Goal: Information Seeking & Learning: Learn about a topic

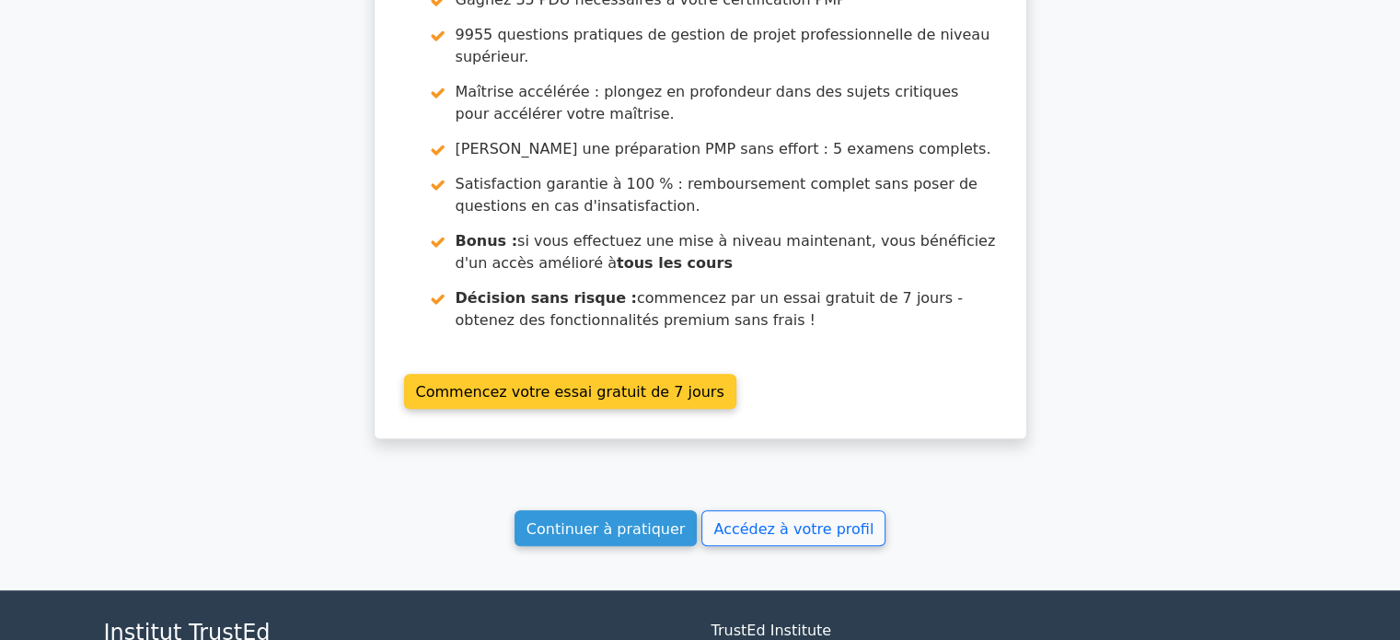
scroll to position [7999, 0]
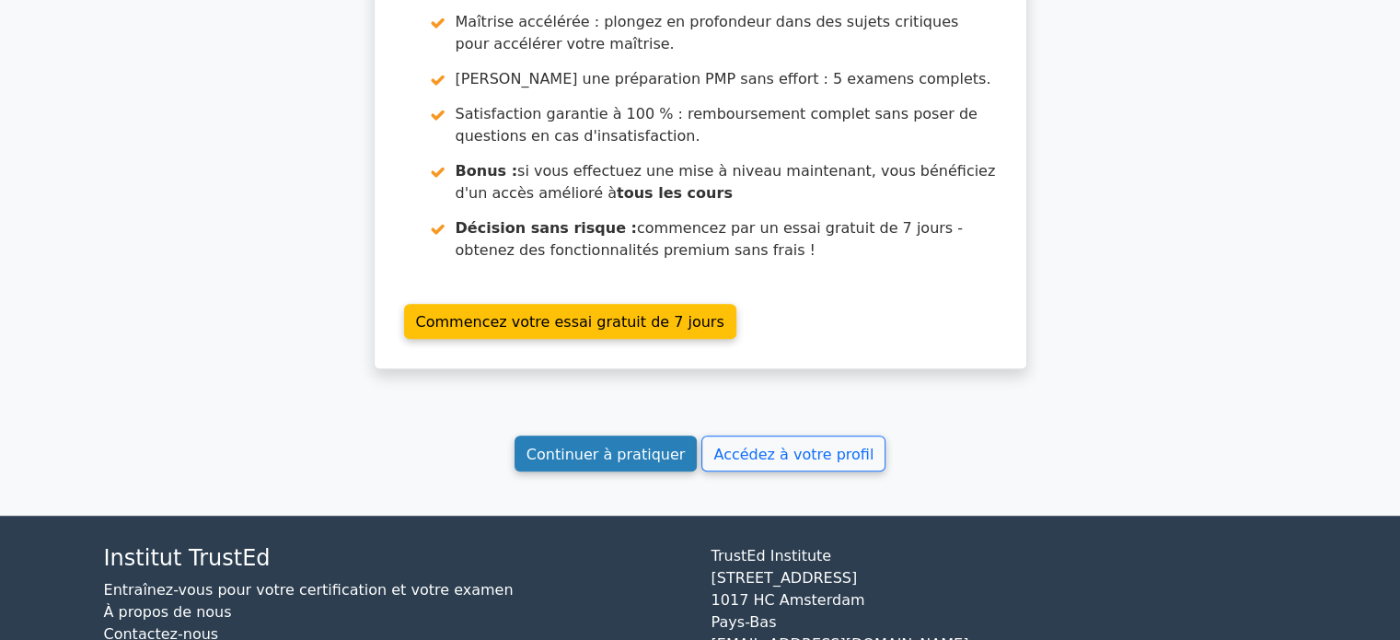
click at [635, 444] on font "Continuer à pratiquer" at bounding box center [605, 452] width 158 height 17
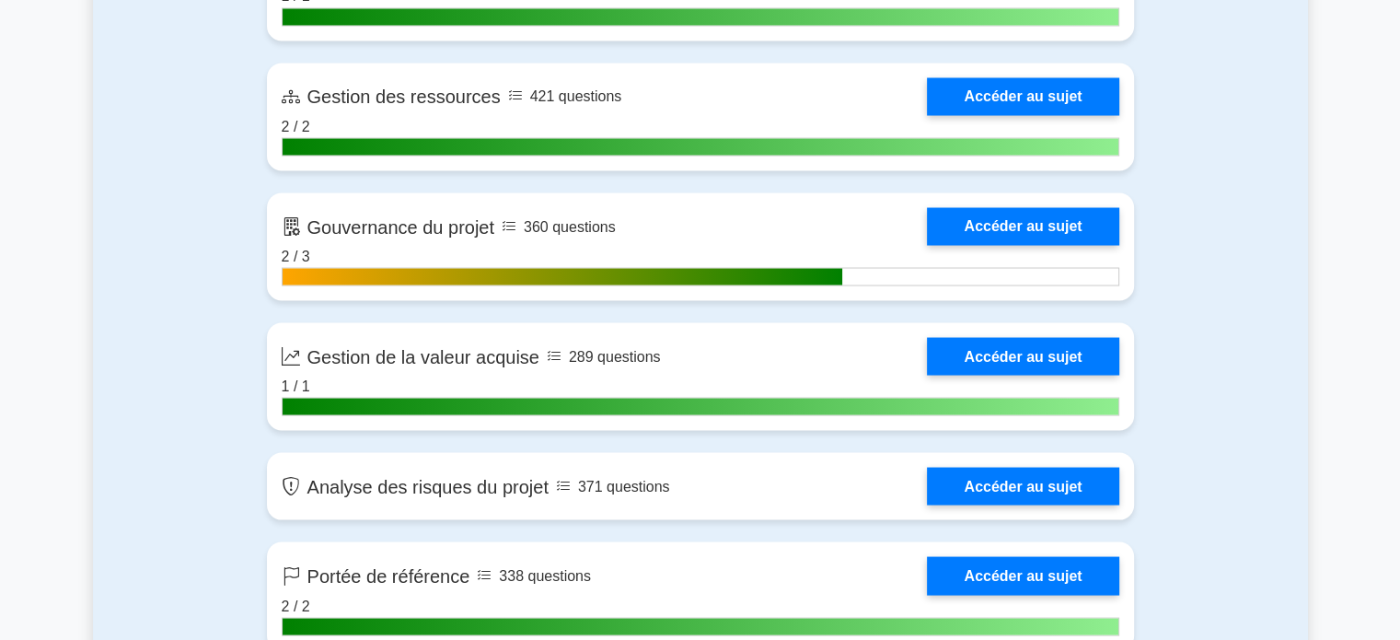
scroll to position [3589, 0]
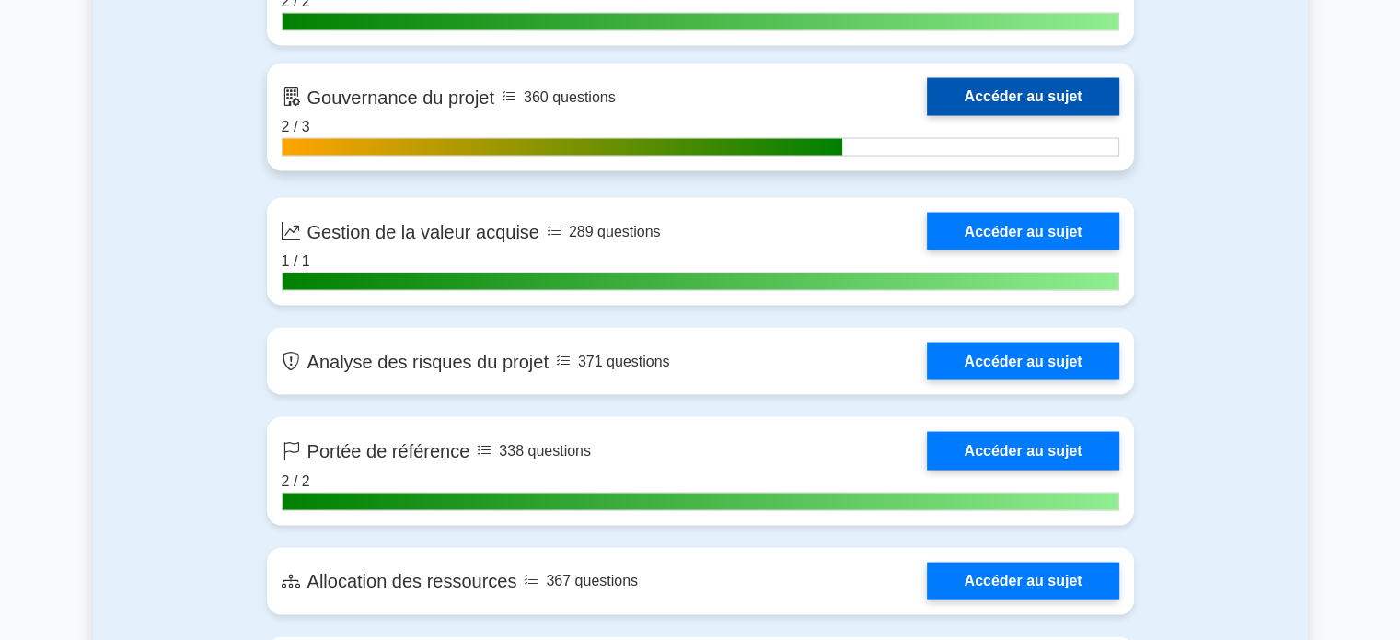
click at [1034, 105] on link "Accéder au sujet" at bounding box center [1022, 97] width 191 height 38
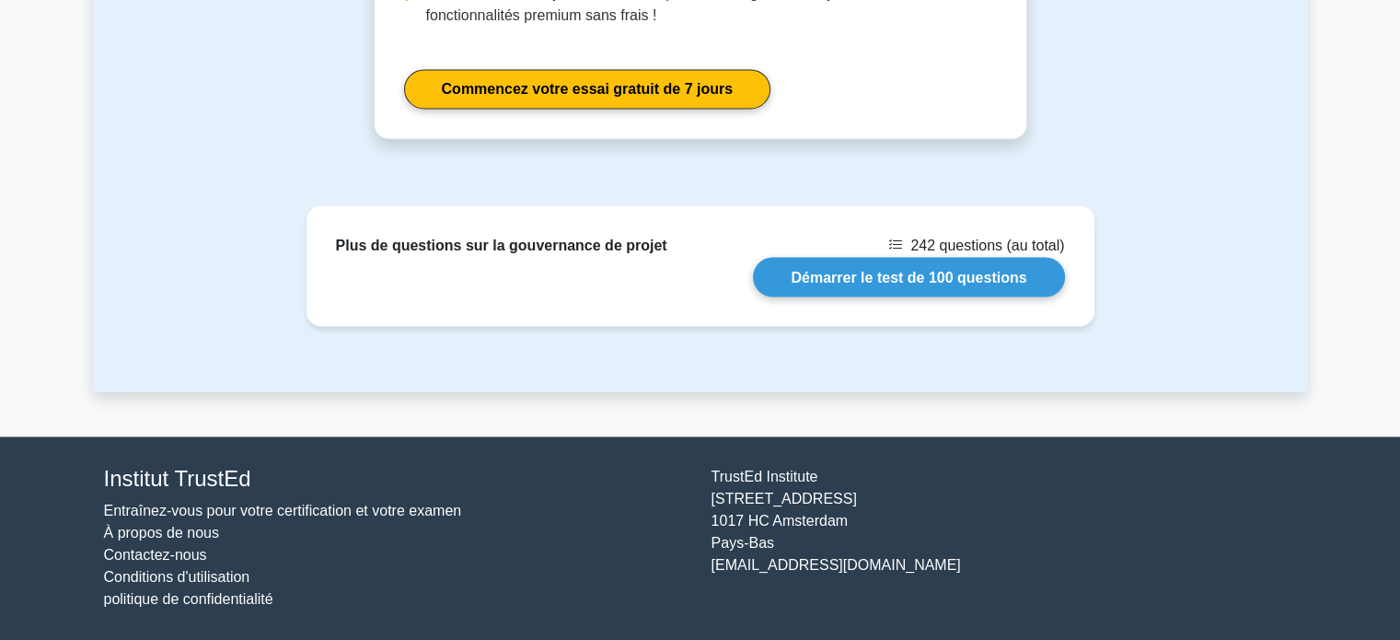
scroll to position [2638, 0]
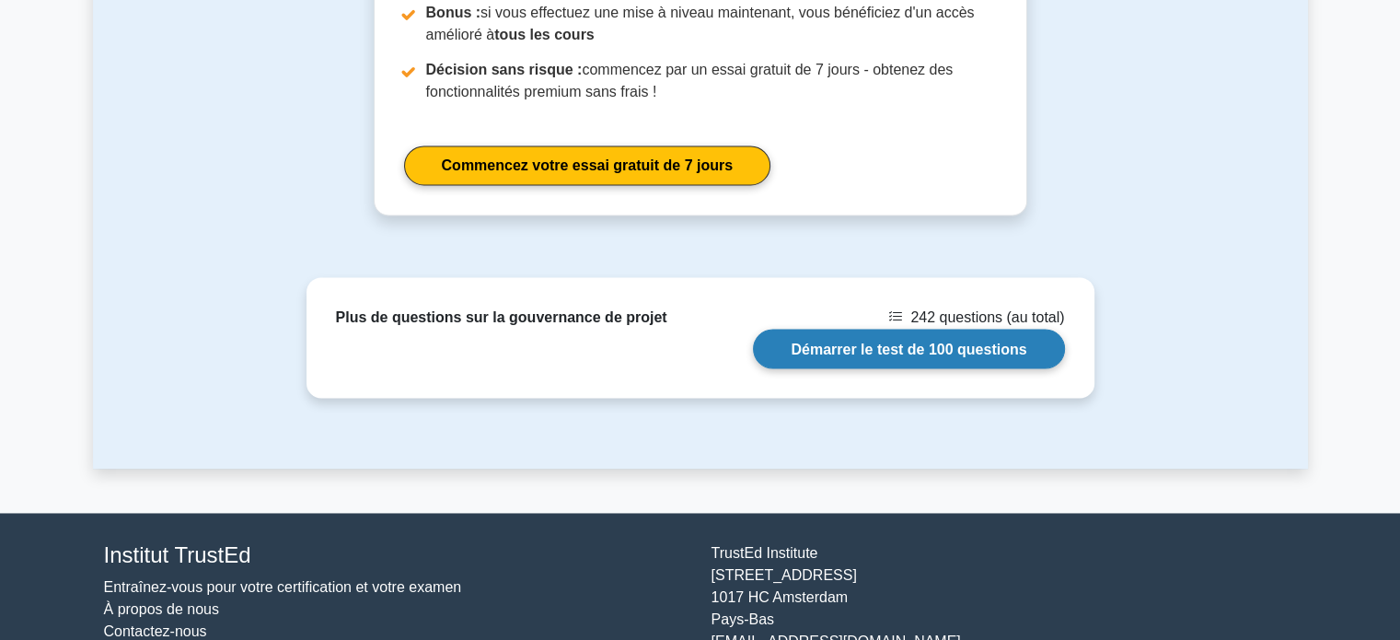
click at [937, 363] on link "Démarrer le test de 100 questions" at bounding box center [908, 349] width 311 height 40
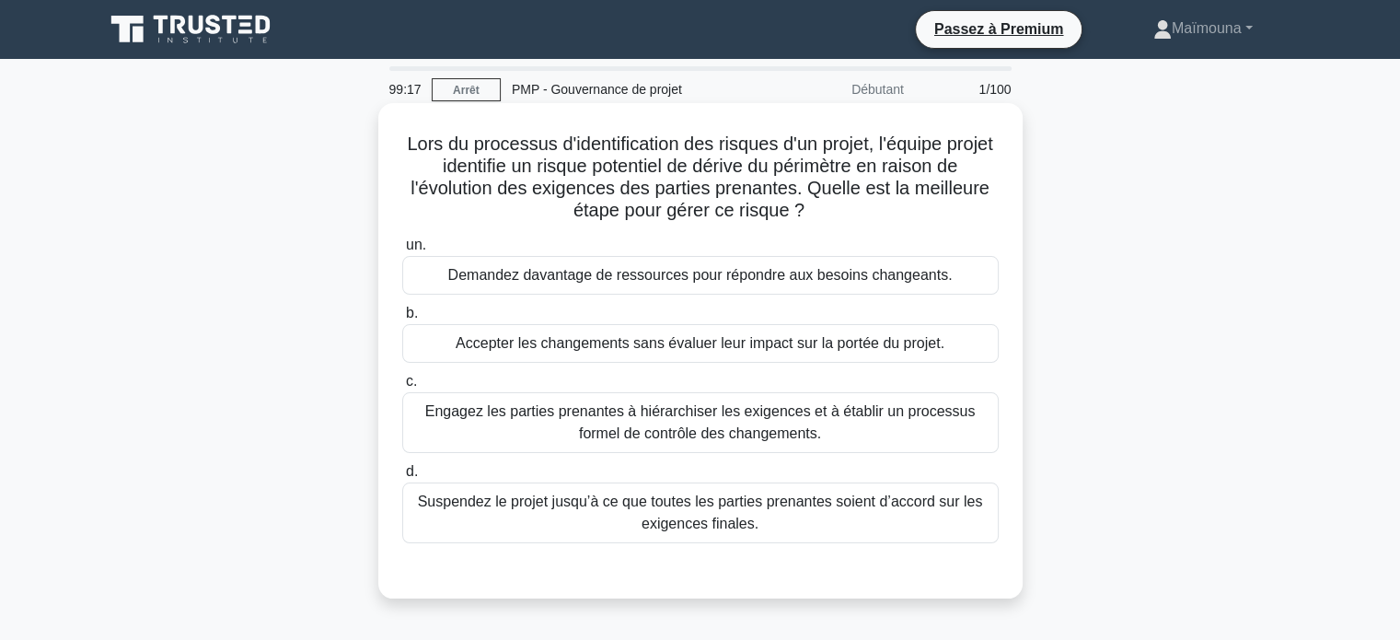
click at [718, 448] on div "Engagez les parties prenantes à hiérarchiser les exigences et à établir un proc…" at bounding box center [700, 422] width 596 height 61
click at [402, 387] on input "c. Engagez les parties prenantes à hiérarchiser les exigences et à établir un p…" at bounding box center [402, 381] width 0 height 12
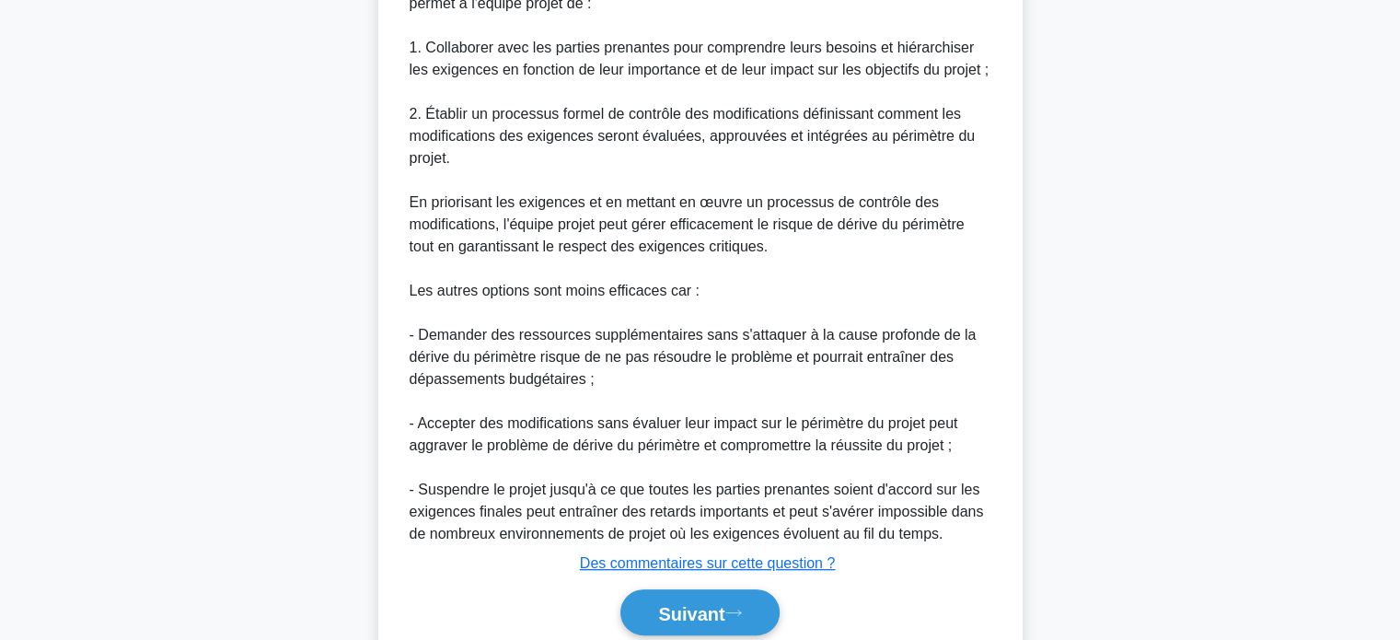
scroll to position [761, 0]
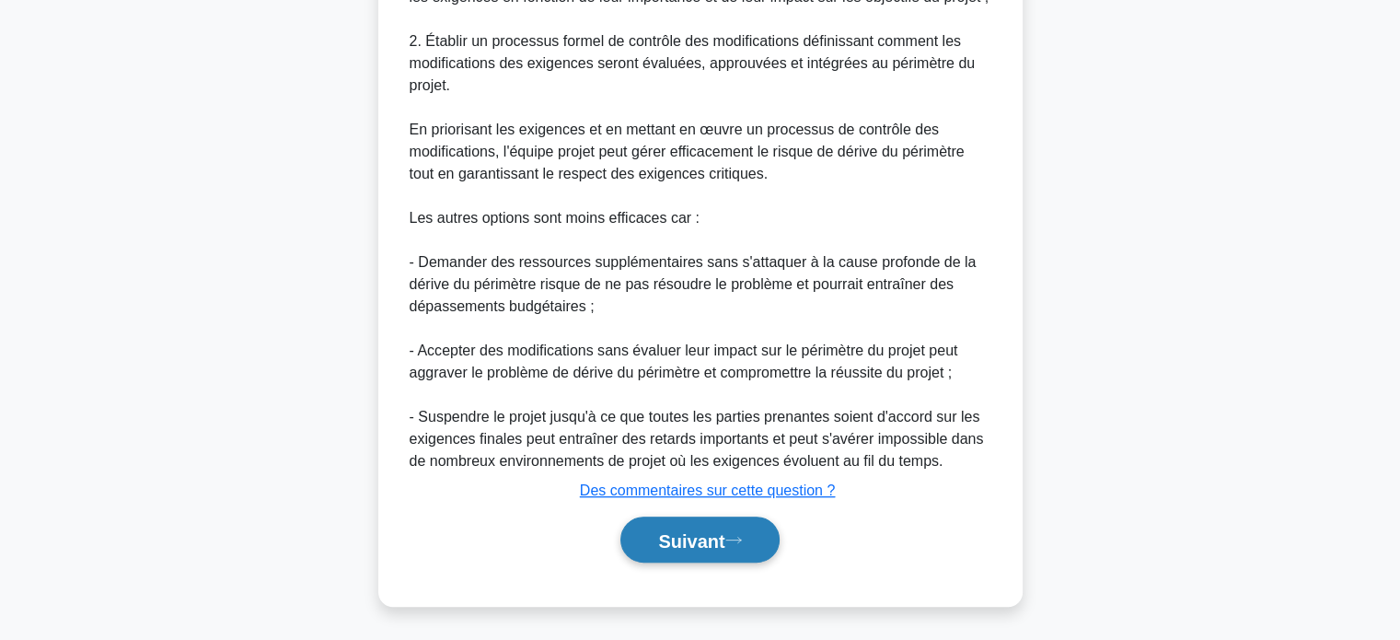
click at [659, 537] on font "Suivant" at bounding box center [691, 540] width 66 height 20
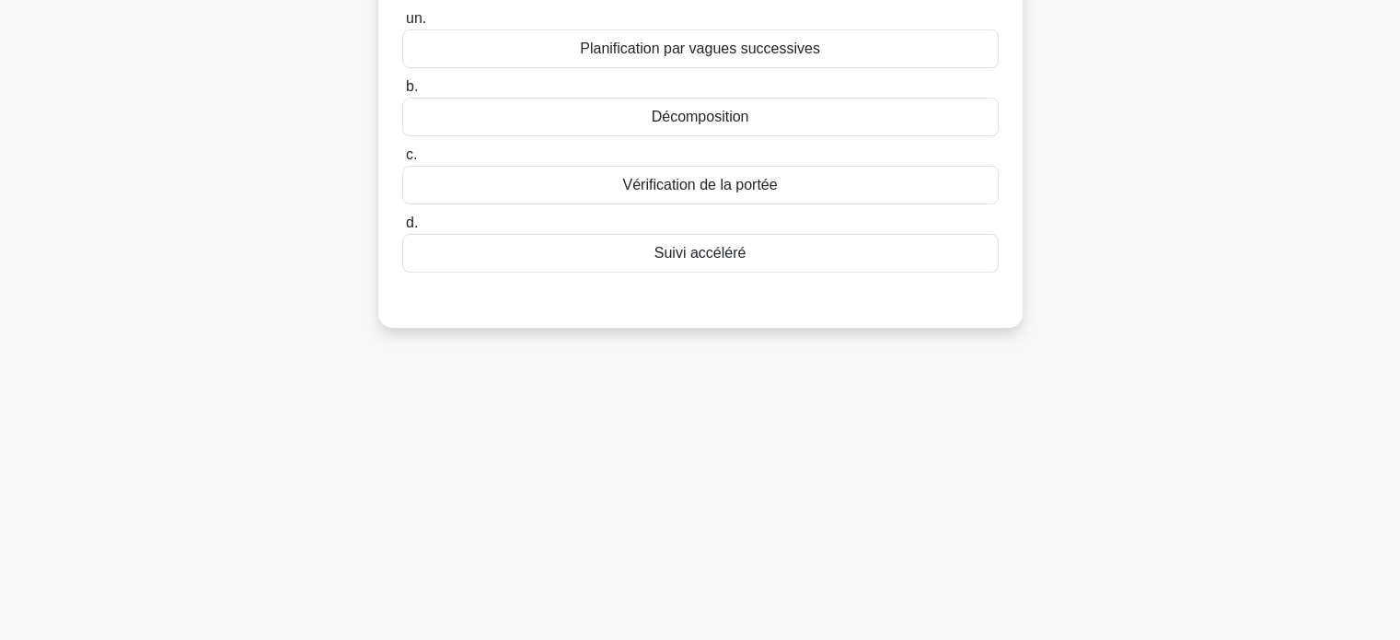
scroll to position [0, 0]
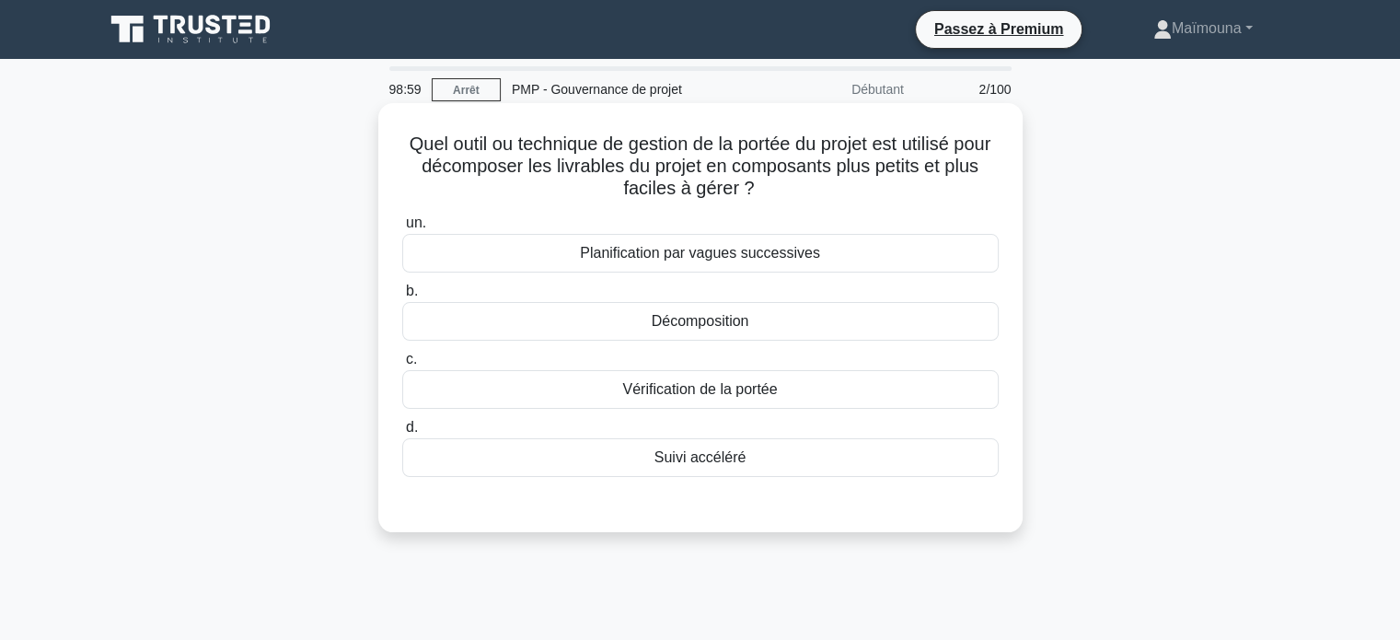
click at [722, 329] on font "Décomposition" at bounding box center [701, 321] width 98 height 16
click at [402, 297] on input "b. Décomposition" at bounding box center [402, 291] width 0 height 12
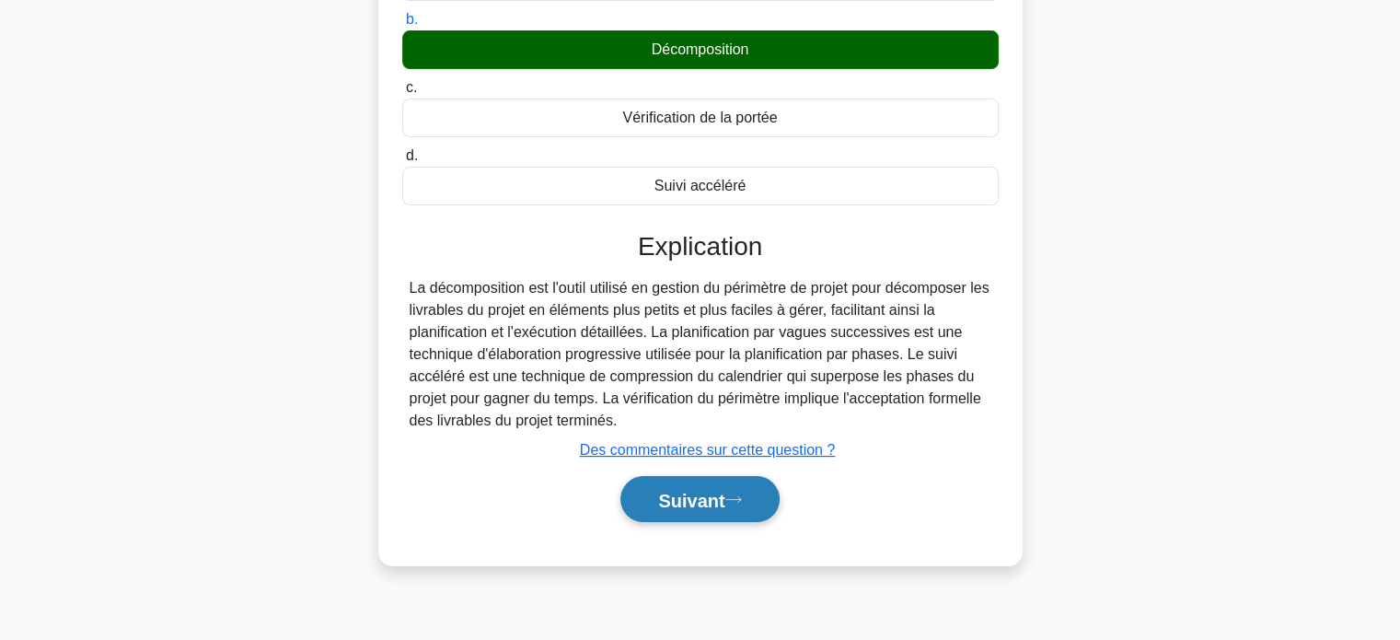
scroll to position [354, 0]
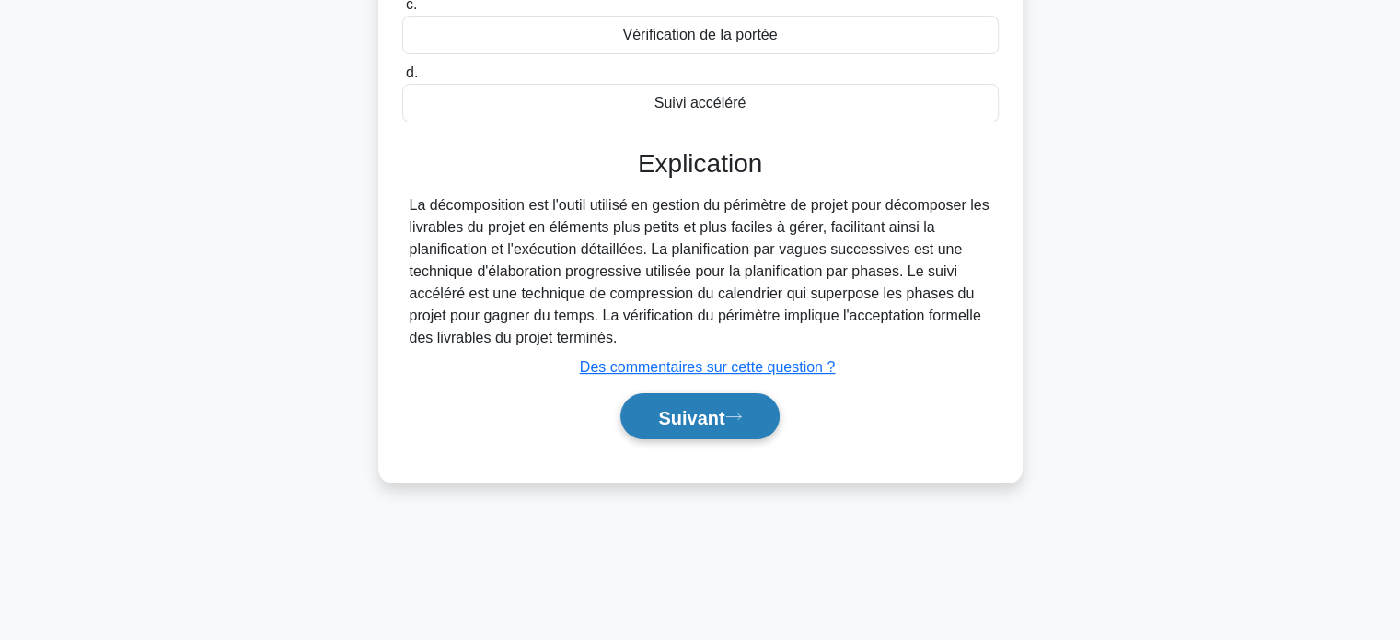
click at [674, 422] on font "Suivant" at bounding box center [691, 417] width 66 height 20
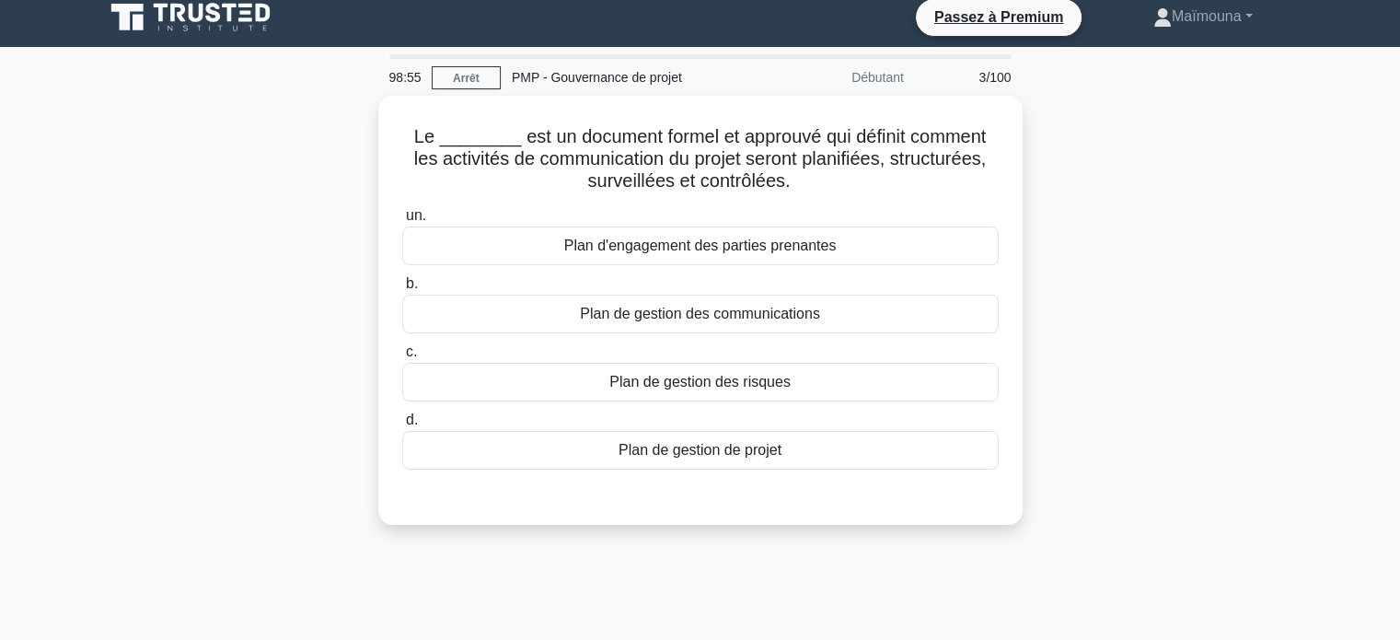
scroll to position [0, 0]
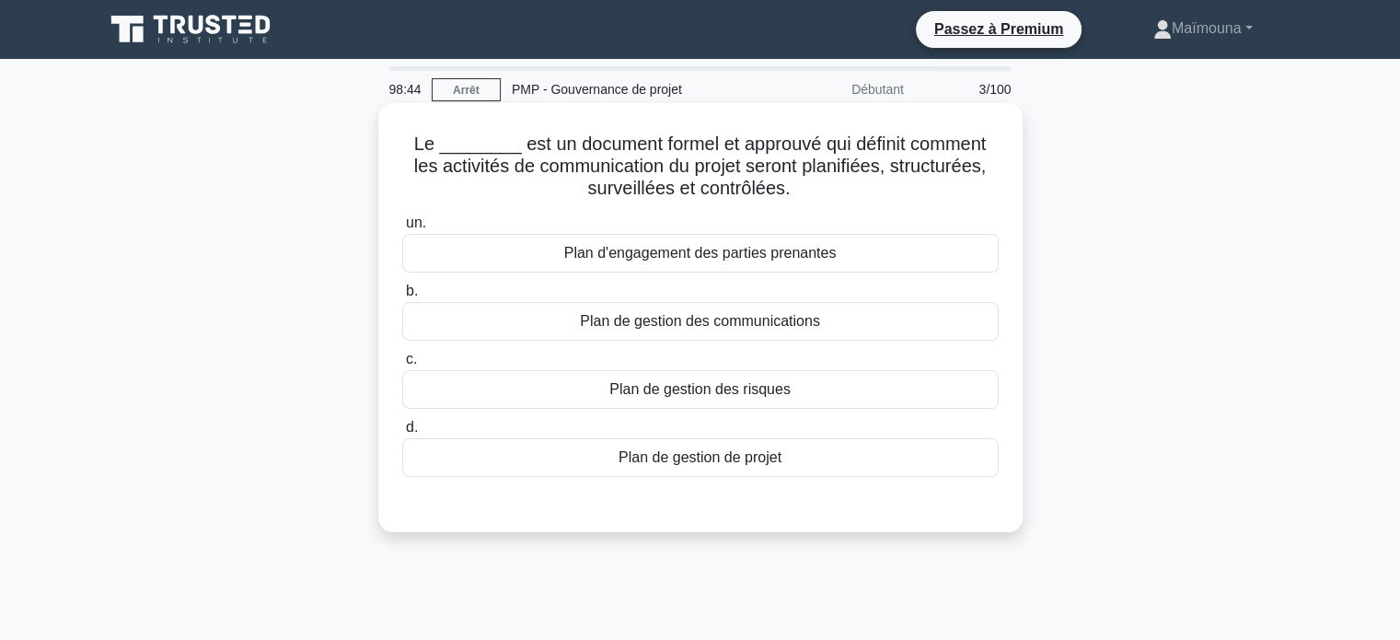
click at [709, 318] on font "Plan de gestion des communications" at bounding box center [700, 321] width 240 height 16
click at [402, 297] on input "b. Plan de gestion des communications" at bounding box center [402, 291] width 0 height 12
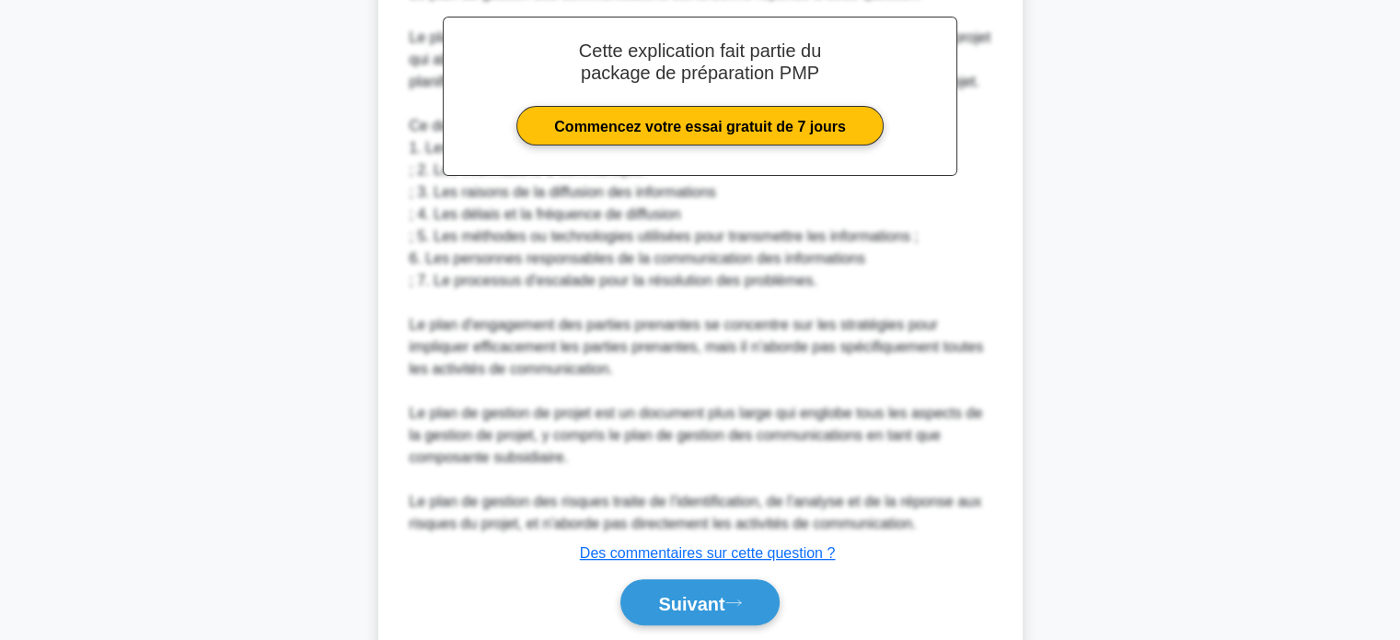
scroll to position [629, 0]
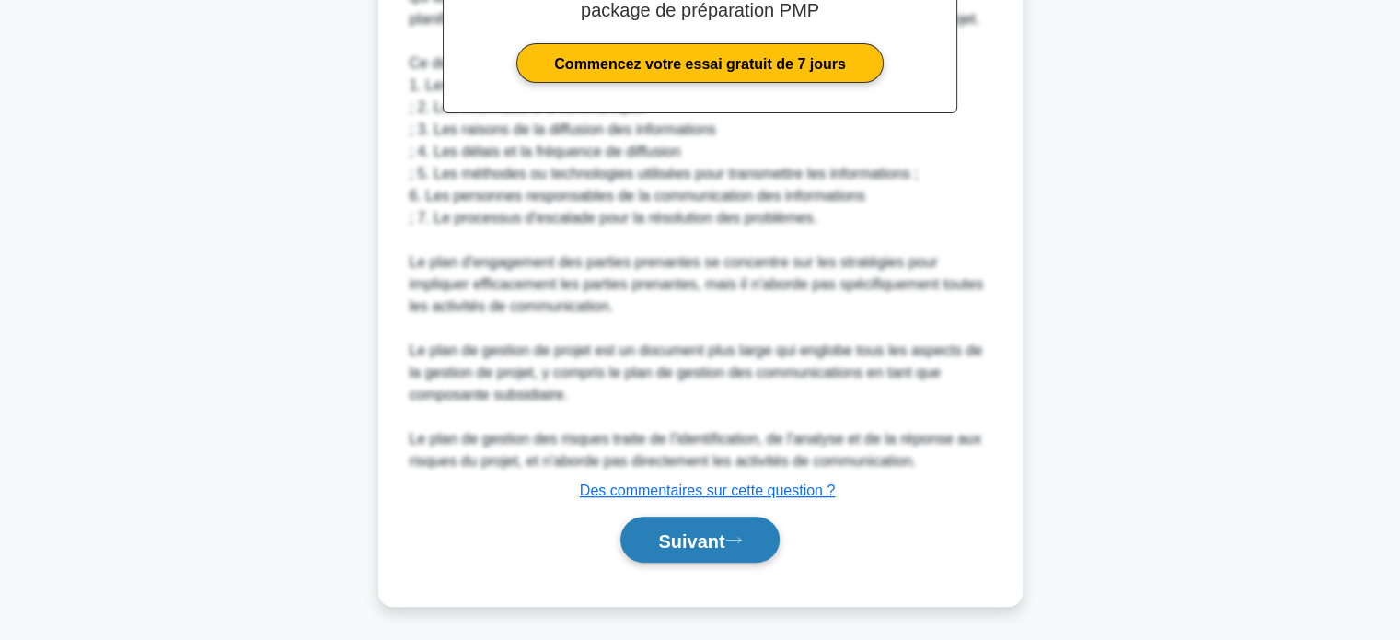
click at [704, 530] on font "Suivant" at bounding box center [691, 540] width 66 height 20
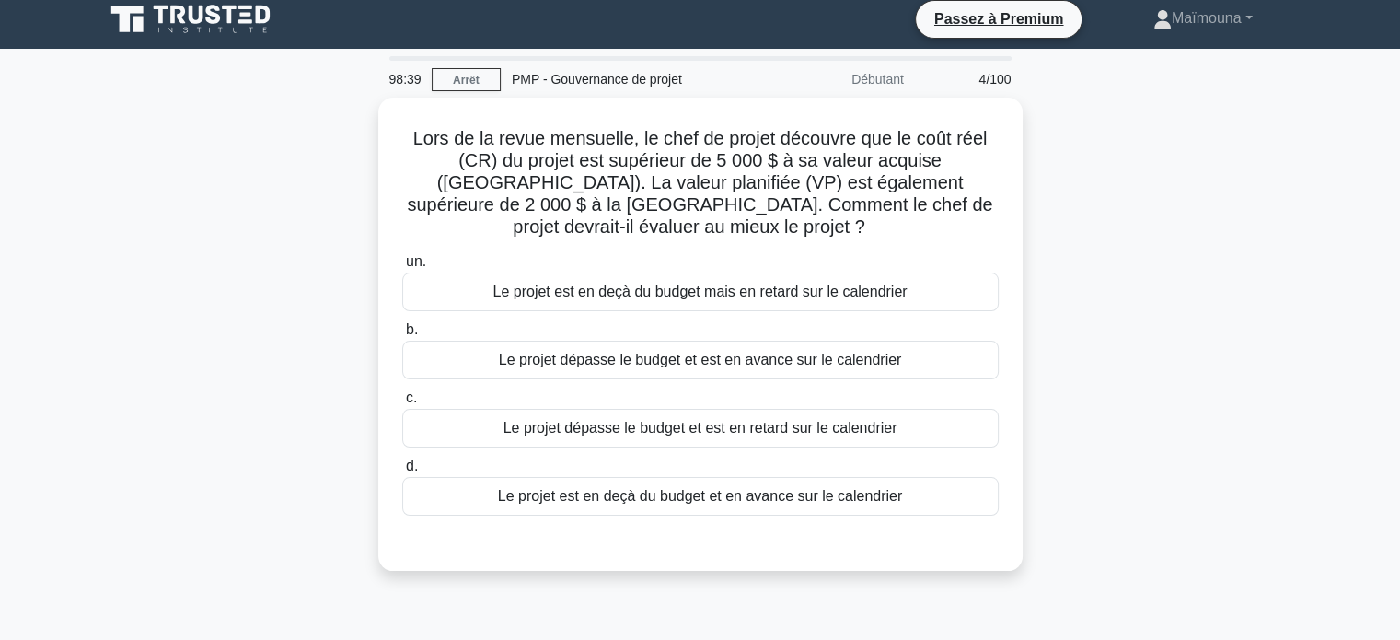
scroll to position [0, 0]
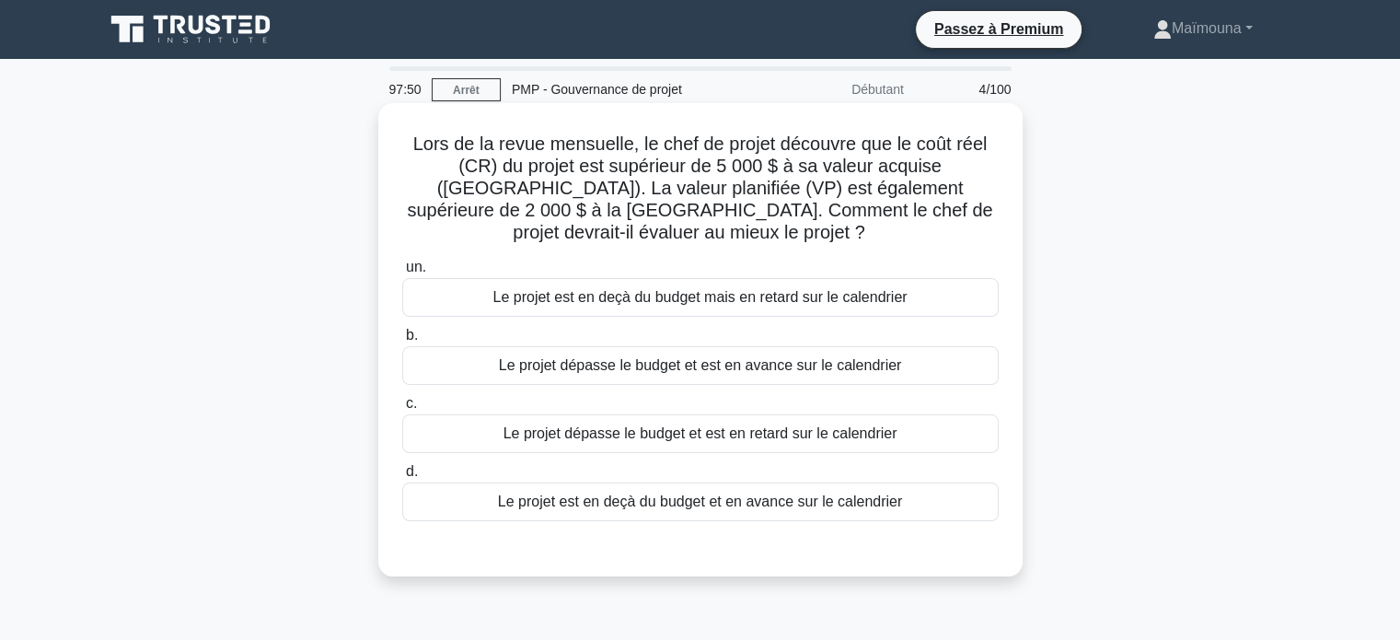
click at [606, 493] on font "Le projet est en deçà du budget et en avance sur le calendrier" at bounding box center [700, 501] width 404 height 16
click at [402, 478] on input "d. Le projet est en deçà du budget et en avance sur le calendrier" at bounding box center [402, 472] width 0 height 12
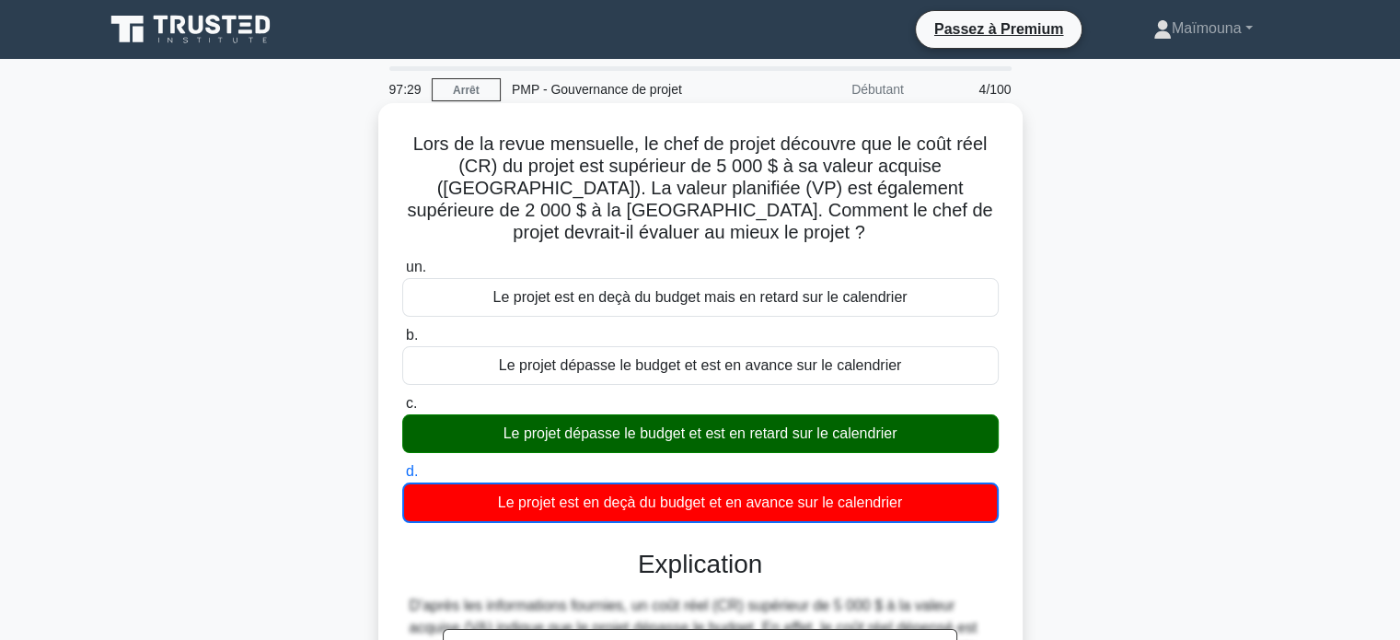
scroll to position [354, 0]
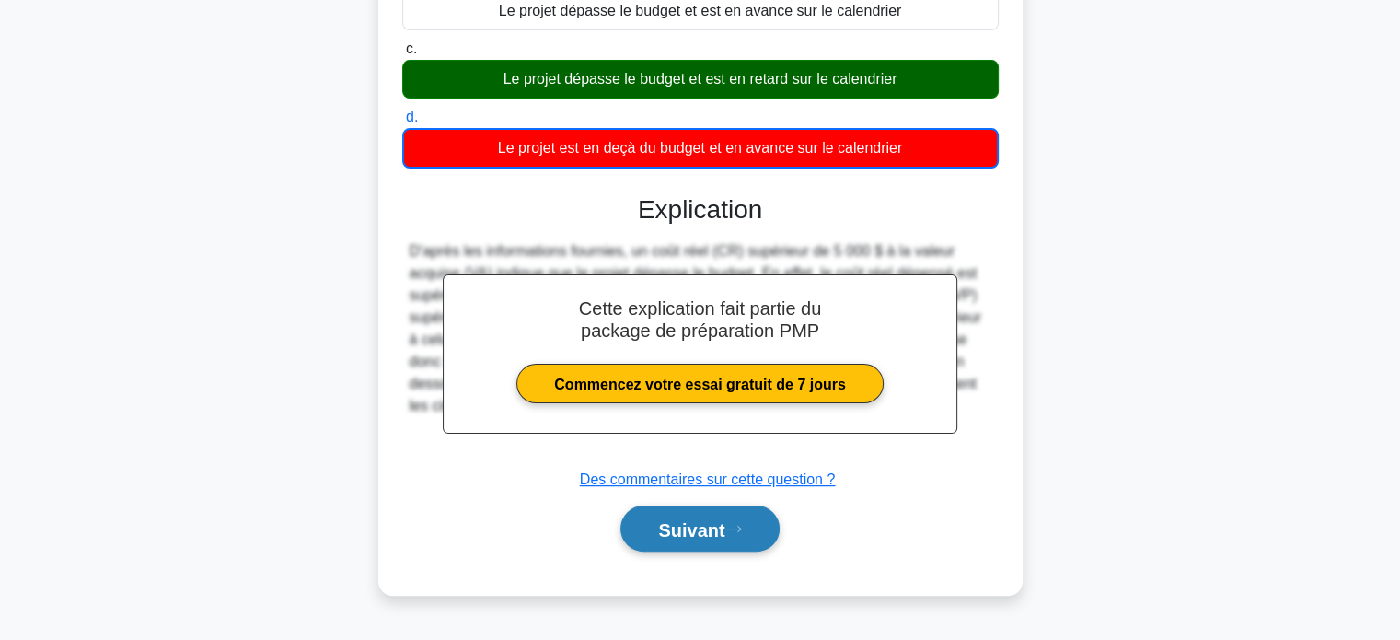
click at [697, 519] on font "Suivant" at bounding box center [691, 529] width 66 height 20
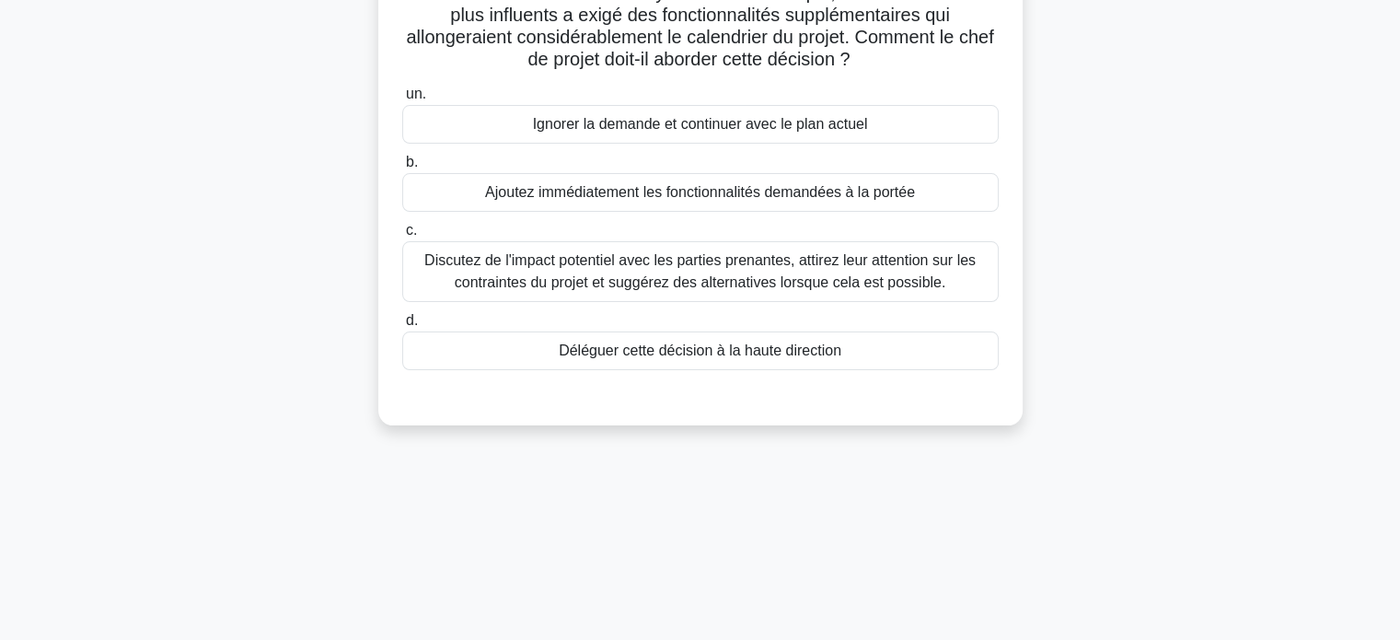
scroll to position [78, 0]
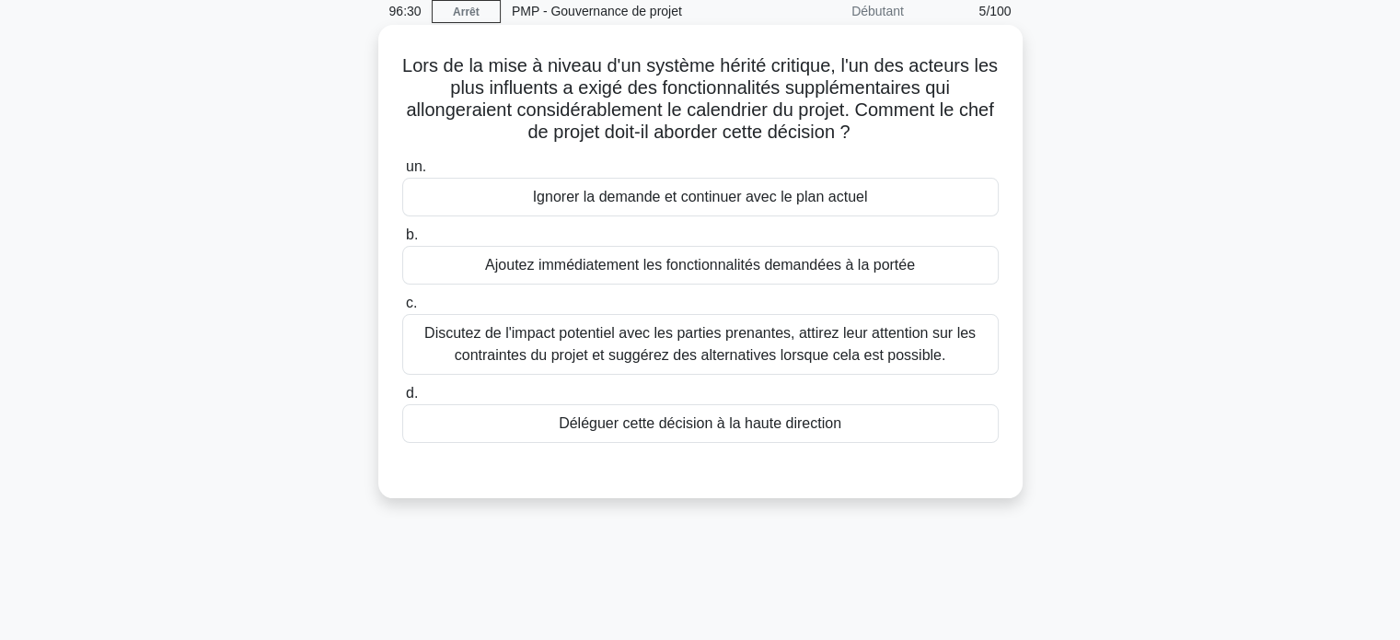
click at [673, 340] on font "Discutez de l'impact potentiel avec les parties prenantes, attirez leur attenti…" at bounding box center [699, 344] width 551 height 38
click at [402, 309] on input "c. Discutez de l'impact potentiel avec les parties prenantes, attirez leur atte…" at bounding box center [402, 303] width 0 height 12
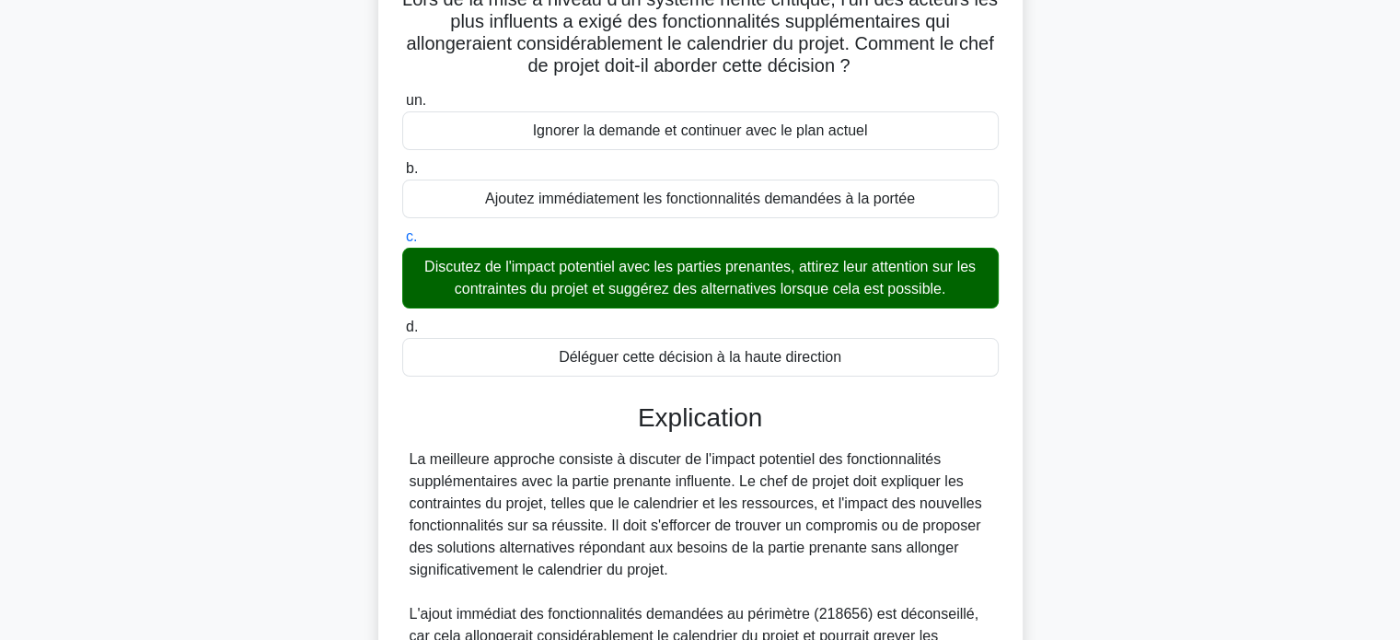
scroll to position [430, 0]
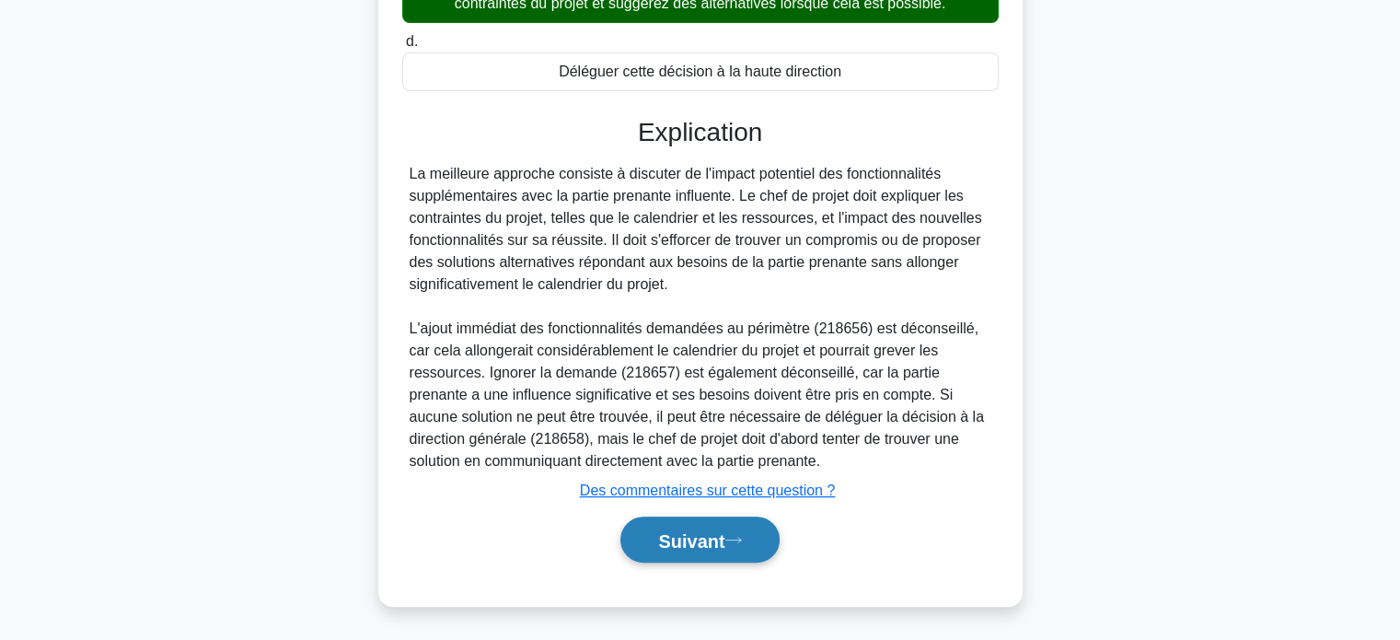
click at [690, 536] on font "Suivant" at bounding box center [691, 540] width 66 height 20
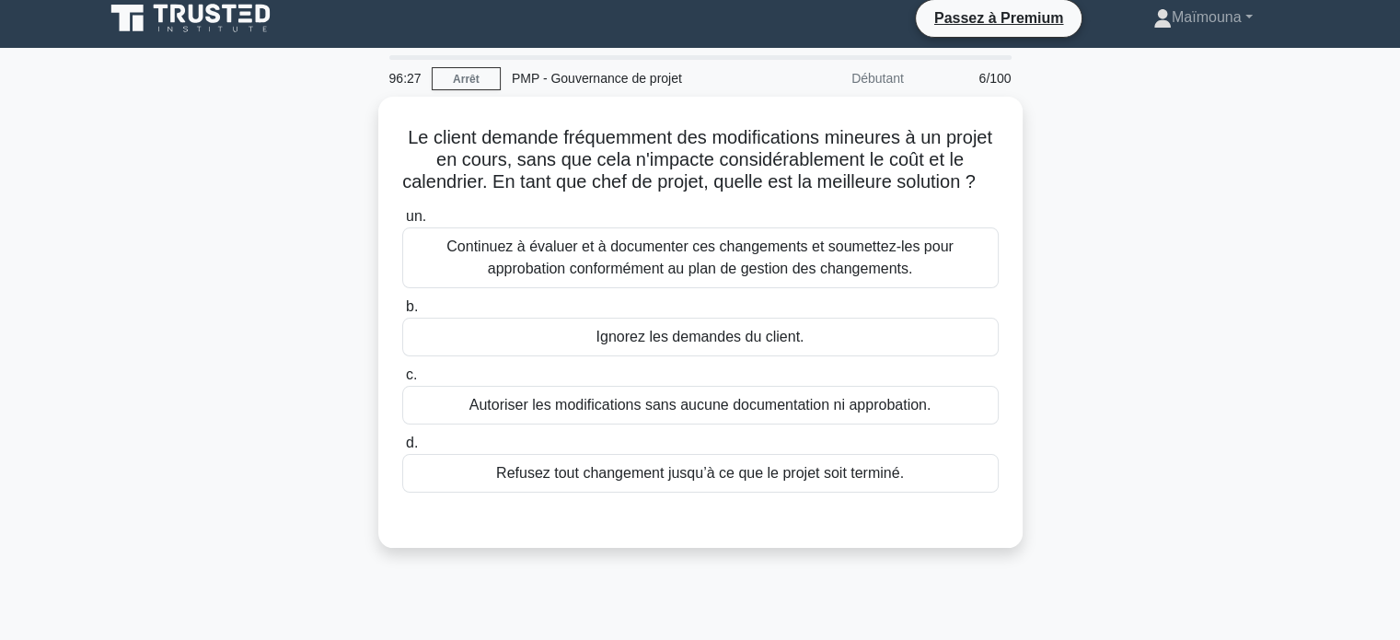
scroll to position [0, 0]
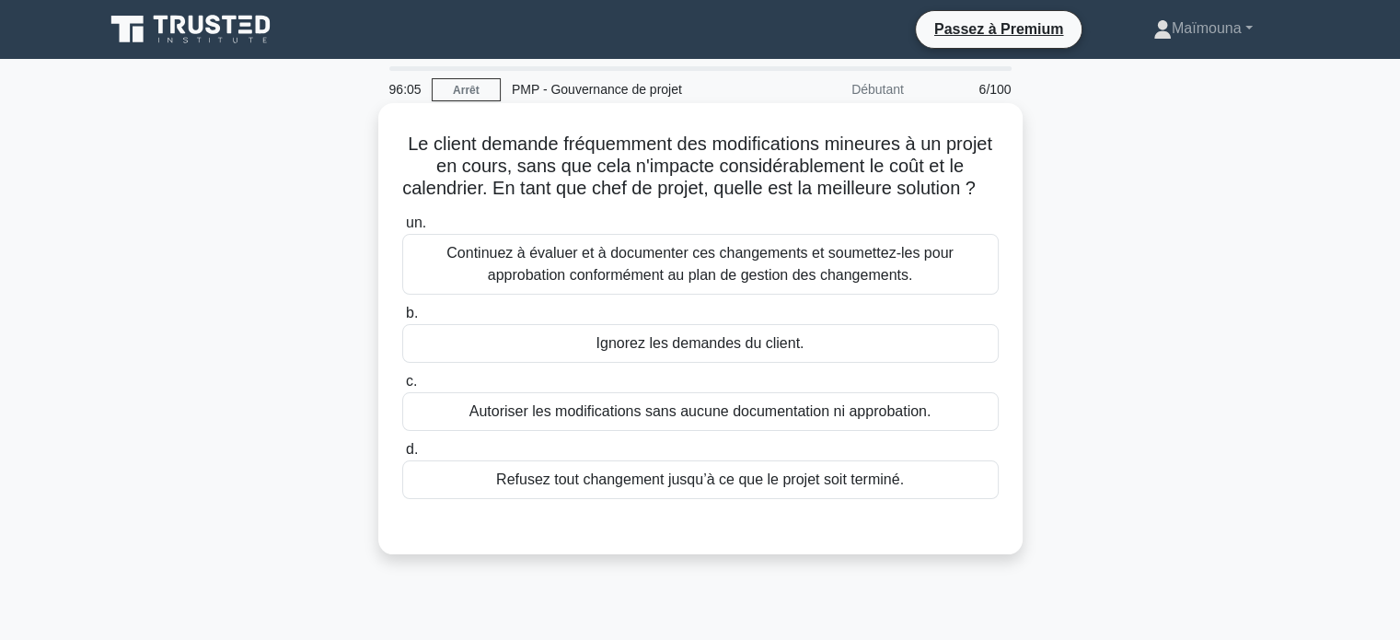
click at [746, 283] on font "Continuez à évaluer et à documenter ces changements et soumettez-les pour appro…" at bounding box center [699, 264] width 507 height 38
click at [402, 229] on input "un. Continuez à évaluer et à documenter ces changements et soumettez-les pour a…" at bounding box center [402, 223] width 0 height 12
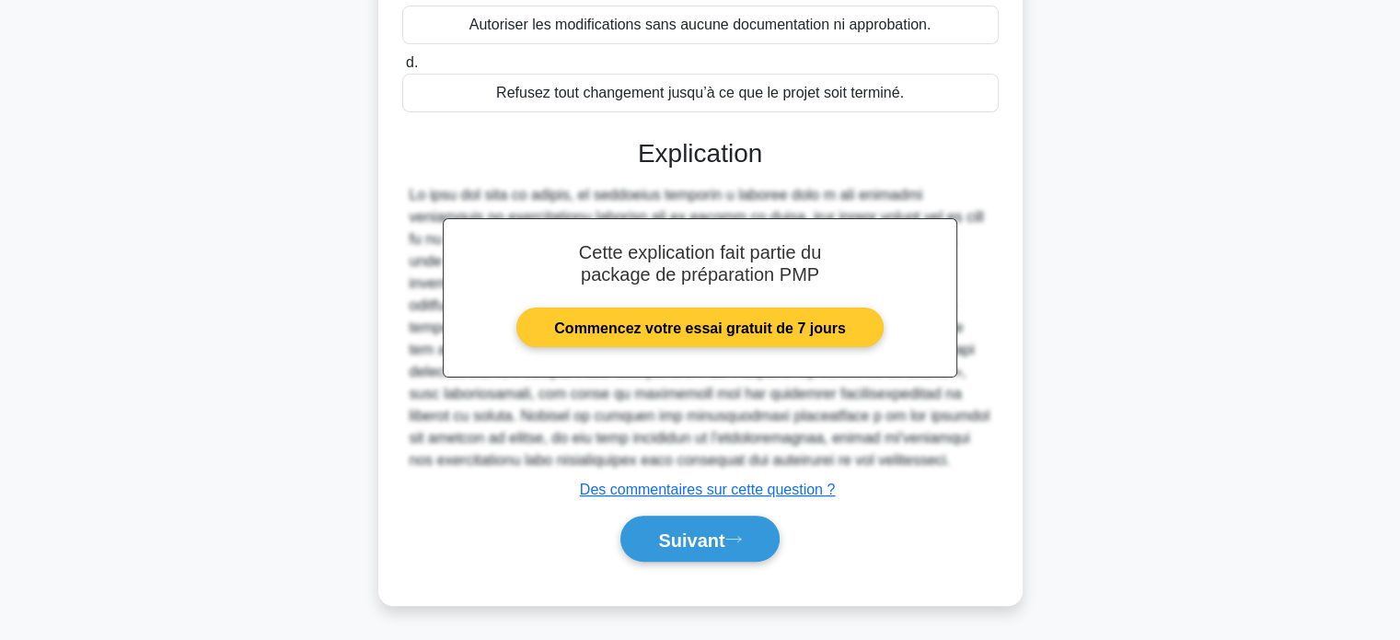
scroll to position [408, 0]
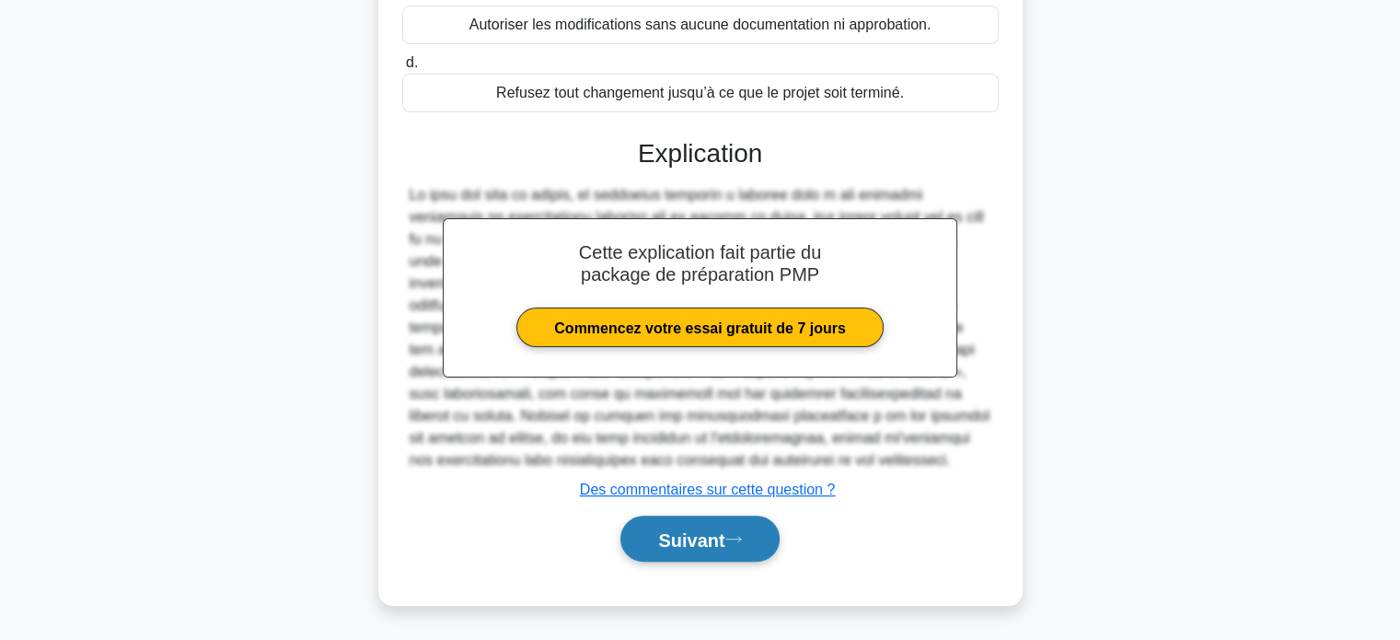
click at [677, 533] on font "Suivant" at bounding box center [691, 539] width 66 height 20
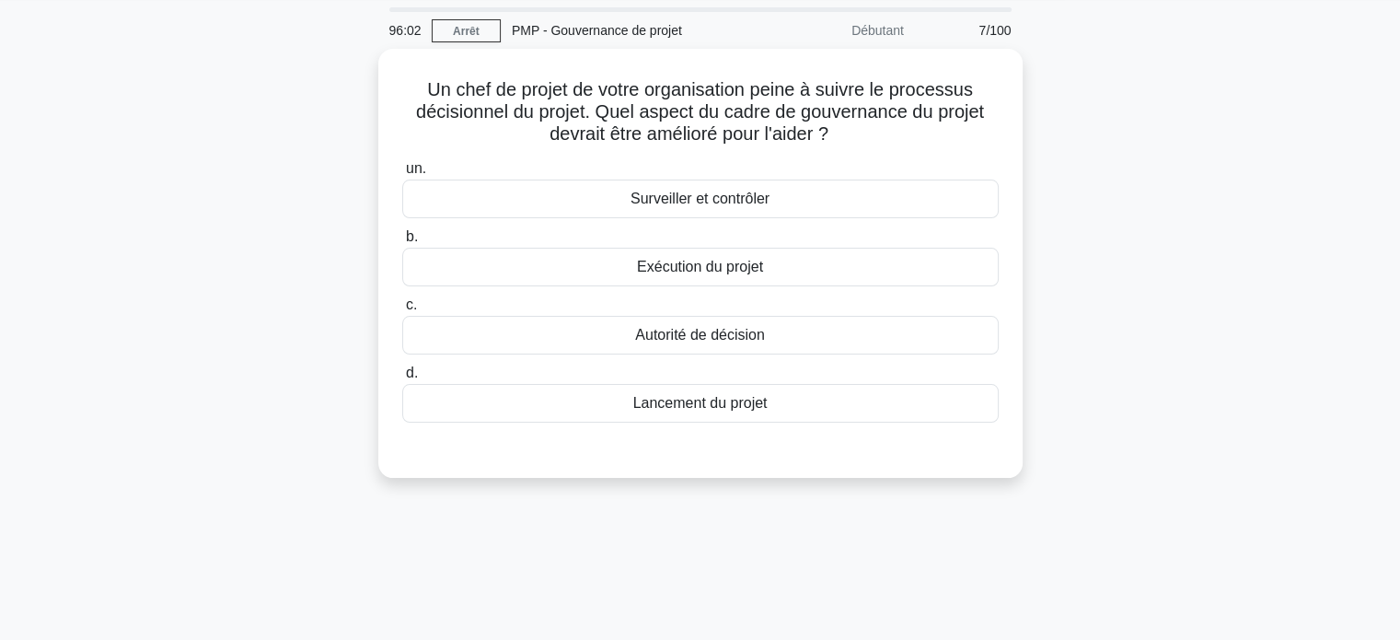
scroll to position [0, 0]
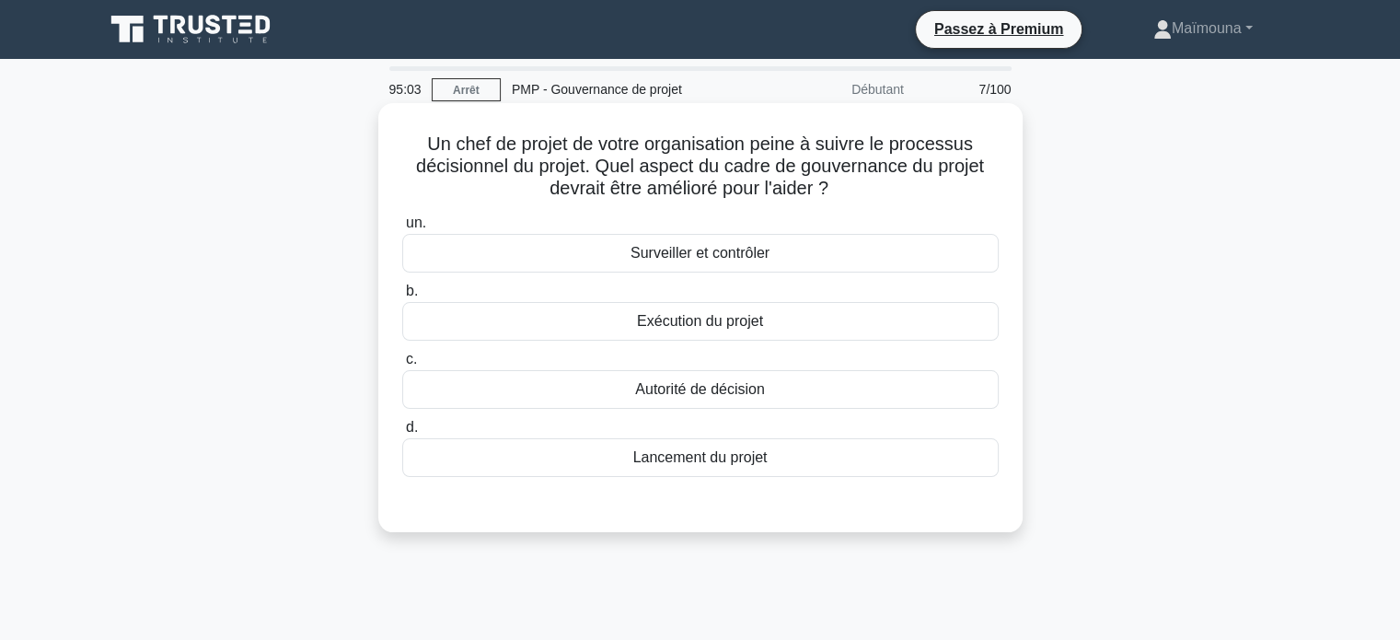
click at [643, 260] on font "Surveiller et contrôler" at bounding box center [699, 253] width 139 height 16
click at [402, 229] on input "un. Surveiller et contrôler" at bounding box center [402, 223] width 0 height 12
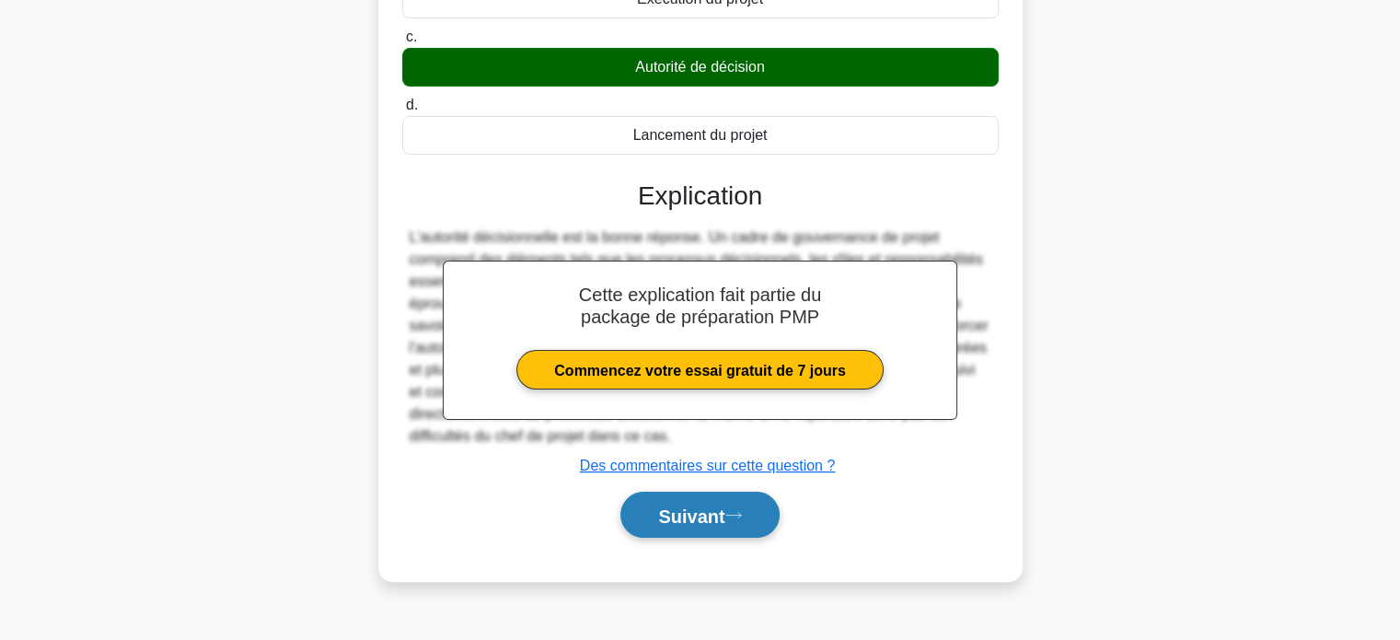
scroll to position [354, 0]
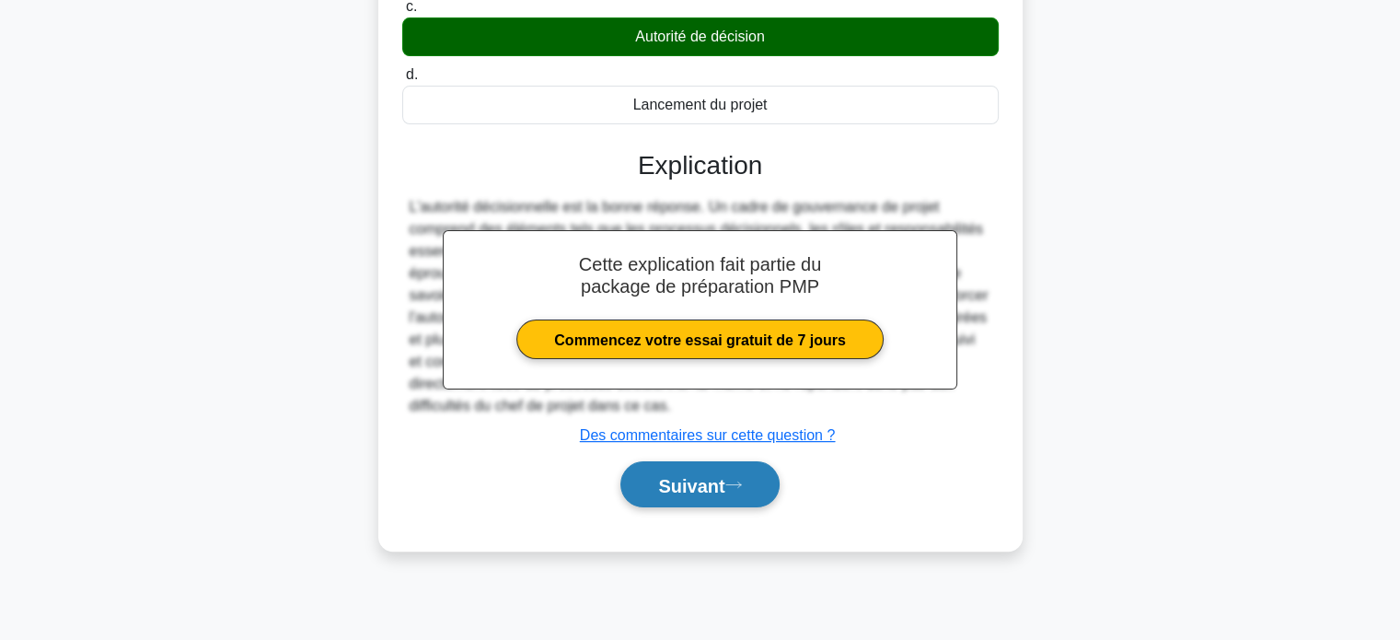
click at [703, 496] on button "Suivant" at bounding box center [699, 484] width 158 height 47
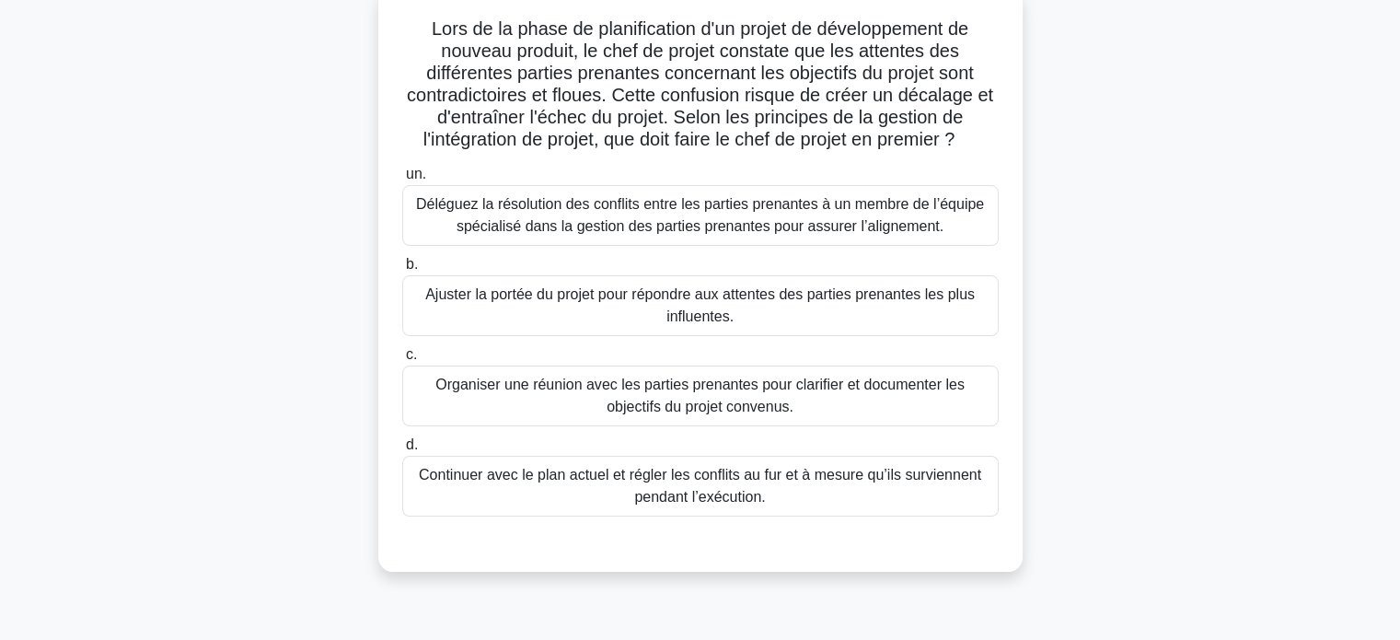
scroll to position [78, 0]
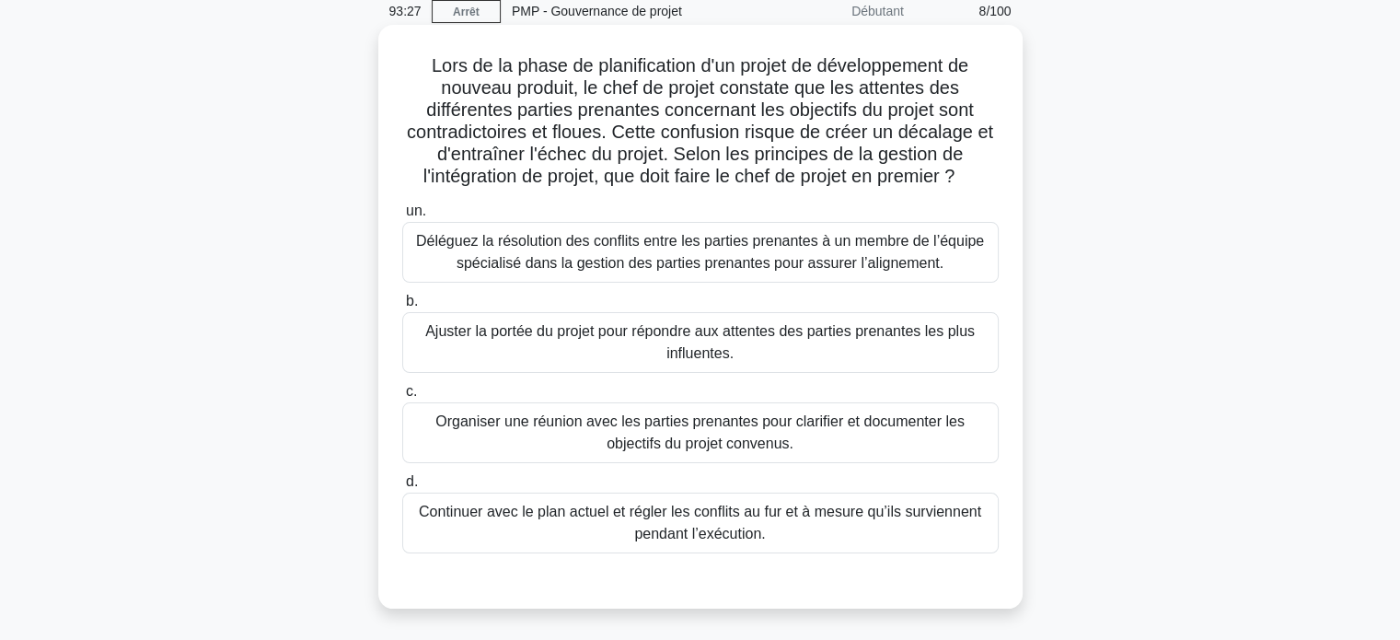
click at [744, 448] on font "Organiser une réunion avec les parties prenantes pour clarifier et documenter l…" at bounding box center [699, 432] width 529 height 38
click at [402, 398] on input "c. Organiser une réunion avec les parties prenantes pour clarifier et documente…" at bounding box center [402, 392] width 0 height 12
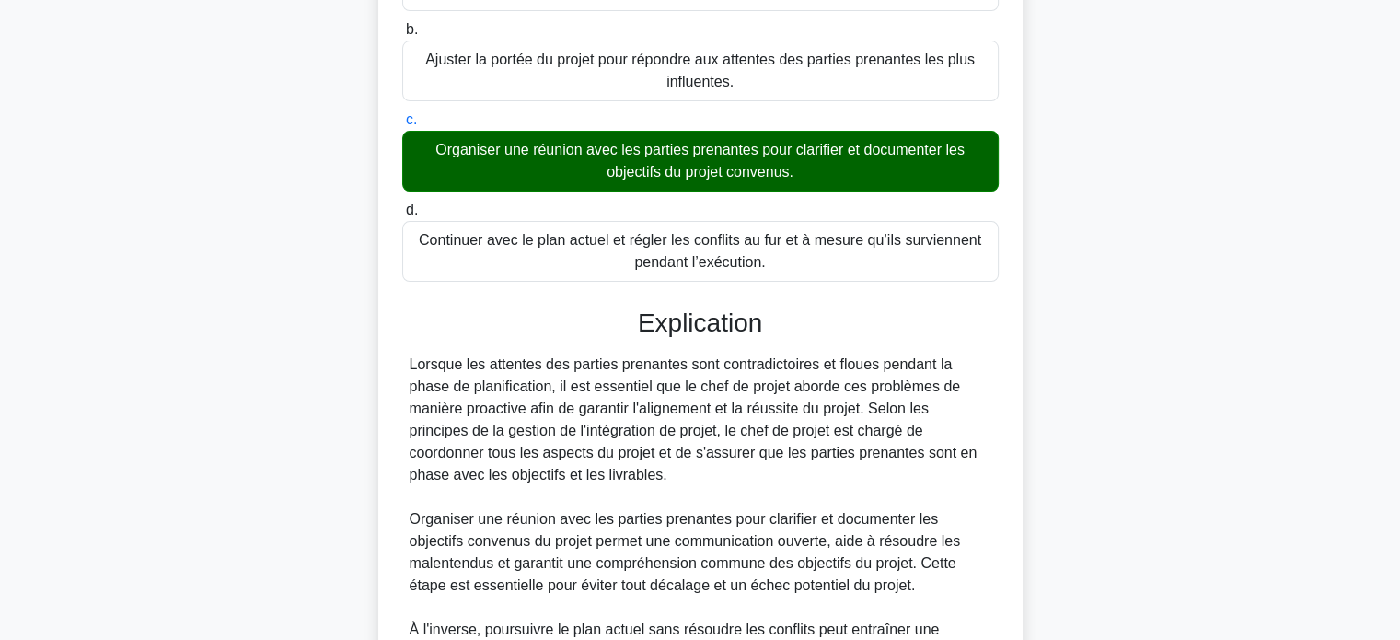
scroll to position [630, 0]
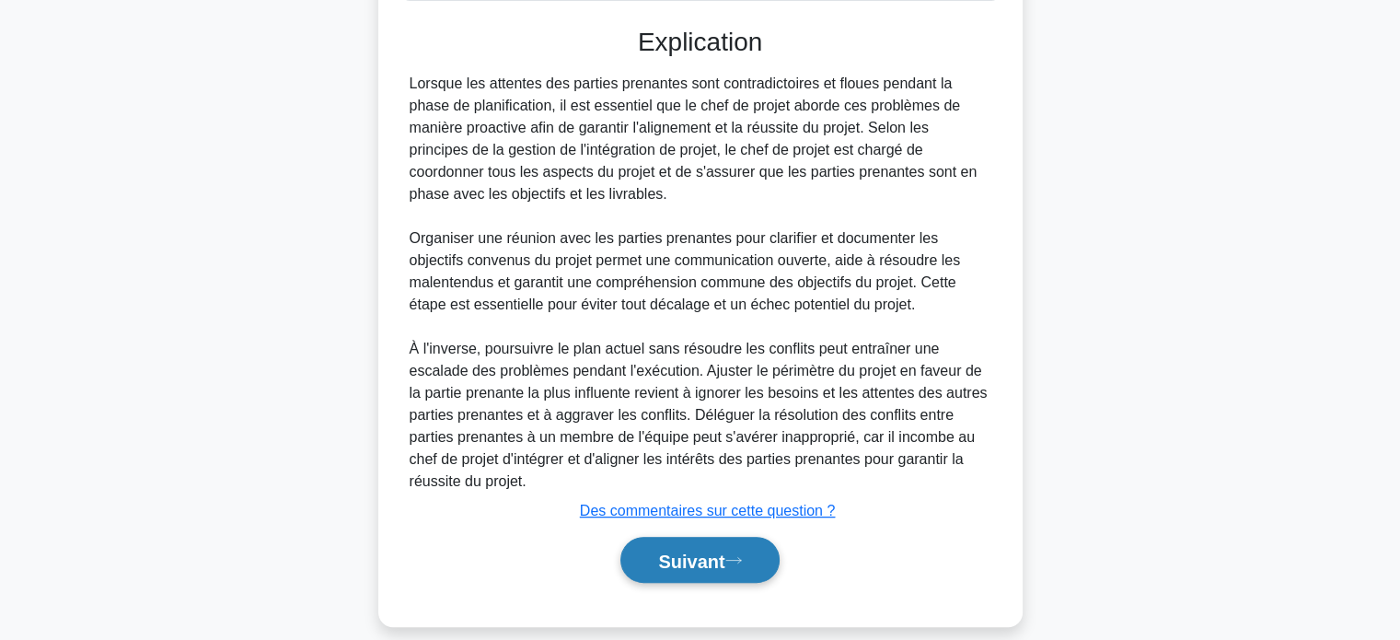
click at [685, 558] on font "Suivant" at bounding box center [691, 560] width 66 height 20
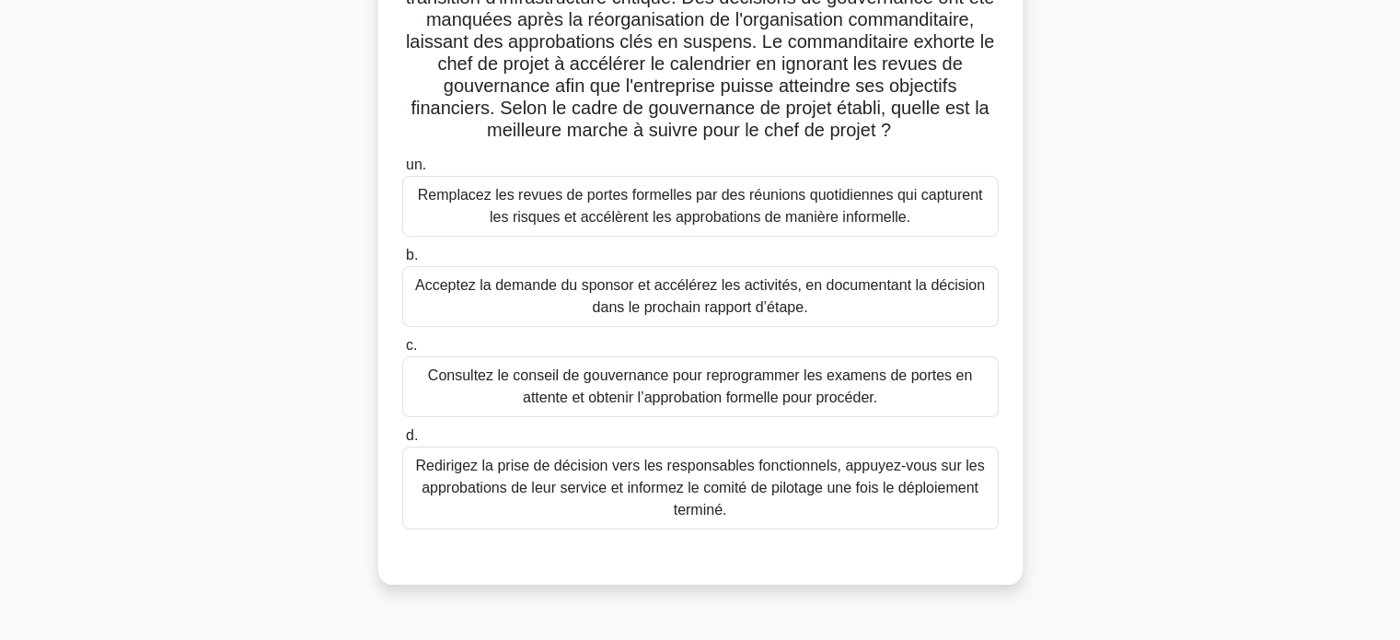
scroll to position [170, 0]
click at [583, 478] on font "Redirigez la prise de décision vers les responsables fonctionnels, appuyez-vous…" at bounding box center [699, 486] width 569 height 60
click at [402, 440] on input "d. Redirigez la prise de décision vers les responsables fonctionnels, appuyez-v…" at bounding box center [402, 434] width 0 height 12
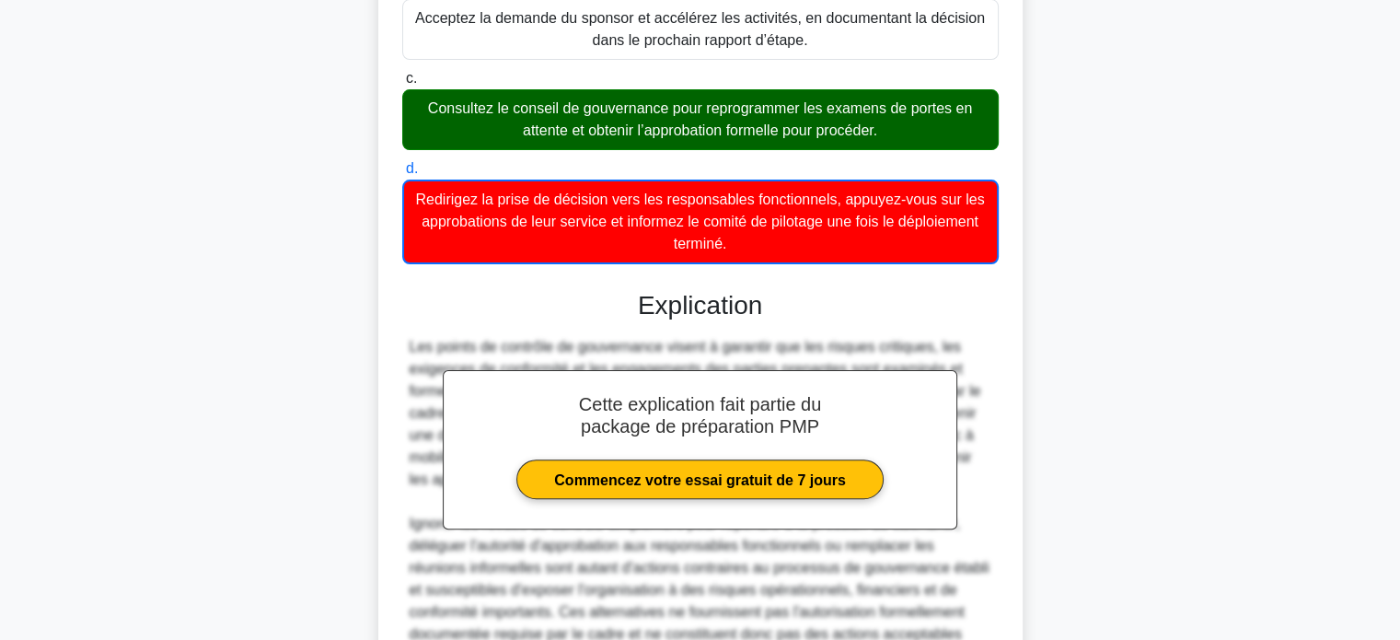
scroll to position [629, 0]
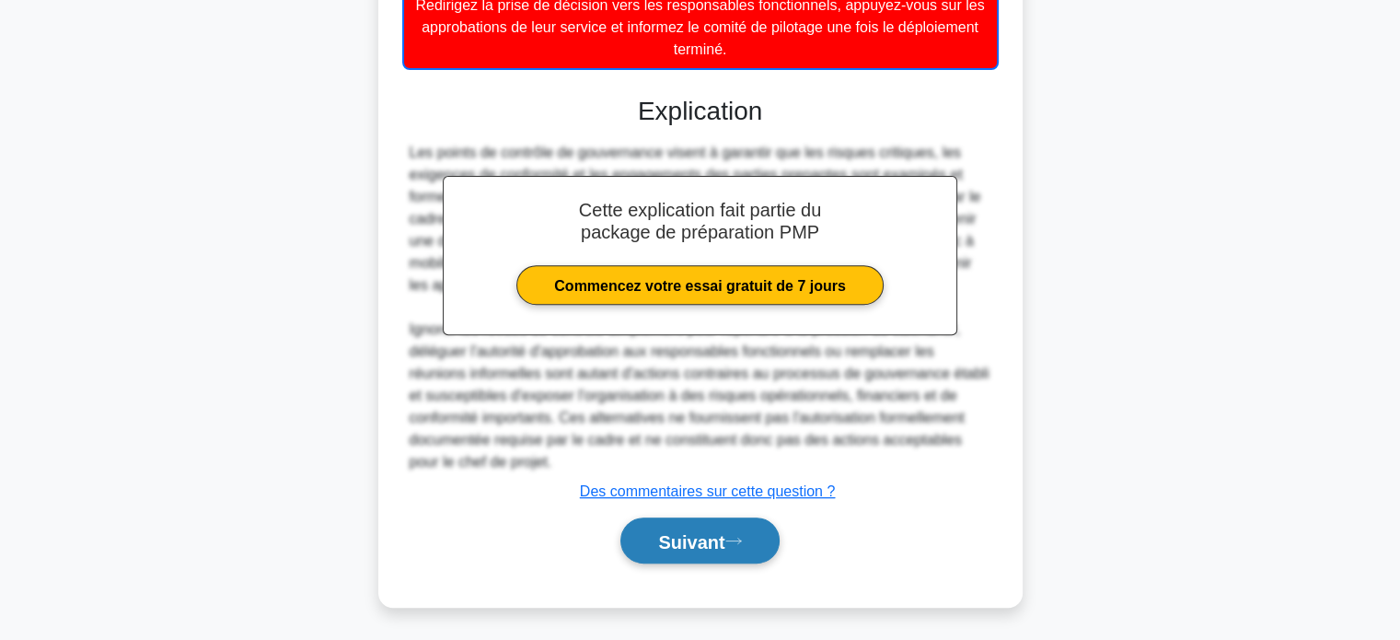
click at [676, 540] on font "Suivant" at bounding box center [691, 541] width 66 height 20
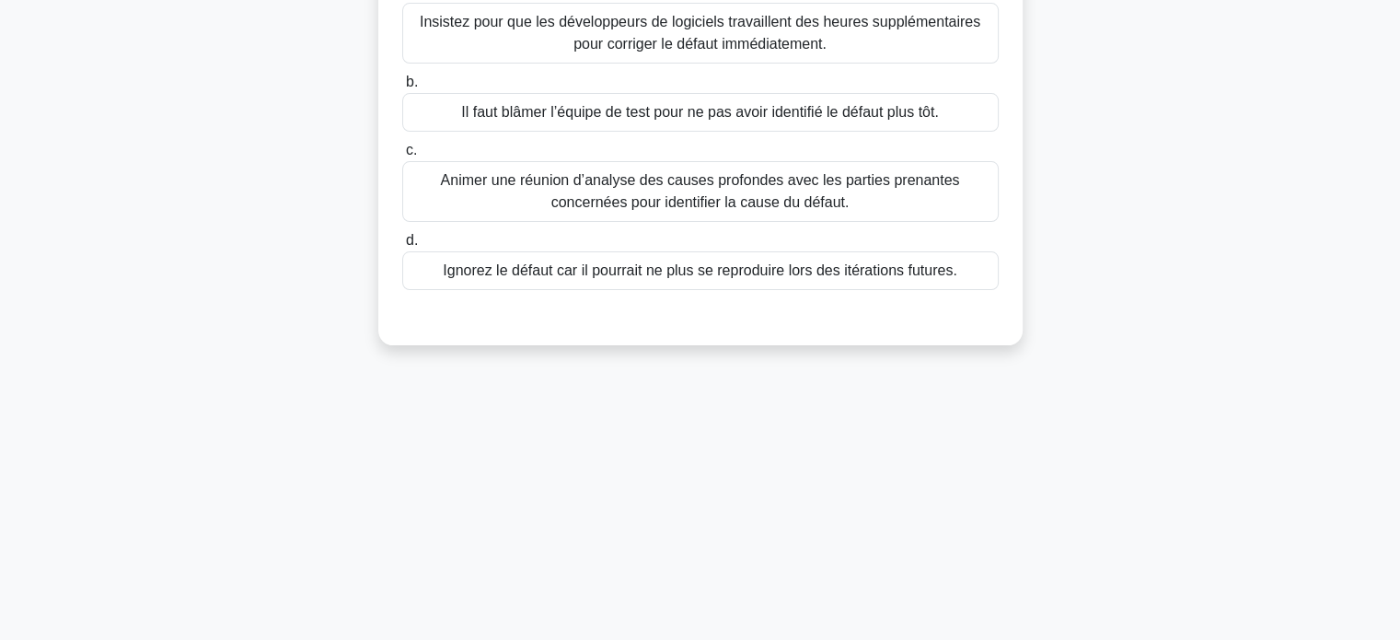
scroll to position [0, 0]
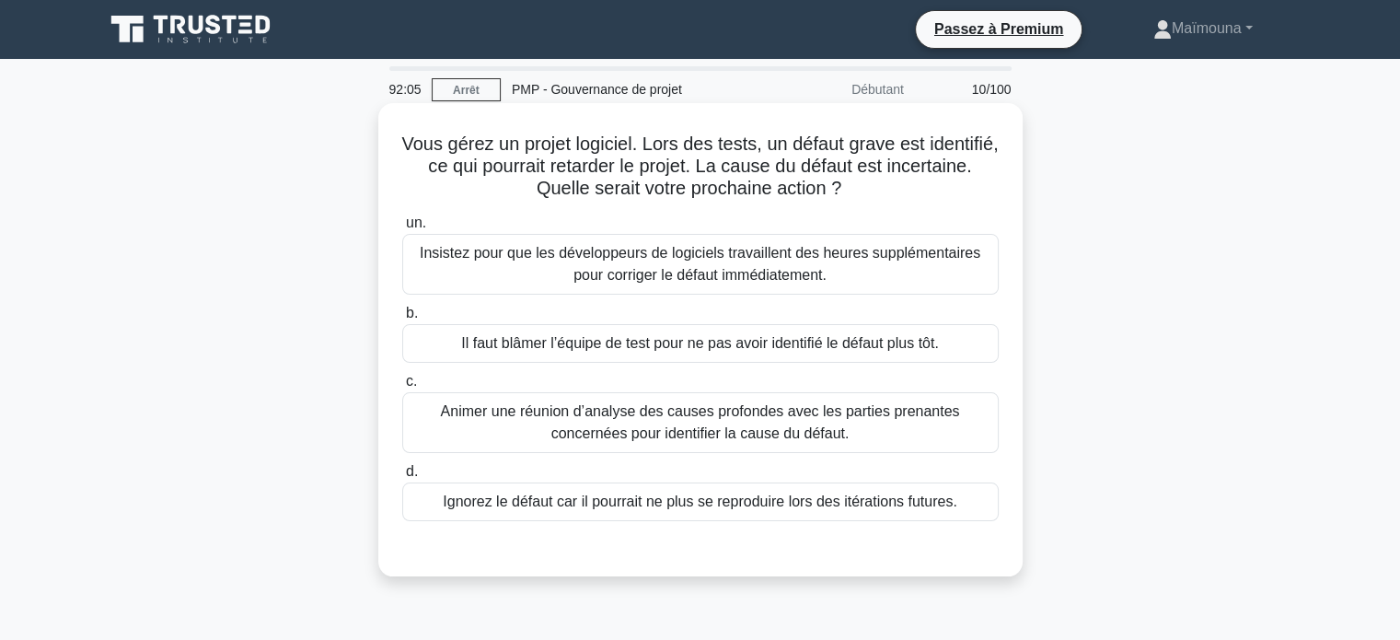
click at [655, 420] on font "Animer une réunion d’analyse des causes profondes avec les parties prenantes co…" at bounding box center [700, 422] width 519 height 38
click at [402, 387] on input "c. Animer une réunion d’analyse des causes profondes avec les parties prenantes…" at bounding box center [402, 381] width 0 height 12
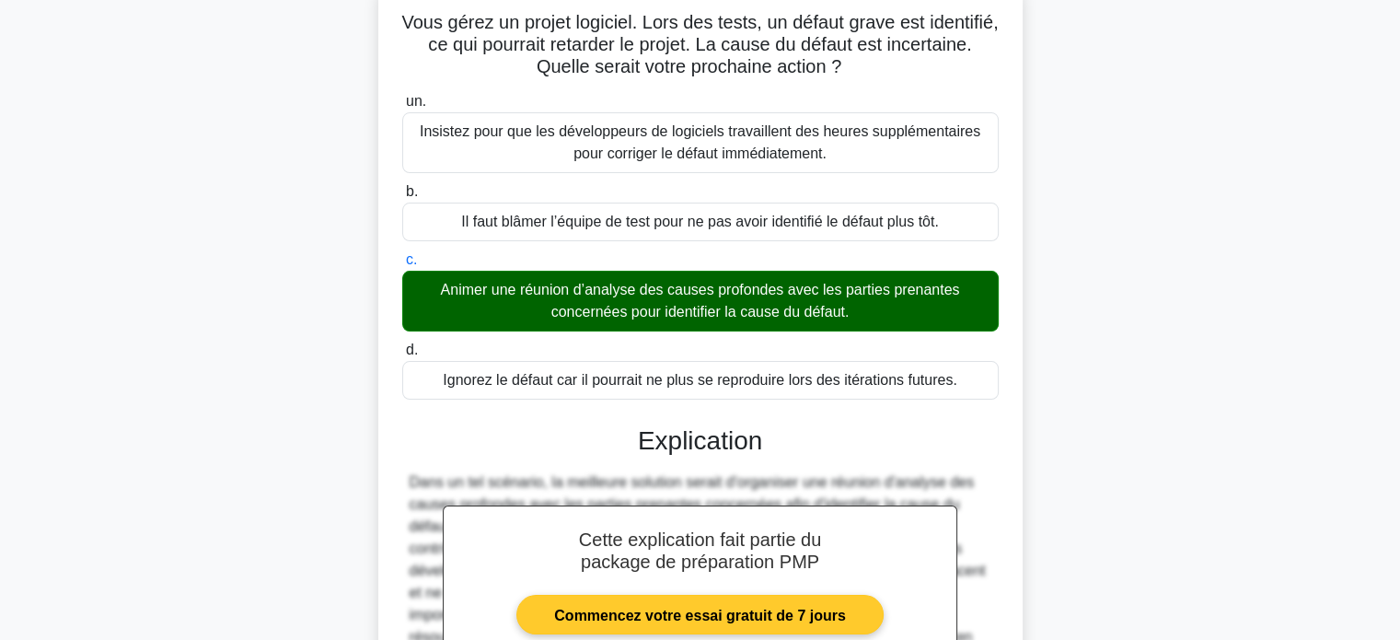
scroll to position [354, 0]
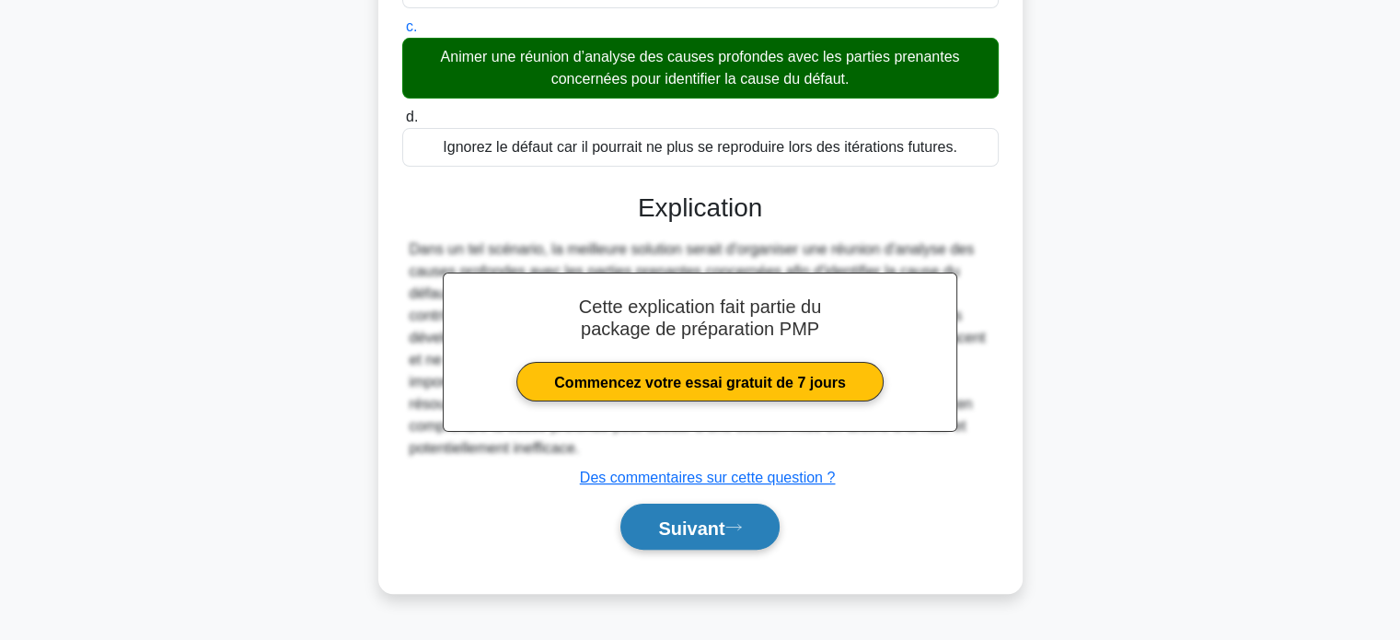
click at [658, 525] on font "Suivant" at bounding box center [691, 527] width 66 height 20
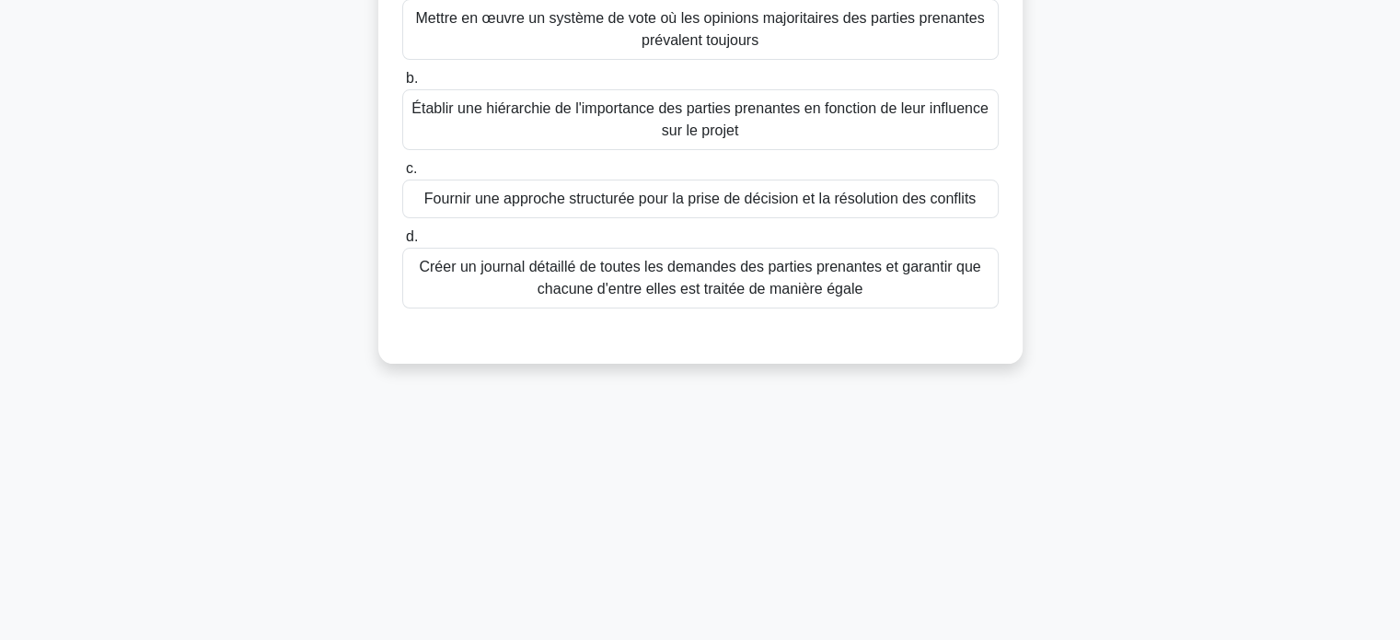
scroll to position [78, 0]
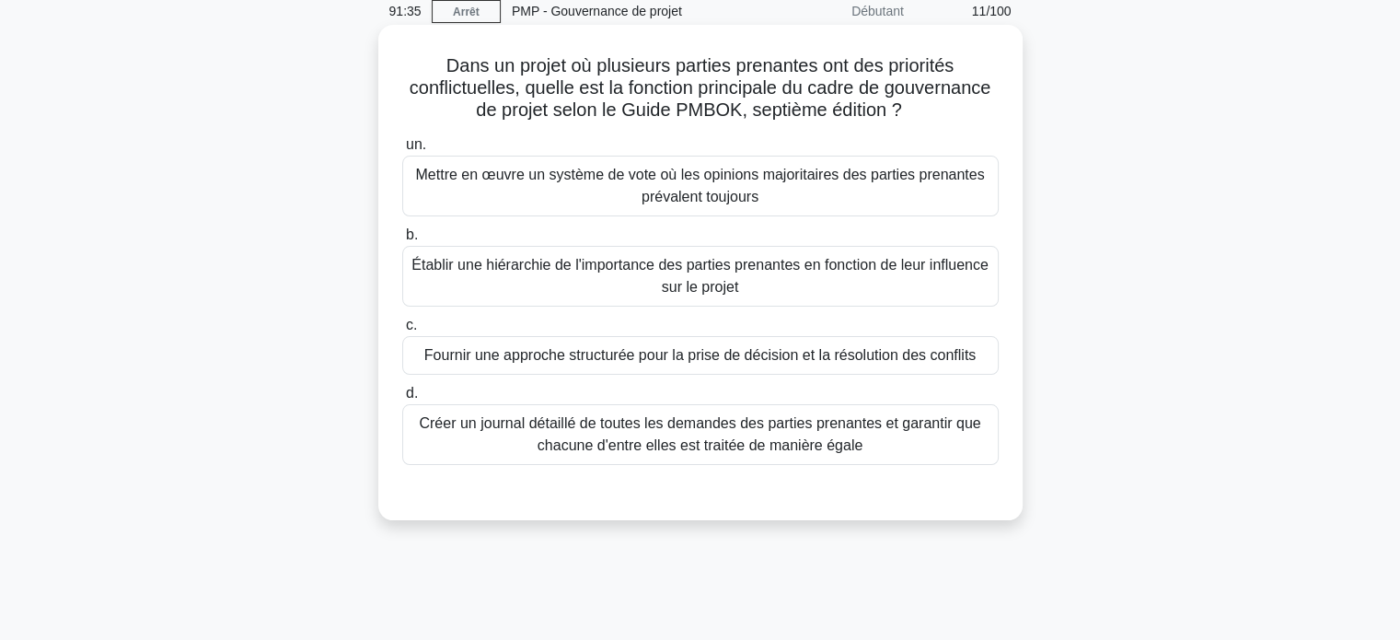
click at [673, 444] on font "Créer un journal détaillé de toutes les demandes des parties prenantes et garan…" at bounding box center [699, 434] width 561 height 38
click at [402, 399] on input "d. Créer un journal détaillé de toutes les demandes des parties prenantes et ga…" at bounding box center [402, 393] width 0 height 12
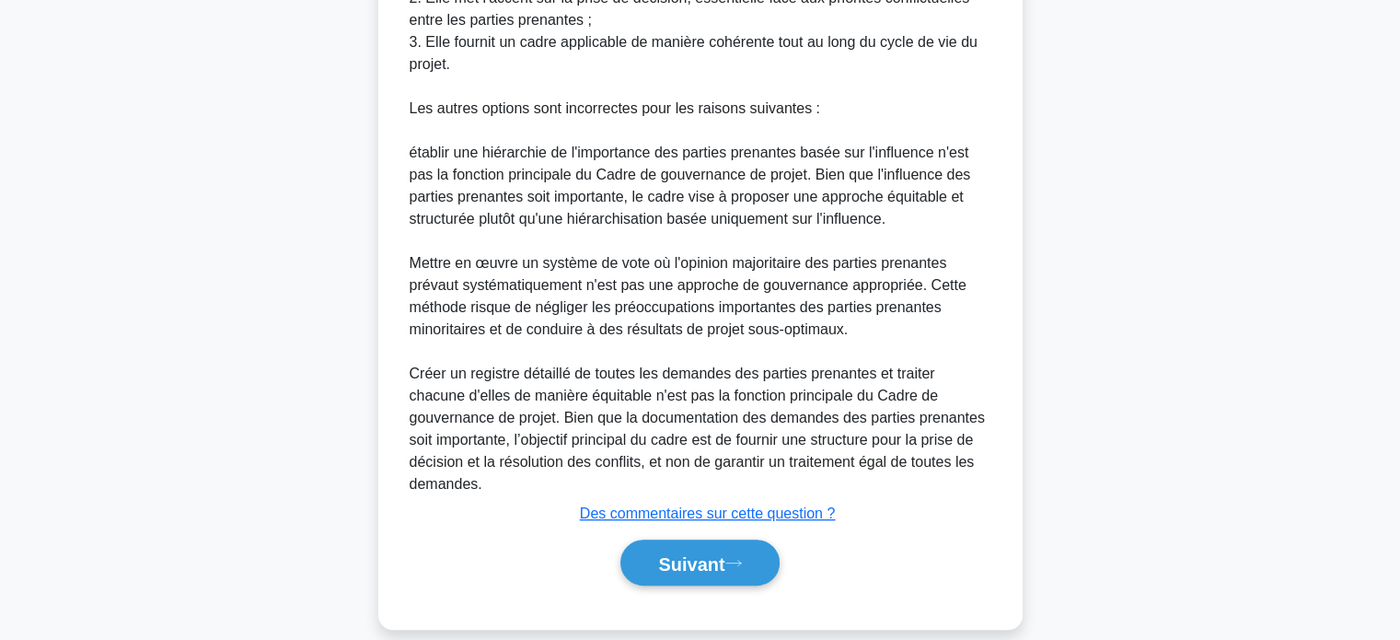
scroll to position [762, 0]
click at [638, 539] on button "Suivant" at bounding box center [699, 562] width 158 height 47
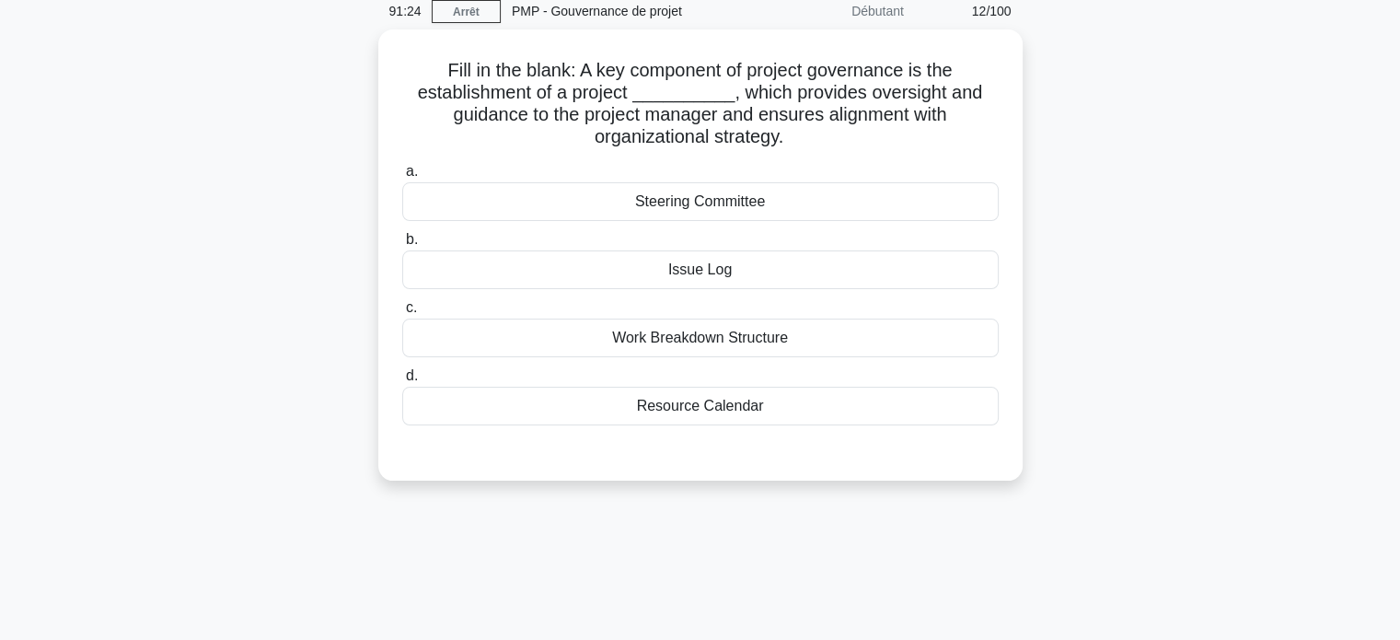
scroll to position [0, 0]
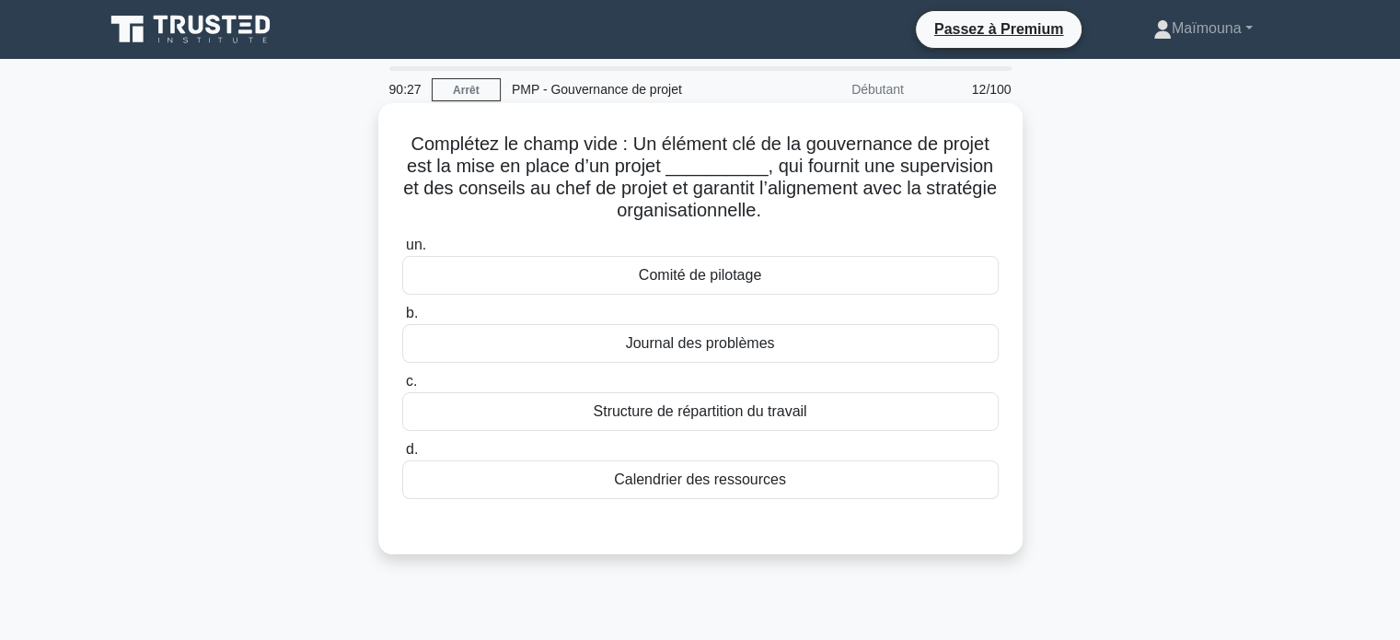
click at [699, 283] on font "Comité de pilotage" at bounding box center [700, 275] width 122 height 16
click at [402, 251] on input "un. Comité de pilotage" at bounding box center [402, 245] width 0 height 12
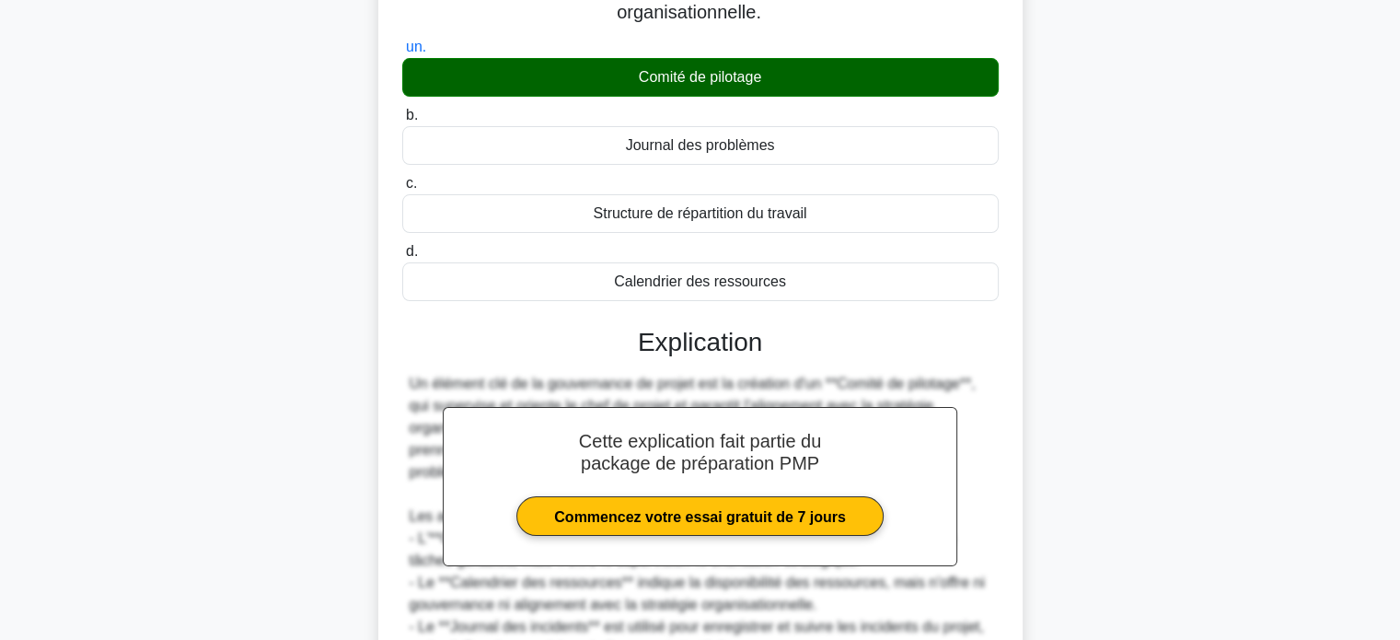
scroll to position [386, 0]
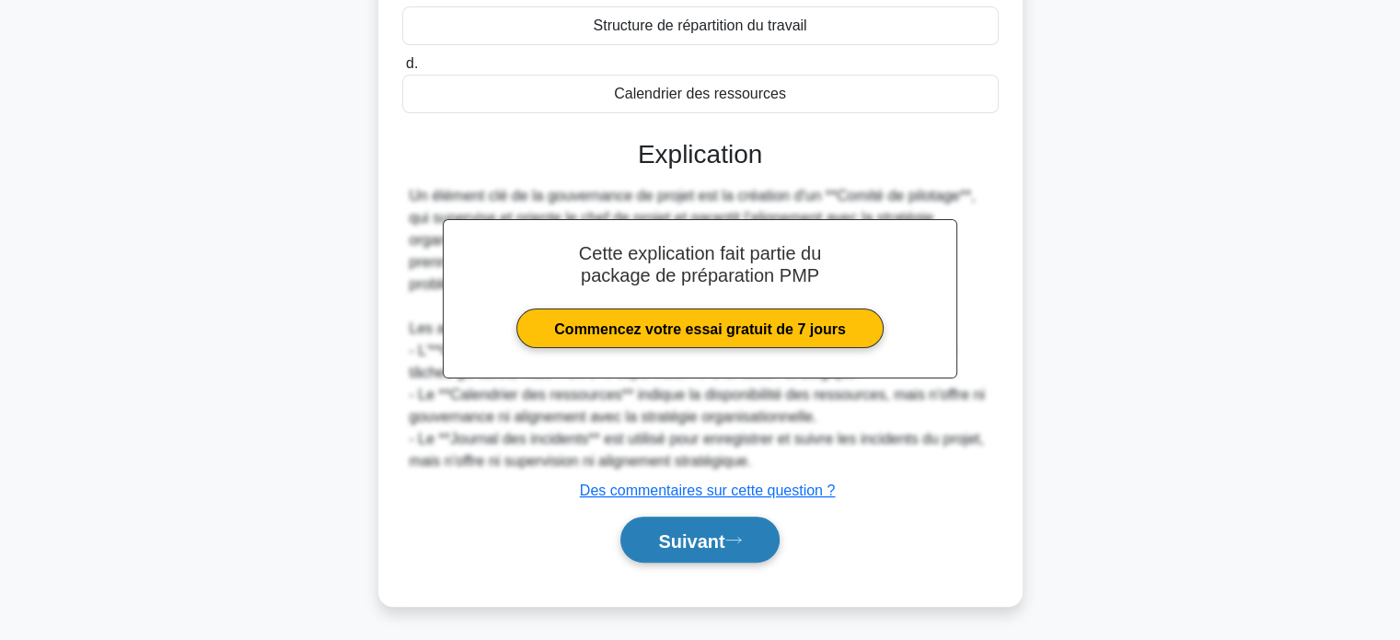
click at [681, 532] on font "Suivant" at bounding box center [691, 540] width 66 height 20
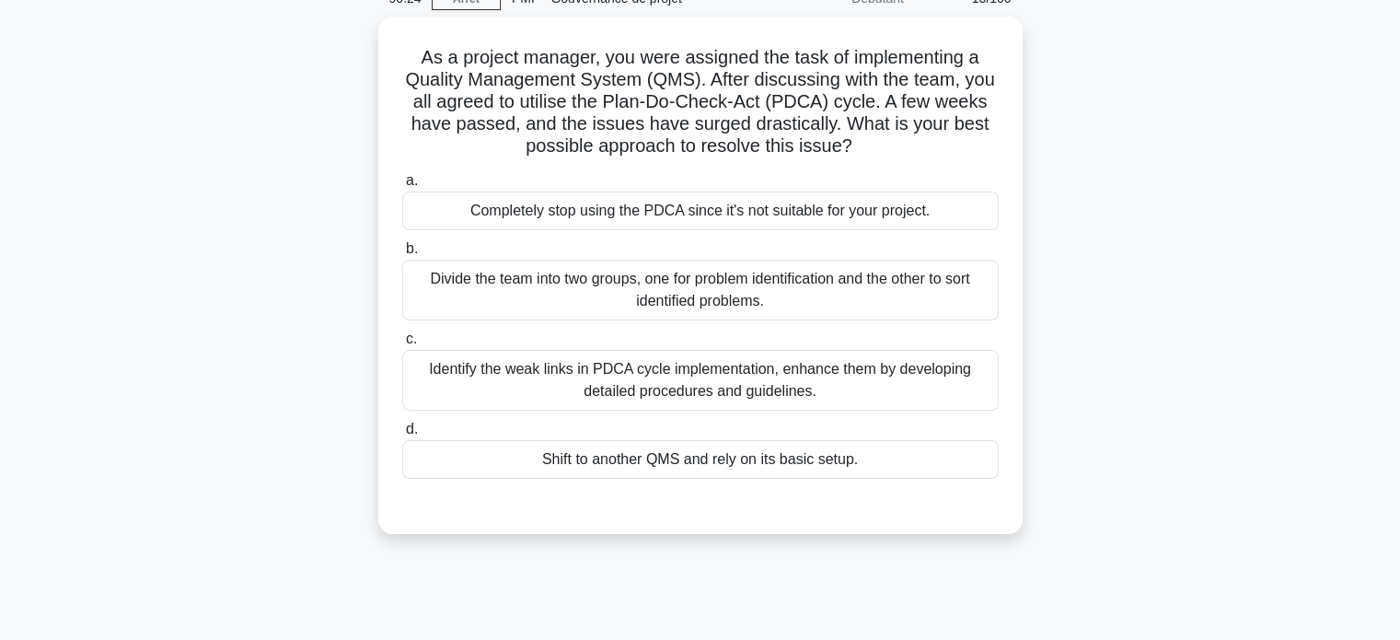
scroll to position [78, 0]
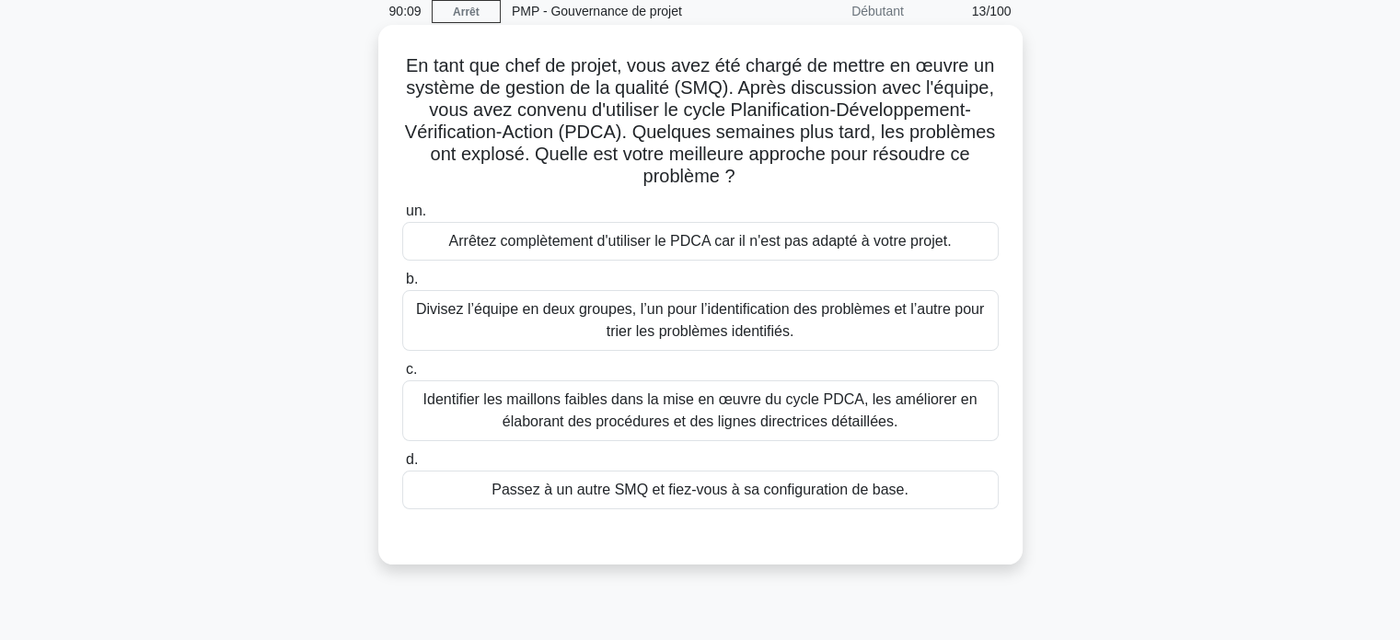
click at [717, 419] on font "Identifier les maillons faibles dans la mise en œuvre du cycle PDCA, les amélio…" at bounding box center [699, 410] width 554 height 38
click at [402, 375] on input "c. Identifier les maillons faibles dans la mise en œuvre du cycle PDCA, les amé…" at bounding box center [402, 369] width 0 height 12
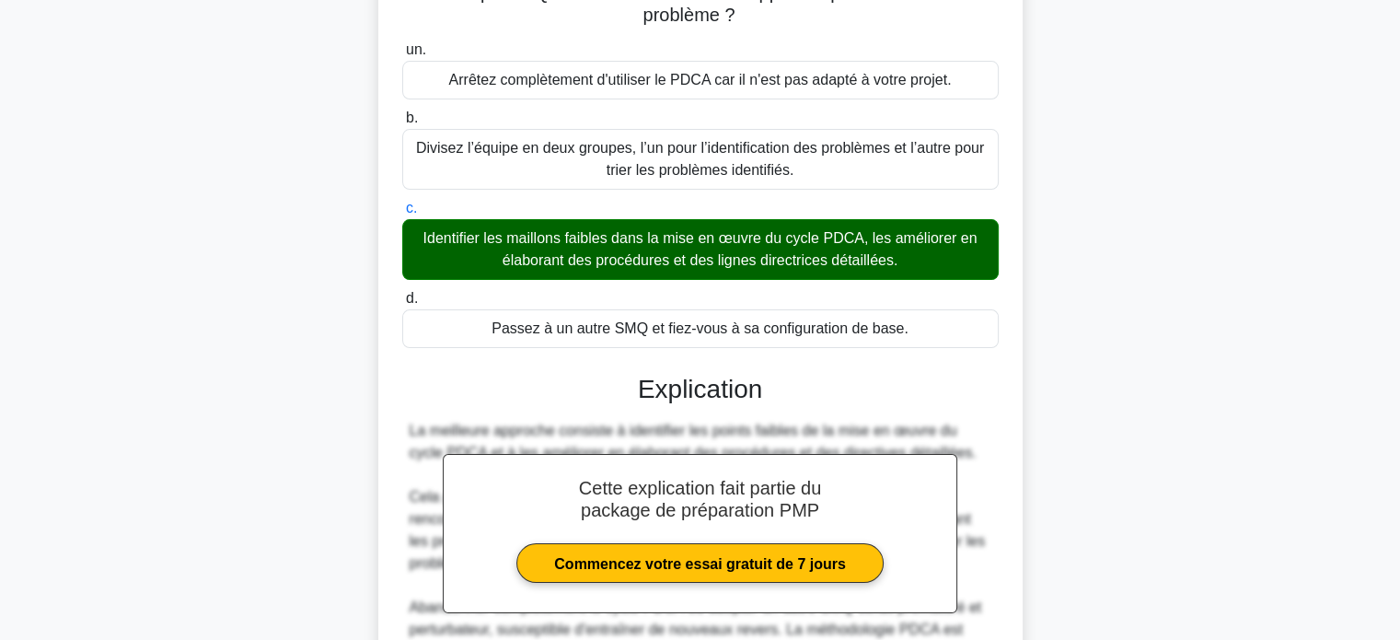
scroll to position [540, 0]
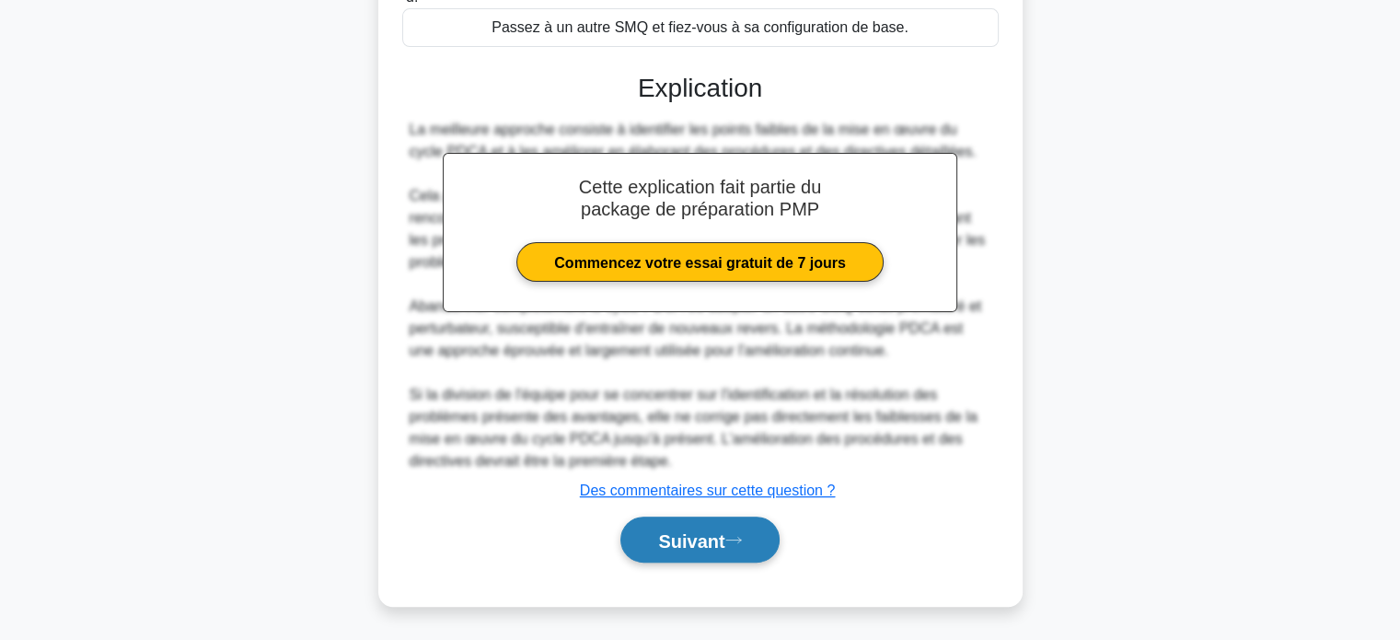
click at [675, 531] on font "Suivant" at bounding box center [691, 540] width 66 height 20
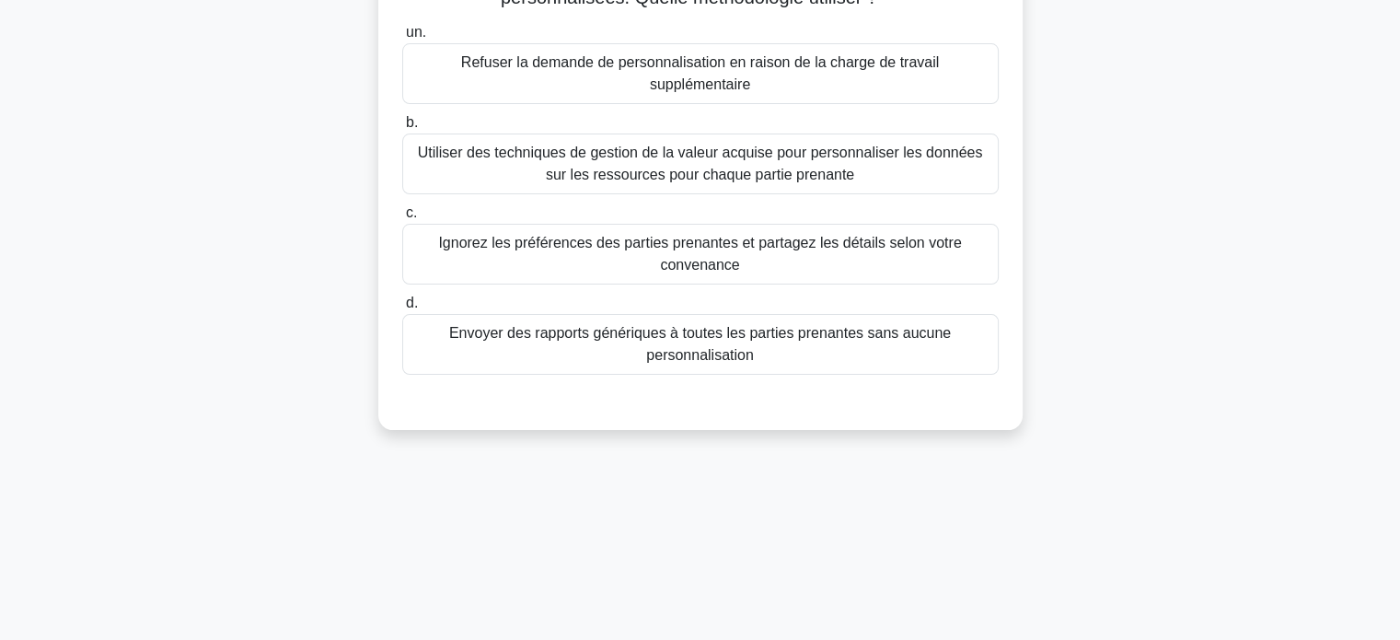
scroll to position [0, 0]
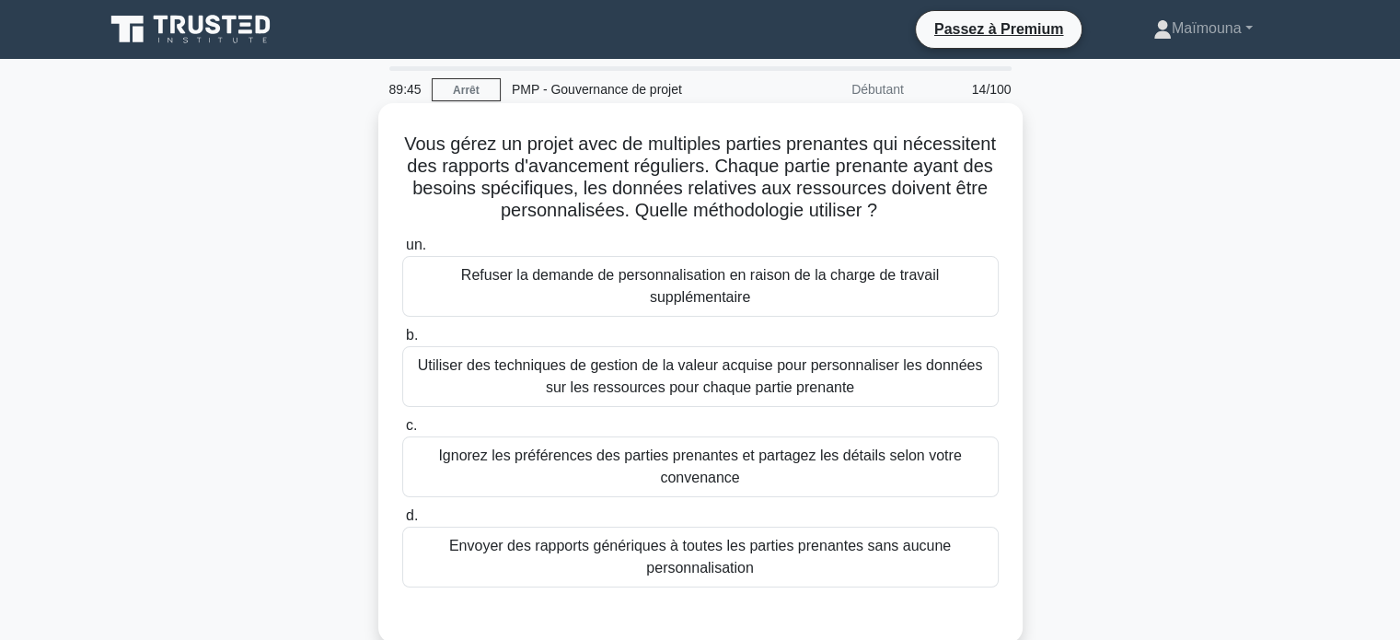
click at [702, 374] on font "Utiliser des techniques de gestion de la valeur acquise pour personnaliser les …" at bounding box center [700, 376] width 565 height 38
click at [402, 341] on input "b. Utiliser des techniques de gestion de la valeur acquise pour personnaliser l…" at bounding box center [402, 335] width 0 height 12
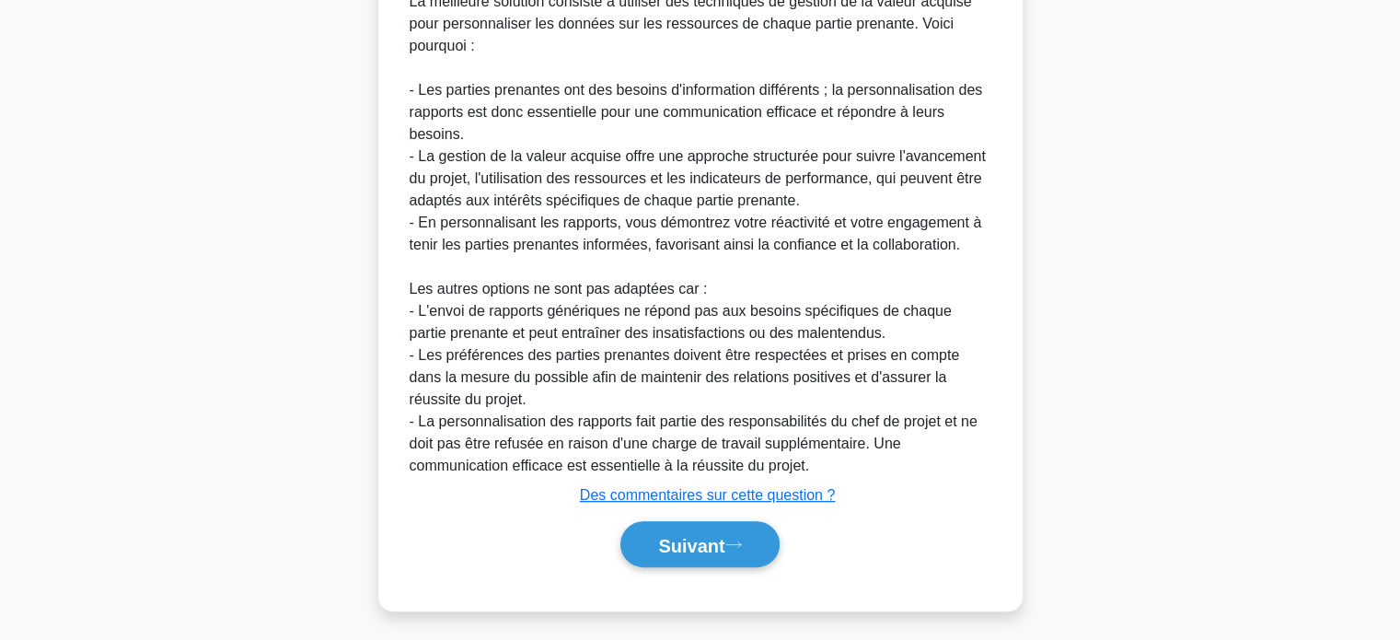
scroll to position [673, 0]
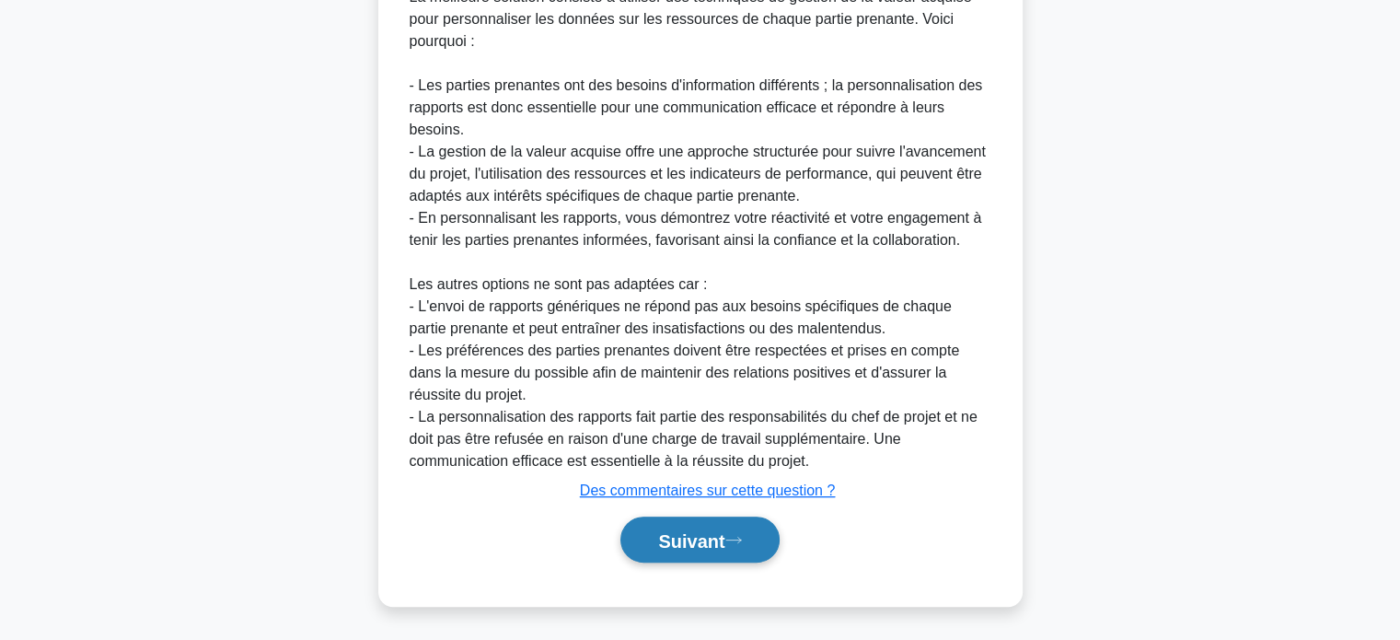
click at [665, 540] on font "Suivant" at bounding box center [691, 540] width 66 height 20
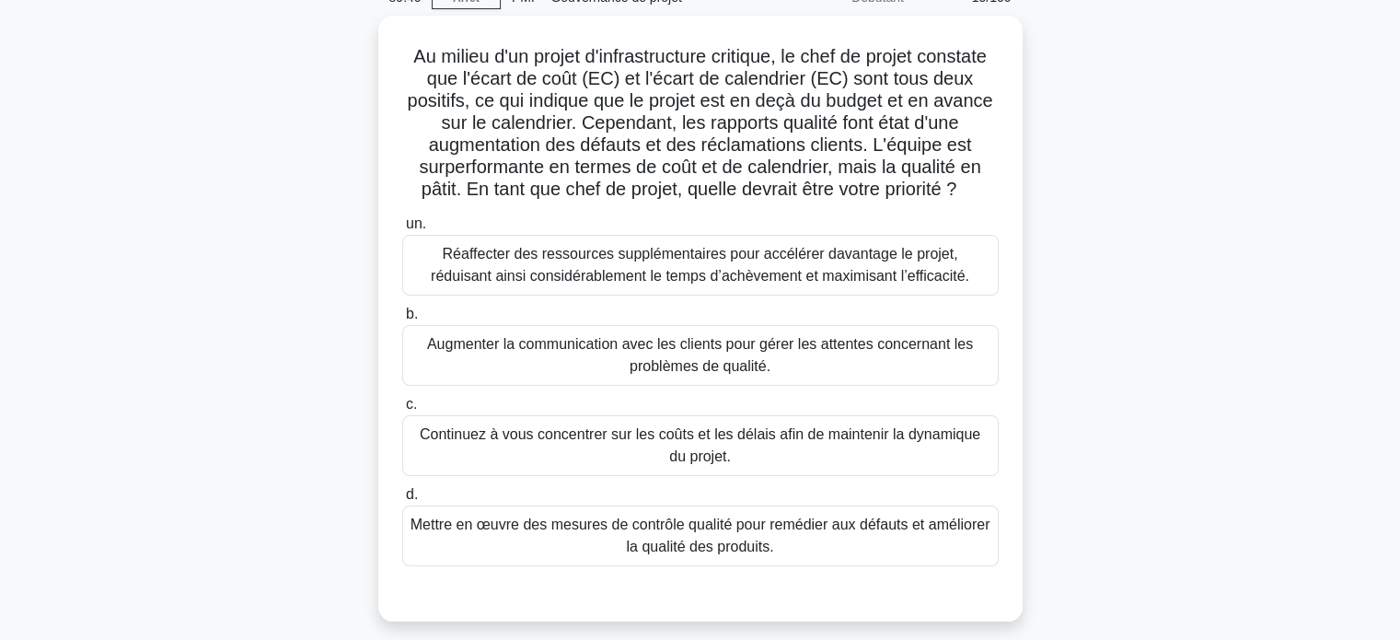
scroll to position [184, 0]
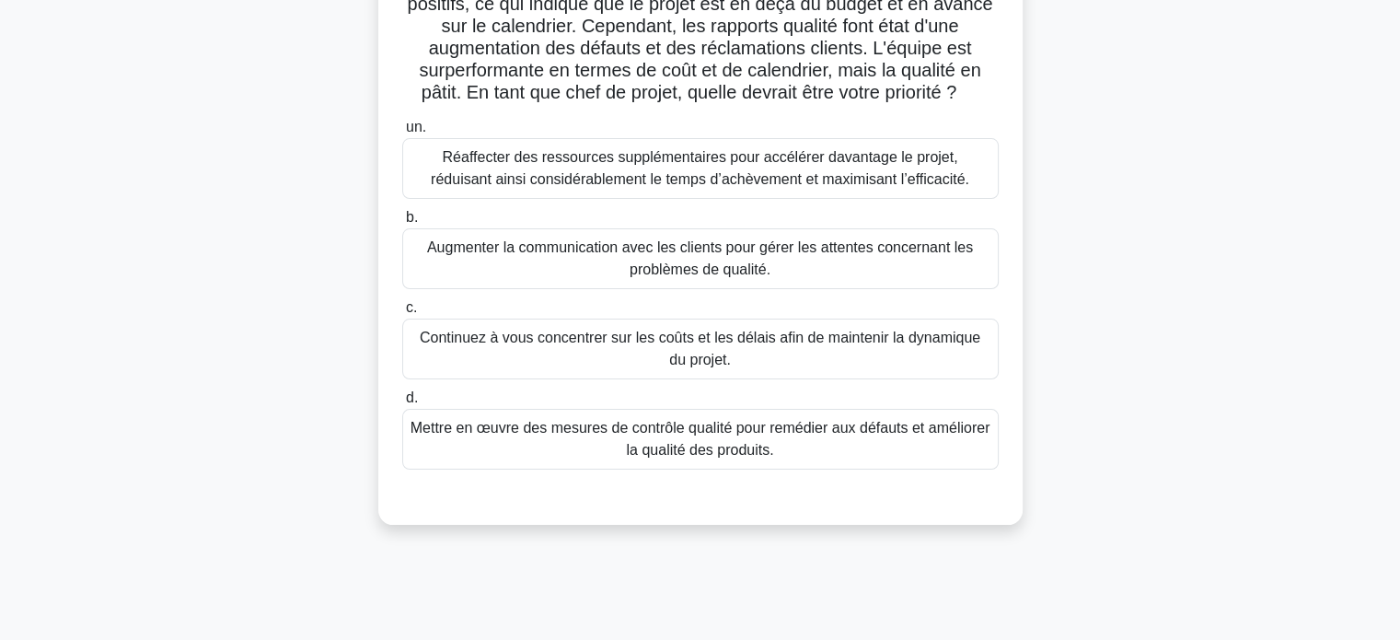
click at [750, 460] on font "Mettre en œuvre des mesures de contrôle qualité pour remédier aux défauts et am…" at bounding box center [700, 439] width 580 height 44
click at [402, 404] on input "d. Mettre en œuvre des mesures de contrôle qualité pour remédier aux défauts et…" at bounding box center [402, 398] width 0 height 12
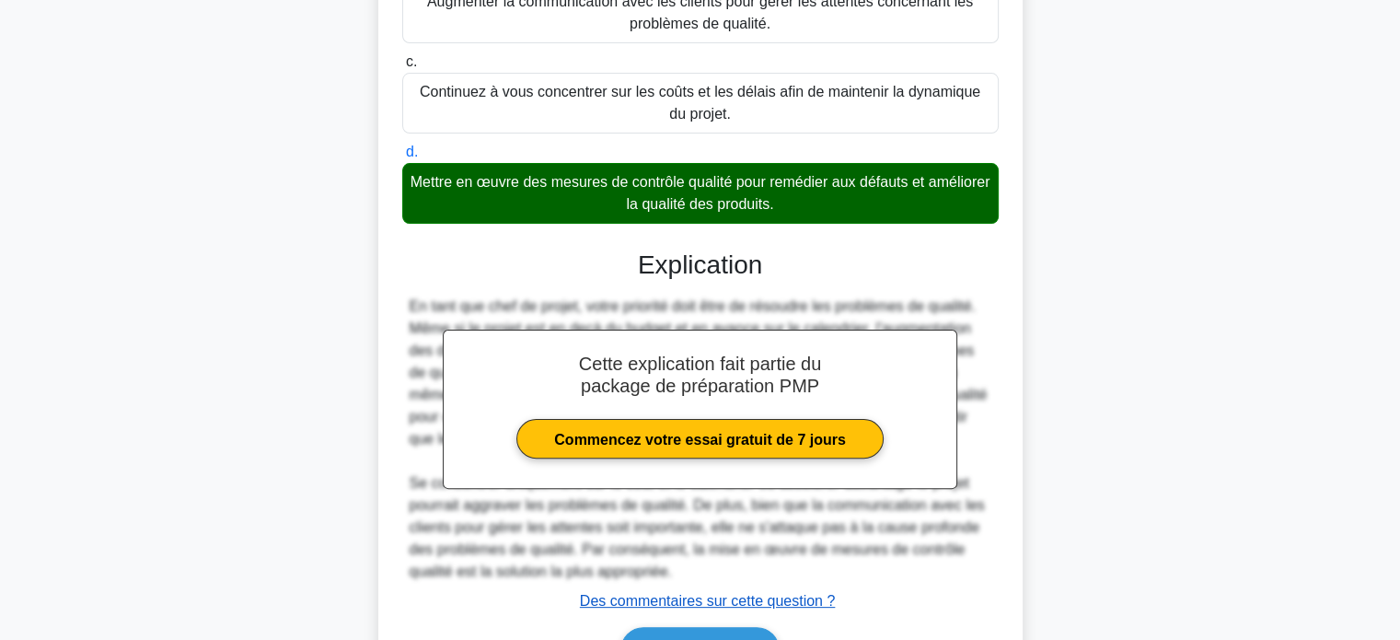
scroll to position [540, 0]
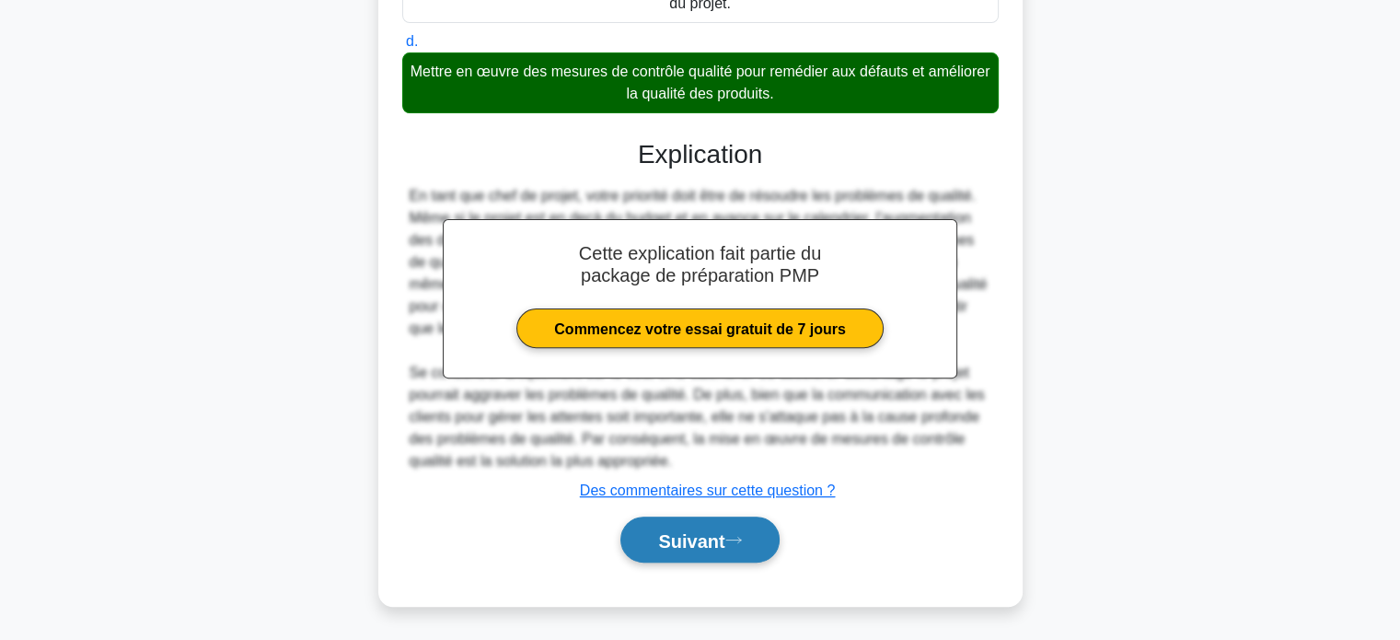
click at [708, 534] on font "Suivant" at bounding box center [691, 540] width 66 height 20
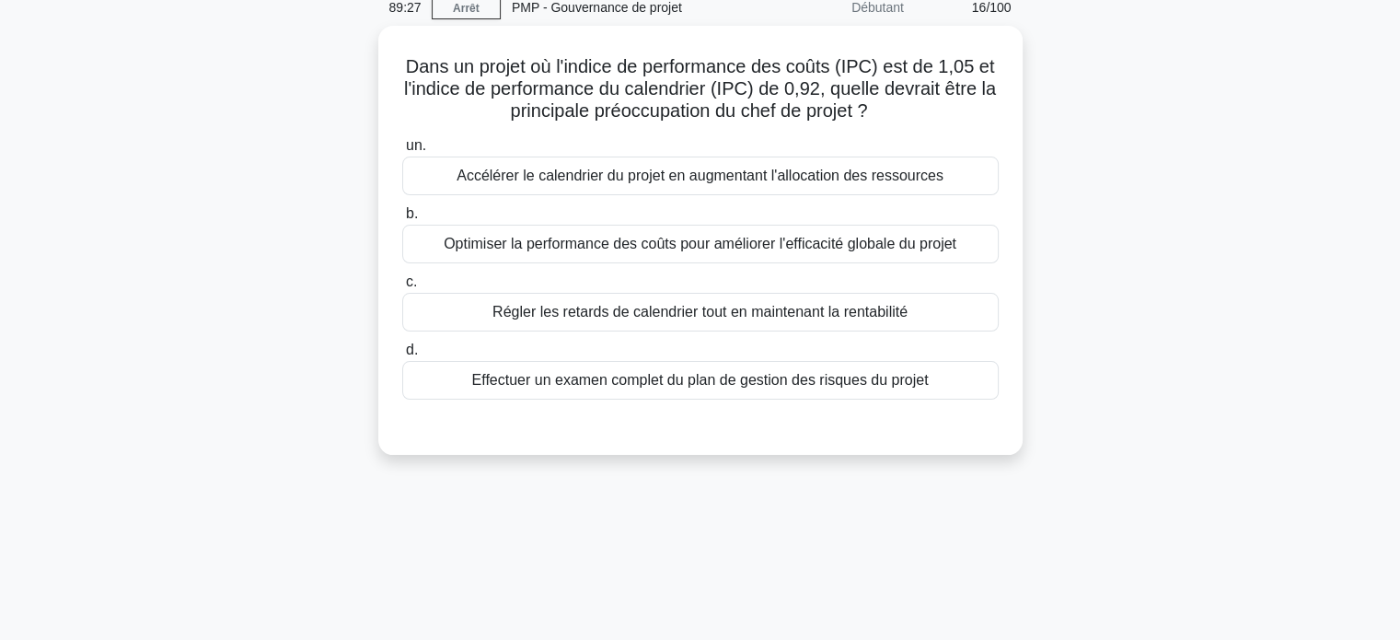
scroll to position [78, 0]
click at [749, 253] on font "Optimiser la performance des coûts pour améliorer l'efficacité globale du projet" at bounding box center [700, 243] width 513 height 22
click at [402, 219] on input "b. Optimiser la performance des coûts pour améliorer l'efficacité globale du pr…" at bounding box center [402, 213] width 0 height 12
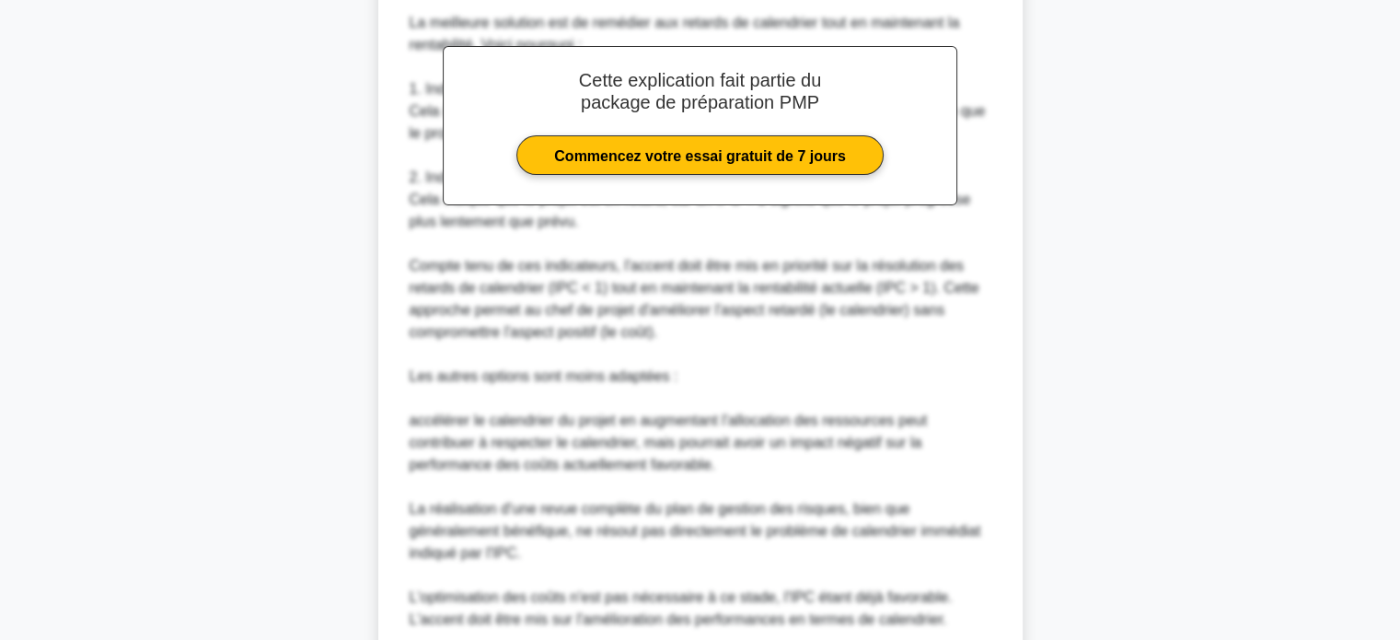
scroll to position [696, 0]
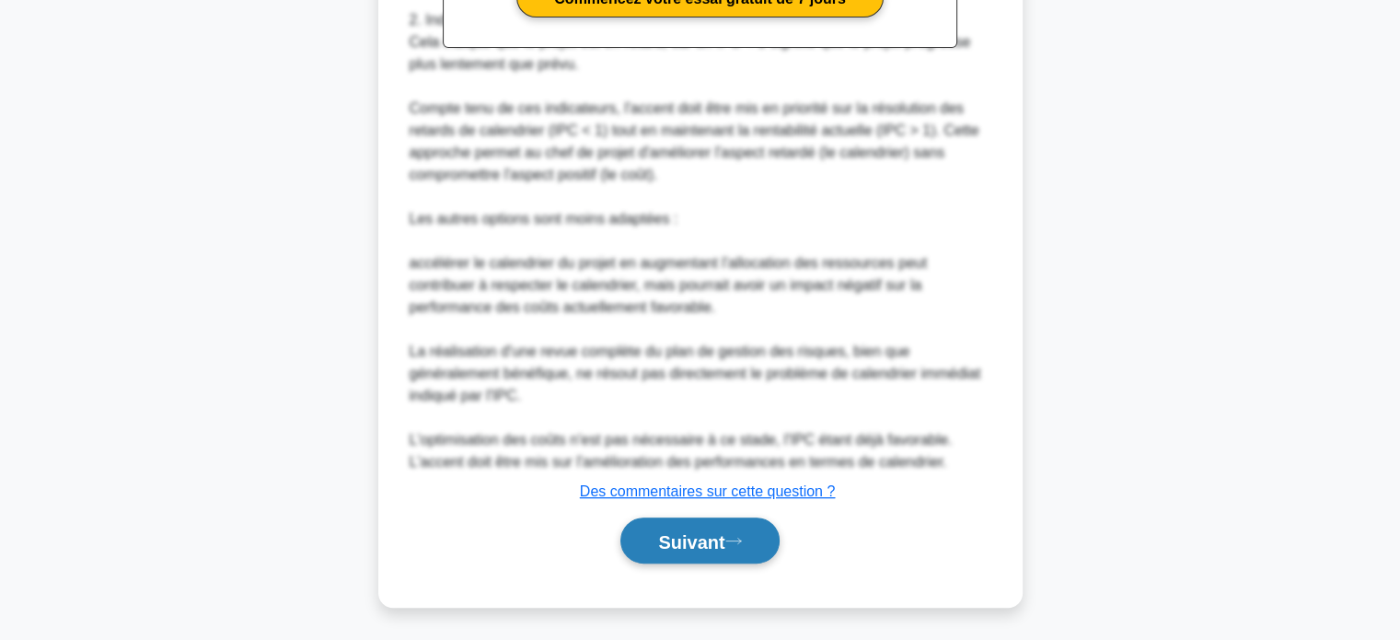
click at [674, 536] on font "Suivant" at bounding box center [691, 541] width 66 height 20
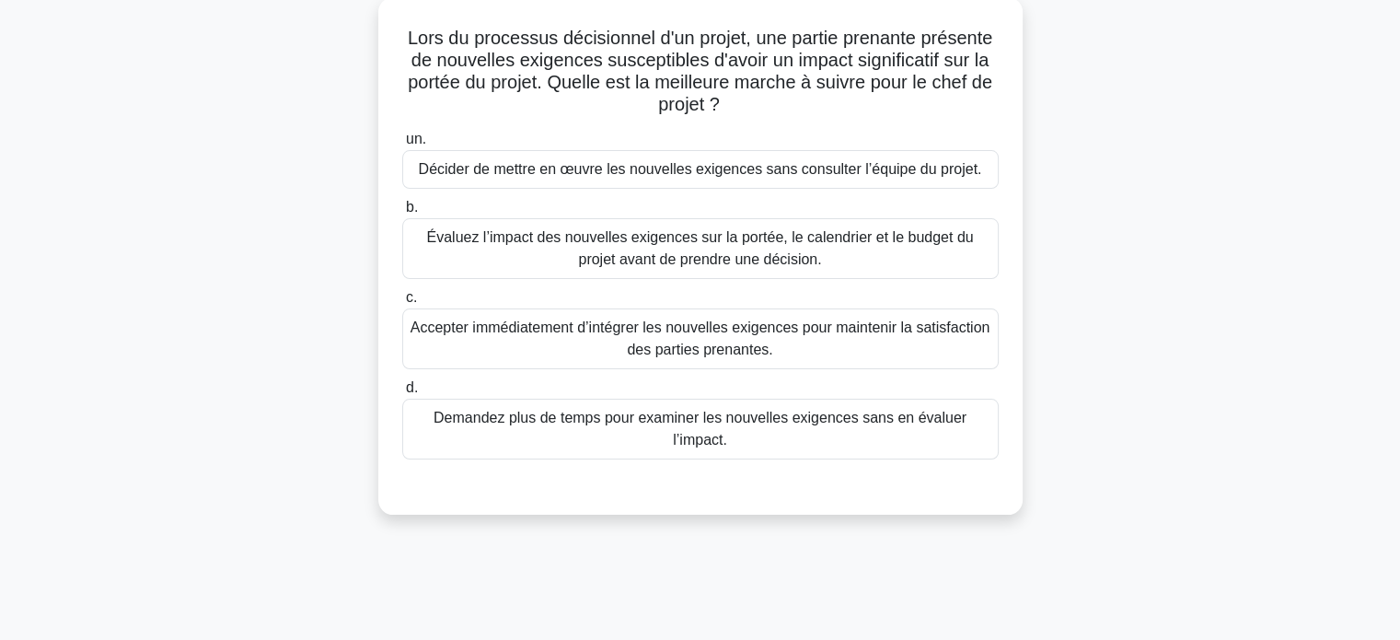
scroll to position [100, 0]
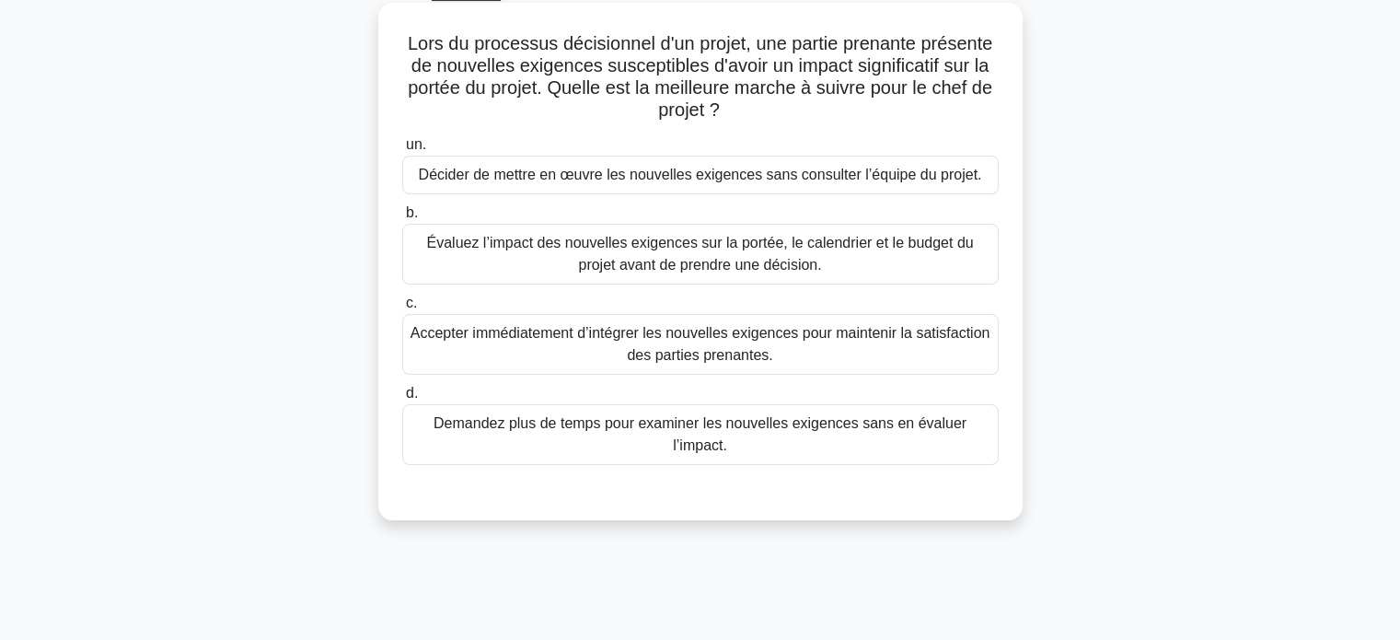
click at [677, 268] on font "Évaluez l’impact des nouvelles exigences sur la portée, le calendrier et le bud…" at bounding box center [699, 254] width 547 height 38
click at [402, 219] on input "b. Évaluez l’impact des nouvelles exigences sur la portée, le calendrier et le …" at bounding box center [402, 213] width 0 height 12
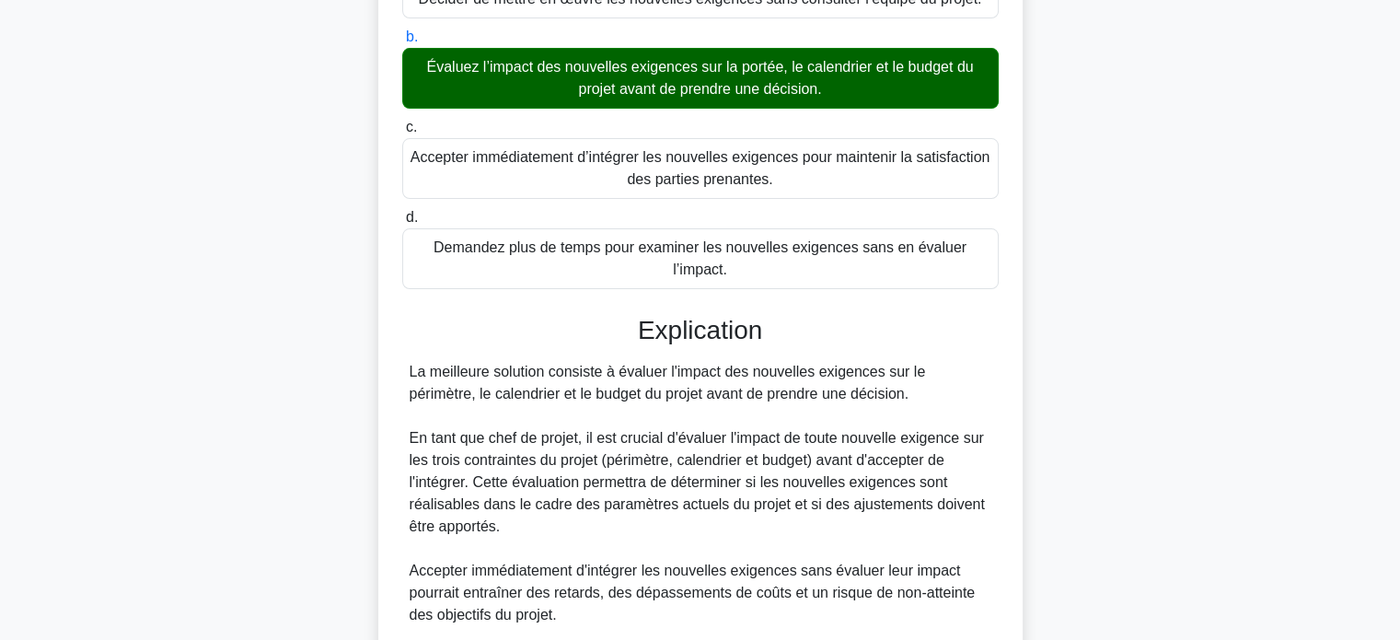
scroll to position [560, 0]
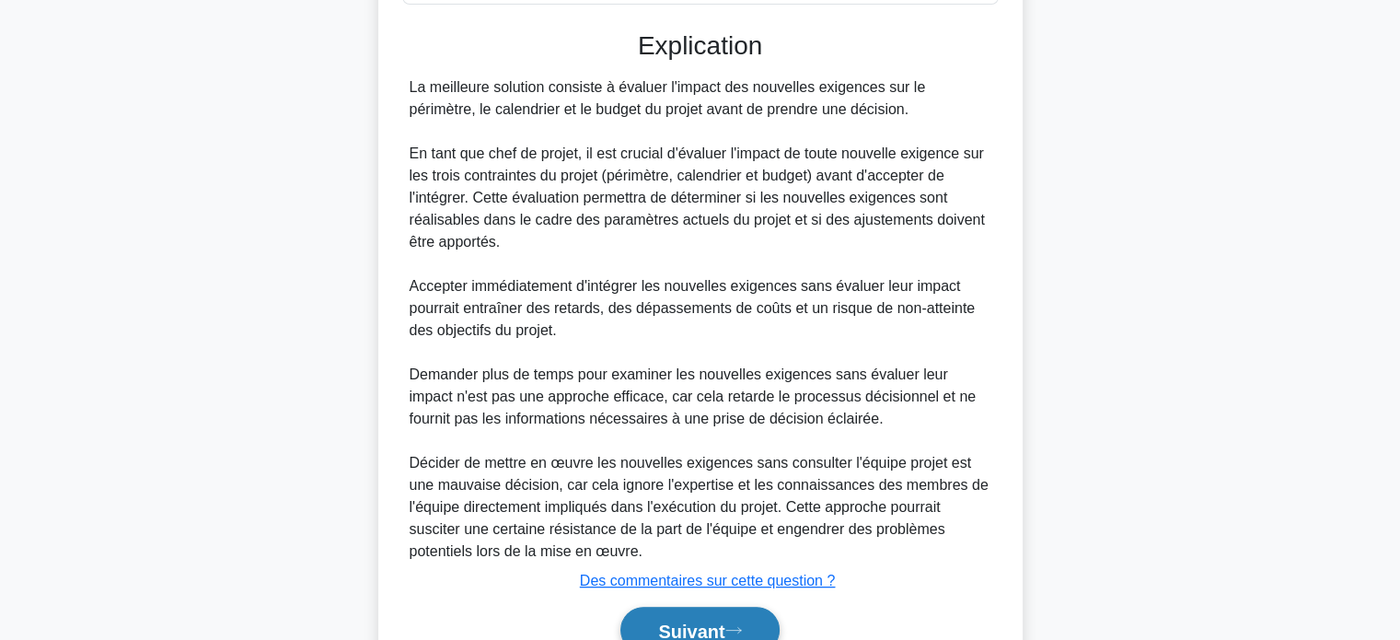
click at [681, 620] on font "Suivant" at bounding box center [691, 630] width 66 height 20
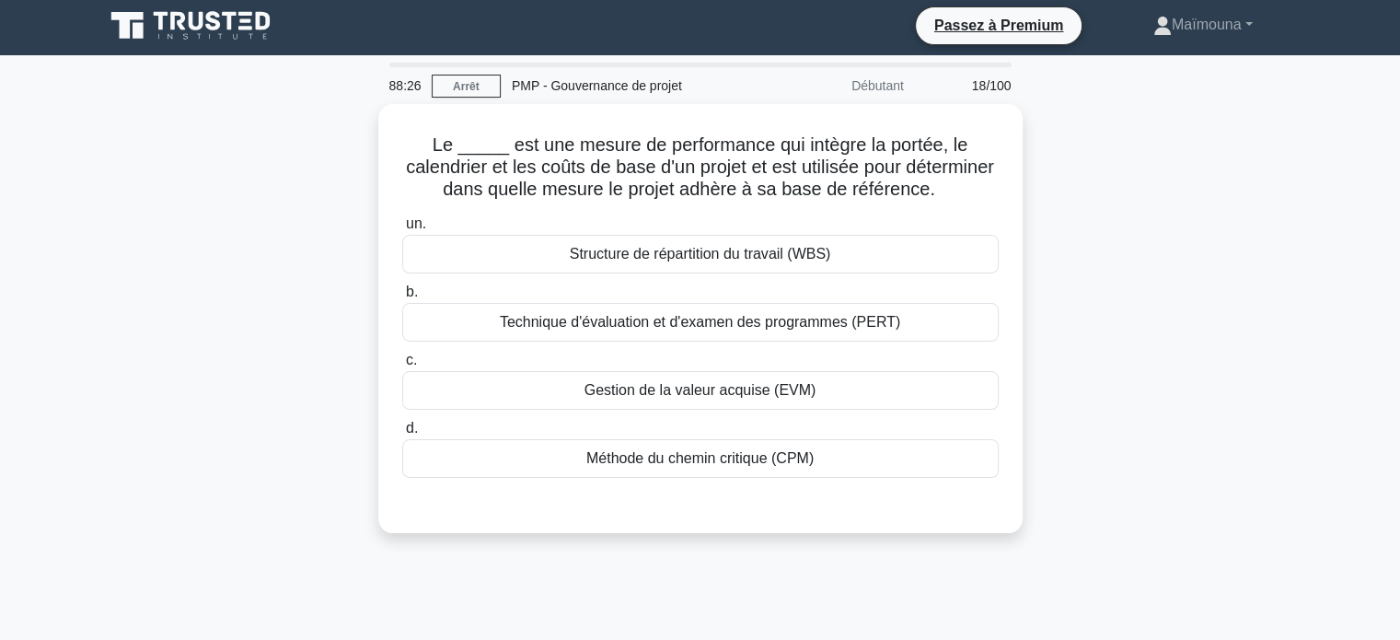
scroll to position [0, 0]
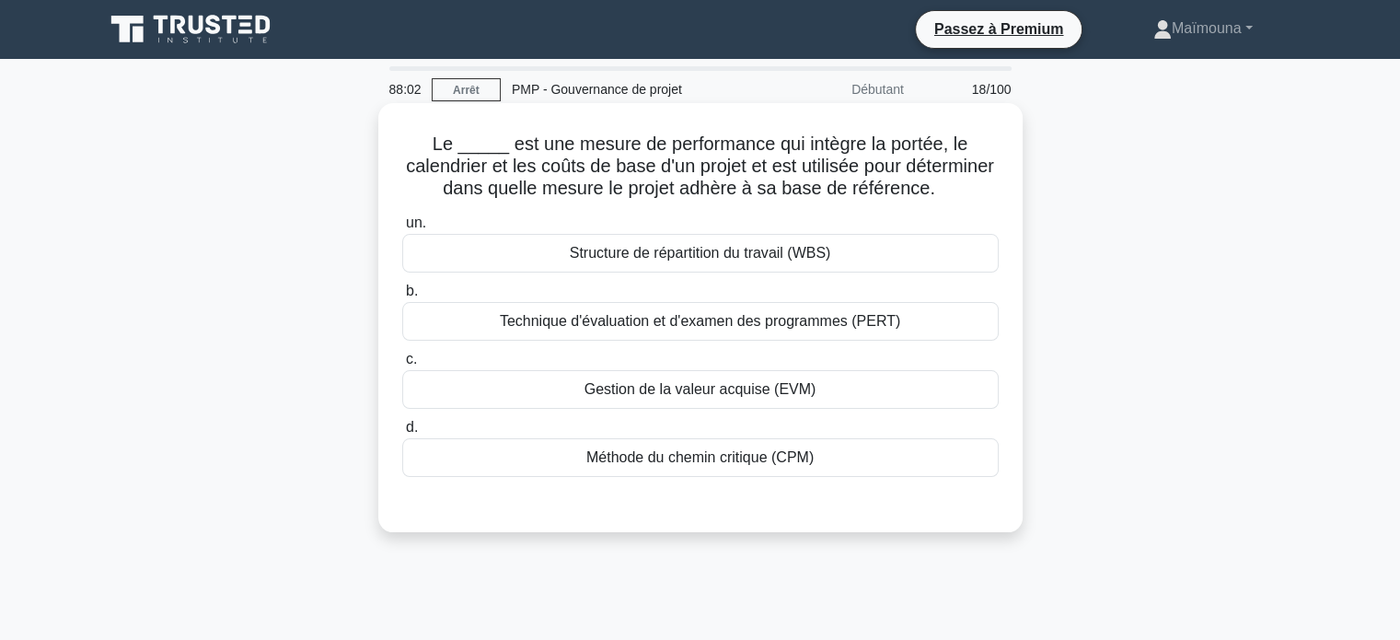
click at [614, 397] on font "Gestion de la valeur acquise (EVM)" at bounding box center [700, 389] width 232 height 16
click at [402, 365] on input "c. Gestion de la valeur acquise (EVM)" at bounding box center [402, 359] width 0 height 12
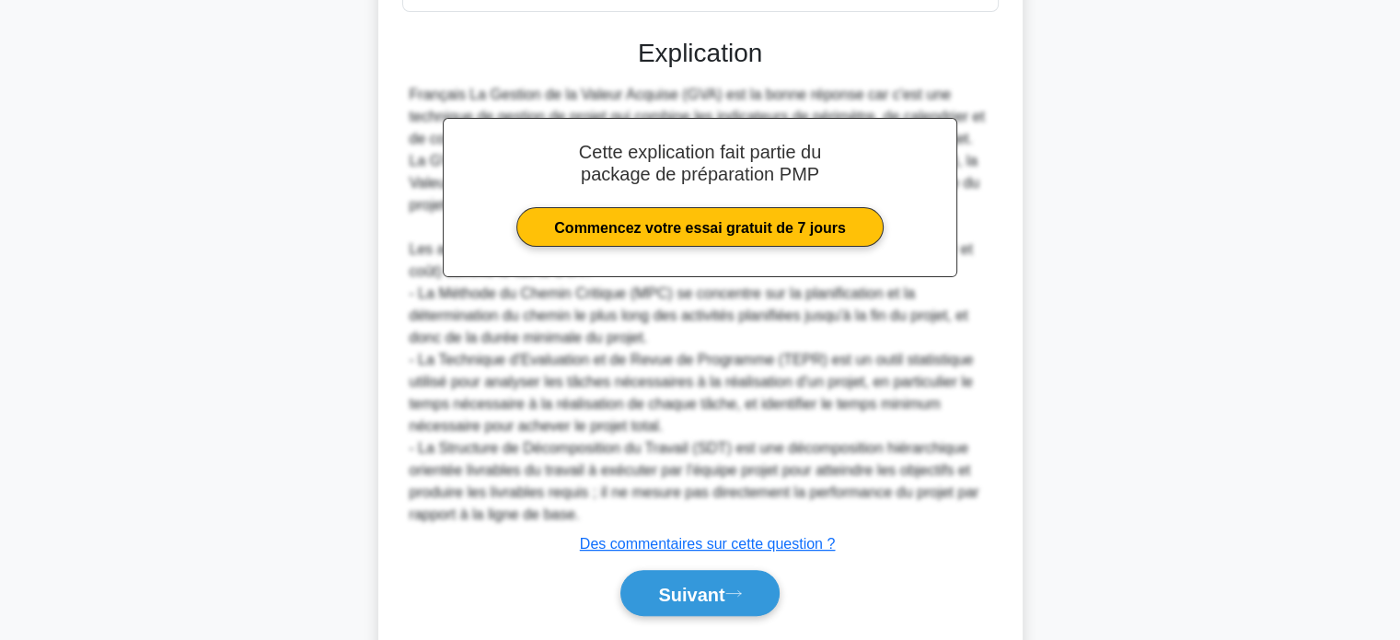
scroll to position [540, 0]
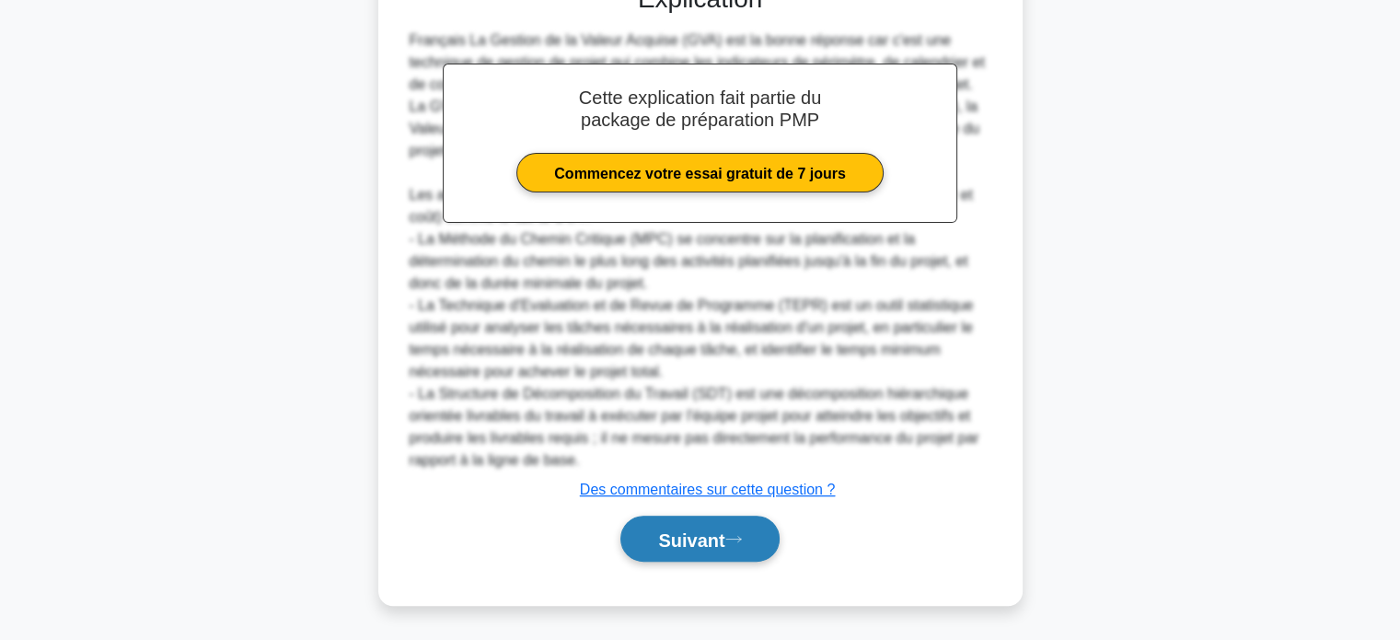
click at [665, 531] on font "Suivant" at bounding box center [691, 539] width 66 height 20
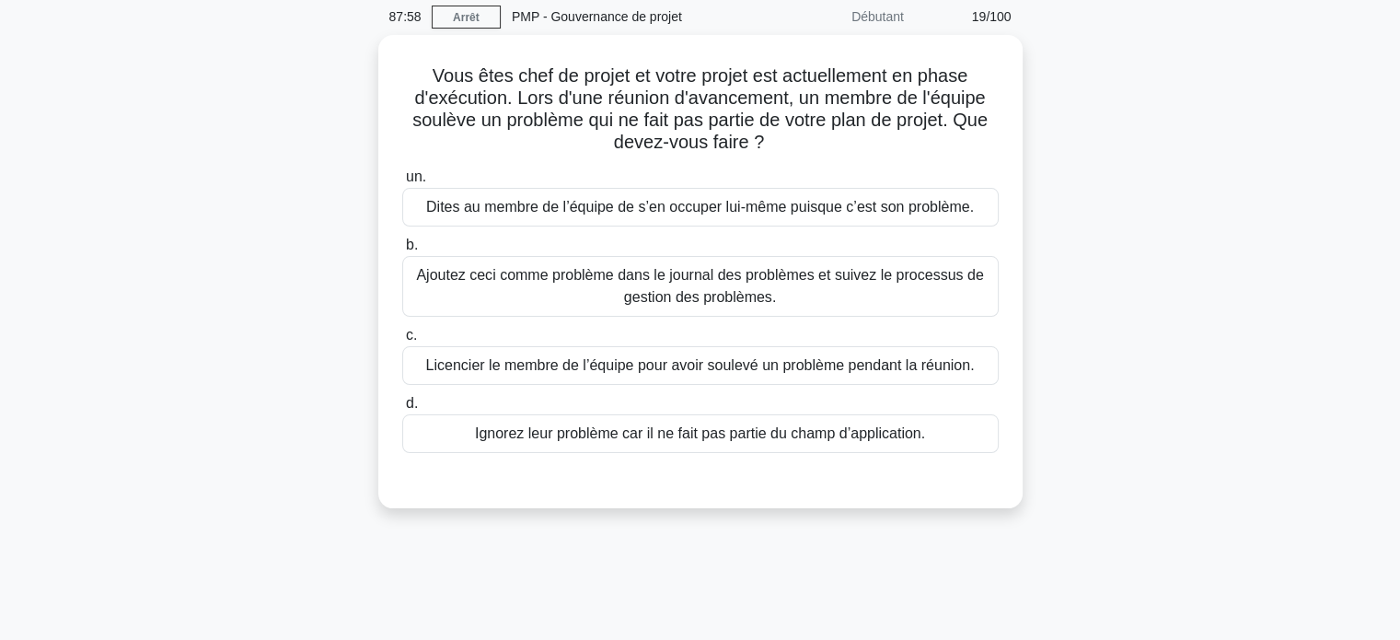
scroll to position [0, 0]
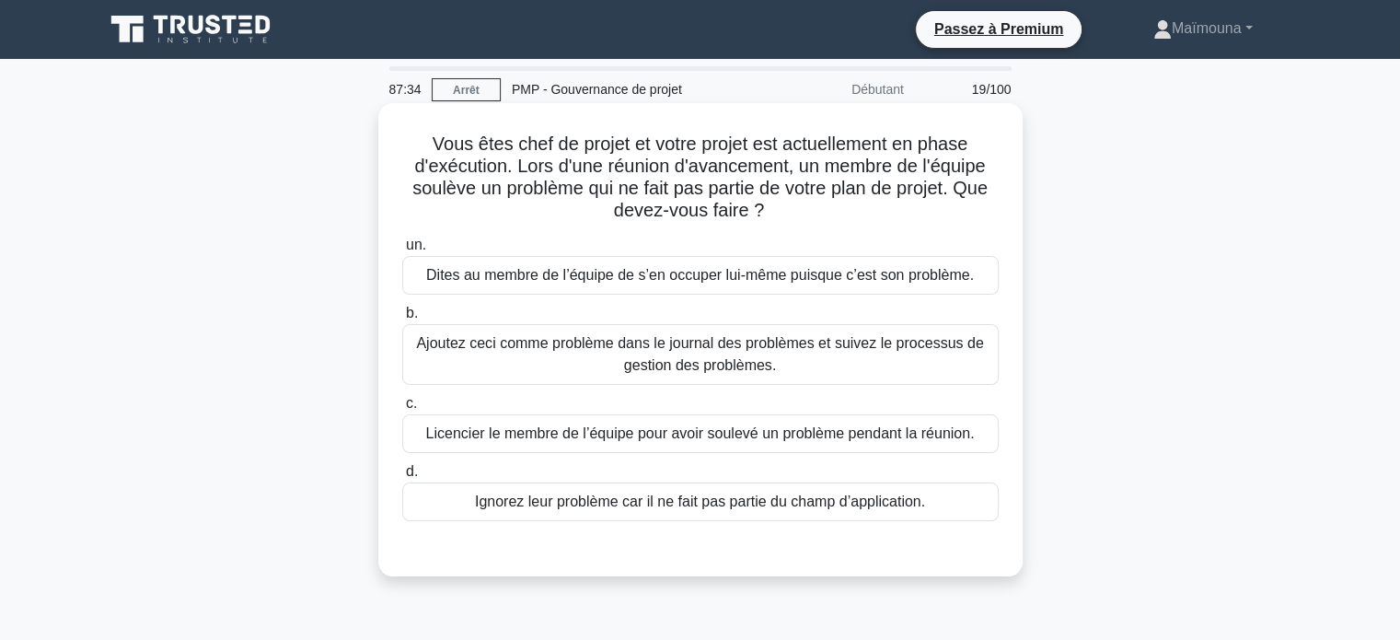
click at [716, 369] on font "Ajoutez ceci comme problème dans le journal des problèmes et suivez le processu…" at bounding box center [699, 354] width 567 height 38
click at [402, 319] on input "b. Ajoutez ceci comme problème dans le journal des problèmes et suivez le proce…" at bounding box center [402, 313] width 0 height 12
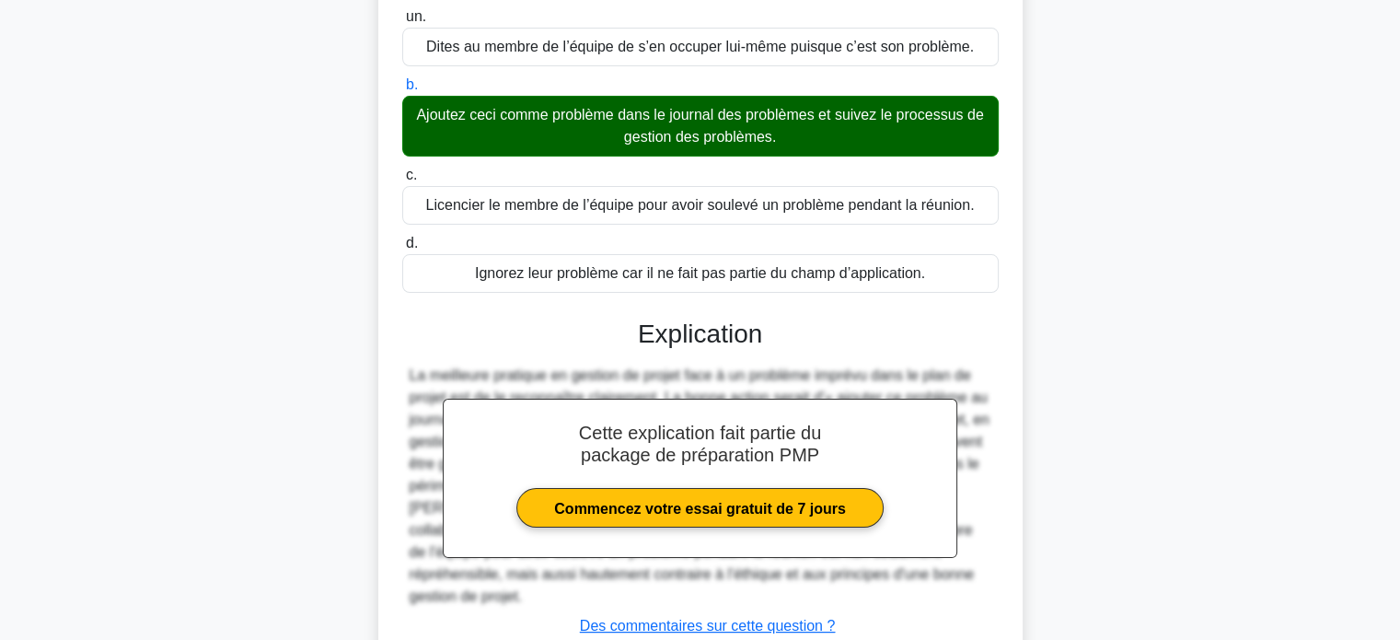
scroll to position [363, 0]
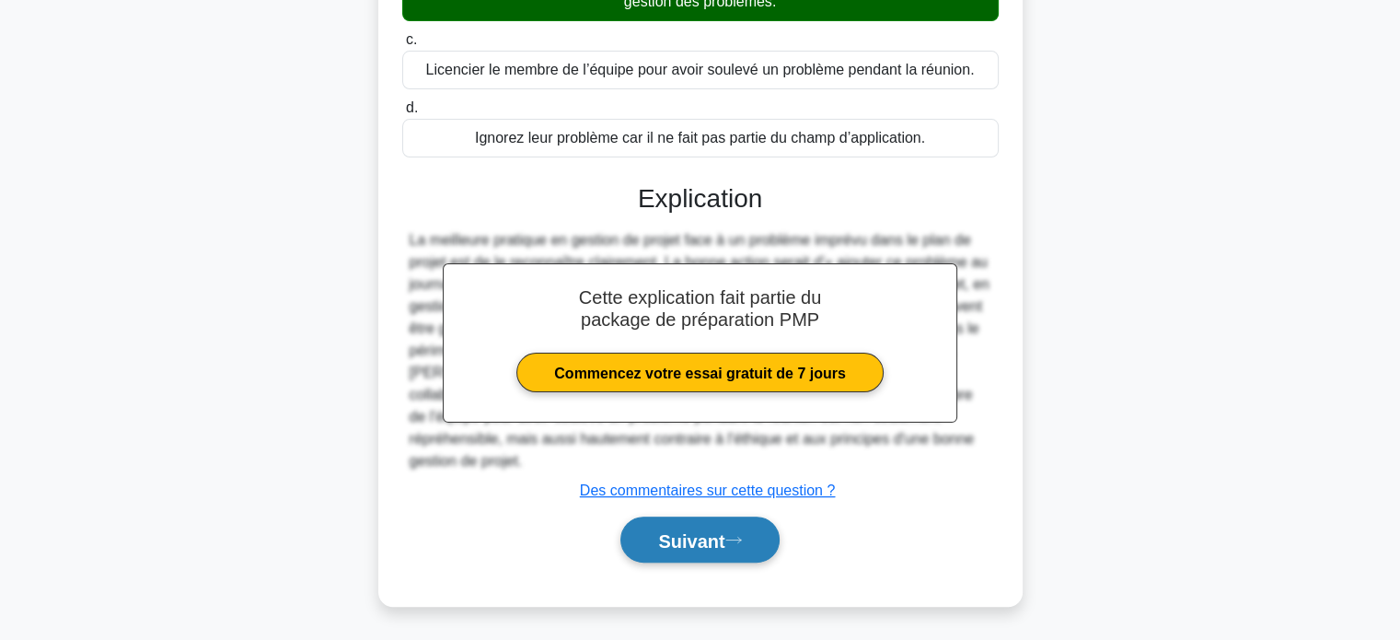
click at [692, 531] on font "Suivant" at bounding box center [691, 540] width 66 height 20
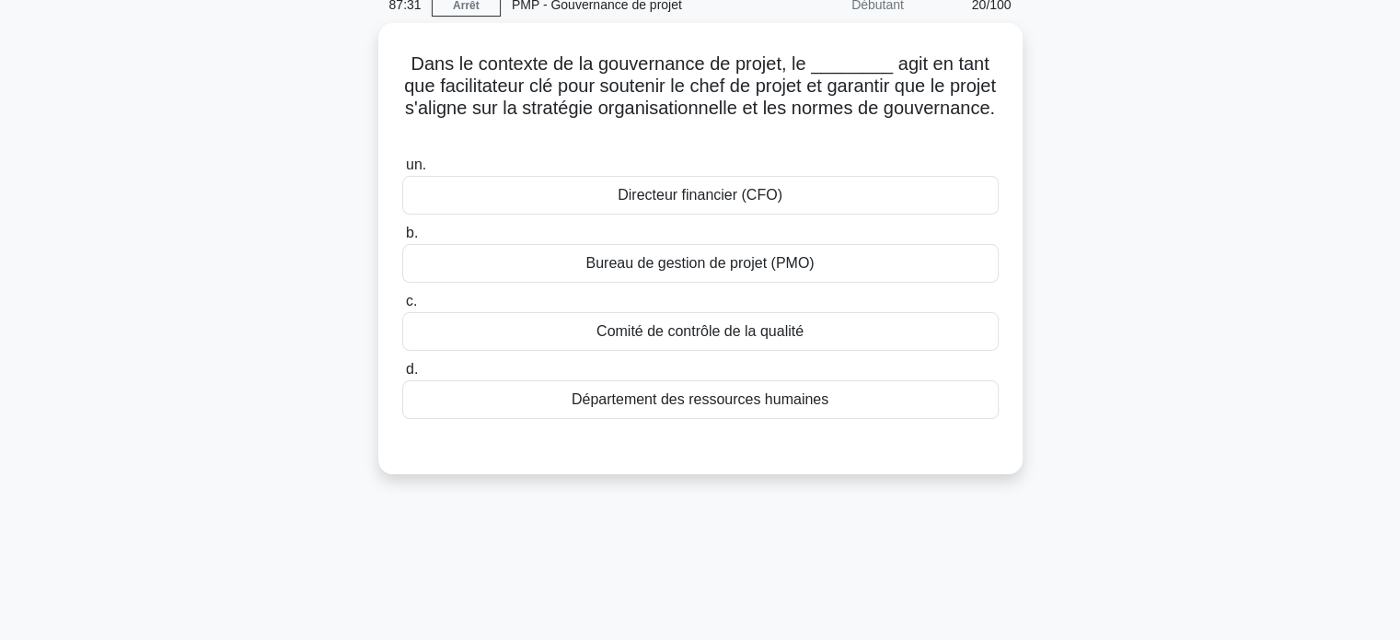
scroll to position [0, 0]
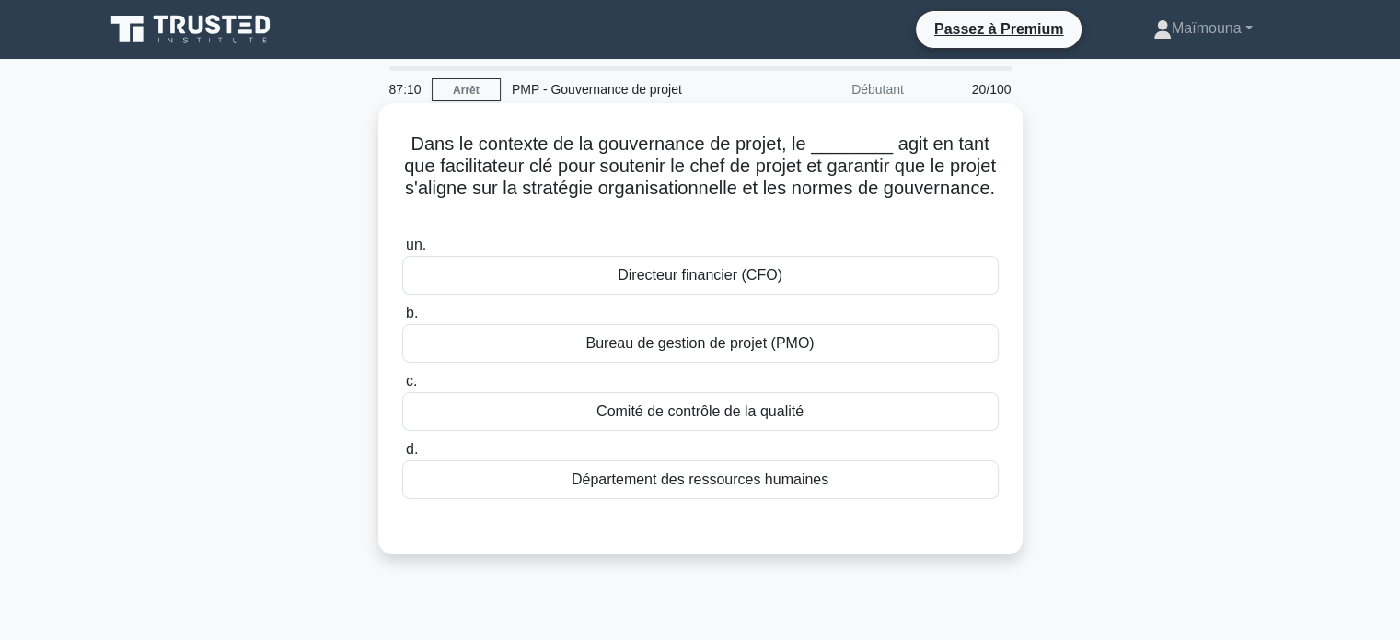
click at [686, 419] on font "Comité de contrôle de la qualité" at bounding box center [699, 411] width 207 height 16
click at [402, 387] on input "c. Comité de contrôle de la qualité" at bounding box center [402, 381] width 0 height 12
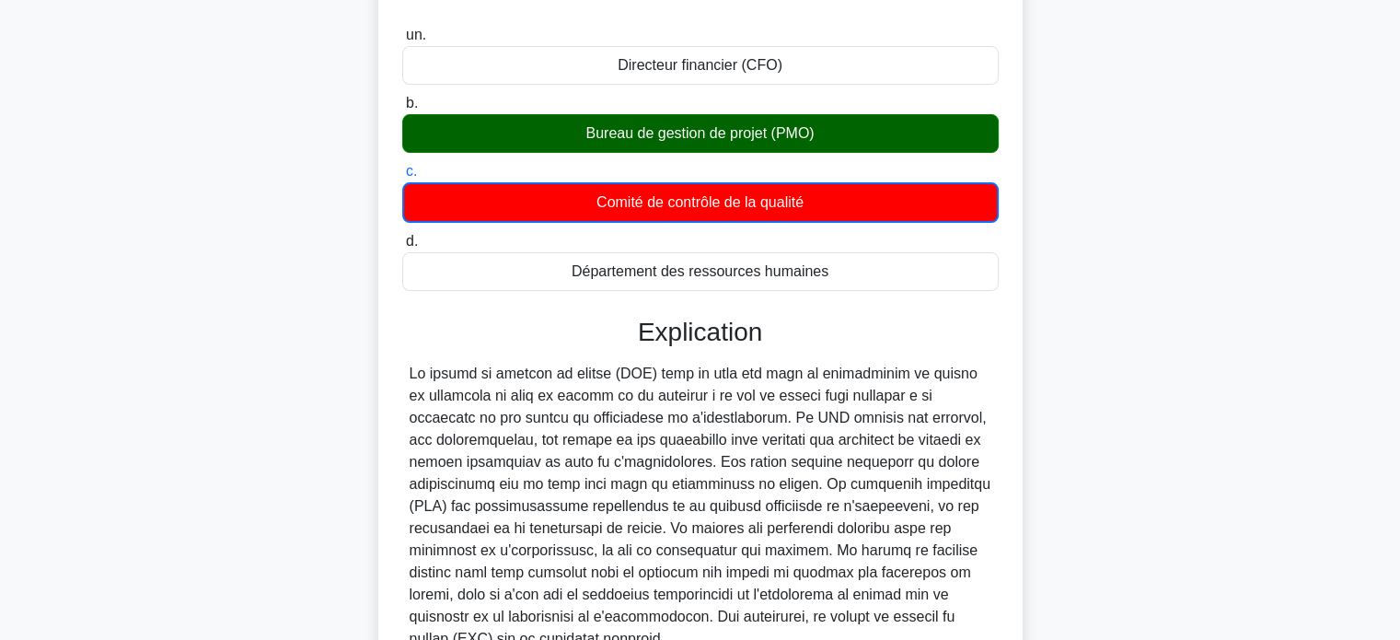
scroll to position [368, 0]
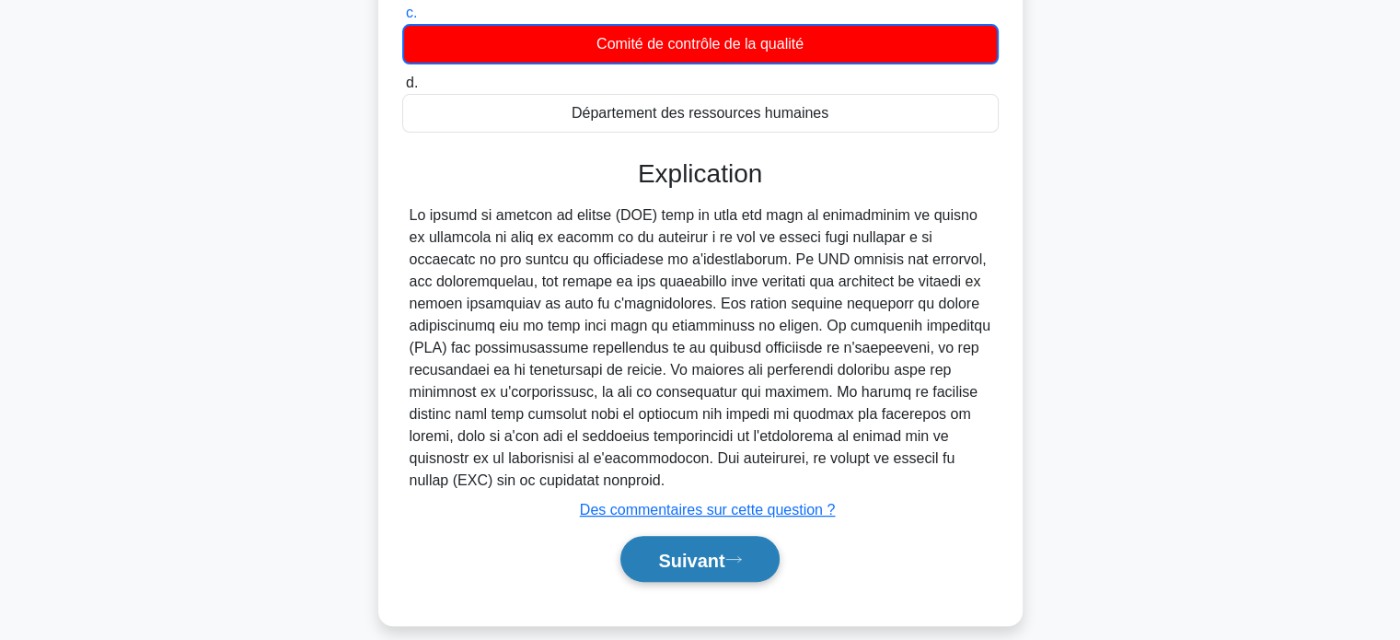
click at [664, 559] on font "Suivant" at bounding box center [691, 559] width 66 height 20
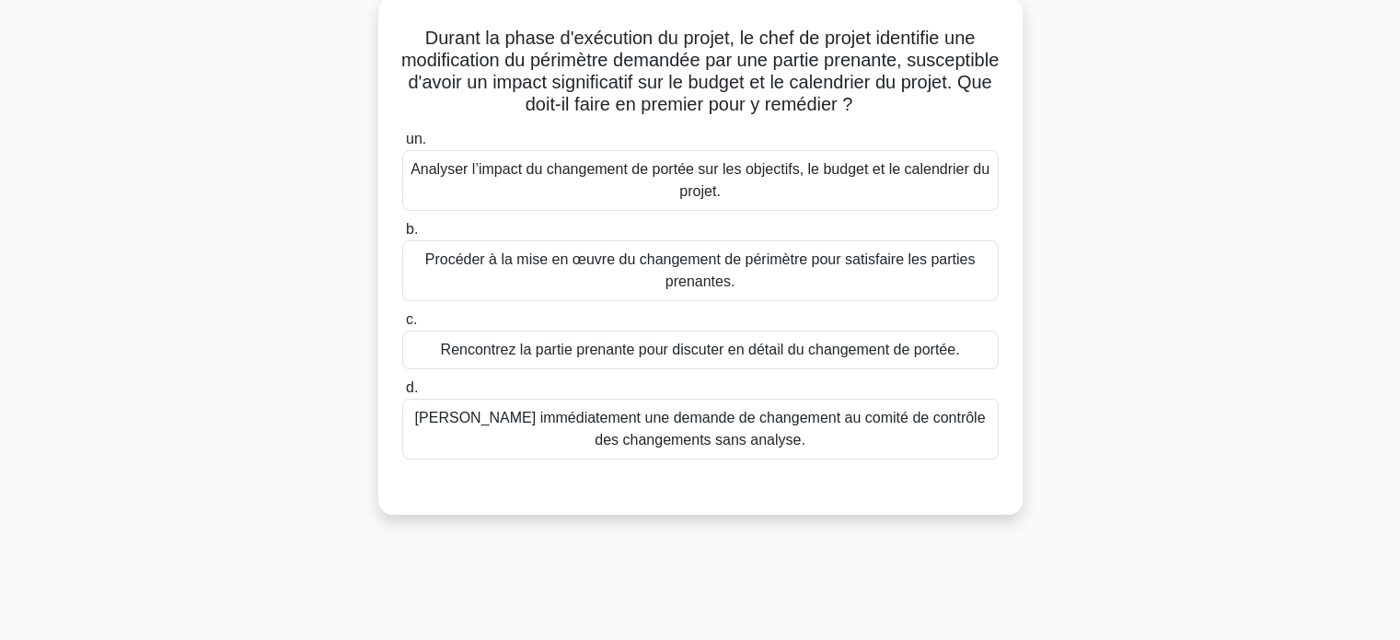
scroll to position [78, 0]
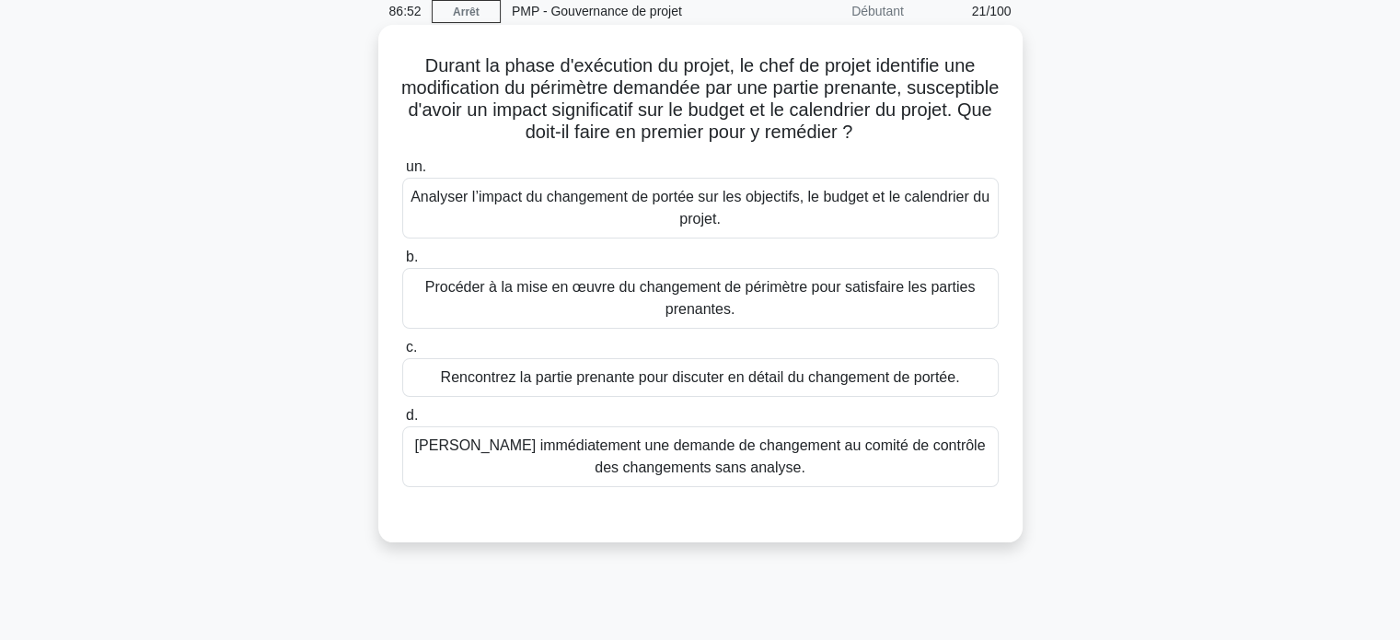
click at [740, 197] on font "Analyser l’impact du changement de portée sur les objectifs, le budget et le ca…" at bounding box center [699, 208] width 579 height 38
click at [402, 173] on input "un. Analyser l’impact du changement de portée sur les objectifs, le budget et l…" at bounding box center [402, 167] width 0 height 12
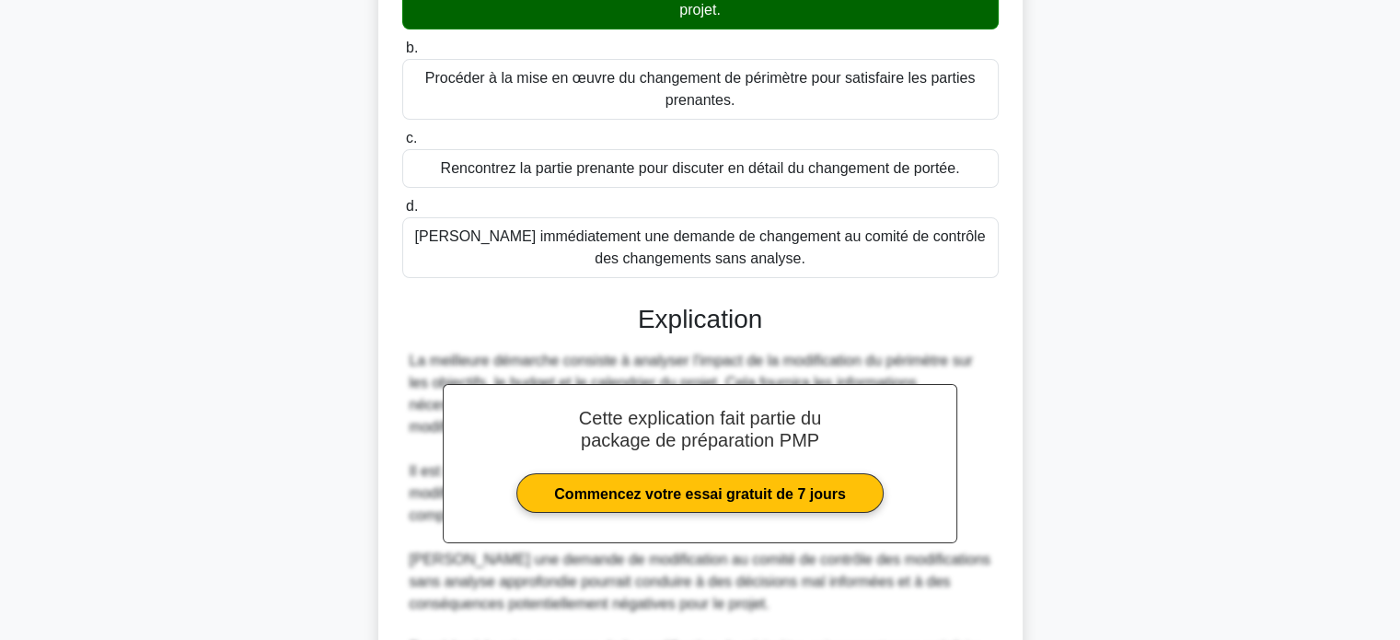
scroll to position [518, 0]
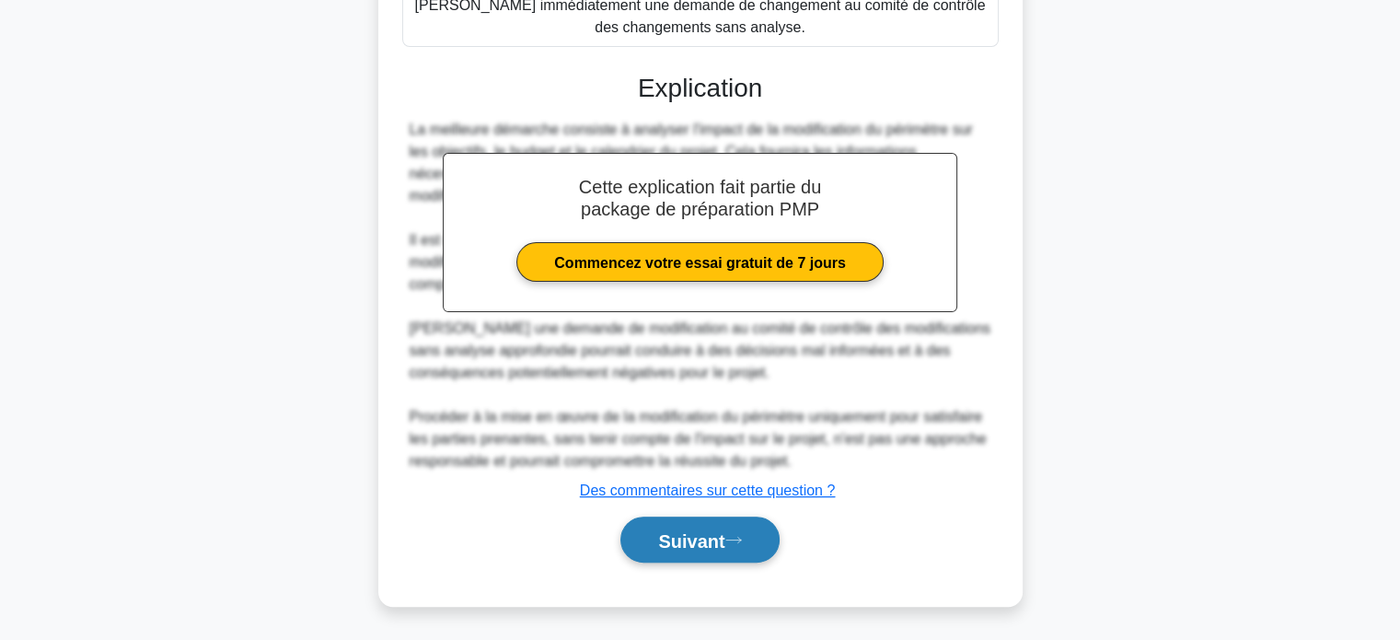
click at [677, 539] on font "Suivant" at bounding box center [691, 540] width 66 height 20
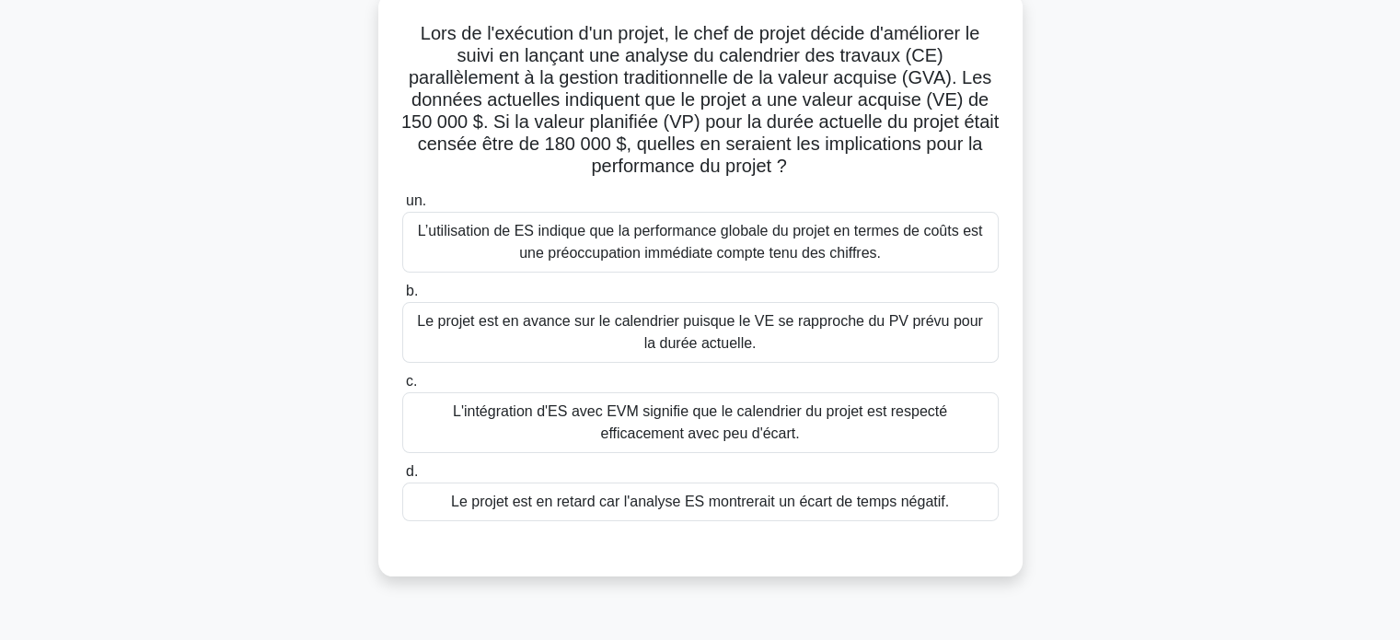
scroll to position [78, 0]
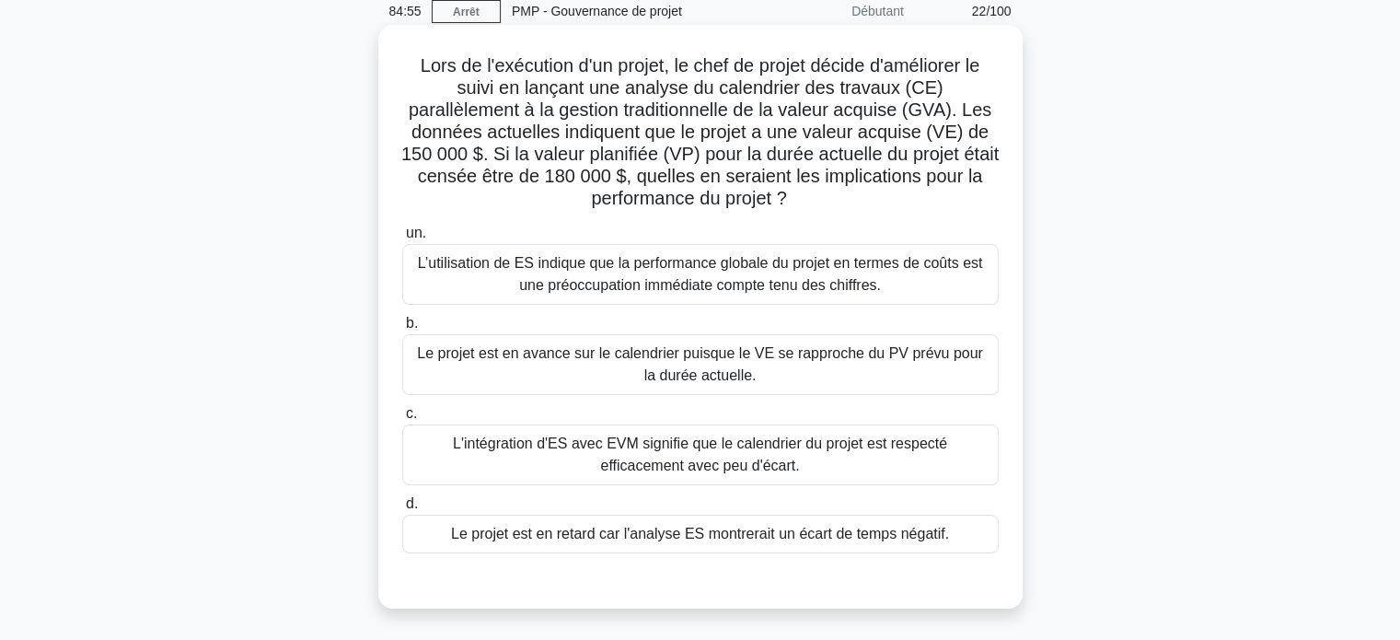
click at [630, 288] on font "L’utilisation de ES indique que la performance globale du projet en termes de c…" at bounding box center [700, 274] width 565 height 38
click at [402, 239] on input "un. L’utilisation de ES indique que la performance globale du projet en termes …" at bounding box center [402, 233] width 0 height 12
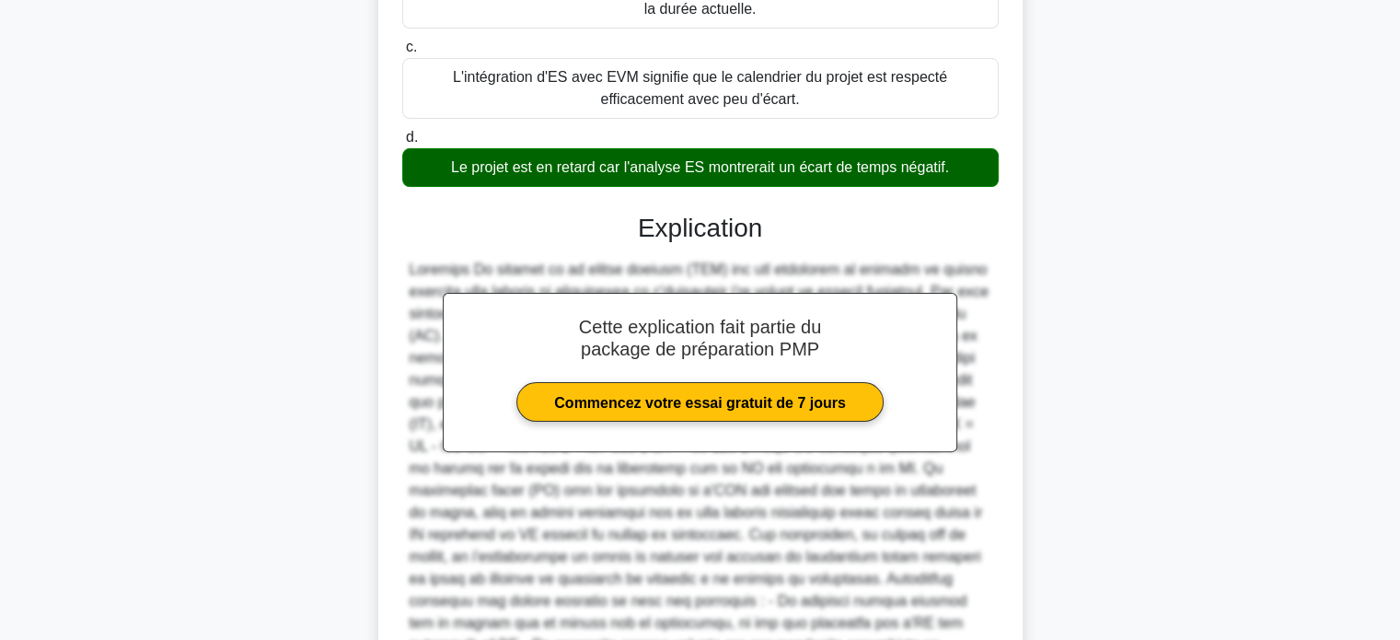
scroll to position [696, 0]
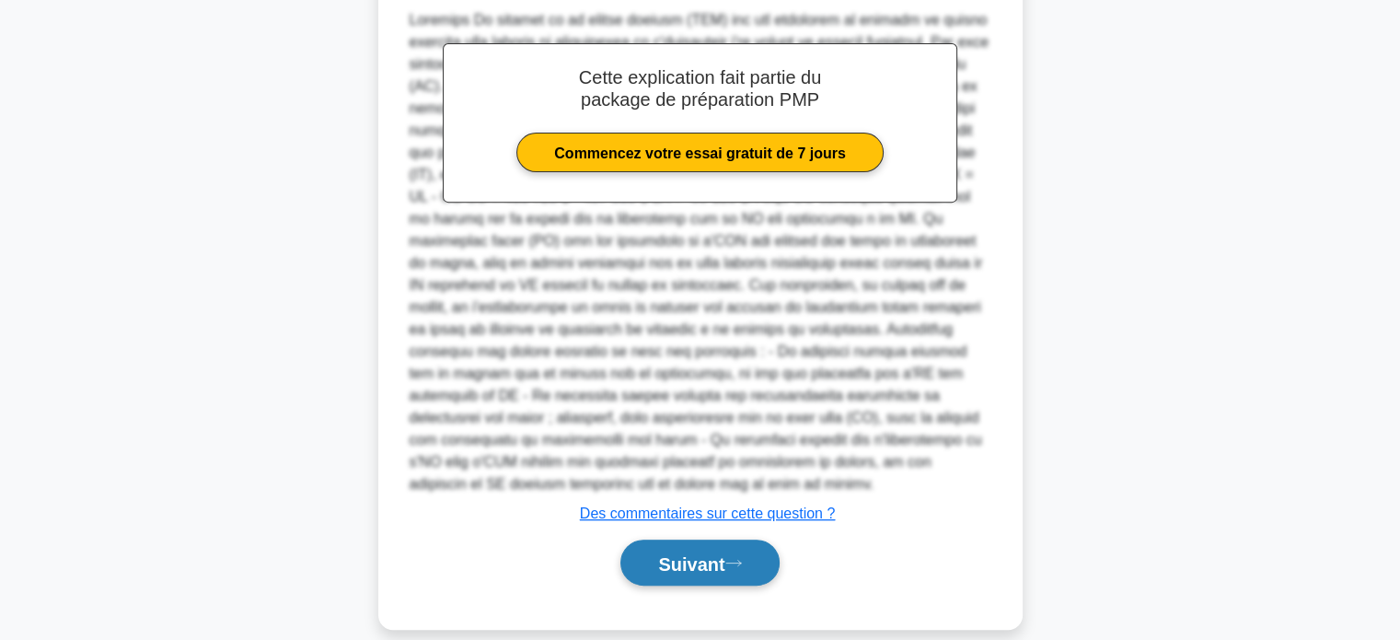
click at [670, 553] on font "Suivant" at bounding box center [691, 563] width 66 height 20
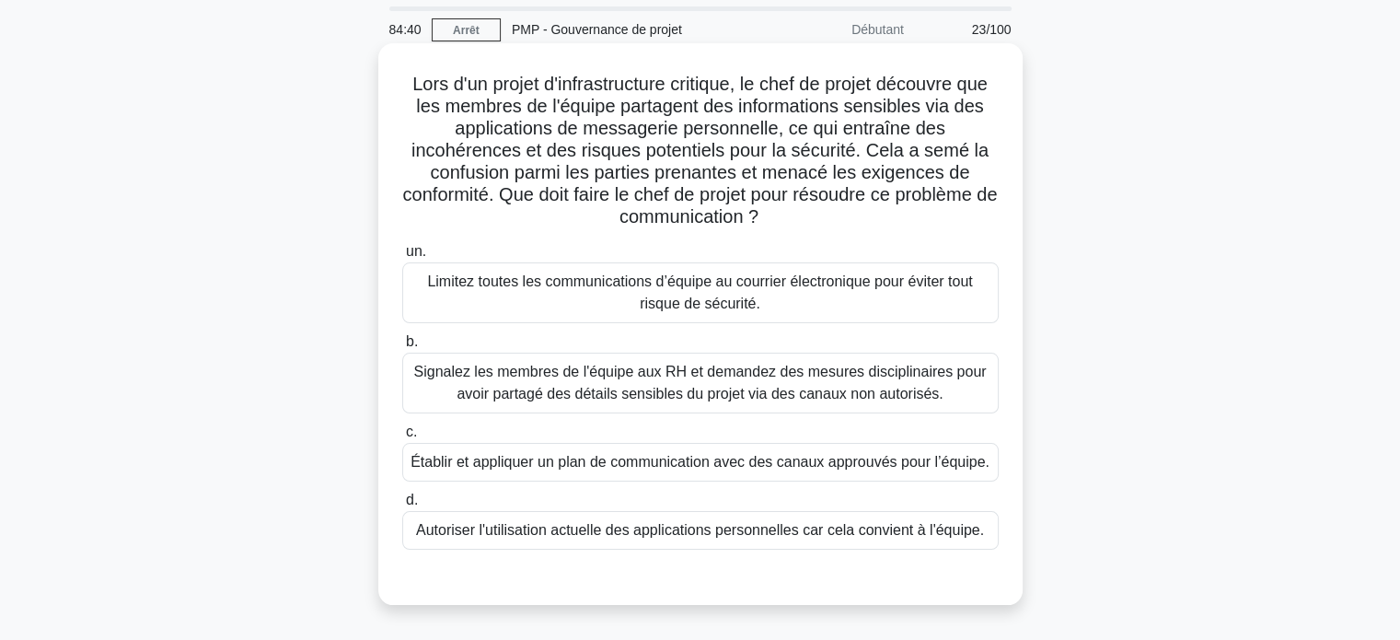
scroll to position [92, 0]
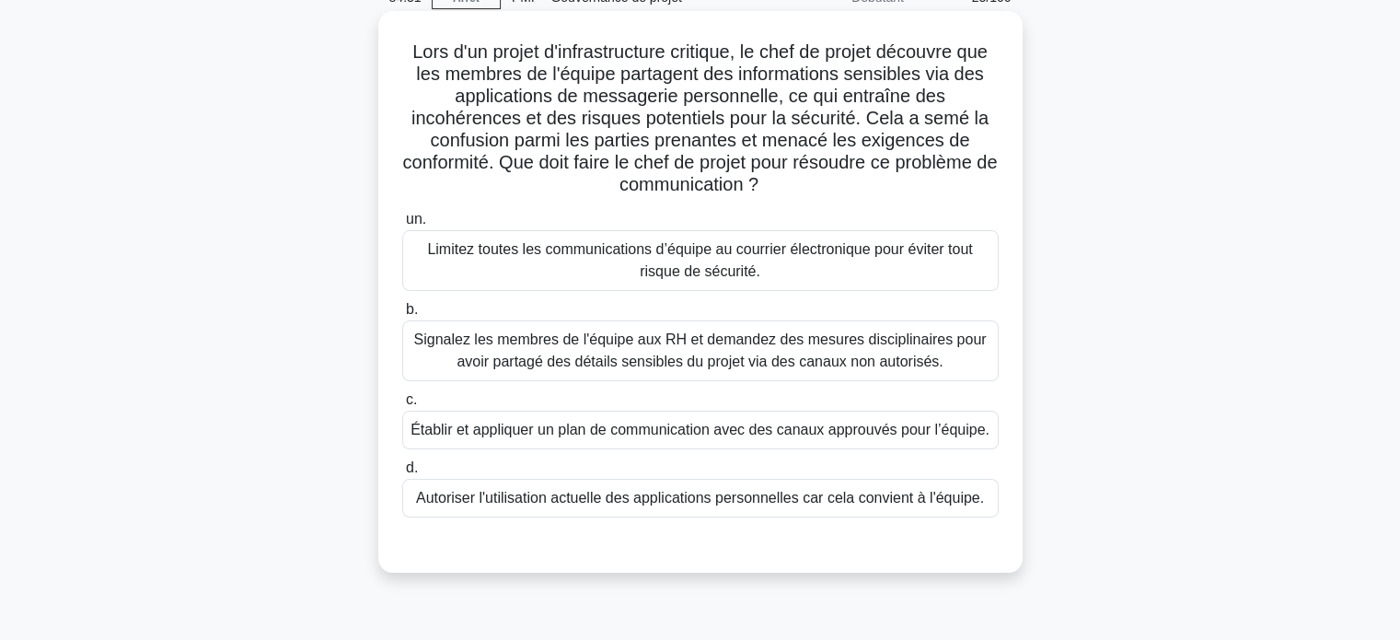
click at [662, 423] on font "Établir et appliquer un plan de communication avec des canaux approuvés pour l’…" at bounding box center [699, 429] width 579 height 16
click at [402, 406] on input "c. Établir et appliquer un plan de communication avec des canaux approuvés pour…" at bounding box center [402, 400] width 0 height 12
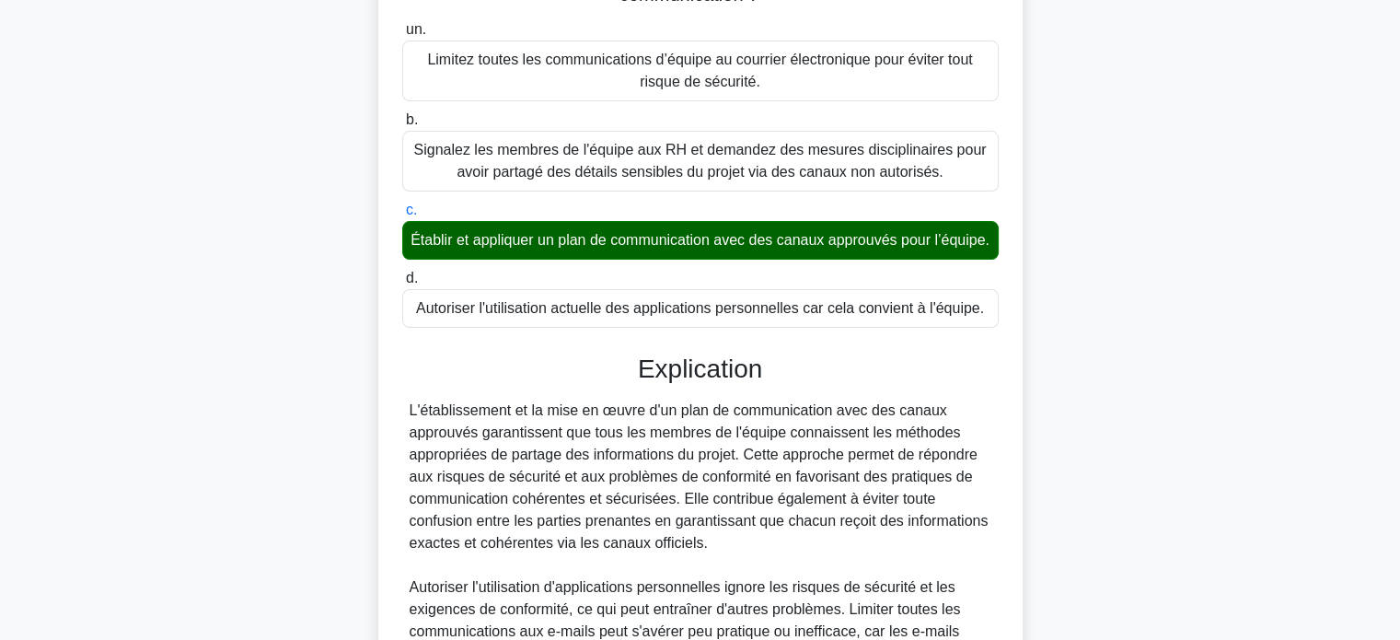
scroll to position [552, 0]
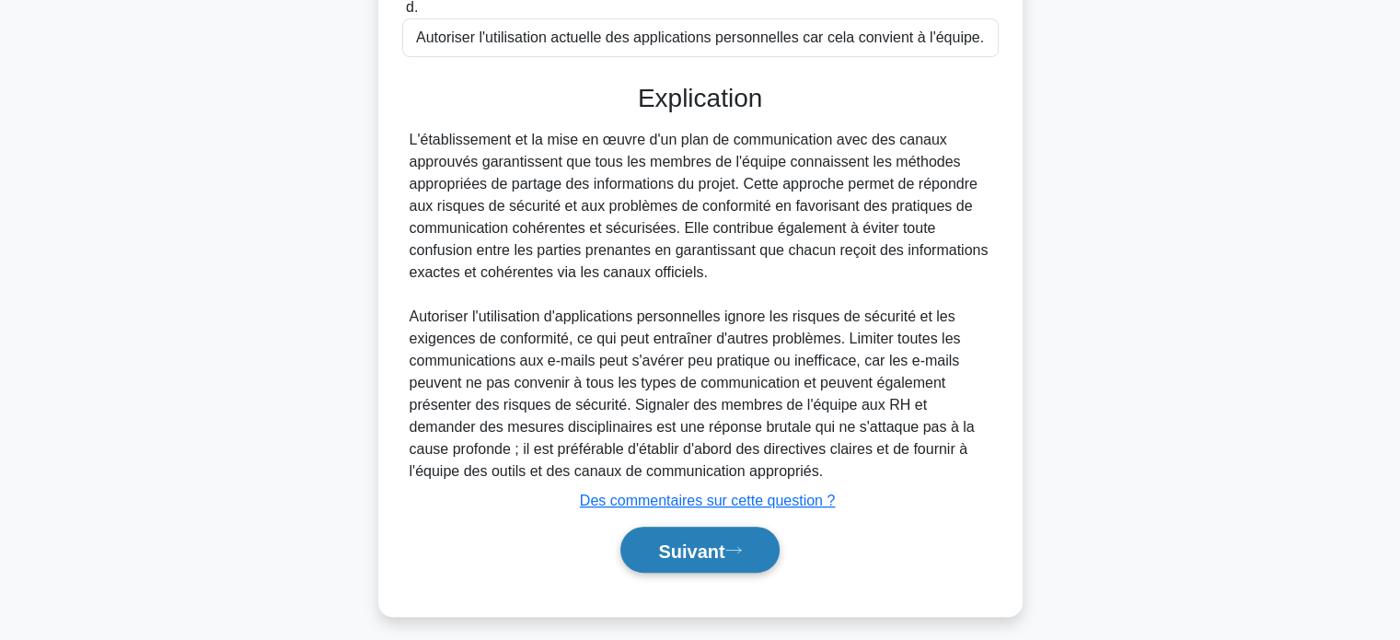
click at [668, 560] on font "Suivant" at bounding box center [691, 550] width 66 height 20
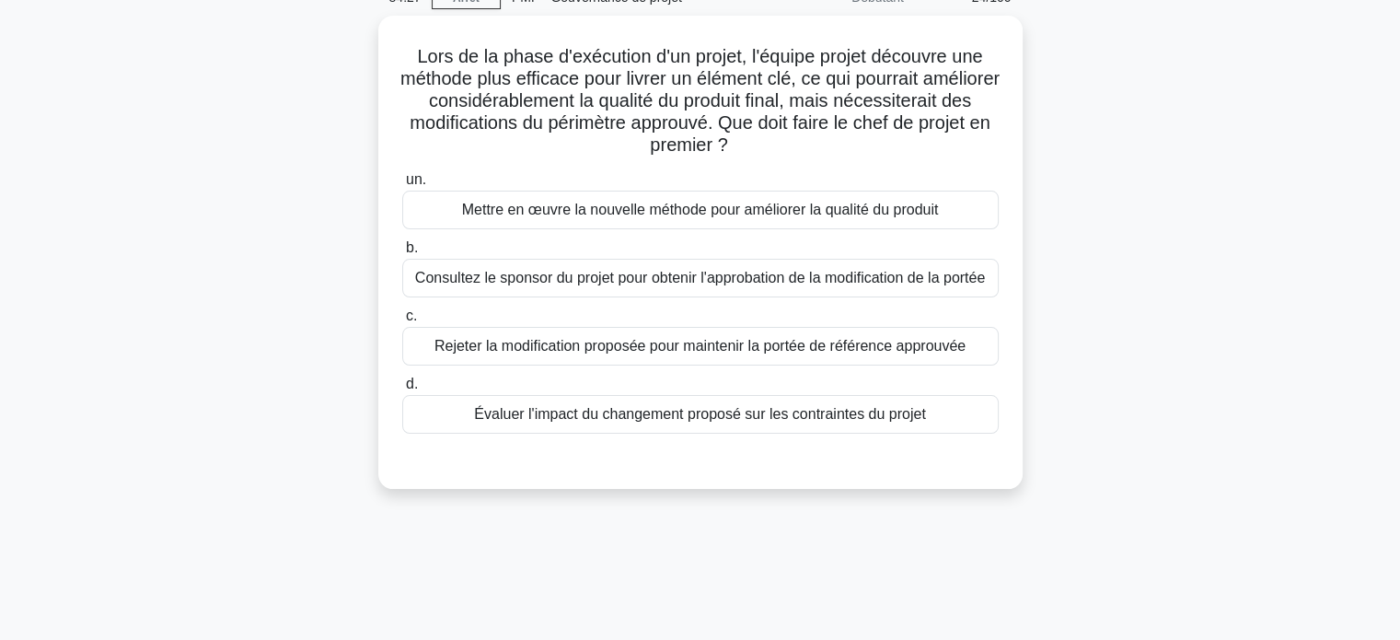
scroll to position [78, 0]
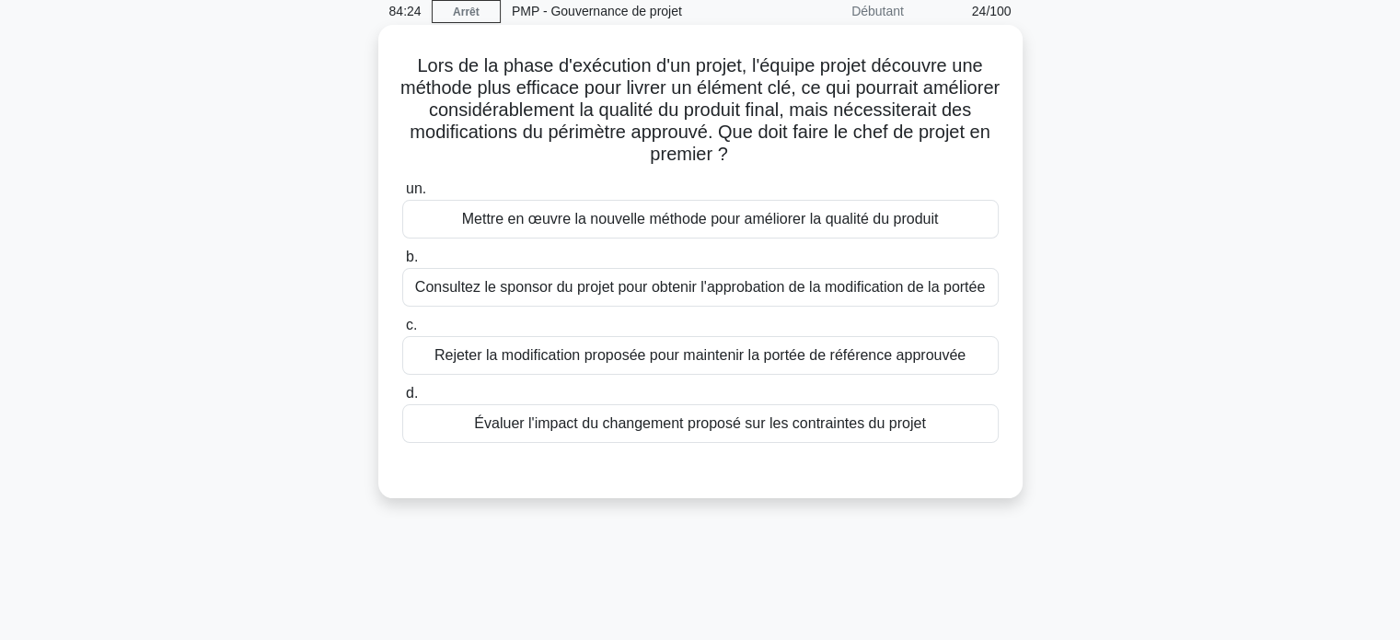
click at [647, 424] on font "Évaluer l'impact du changement proposé sur les contraintes du projet" at bounding box center [699, 423] width 451 height 16
click at [402, 399] on input "d. Évaluer l'impact du changement proposé sur les contraintes du projet" at bounding box center [402, 393] width 0 height 12
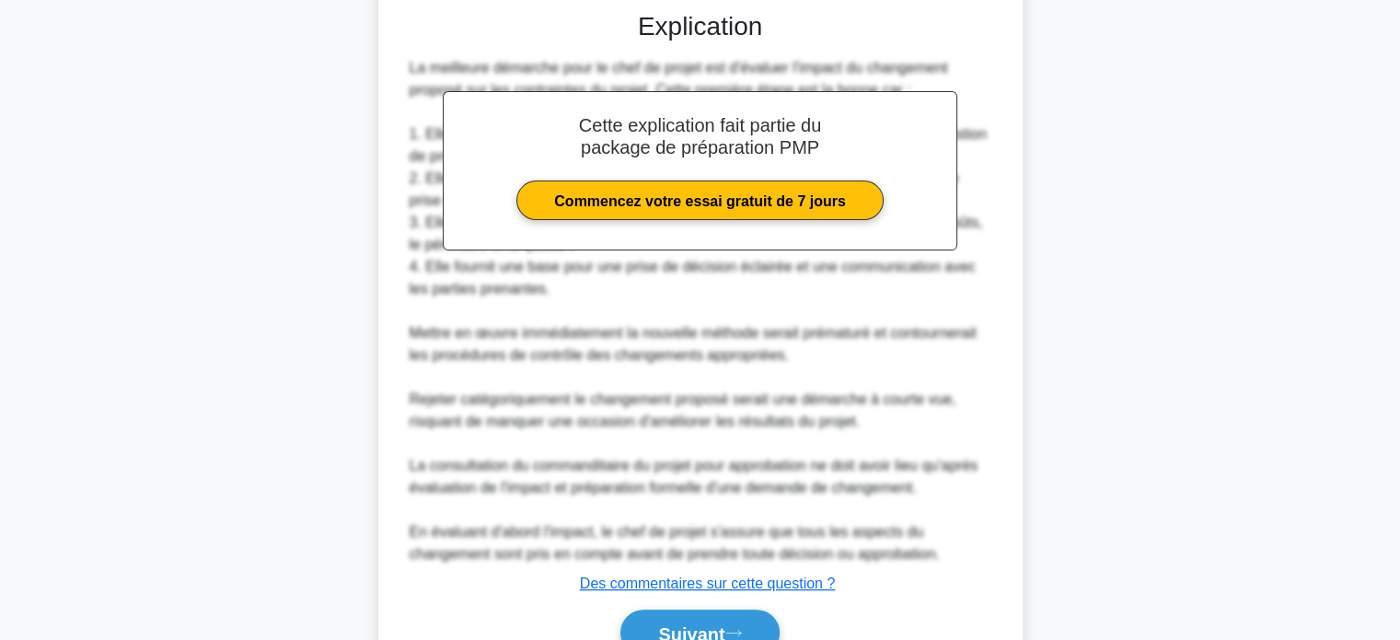
scroll to position [538, 0]
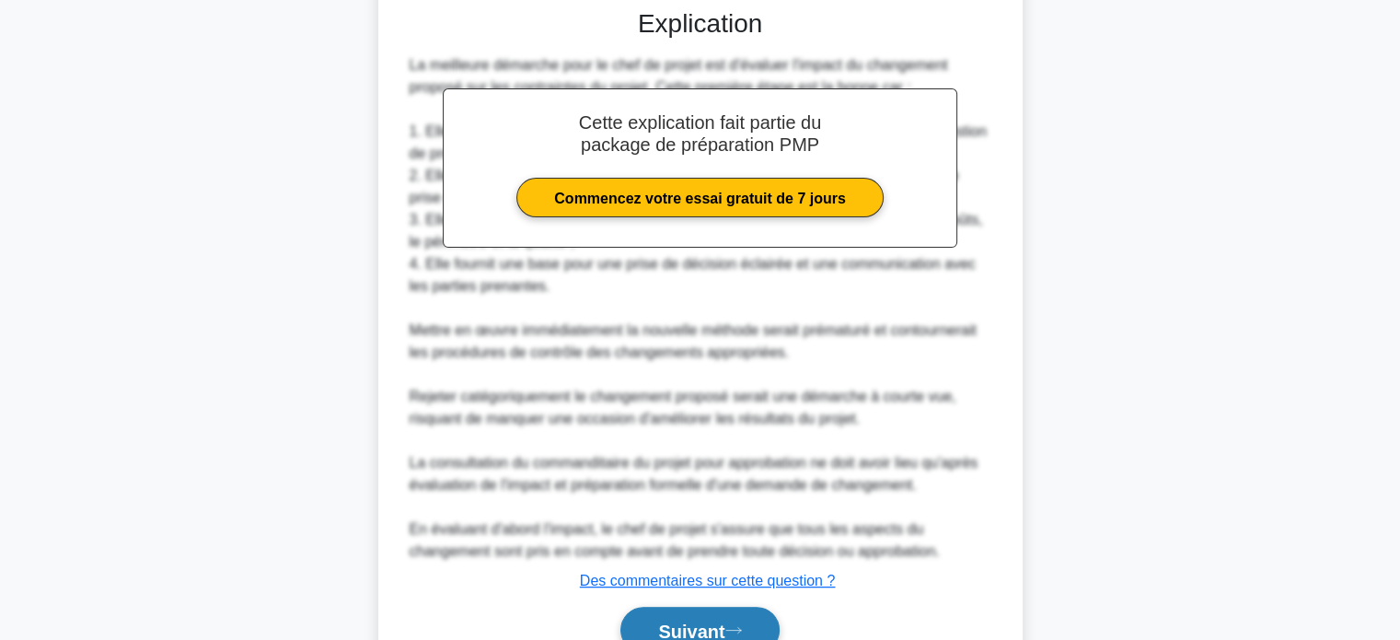
click at [676, 620] on font "Suivant" at bounding box center [691, 630] width 66 height 20
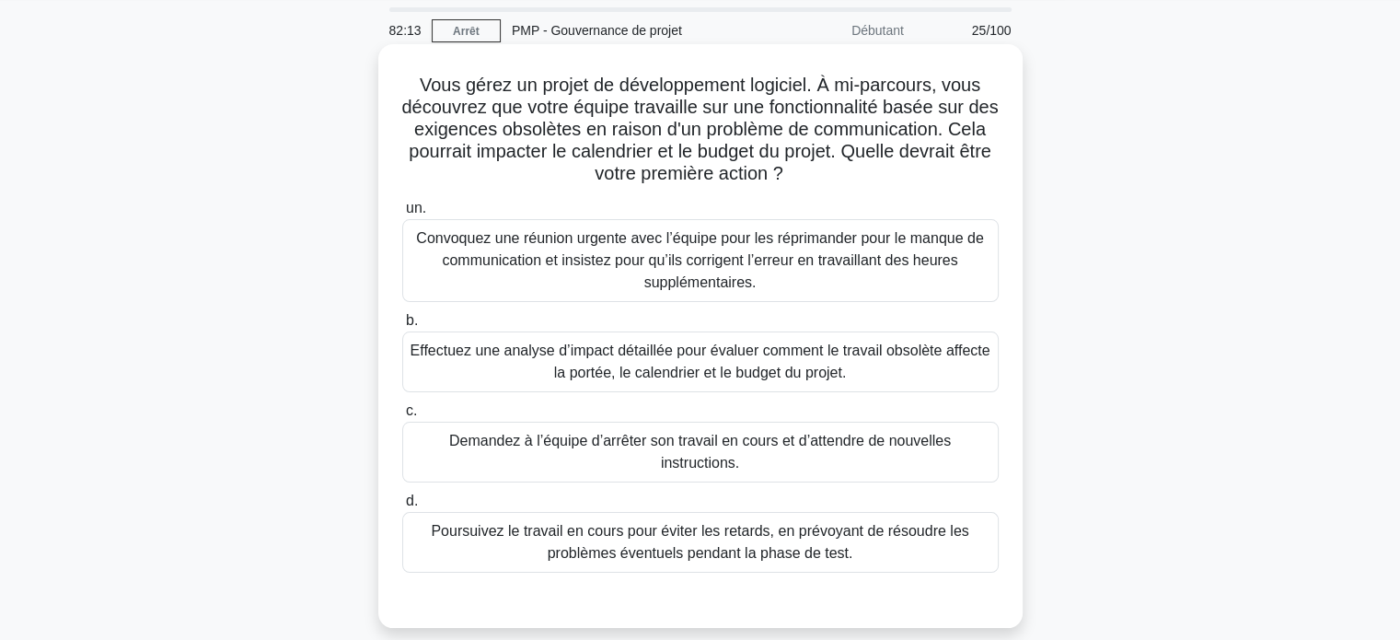
scroll to position [92, 0]
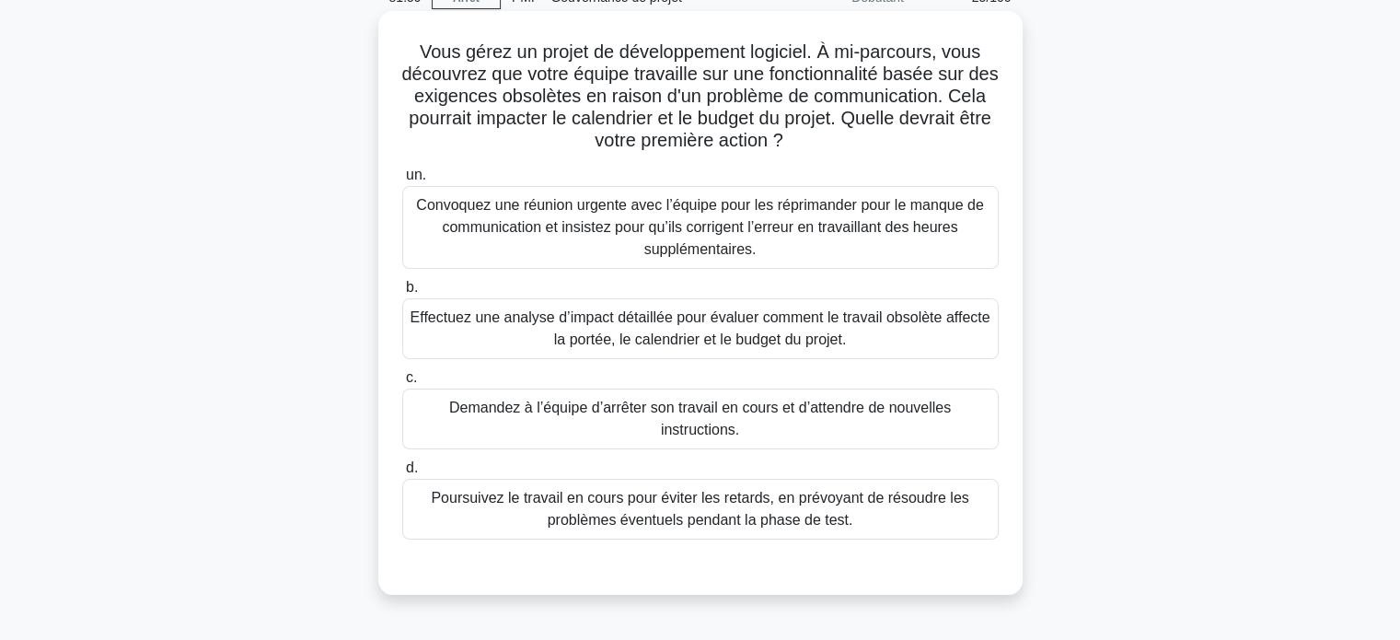
click at [647, 329] on font "Effectuez une analyse d’impact détaillée pour évaluer comment le travail obsolè…" at bounding box center [700, 328] width 580 height 38
click at [402, 294] on input "b. Effectuez une analyse d’impact détaillée pour évaluer comment le travail obs…" at bounding box center [402, 288] width 0 height 12
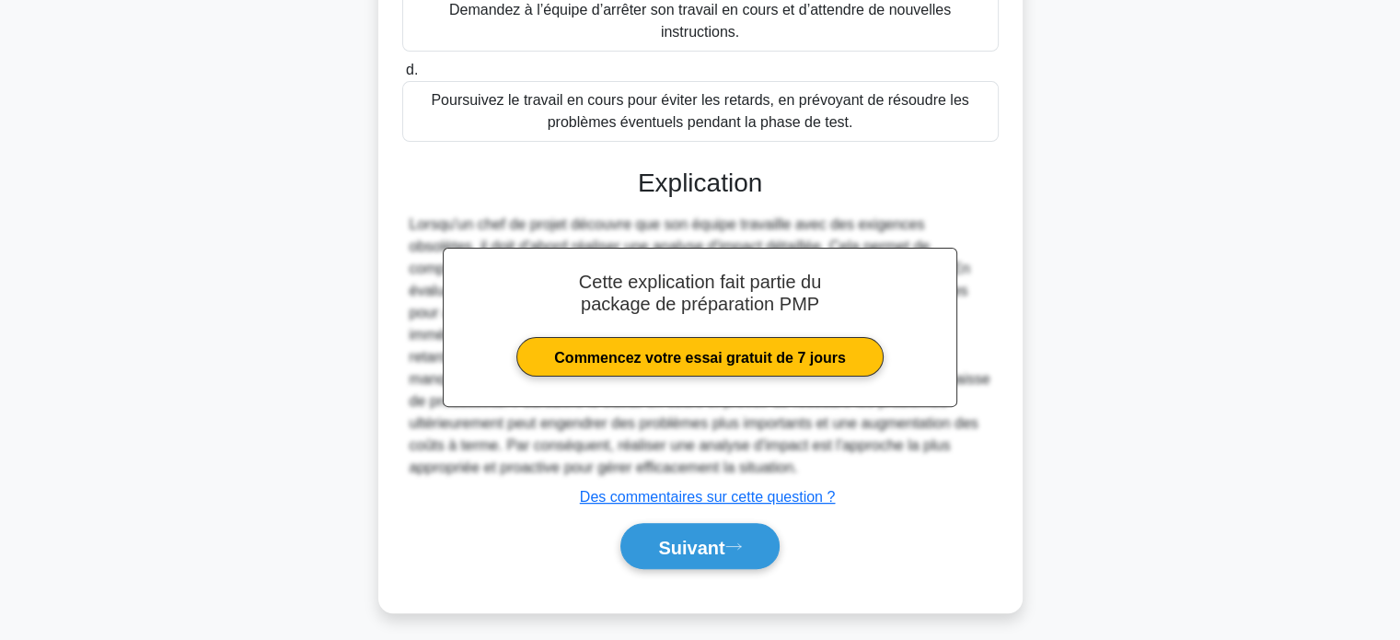
scroll to position [496, 0]
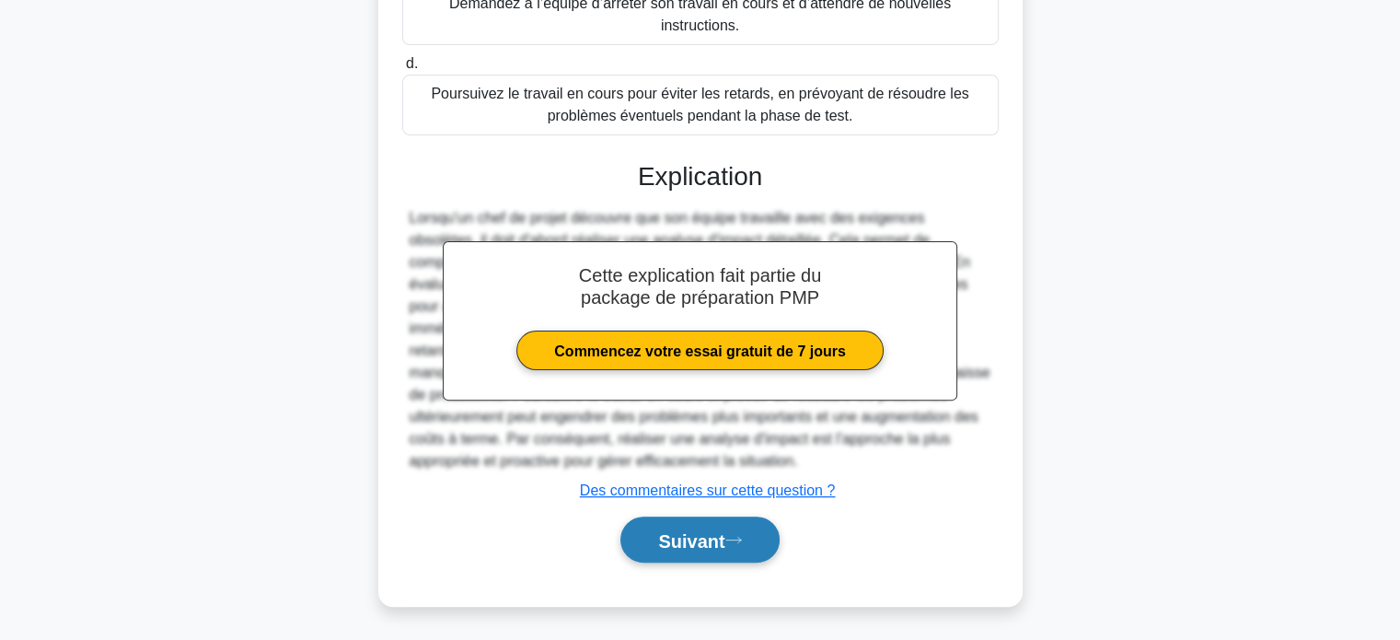
click at [647, 542] on button "Suivant" at bounding box center [699, 539] width 158 height 47
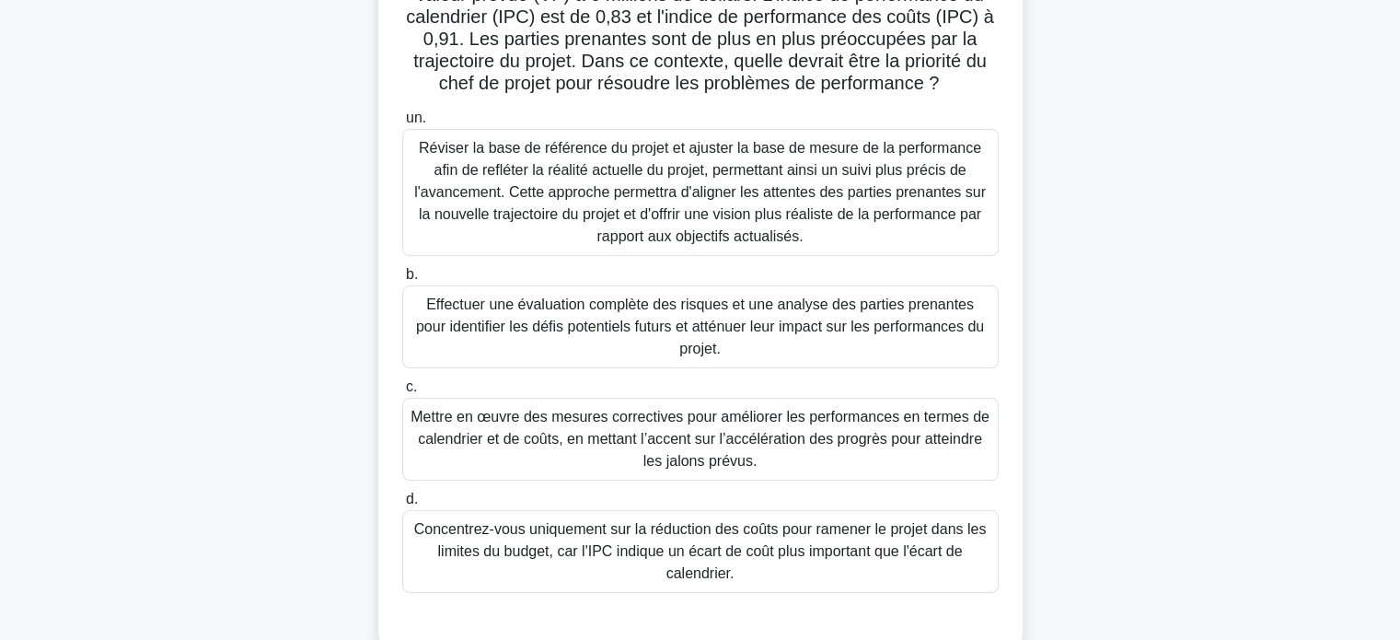
scroll to position [184, 0]
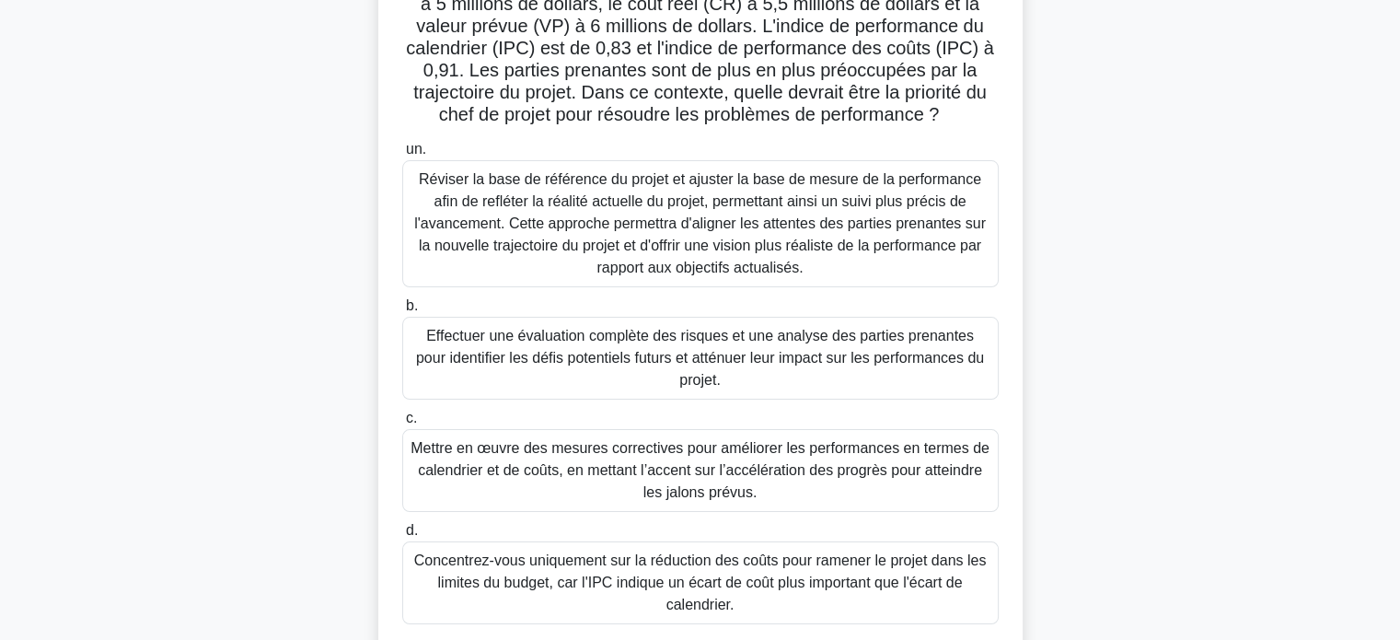
click at [578, 205] on font "Réviser la base de référence du projet et ajuster la base de mesure de la perfo…" at bounding box center [699, 223] width 571 height 104
click at [402, 156] on input "un. Réviser la base de référence du projet et ajuster la base de mesure de la p…" at bounding box center [402, 150] width 0 height 12
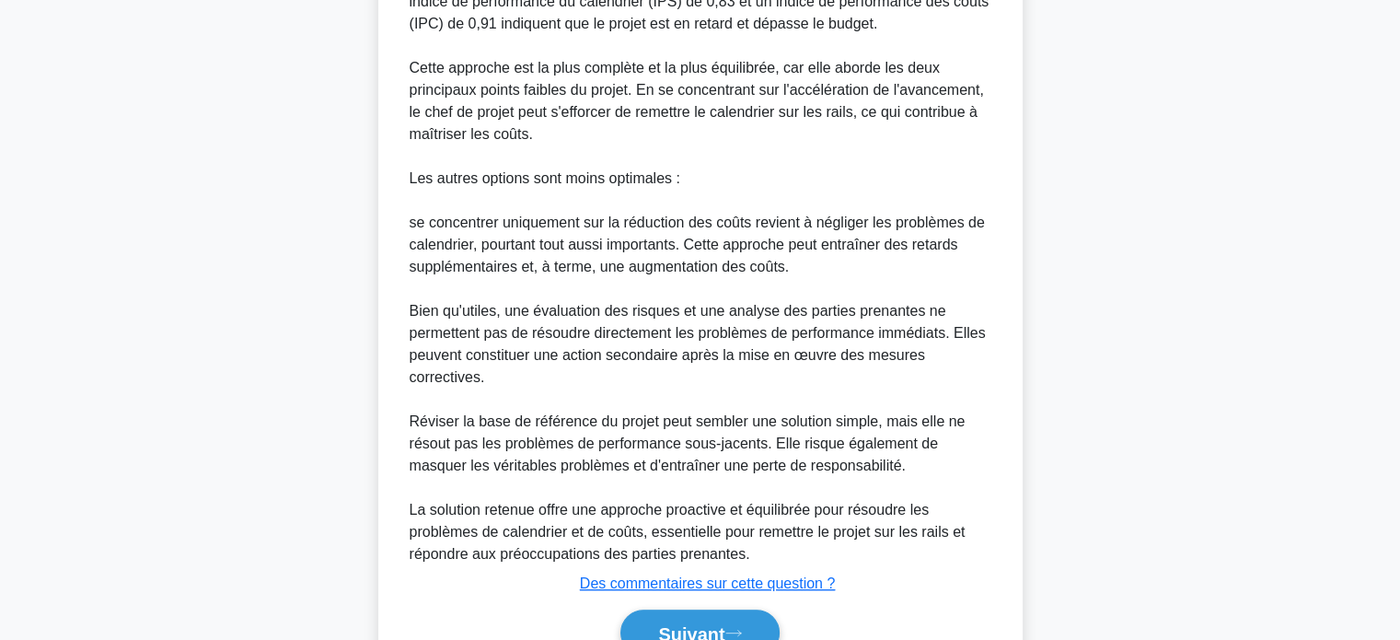
scroll to position [1115, 0]
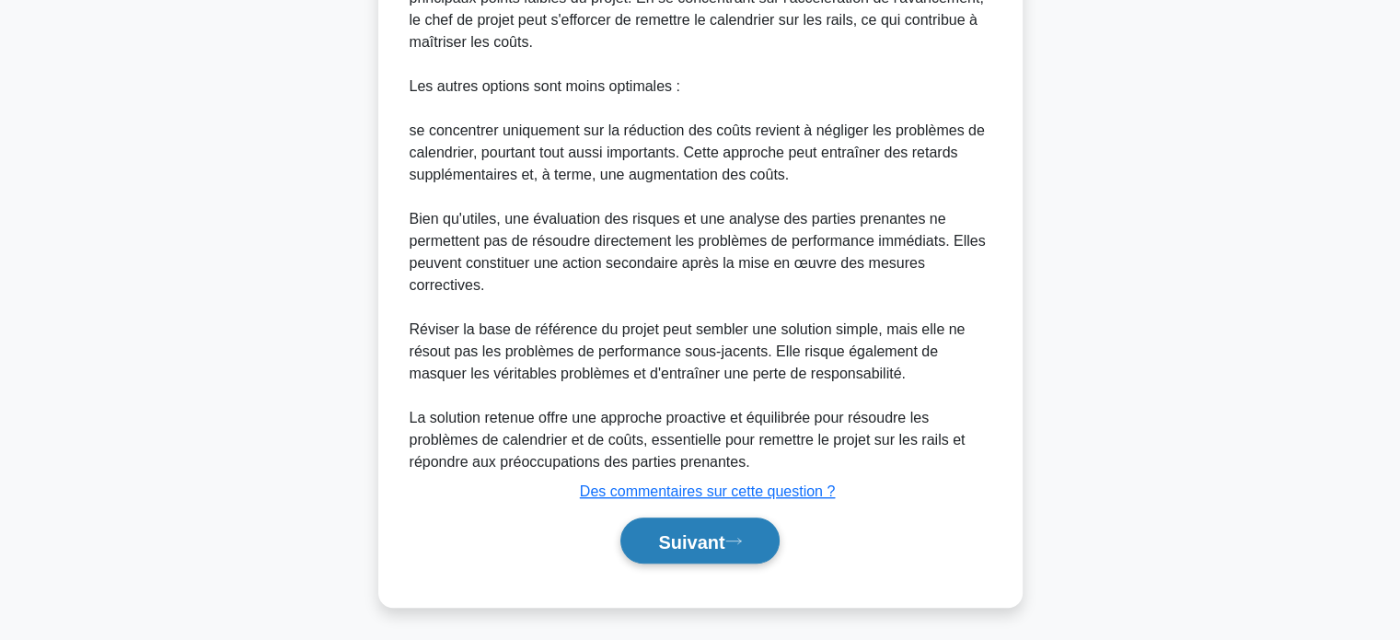
click at [665, 531] on font "Suivant" at bounding box center [691, 541] width 66 height 20
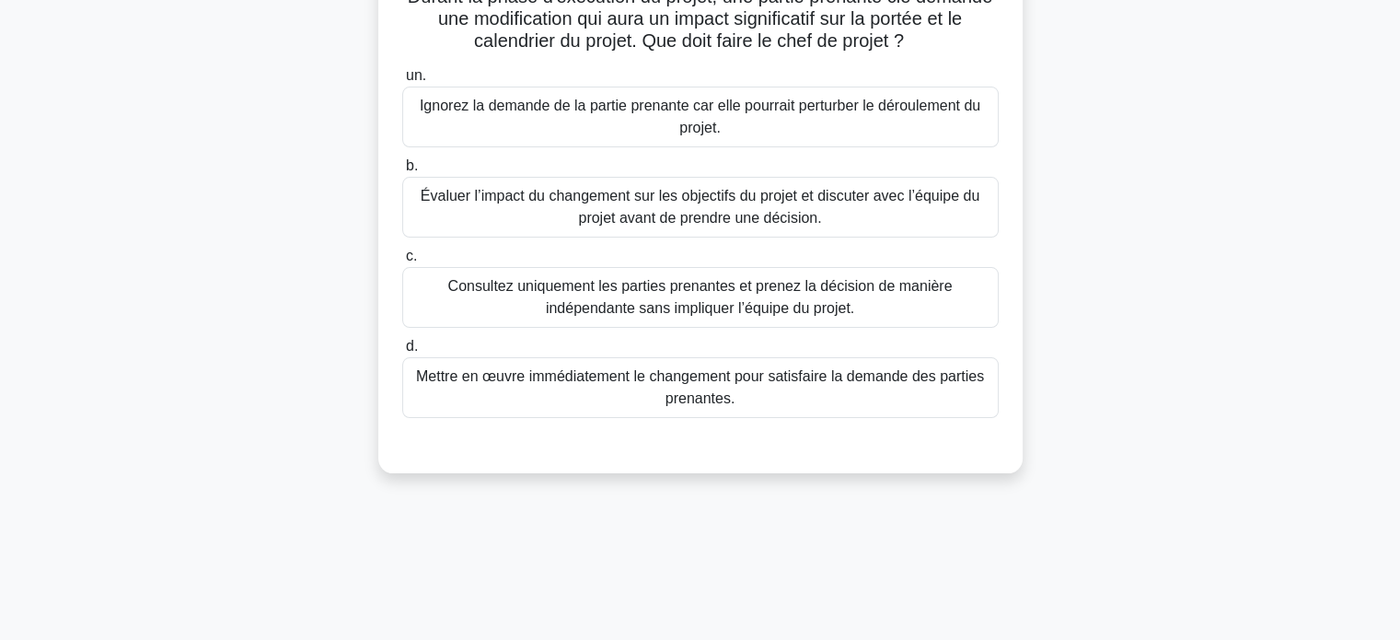
scroll to position [78, 0]
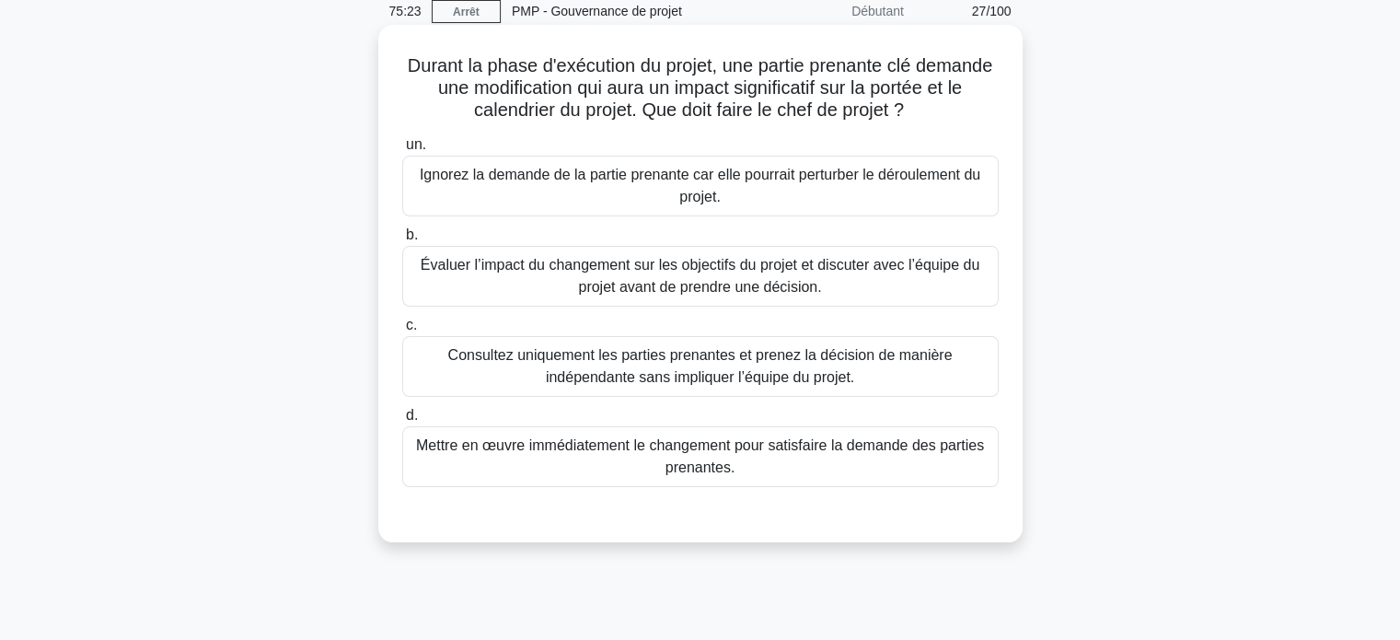
click at [653, 271] on font "Évaluer l’impact du changement sur les objectifs du projet et discuter avec l’é…" at bounding box center [700, 276] width 559 height 38
click at [402, 241] on input "b. Évaluer l’impact du changement sur les objectifs du projet et discuter avec …" at bounding box center [402, 235] width 0 height 12
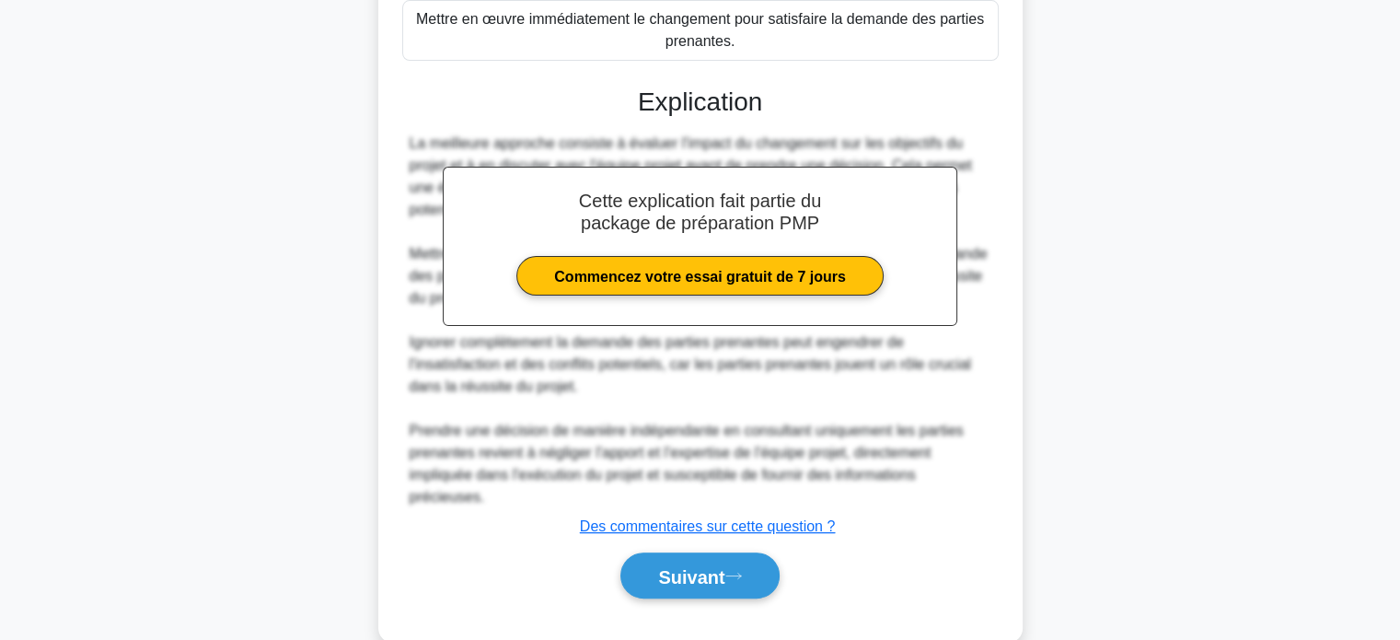
scroll to position [540, 0]
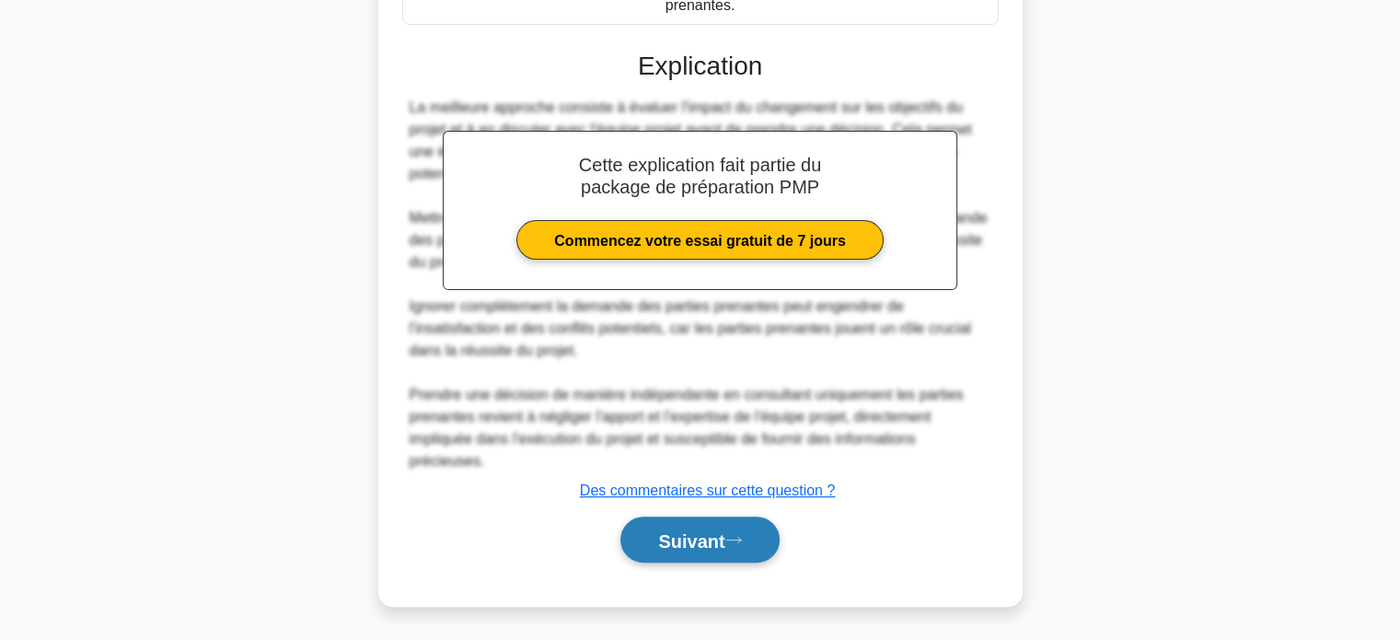
click at [683, 533] on font "Suivant" at bounding box center [691, 540] width 66 height 20
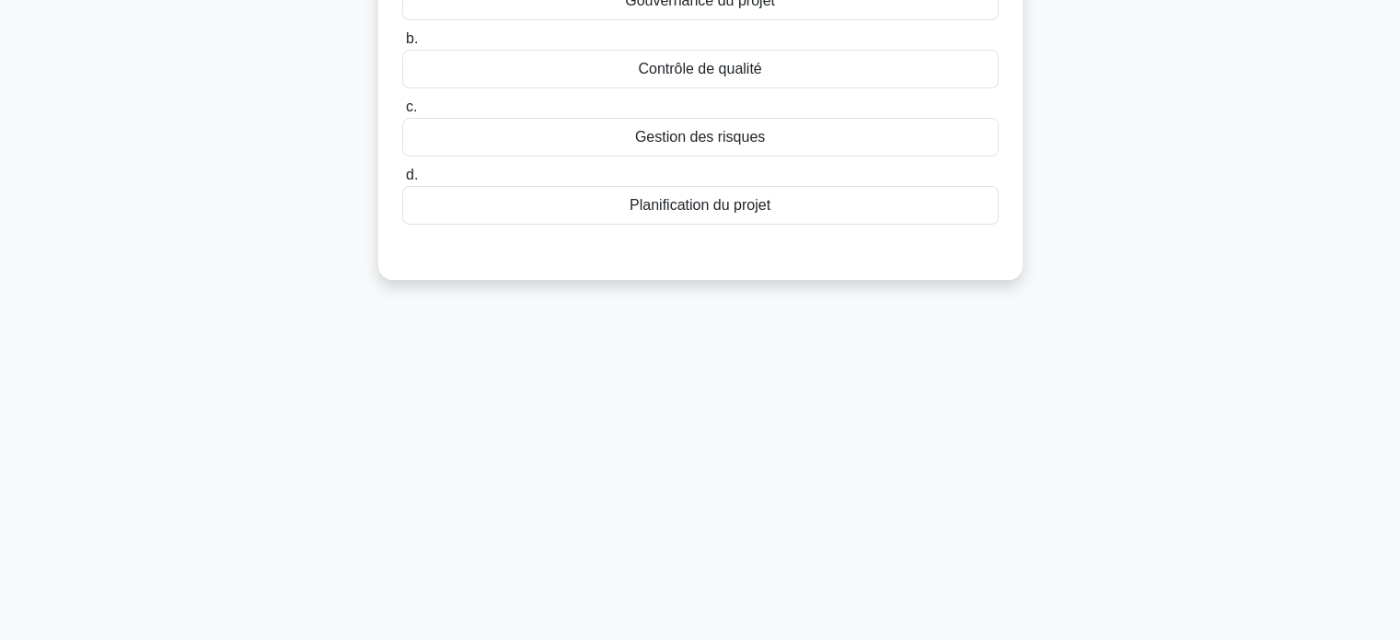
scroll to position [0, 0]
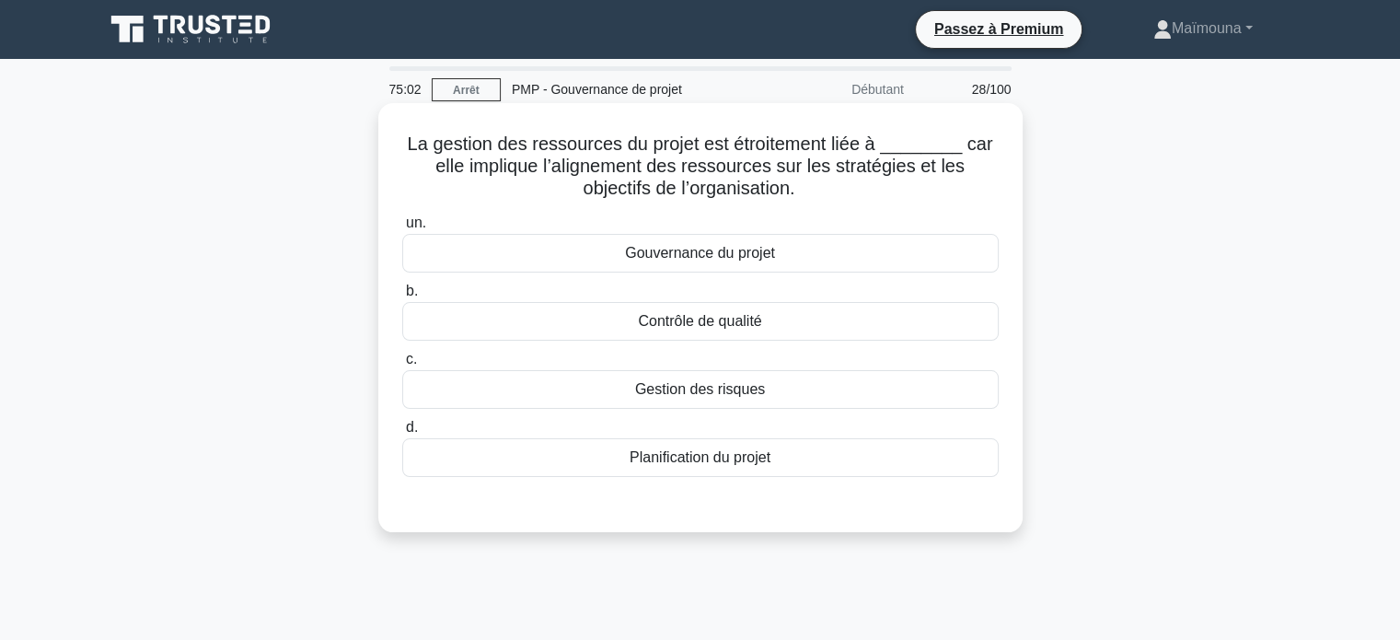
click at [694, 257] on font "Gouvernance du projet" at bounding box center [700, 253] width 150 height 16
click at [402, 229] on input "un. Gouvernance du projet" at bounding box center [402, 223] width 0 height 12
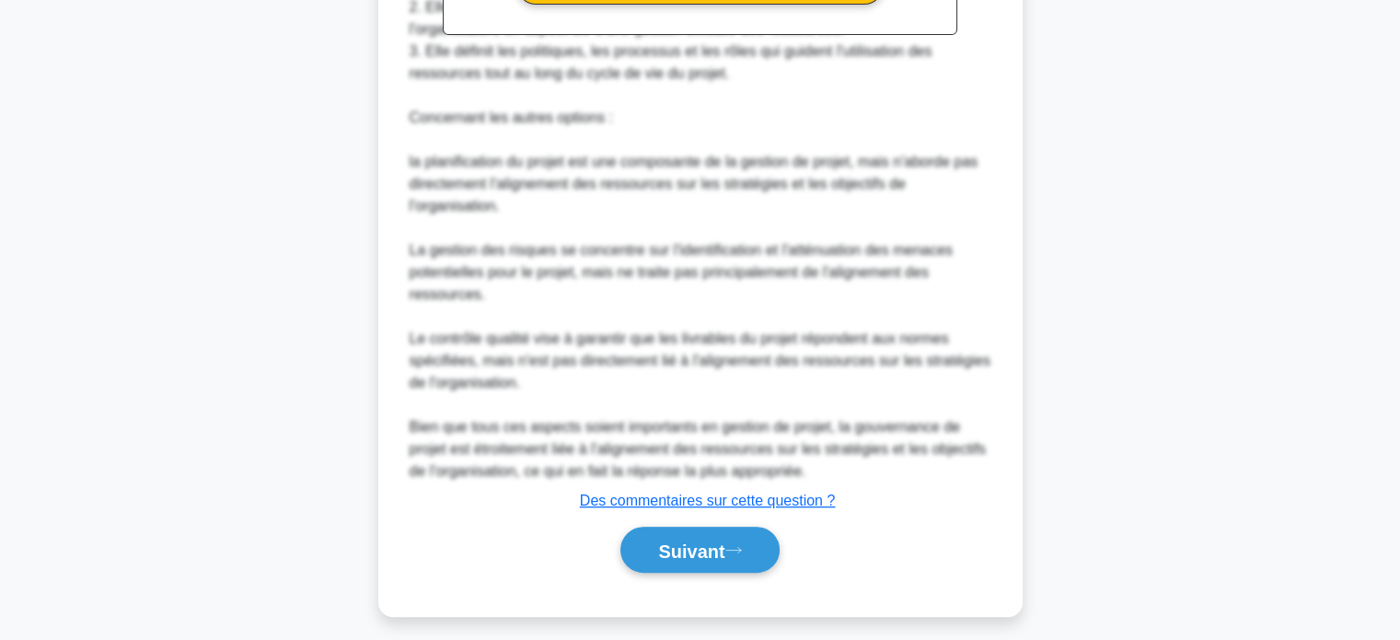
scroll to position [717, 0]
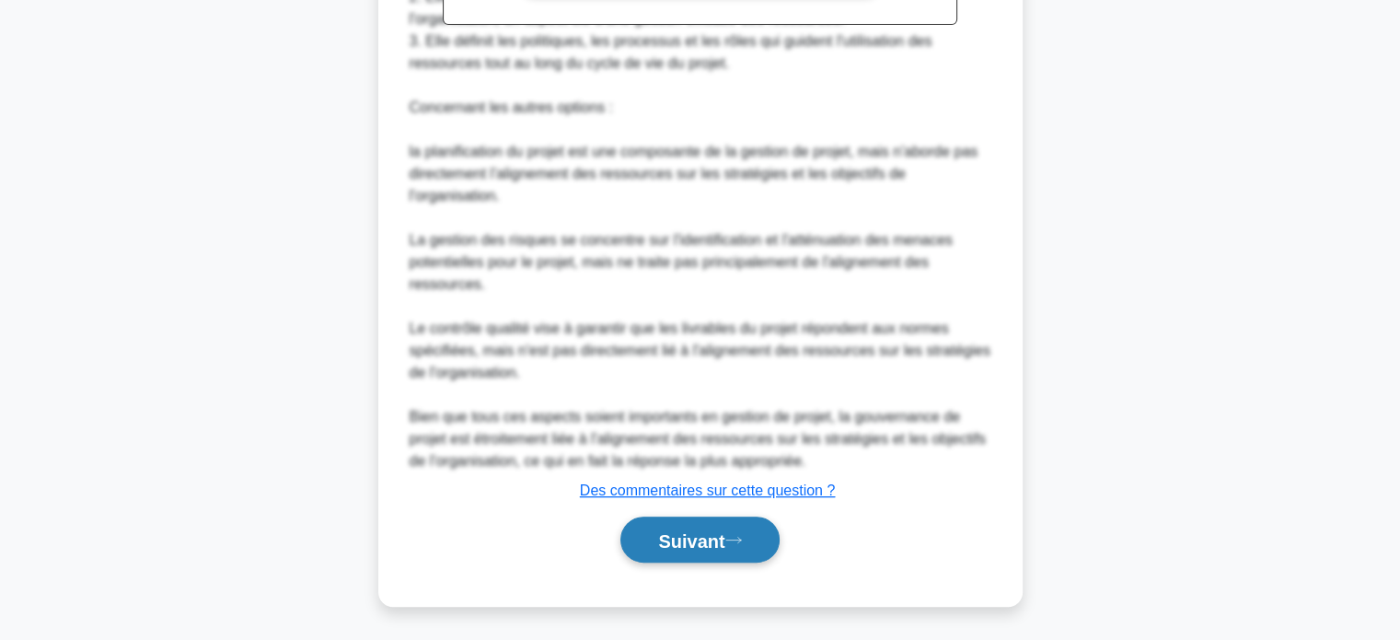
click at [688, 531] on font "Suivant" at bounding box center [691, 540] width 66 height 20
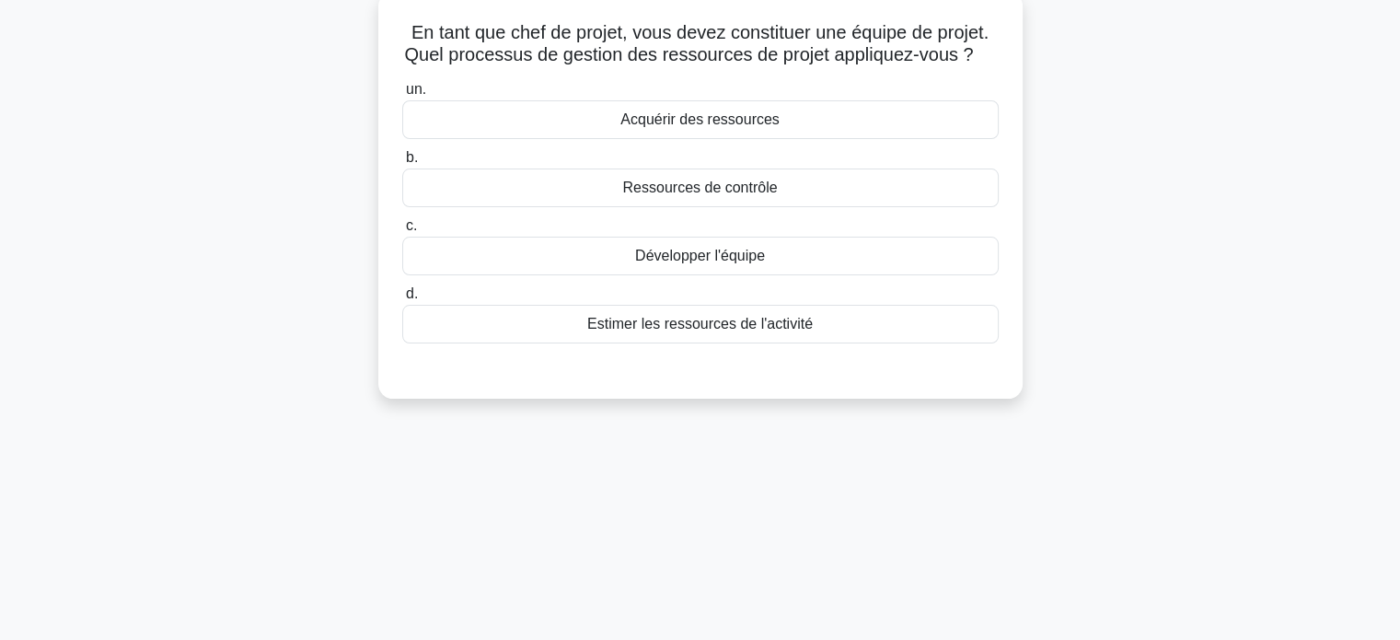
scroll to position [78, 0]
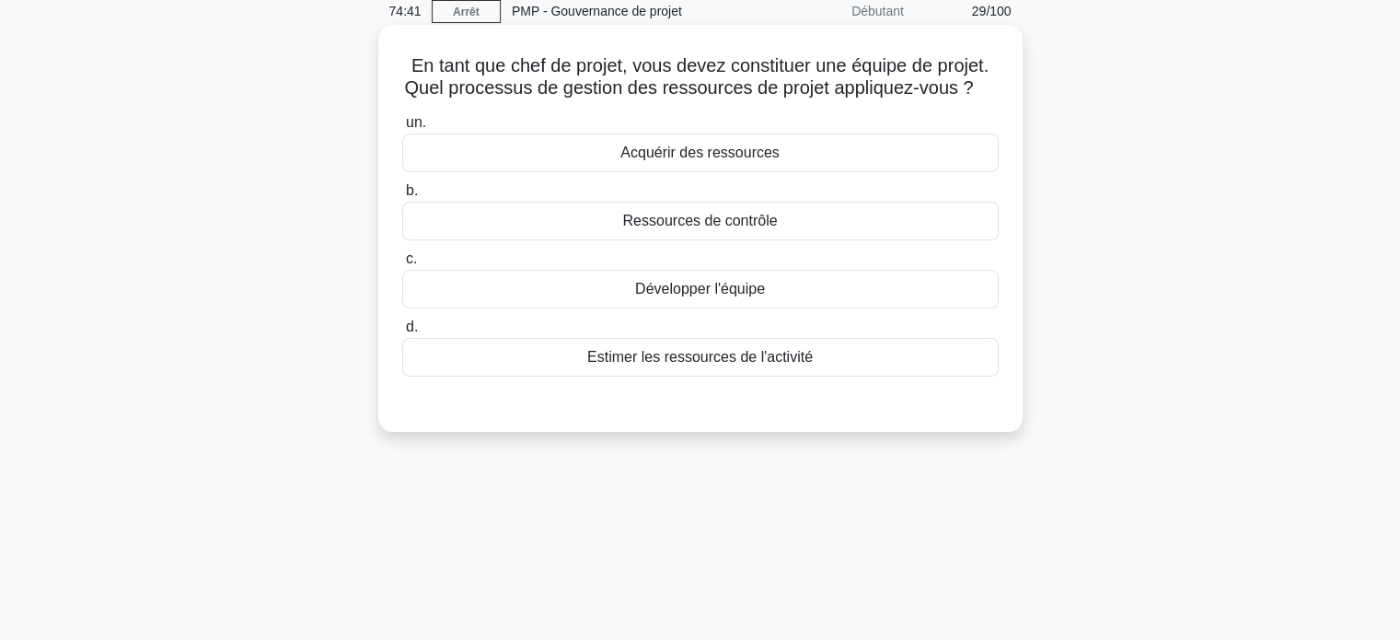
click at [698, 154] on font "Acquérir des ressources" at bounding box center [699, 152] width 159 height 16
click at [402, 129] on input "un. Acquérir des ressources" at bounding box center [402, 123] width 0 height 12
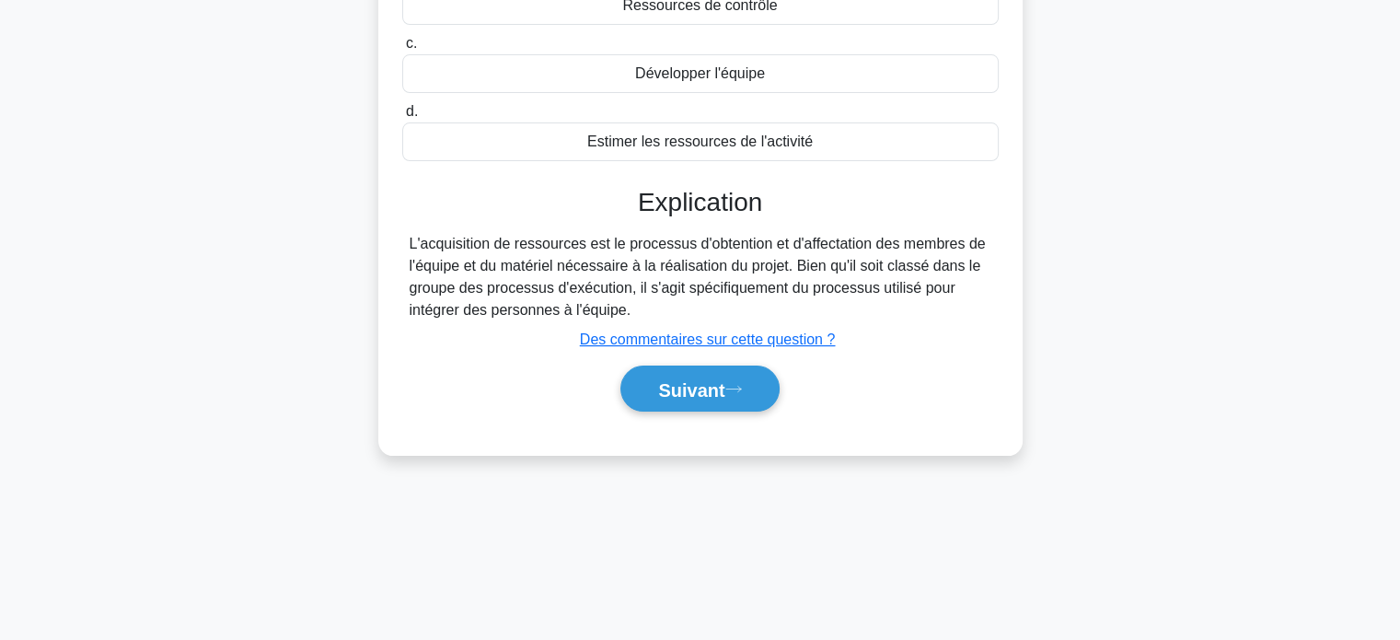
scroll to position [354, 0]
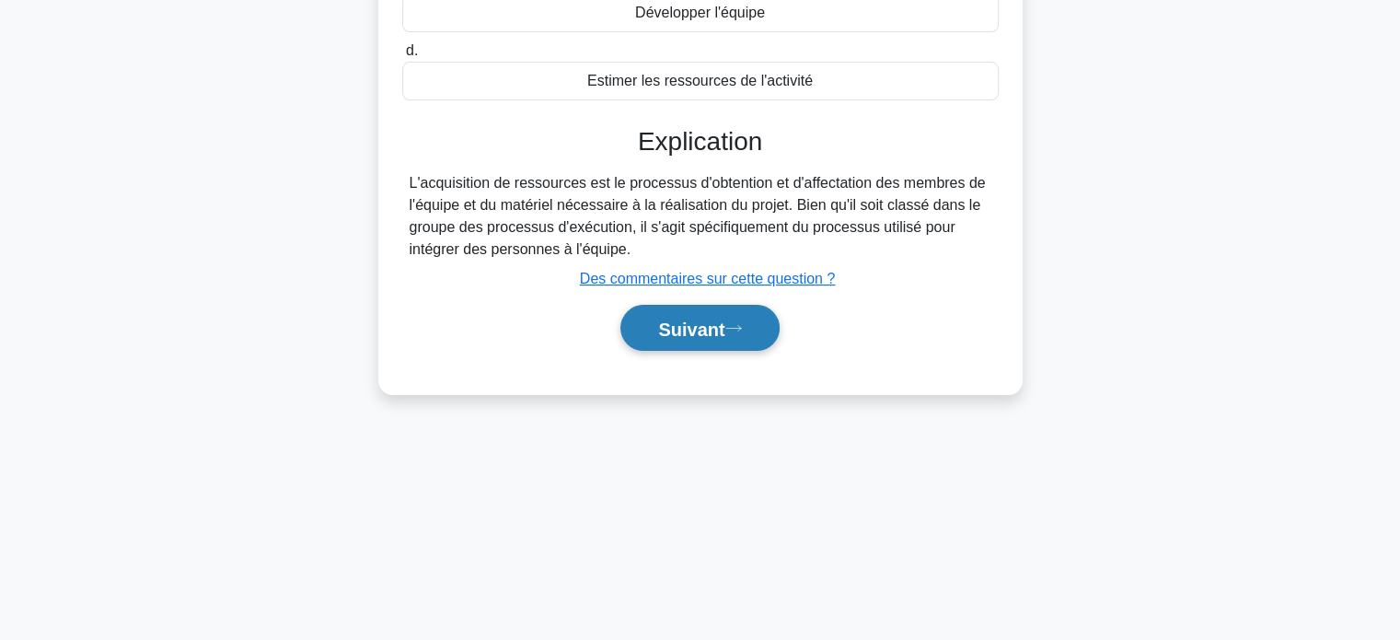
click at [659, 323] on font "Suivant" at bounding box center [691, 328] width 66 height 20
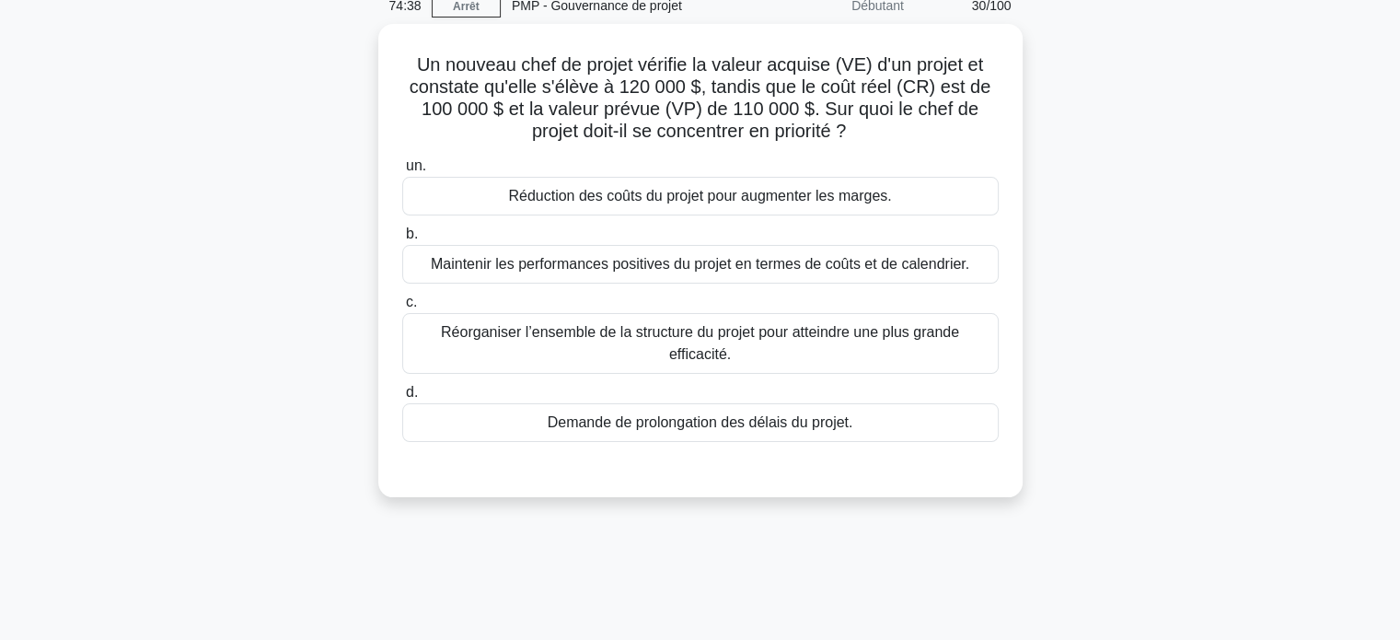
scroll to position [78, 0]
click at [814, 267] on font "Maintenir les performances positives du projet en termes de coûts et de calendr…" at bounding box center [700, 265] width 538 height 16
click at [402, 241] on input "b. Maintenir les performances positives du projet en termes de coûts et de cale…" at bounding box center [402, 235] width 0 height 12
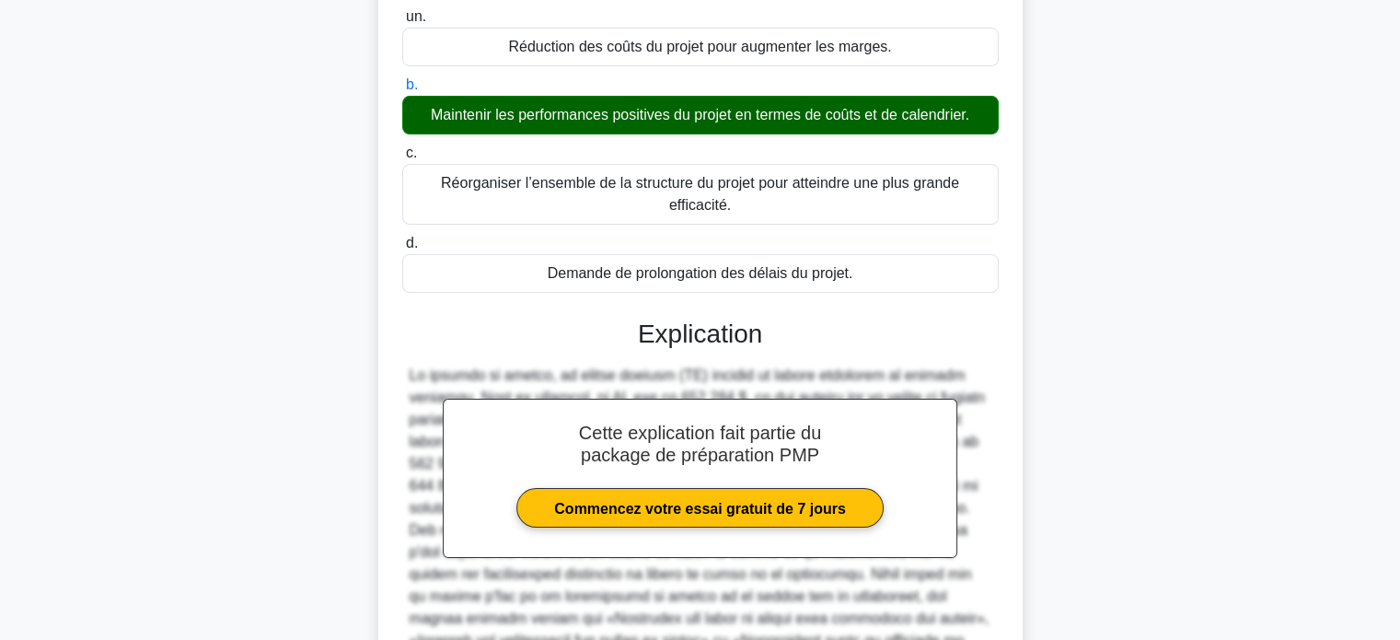
scroll to position [430, 0]
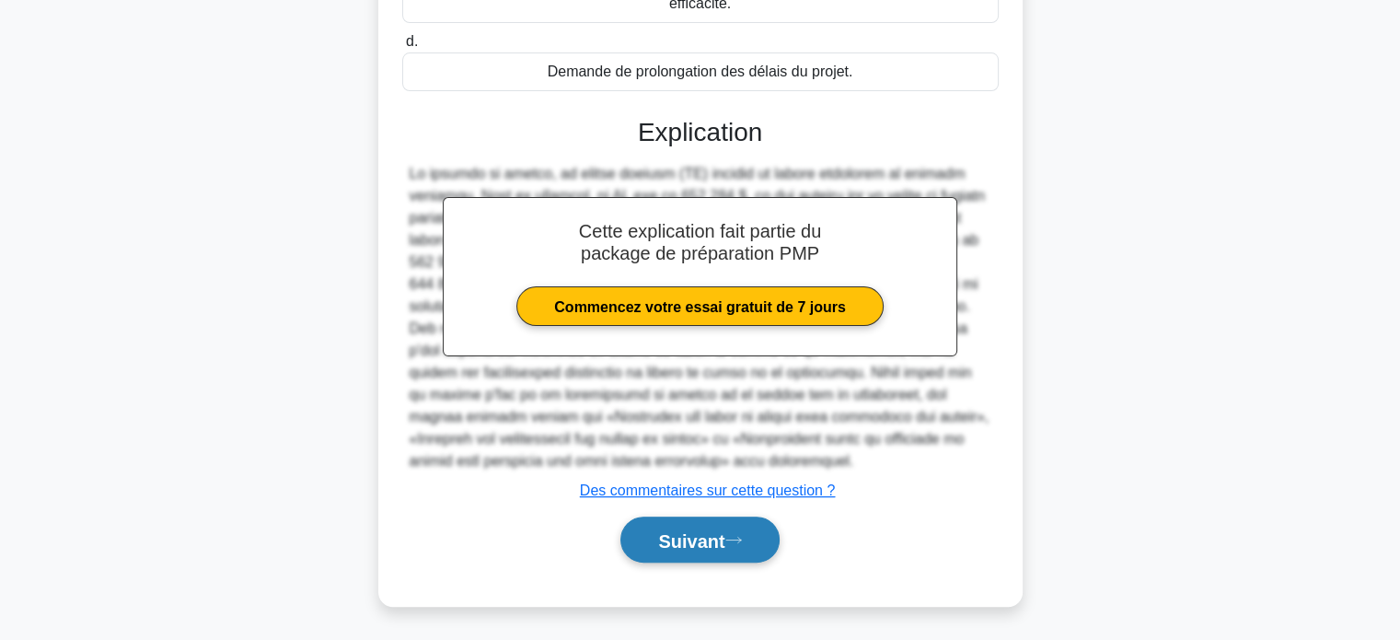
click at [658, 544] on font "Suivant" at bounding box center [691, 540] width 66 height 20
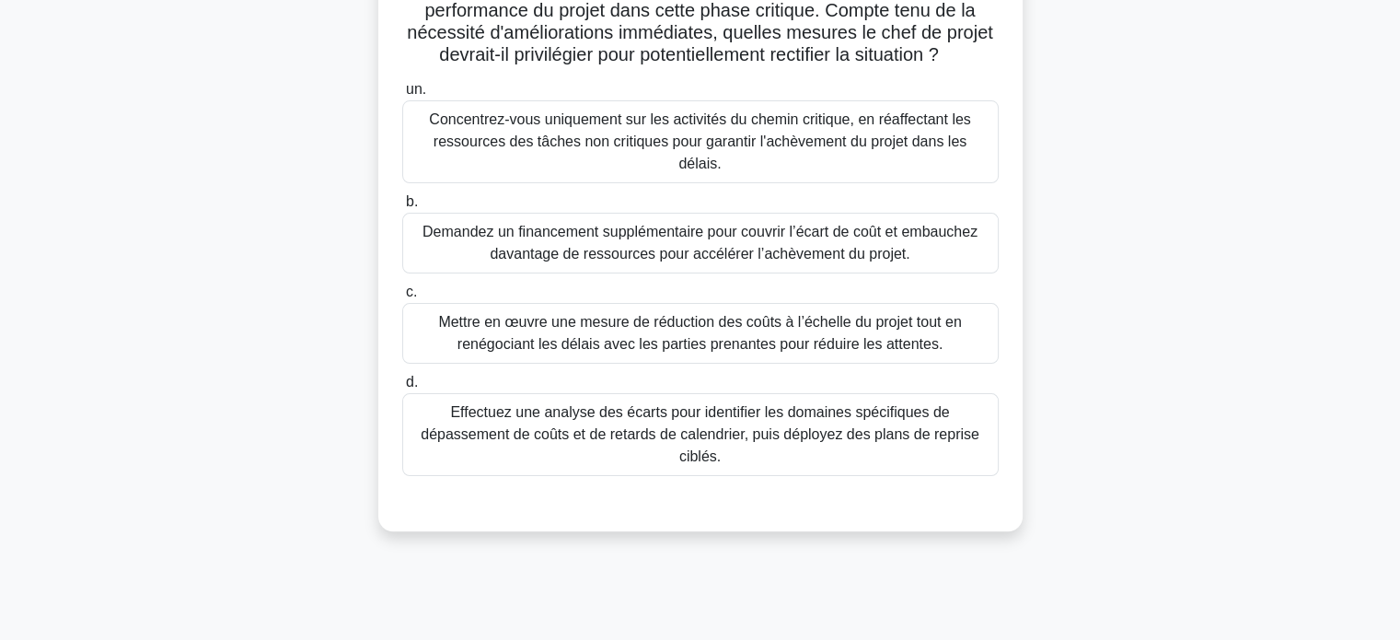
scroll to position [262, 0]
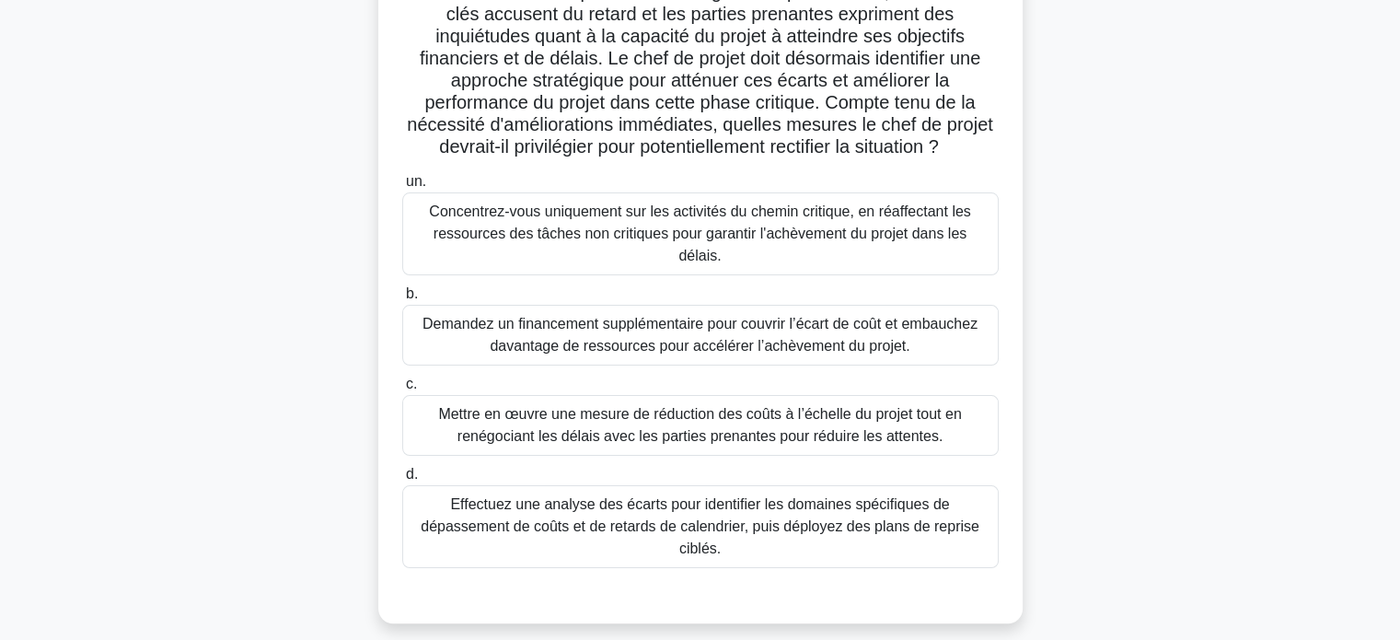
click at [659, 522] on font "Effectuez une analyse des écarts pour identifier les domaines spécifiques de dé…" at bounding box center [700, 526] width 559 height 60
click at [402, 480] on input "d. Effectuez une analyse des écarts pour identifier les domaines spécifiques de…" at bounding box center [402, 474] width 0 height 12
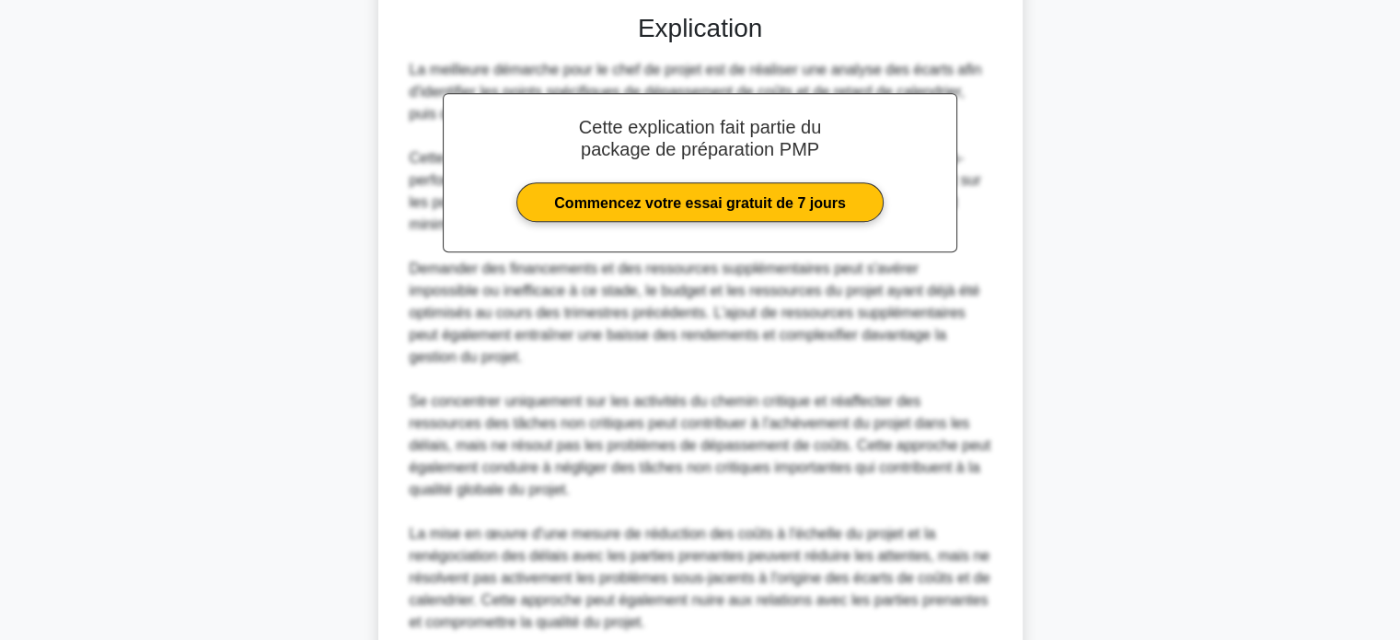
scroll to position [982, 0]
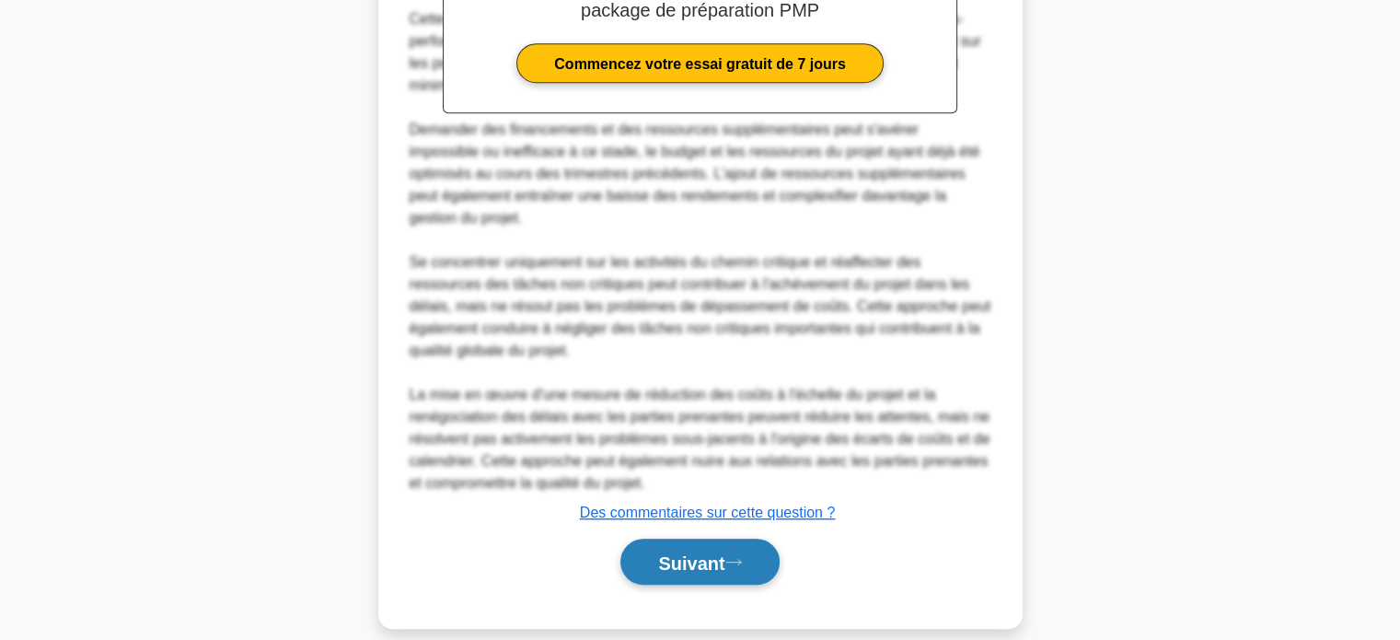
click at [680, 552] on font "Suivant" at bounding box center [691, 562] width 66 height 20
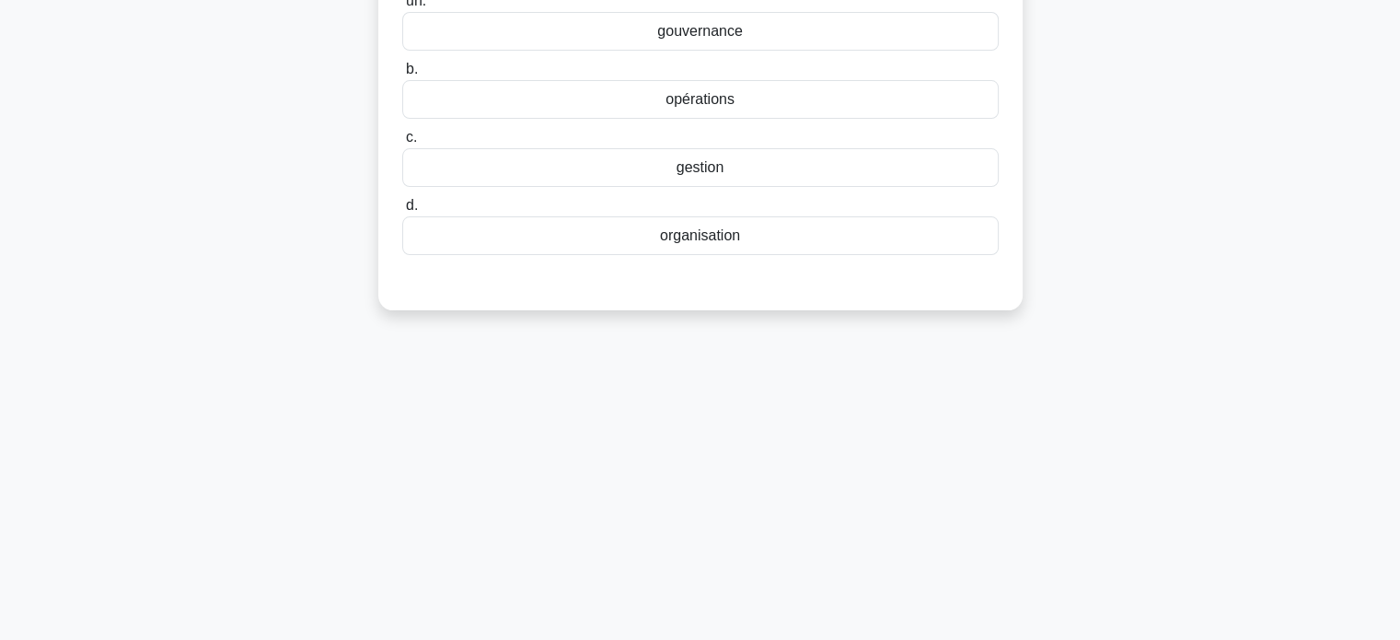
scroll to position [0, 0]
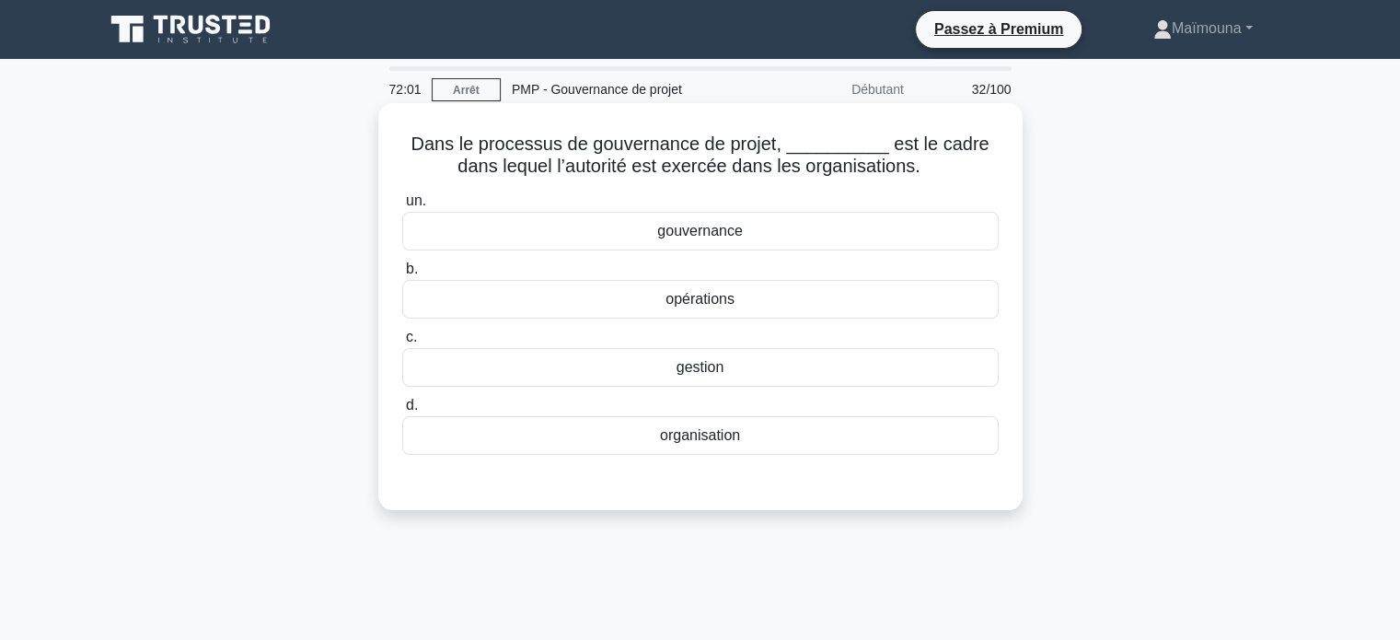
click at [710, 237] on font "gouvernance" at bounding box center [700, 231] width 86 height 16
click at [402, 207] on input "un. gouvernance" at bounding box center [402, 201] width 0 height 12
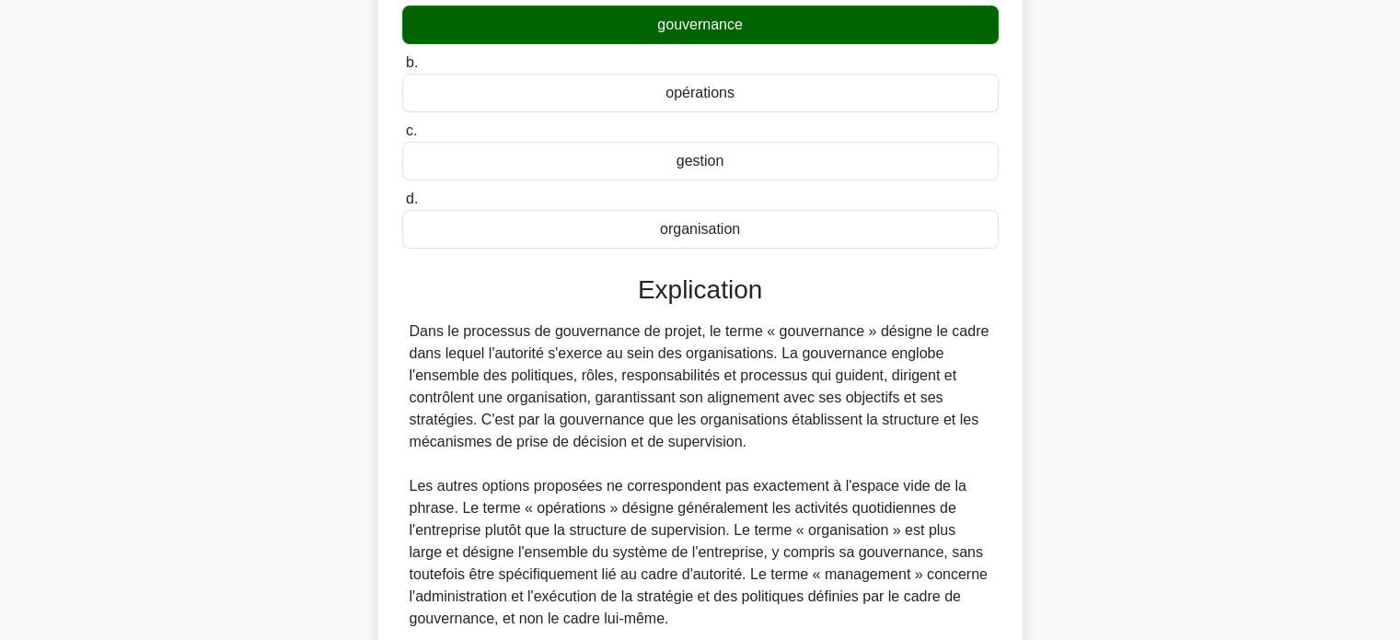
scroll to position [363, 0]
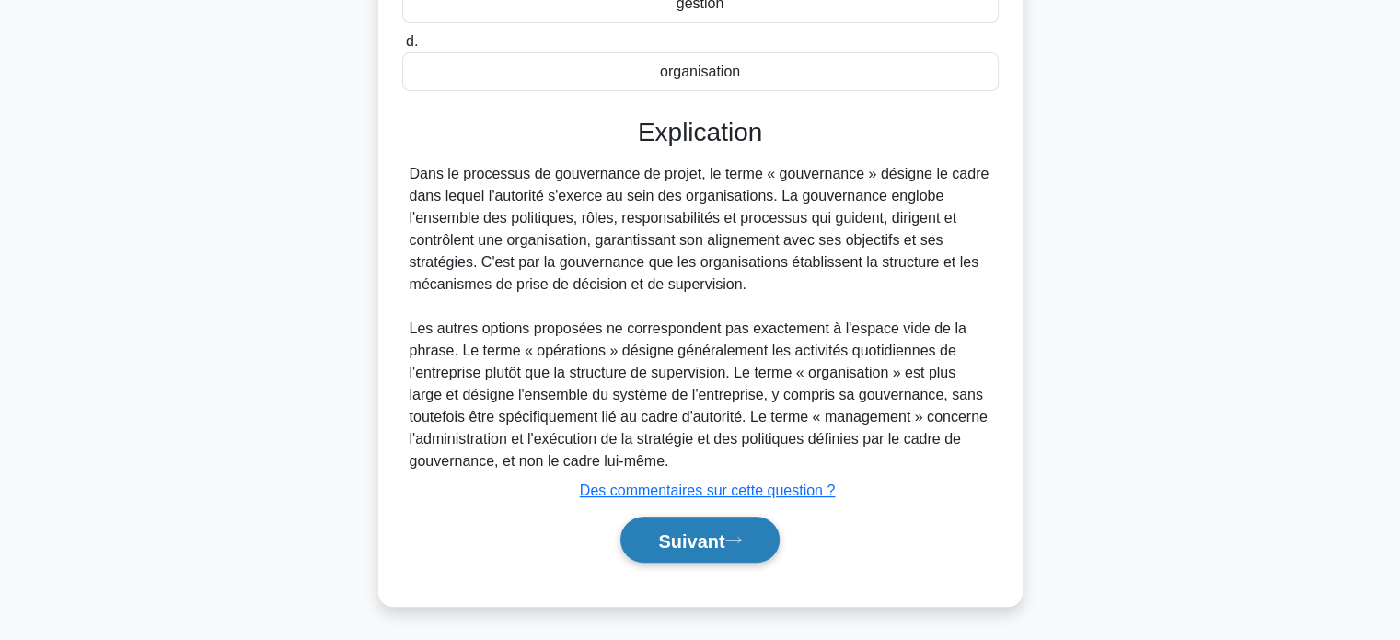
click at [662, 538] on font "Suivant" at bounding box center [691, 540] width 66 height 20
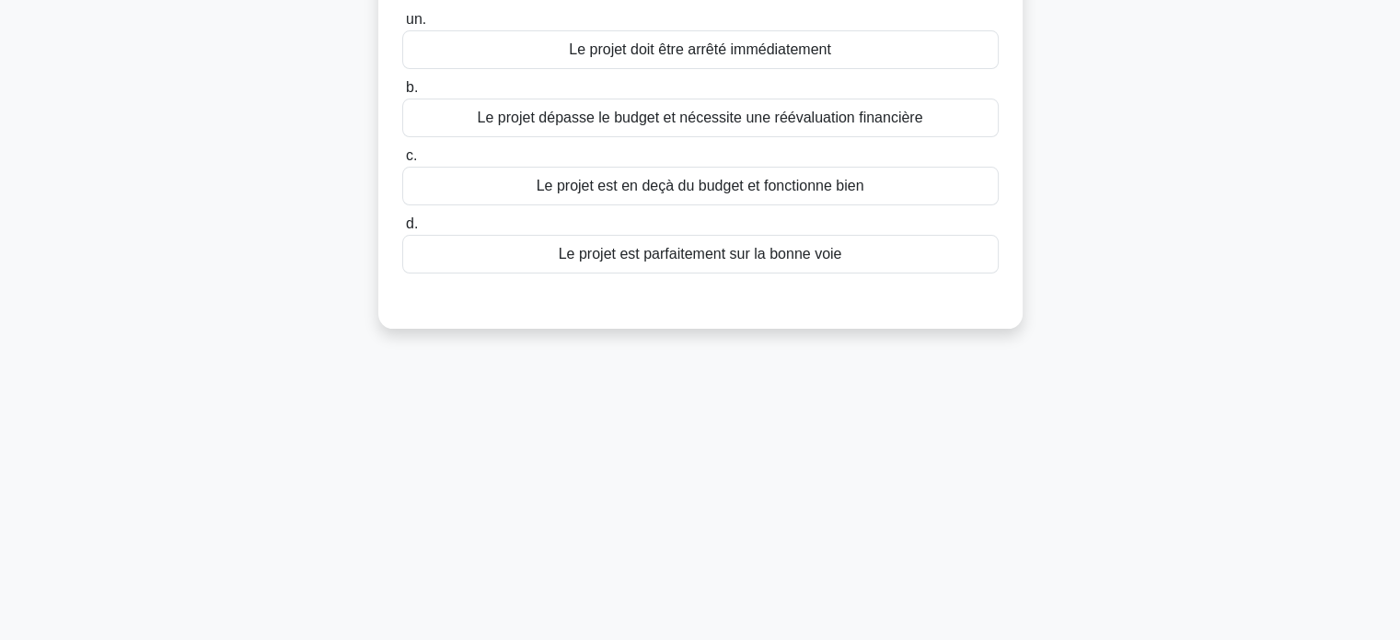
scroll to position [78, 0]
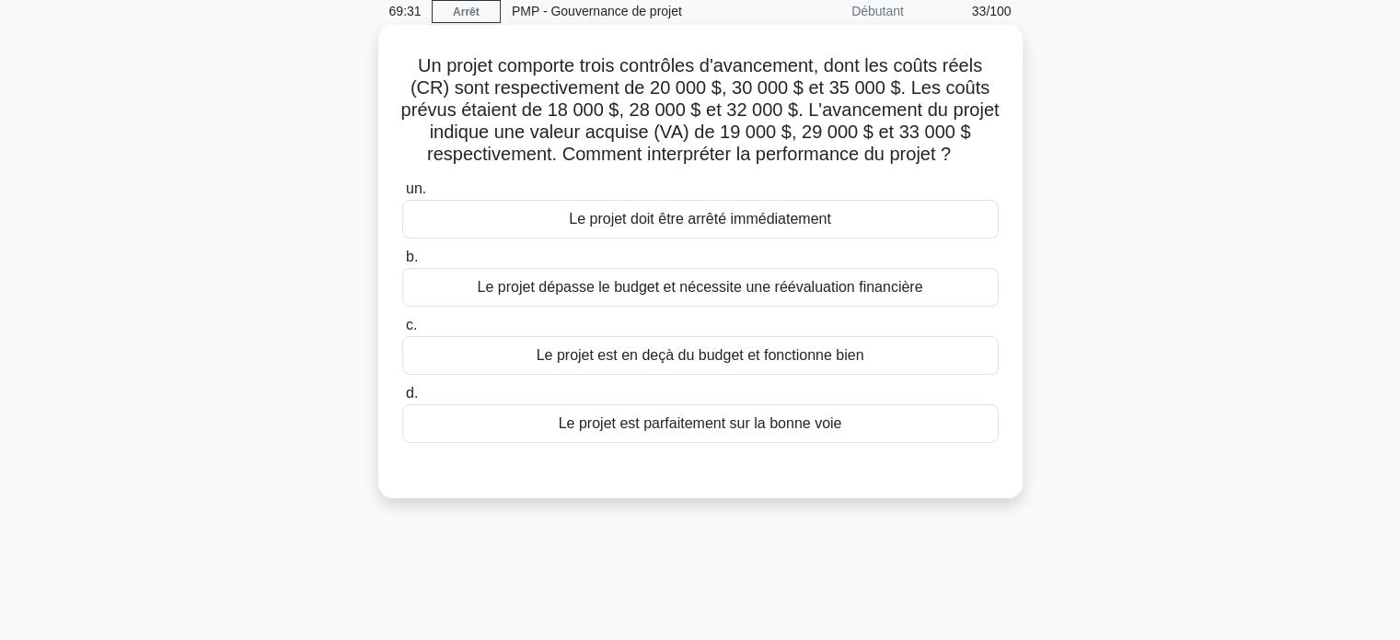
click at [640, 290] on font "Le projet dépasse le budget et nécessite une réévaluation financière" at bounding box center [700, 287] width 445 height 16
click at [402, 263] on input "b. Le projet dépasse le budget et nécessite une réévaluation financière" at bounding box center [402, 257] width 0 height 12
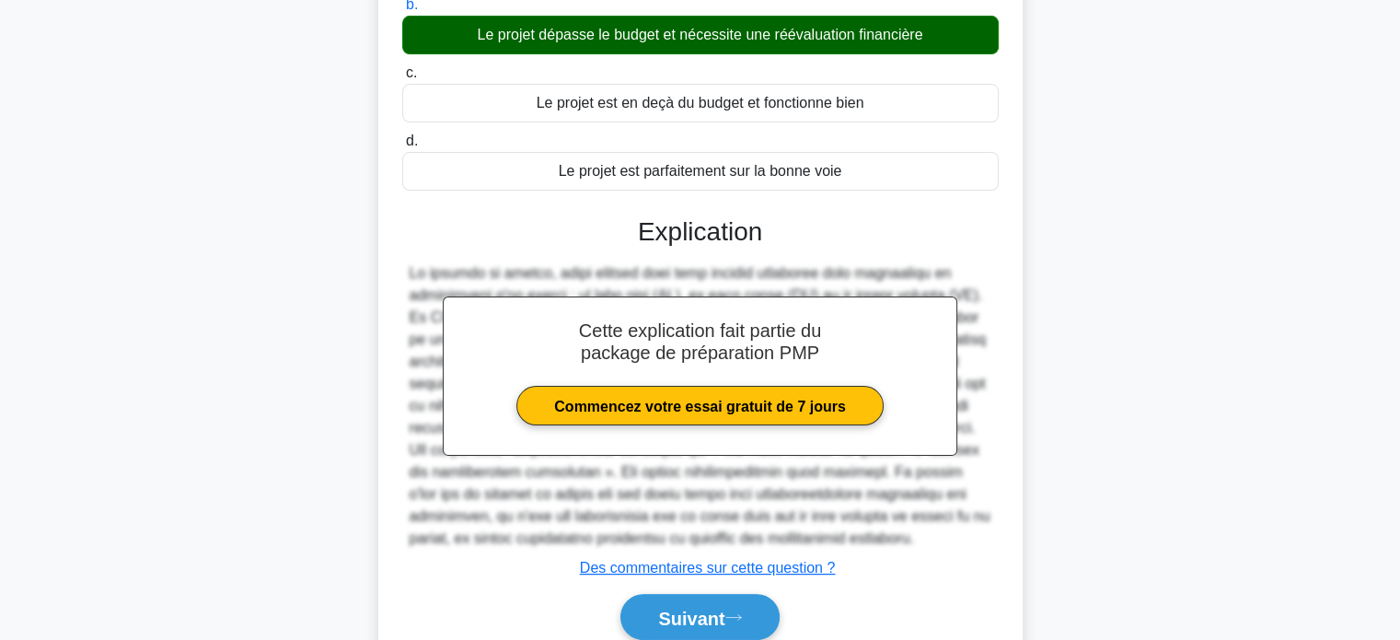
scroll to position [408, 0]
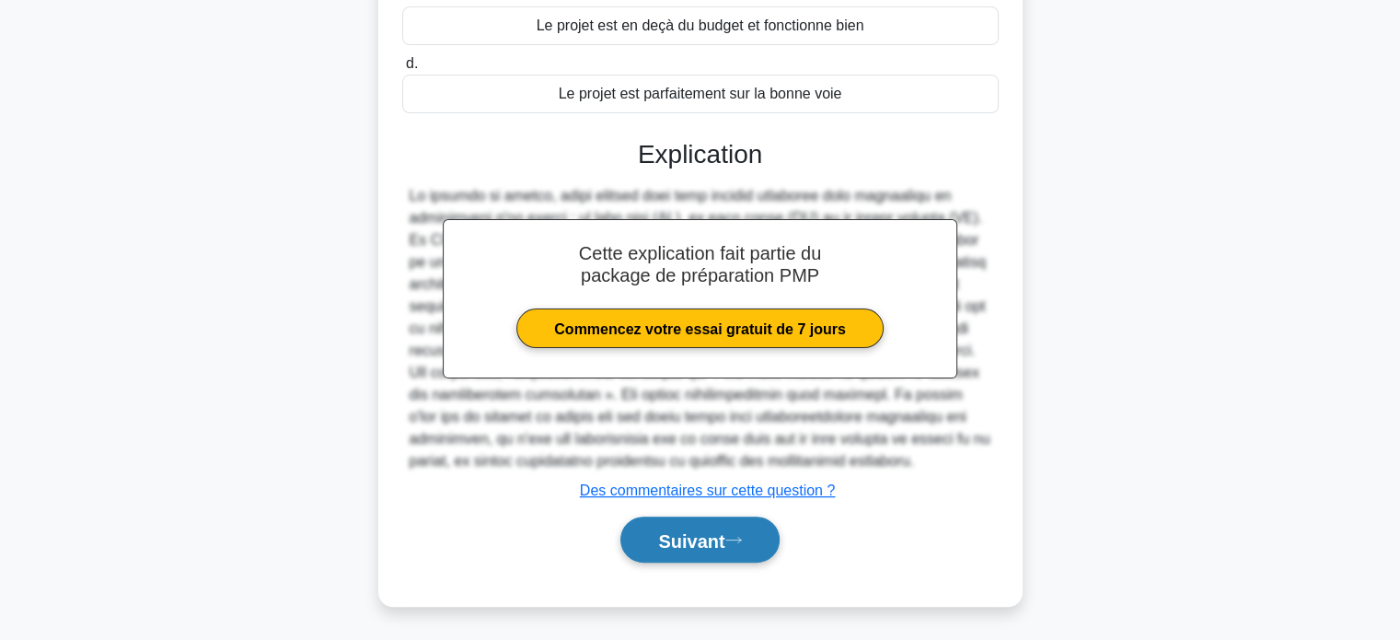
click at [683, 542] on font "Suivant" at bounding box center [691, 540] width 66 height 20
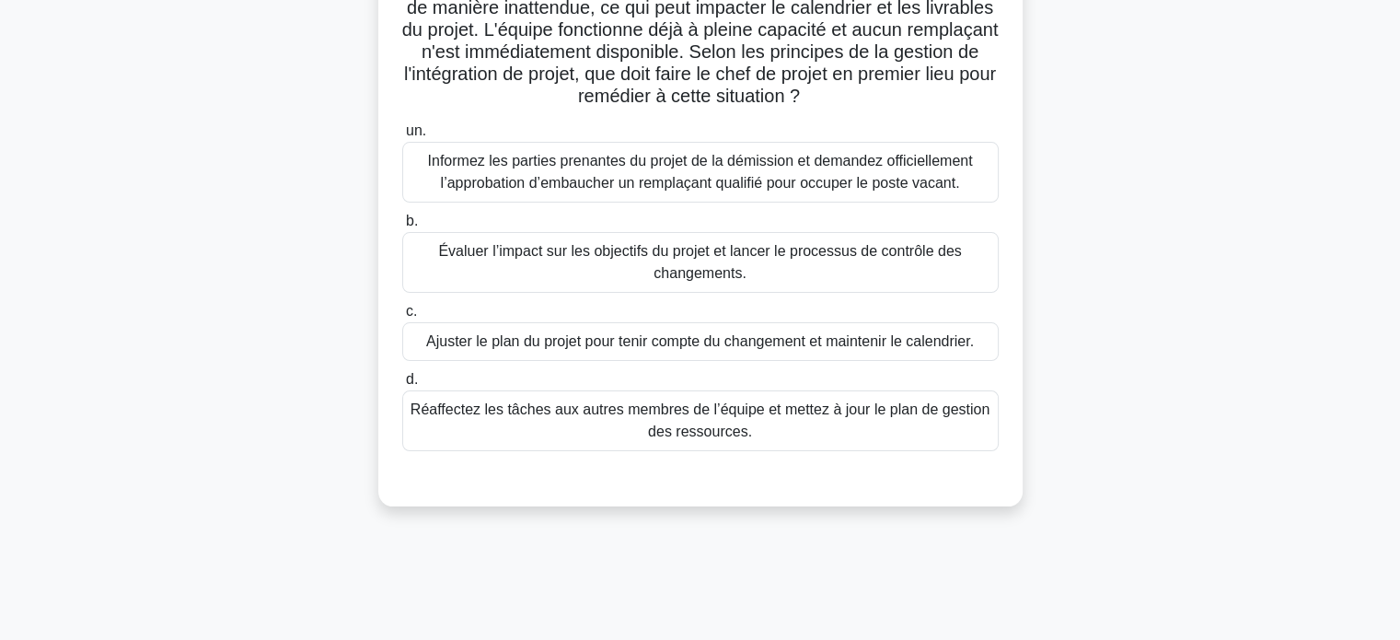
scroll to position [170, 0]
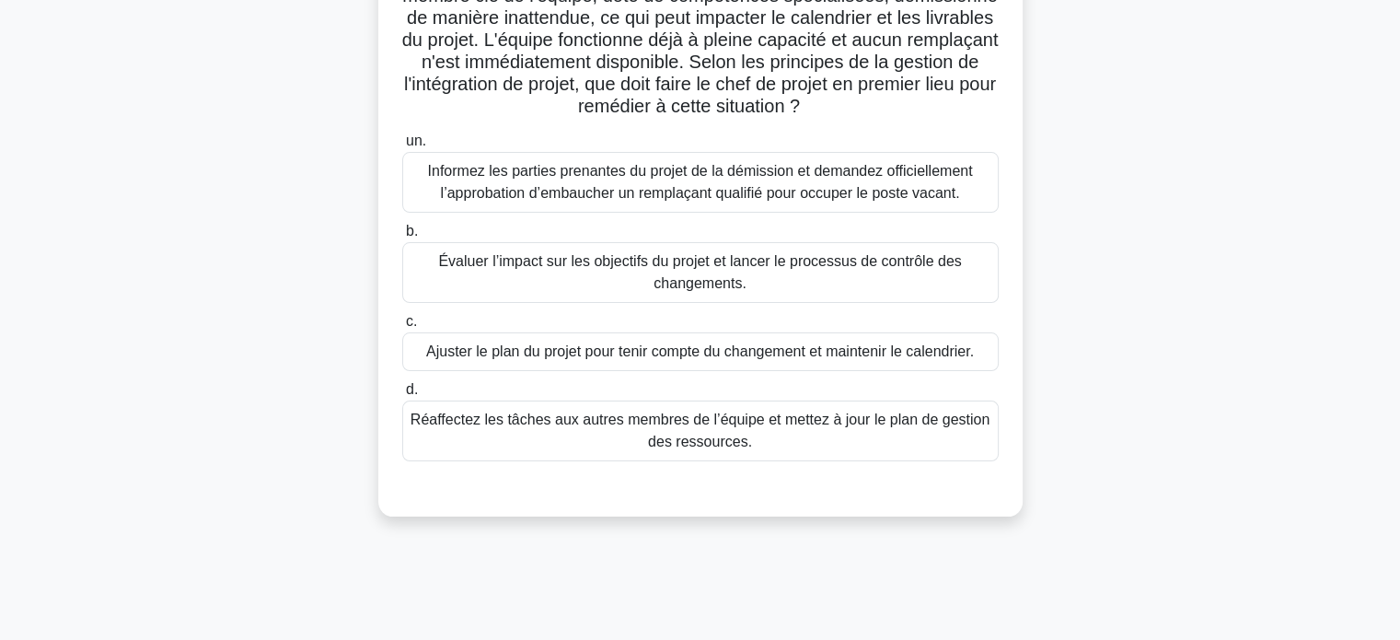
click at [697, 264] on font "Évaluer l’impact sur les objectifs du projet et lancer le processus de contrôle…" at bounding box center [699, 272] width 523 height 38
click at [402, 237] on input "b. Évaluer l’impact sur les objectifs du projet et lancer le processus de contr…" at bounding box center [402, 231] width 0 height 12
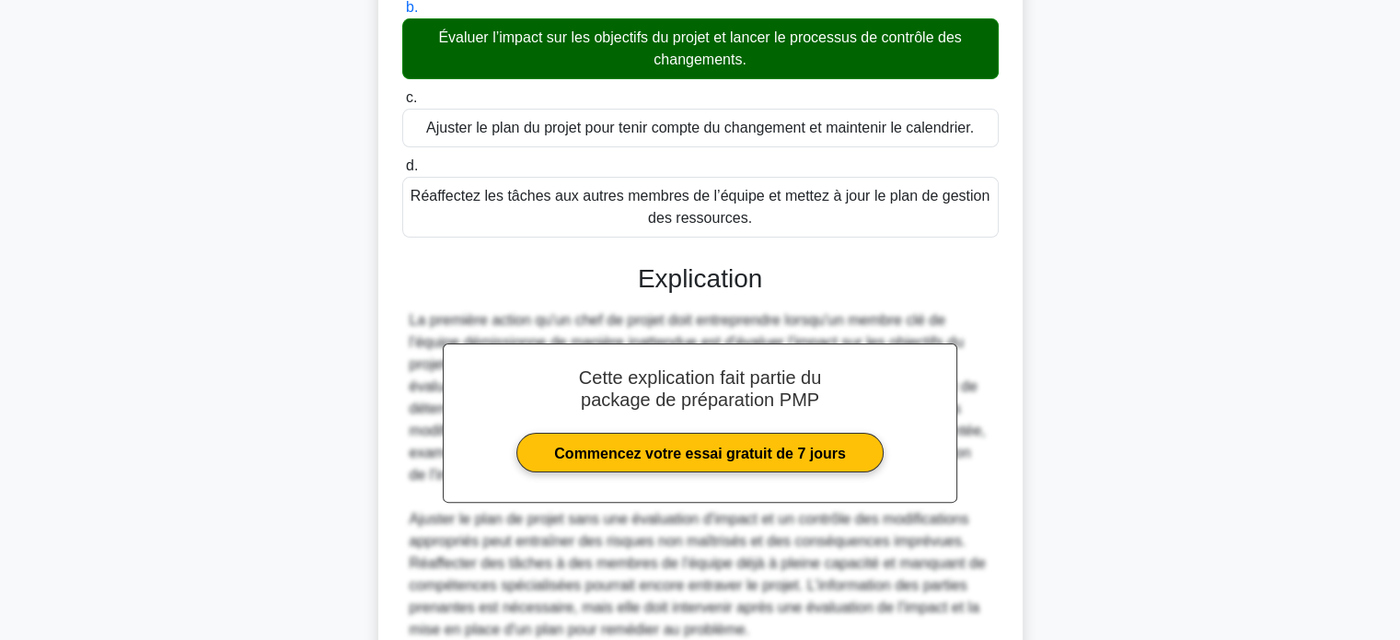
scroll to position [538, 0]
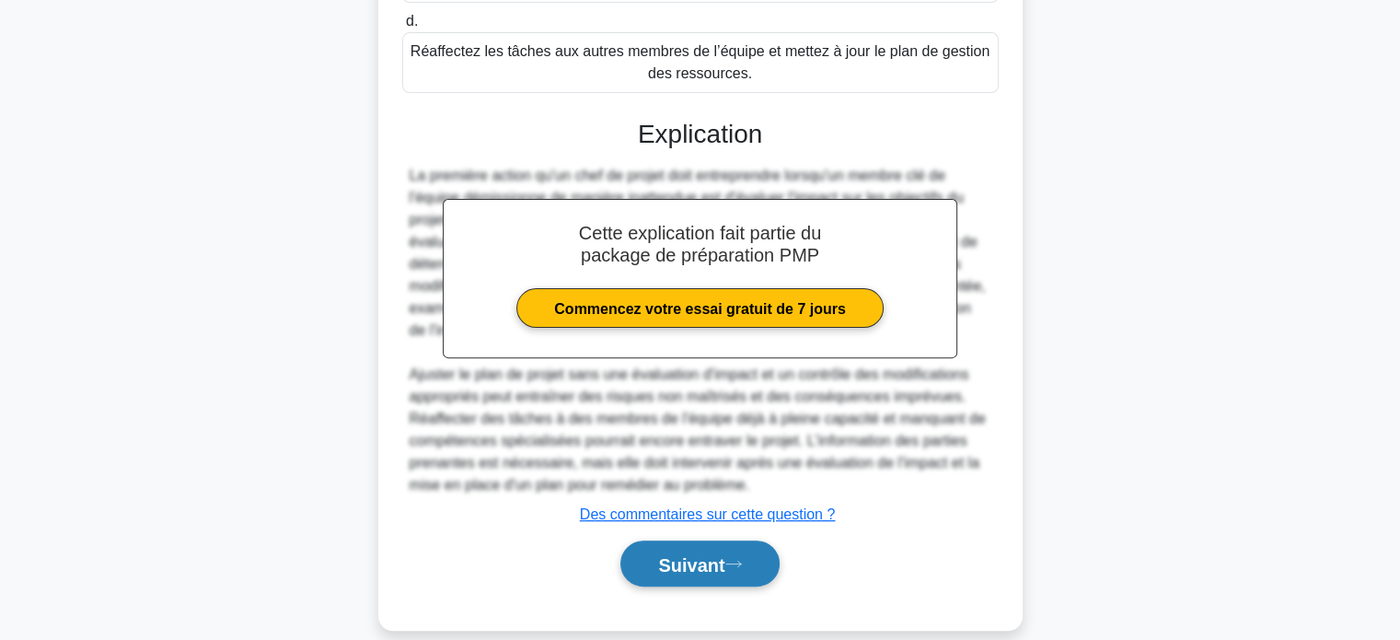
click at [674, 561] on font "Suivant" at bounding box center [691, 564] width 66 height 20
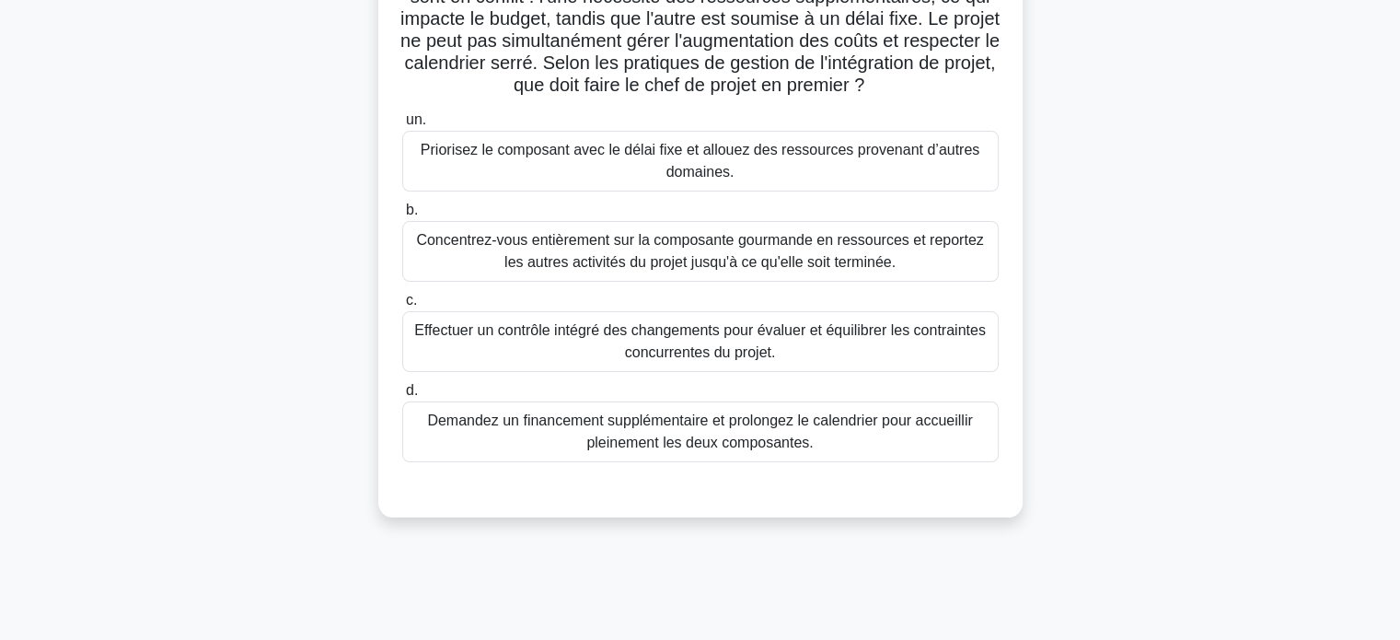
scroll to position [170, 0]
click at [730, 333] on font "Effectuer un contrôle intégré des changements pour évaluer et équilibrer les co…" at bounding box center [699, 340] width 571 height 38
click at [402, 306] on input "c. Effectuer un contrôle intégré des changements pour évaluer et équilibrer les…" at bounding box center [402, 300] width 0 height 12
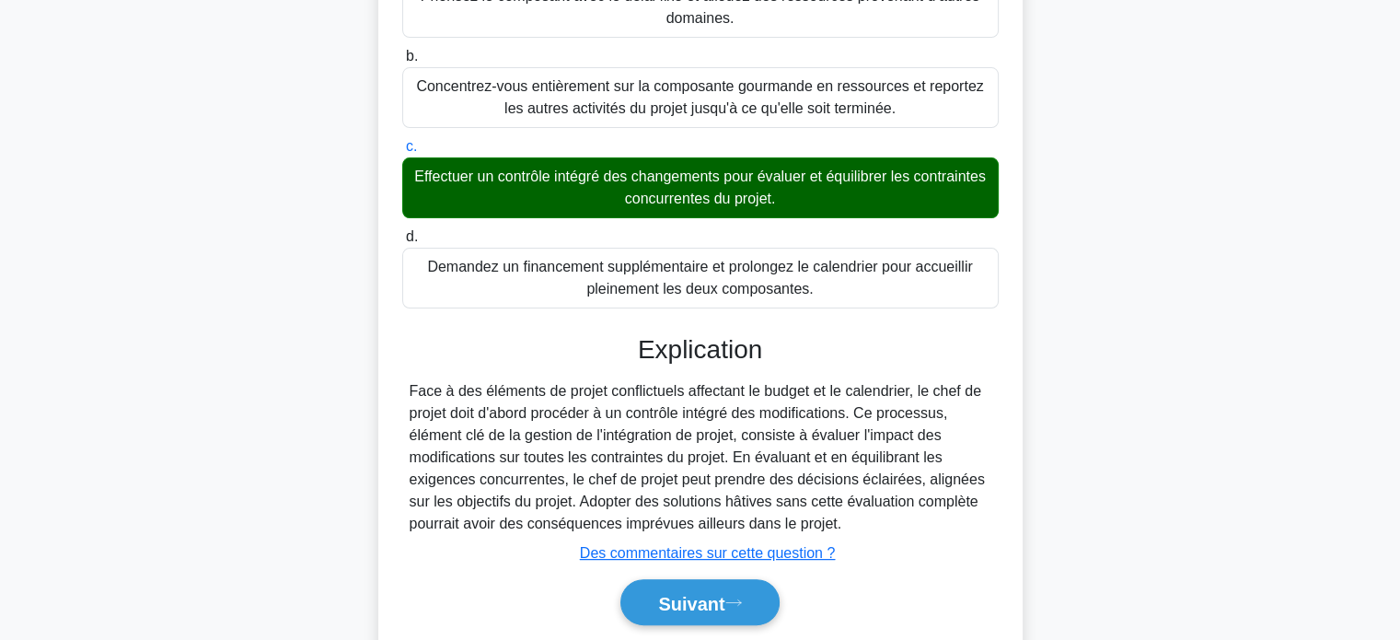
scroll to position [386, 0]
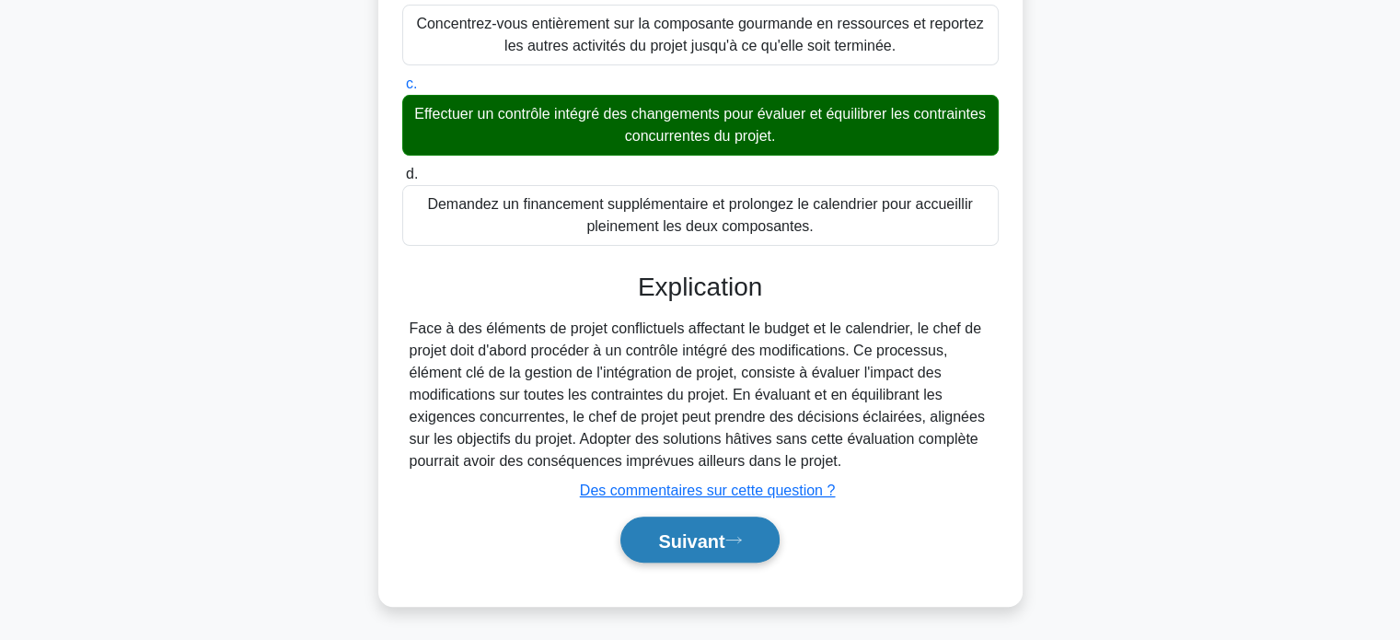
click at [666, 538] on font "Suivant" at bounding box center [691, 540] width 66 height 20
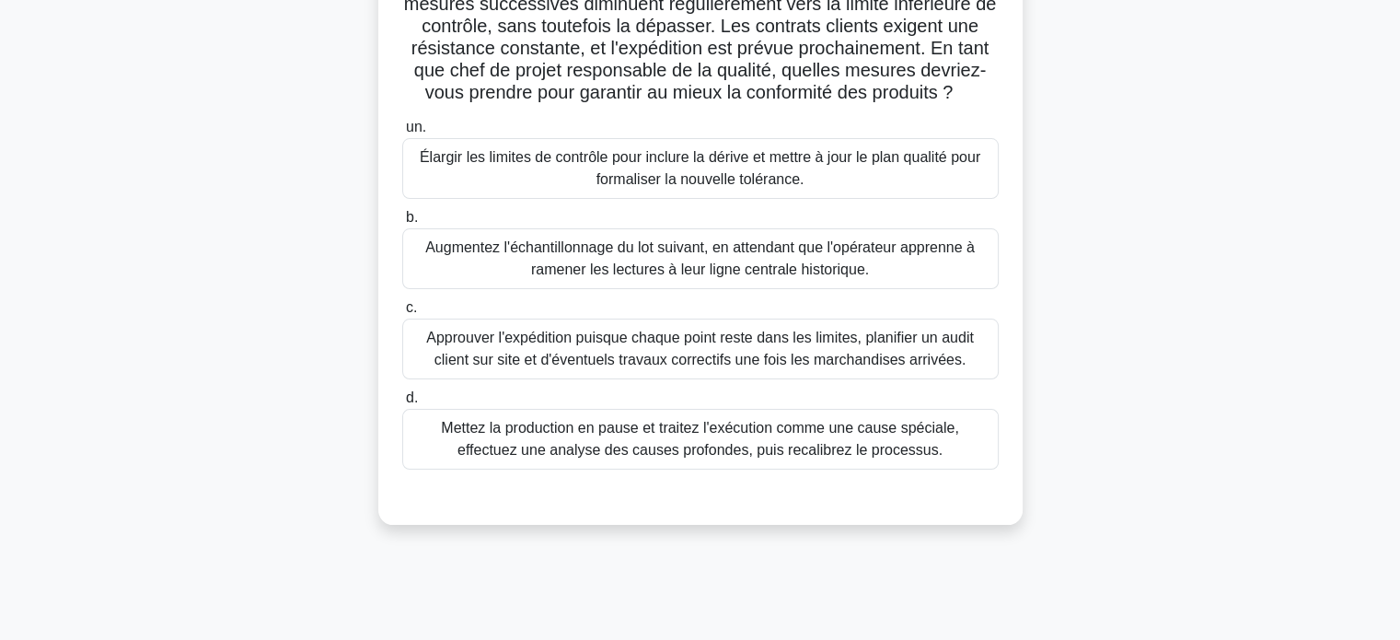
scroll to position [78, 0]
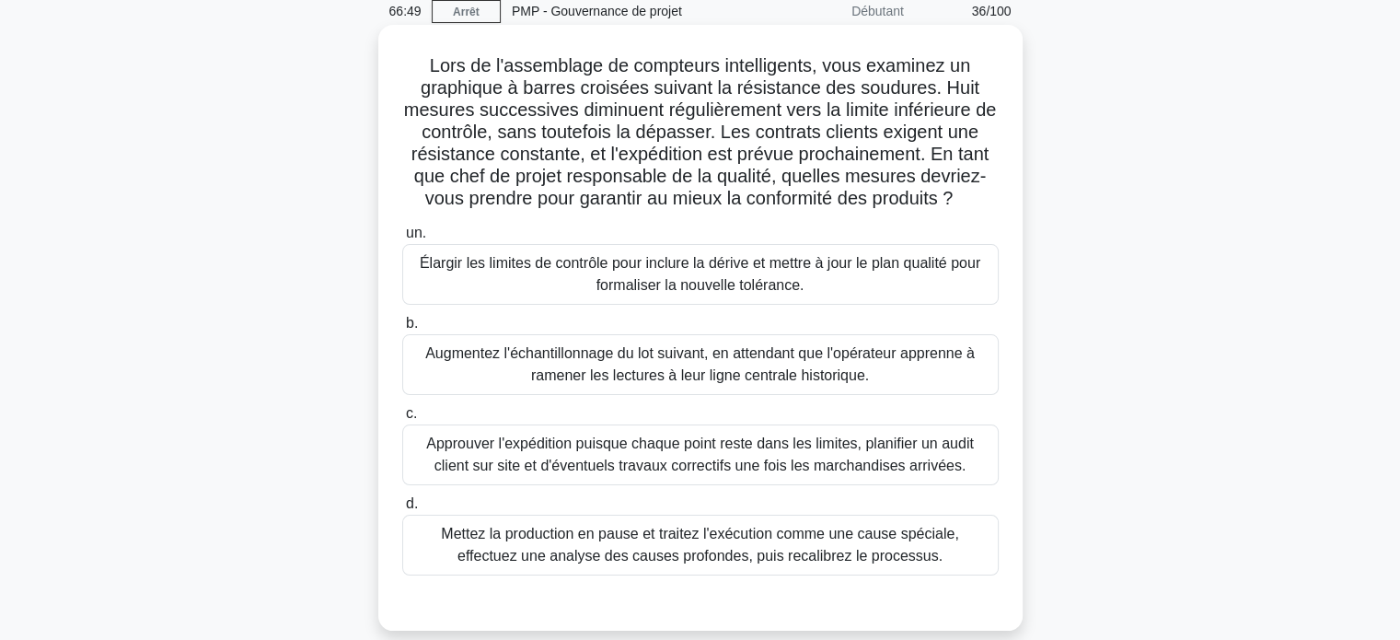
click at [666, 372] on font "Augmentez l'échantillonnage du lot suivant, en attendant que l'opérateur appren…" at bounding box center [699, 364] width 549 height 38
click at [402, 329] on input "b. Augmentez l'échantillonnage du lot suivant, en attendant que l'opérateur app…" at bounding box center [402, 323] width 0 height 12
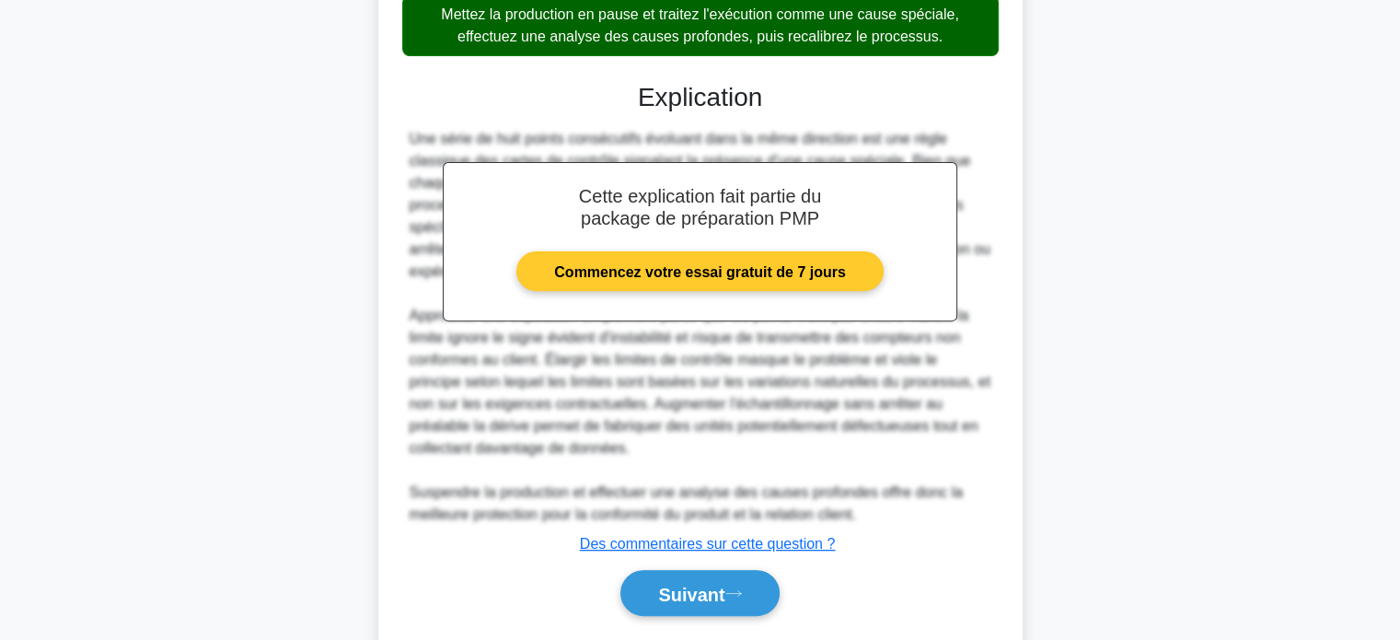
scroll to position [652, 0]
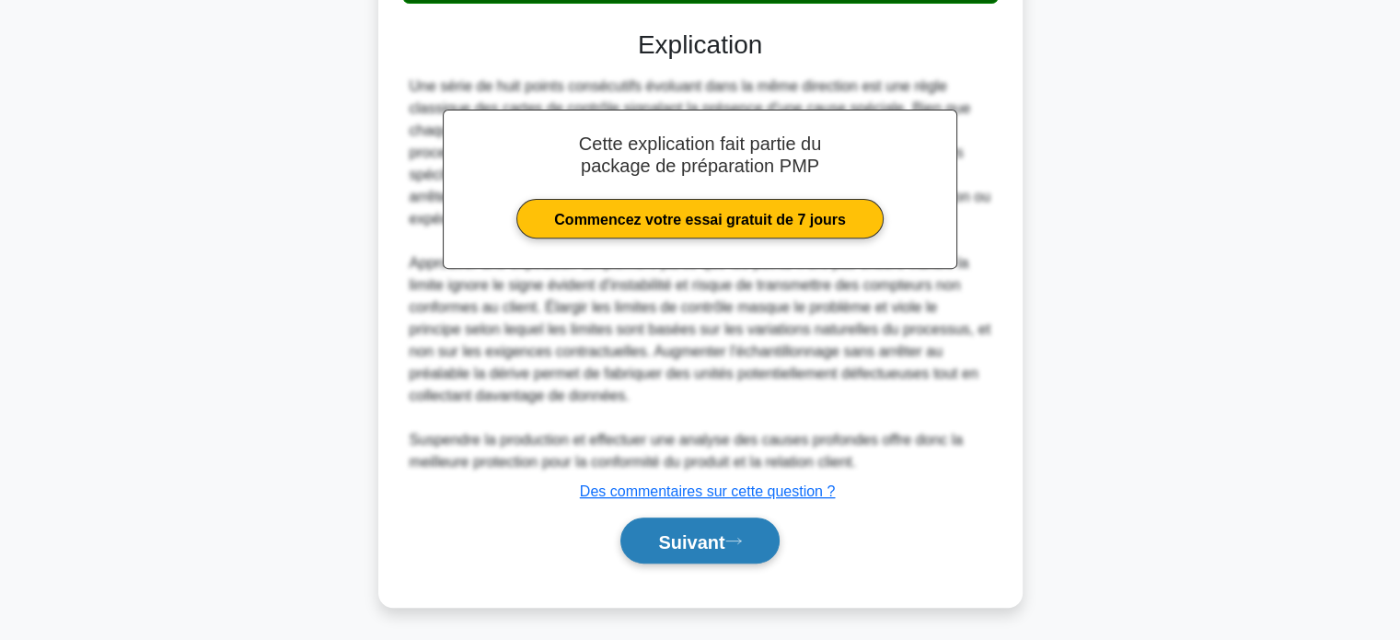
click at [665, 531] on font "Suivant" at bounding box center [691, 541] width 66 height 20
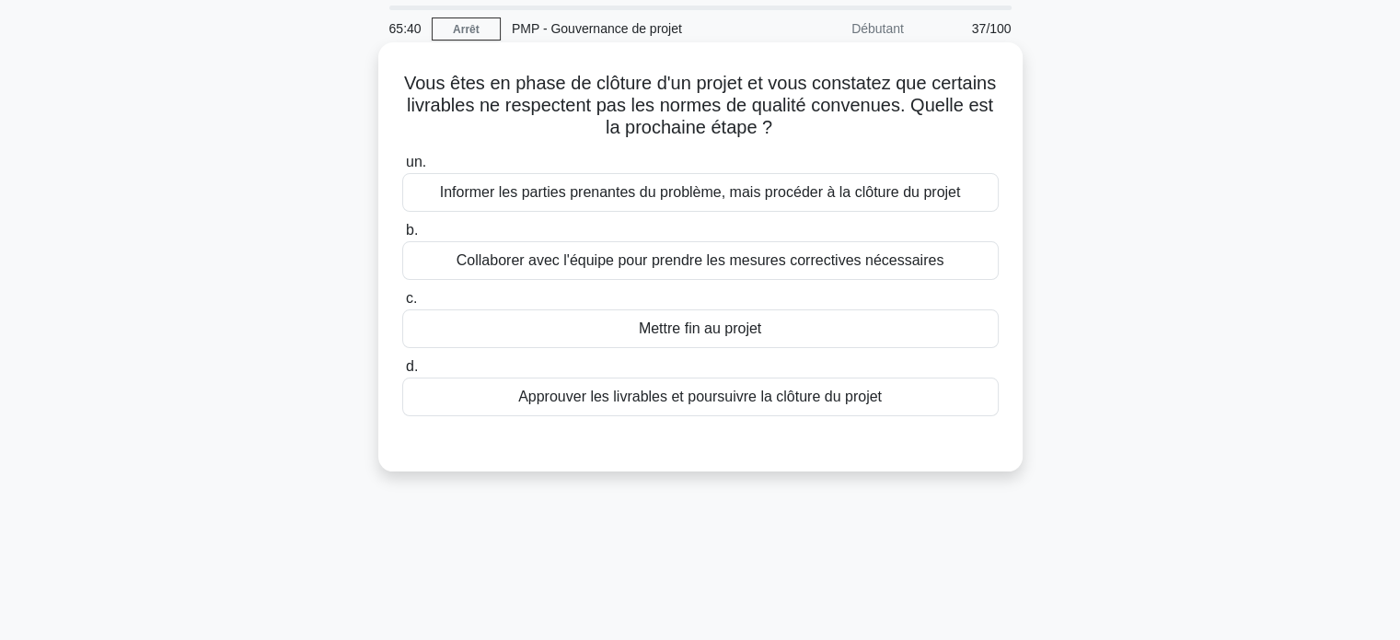
scroll to position [92, 0]
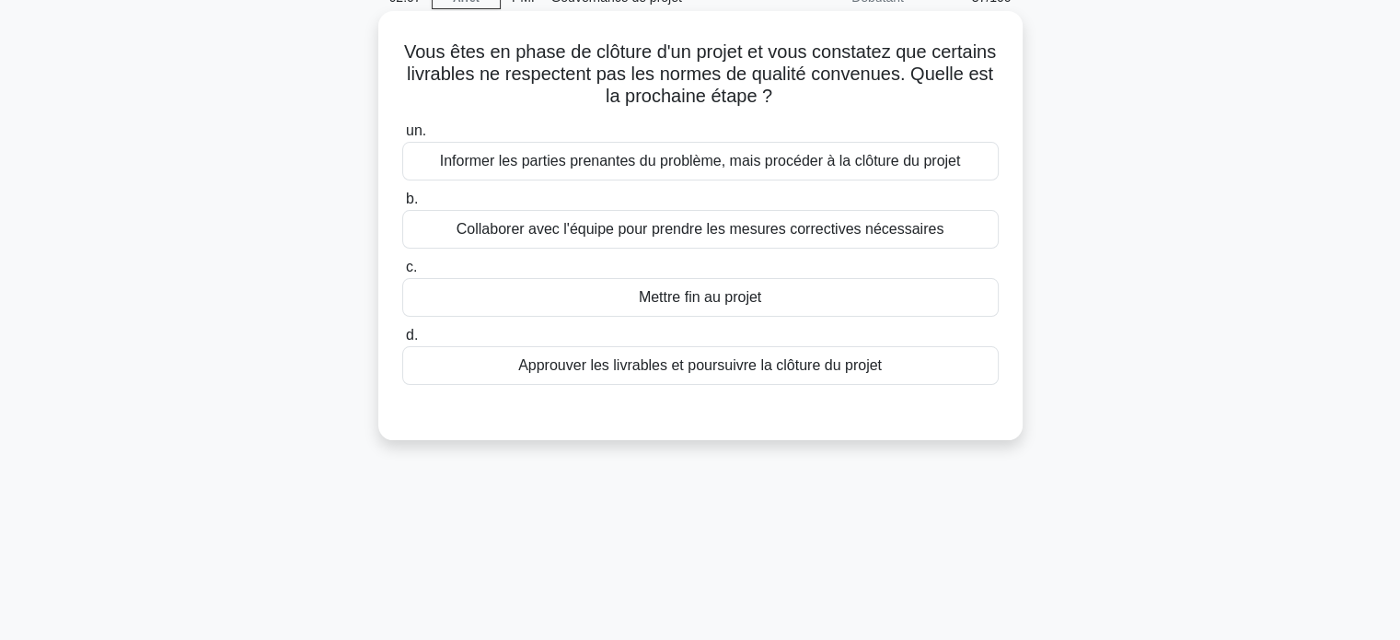
click at [651, 166] on font "Informer les parties prenantes du problème, mais procéder à la clôture du projet" at bounding box center [700, 161] width 521 height 16
click at [402, 137] on input "un. Informer les parties prenantes du problème, mais procéder à la clôture du p…" at bounding box center [402, 131] width 0 height 12
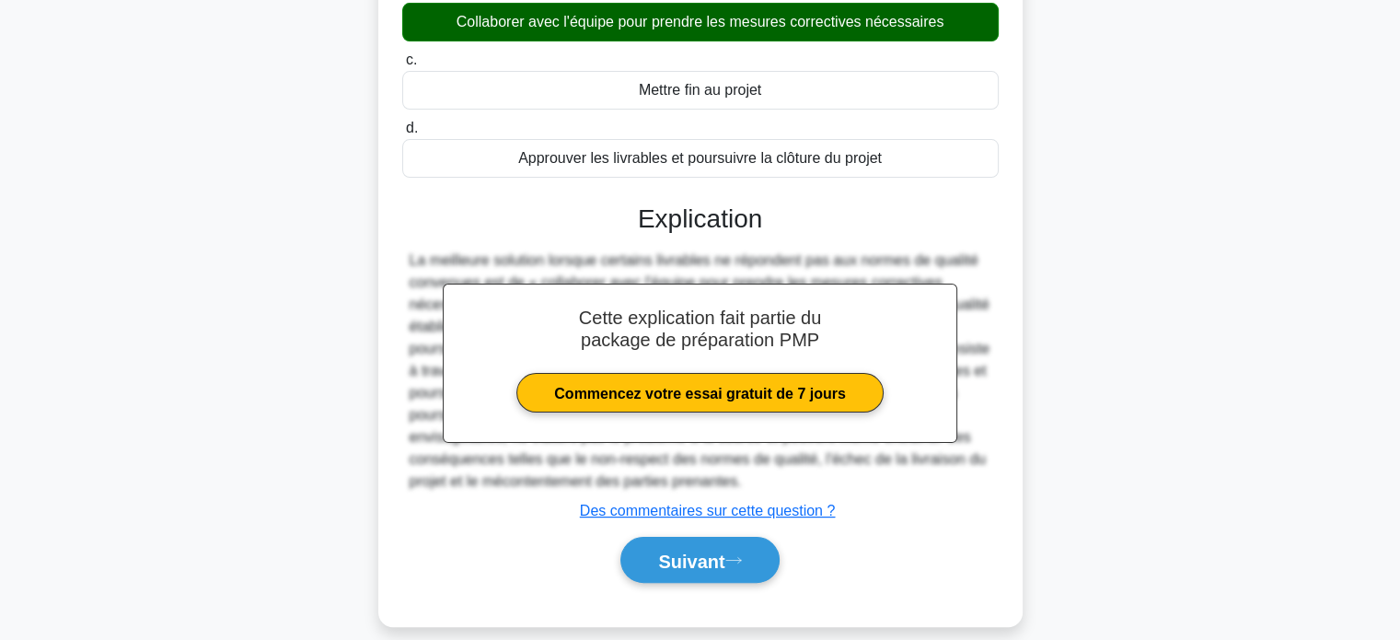
scroll to position [354, 0]
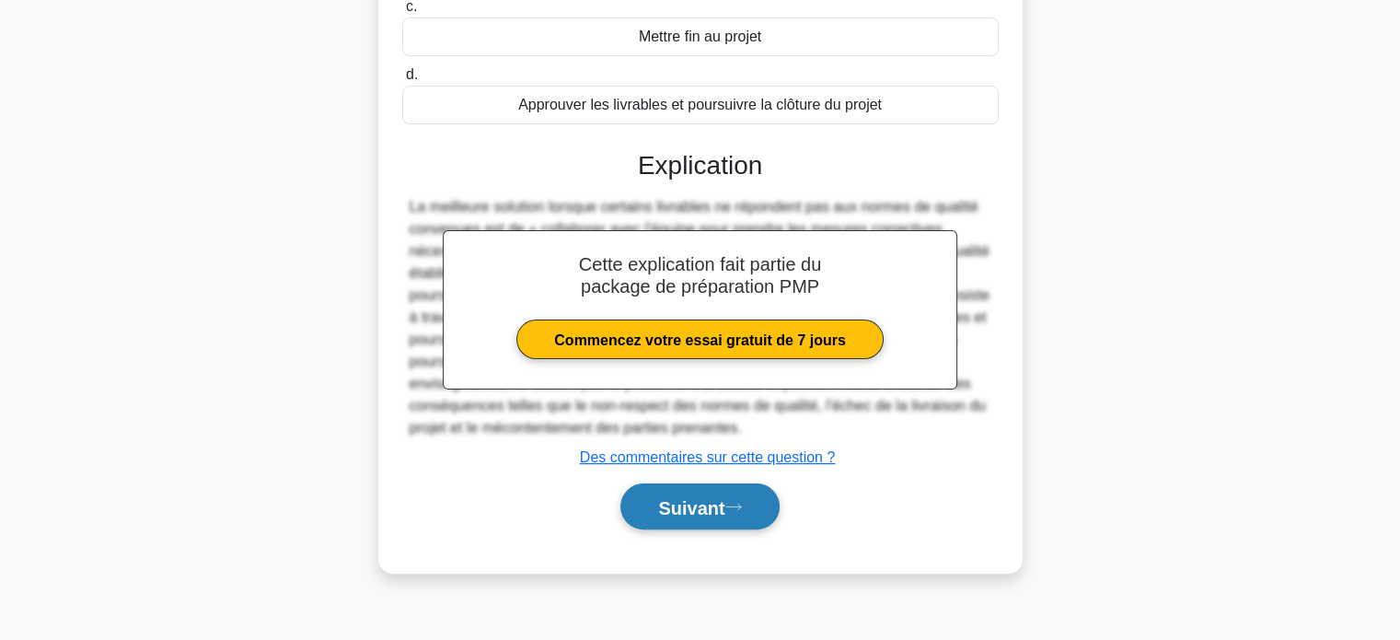
click at [664, 503] on font "Suivant" at bounding box center [691, 507] width 66 height 20
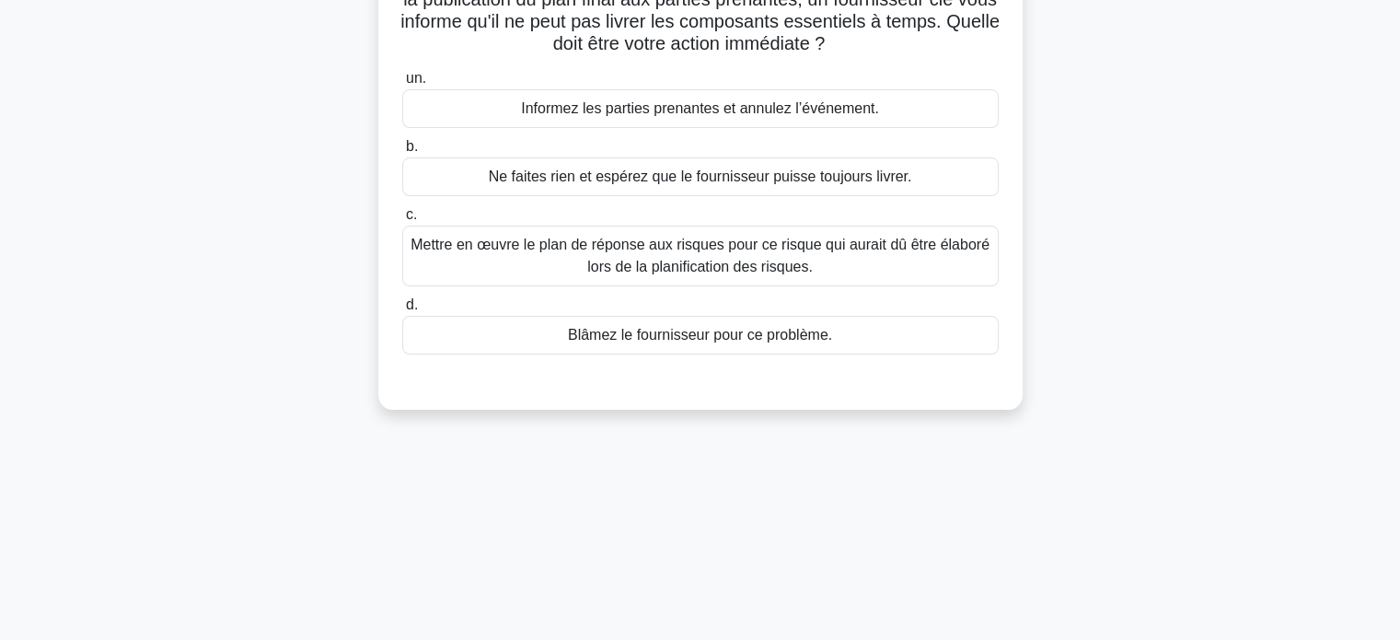
scroll to position [78, 0]
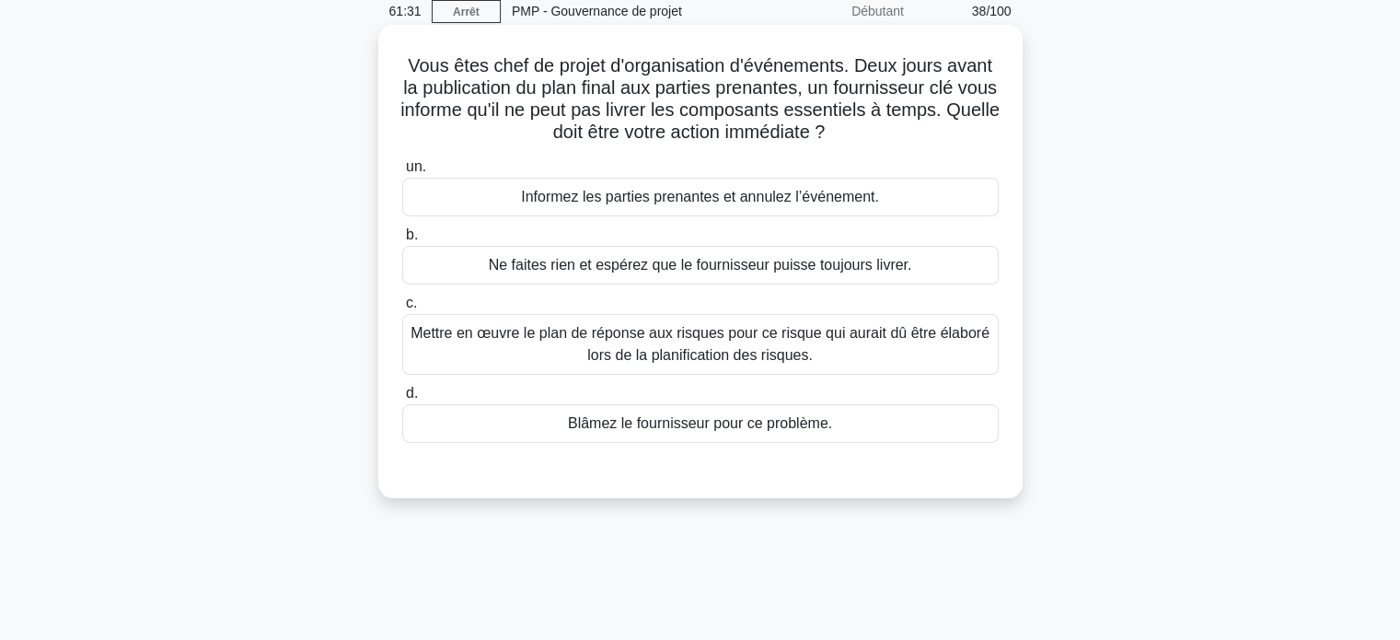
click at [685, 341] on font "Mettre en œuvre le plan de réponse aux risques pour ce risque qui aurait dû êtr…" at bounding box center [699, 344] width 579 height 38
click at [402, 309] on input "c. Mettre en œuvre le plan de réponse aux risques pour ce risque qui aurait dû …" at bounding box center [402, 303] width 0 height 12
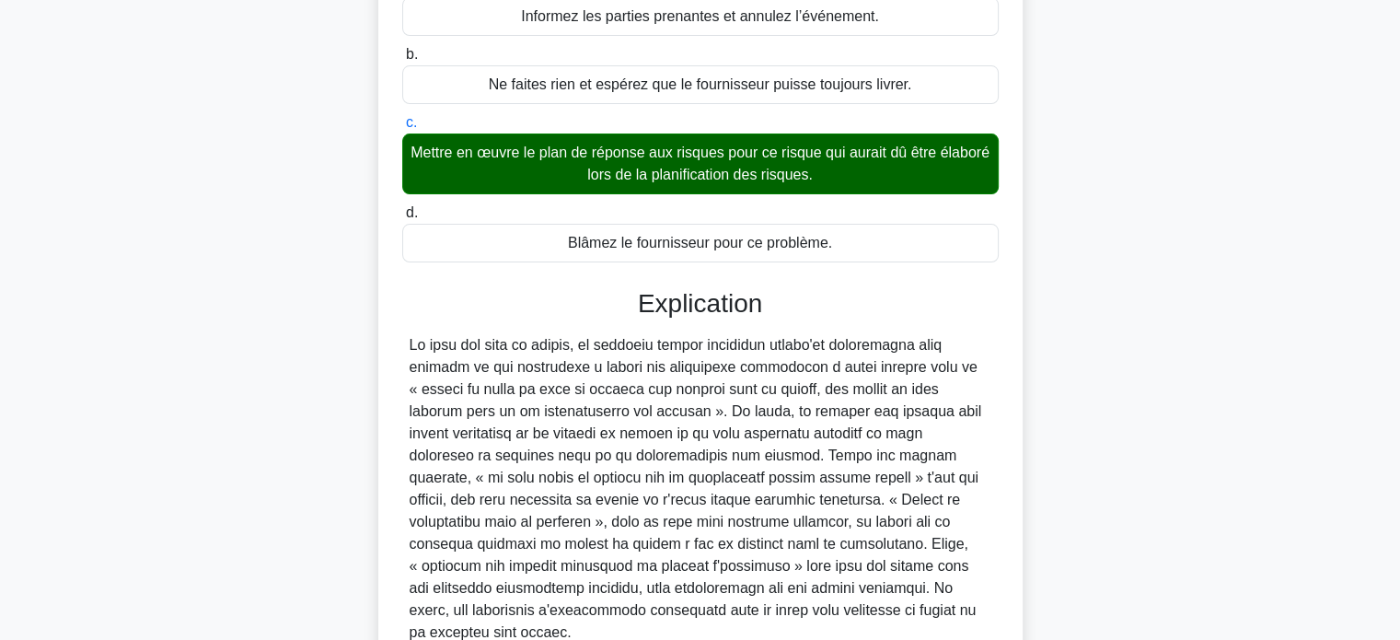
scroll to position [408, 0]
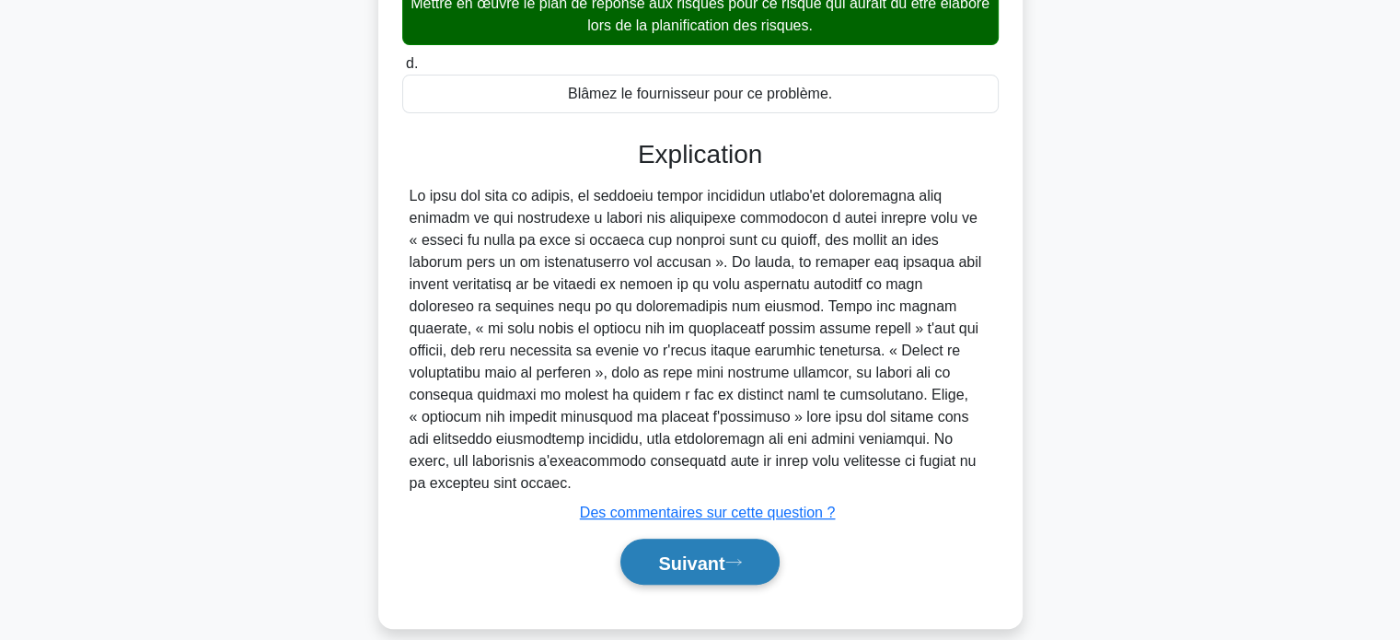
click at [658, 551] on font "Suivant" at bounding box center [691, 561] width 66 height 20
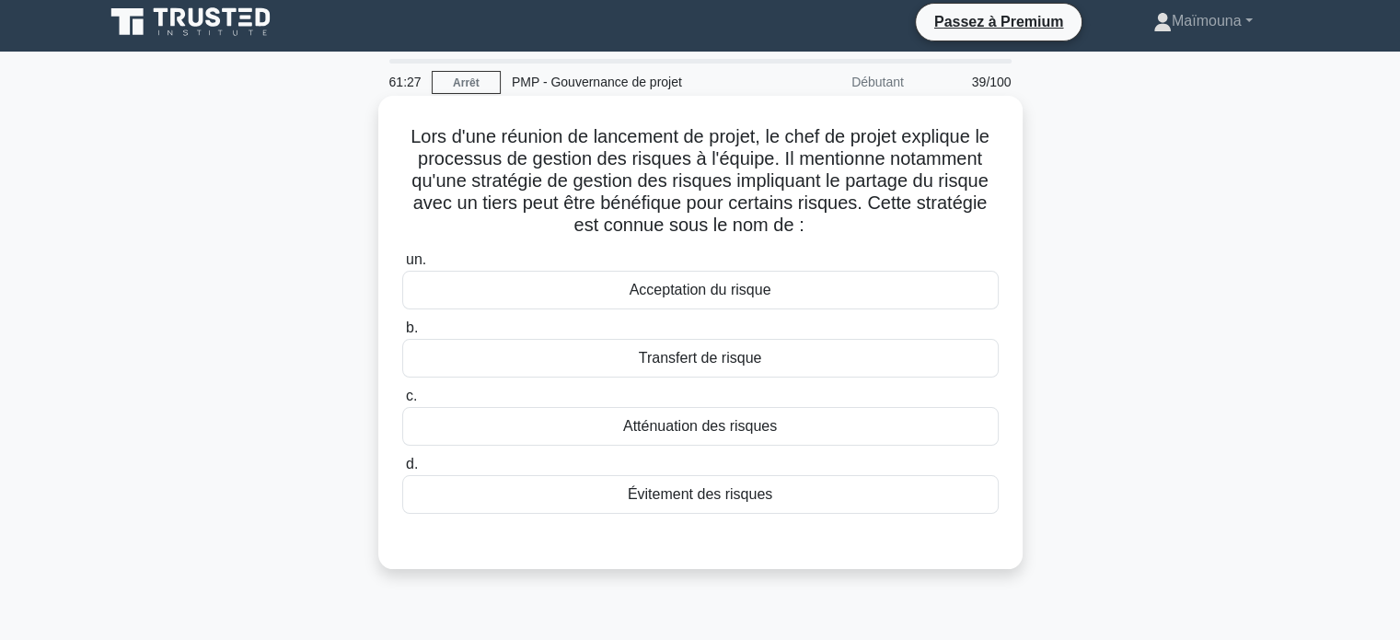
scroll to position [0, 0]
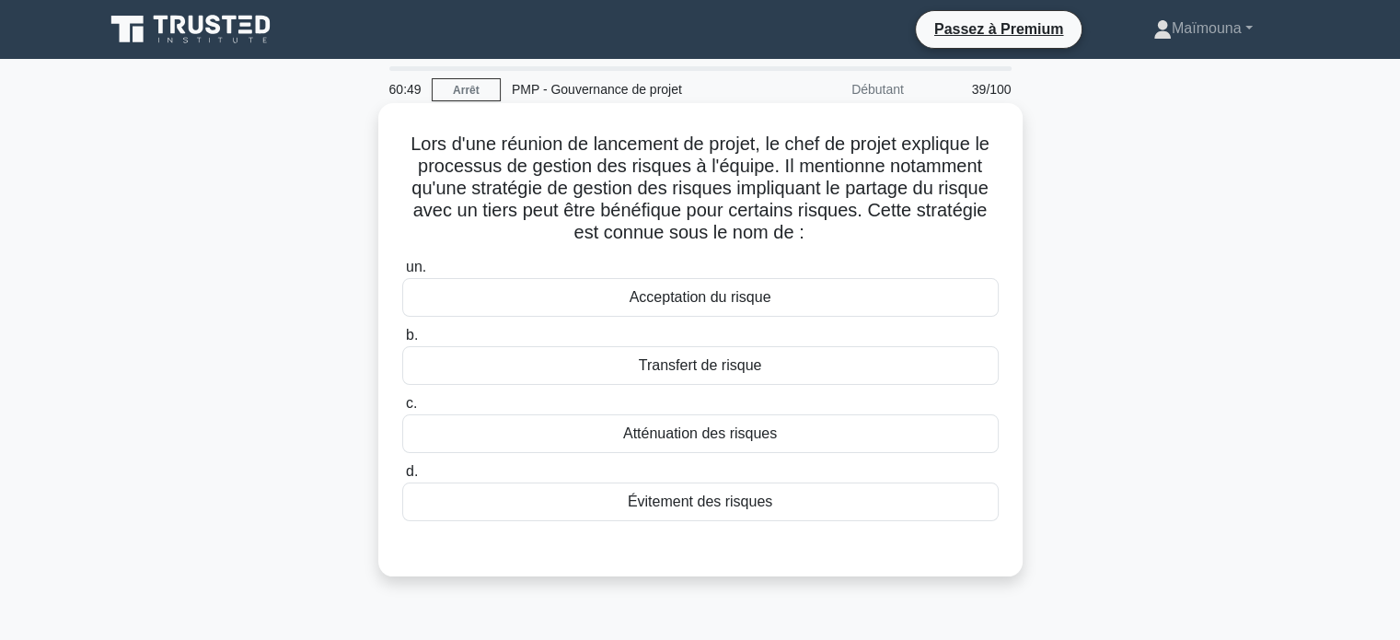
click at [692, 370] on font "Transfert de risque" at bounding box center [700, 365] width 123 height 16
click at [402, 341] on input "b. Transfert de risque" at bounding box center [402, 335] width 0 height 12
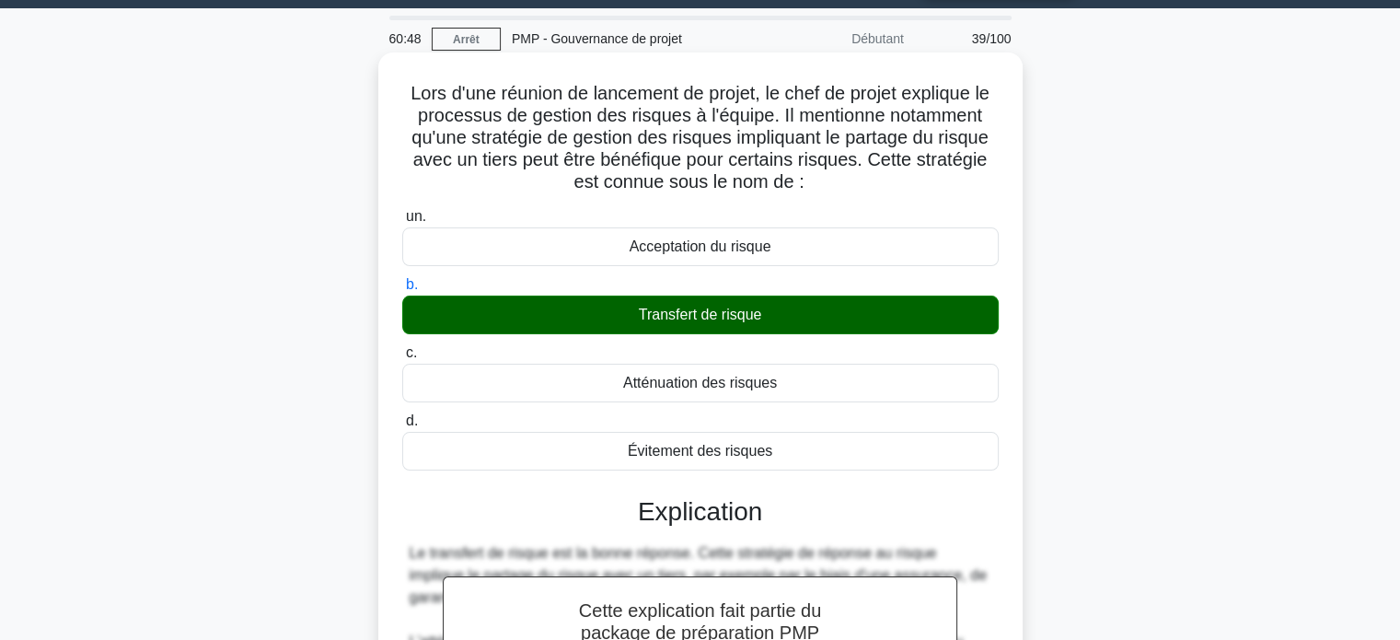
scroll to position [368, 0]
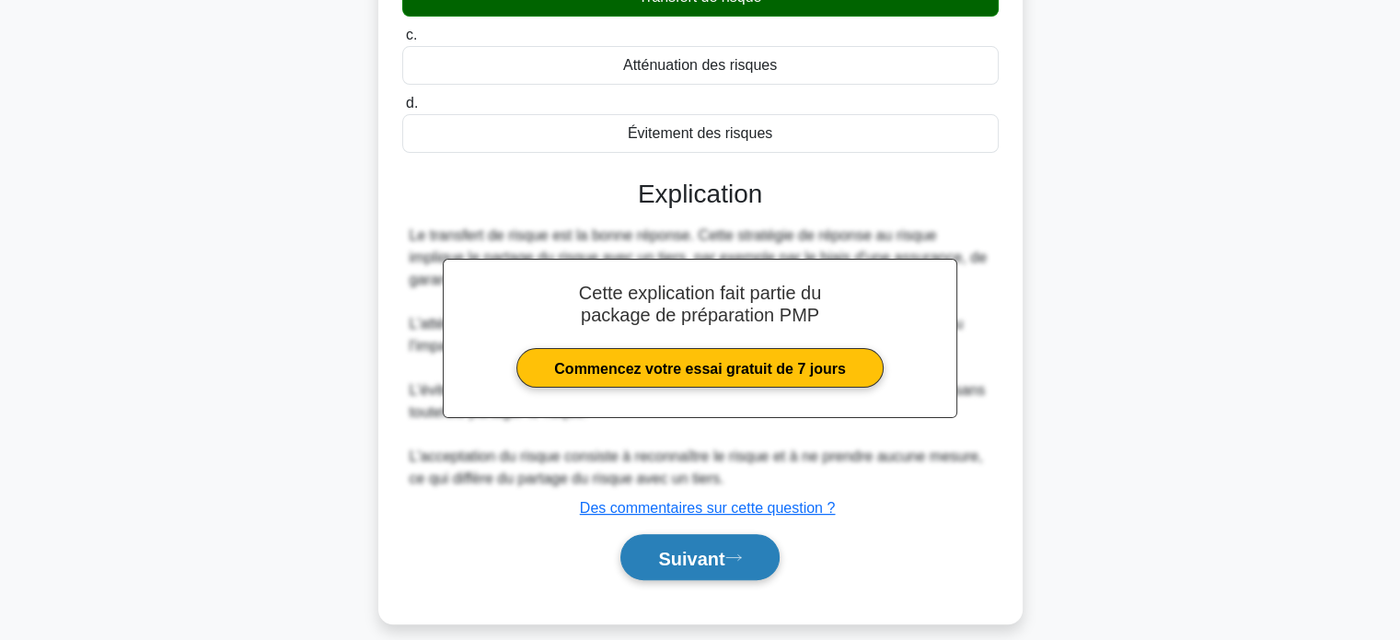
click at [676, 554] on font "Suivant" at bounding box center [691, 558] width 66 height 20
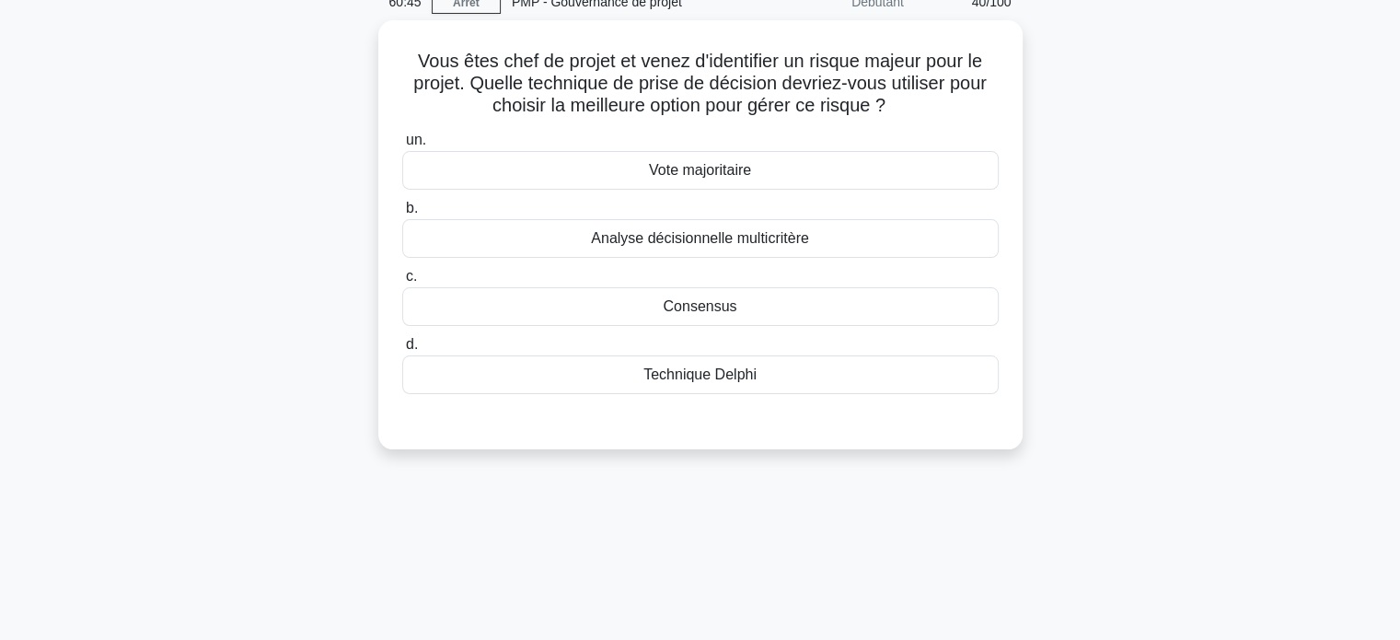
scroll to position [78, 0]
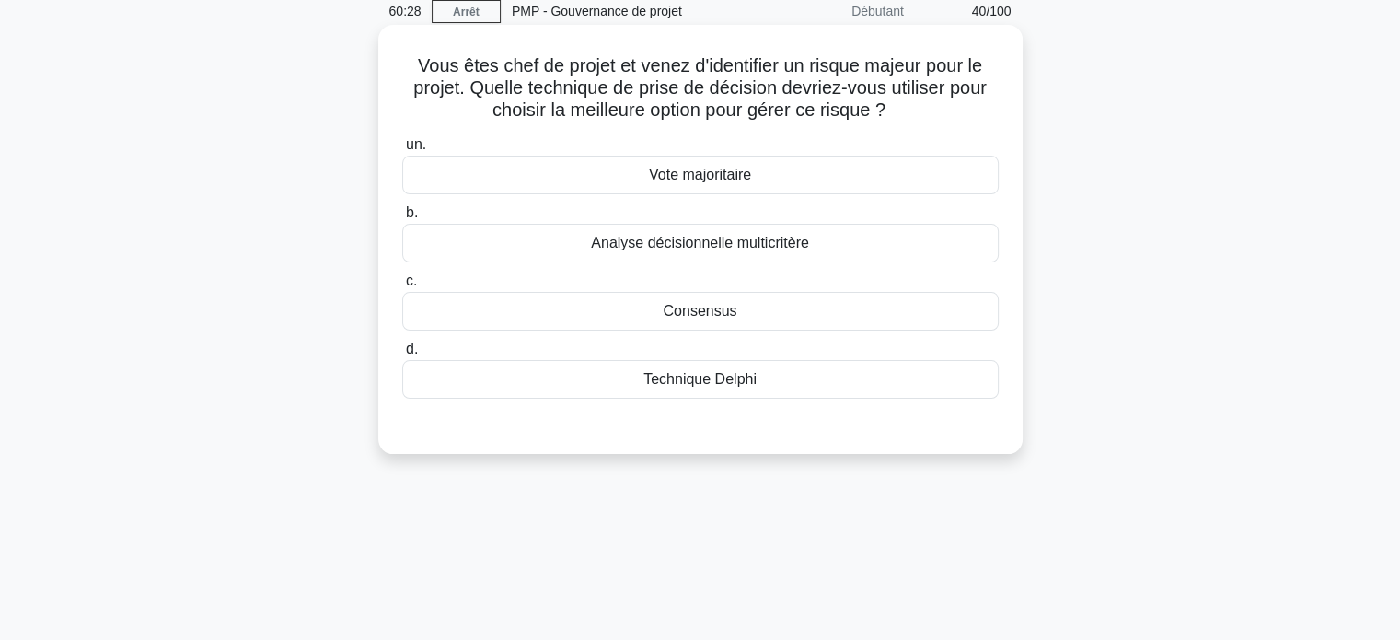
click at [744, 245] on font "Analyse décisionnelle multicritère" at bounding box center [700, 243] width 218 height 16
click at [402, 219] on input "b. Analyse décisionnelle multicritère" at bounding box center [402, 213] width 0 height 12
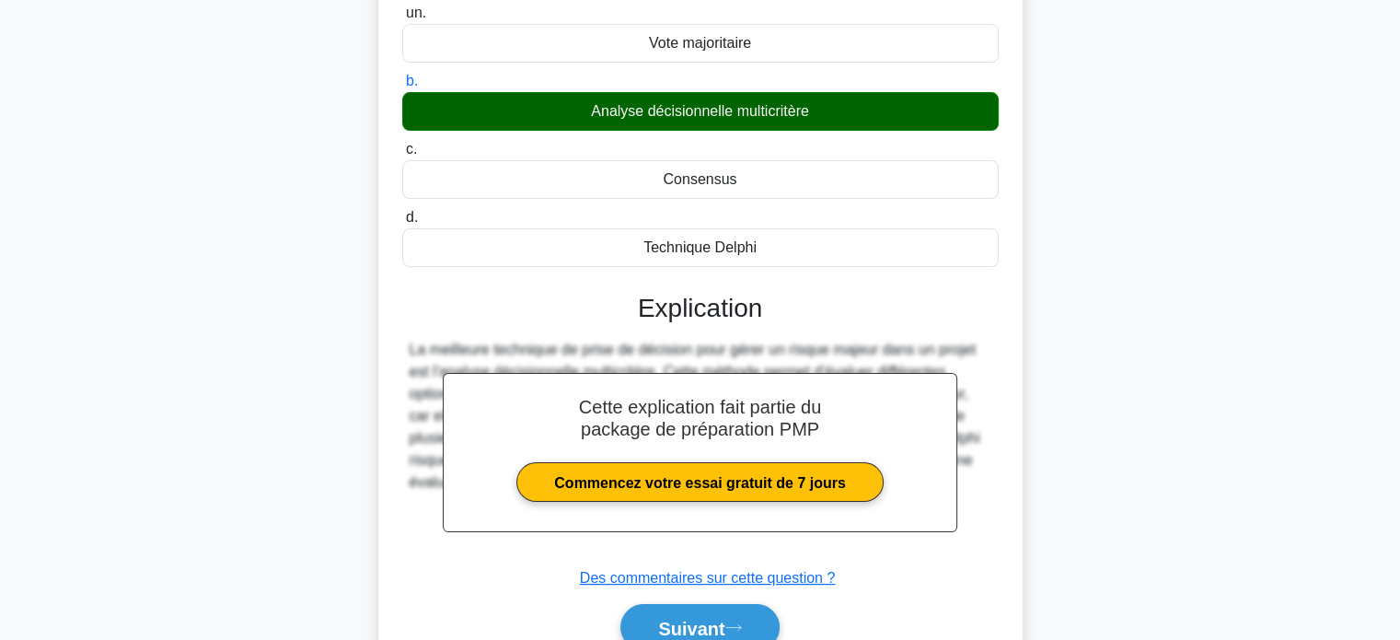
scroll to position [262, 0]
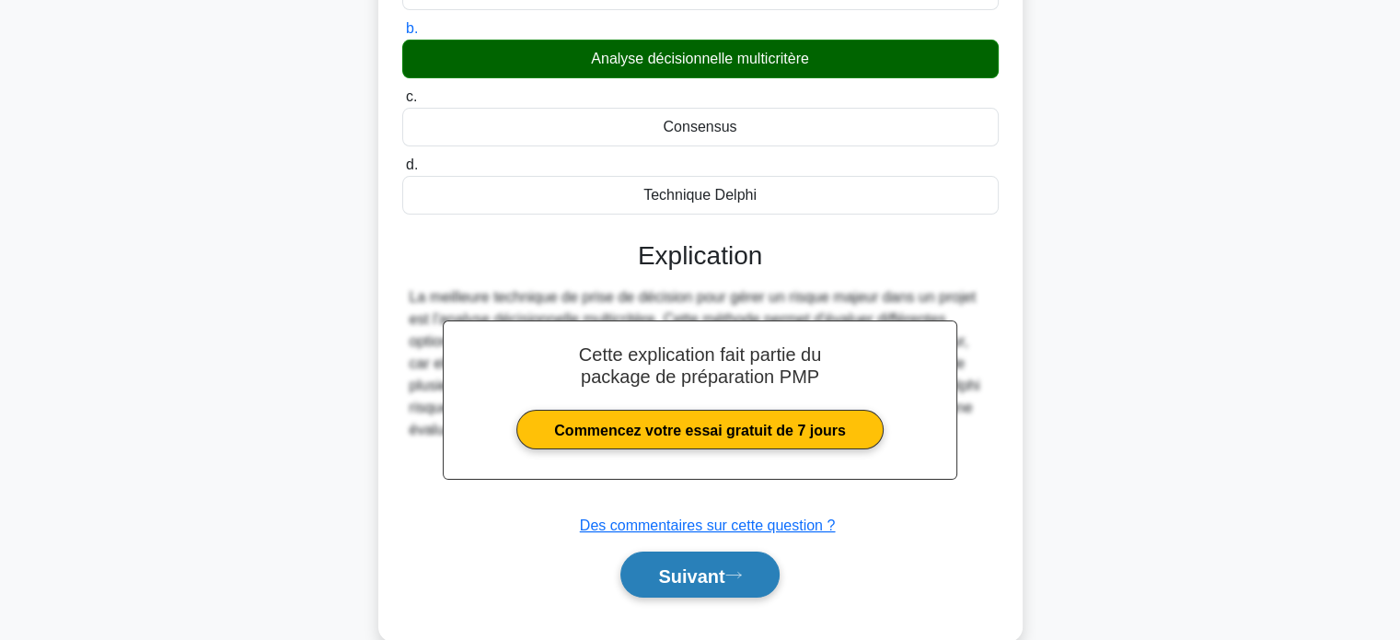
click at [696, 567] on font "Suivant" at bounding box center [691, 575] width 66 height 20
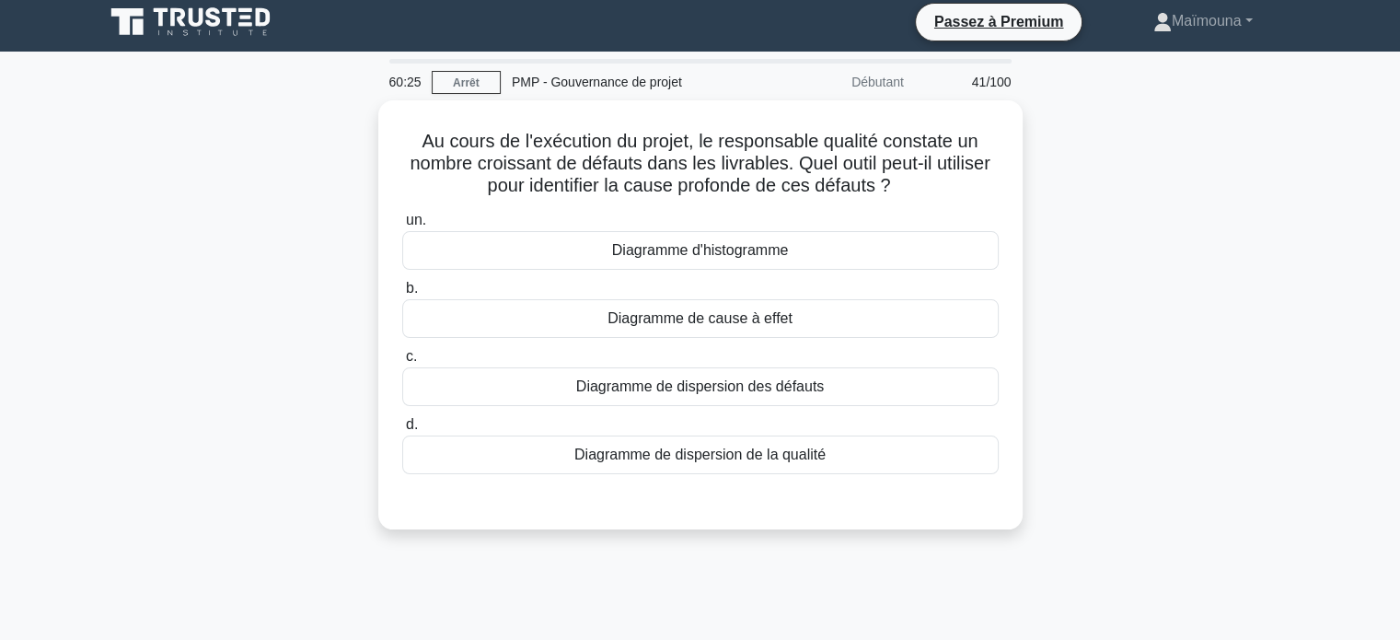
scroll to position [0, 0]
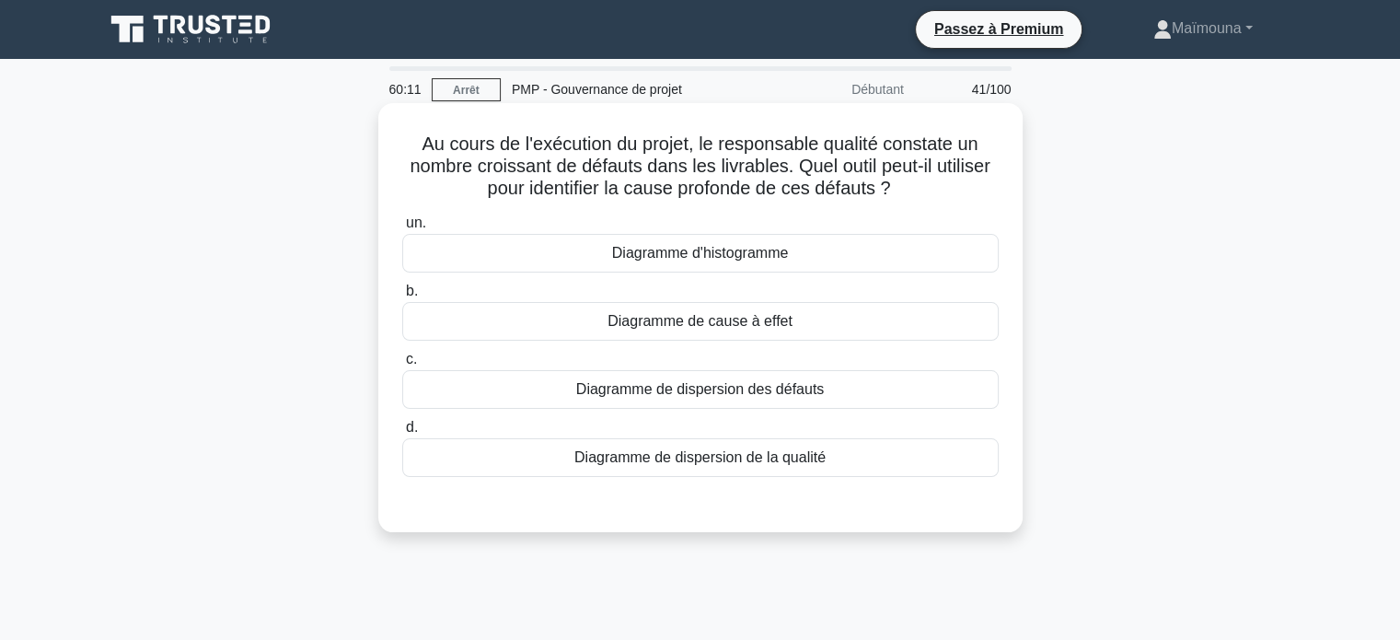
click at [718, 326] on font "Diagramme de cause à effet" at bounding box center [699, 321] width 185 height 16
click at [402, 297] on input "b. Diagramme de cause à effet" at bounding box center [402, 291] width 0 height 12
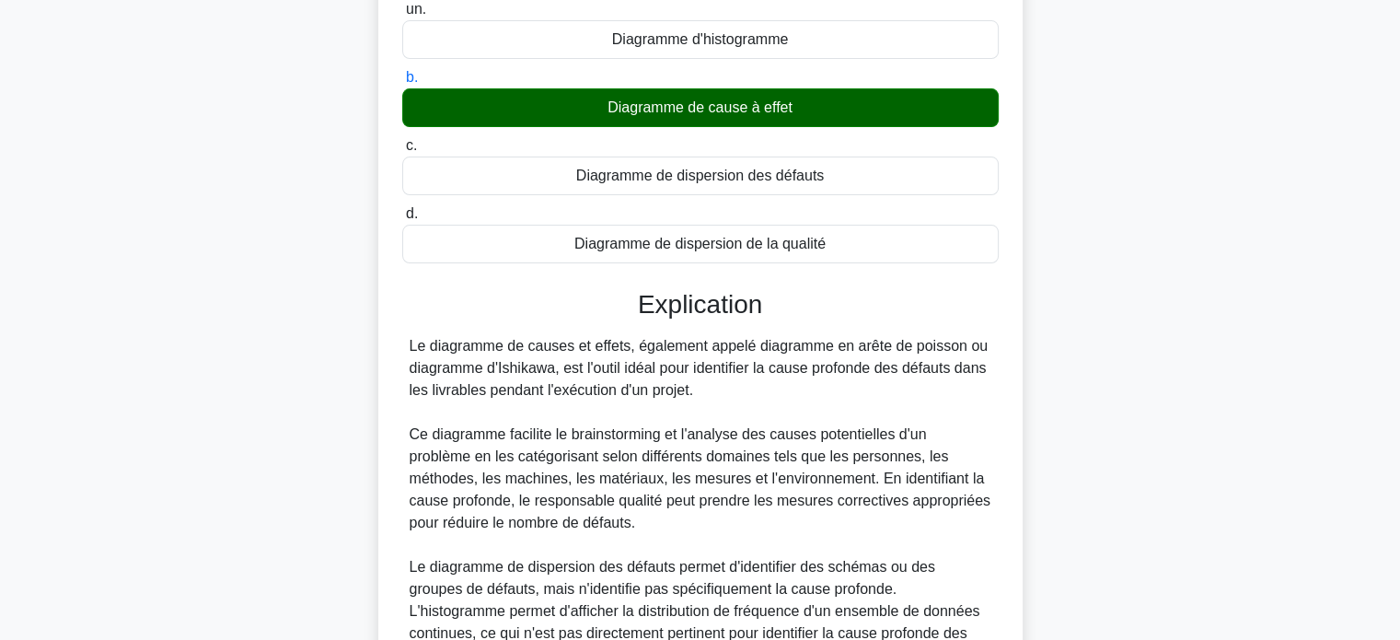
scroll to position [368, 0]
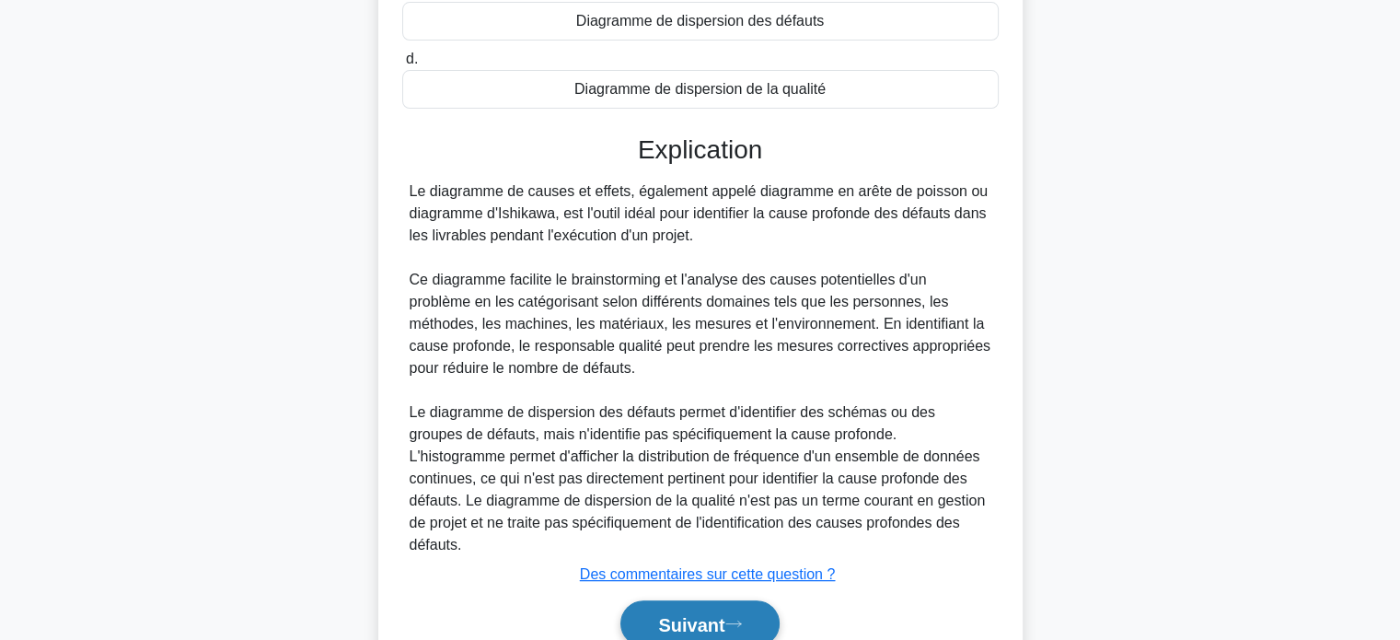
click at [681, 614] on font "Suivant" at bounding box center [691, 624] width 66 height 20
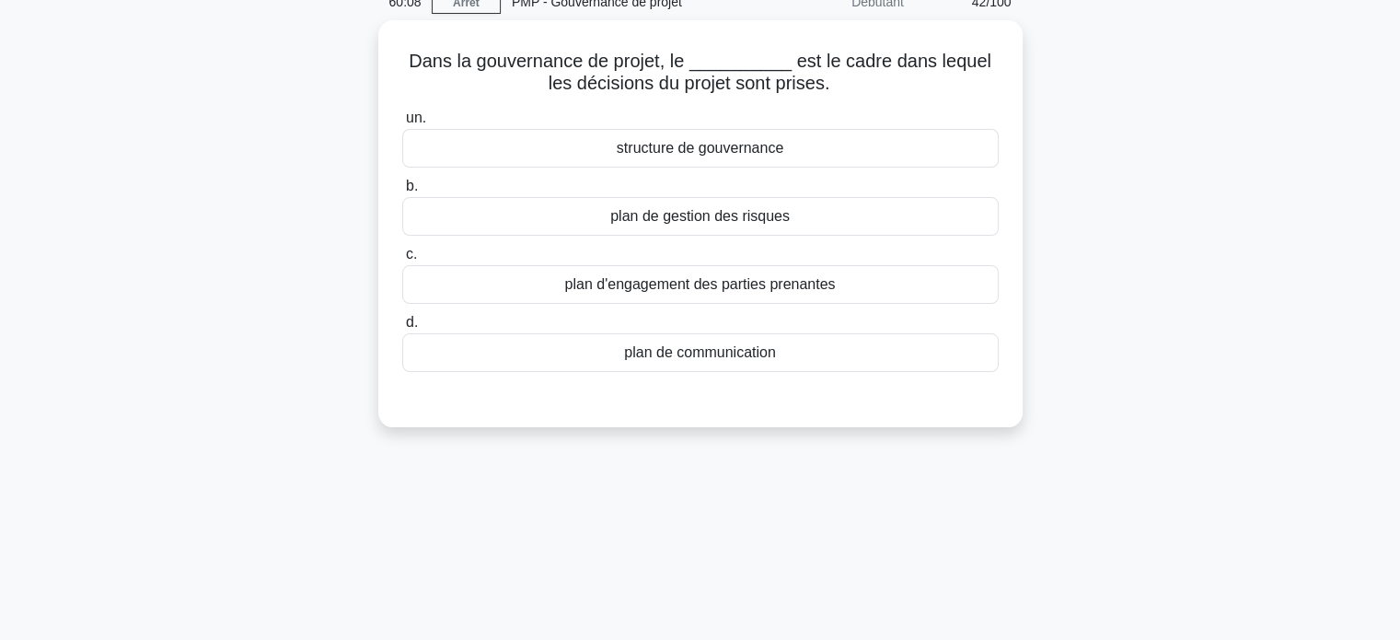
scroll to position [78, 0]
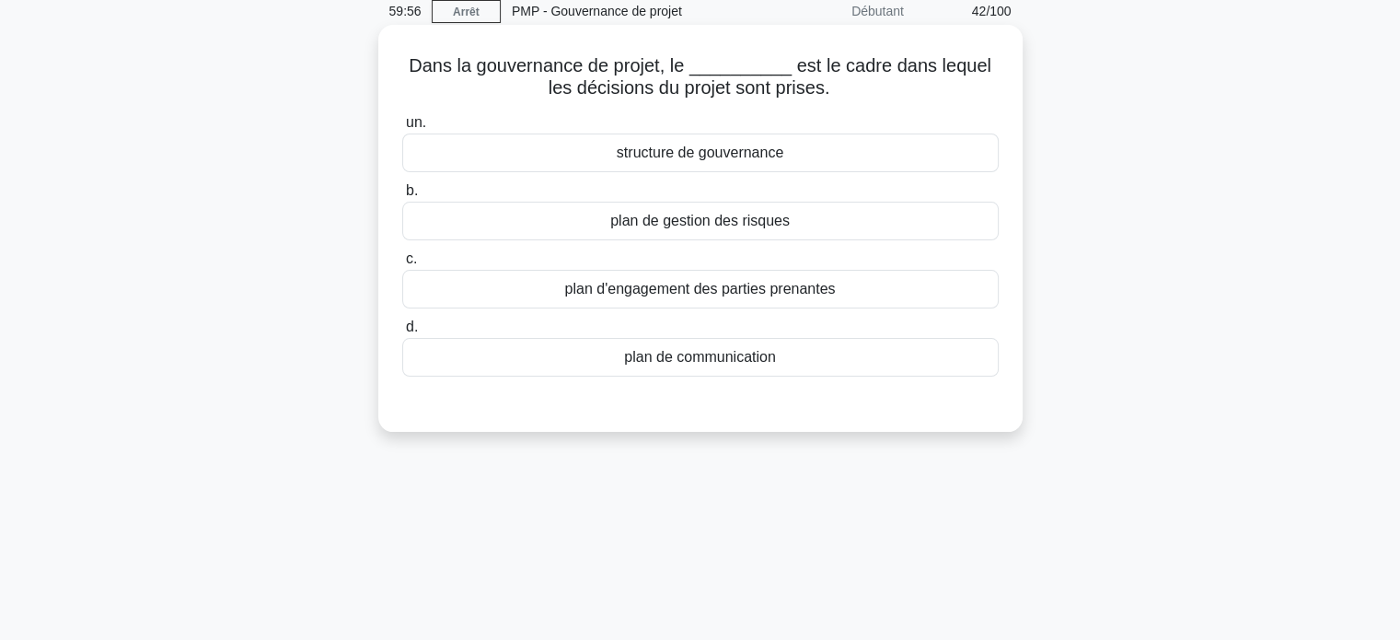
click at [687, 152] on font "structure de gouvernance" at bounding box center [700, 152] width 167 height 16
click at [402, 129] on input "un. structure de gouvernance" at bounding box center [402, 123] width 0 height 12
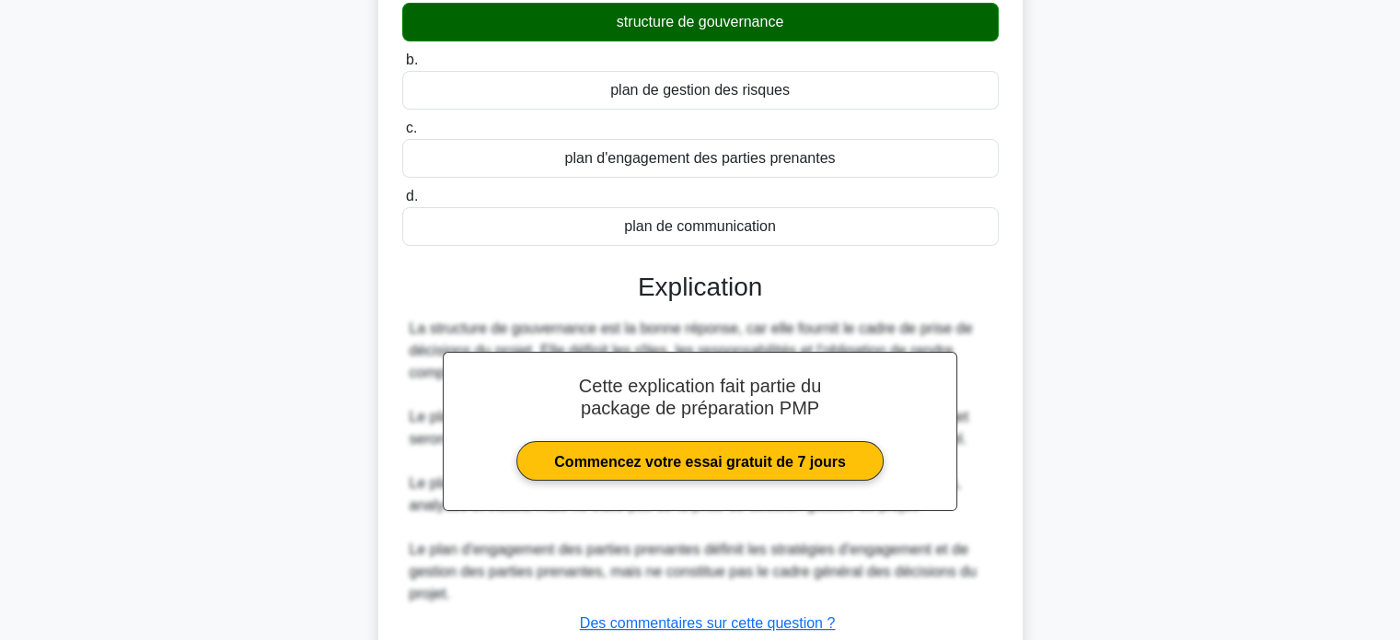
scroll to position [262, 0]
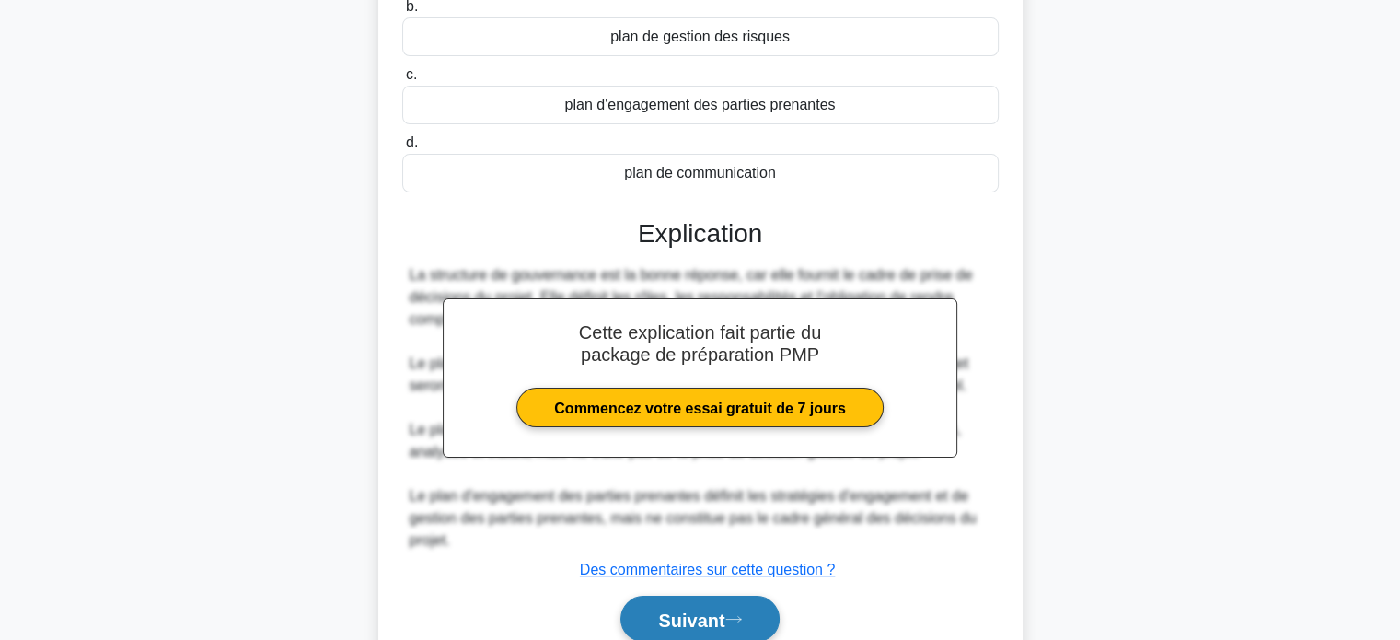
click at [680, 610] on font "Suivant" at bounding box center [691, 619] width 66 height 20
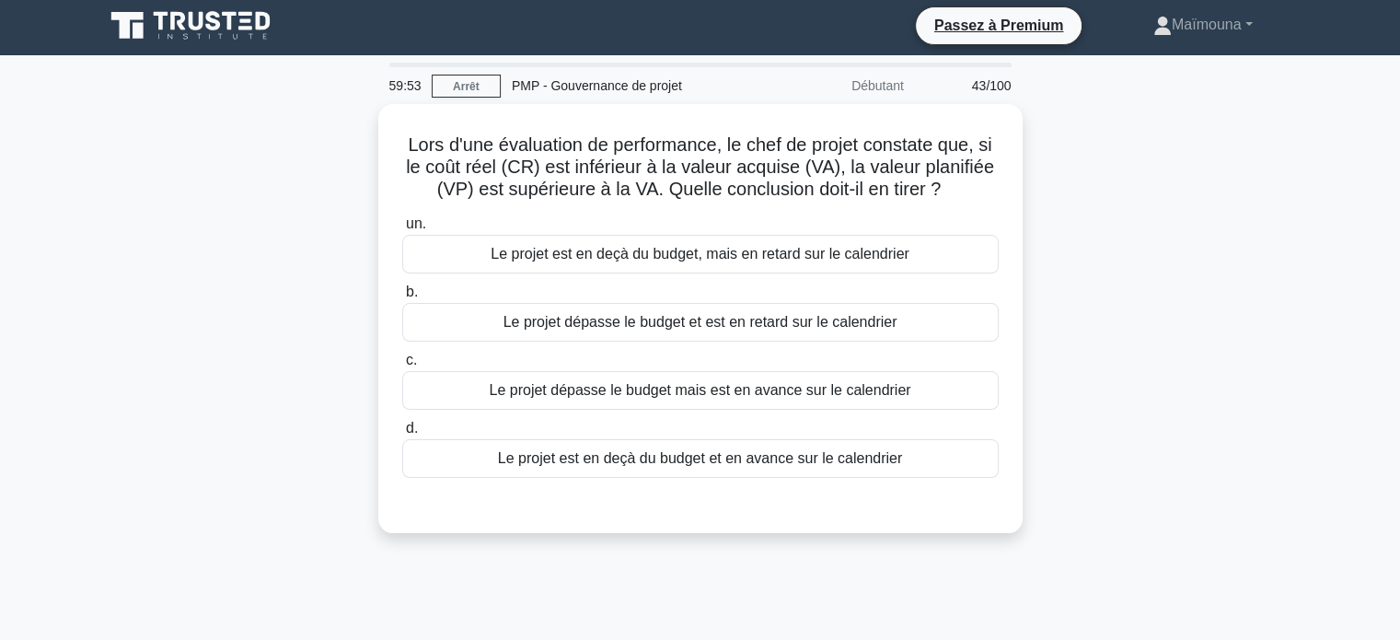
scroll to position [0, 0]
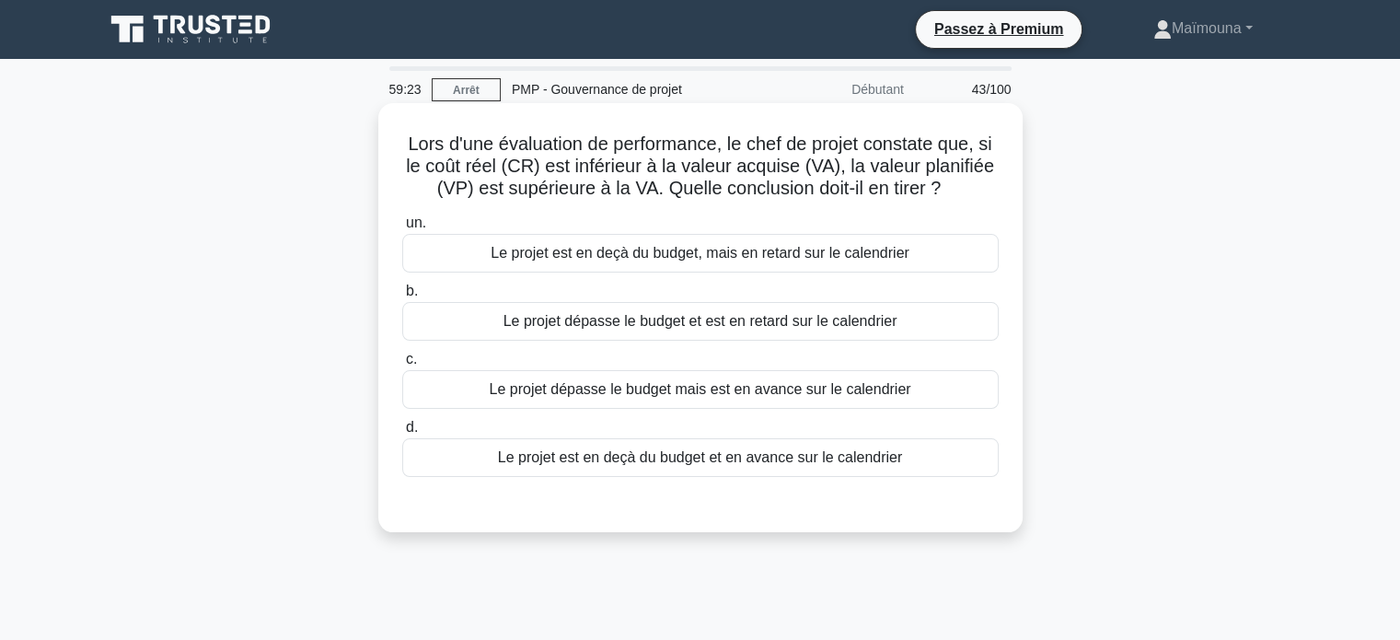
click at [582, 397] on font "Le projet dépasse le budget mais est en avance sur le calendrier" at bounding box center [699, 389] width 421 height 16
click at [402, 365] on input "c. Le projet dépasse le budget mais est en avance sur le calendrier" at bounding box center [402, 359] width 0 height 12
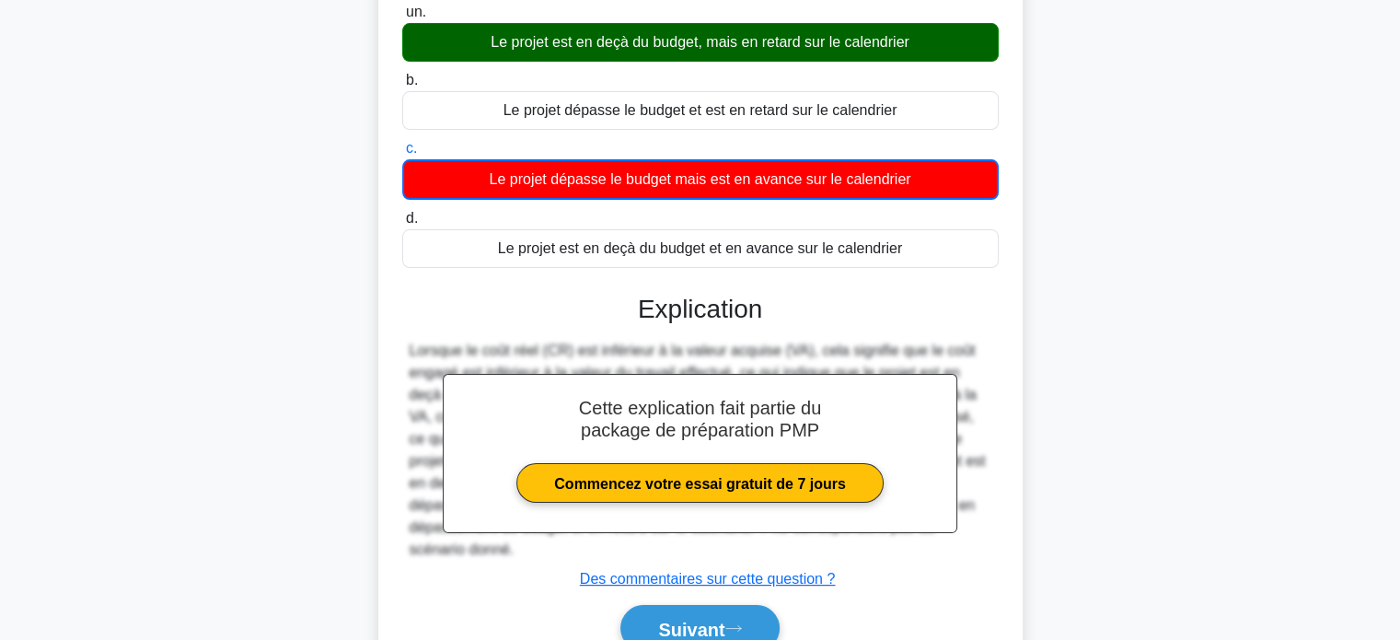
scroll to position [354, 0]
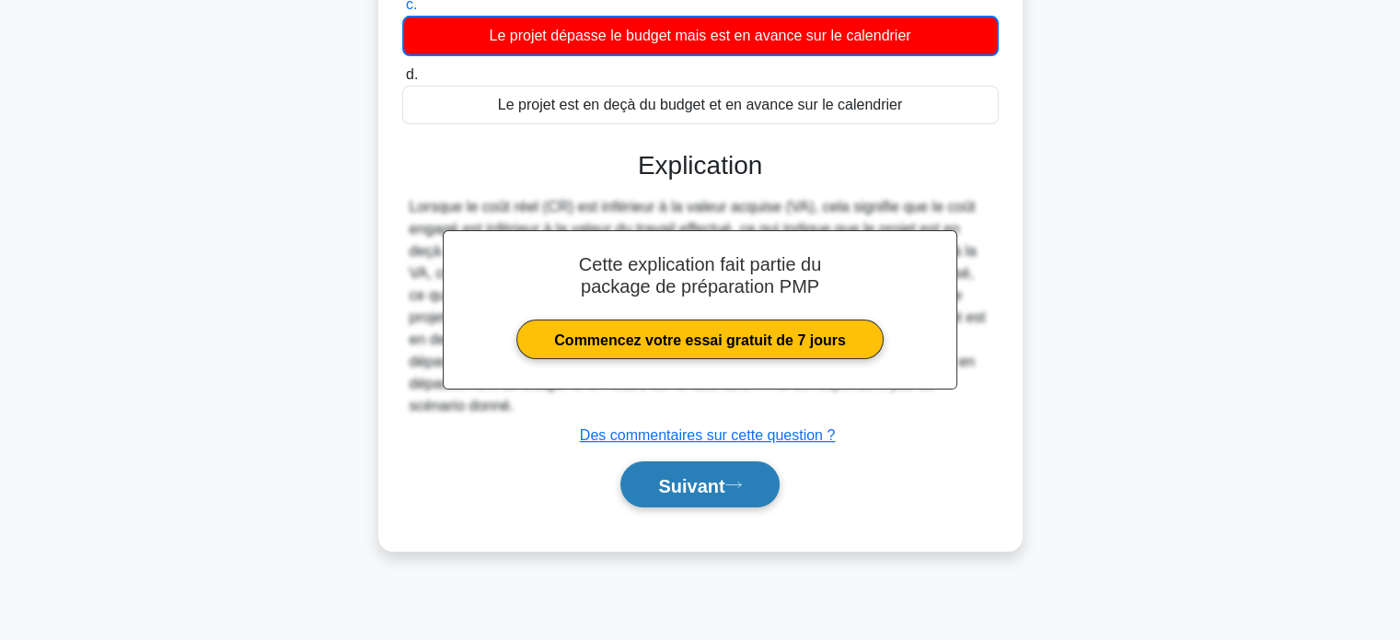
click at [668, 489] on font "Suivant" at bounding box center [691, 485] width 66 height 20
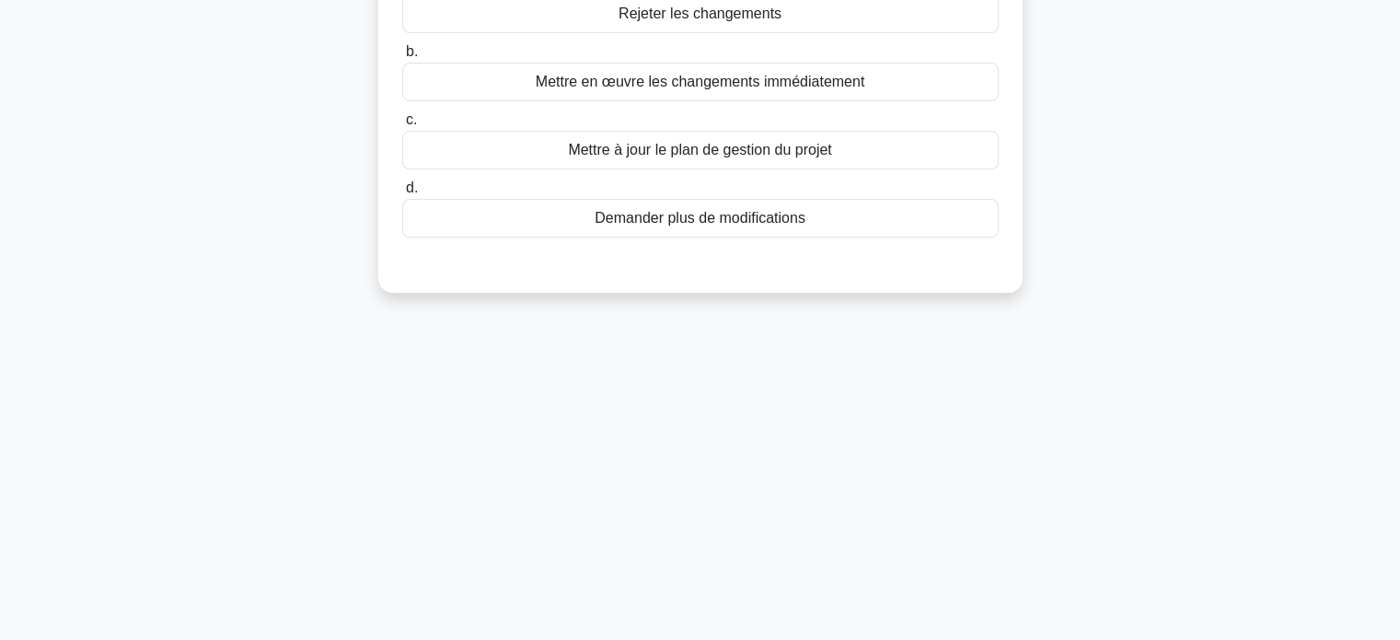
scroll to position [78, 0]
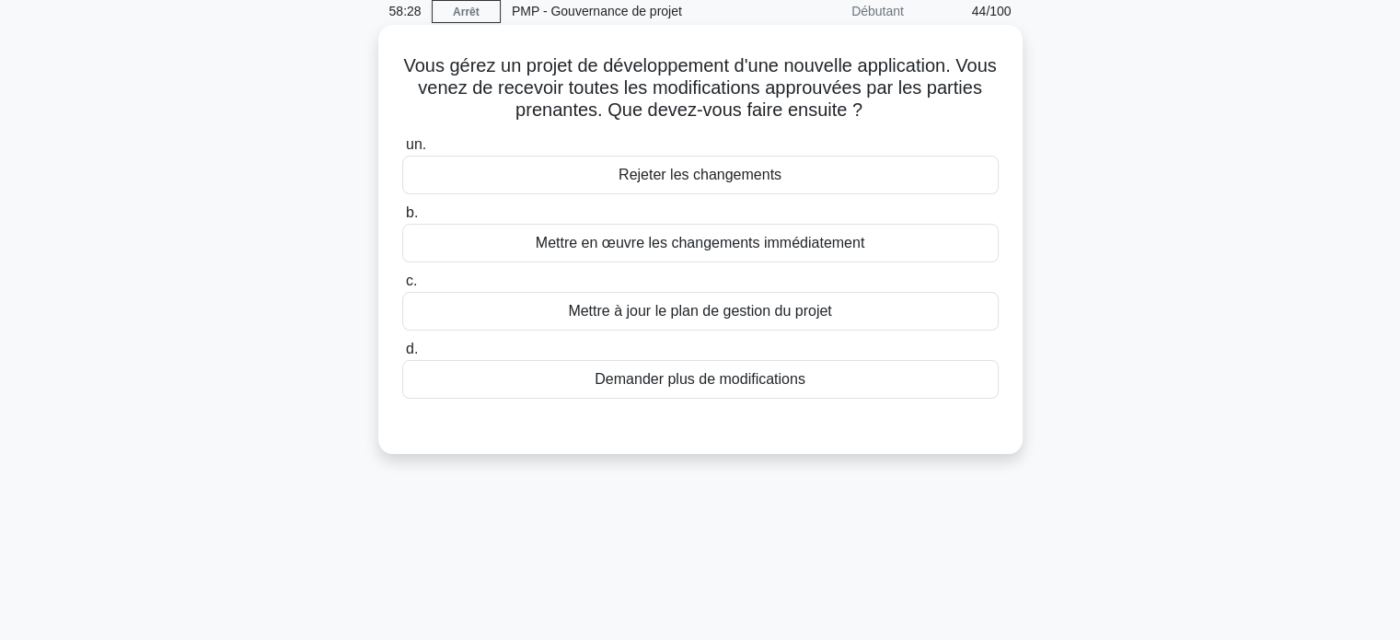
click at [696, 311] on font "Mettre à jour le plan de gestion du projet" at bounding box center [699, 311] width 263 height 16
click at [402, 287] on input "c. Mettre à jour le plan de gestion du projet" at bounding box center [402, 281] width 0 height 12
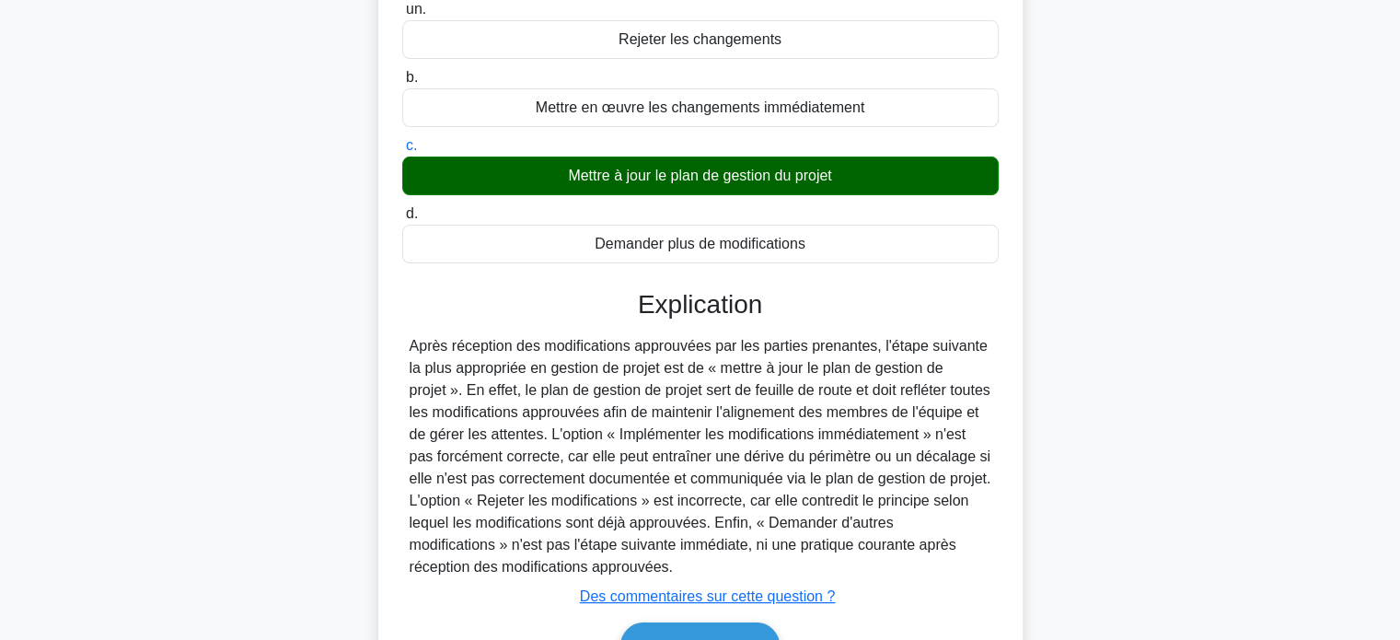
scroll to position [354, 0]
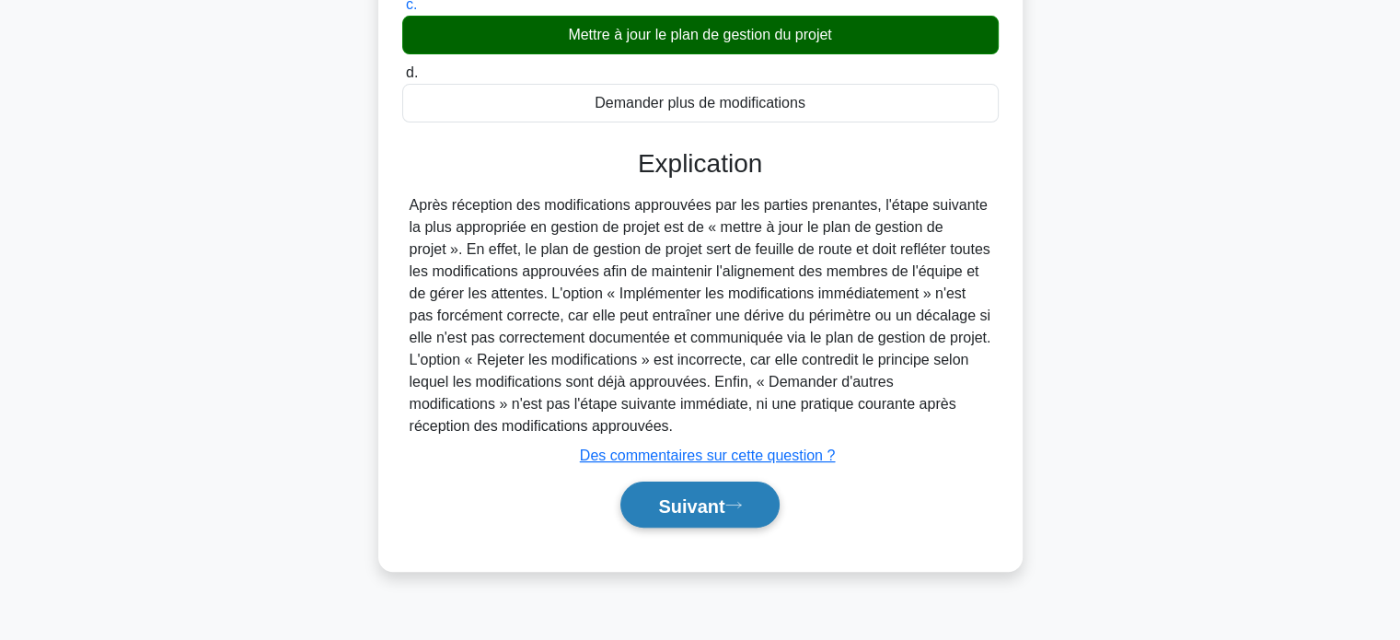
click at [685, 507] on font "Suivant" at bounding box center [691, 505] width 66 height 20
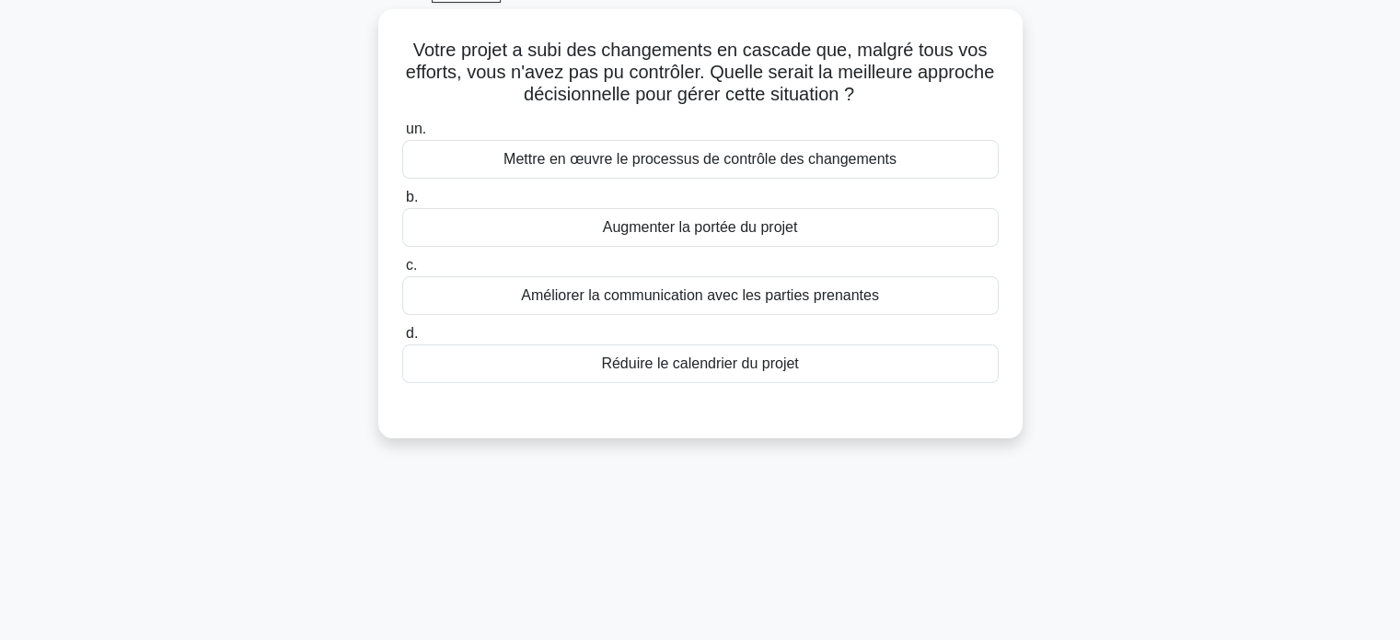
scroll to position [78, 0]
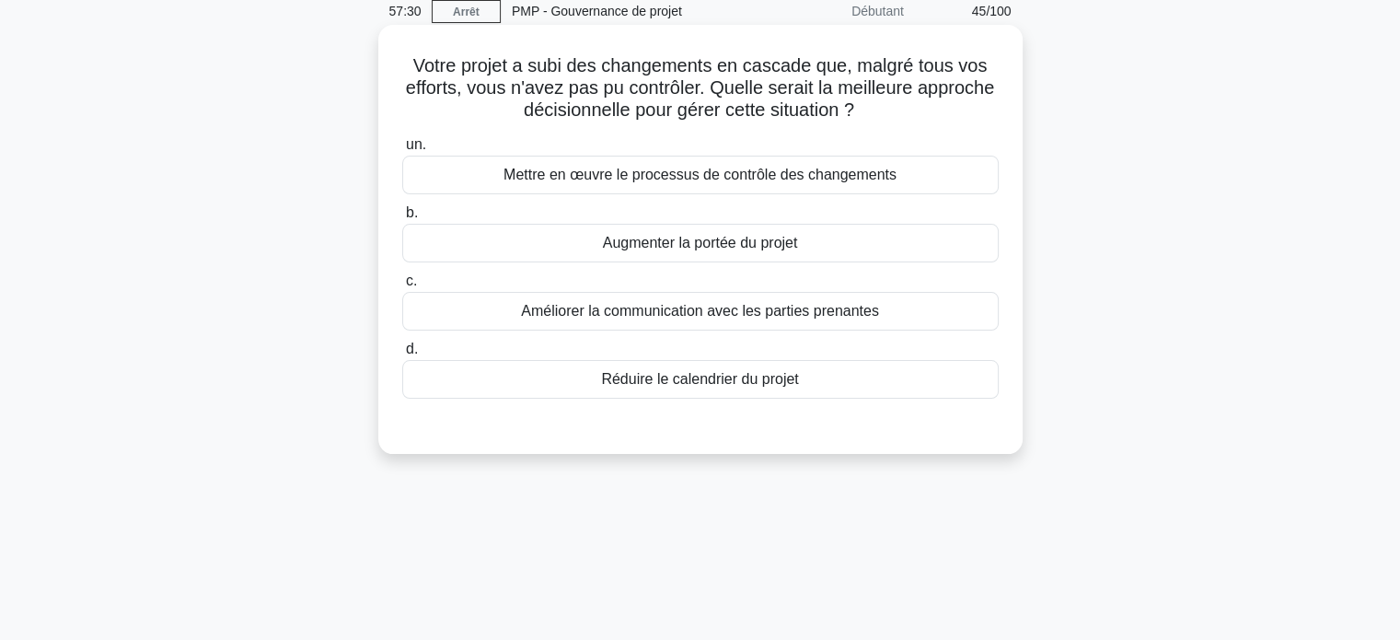
click at [714, 181] on font "Mettre en œuvre le processus de contrôle des changements" at bounding box center [699, 175] width 393 height 16
click at [402, 151] on input "un. Mettre en œuvre le processus de contrôle des changements" at bounding box center [402, 145] width 0 height 12
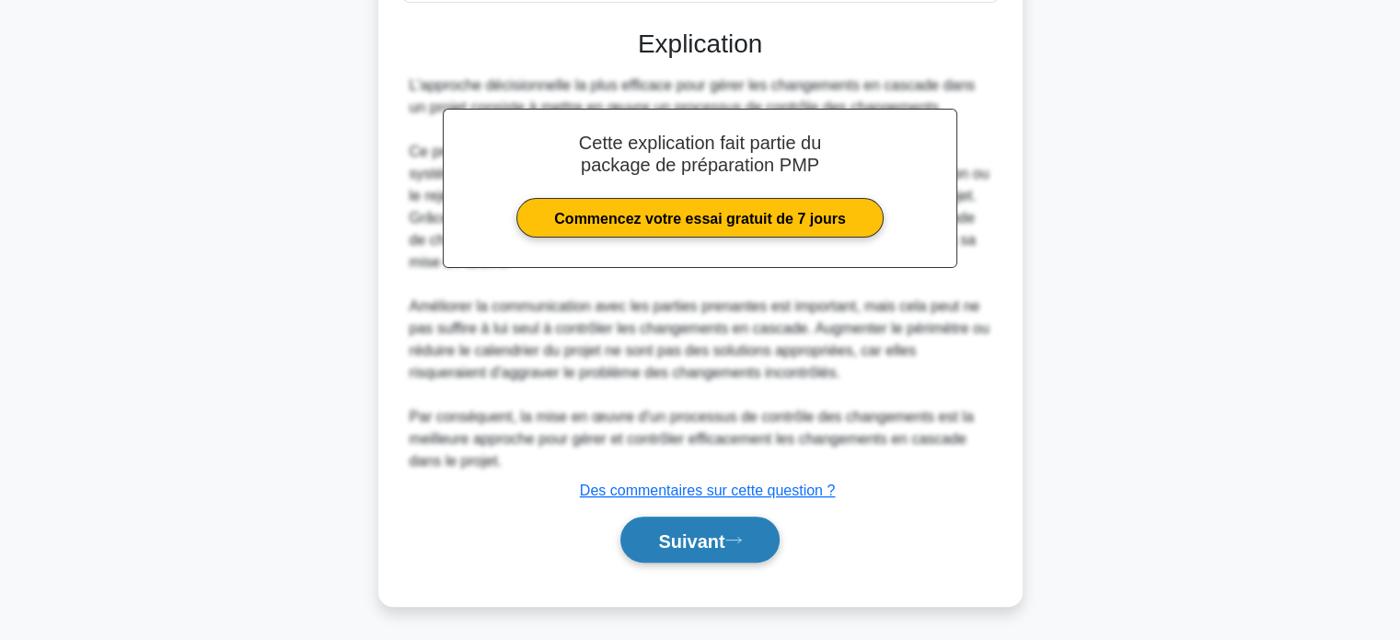
click at [659, 545] on font "Suivant" at bounding box center [691, 540] width 66 height 20
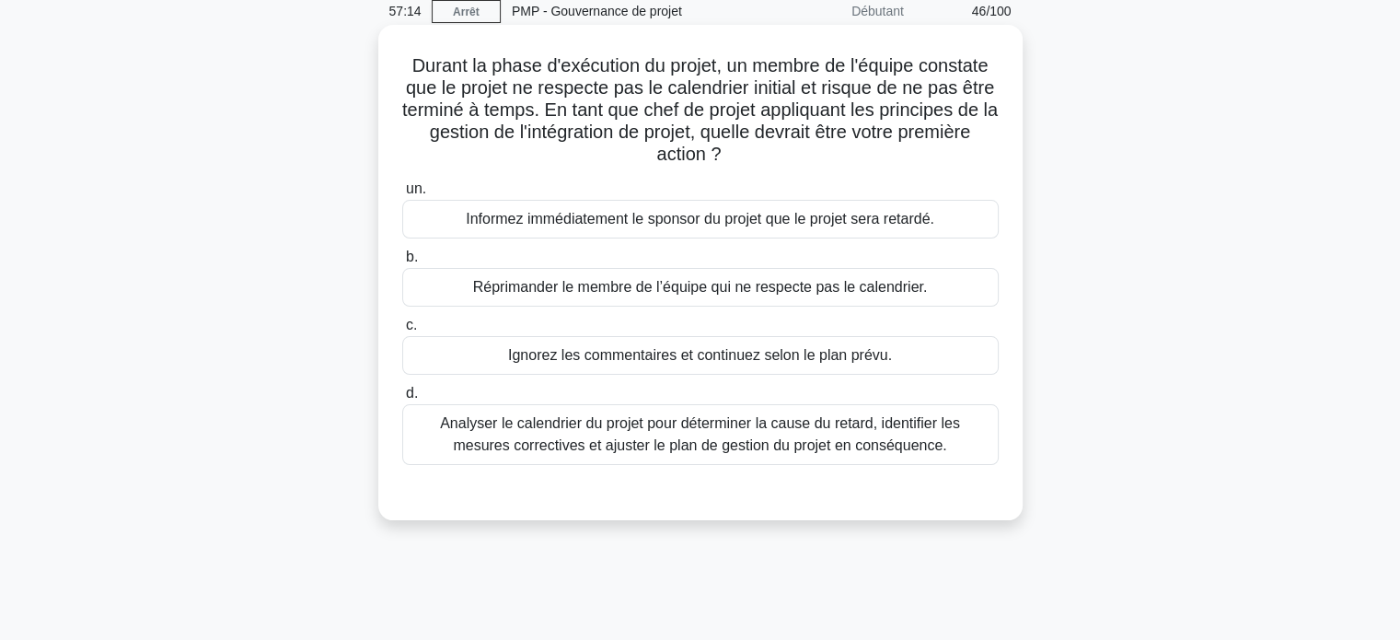
click at [675, 438] on font "Analyser le calendrier du projet pour déterminer la cause du retard, identifier…" at bounding box center [700, 434] width 520 height 38
click at [402, 399] on input "d. Analyser le calendrier du projet pour déterminer la cause du retard, identif…" at bounding box center [402, 393] width 0 height 12
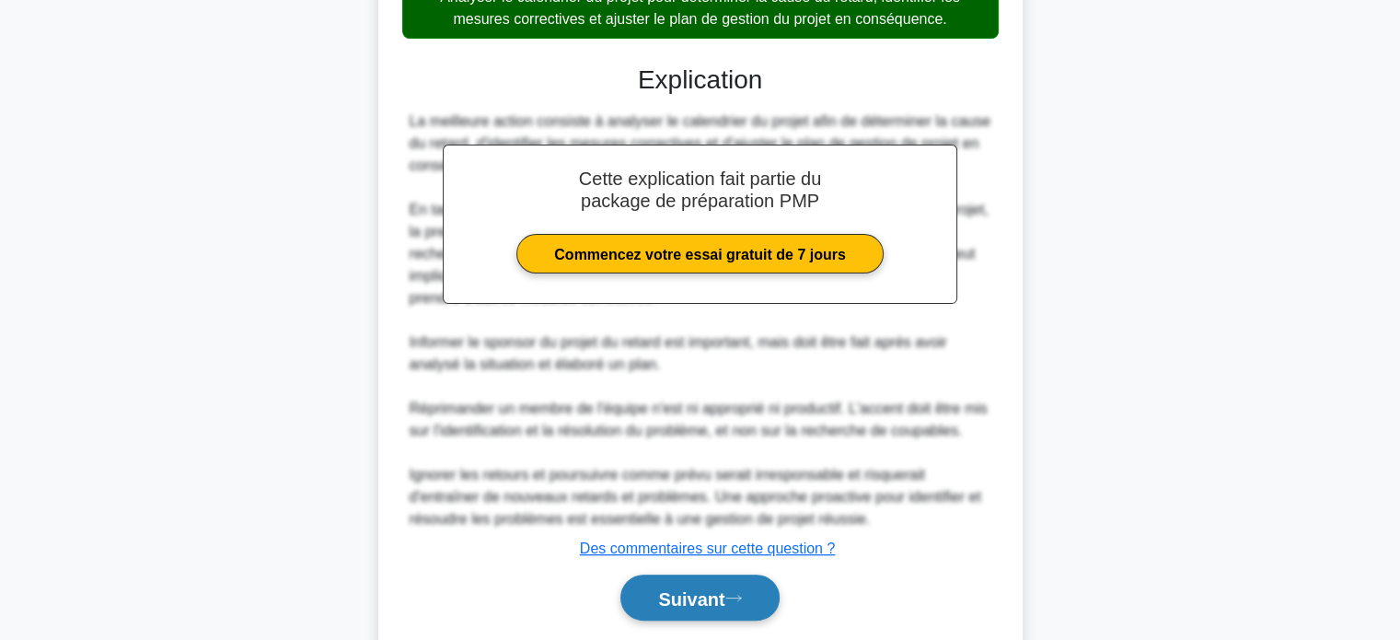
scroll to position [562, 0]
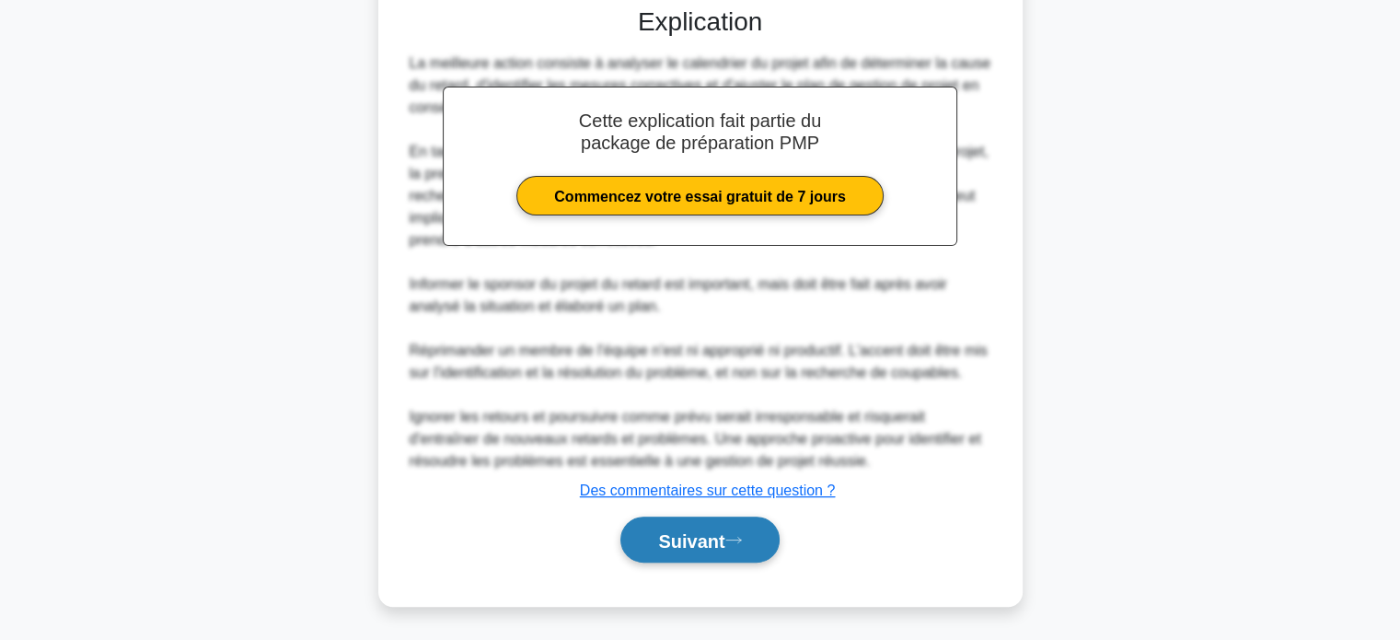
click at [693, 530] on font "Suivant" at bounding box center [691, 540] width 66 height 20
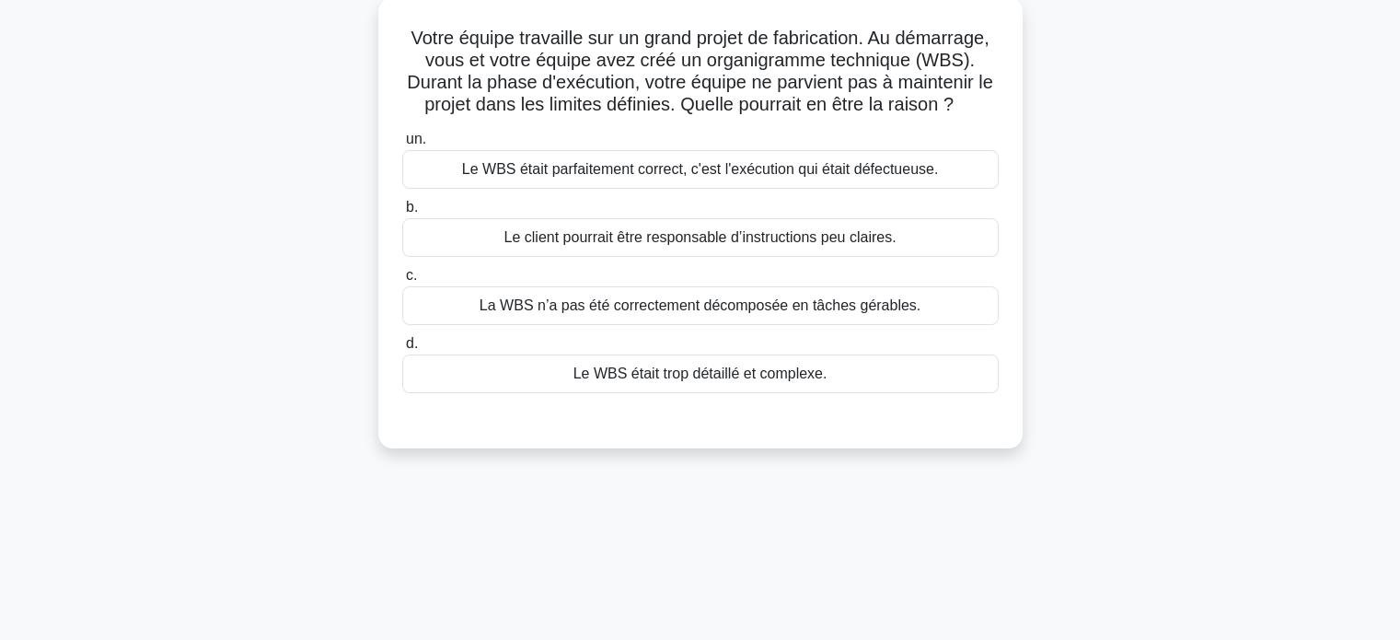
scroll to position [78, 0]
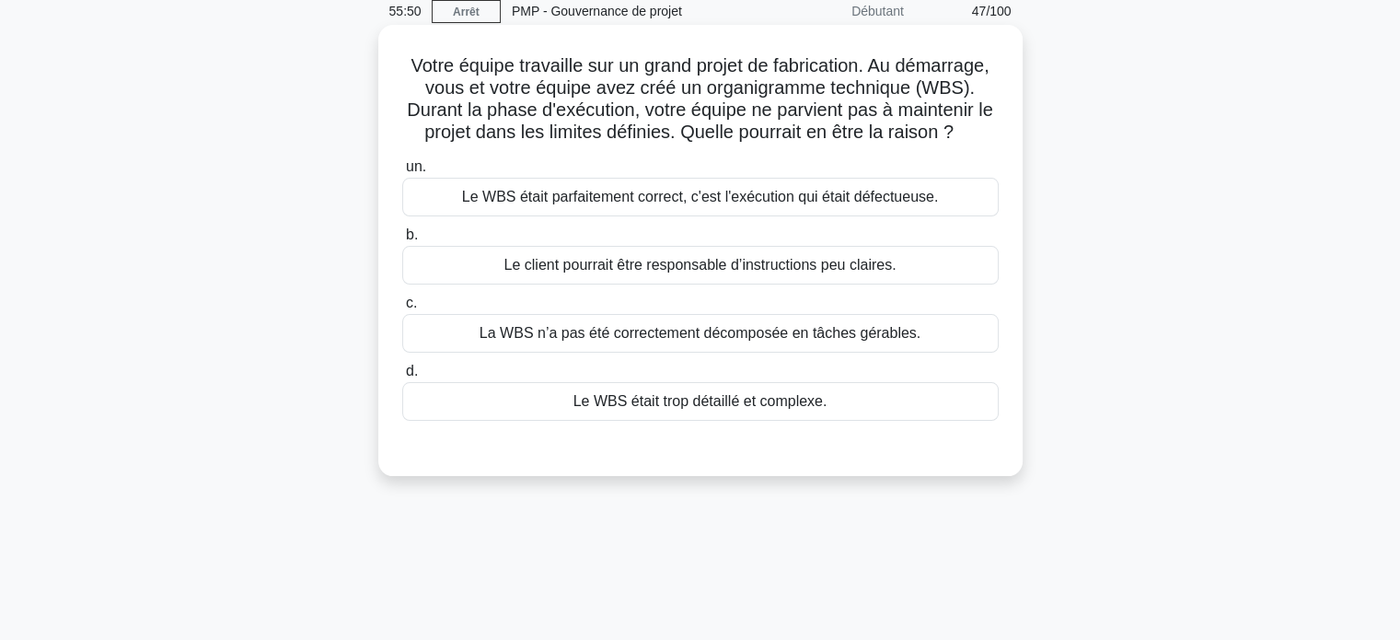
click at [683, 334] on font "La WBS n’a pas été correctement décomposée en tâches gérables." at bounding box center [699, 333] width 441 height 16
click at [402, 309] on input "c. La WBS n’a pas été correctement décomposée en tâches gérables." at bounding box center [402, 303] width 0 height 12
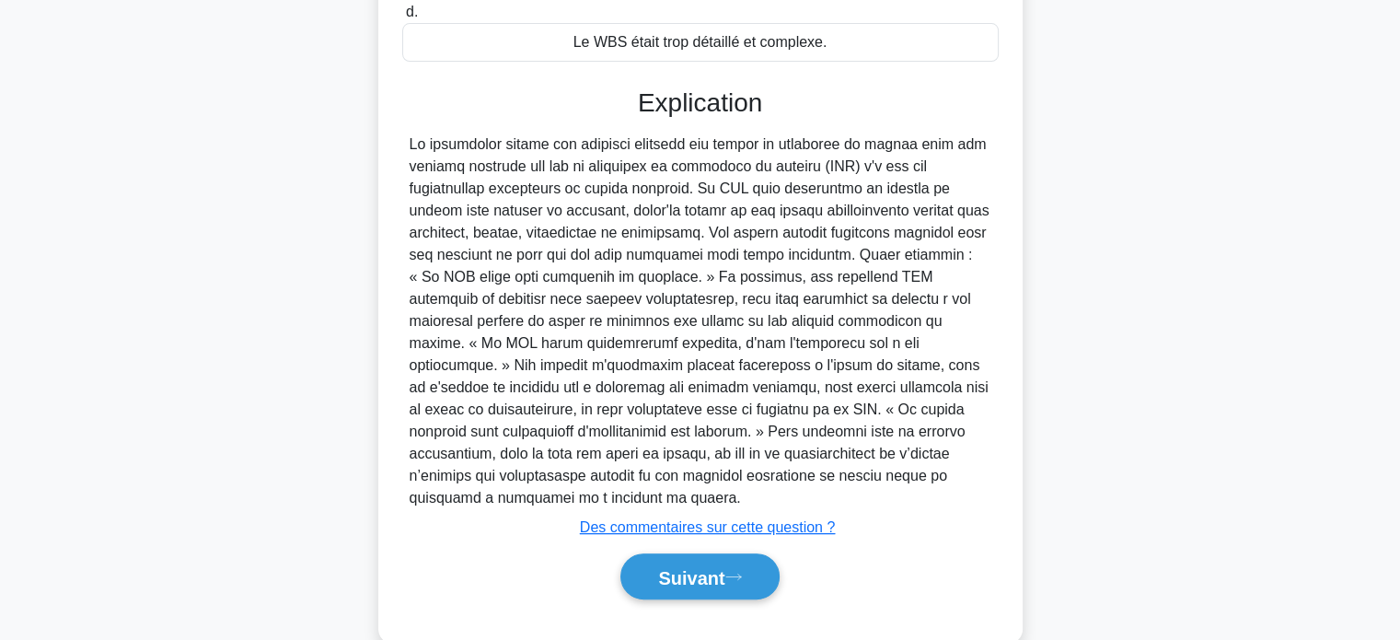
scroll to position [452, 0]
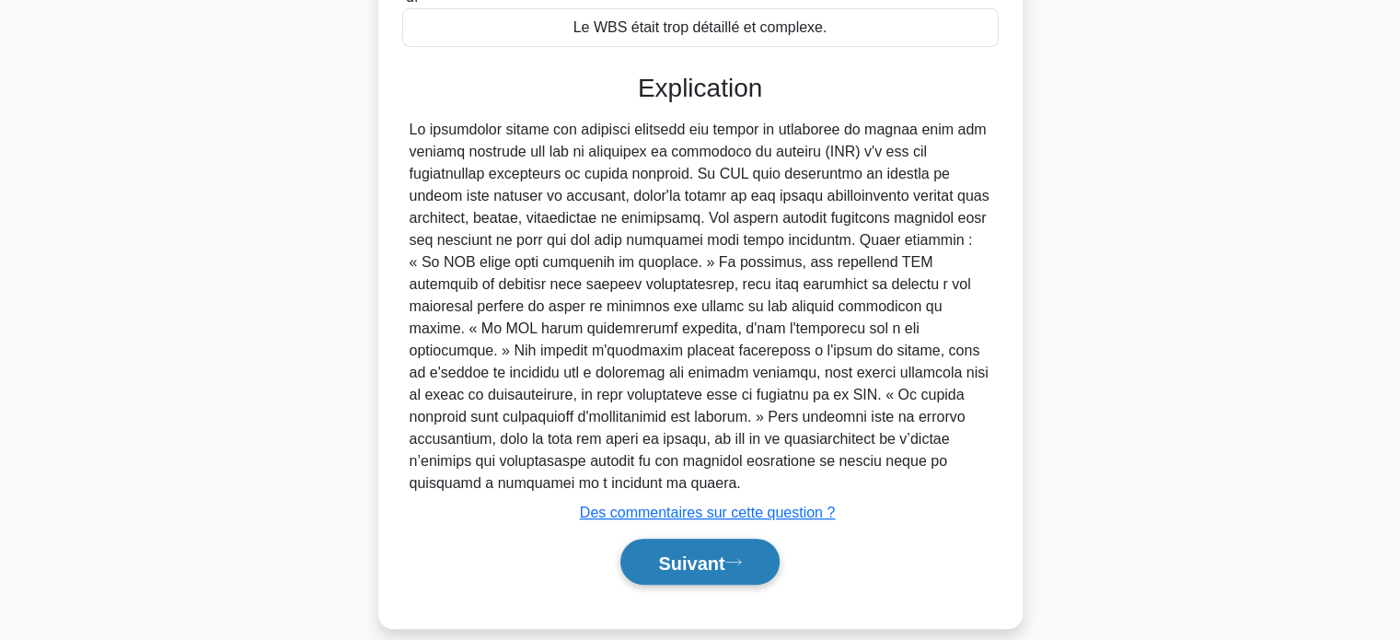
click at [658, 552] on font "Suivant" at bounding box center [691, 562] width 66 height 20
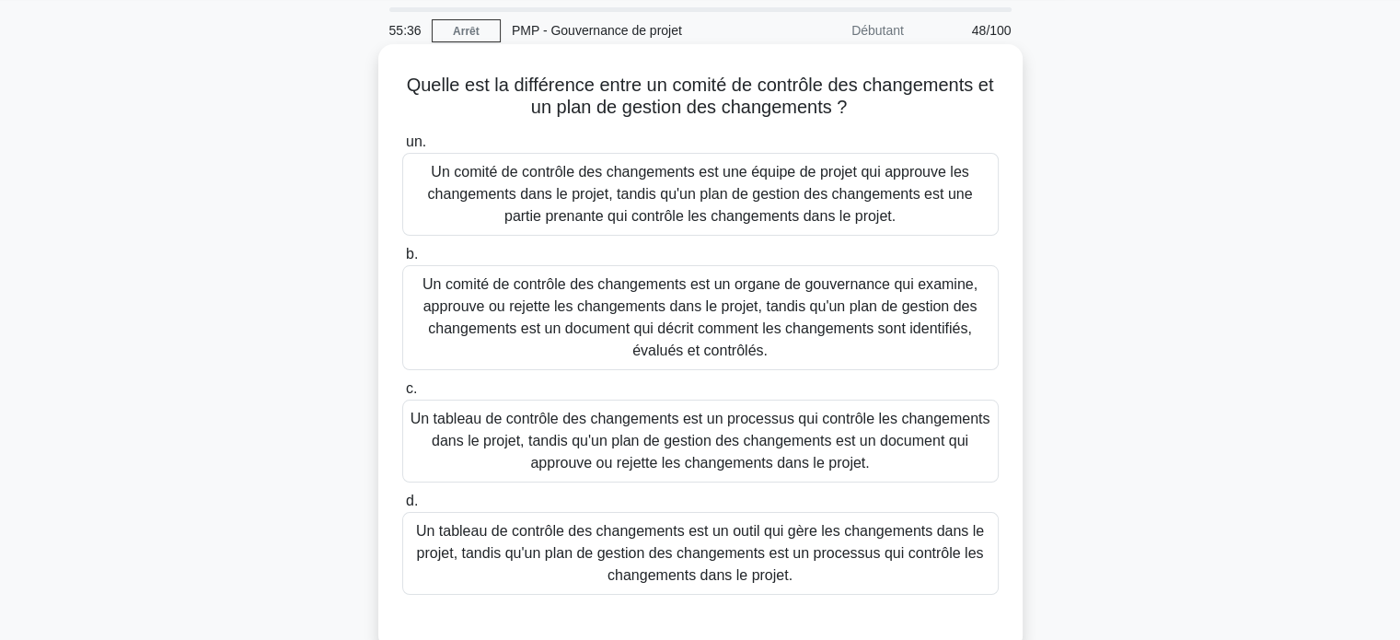
scroll to position [92, 0]
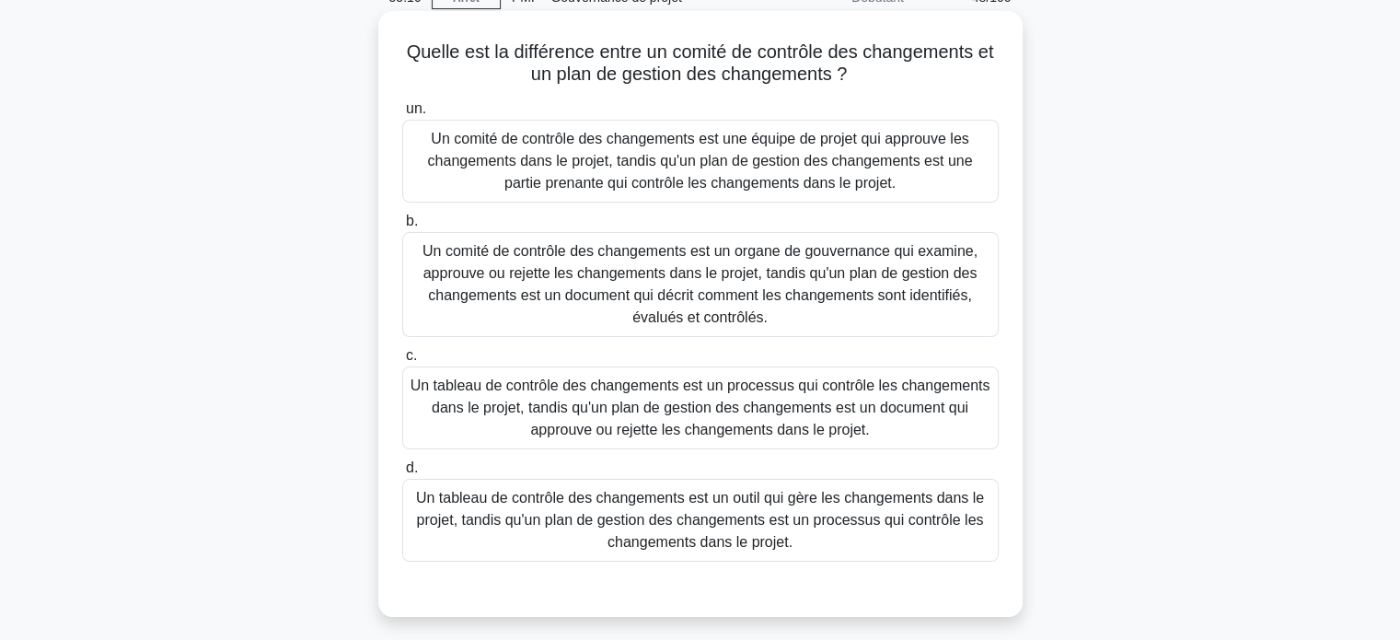
click at [724, 308] on font "Un comité de contrôle des changements est un organe de gouvernance qui examine,…" at bounding box center [699, 284] width 555 height 82
click at [402, 227] on input "b. Un comité de contrôle des changements est un organe de gouvernance qui exami…" at bounding box center [402, 221] width 0 height 12
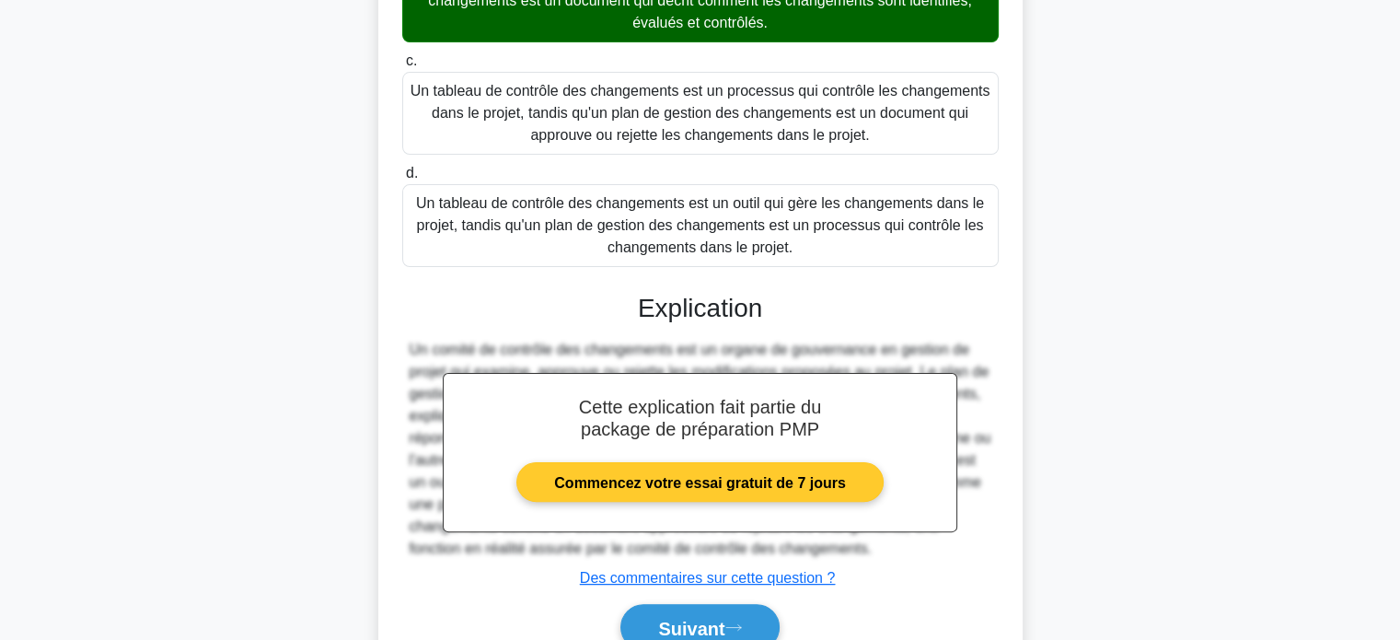
scroll to position [474, 0]
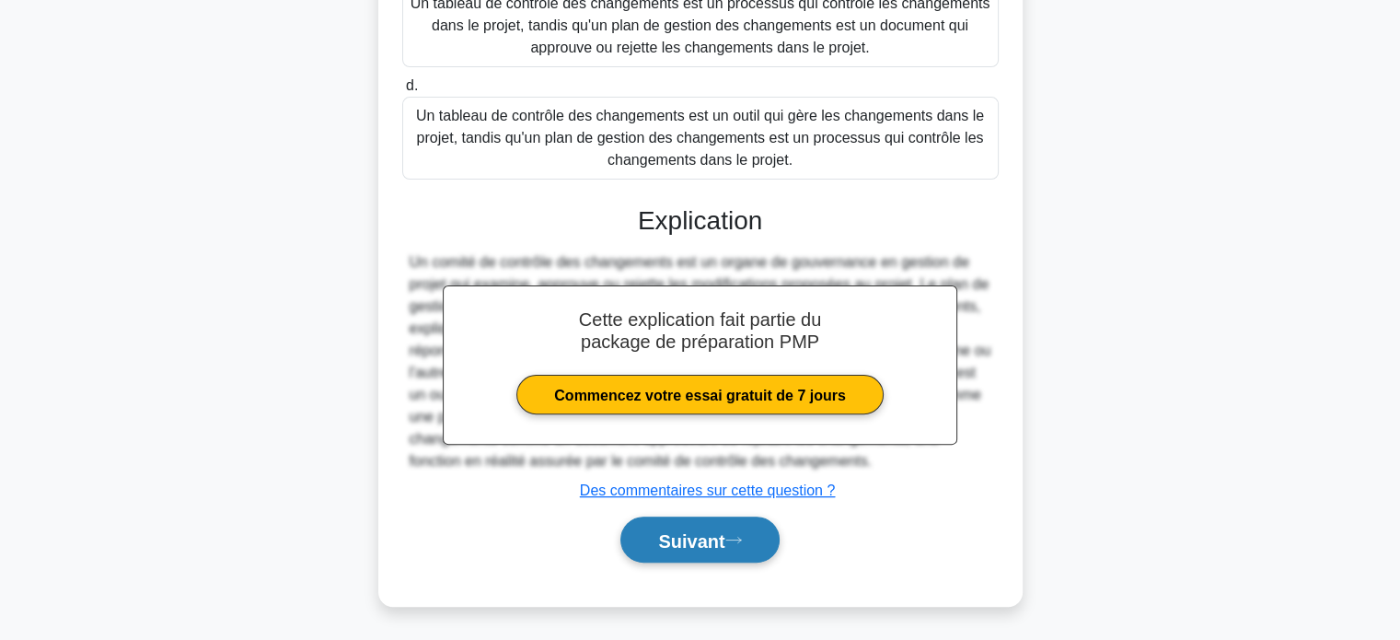
click at [703, 542] on font "Suivant" at bounding box center [691, 540] width 66 height 20
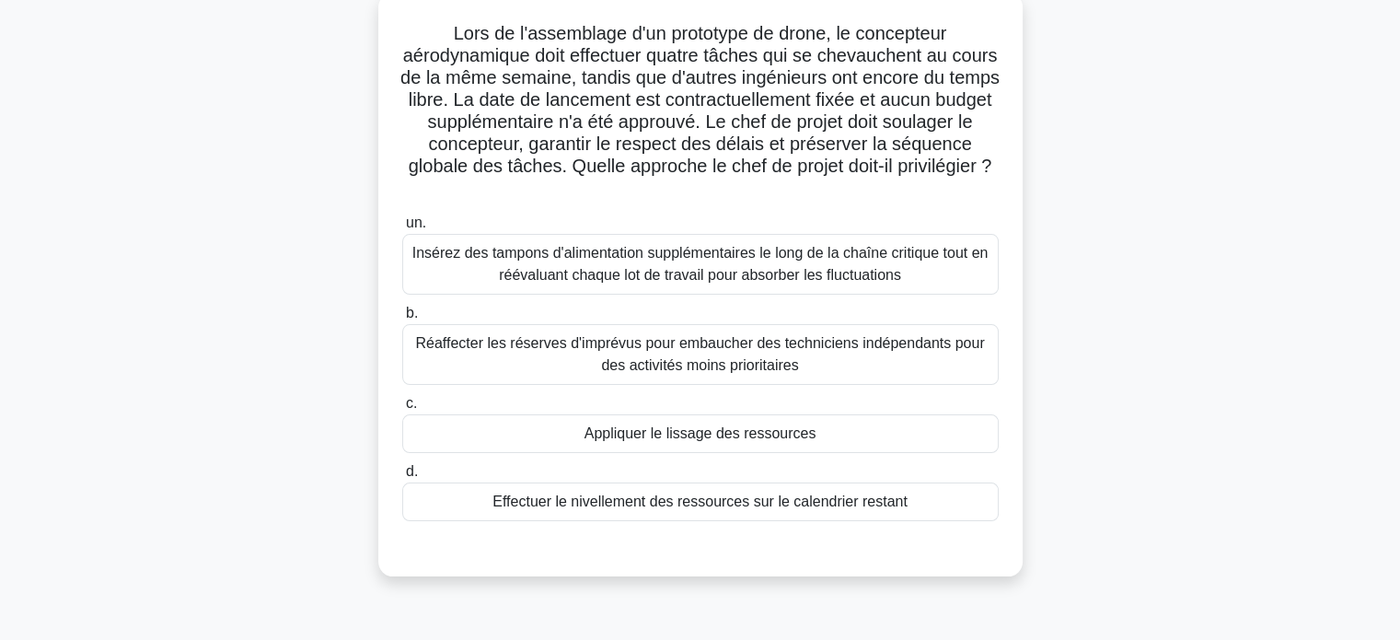
scroll to position [78, 0]
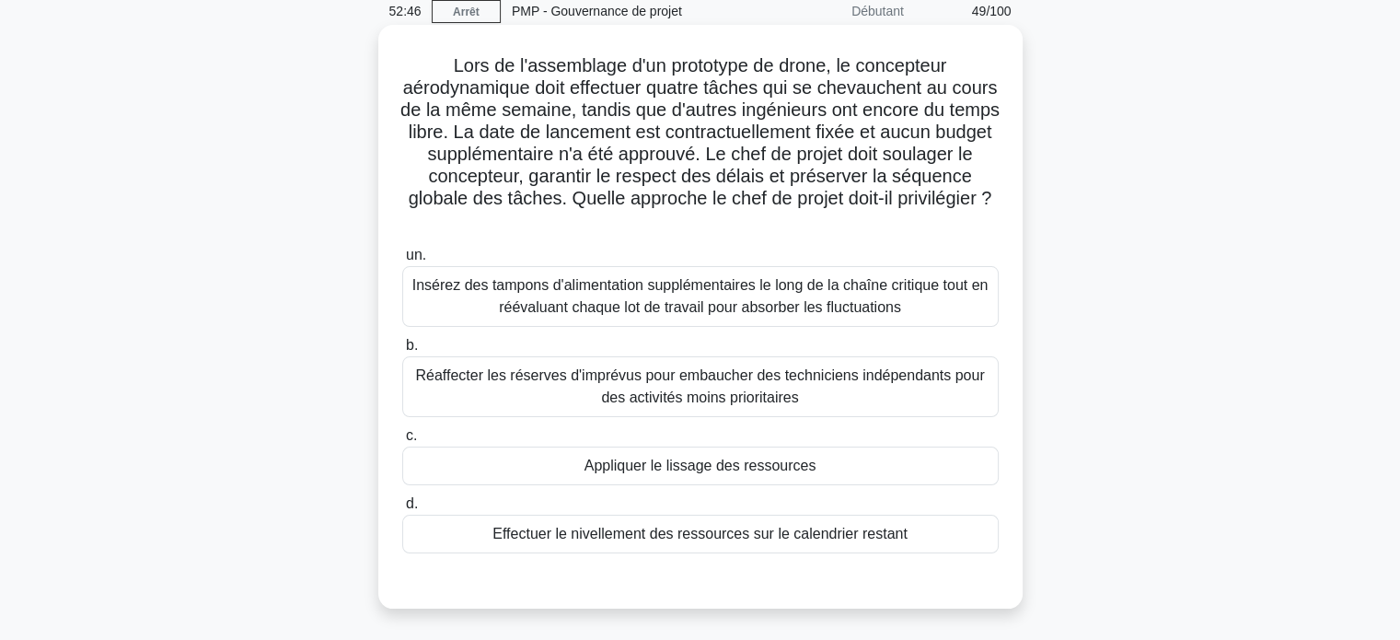
click at [524, 371] on font "Réaffecter les réserves d'imprévus pour embaucher des techniciens indépendants …" at bounding box center [699, 386] width 569 height 38
click at [402, 352] on input "b. Réaffecter les réserves d'imprévus pour embaucher des techniciens indépendan…" at bounding box center [402, 346] width 0 height 12
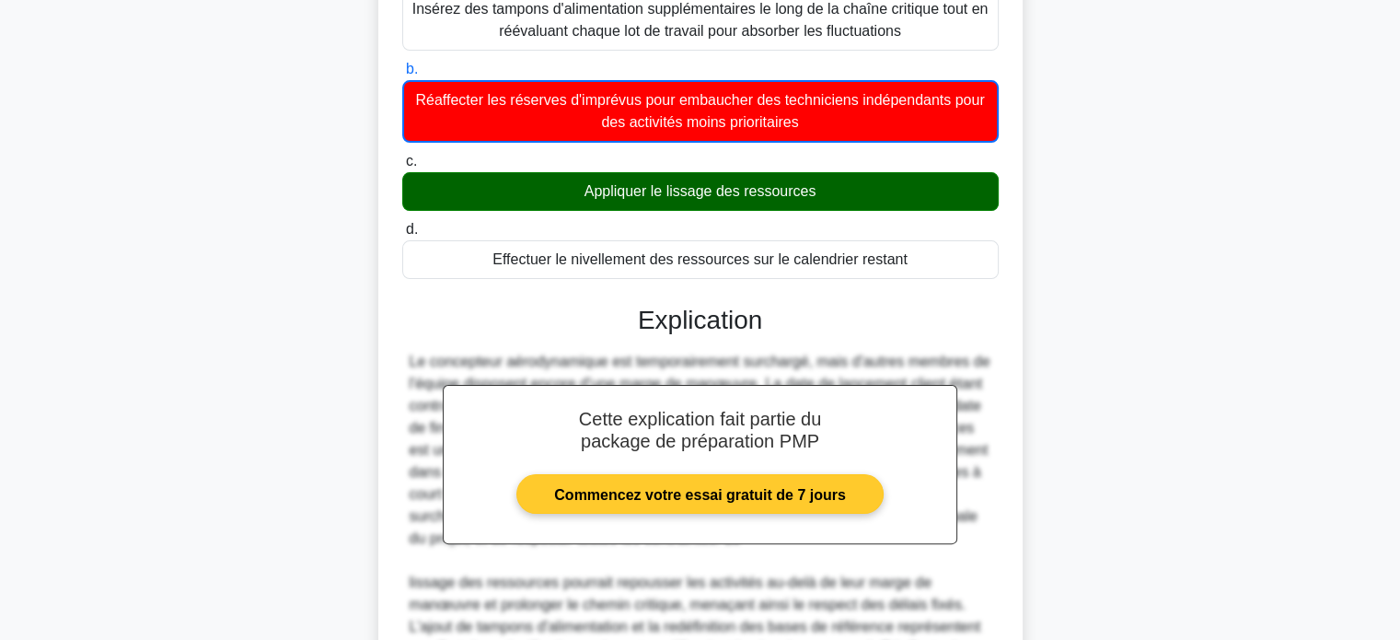
scroll to position [607, 0]
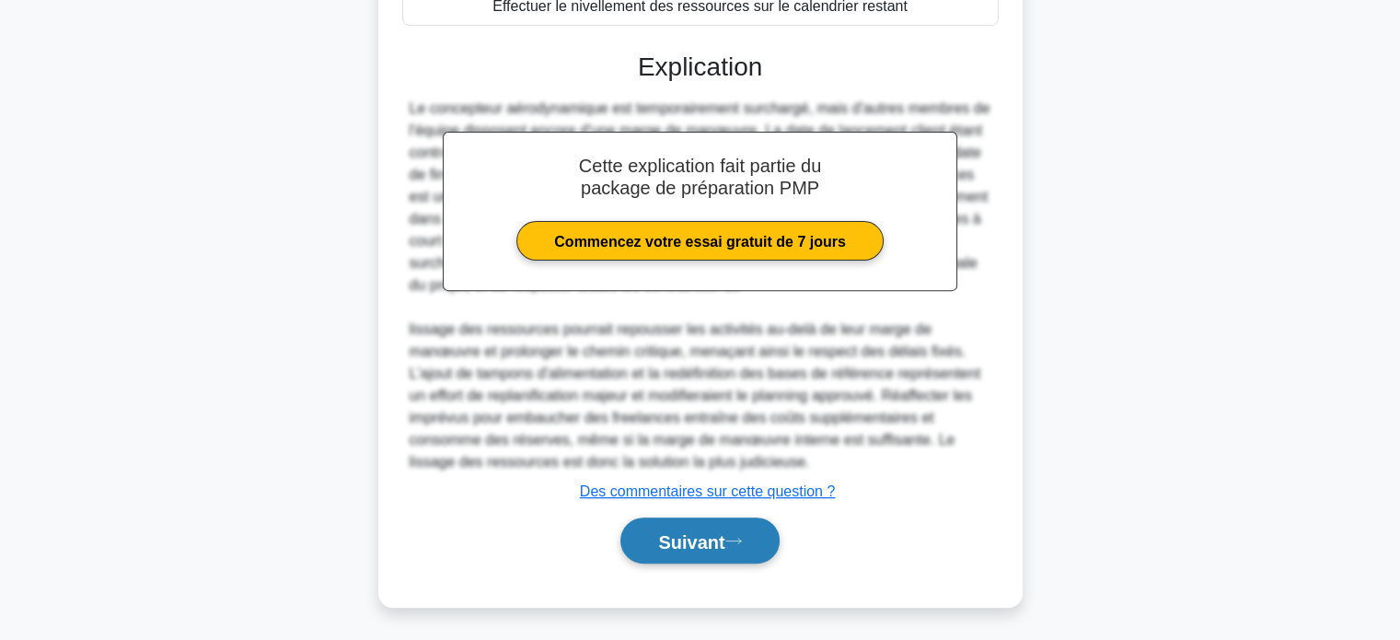
click at [640, 536] on button "Suivant" at bounding box center [699, 540] width 158 height 47
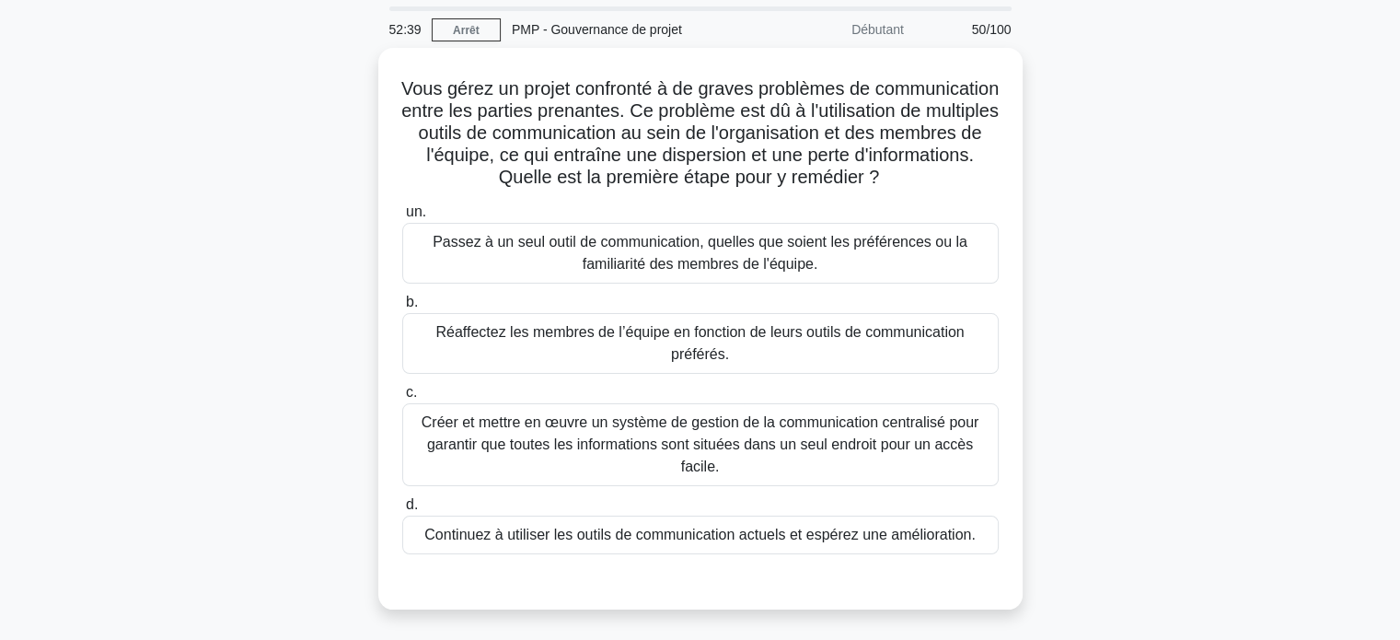
scroll to position [92, 0]
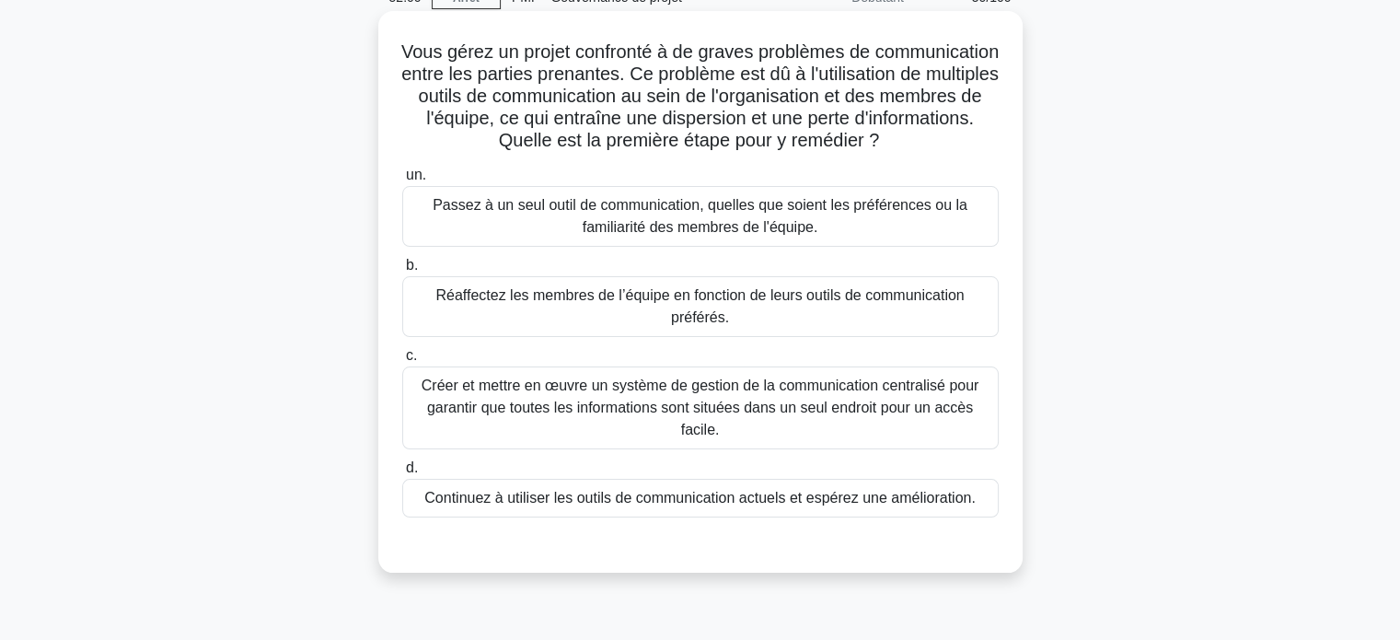
click at [629, 419] on font "Créer et mettre en œuvre un système de gestion de la communication centralisé p…" at bounding box center [700, 407] width 558 height 60
click at [402, 362] on input "c. Créer et mettre en œuvre un système de gestion de la communication centralis…" at bounding box center [402, 356] width 0 height 12
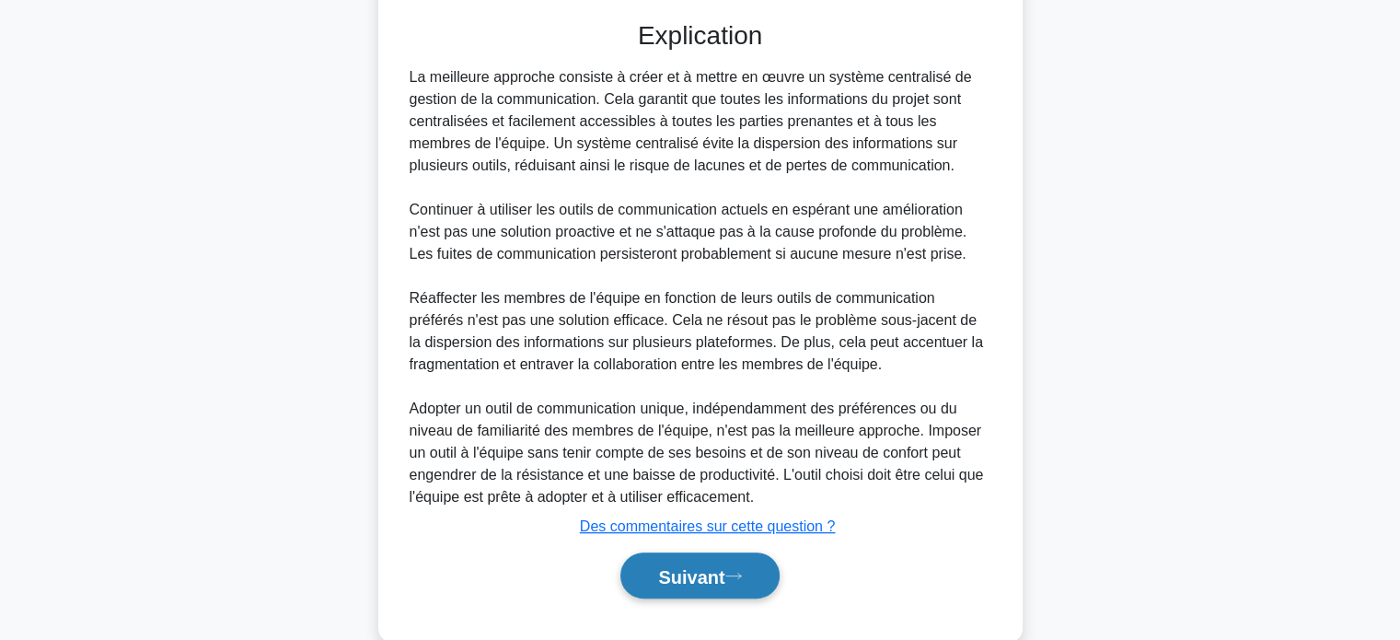
scroll to position [673, 0]
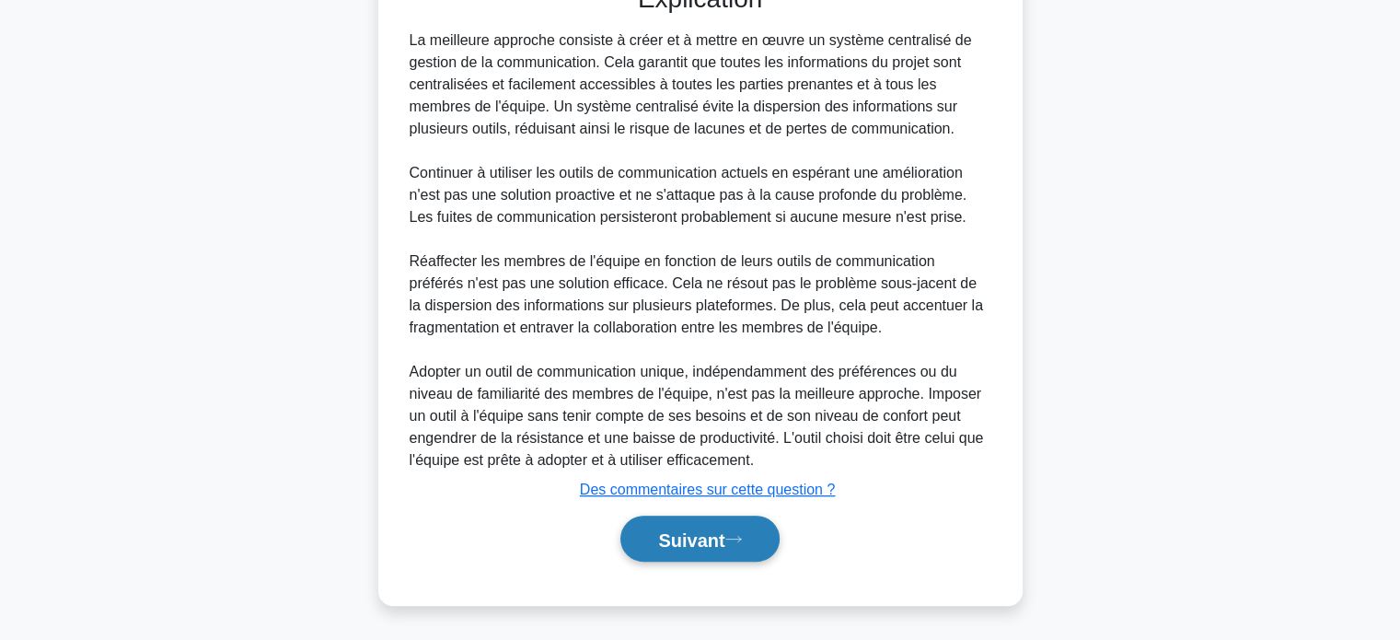
click at [666, 533] on font "Suivant" at bounding box center [691, 539] width 66 height 20
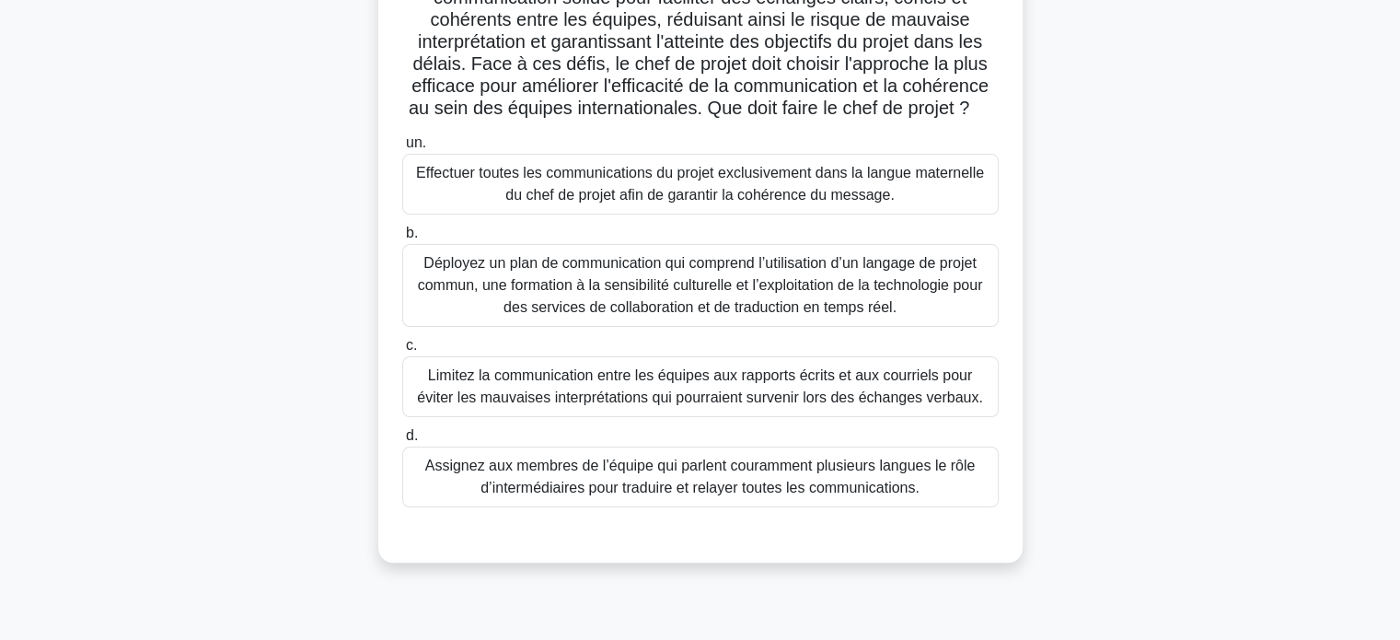
scroll to position [354, 0]
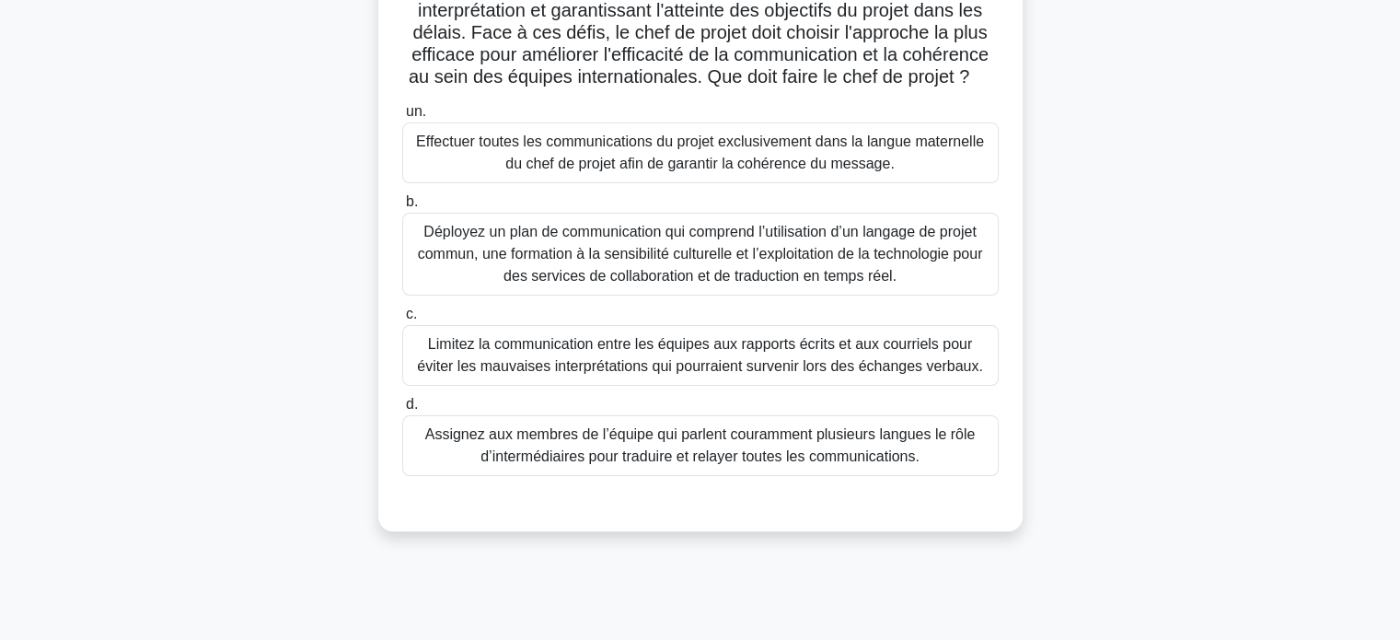
click at [569, 443] on font "Assignez aux membres de l’équipe qui parlent couramment plusieurs langues le rô…" at bounding box center [700, 445] width 550 height 38
click at [402, 410] on input "d. Assignez aux membres de l’équipe qui parlent couramment plusieurs langues le…" at bounding box center [402, 404] width 0 height 12
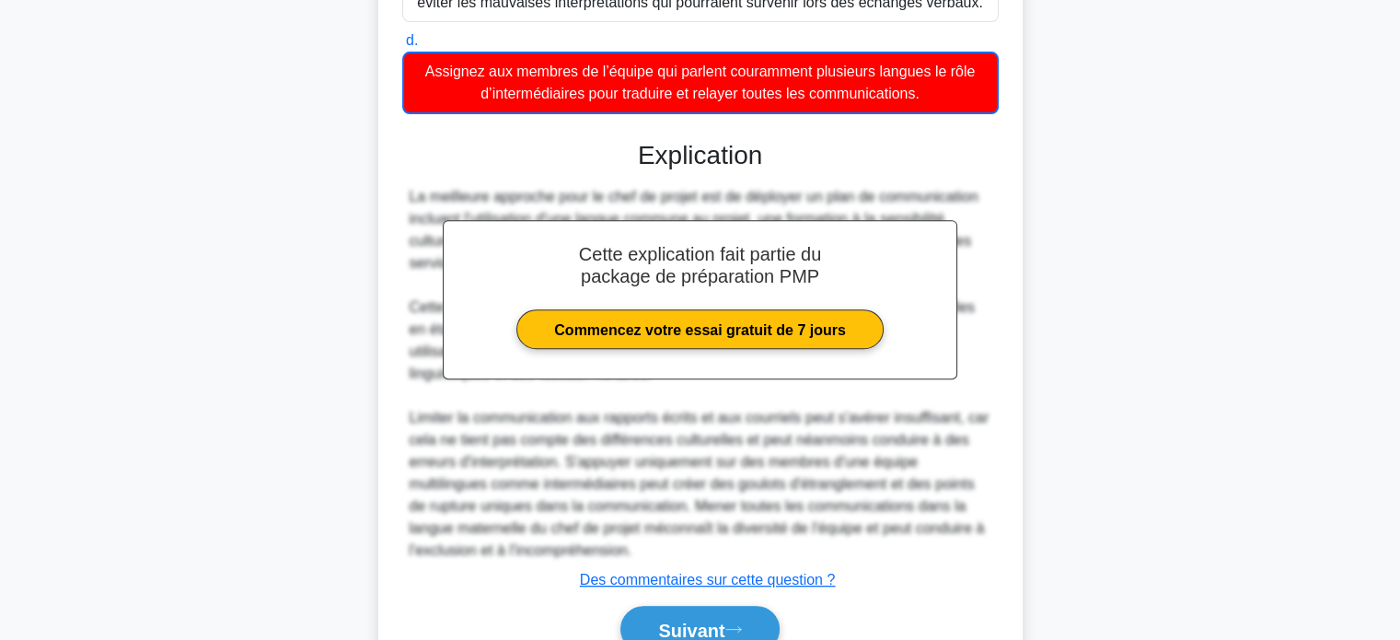
scroll to position [806, 0]
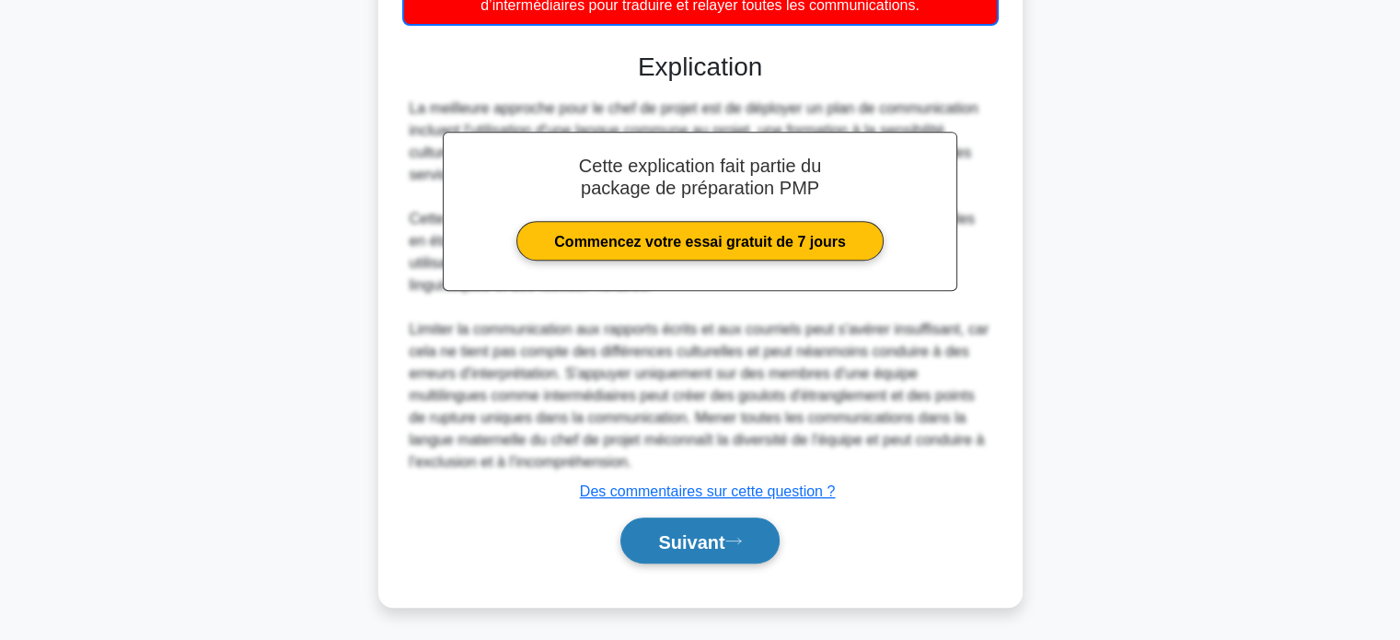
click at [670, 548] on font "Suivant" at bounding box center [691, 541] width 66 height 20
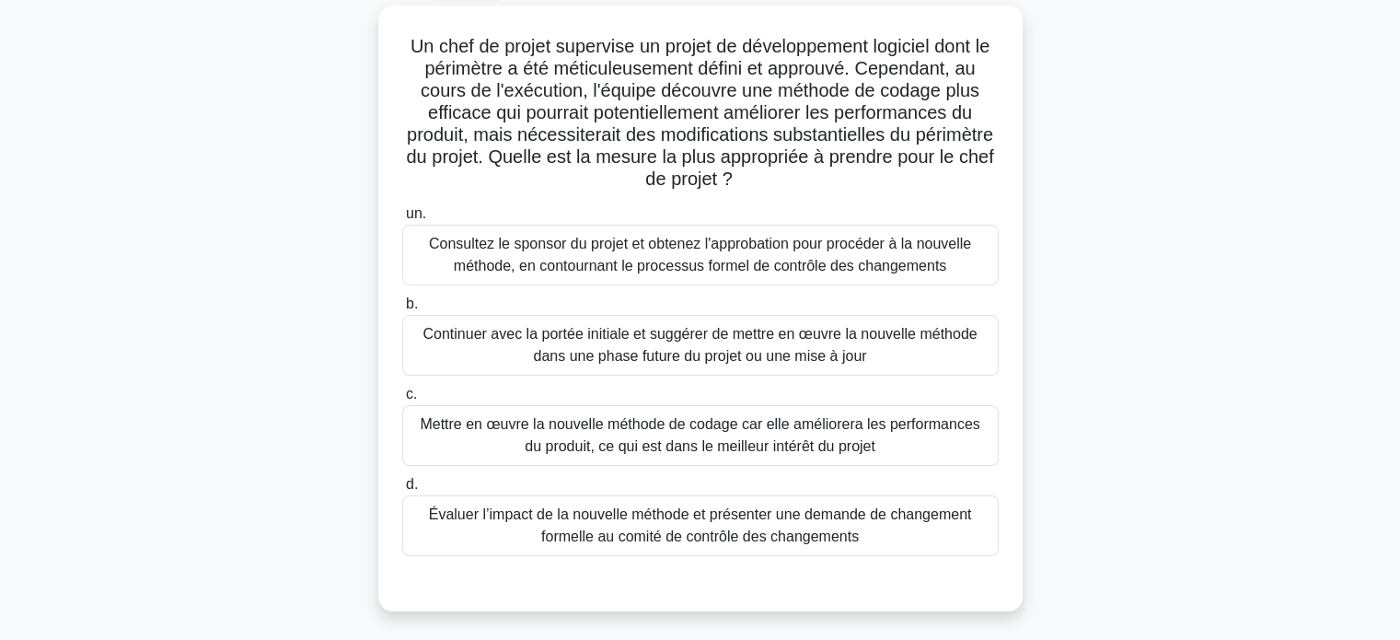
scroll to position [78, 0]
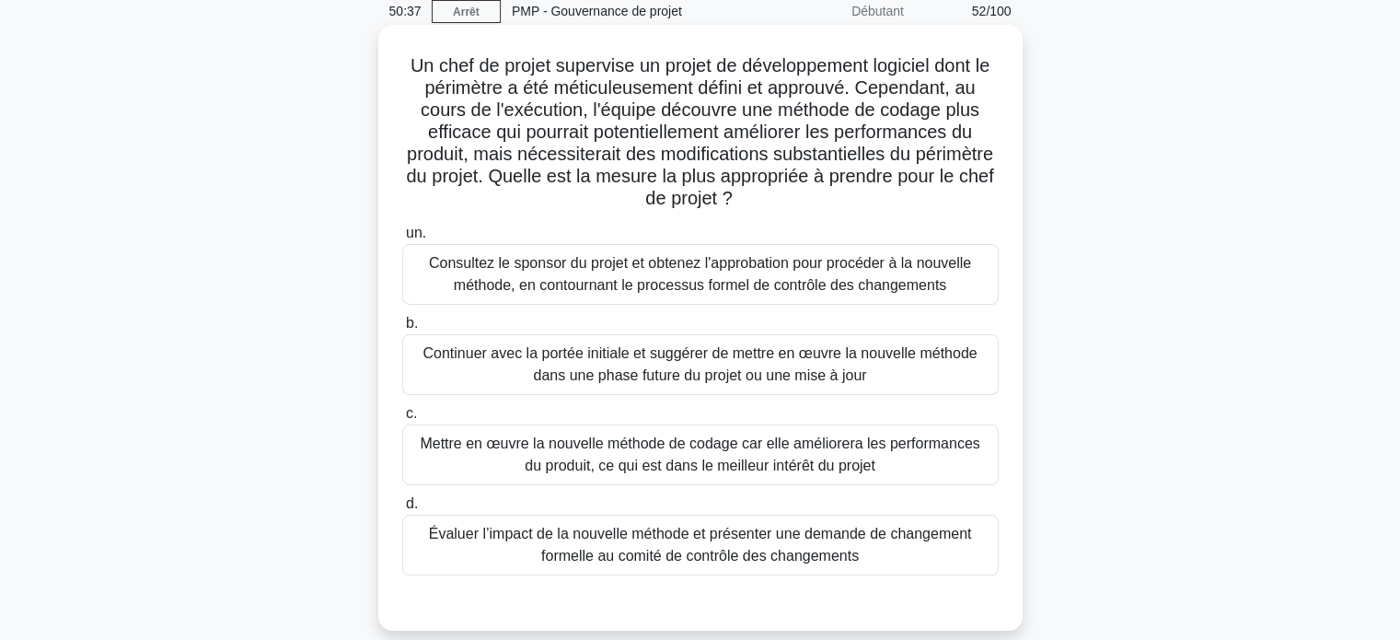
click at [676, 537] on font "Évaluer l’impact de la nouvelle méthode et présenter une demande de changement …" at bounding box center [700, 544] width 543 height 38
click at [402, 510] on input "d. Évaluer l’impact de la nouvelle méthode et présenter une demande de changeme…" at bounding box center [402, 504] width 0 height 12
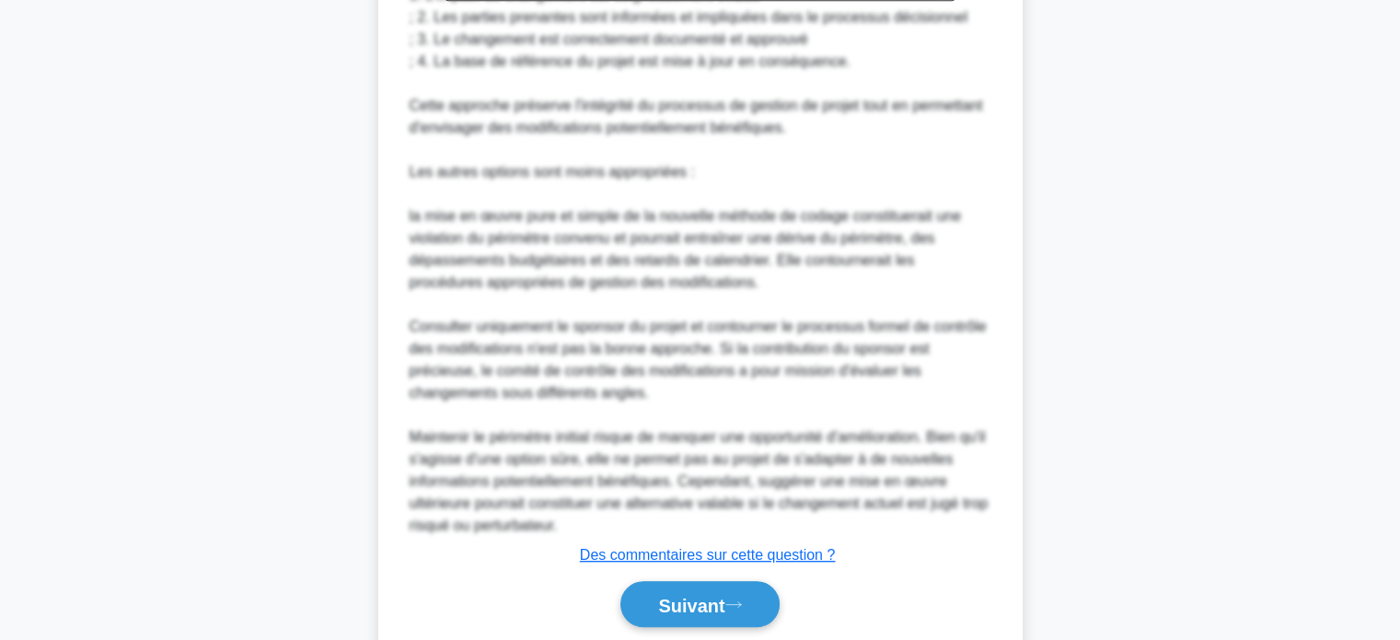
scroll to position [982, 0]
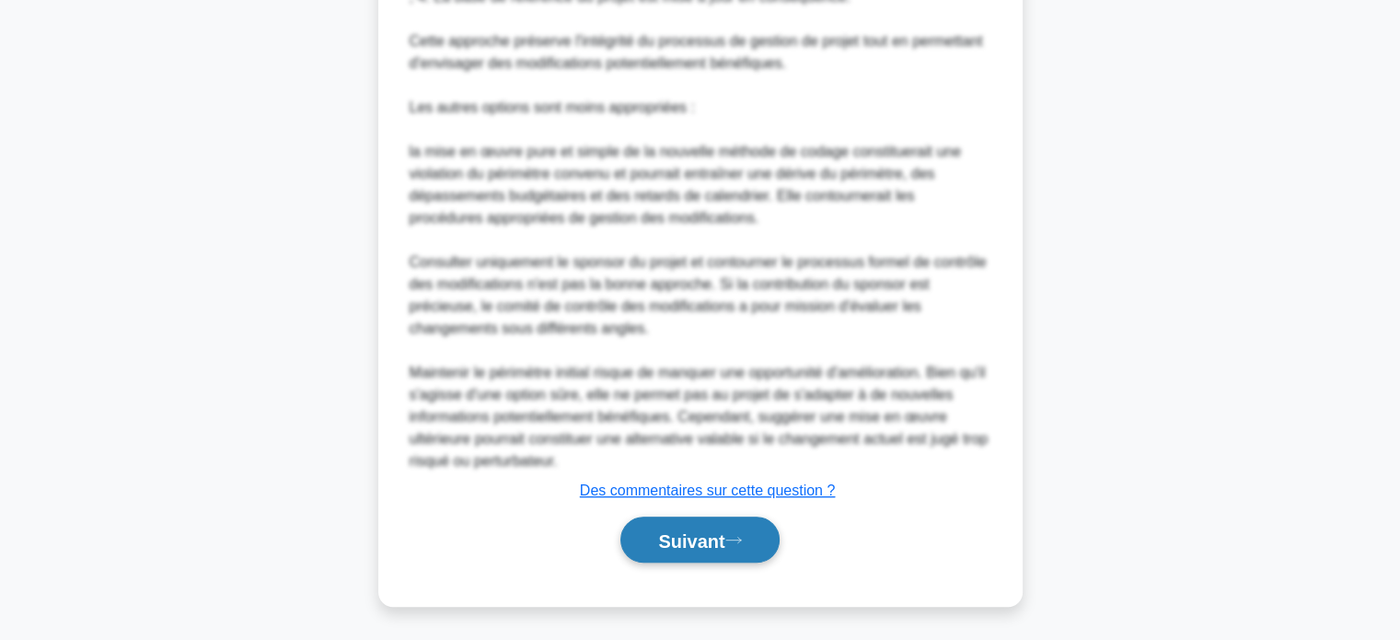
click at [667, 546] on font "Suivant" at bounding box center [691, 540] width 66 height 20
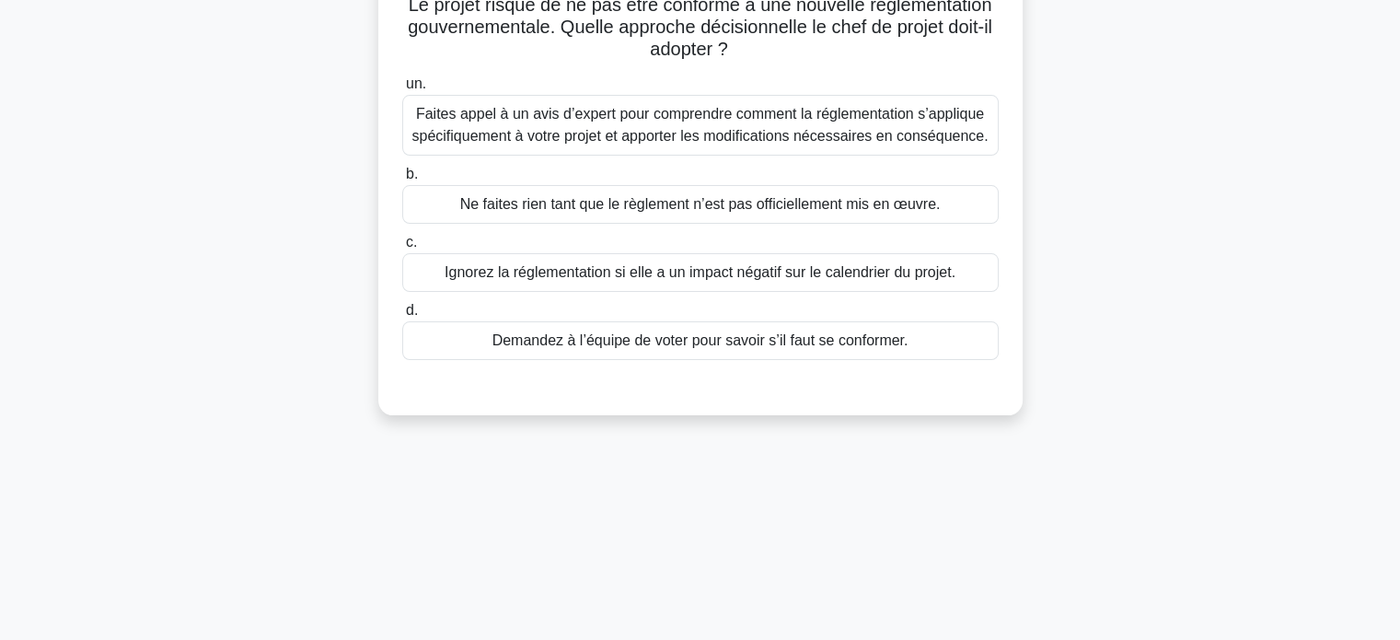
scroll to position [78, 0]
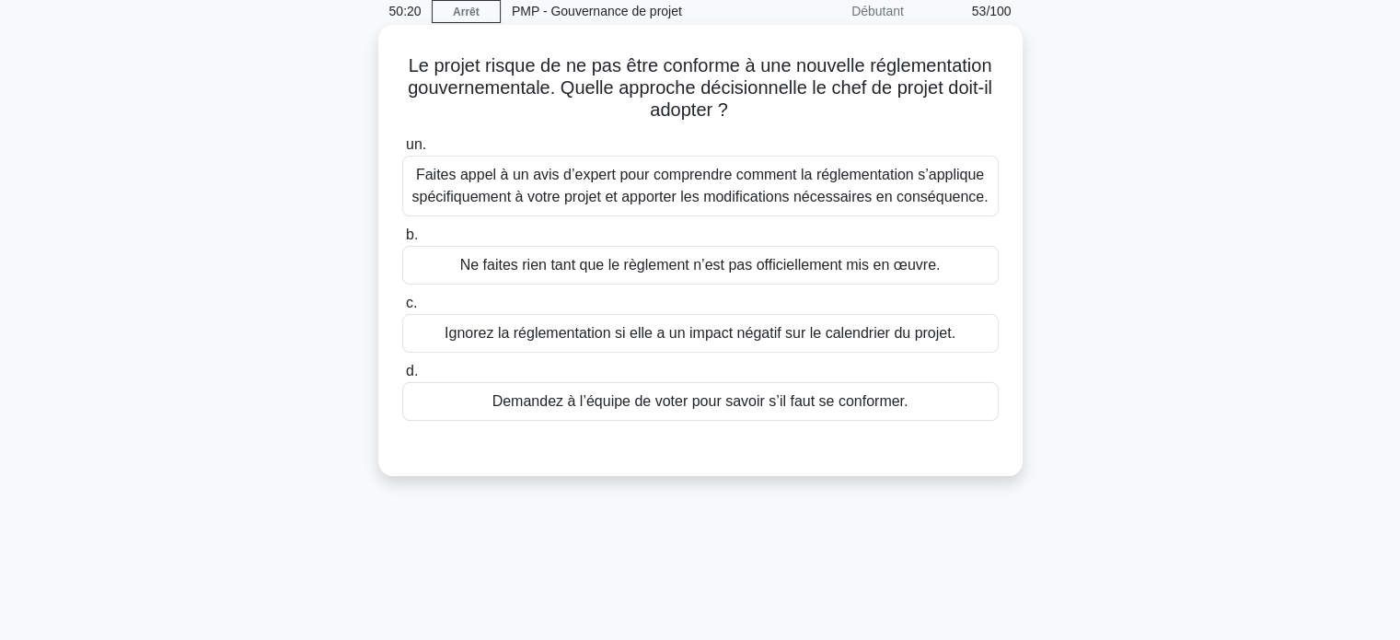
click at [721, 186] on font "Faites appel à un avis d’expert pour comprendre comment la réglementation s’app…" at bounding box center [700, 186] width 580 height 44
click at [402, 151] on input "un. Faites appel à un avis d’expert pour comprendre comment la réglementation s…" at bounding box center [402, 145] width 0 height 12
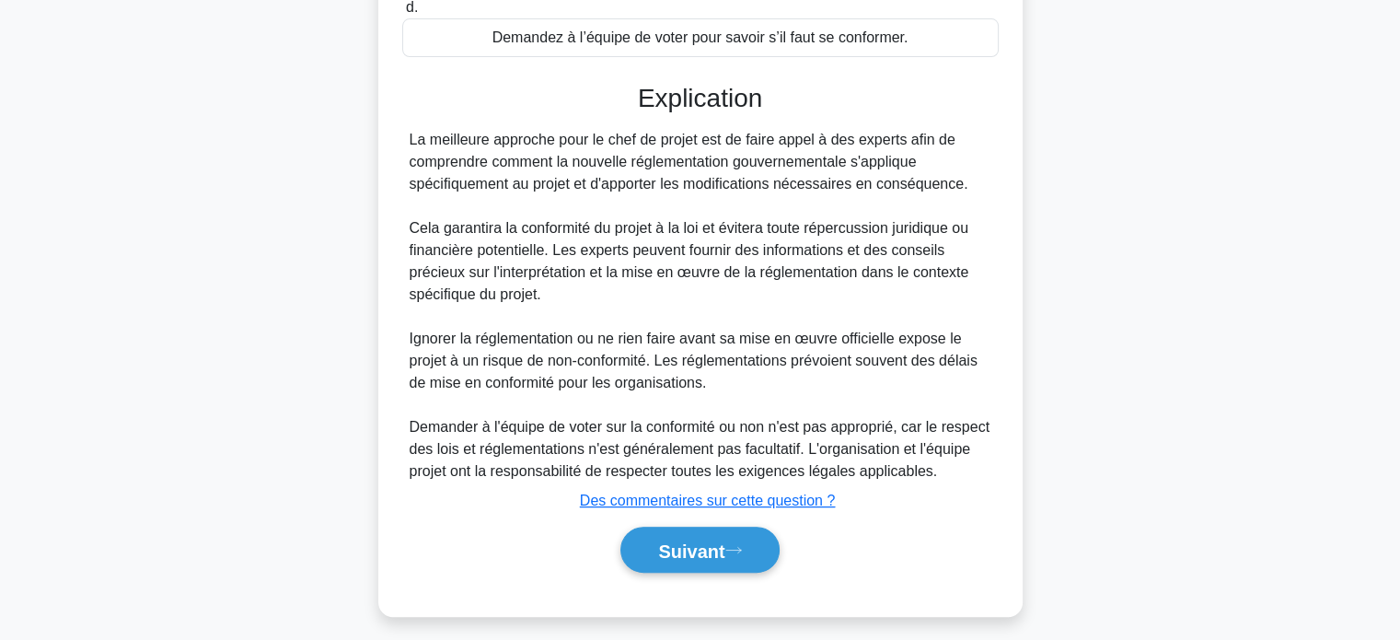
scroll to position [446, 0]
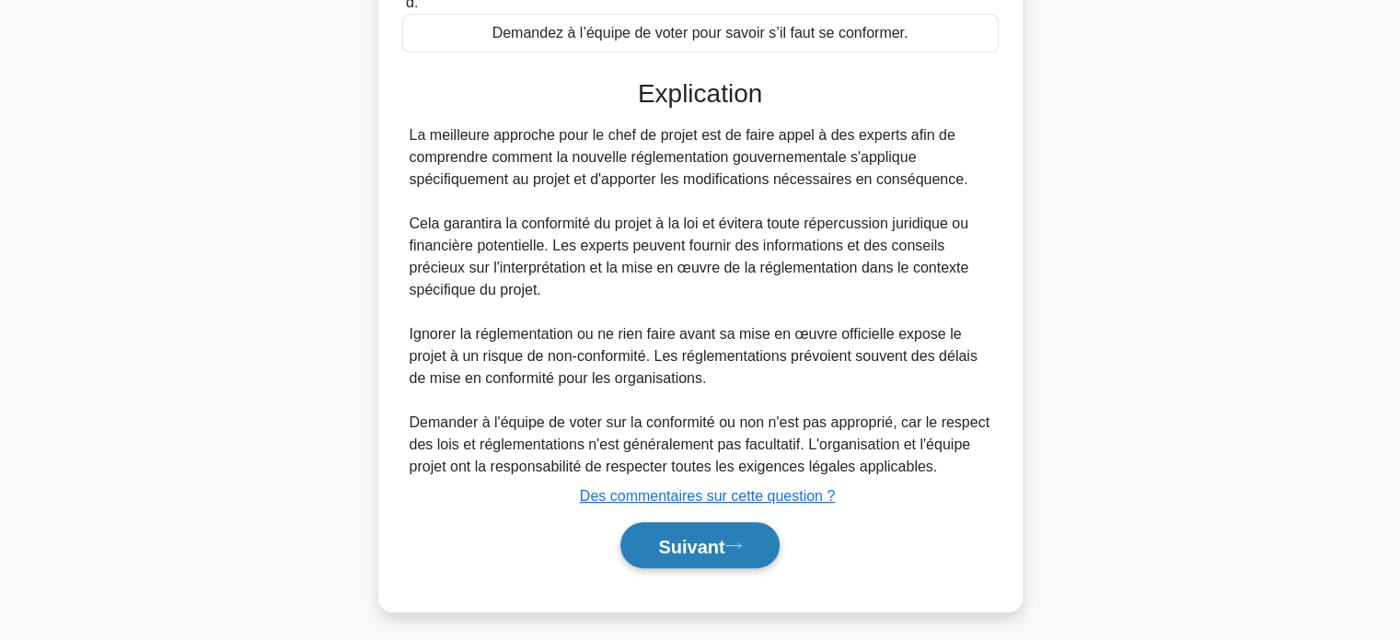
click at [681, 556] on font "Suivant" at bounding box center [691, 546] width 66 height 20
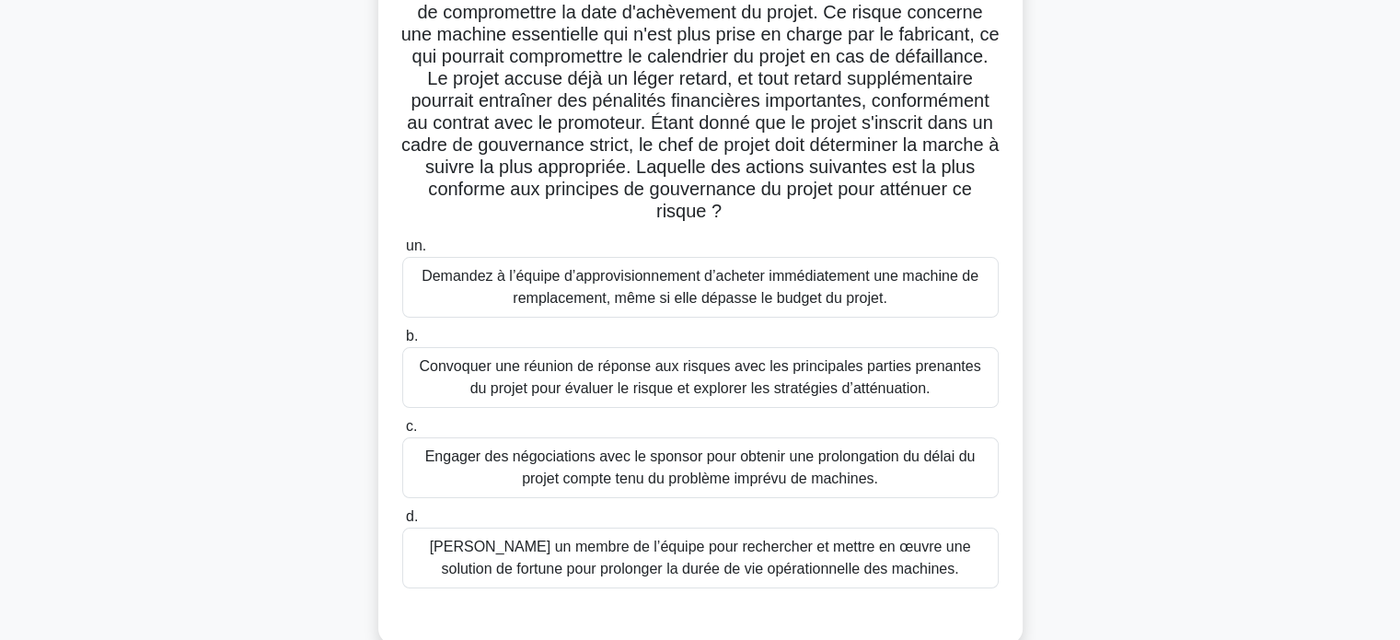
scroll to position [184, 0]
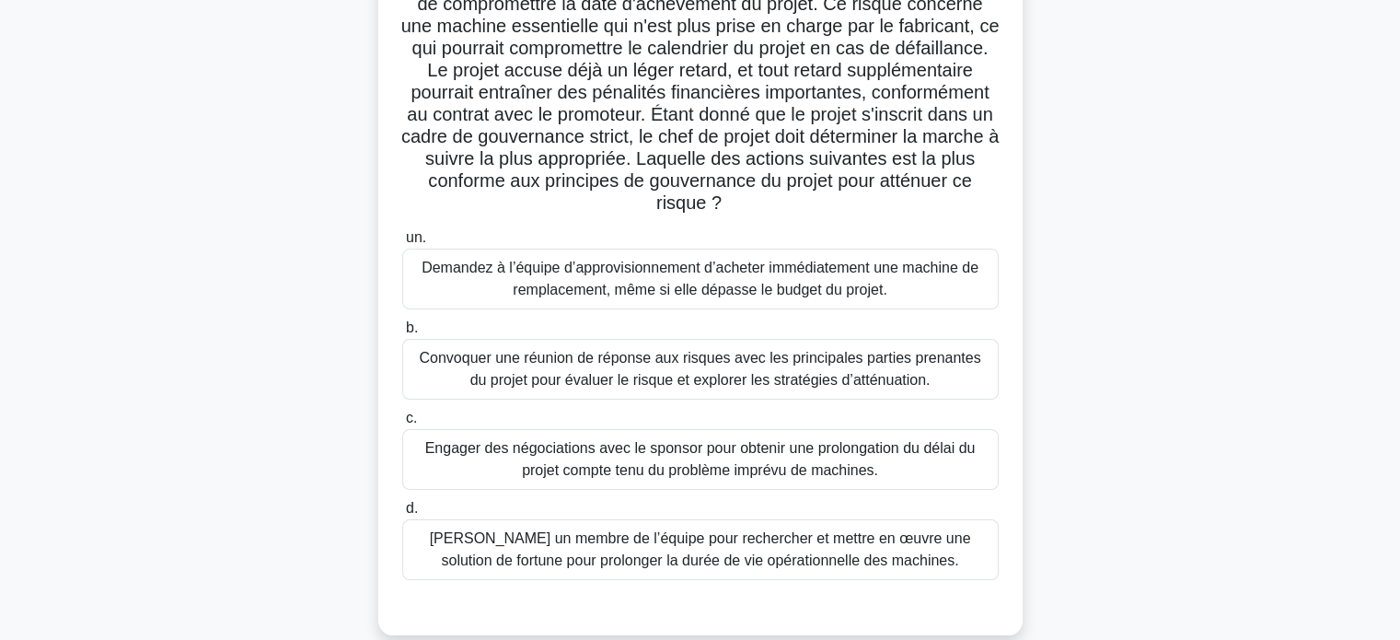
click at [594, 551] on font "Désignez un membre de l’équipe pour rechercher et mettre en œuvre une solution …" at bounding box center [700, 549] width 541 height 38
click at [402, 514] on input "d. Désignez un membre de l’équipe pour rechercher et mettre en œuvre une soluti…" at bounding box center [402, 508] width 0 height 12
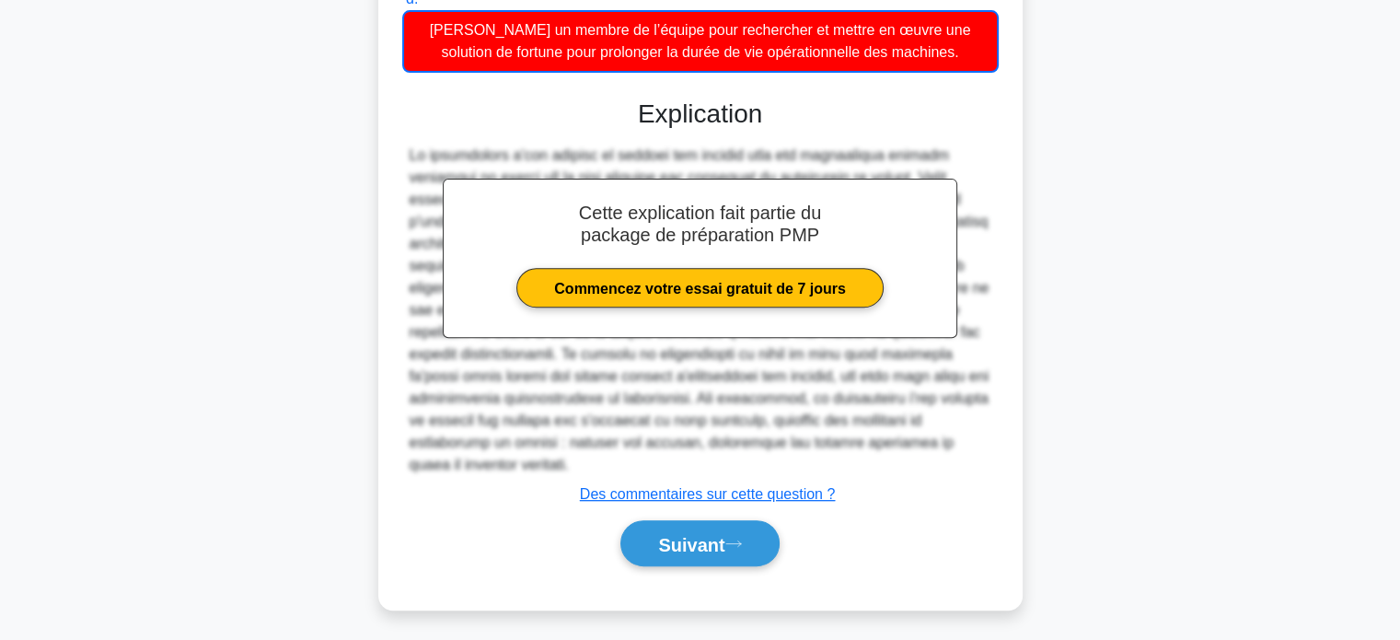
scroll to position [696, 0]
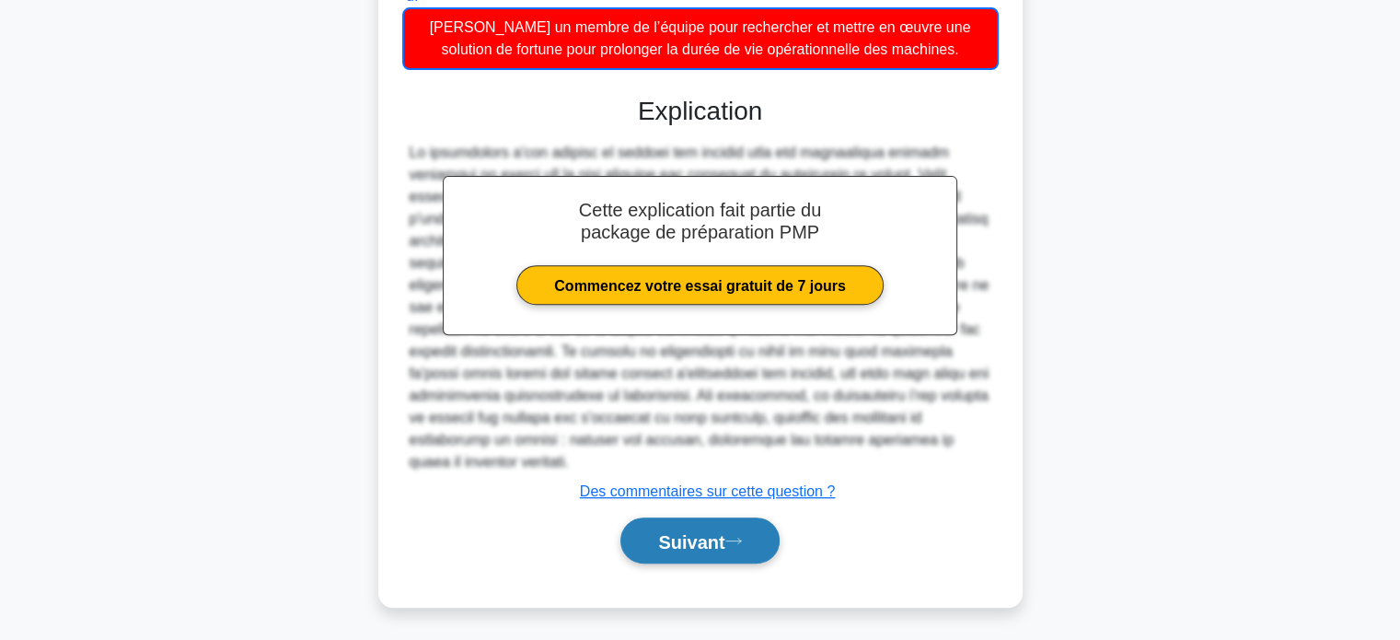
click at [686, 538] on font "Suivant" at bounding box center [691, 541] width 66 height 20
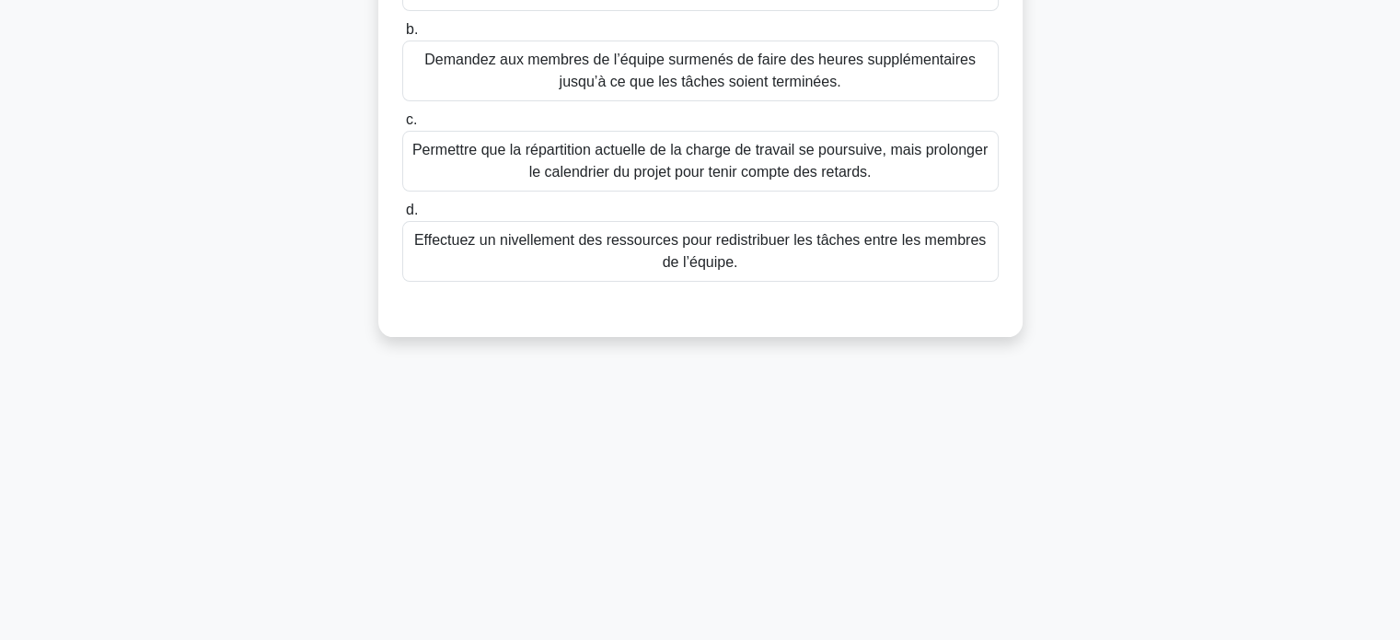
scroll to position [262, 0]
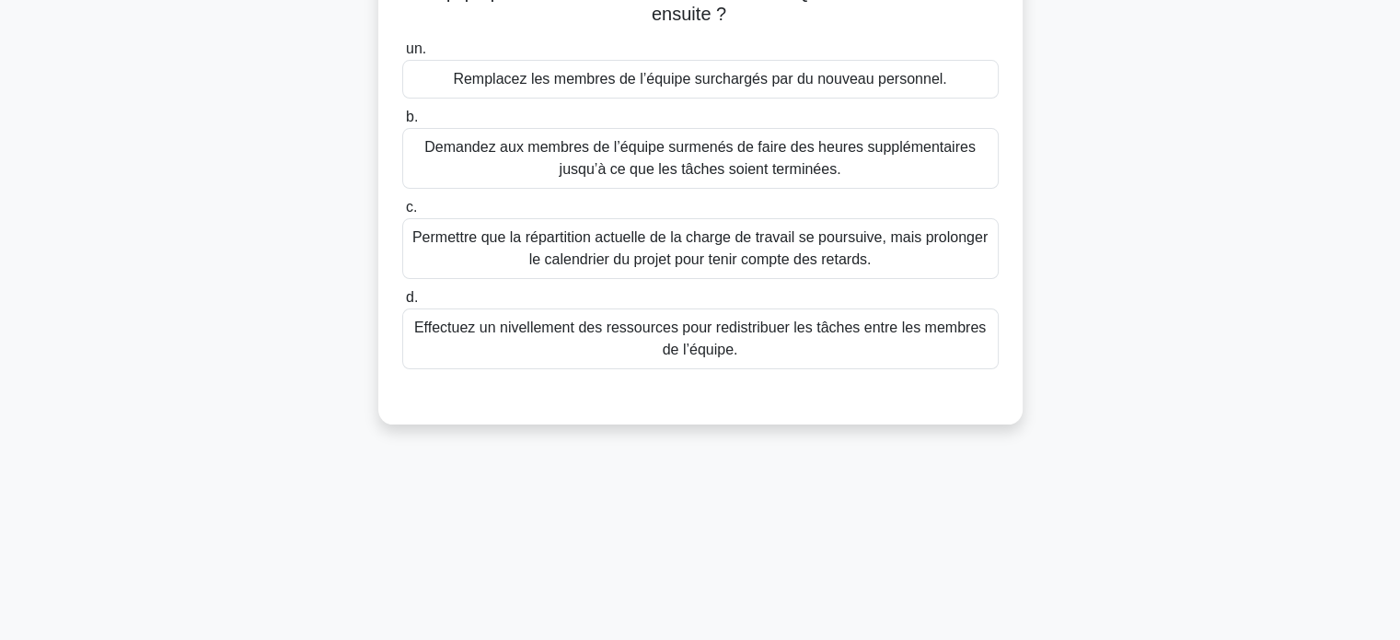
click at [773, 334] on font "Effectuez un nivellement des ressources pour redistribuer les tâches entre les …" at bounding box center [699, 338] width 571 height 38
click at [402, 304] on input "d. Effectuez un nivellement des ressources pour redistribuer les tâches entre l…" at bounding box center [402, 298] width 0 height 12
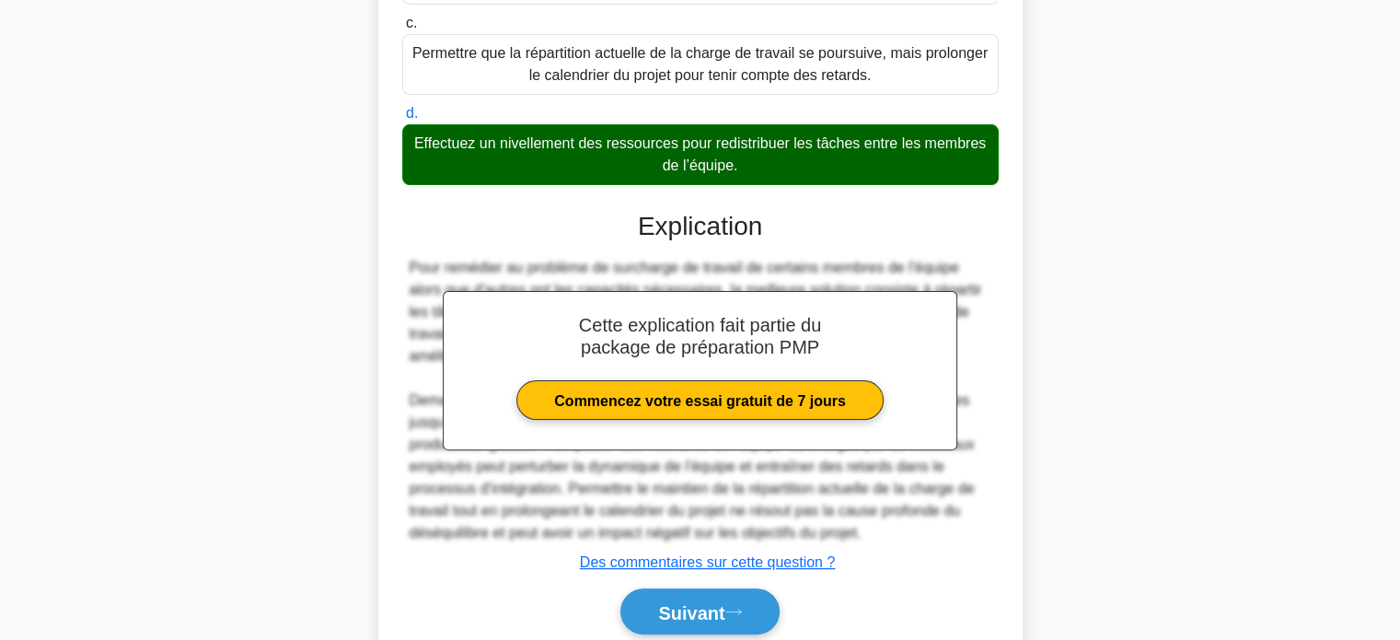
scroll to position [518, 0]
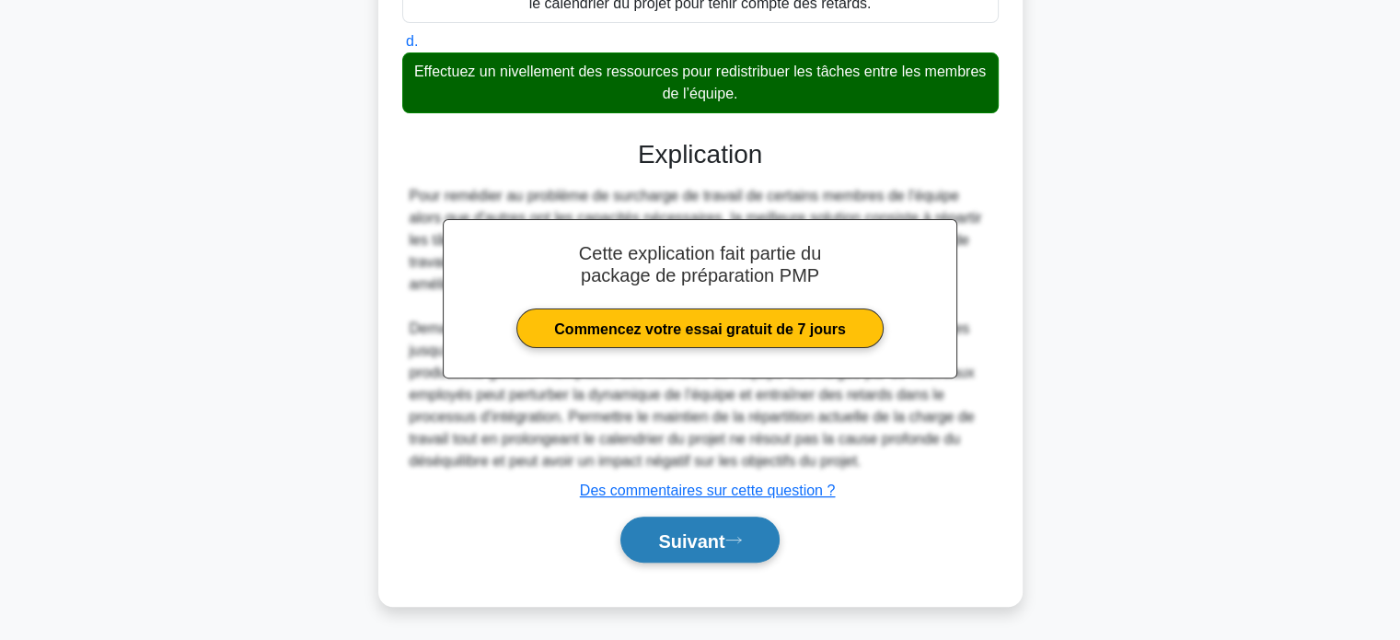
click at [696, 535] on font "Suivant" at bounding box center [691, 540] width 66 height 20
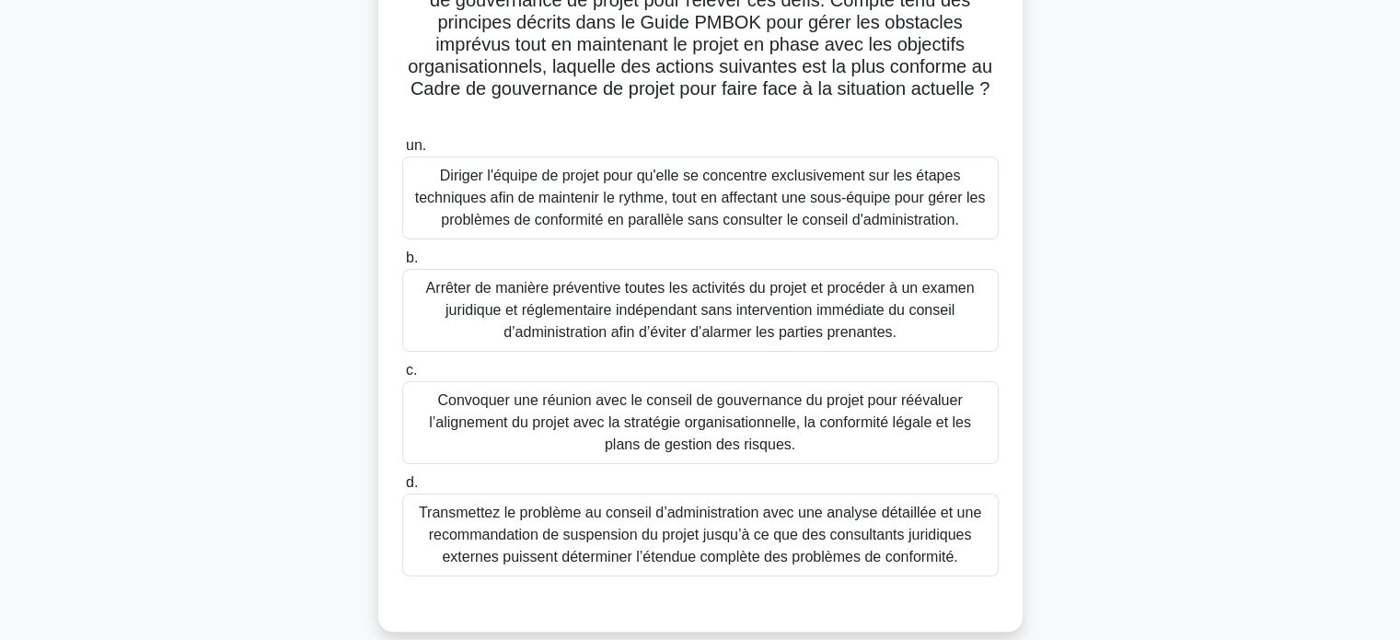
scroll to position [354, 0]
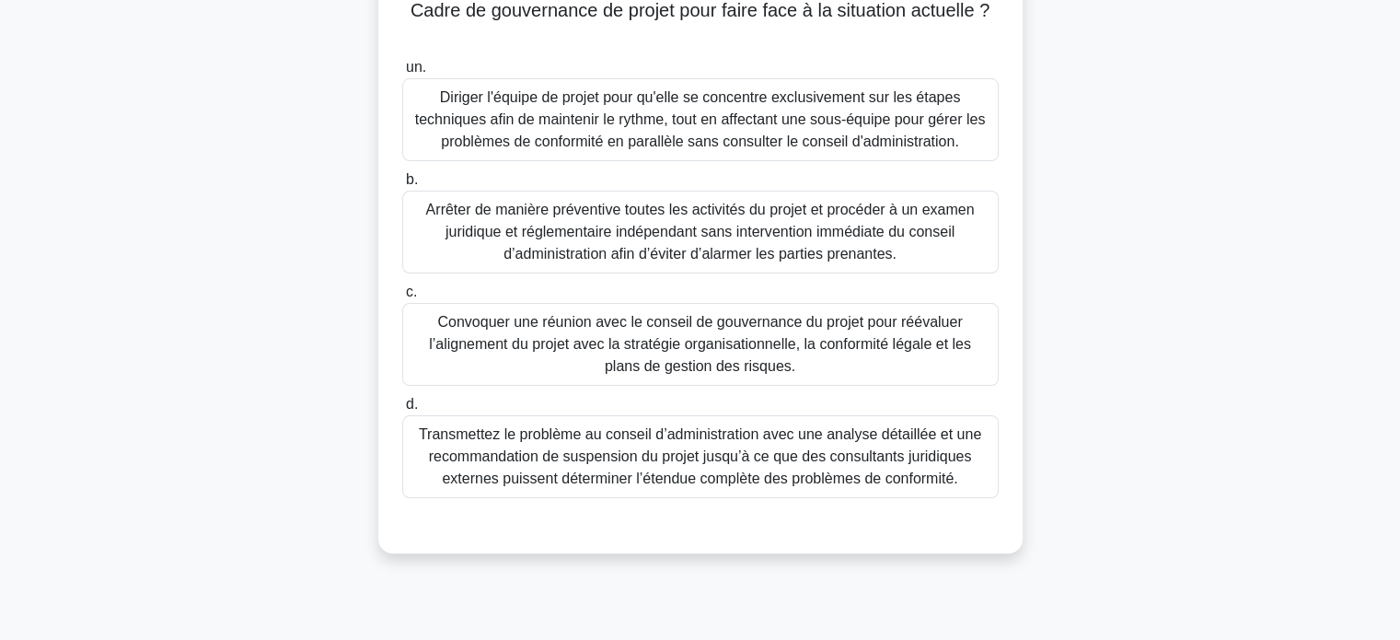
click at [739, 352] on font "Convoquer une réunion avec le conseil de gouvernance du projet pour réévaluer l…" at bounding box center [700, 344] width 542 height 60
click at [402, 298] on input "c. Convoquer une réunion avec le conseil de gouvernance du projet pour réévalue…" at bounding box center [402, 292] width 0 height 12
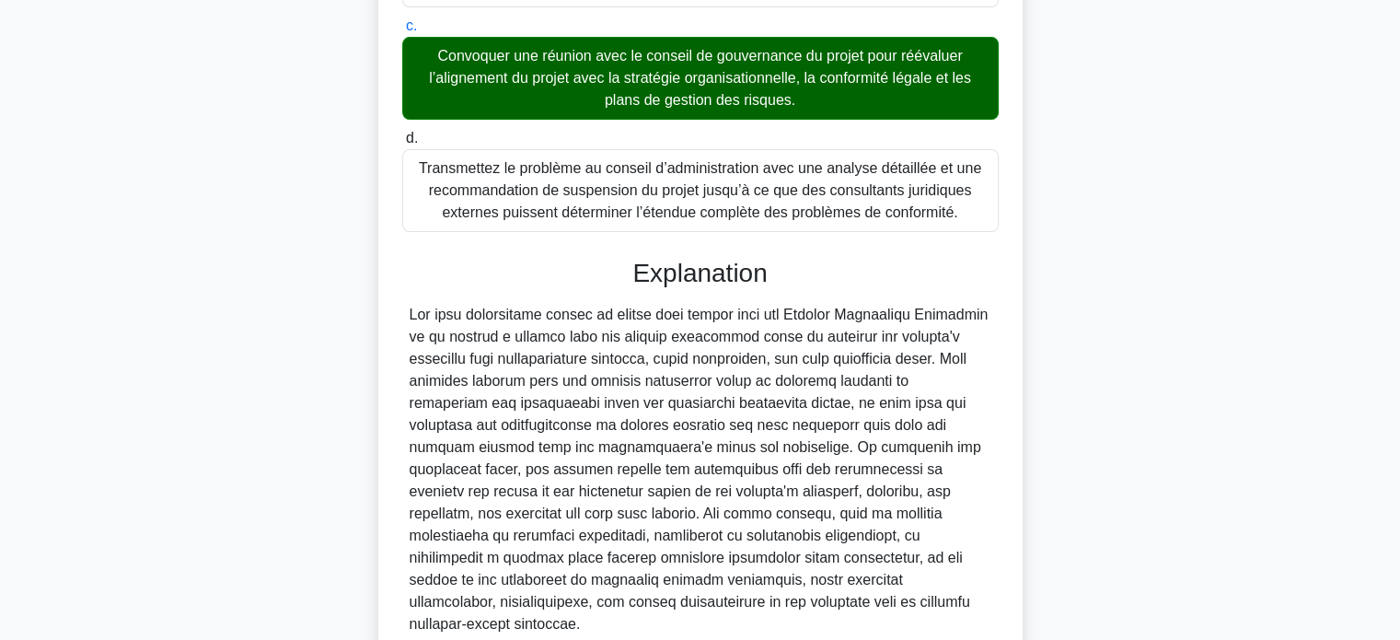
scroll to position [758, 0]
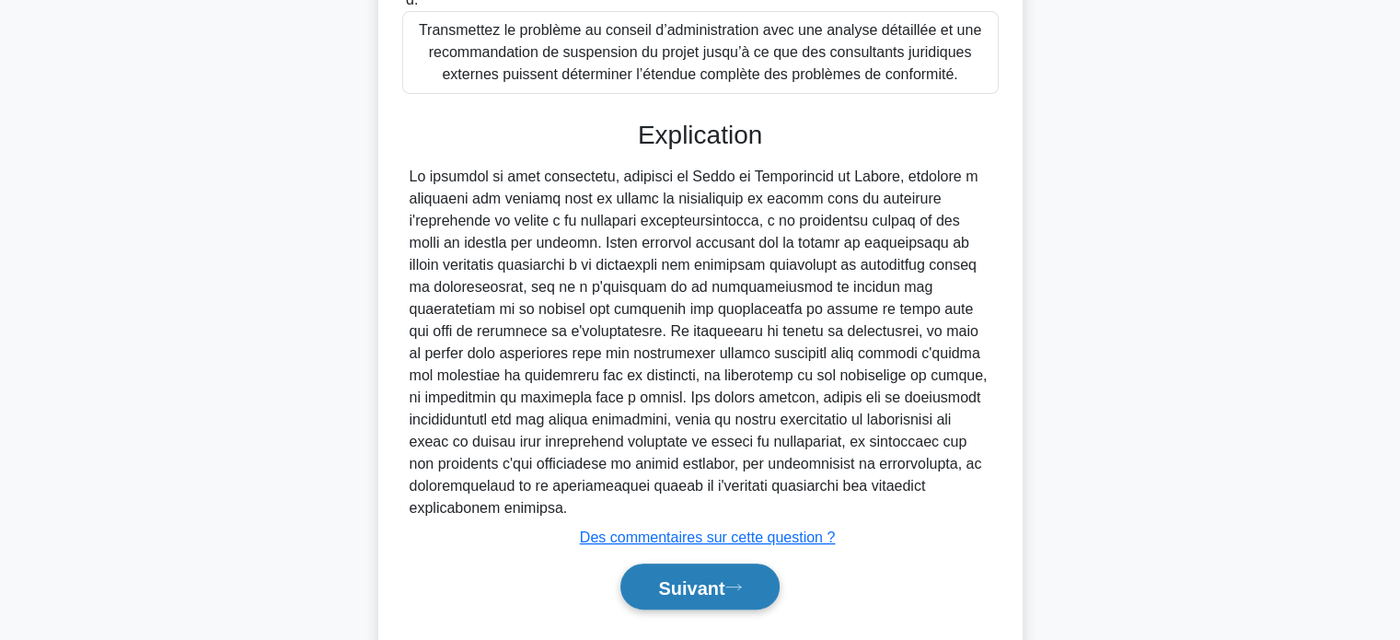
click at [685, 577] on font "Suivant" at bounding box center [691, 587] width 66 height 20
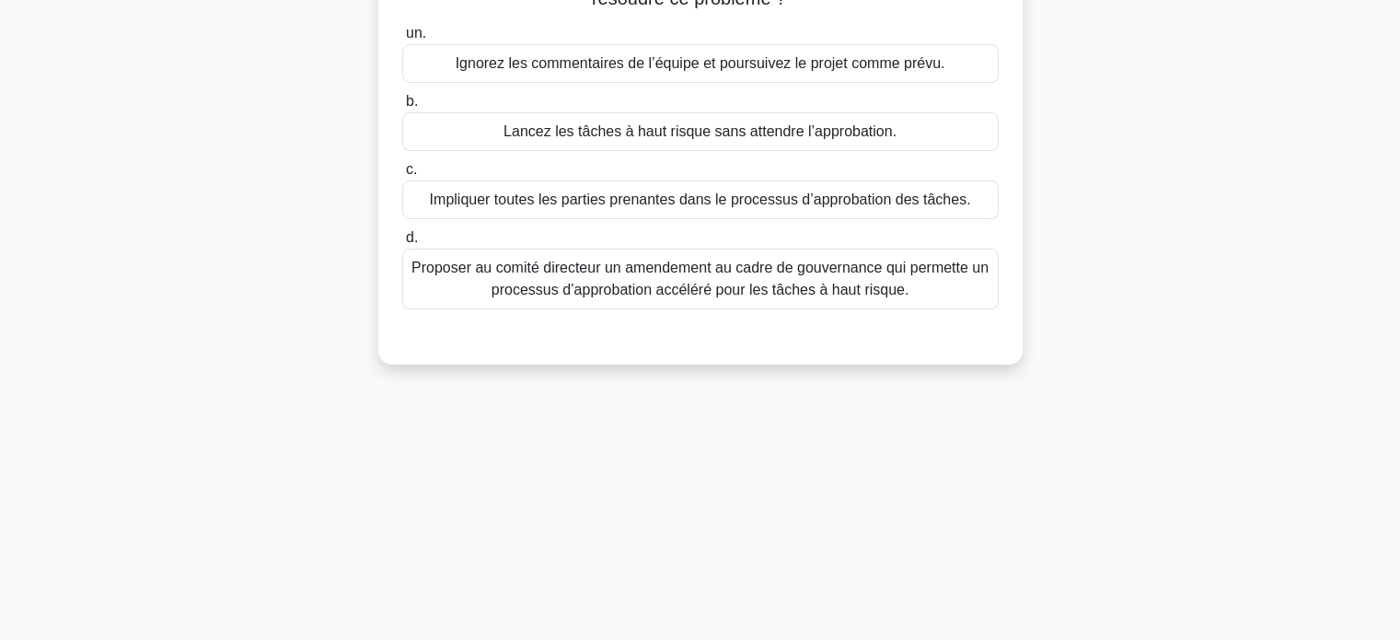
scroll to position [0, 0]
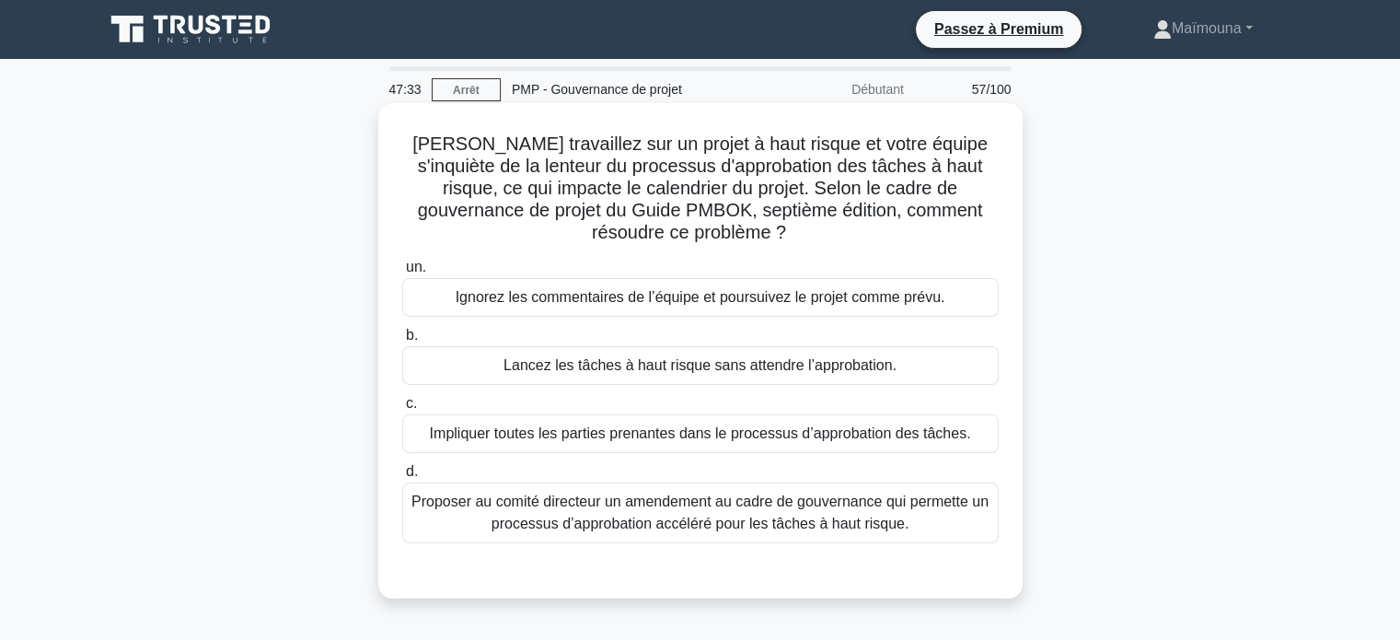
click at [717, 438] on font "Impliquer toutes les parties prenantes dans le processus d’approbation des tâch…" at bounding box center [700, 433] width 541 height 16
click at [402, 410] on input "c. Impliquer toutes les parties prenantes dans le processus d’approbation des t…" at bounding box center [402, 404] width 0 height 12
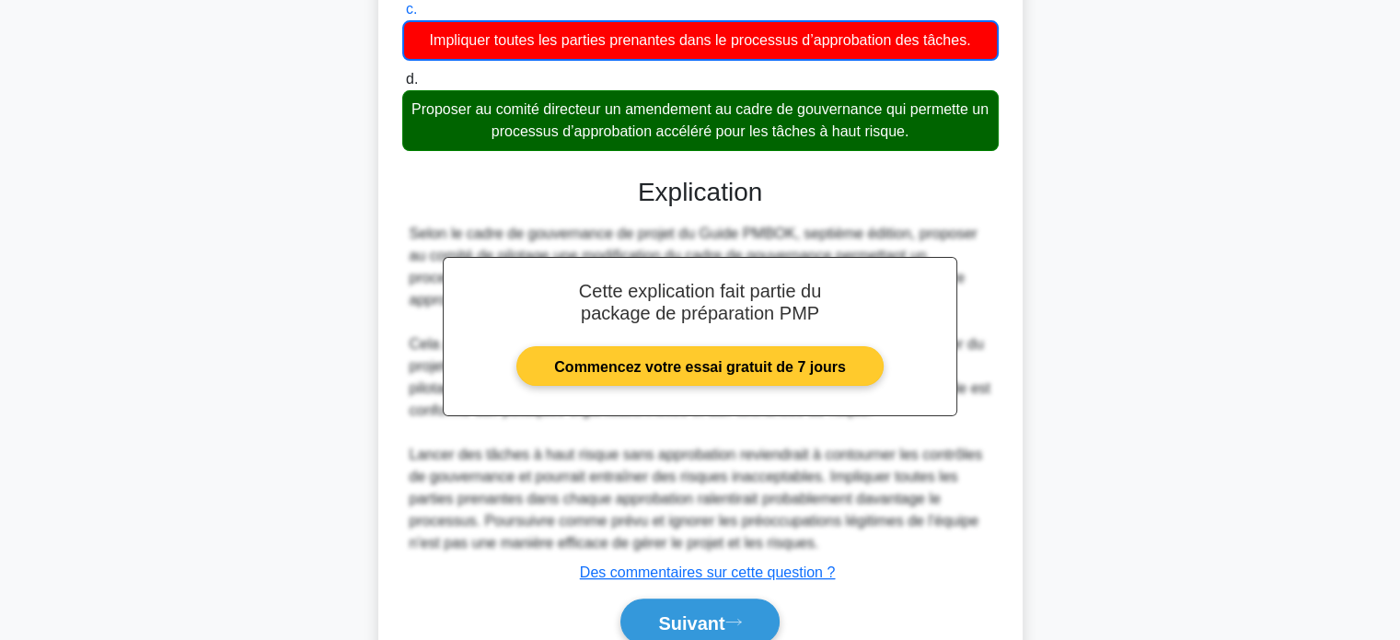
scroll to position [475, 0]
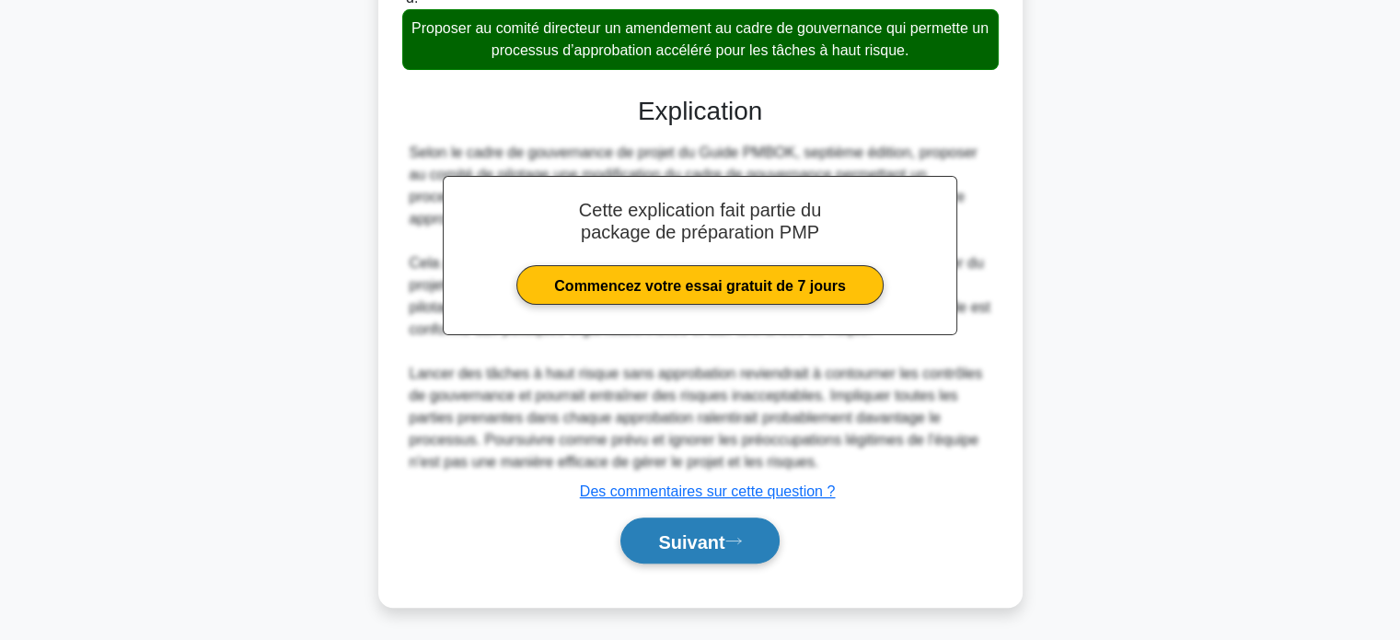
click at [663, 544] on font "Suivant" at bounding box center [691, 541] width 66 height 20
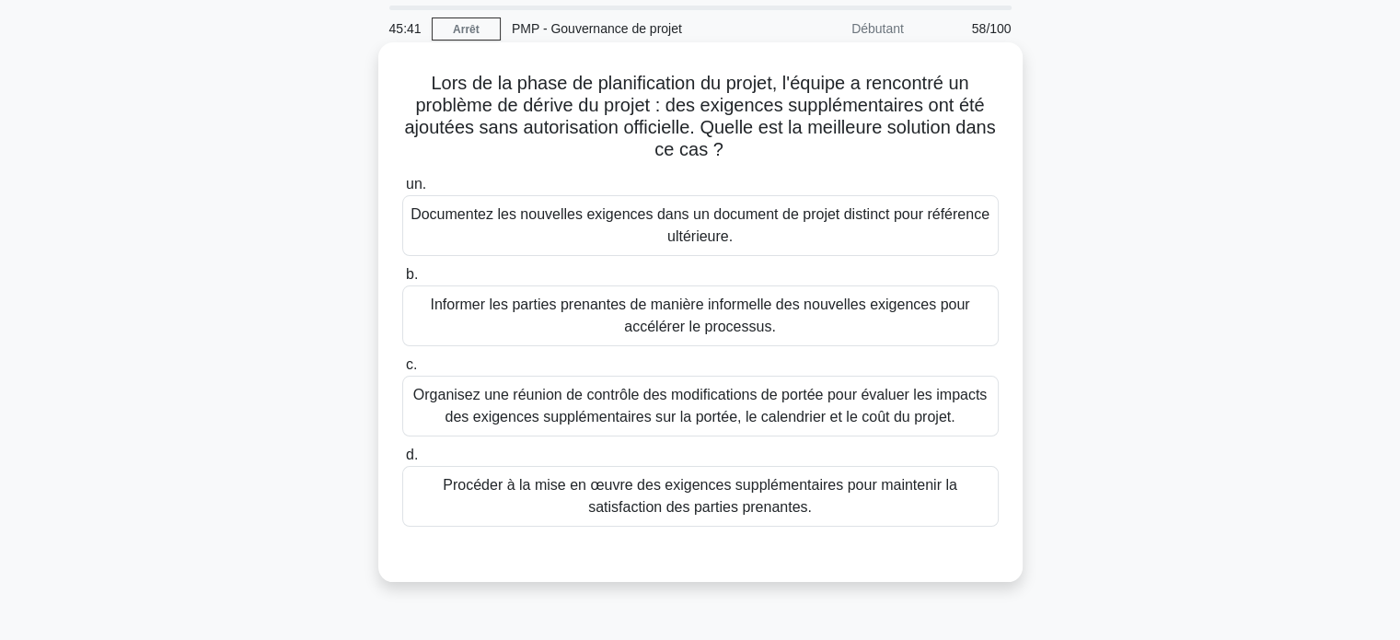
scroll to position [92, 0]
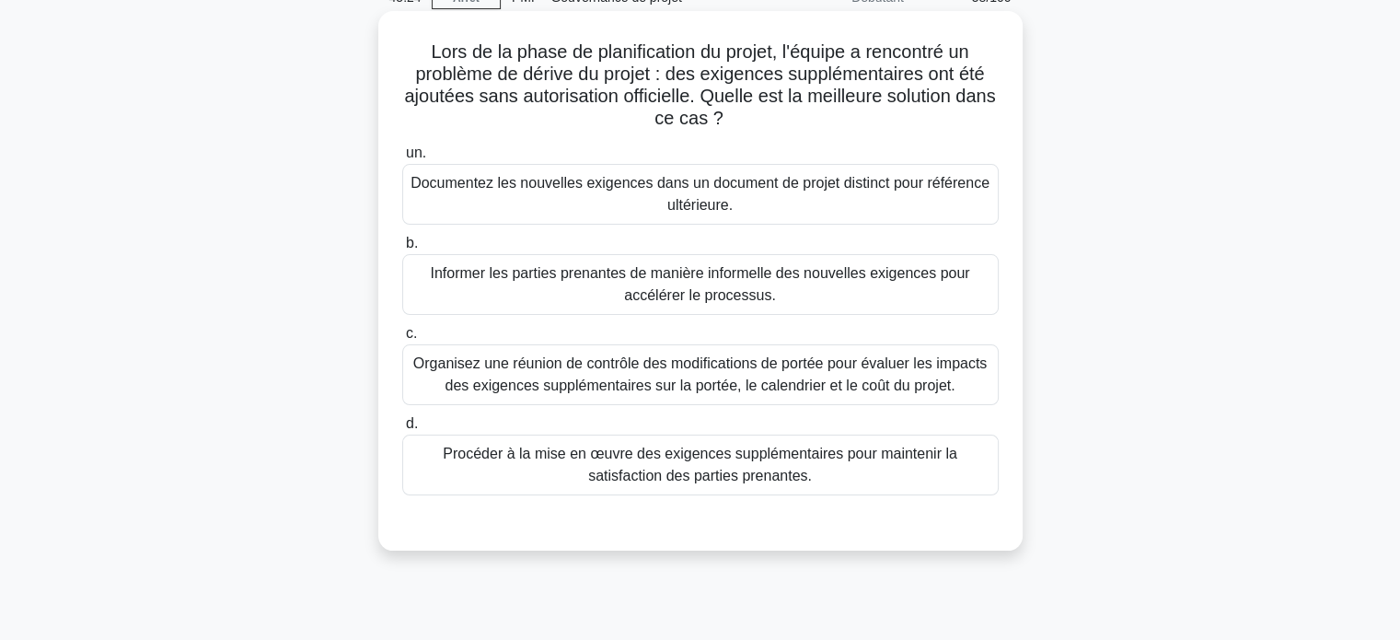
click at [699, 384] on font "Organisez une réunion de contrôle des modifications de portée pour évaluer les …" at bounding box center [699, 374] width 573 height 38
click at [402, 340] on input "c. Organisez une réunion de contrôle des modifications de portée pour évaluer l…" at bounding box center [402, 334] width 0 height 12
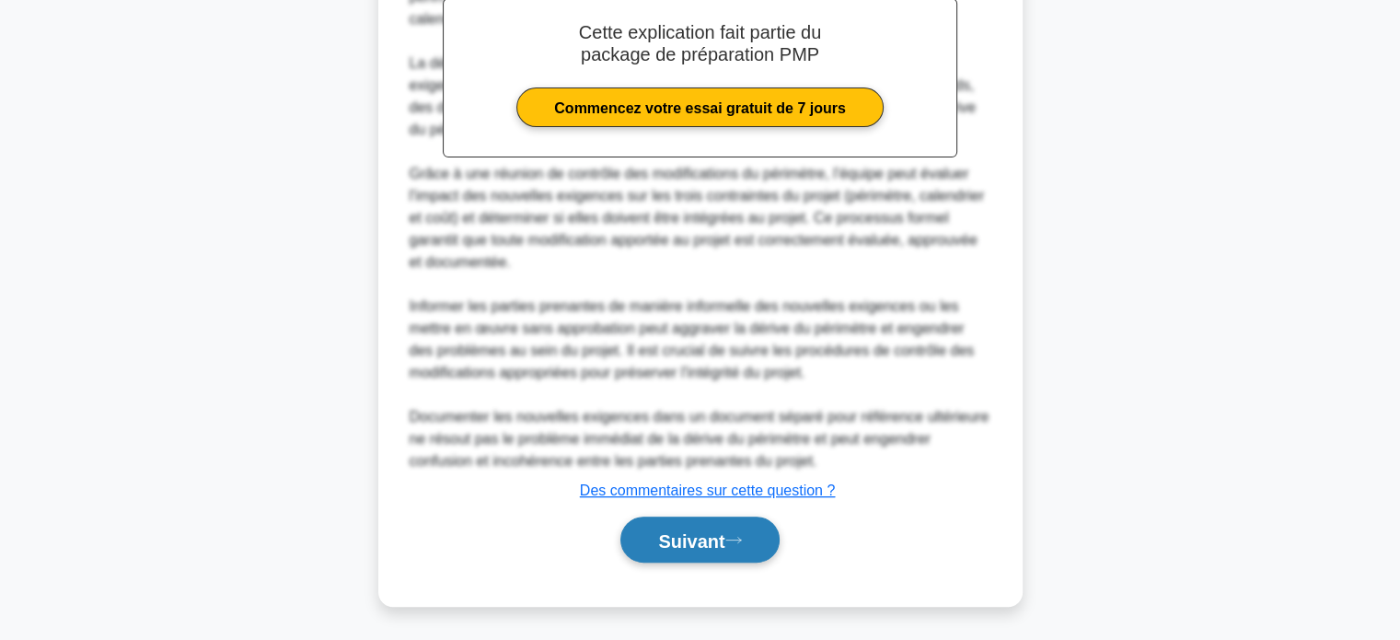
click at [700, 536] on font "Suivant" at bounding box center [691, 540] width 66 height 20
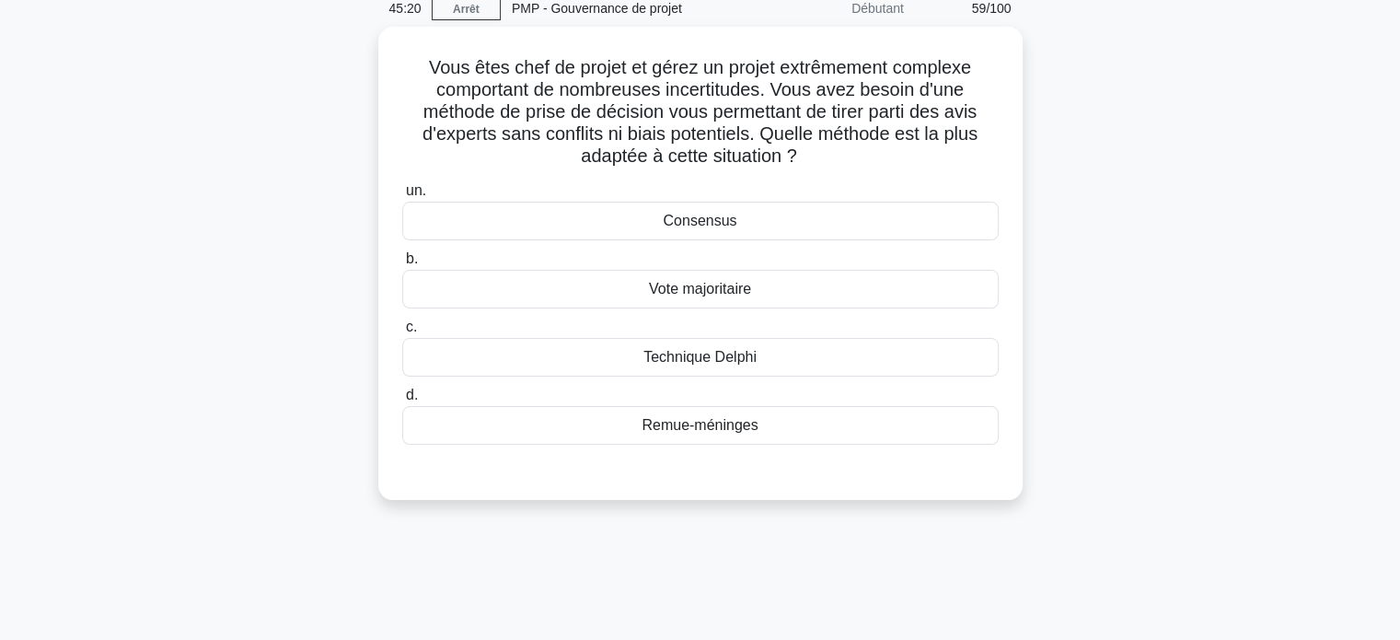
scroll to position [78, 0]
click at [671, 356] on font "Technique Delphi" at bounding box center [699, 355] width 113 height 16
click at [402, 331] on input "c. Technique Delphi" at bounding box center [402, 325] width 0 height 12
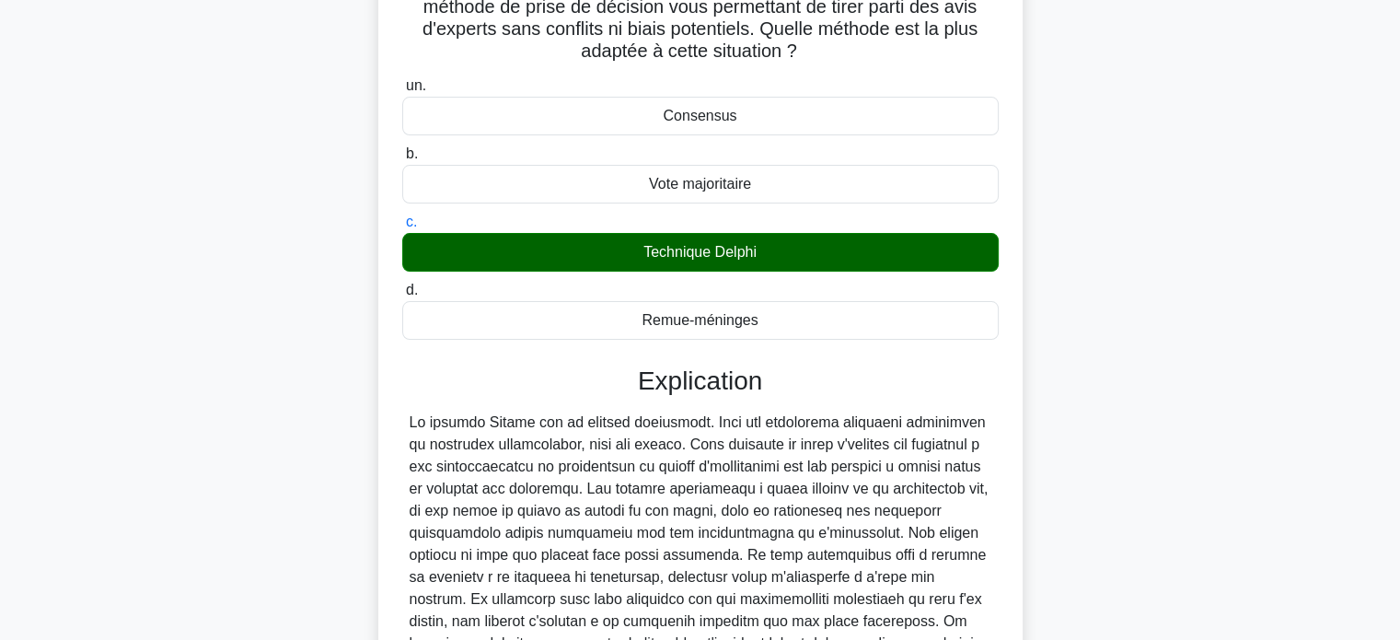
scroll to position [386, 0]
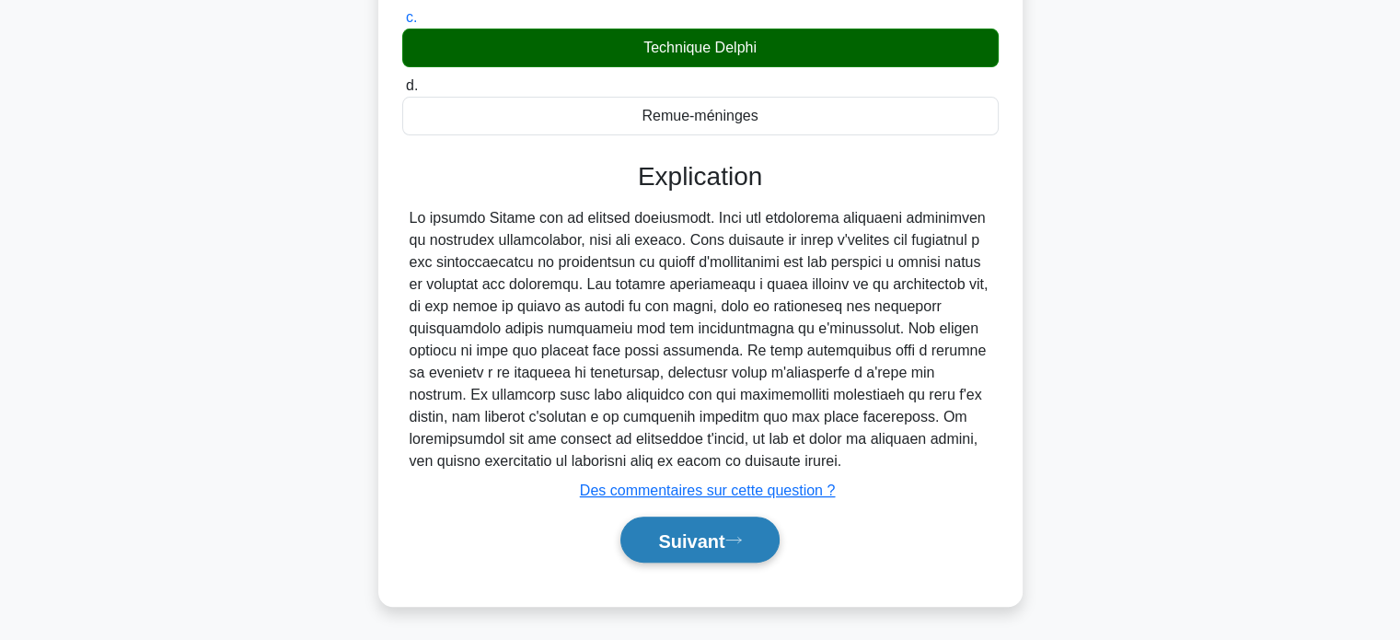
click at [685, 537] on font "Suivant" at bounding box center [691, 540] width 66 height 20
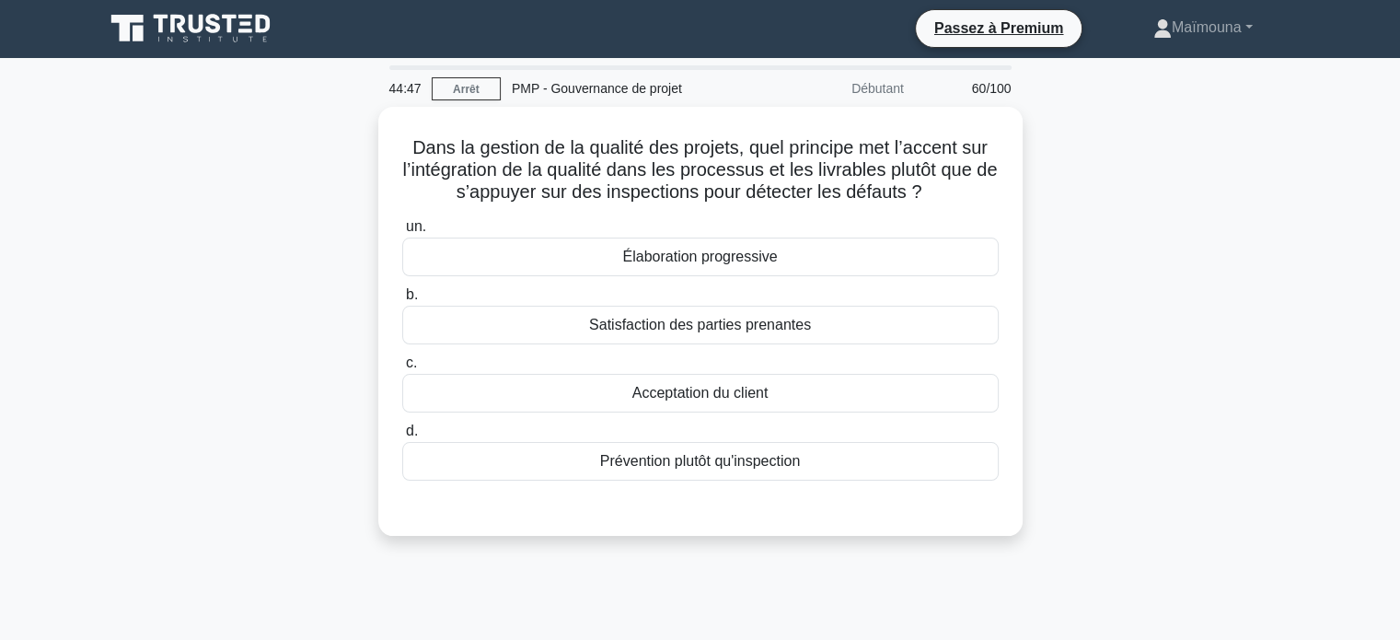
scroll to position [0, 0]
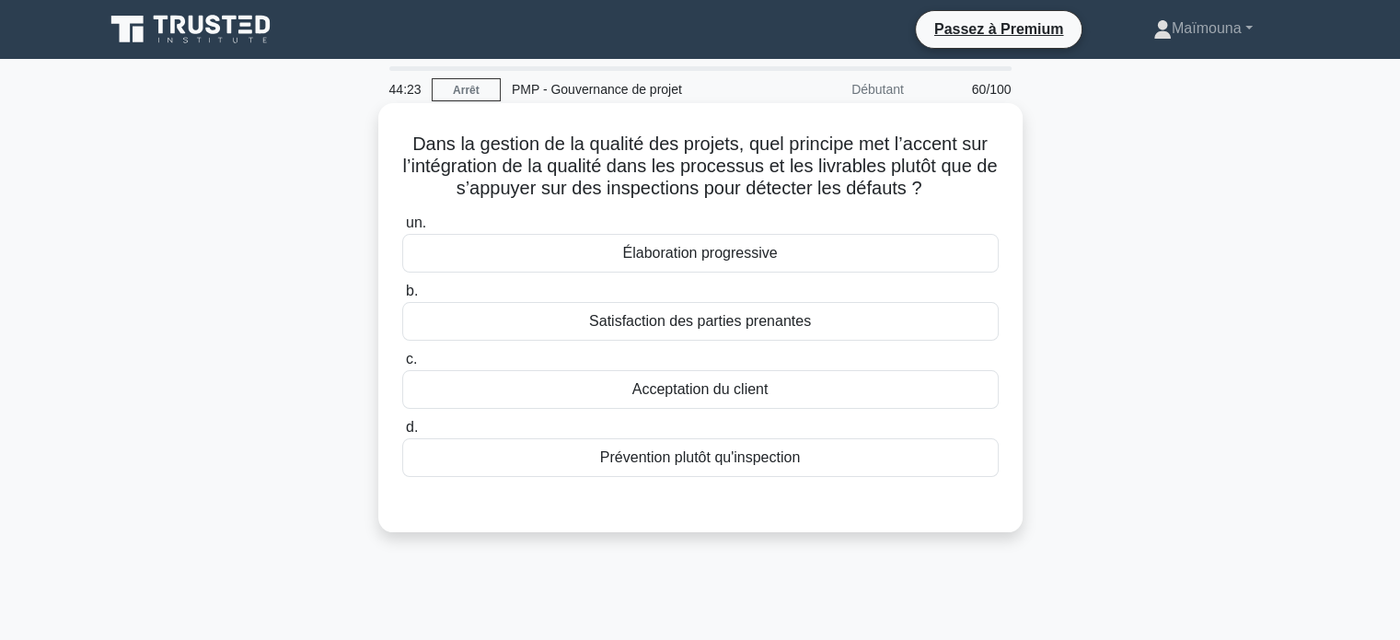
click at [683, 453] on font "Prévention plutôt qu'inspection" at bounding box center [700, 457] width 200 height 16
click at [402, 433] on input "d. Prévention plutôt qu'inspection" at bounding box center [402, 427] width 0 height 12
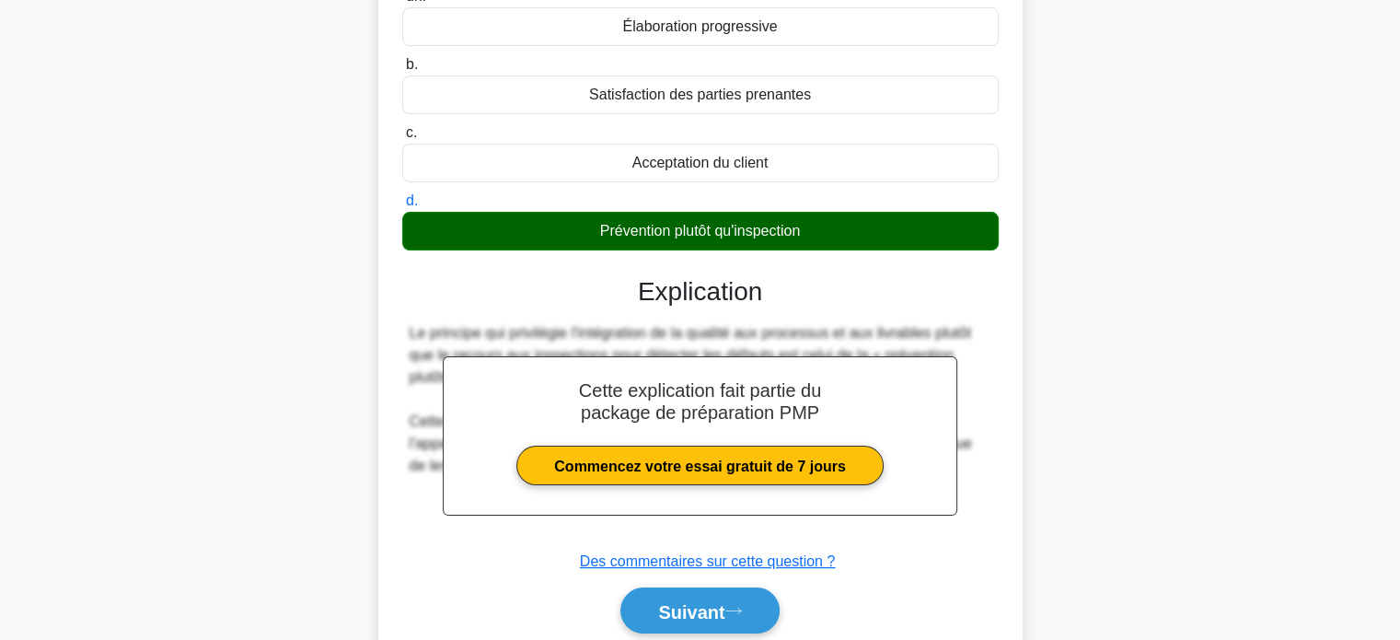
scroll to position [354, 0]
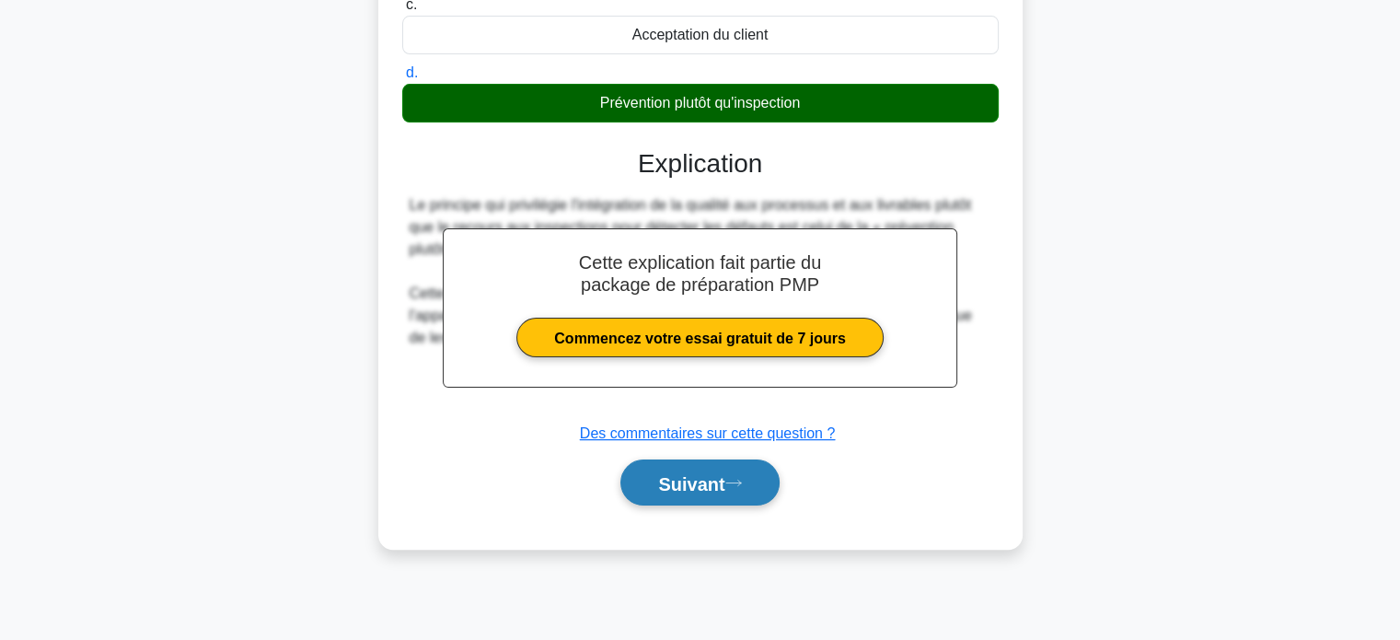
click at [677, 481] on font "Suivant" at bounding box center [691, 483] width 66 height 20
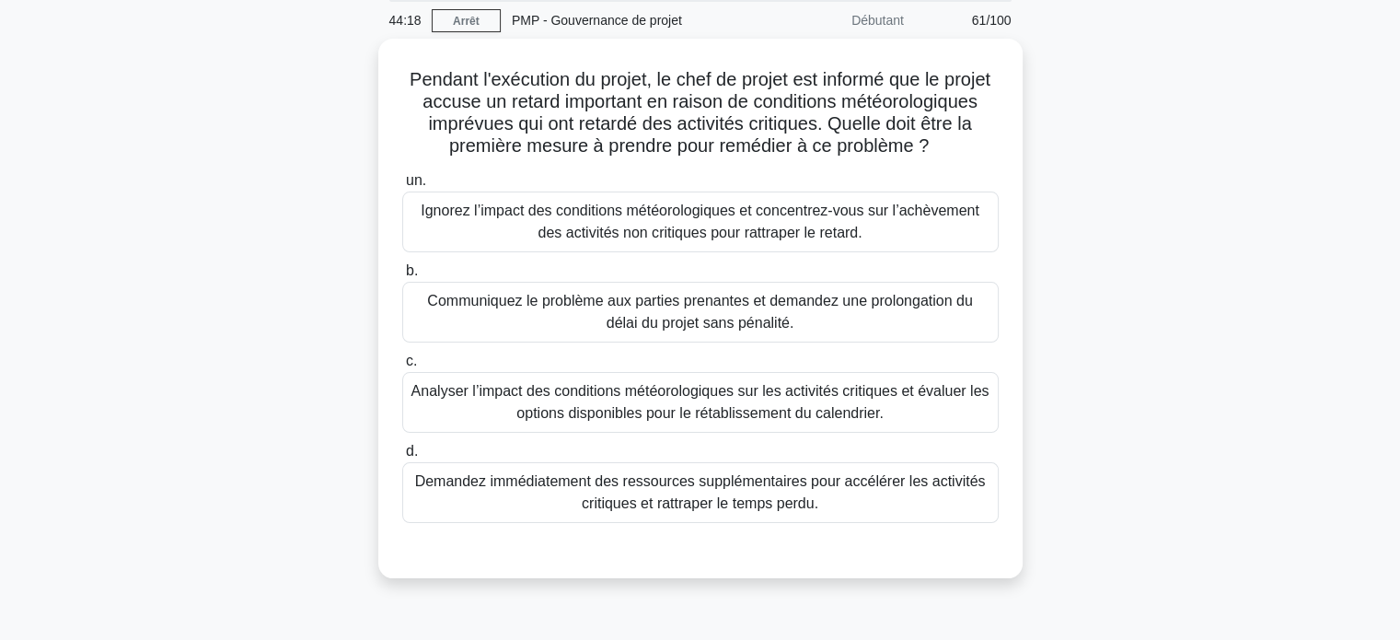
scroll to position [100, 0]
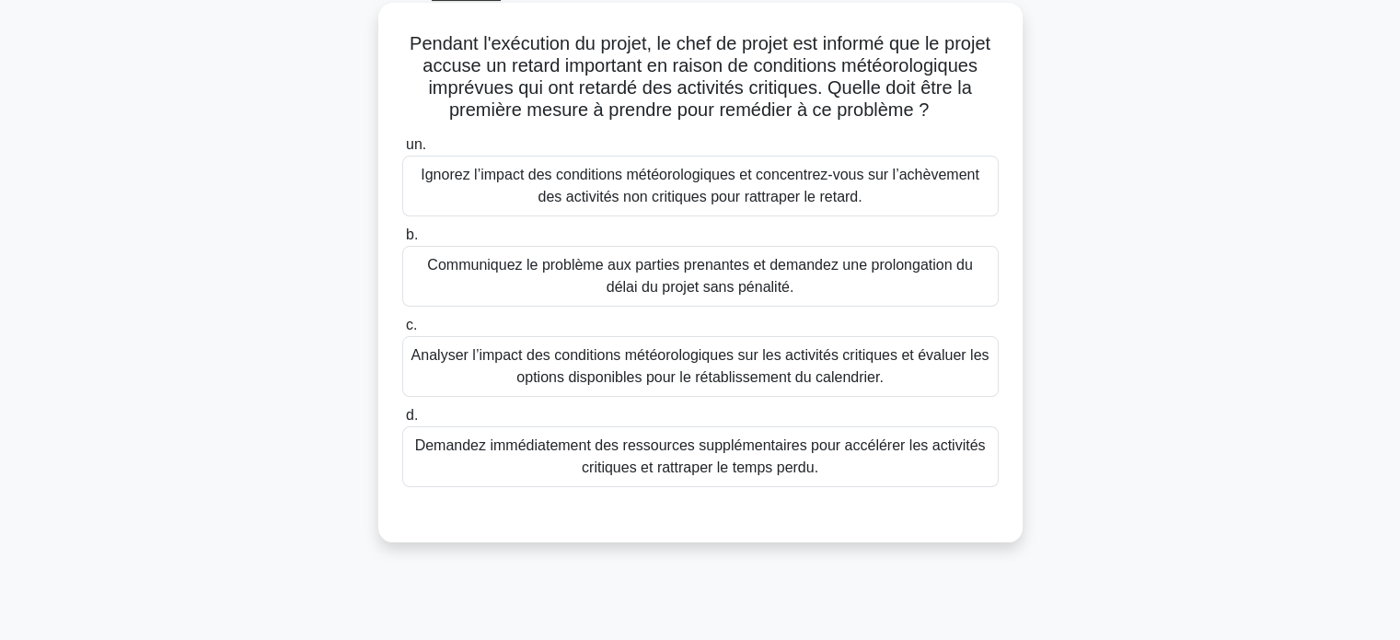
click at [813, 378] on font "Analyser l’impact des conditions météorologiques sur les activités critiques et…" at bounding box center [700, 366] width 578 height 38
click at [402, 331] on input "c. Analyser l’impact des conditions météorologiques sur les activités critiques…" at bounding box center [402, 325] width 0 height 12
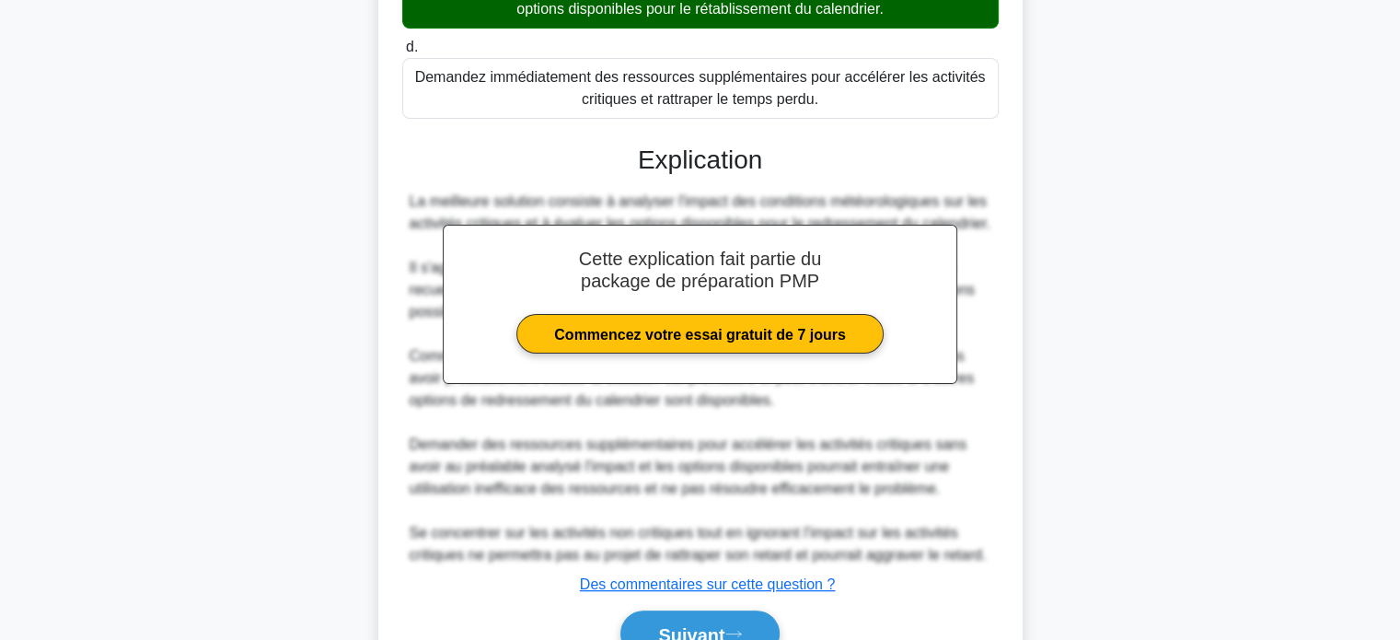
scroll to position [584, 0]
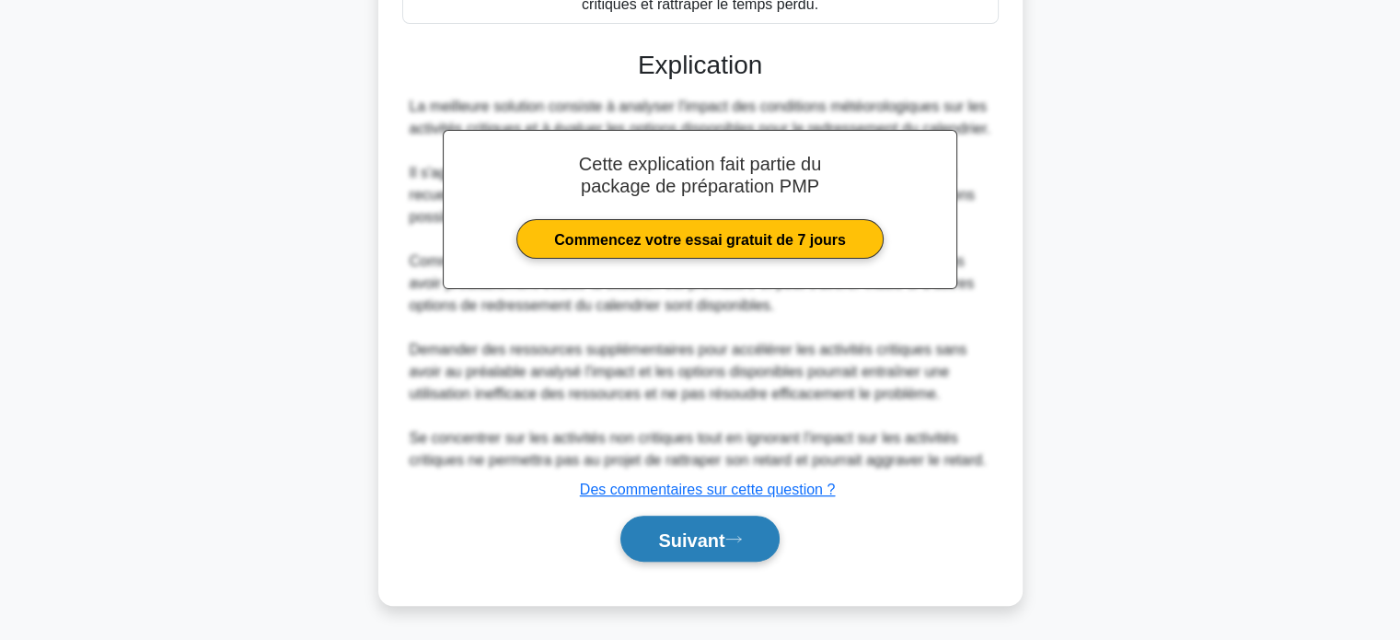
click at [692, 525] on button "Suivant" at bounding box center [699, 538] width 158 height 47
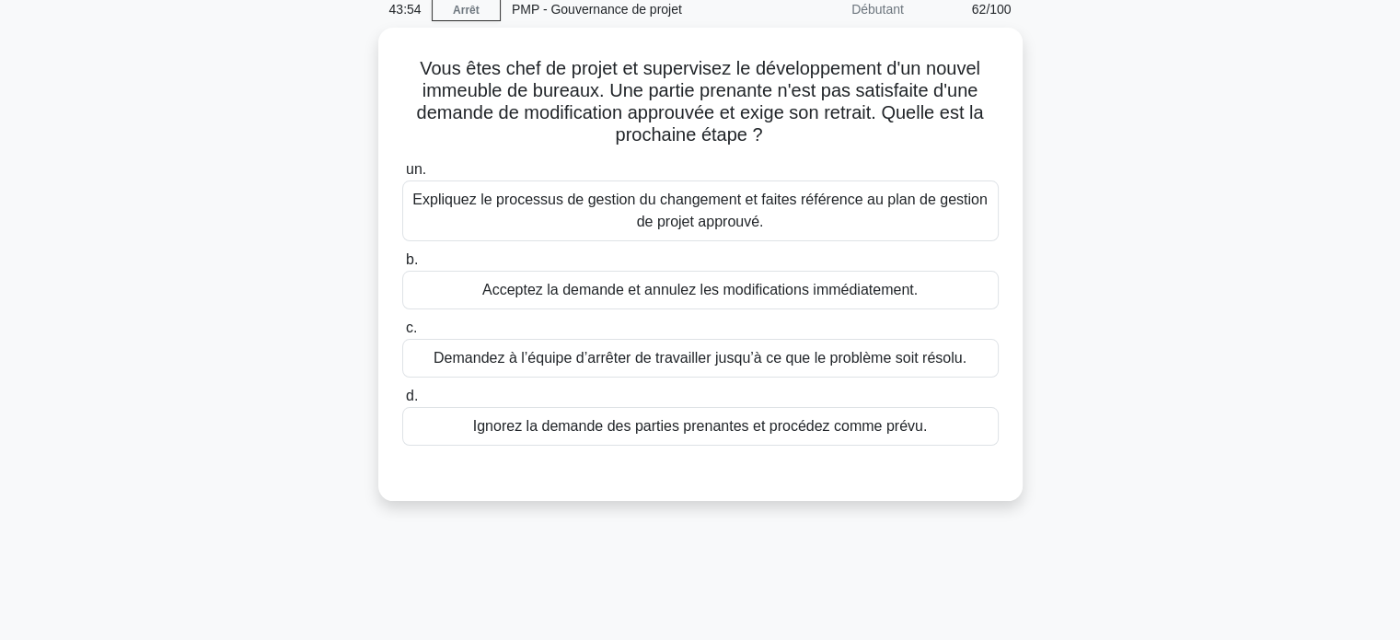
scroll to position [0, 0]
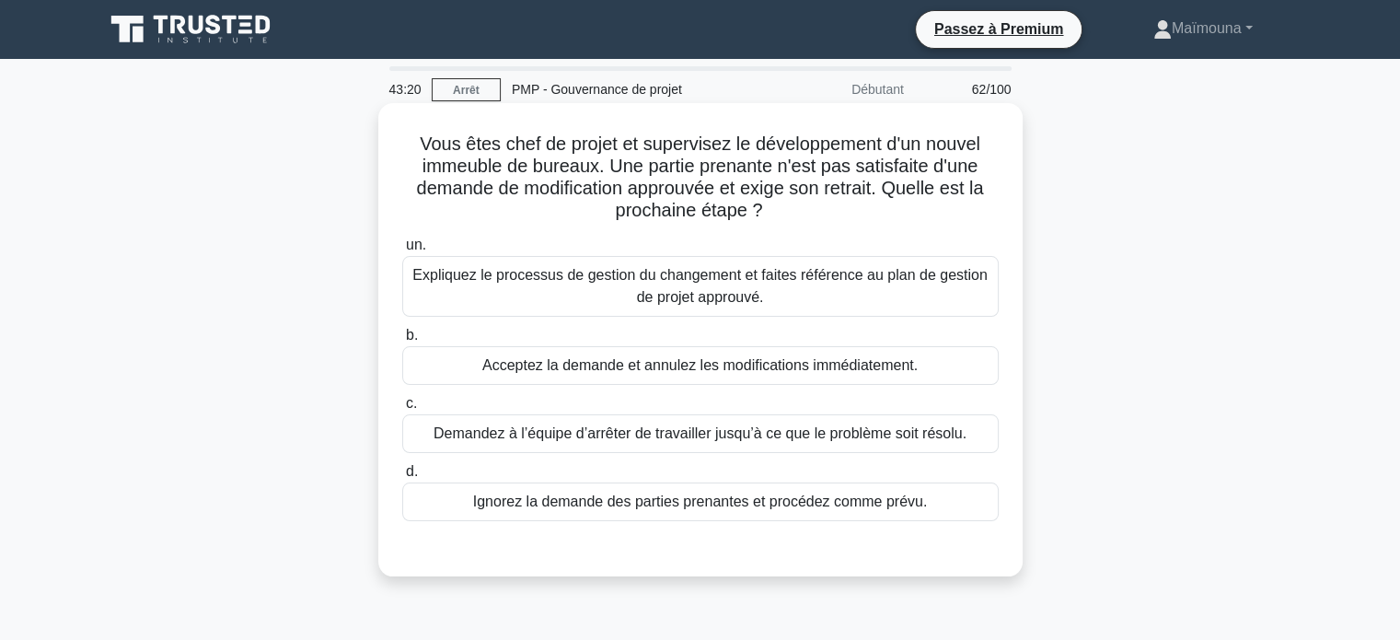
click at [698, 298] on font "Expliquez le processus de gestion du changement et faites référence au plan de …" at bounding box center [699, 286] width 574 height 38
click at [402, 251] on input "un. Expliquez le processus de gestion du changement et faites référence au plan…" at bounding box center [402, 245] width 0 height 12
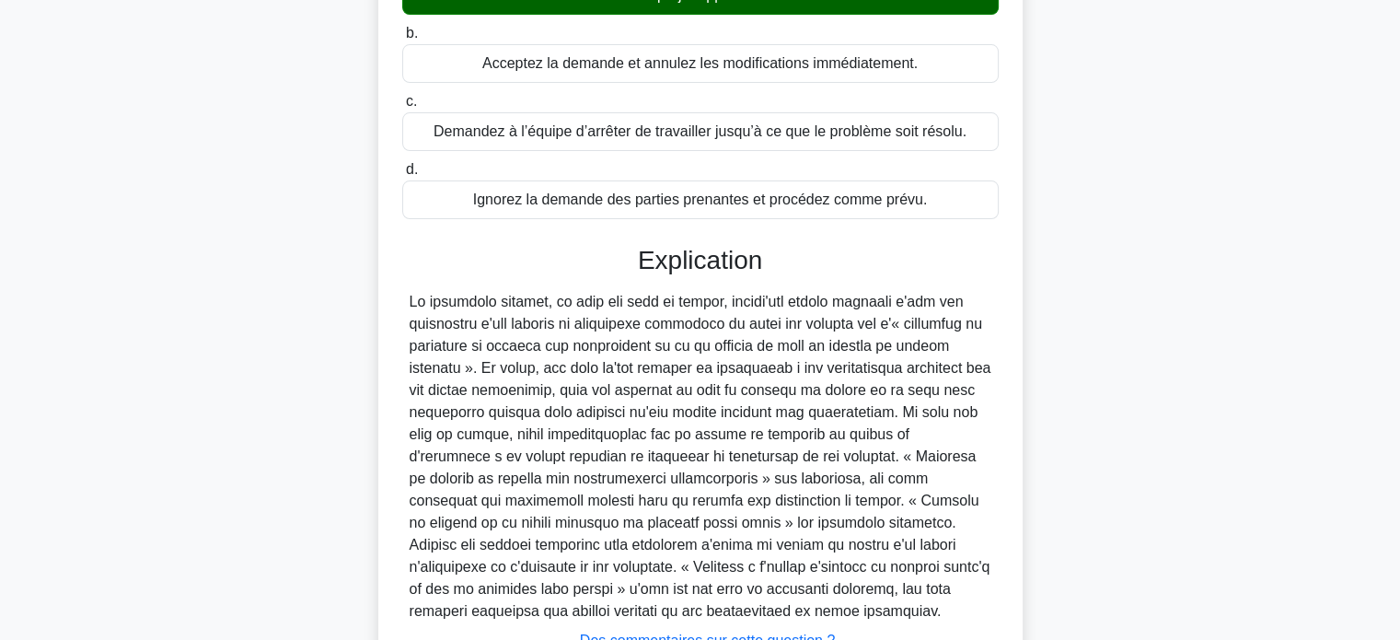
scroll to position [452, 0]
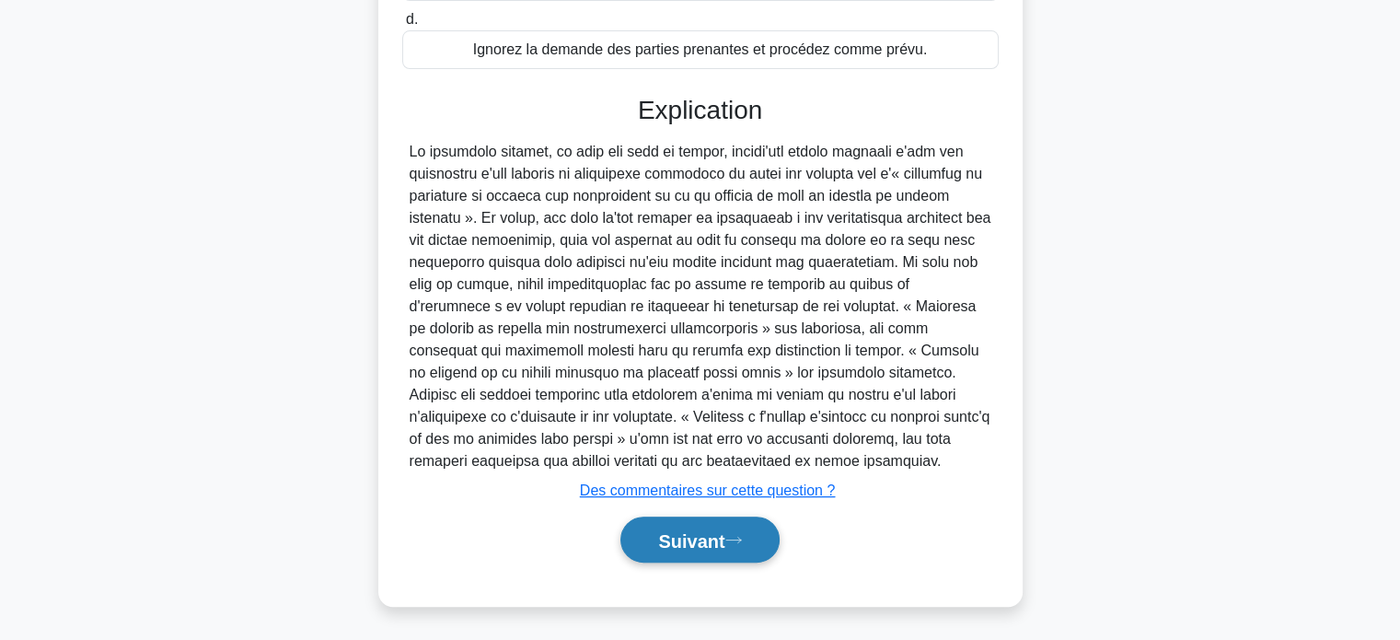
click at [689, 530] on font "Suivant" at bounding box center [691, 540] width 66 height 20
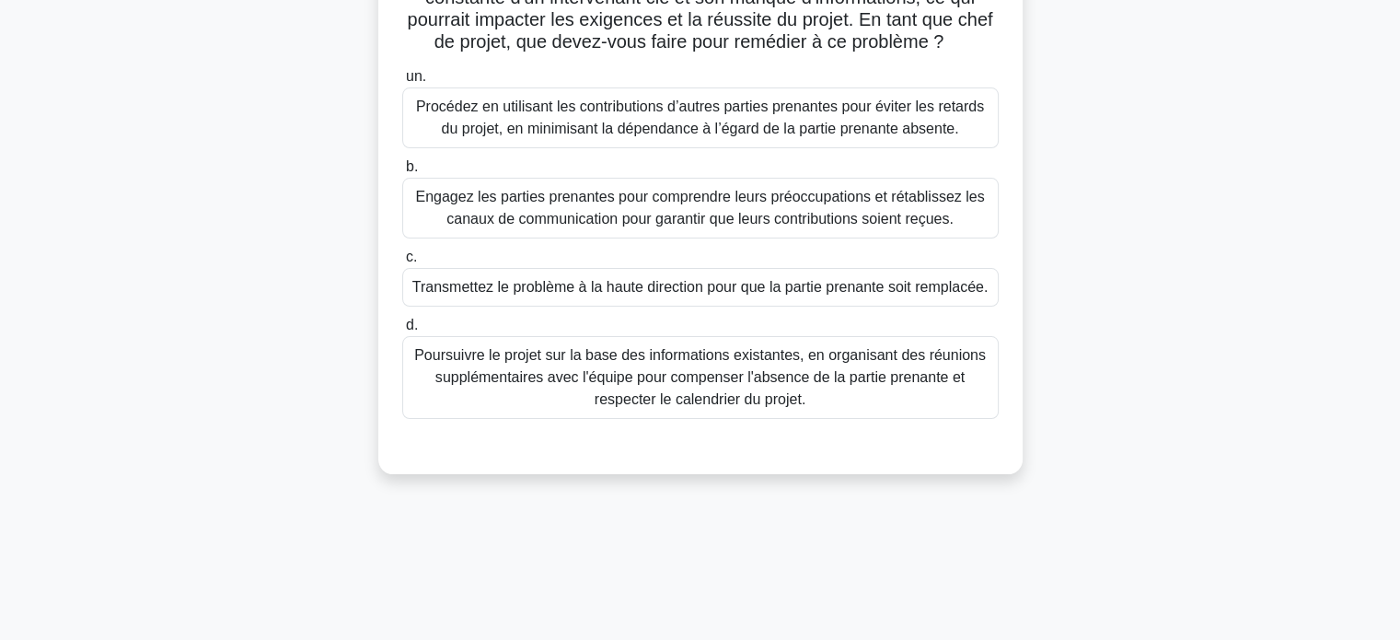
scroll to position [170, 0]
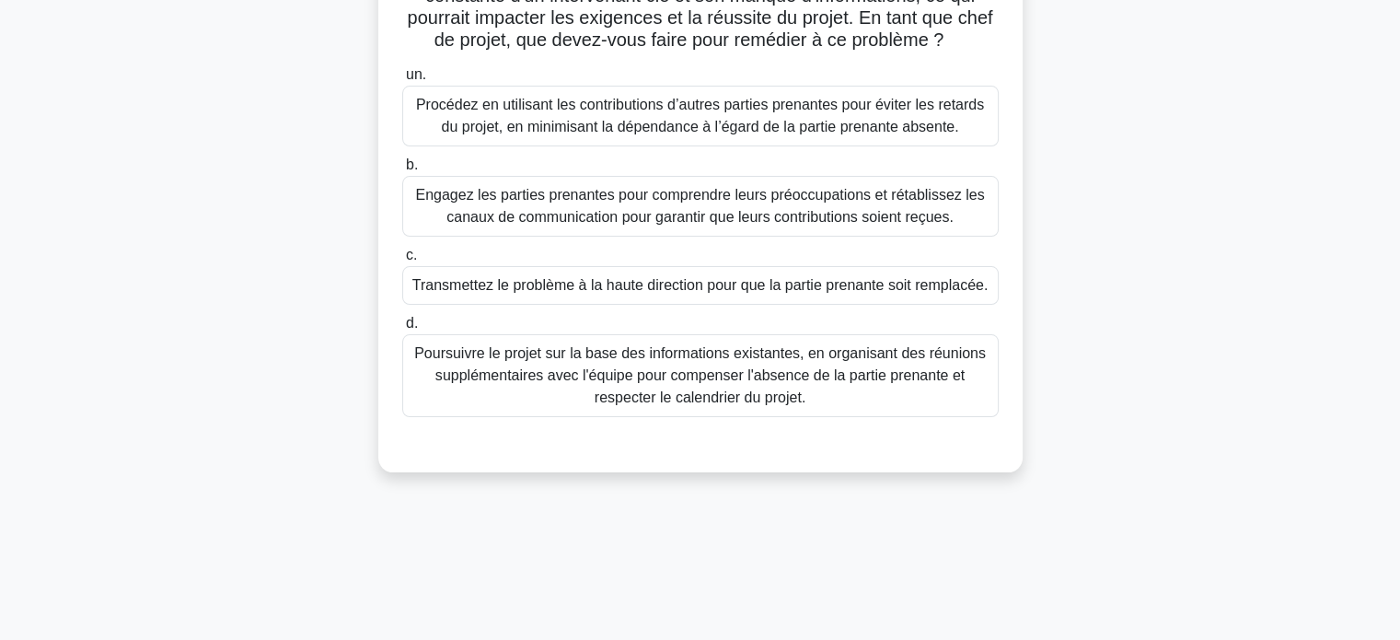
click at [645, 198] on font "Engagez les parties prenantes pour comprendre leurs préoccupations et rétabliss…" at bounding box center [699, 206] width 569 height 38
click at [402, 171] on input "b. Engagez les parties prenantes pour comprendre leurs préoccupations et rétabl…" at bounding box center [402, 165] width 0 height 12
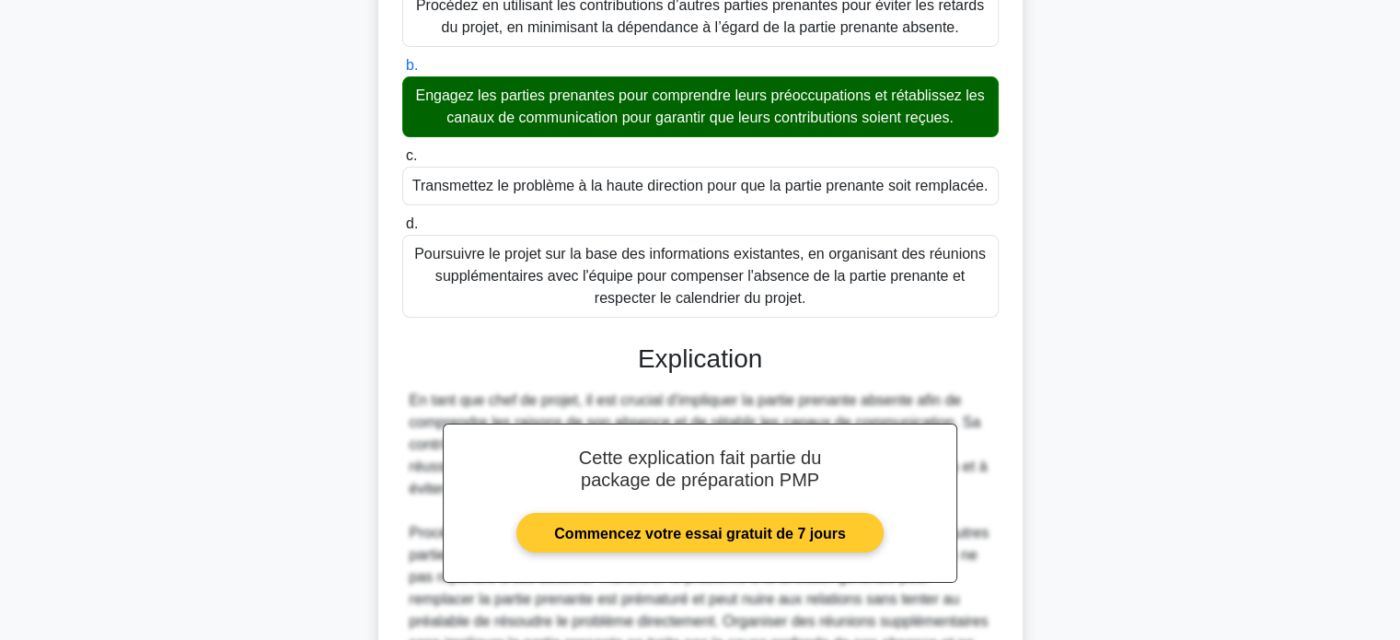
scroll to position [474, 0]
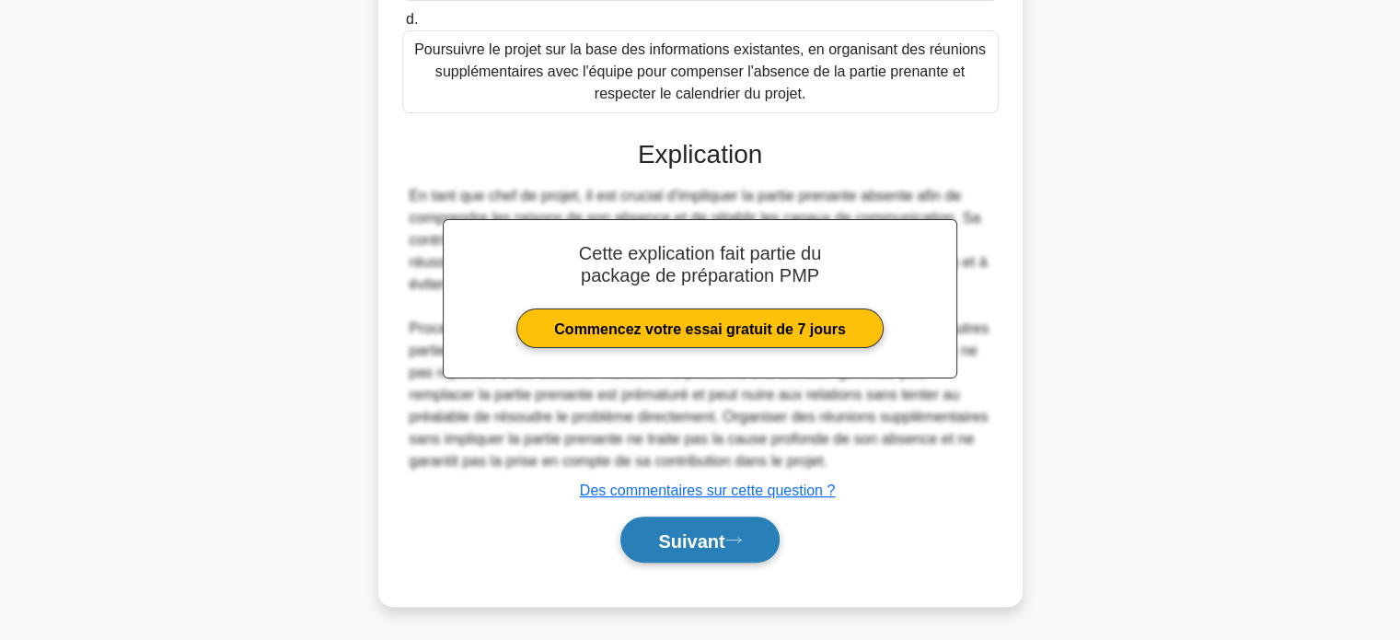
click at [679, 530] on font "Suivant" at bounding box center [691, 540] width 66 height 20
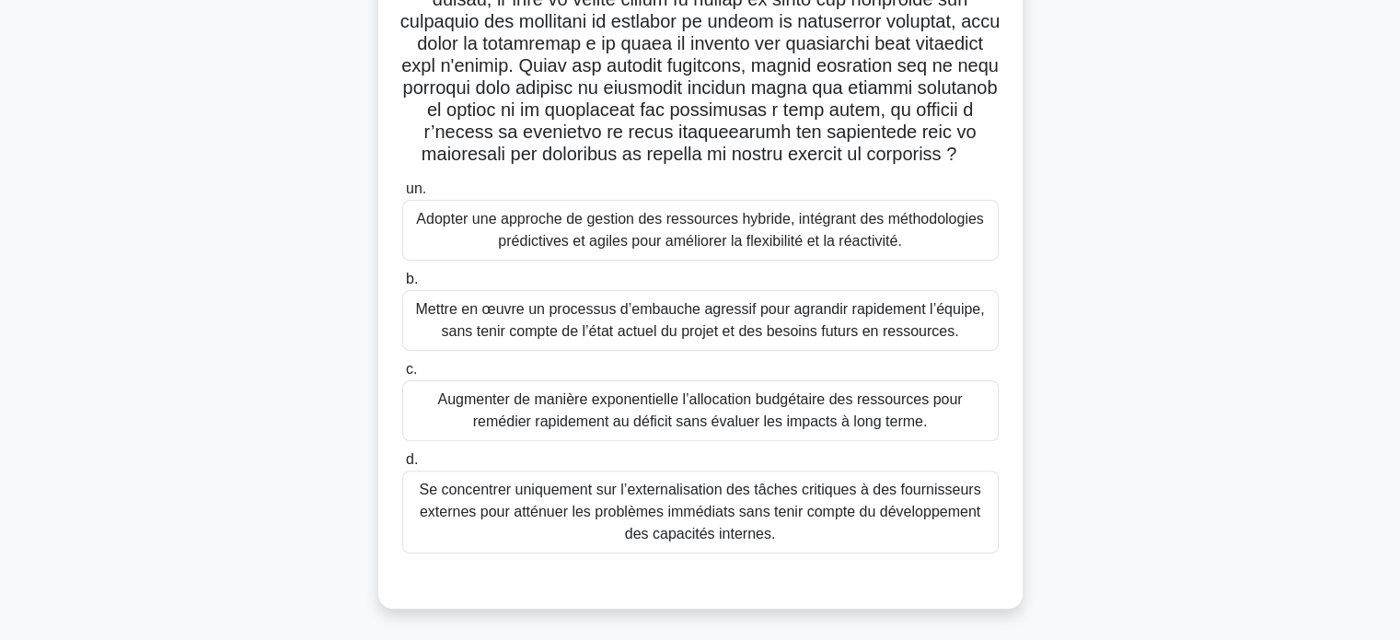
scroll to position [479, 0]
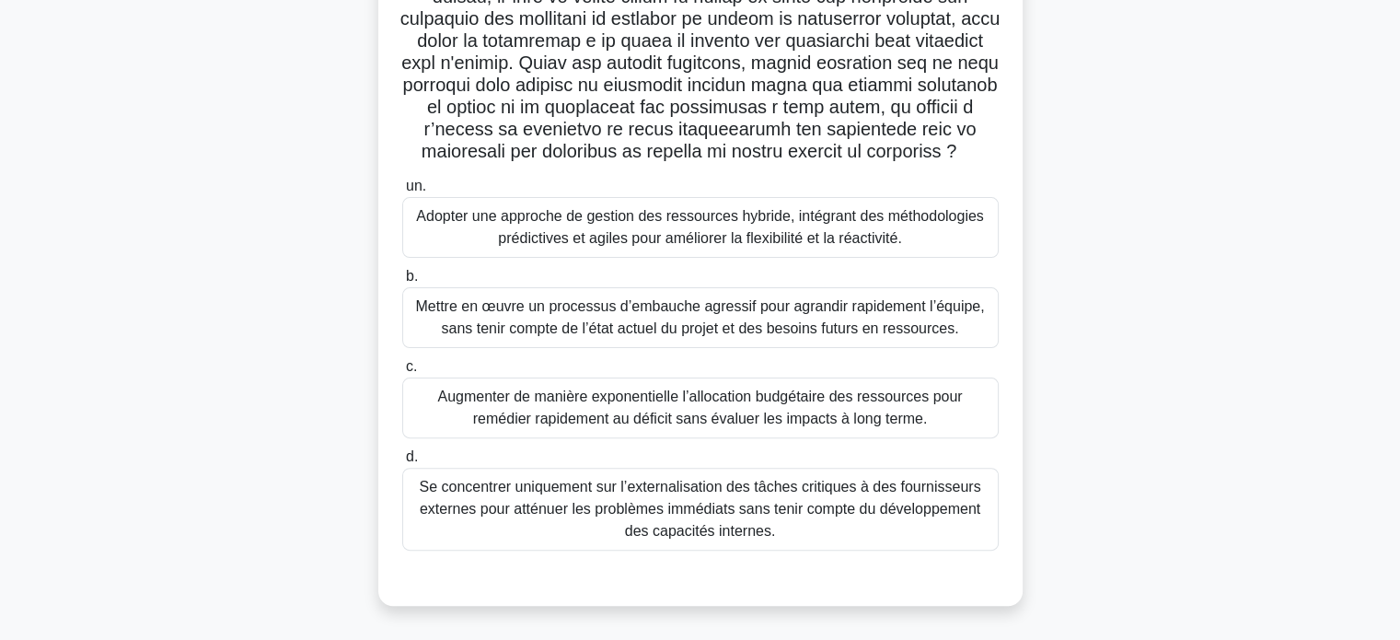
click at [723, 229] on font "Adopter une approche de gestion des ressources hybride, intégrant des méthodolo…" at bounding box center [699, 227] width 567 height 38
click at [402, 192] on input "un. Adopter une approche de gestion des ressources hybride, intégrant des métho…" at bounding box center [402, 186] width 0 height 12
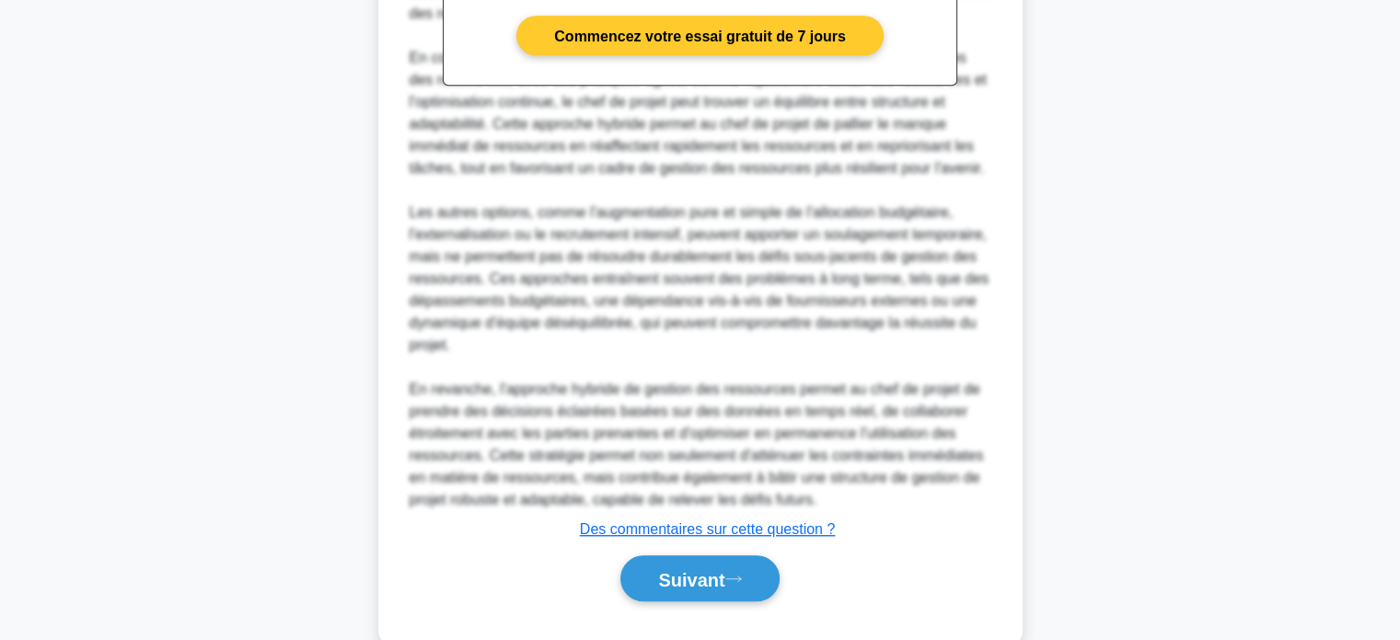
scroll to position [1215, 0]
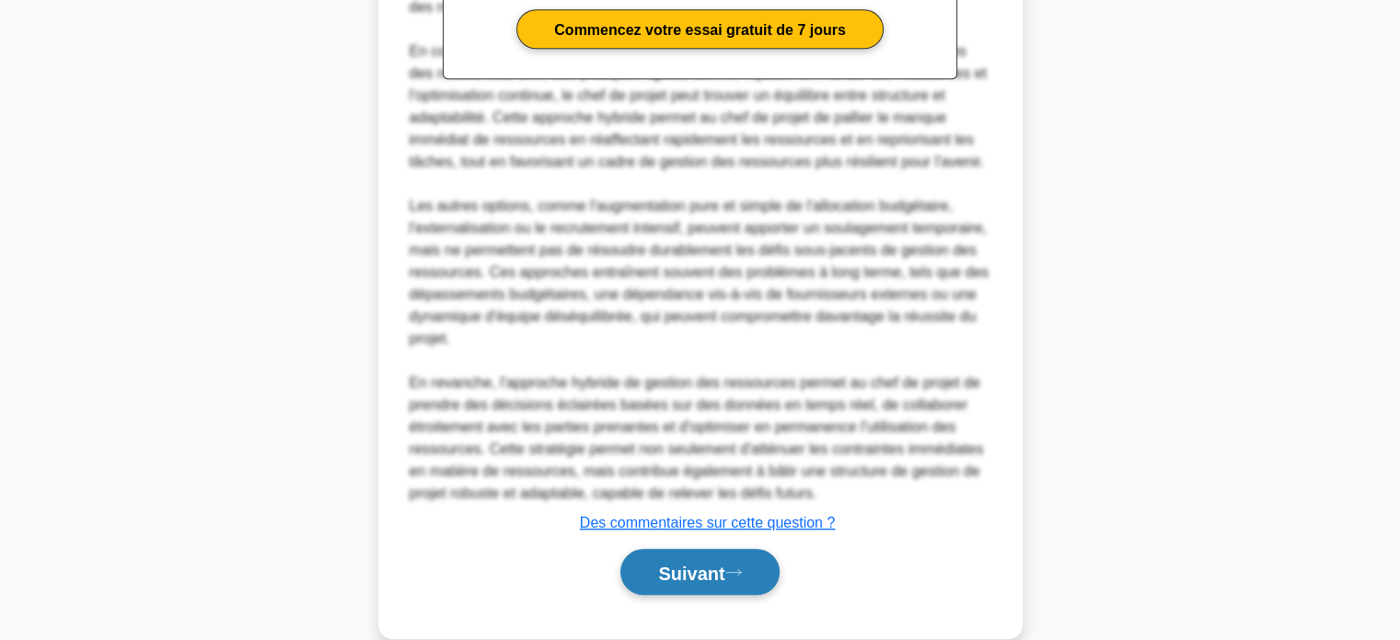
drag, startPoint x: 664, startPoint y: 580, endPoint x: 665, endPoint y: 570, distance: 10.2
click at [664, 577] on font "Suivant" at bounding box center [691, 572] width 66 height 20
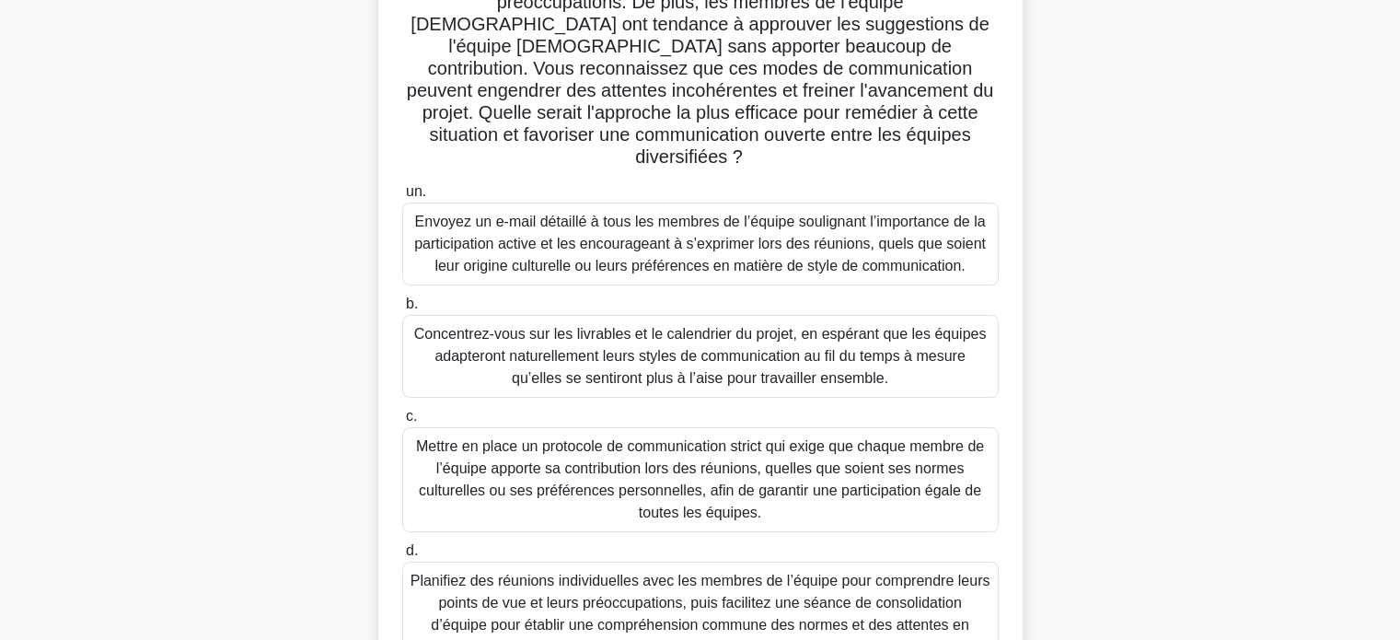
scroll to position [354, 0]
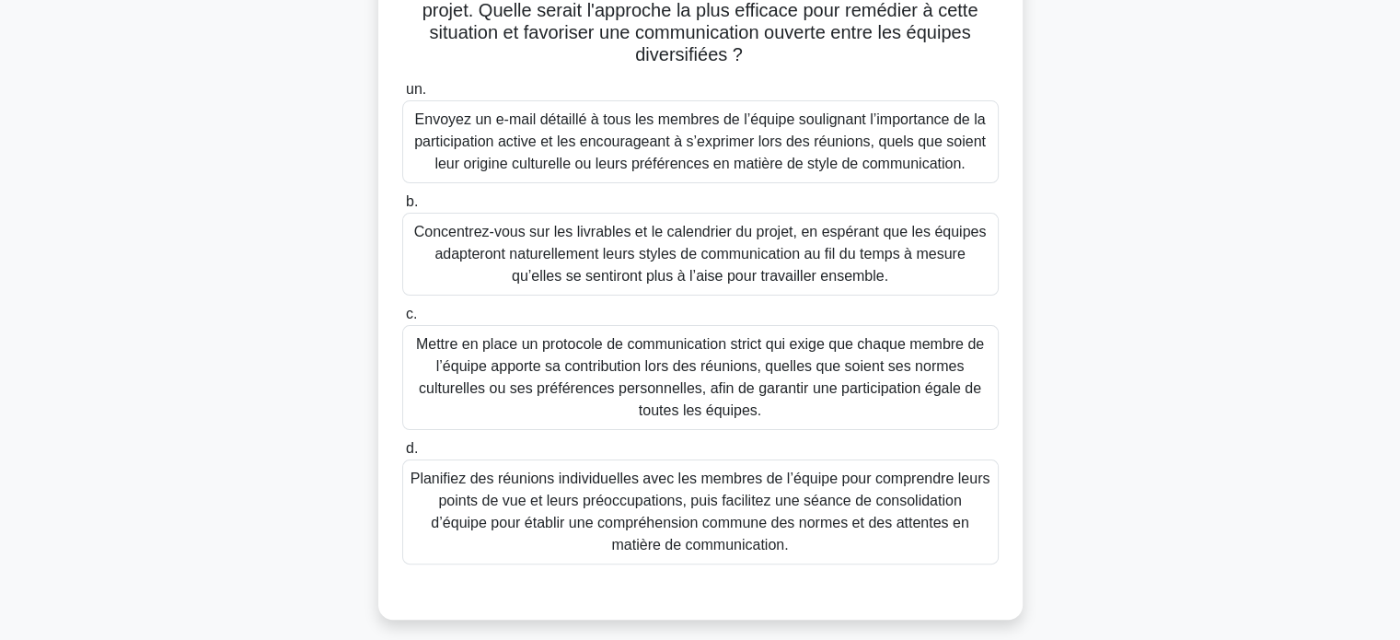
click at [681, 477] on font "Planifiez des réunions individuelles avec les membres de l’équipe pour comprend…" at bounding box center [700, 511] width 580 height 82
click at [402, 455] on input "d. Planifiez des réunions individuelles avec les membres de l’équipe pour compr…" at bounding box center [402, 449] width 0 height 12
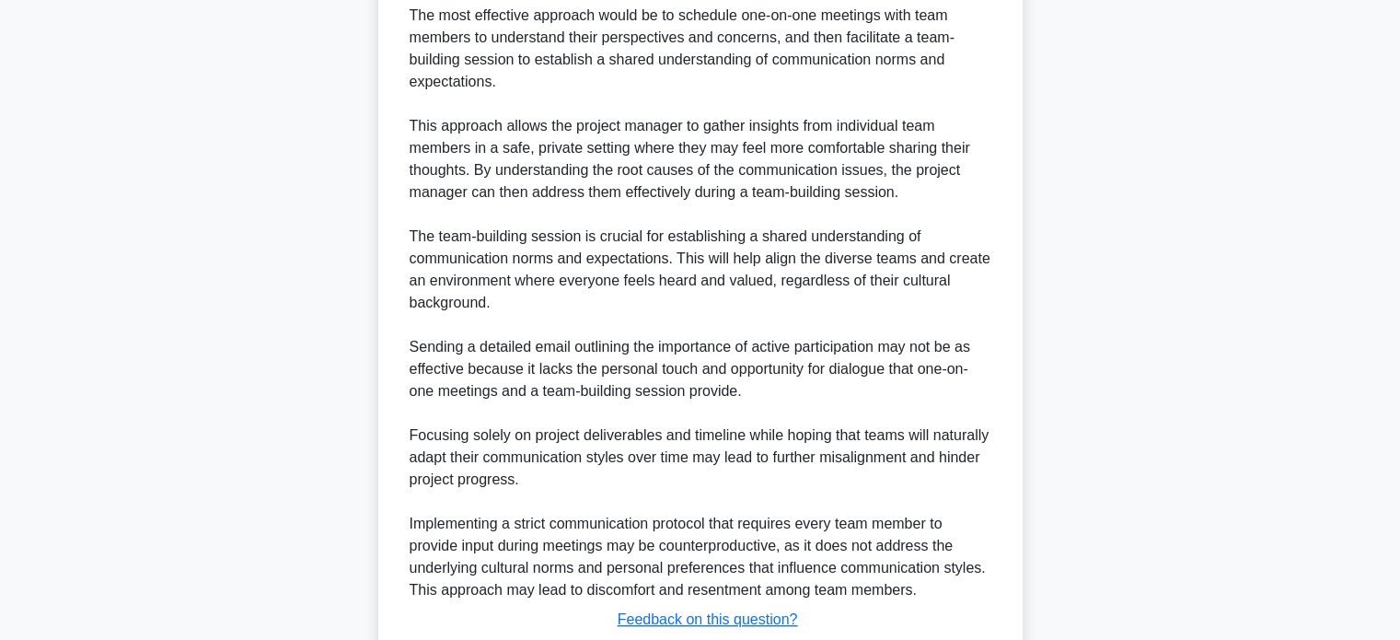
scroll to position [1067, 0]
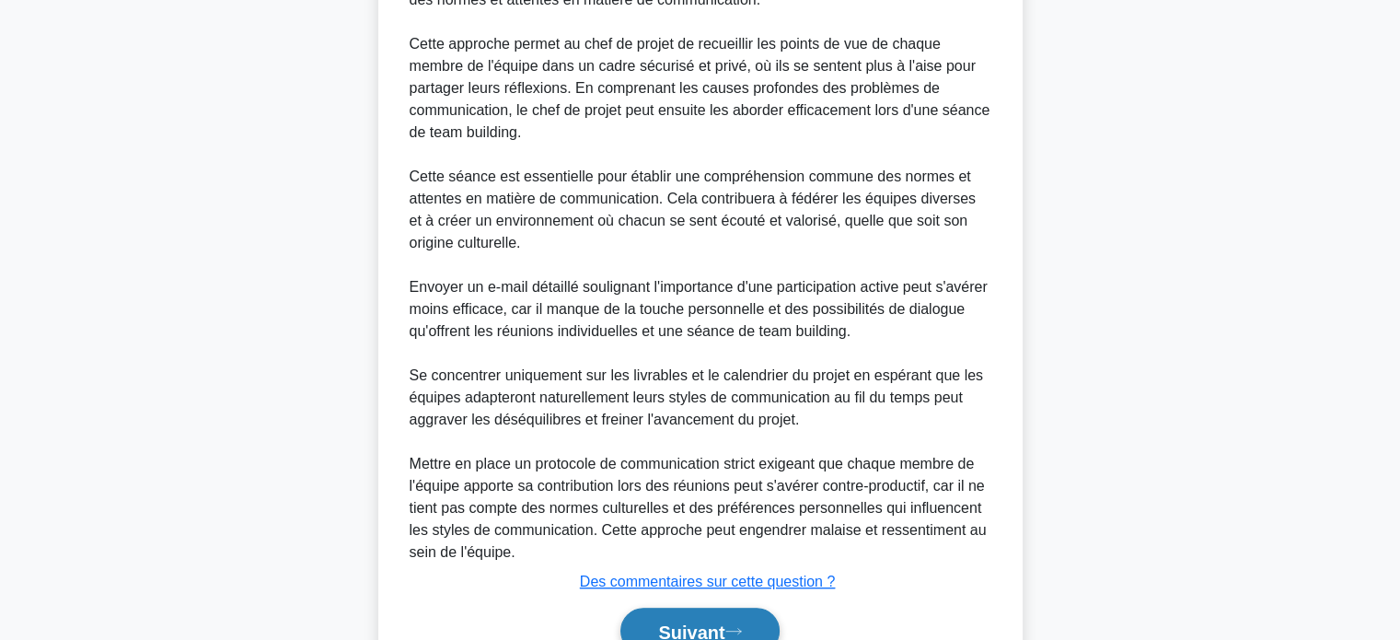
click at [671, 621] on font "Suivant" at bounding box center [691, 631] width 66 height 20
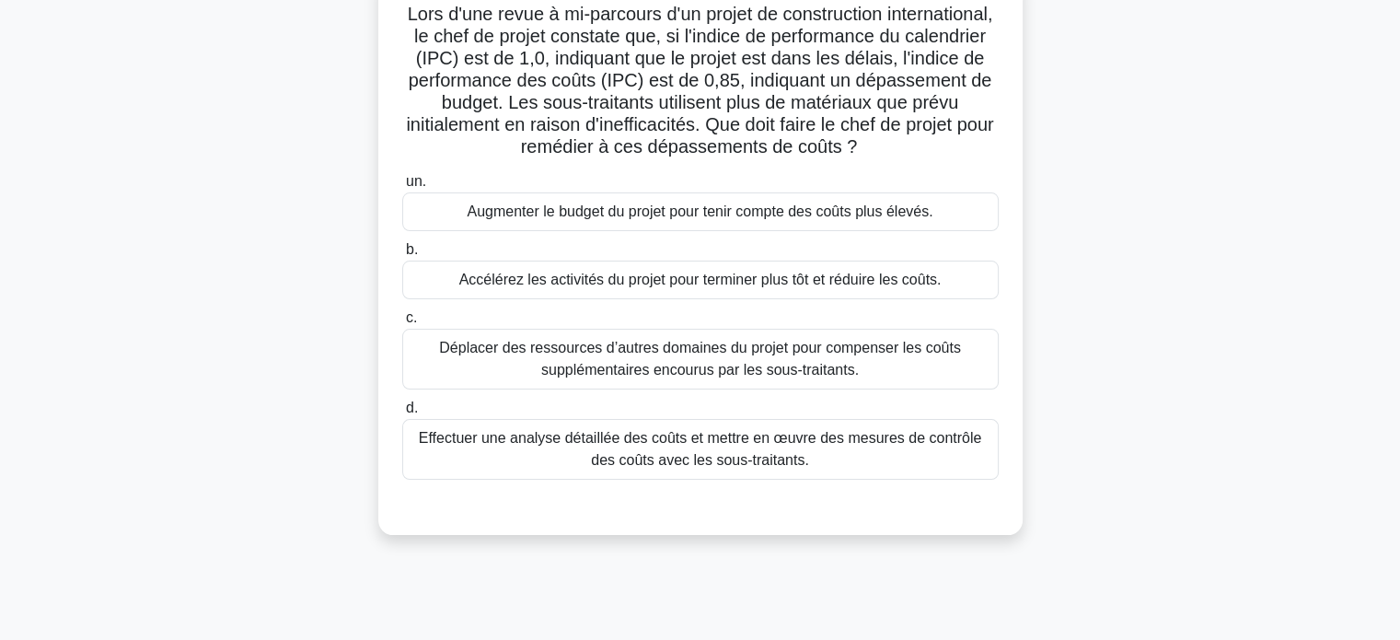
scroll to position [78, 0]
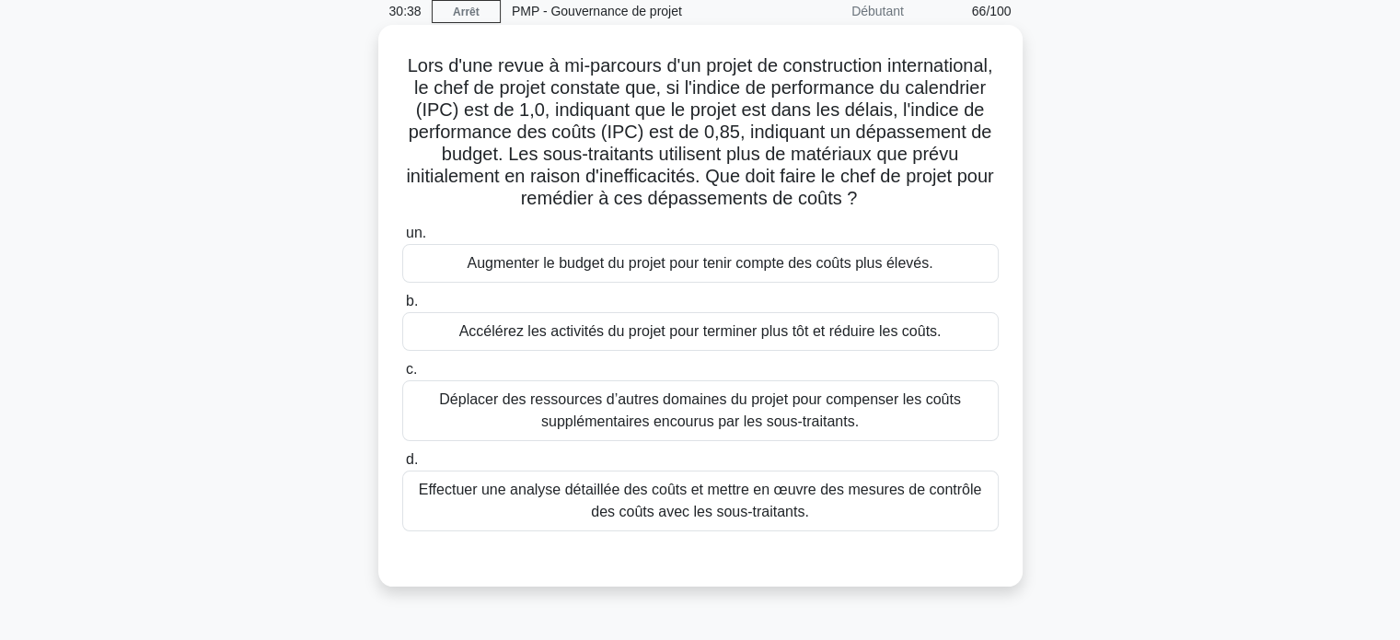
click at [745, 514] on font "Effectuer une analyse détaillée des coûts et mettre en œuvre des mesures de con…" at bounding box center [700, 500] width 563 height 38
click at [402, 466] on input "d. Effectuer une analyse détaillée des coûts et mettre en œuvre des mesures de …" at bounding box center [402, 460] width 0 height 12
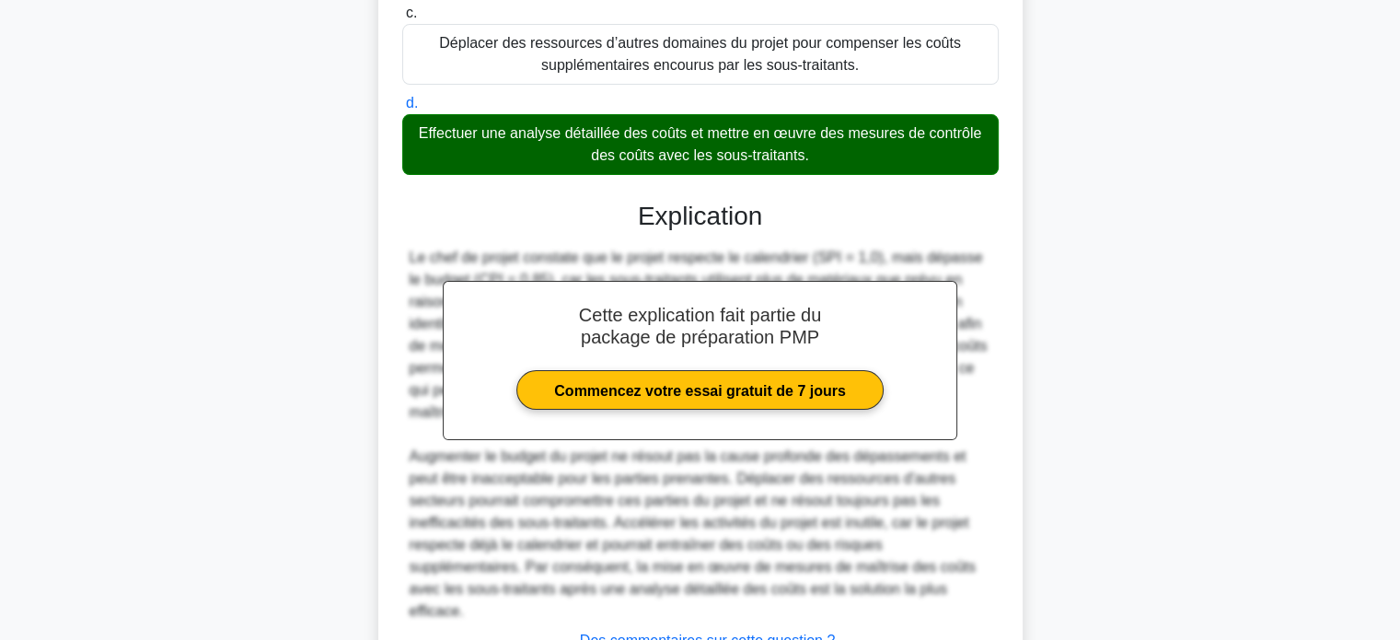
scroll to position [538, 0]
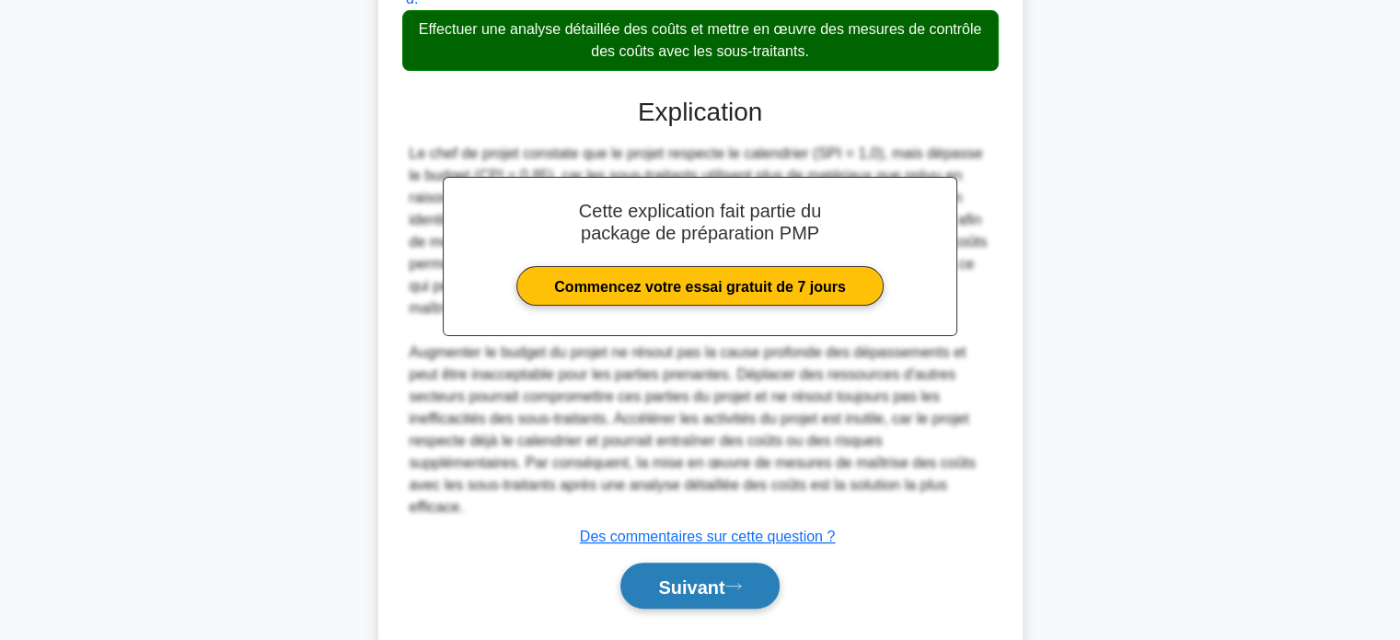
click at [701, 577] on font "Suivant" at bounding box center [691, 586] width 66 height 20
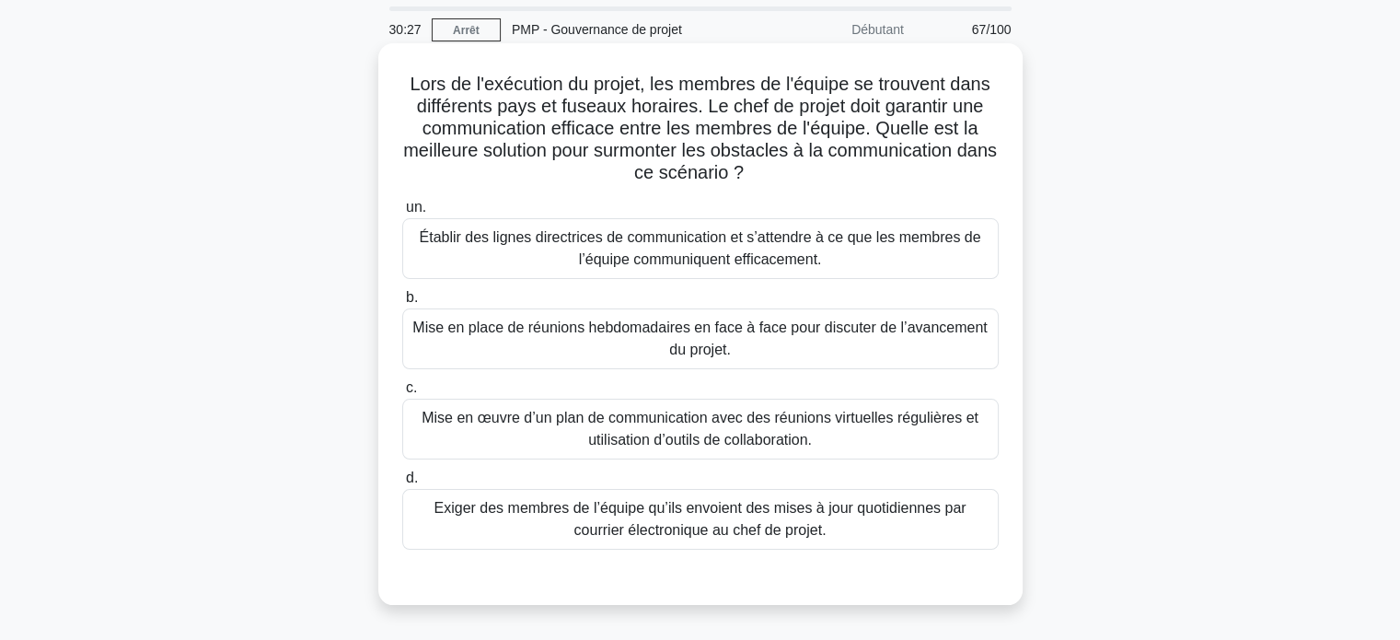
scroll to position [92, 0]
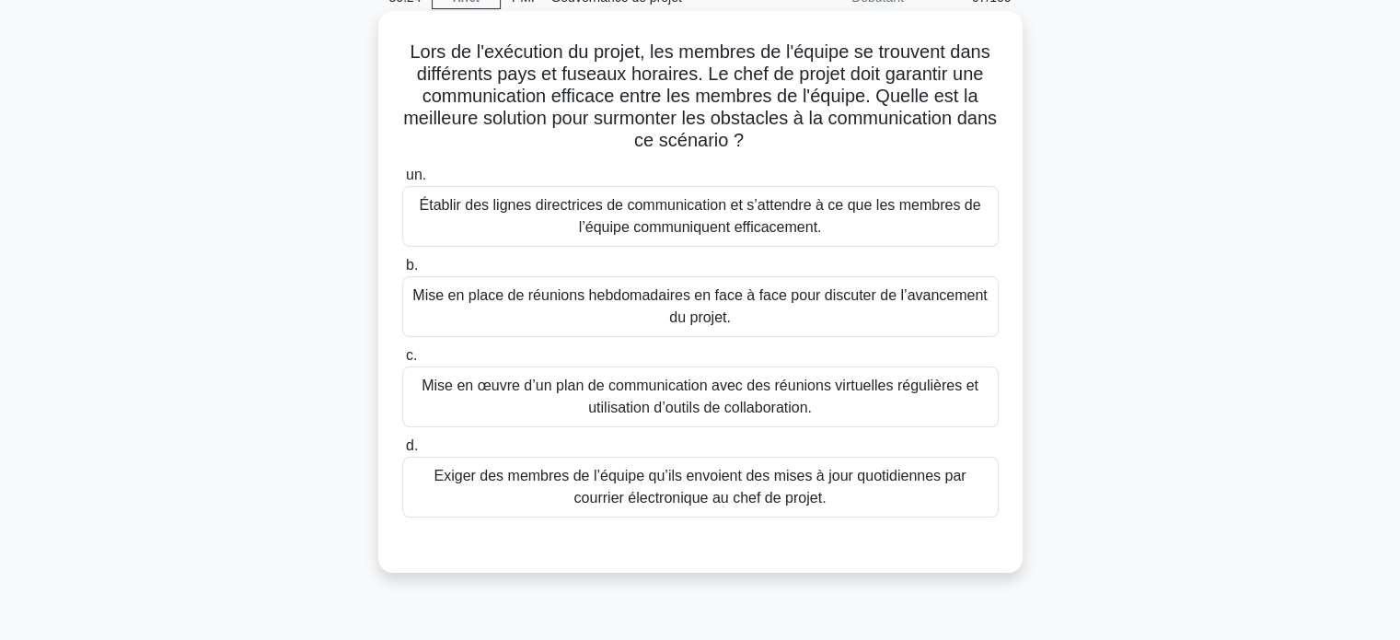
click at [690, 225] on font "Établir des lignes directrices de communication et s’attendre à ce que les memb…" at bounding box center [699, 216] width 561 height 38
click at [402, 181] on input "un. Établir des lignes directrices de communication et s’attendre à ce que les …" at bounding box center [402, 175] width 0 height 12
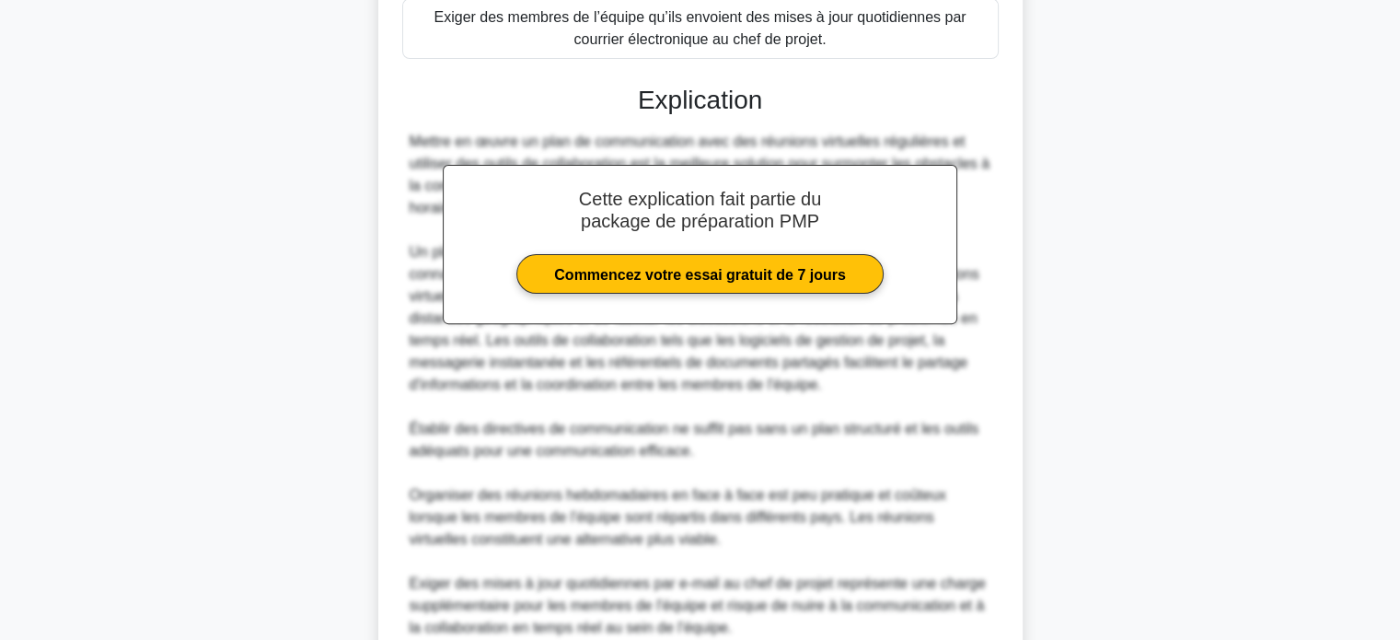
scroll to position [718, 0]
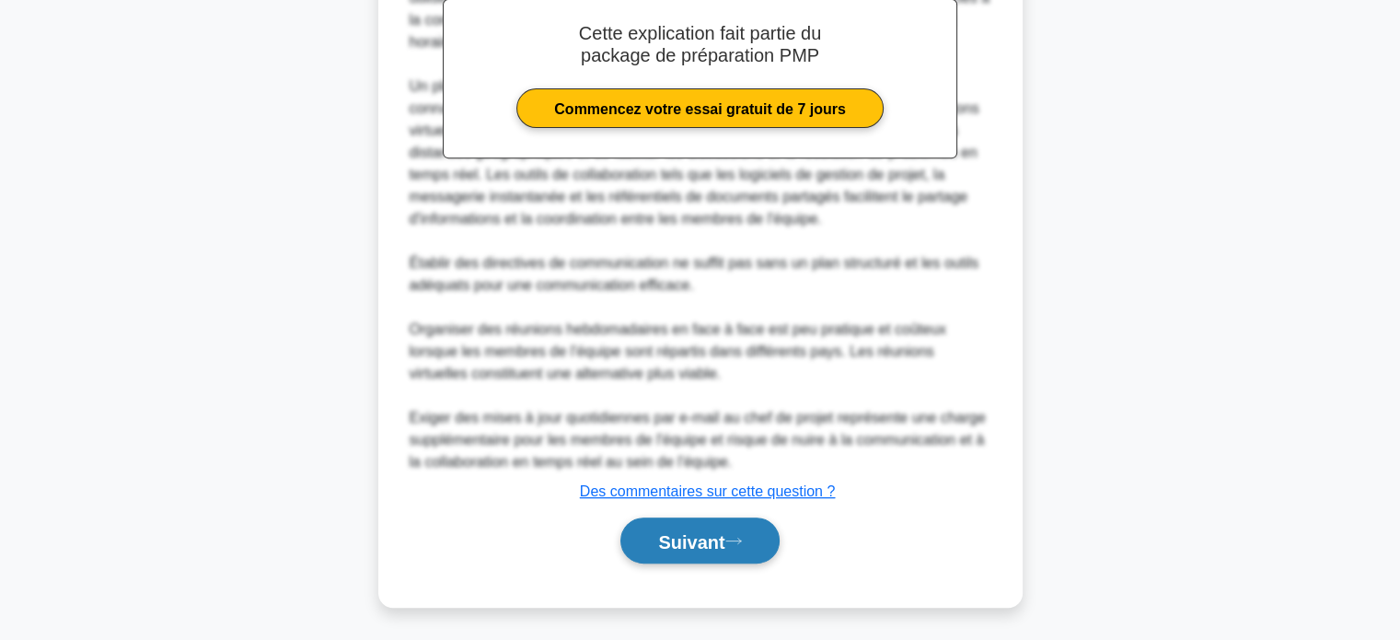
click at [658, 548] on font "Suivant" at bounding box center [691, 541] width 66 height 20
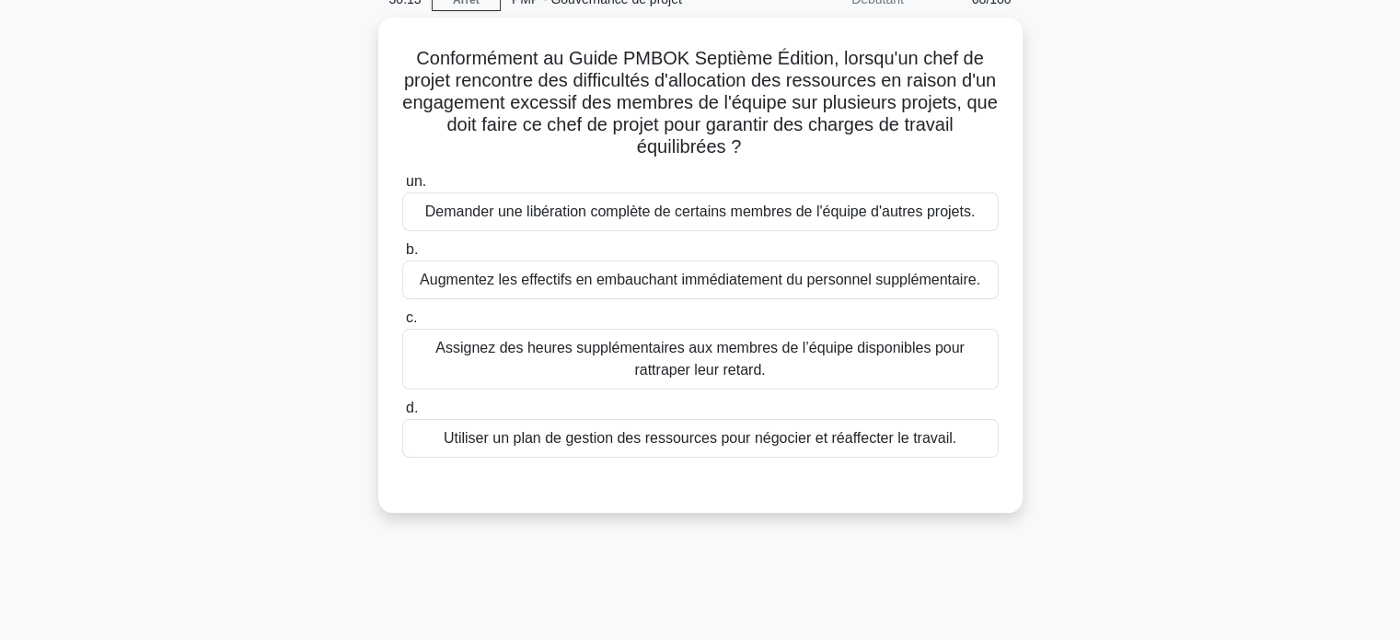
scroll to position [78, 0]
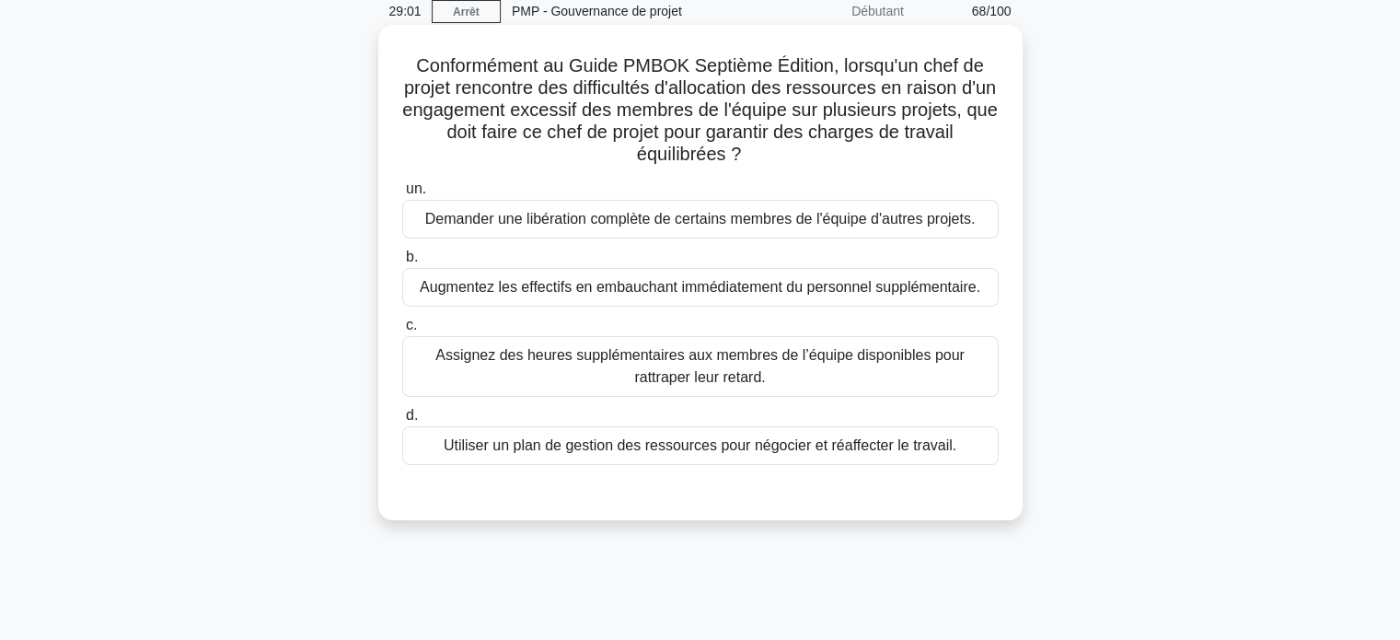
click at [606, 444] on font "Utiliser un plan de gestion des ressources pour négocier et réaffecter le trava…" at bounding box center [700, 445] width 513 height 16
click at [402, 421] on input "d. Utiliser un plan de gestion des ressources pour négocier et réaffecter le tr…" at bounding box center [402, 416] width 0 height 12
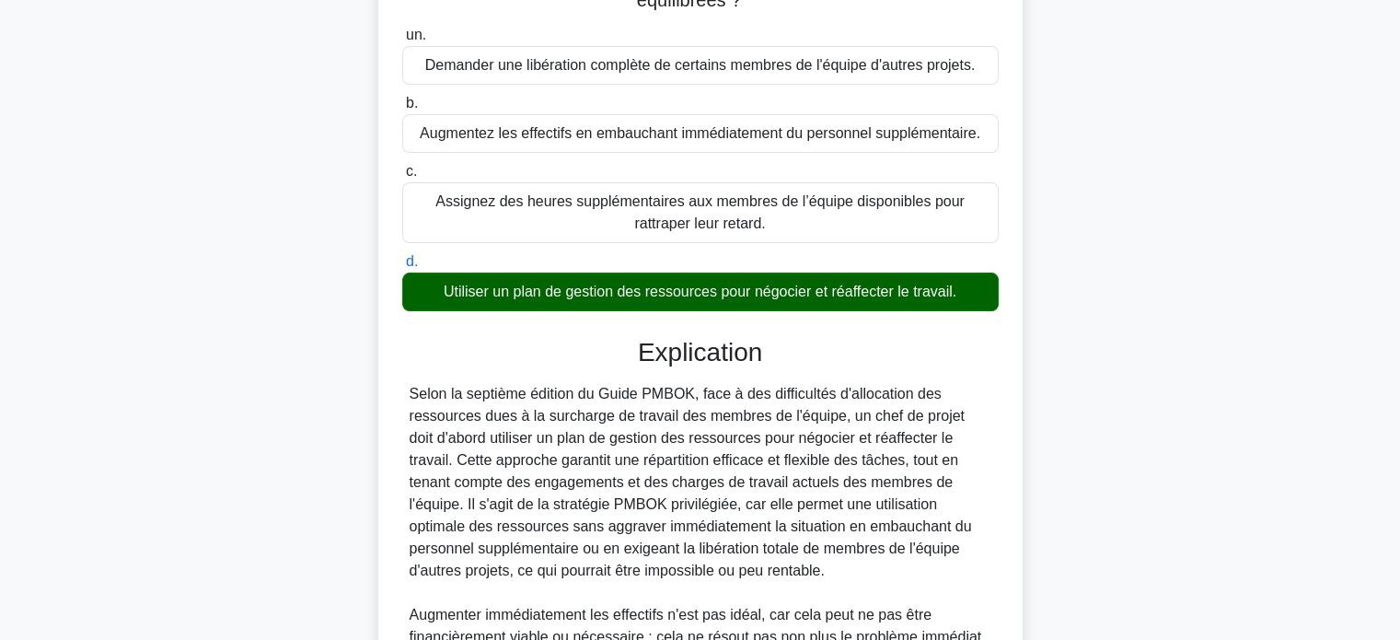
scroll to position [538, 0]
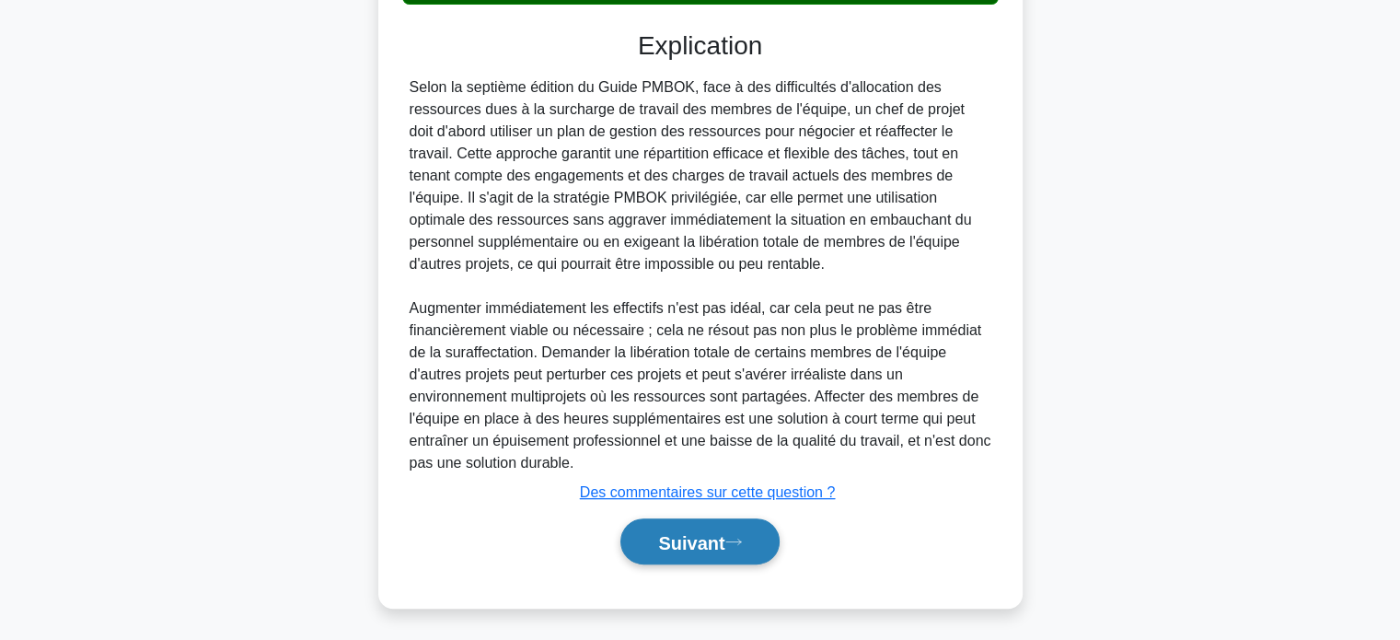
click at [645, 533] on button "Suivant" at bounding box center [699, 541] width 158 height 47
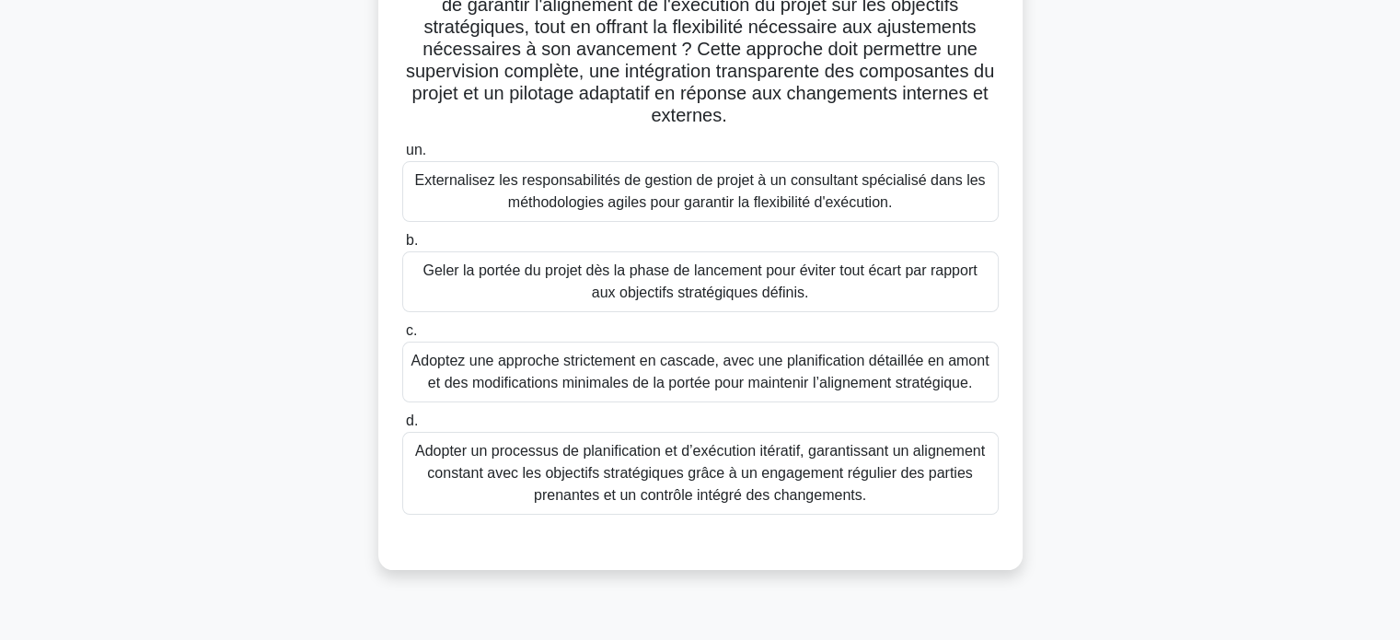
scroll to position [354, 0]
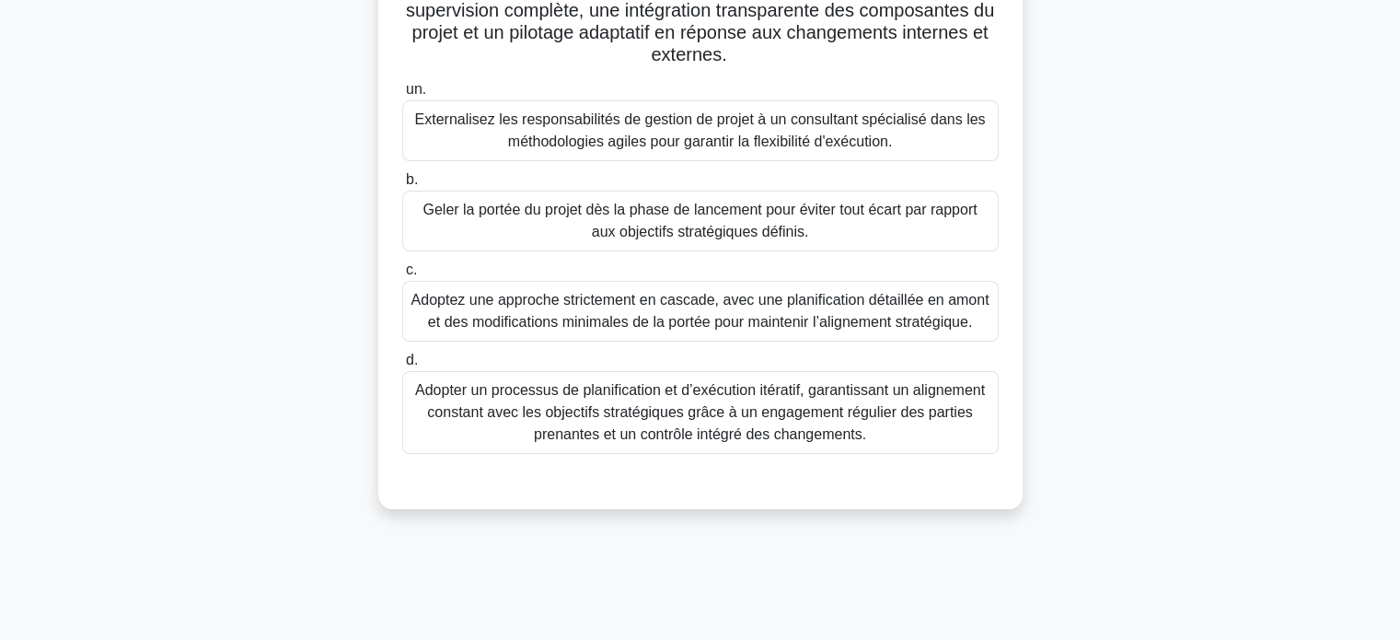
click at [606, 389] on font "Adopter un processus de planification et d’exécution itératif, garantissant un …" at bounding box center [700, 412] width 570 height 60
click at [402, 366] on input "d. Adopter un processus de planification et d’exécution itératif, garantissant …" at bounding box center [402, 360] width 0 height 12
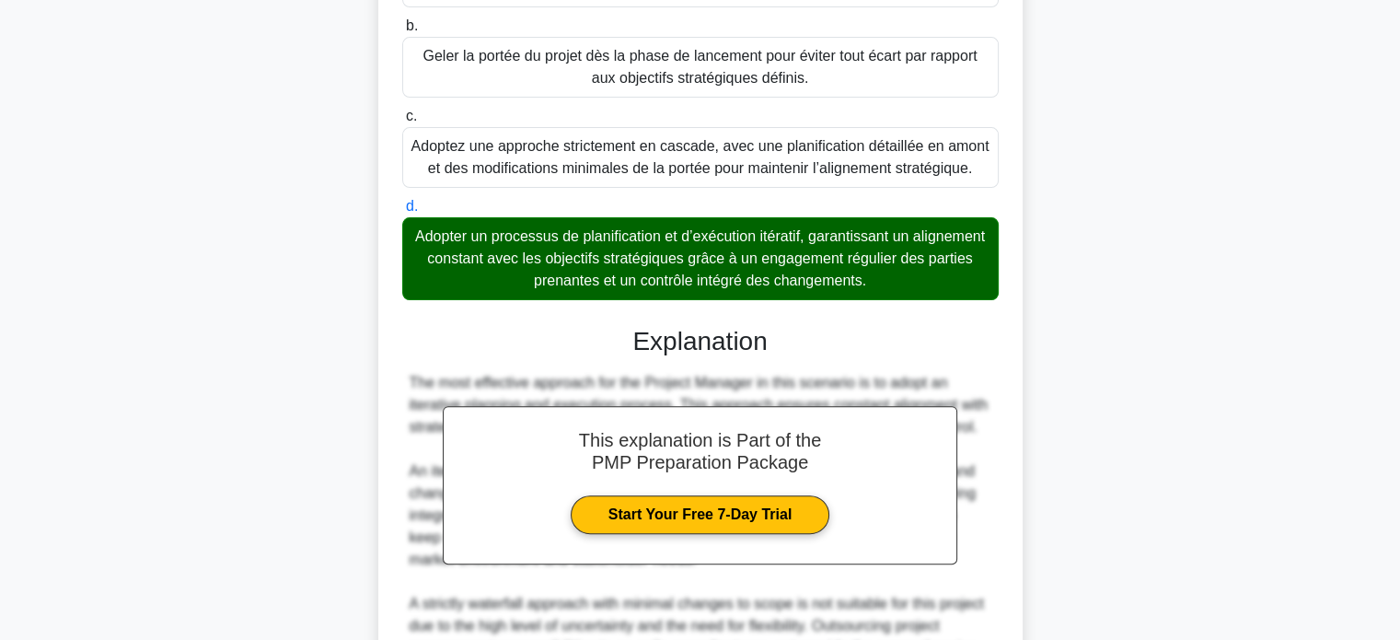
scroll to position [758, 0]
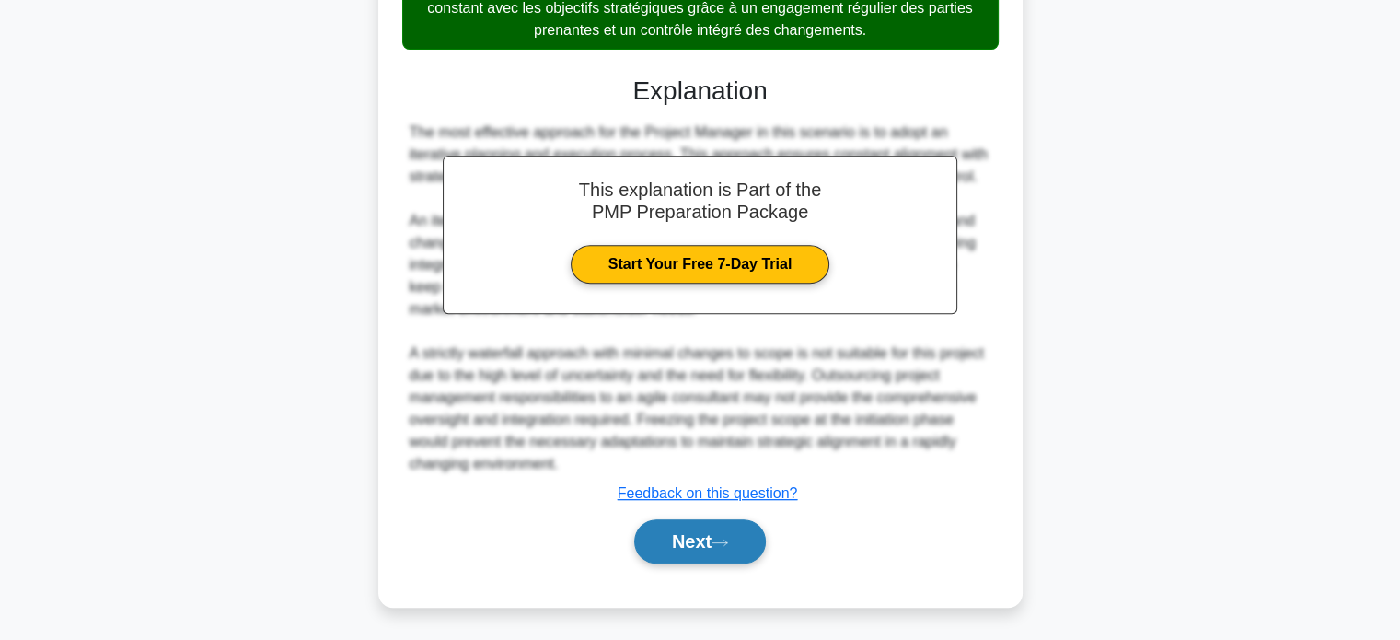
click at [698, 537] on button "Next" at bounding box center [700, 541] width 132 height 44
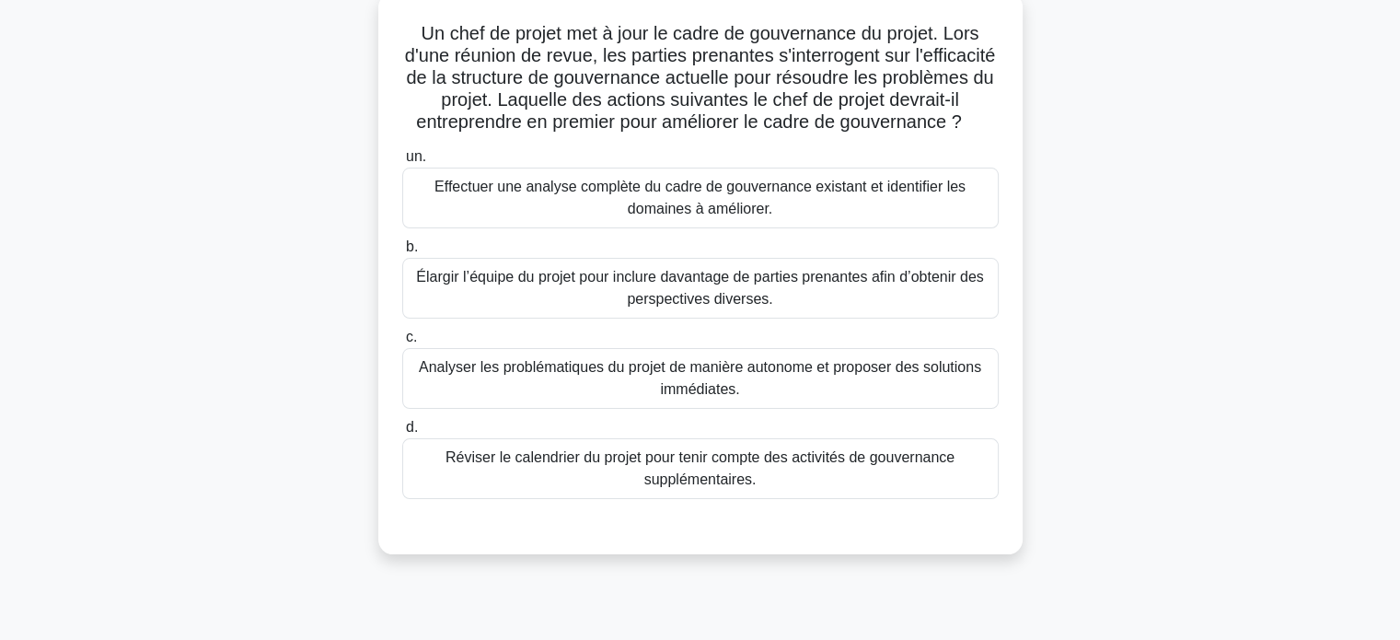
scroll to position [78, 0]
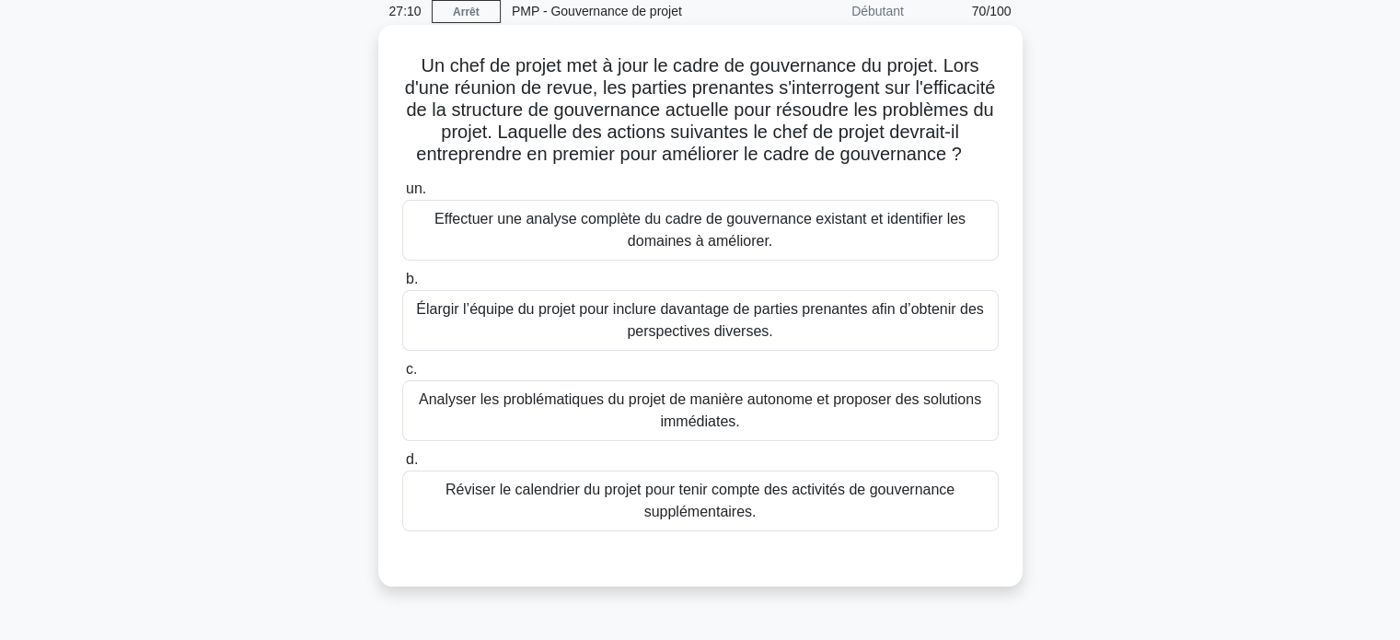
click at [701, 248] on font "Effectuer une analyse complète du cadre de gouvernance existant et identifier l…" at bounding box center [699, 230] width 531 height 38
click at [402, 195] on input "un. Effectuer une analyse complète du cadre de gouvernance existant et identifi…" at bounding box center [402, 189] width 0 height 12
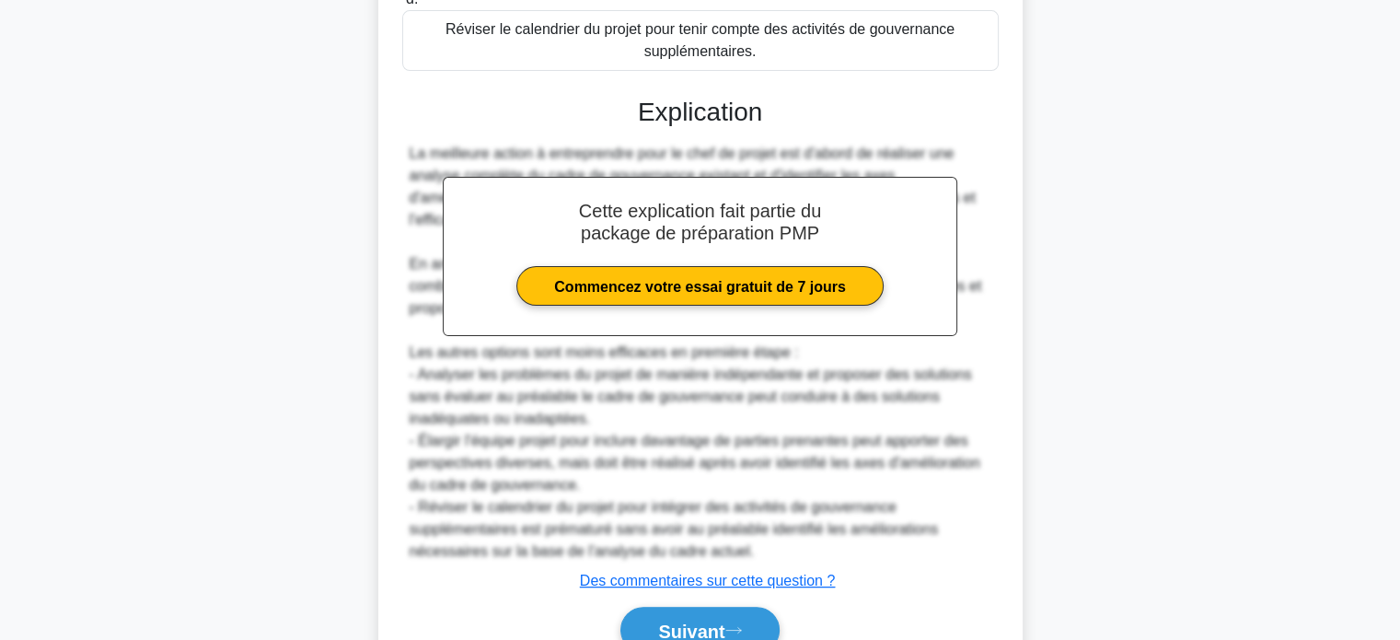
scroll to position [651, 0]
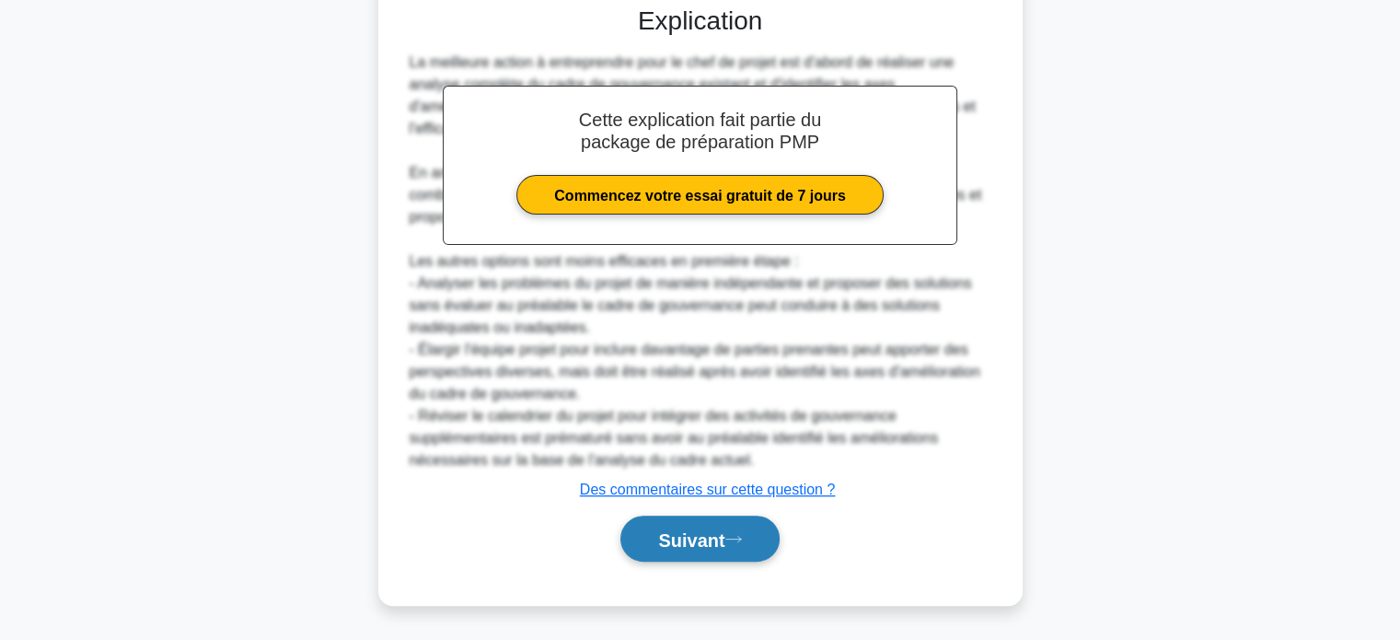
drag, startPoint x: 683, startPoint y: 533, endPoint x: 675, endPoint y: 525, distance: 11.1
click at [682, 533] on font "Suivant" at bounding box center [691, 539] width 66 height 20
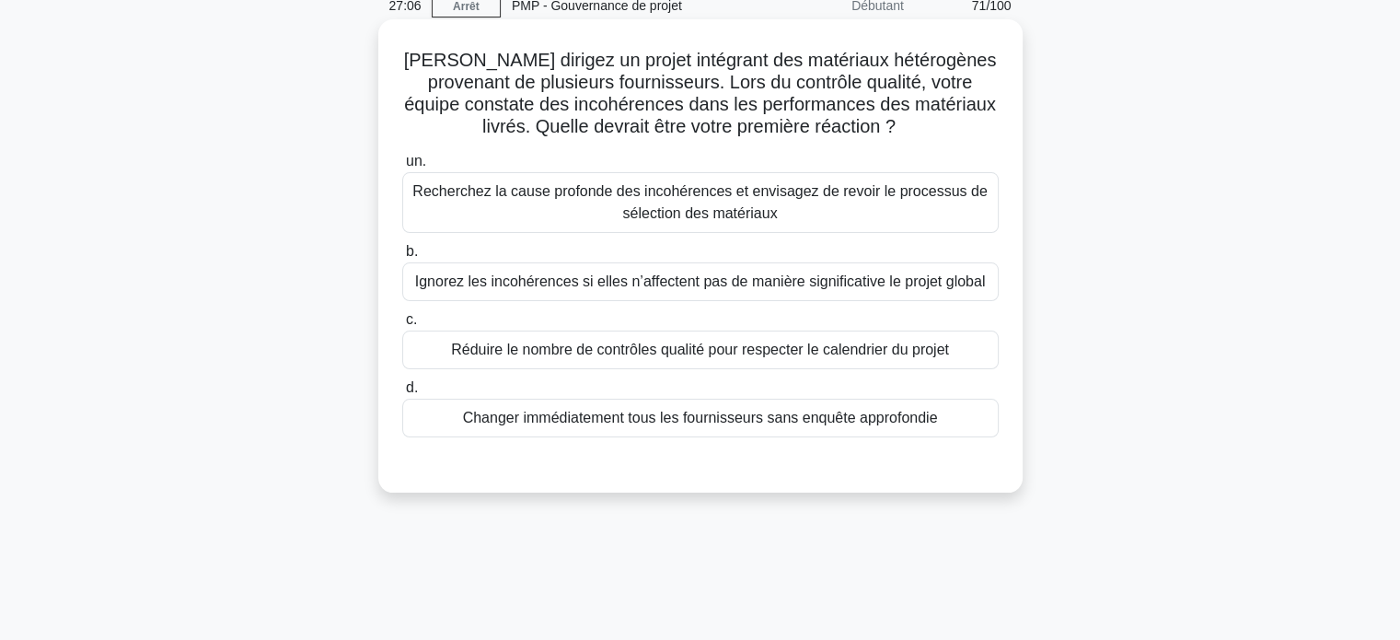
scroll to position [78, 0]
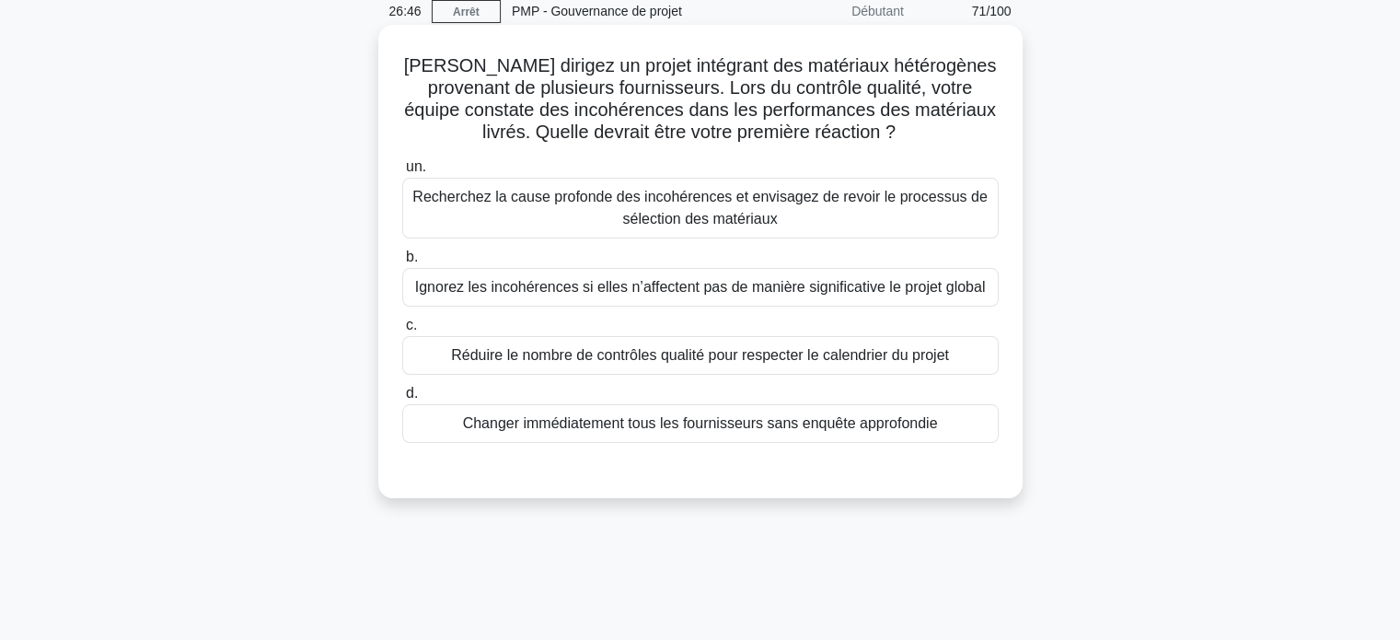
click at [607, 197] on font "Recherchez la cause profonde des incohérences et envisagez de revoir le process…" at bounding box center [699, 208] width 574 height 38
click at [402, 173] on input "un. Recherchez la cause profonde des incohérences et envisagez de revoir le pro…" at bounding box center [402, 167] width 0 height 12
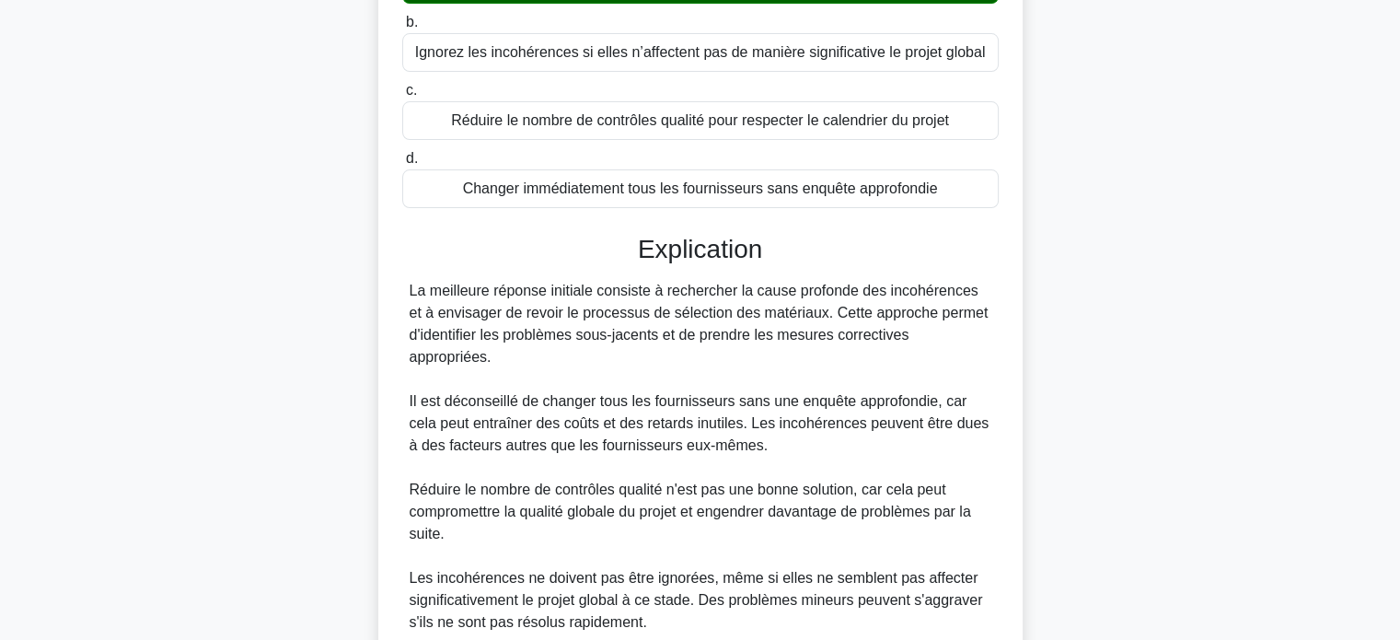
scroll to position [446, 0]
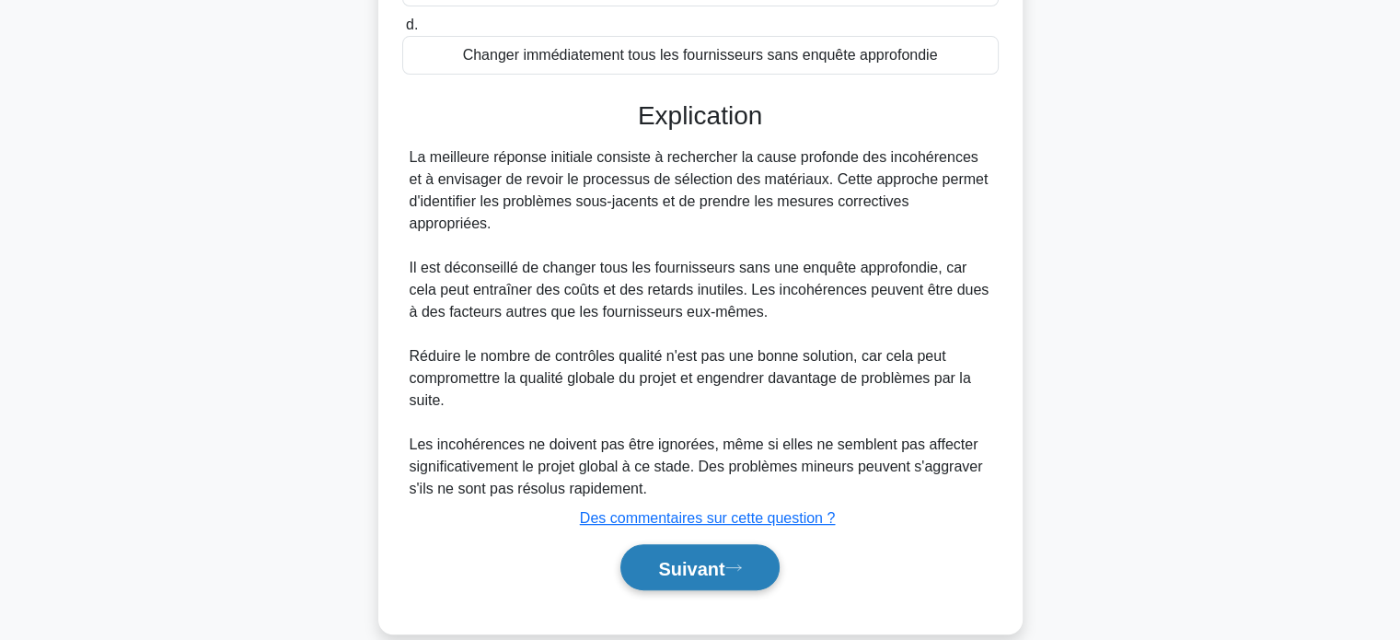
click at [658, 558] on font "Suivant" at bounding box center [691, 568] width 66 height 20
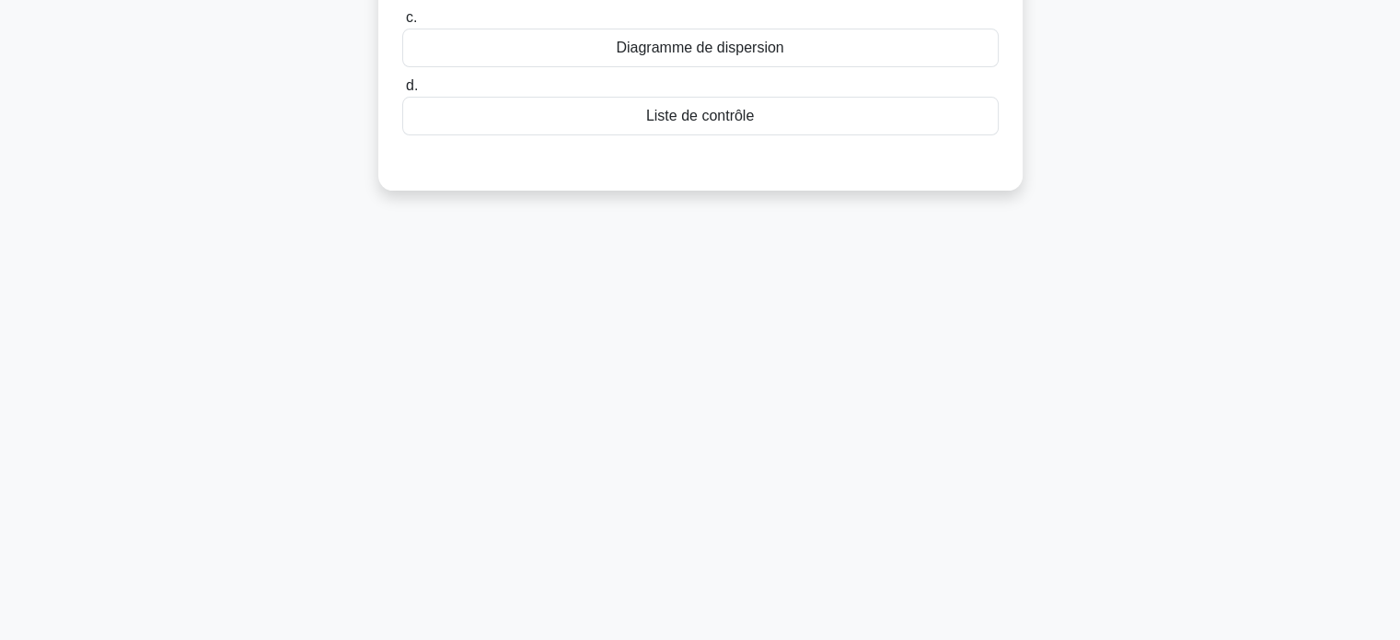
scroll to position [0, 0]
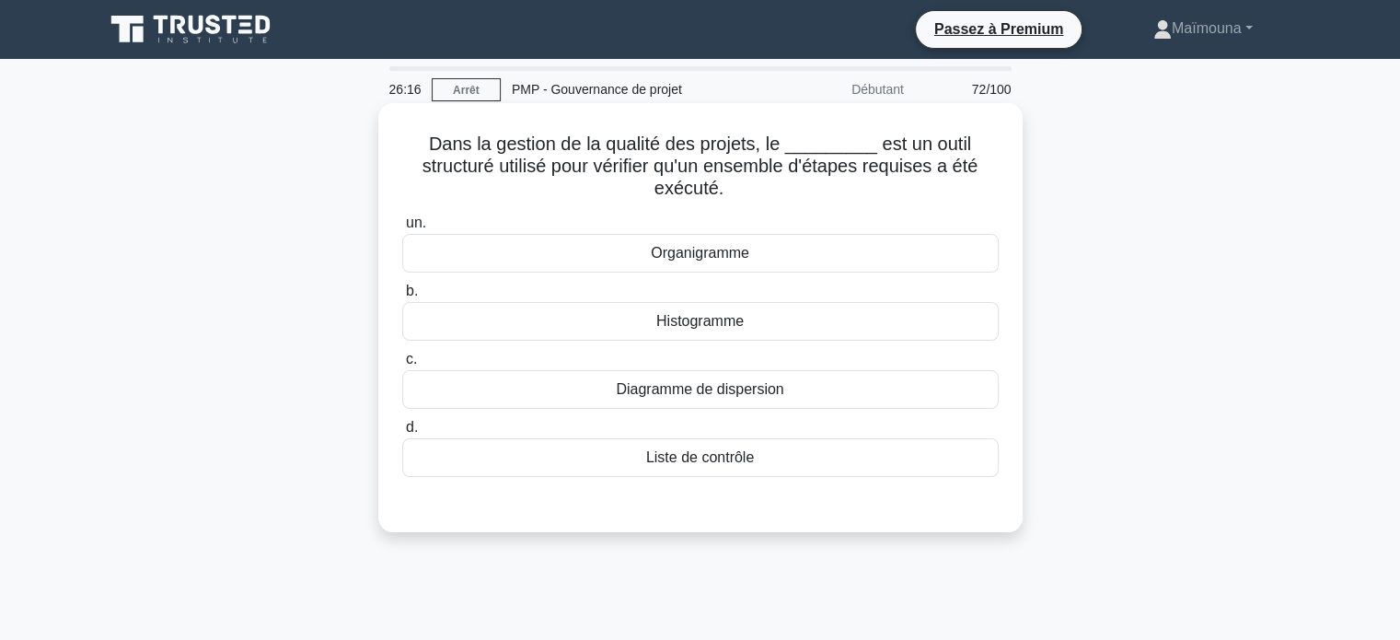
click at [708, 327] on font "Histogramme" at bounding box center [699, 321] width 87 height 16
click at [402, 297] on input "b. Histogramme" at bounding box center [402, 291] width 0 height 12
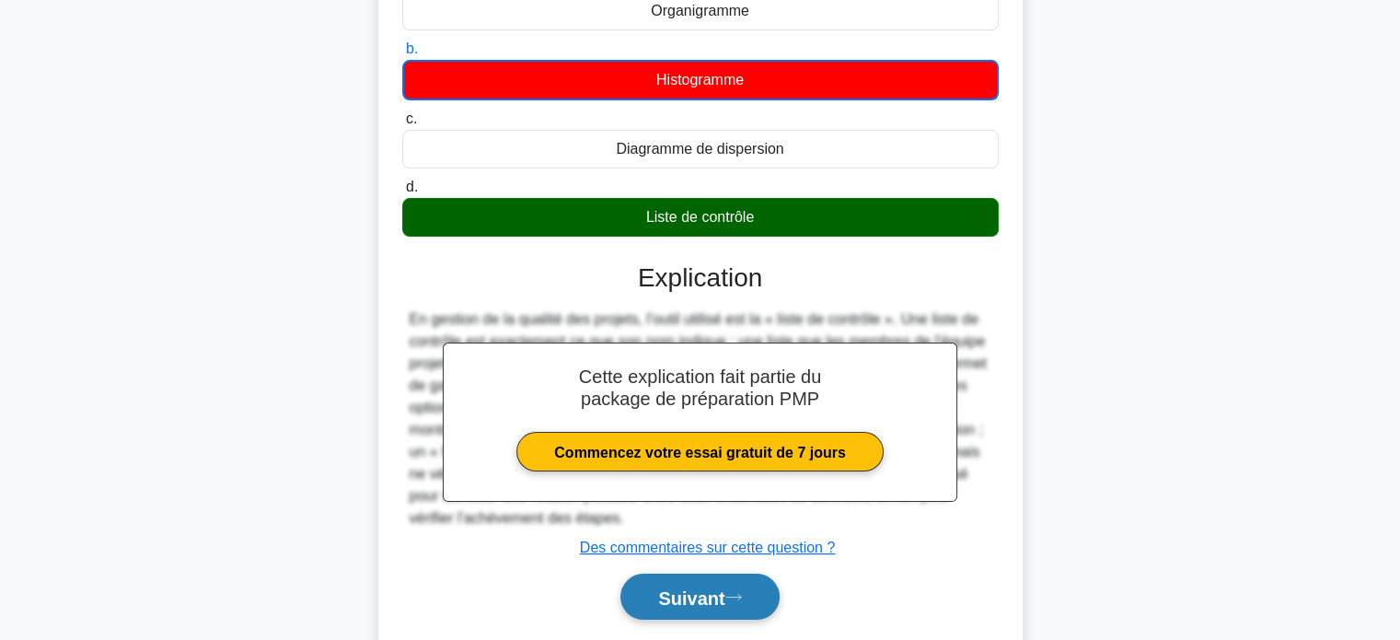
scroll to position [354, 0]
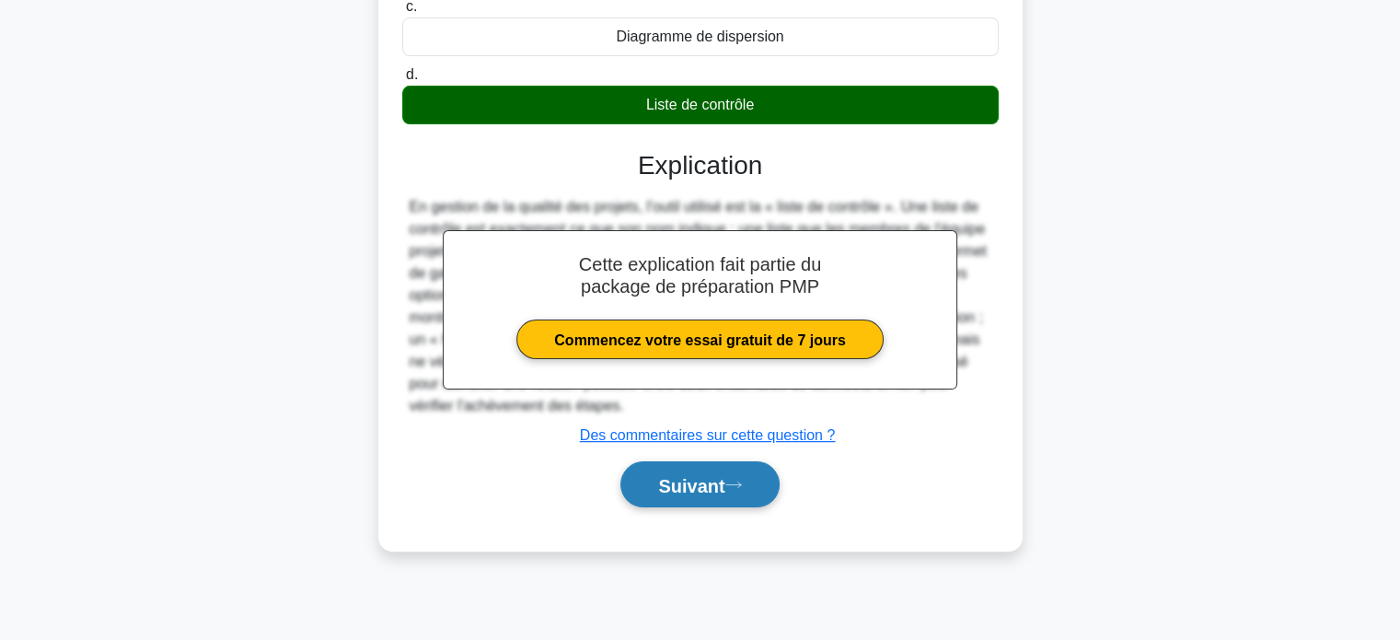
click at [696, 476] on font "Suivant" at bounding box center [691, 485] width 66 height 20
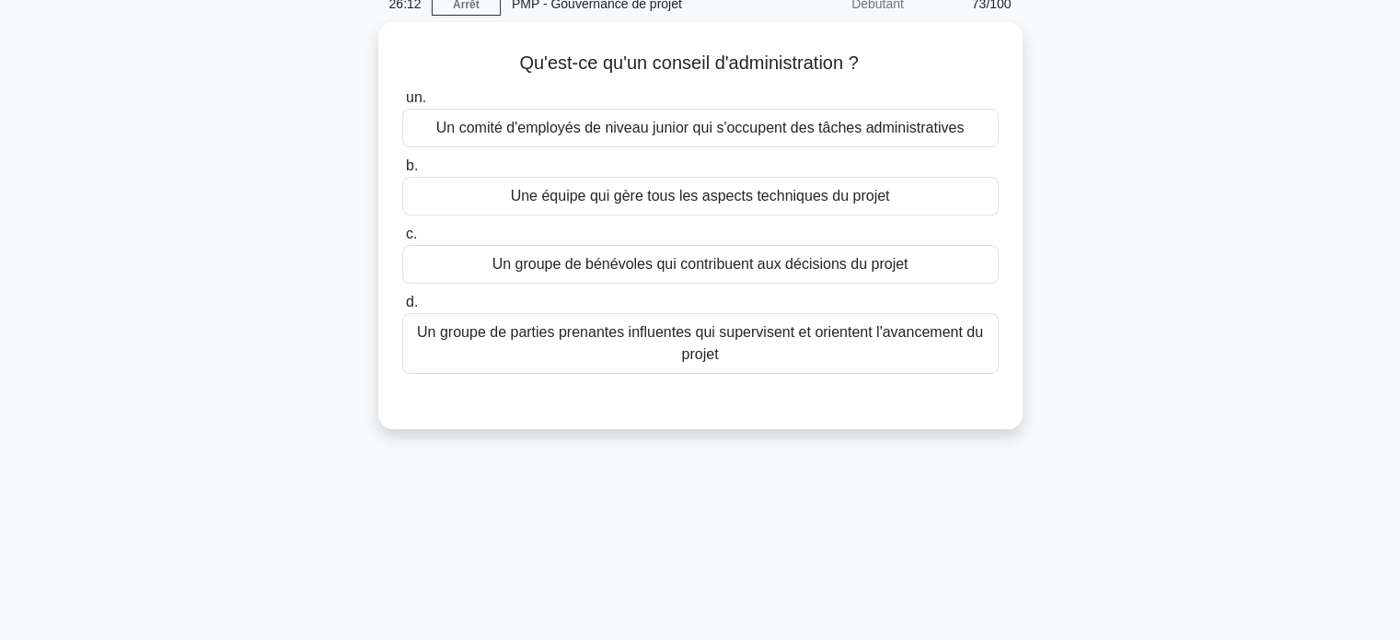
scroll to position [78, 0]
click at [700, 348] on font "Un groupe de parties prenantes influentes qui supervisent et orientent l'avance…" at bounding box center [700, 346] width 566 height 38
click at [402, 311] on input "d. Un groupe de parties prenantes influentes qui supervisent et orientent l'ava…" at bounding box center [402, 305] width 0 height 12
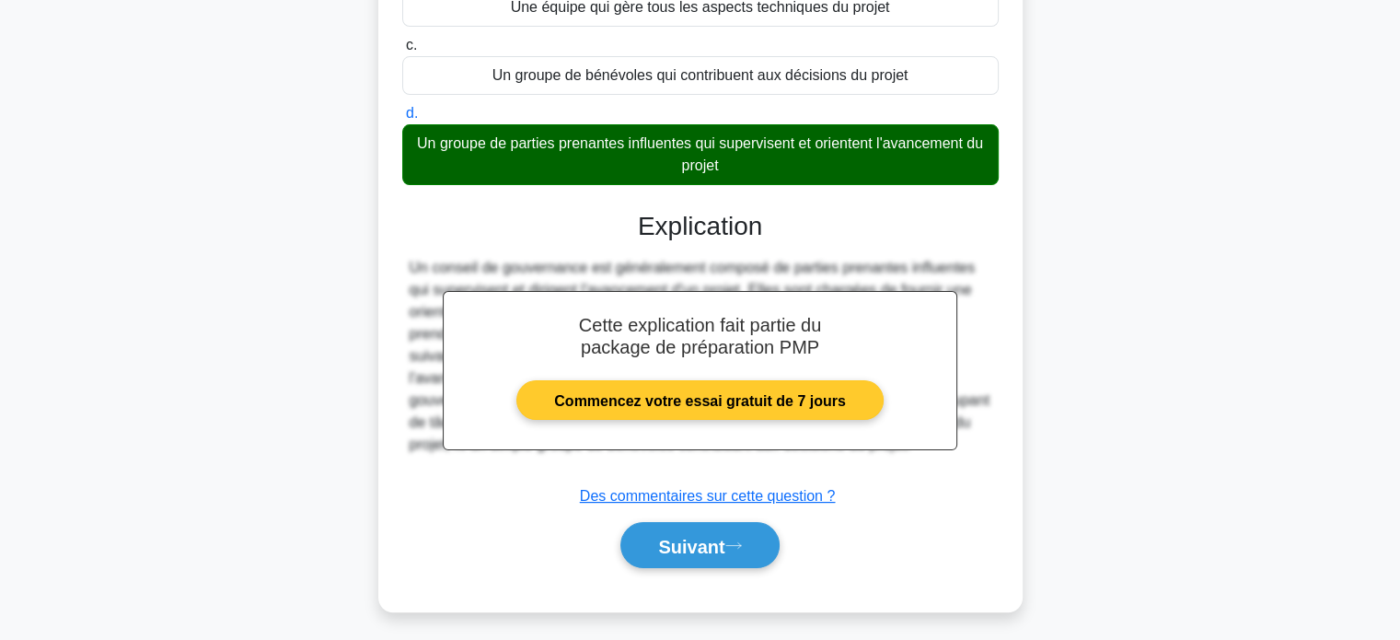
scroll to position [354, 0]
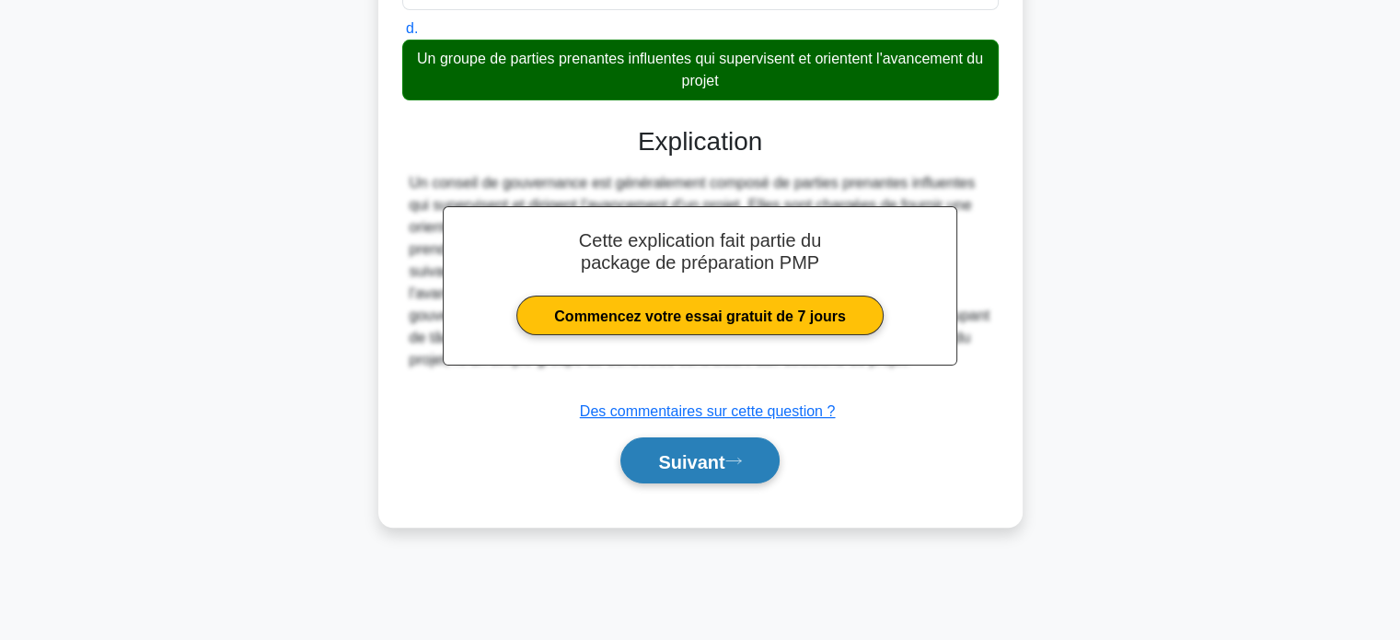
click at [690, 456] on font "Suivant" at bounding box center [691, 461] width 66 height 20
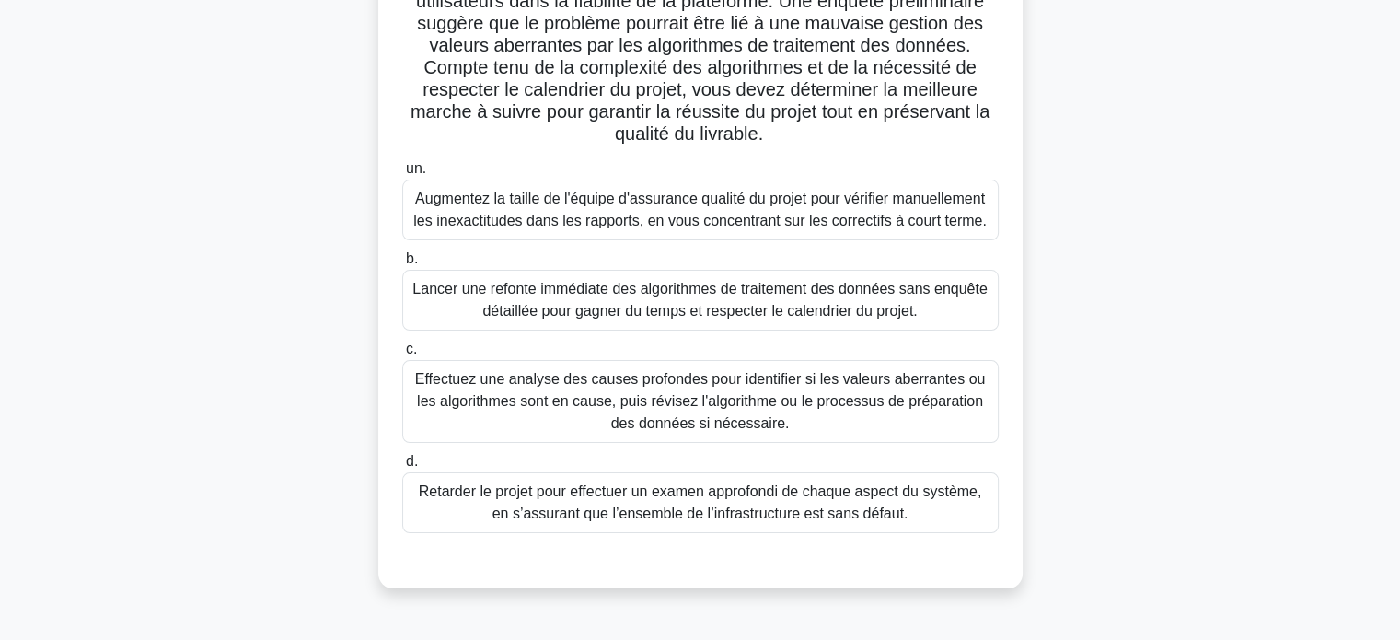
scroll to position [262, 0]
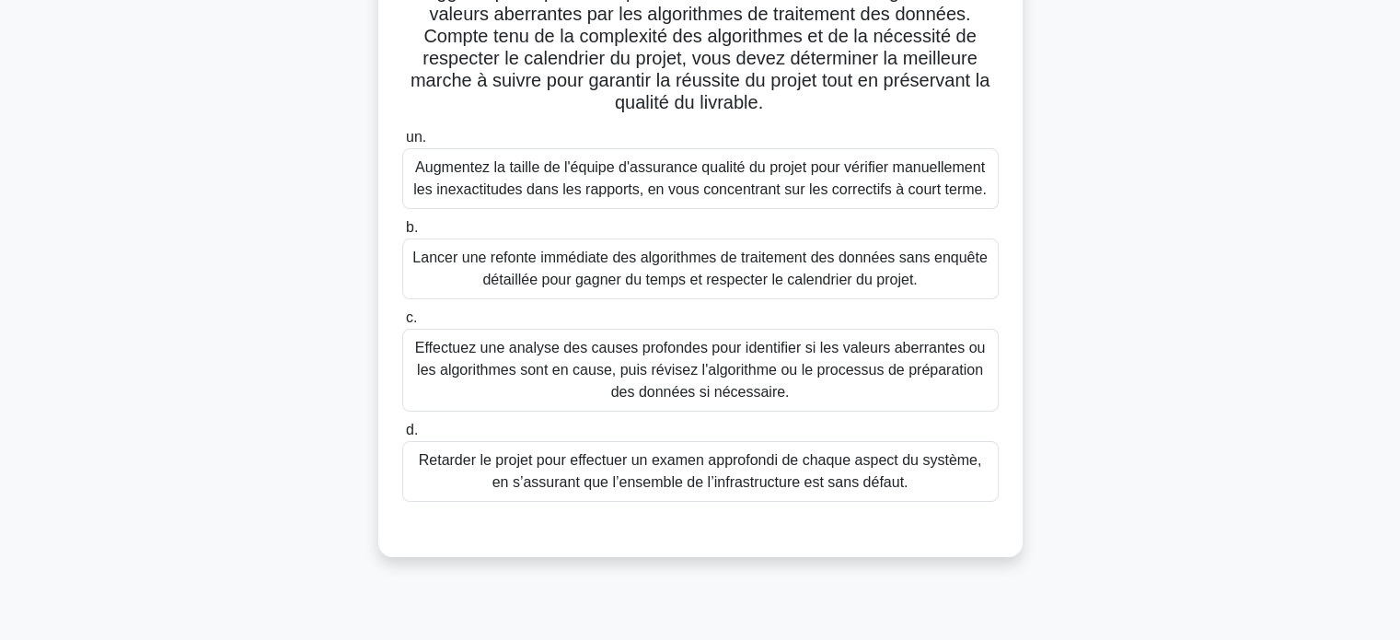
click at [619, 355] on font "Effectuez une analyse des causes profondes pour identifier si les valeurs aberr…" at bounding box center [700, 370] width 571 height 60
click at [402, 324] on input "c. Effectuez une analyse des causes profondes pour identifier si les valeurs ab…" at bounding box center [402, 318] width 0 height 12
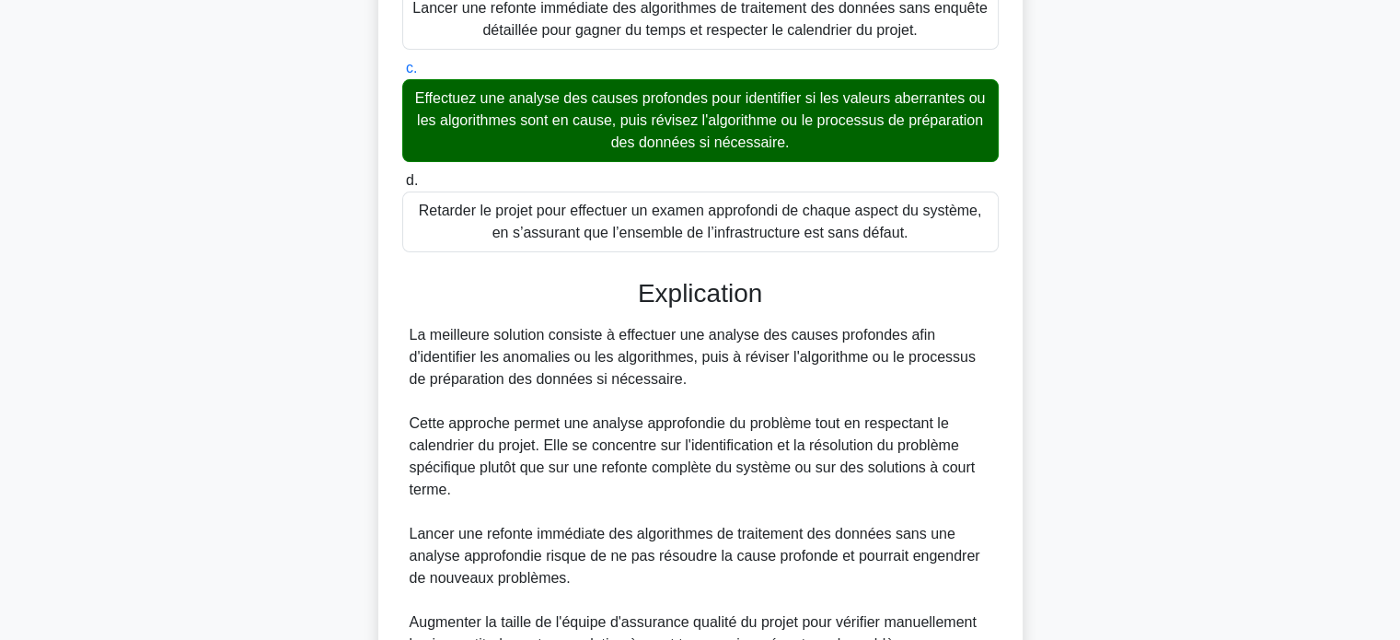
scroll to position [722, 0]
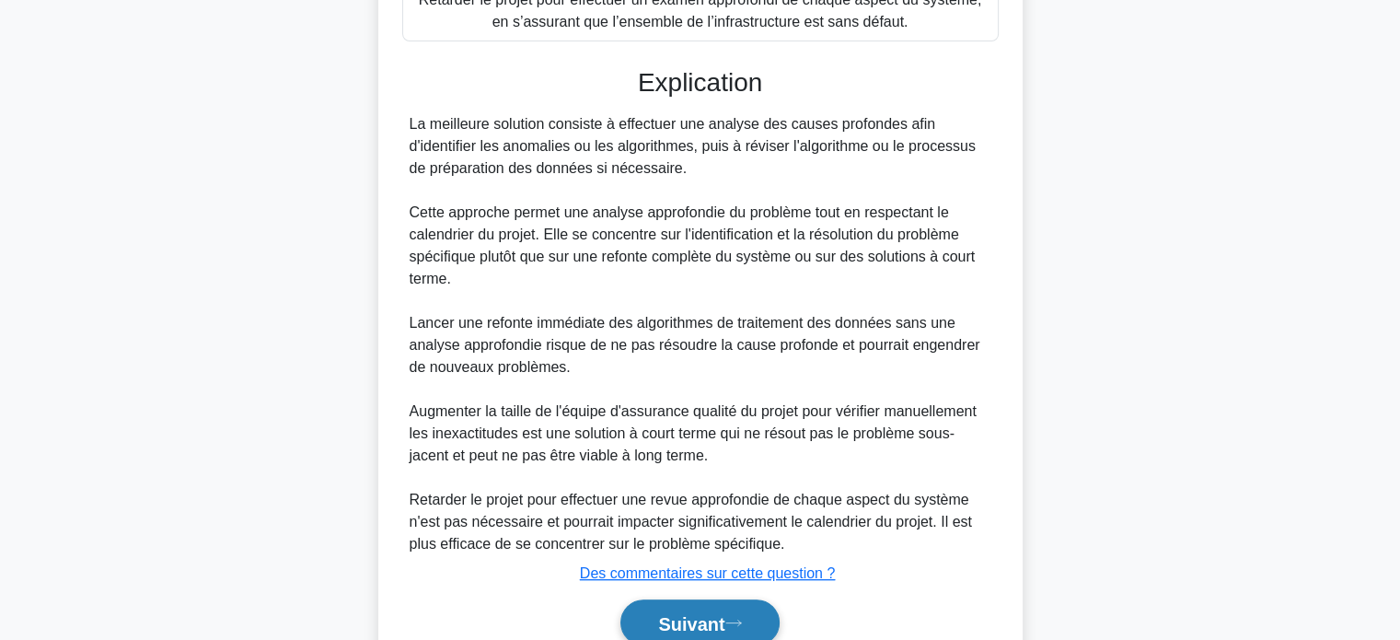
drag, startPoint x: 675, startPoint y: 611, endPoint x: 672, endPoint y: 598, distance: 13.2
click at [674, 613] on font "Suivant" at bounding box center [691, 623] width 66 height 20
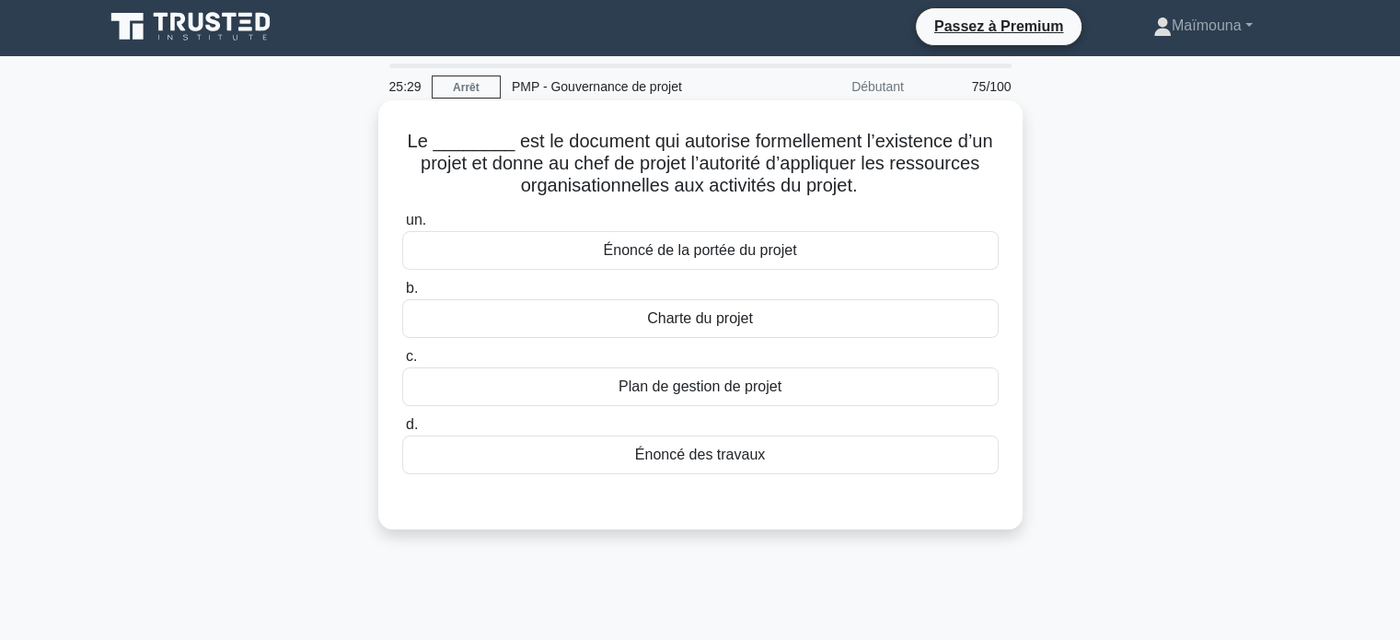
scroll to position [0, 0]
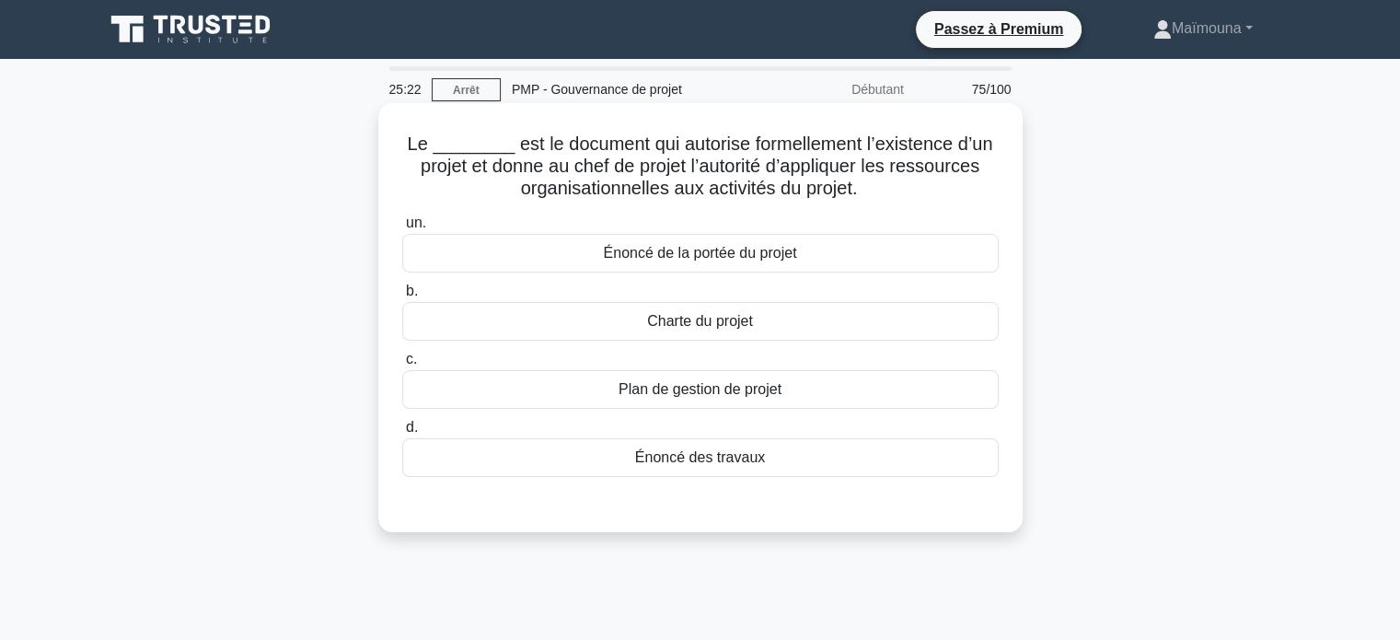
click at [723, 327] on font "Charte du projet" at bounding box center [700, 321] width 106 height 16
click at [402, 297] on input "b. Charte du projet" at bounding box center [402, 291] width 0 height 12
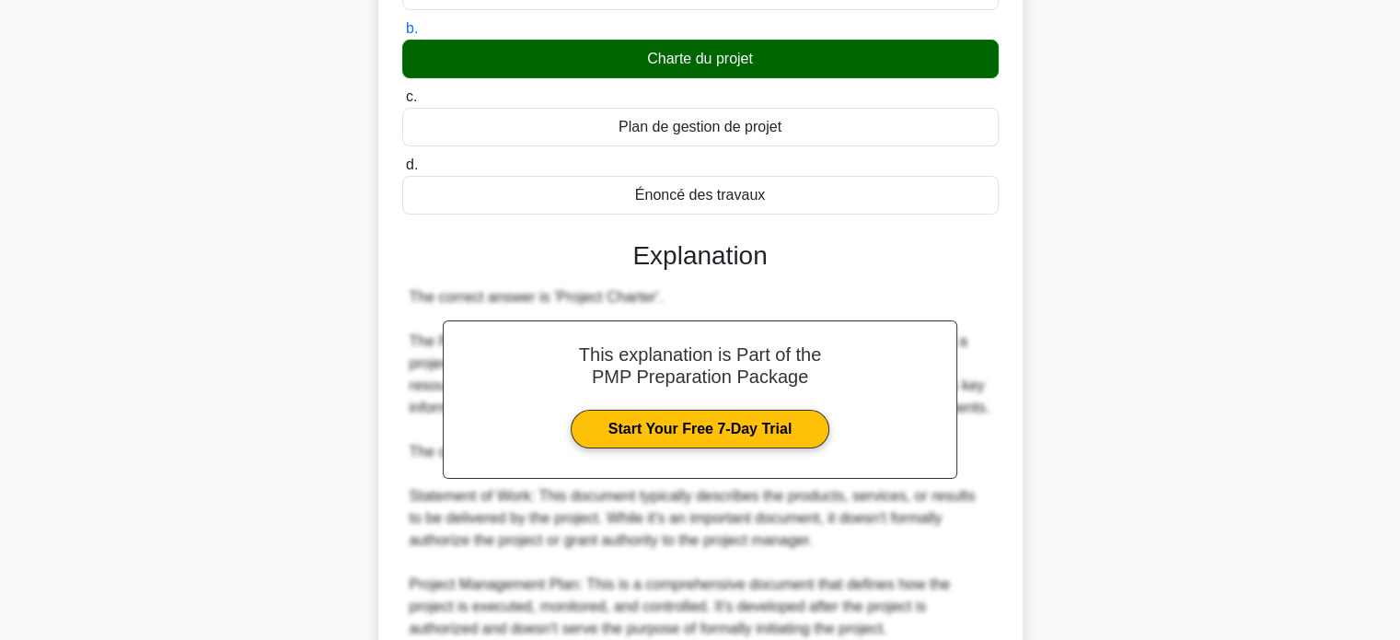
scroll to position [460, 0]
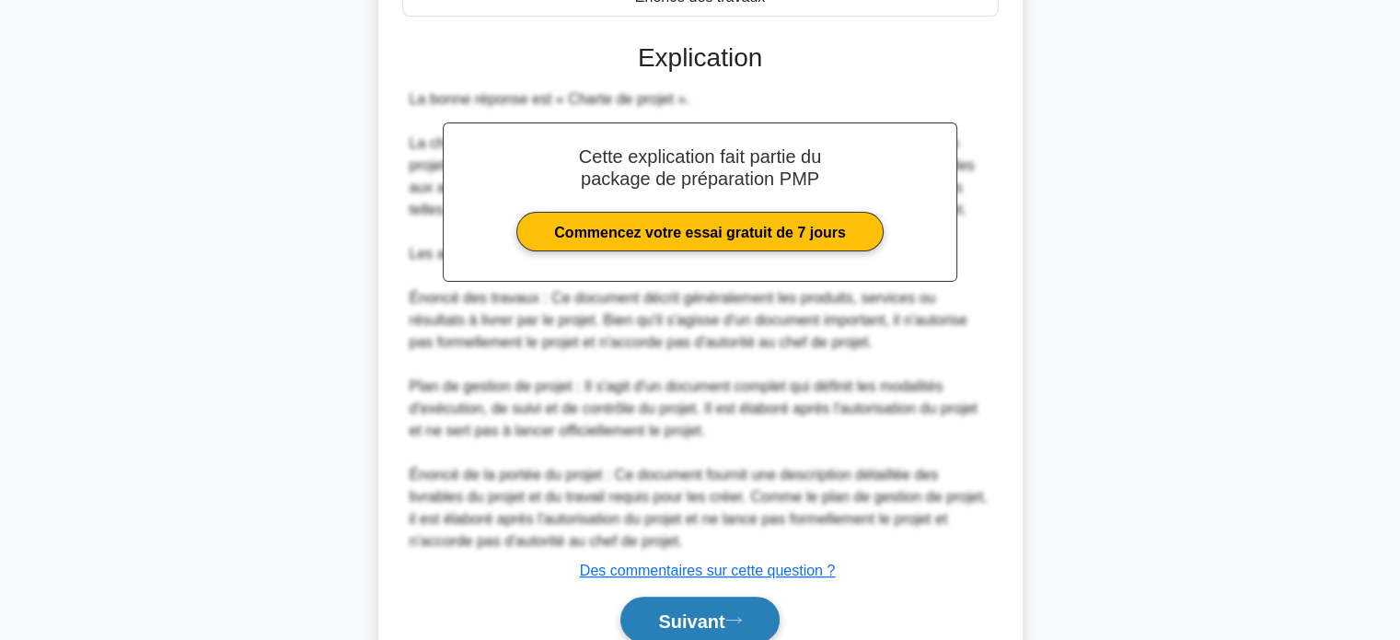
click at [640, 613] on button "Suivant" at bounding box center [699, 619] width 158 height 47
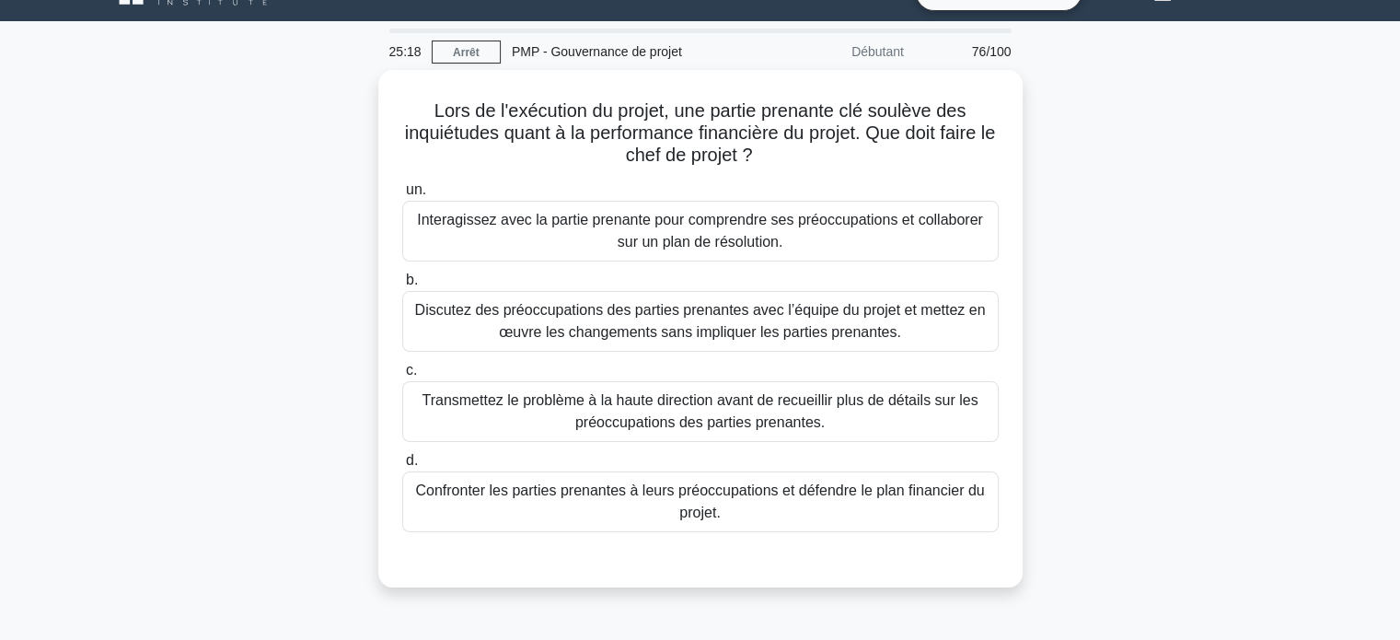
scroll to position [0, 0]
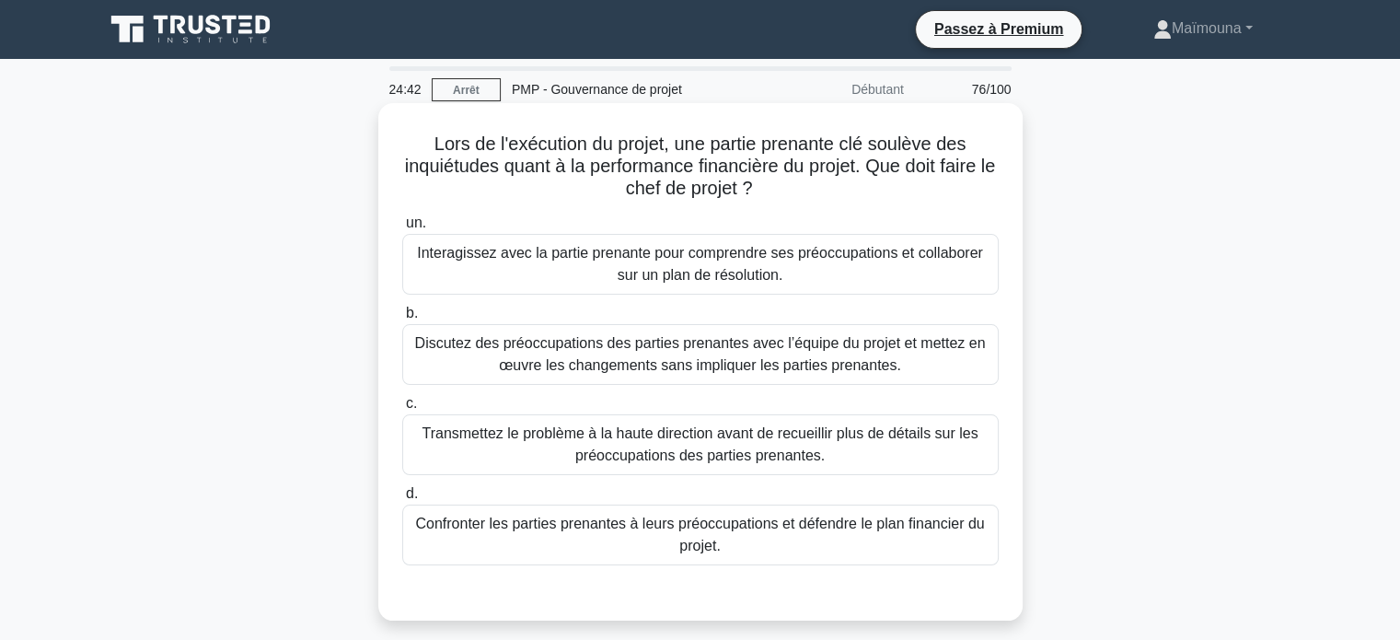
click at [652, 274] on font "Interagissez avec la partie prenante pour comprendre ses préoccupations et coll…" at bounding box center [700, 264] width 566 height 38
click at [402, 229] on input "un. Interagissez avec la partie prenante pour comprendre ses préoccupations et …" at bounding box center [402, 223] width 0 height 12
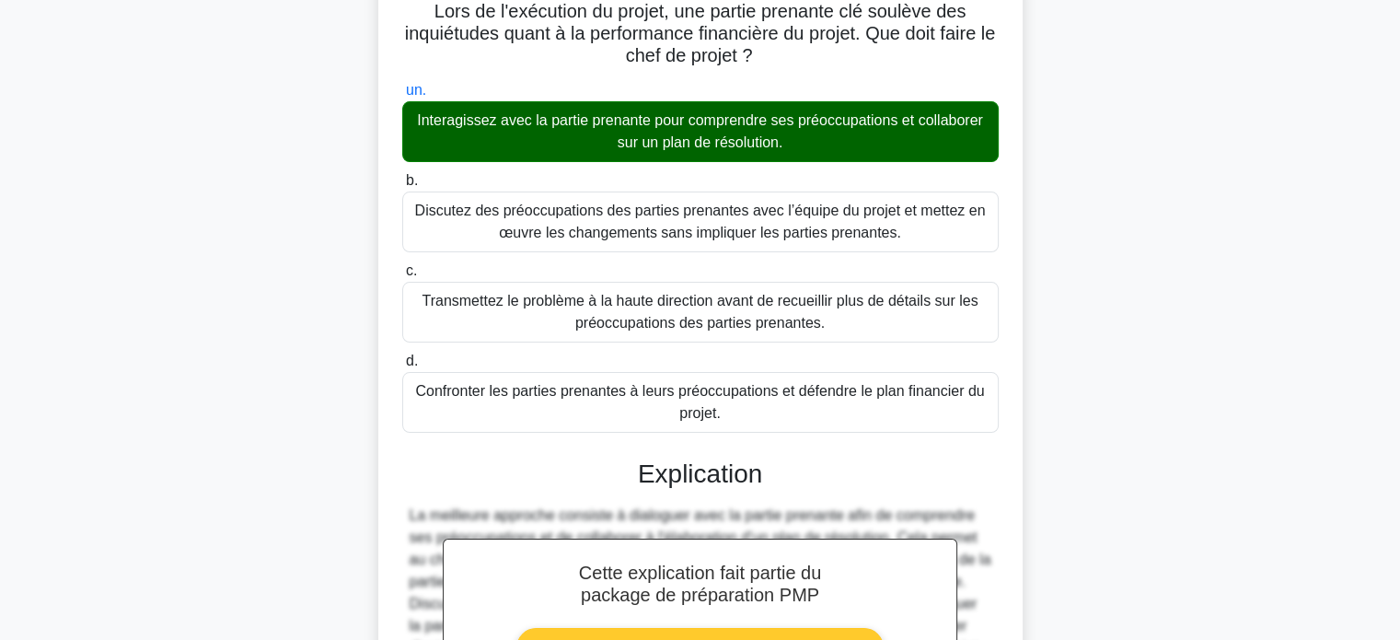
scroll to position [368, 0]
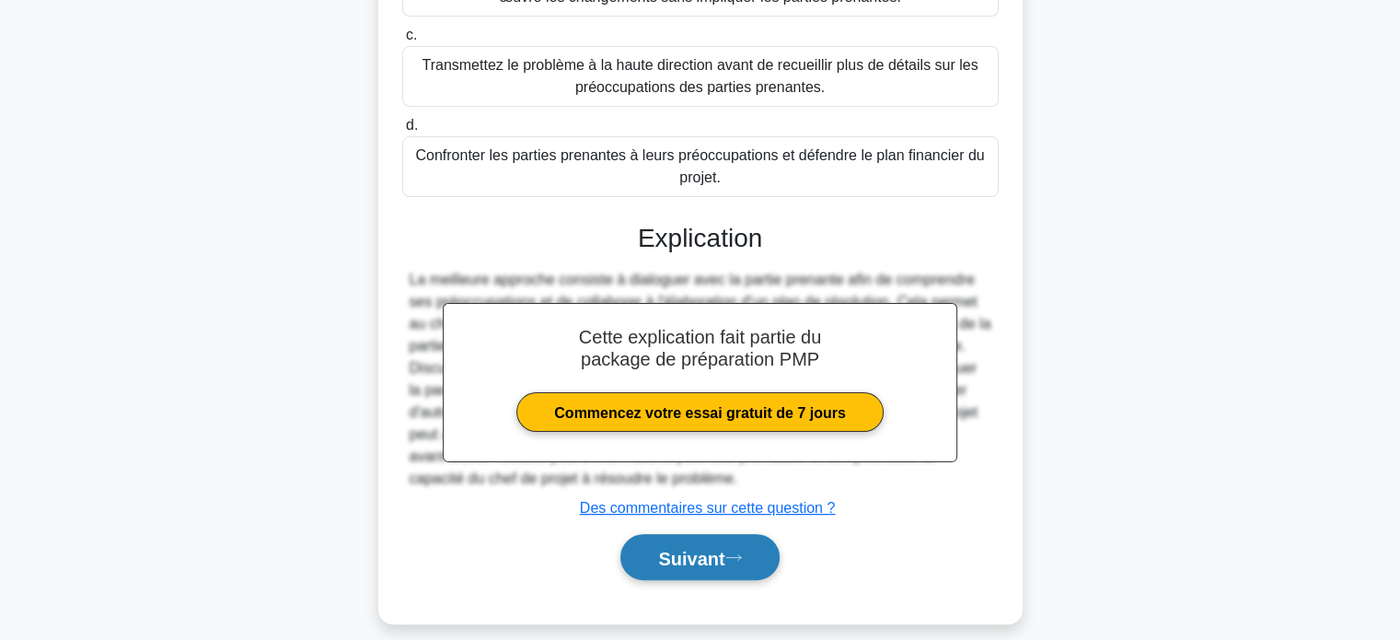
click at [679, 562] on font "Suivant" at bounding box center [691, 558] width 66 height 20
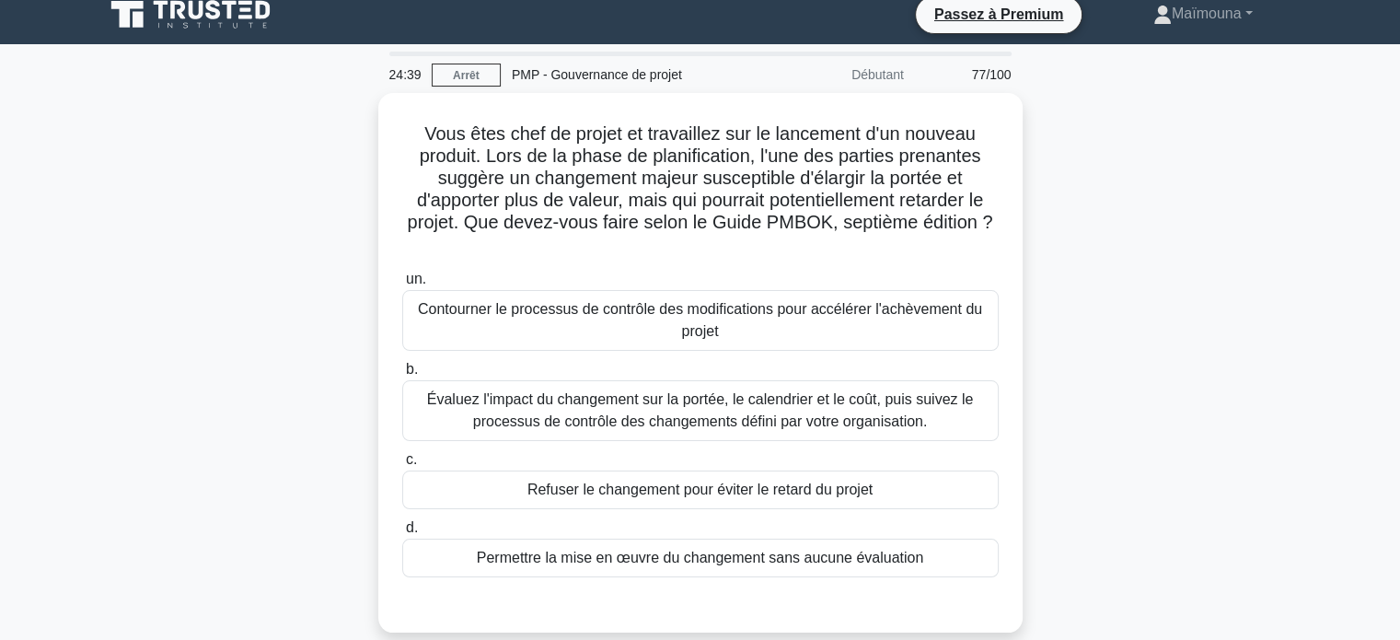
scroll to position [0, 0]
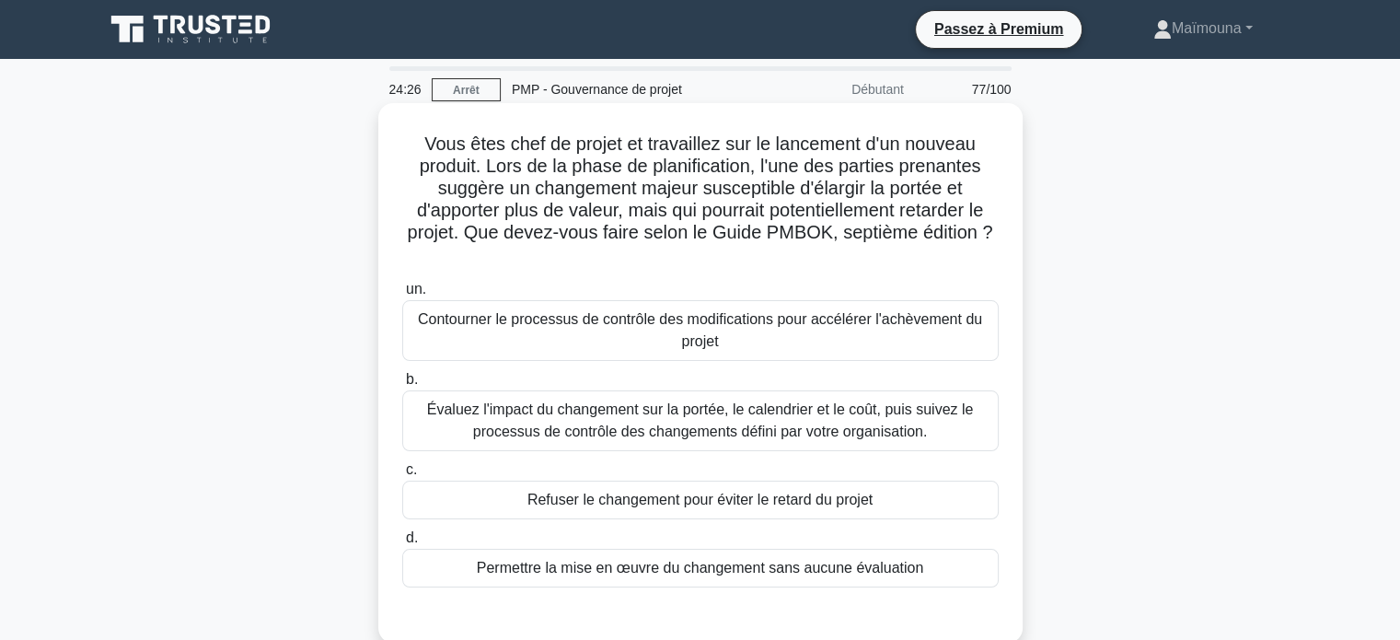
click at [652, 431] on font "Évaluez l'impact du changement sur la portée, le calendrier et le coût, puis su…" at bounding box center [700, 420] width 547 height 38
click at [402, 386] on input "b. Évaluez l'impact du changement sur la portée, le calendrier et le coût, puis…" at bounding box center [402, 380] width 0 height 12
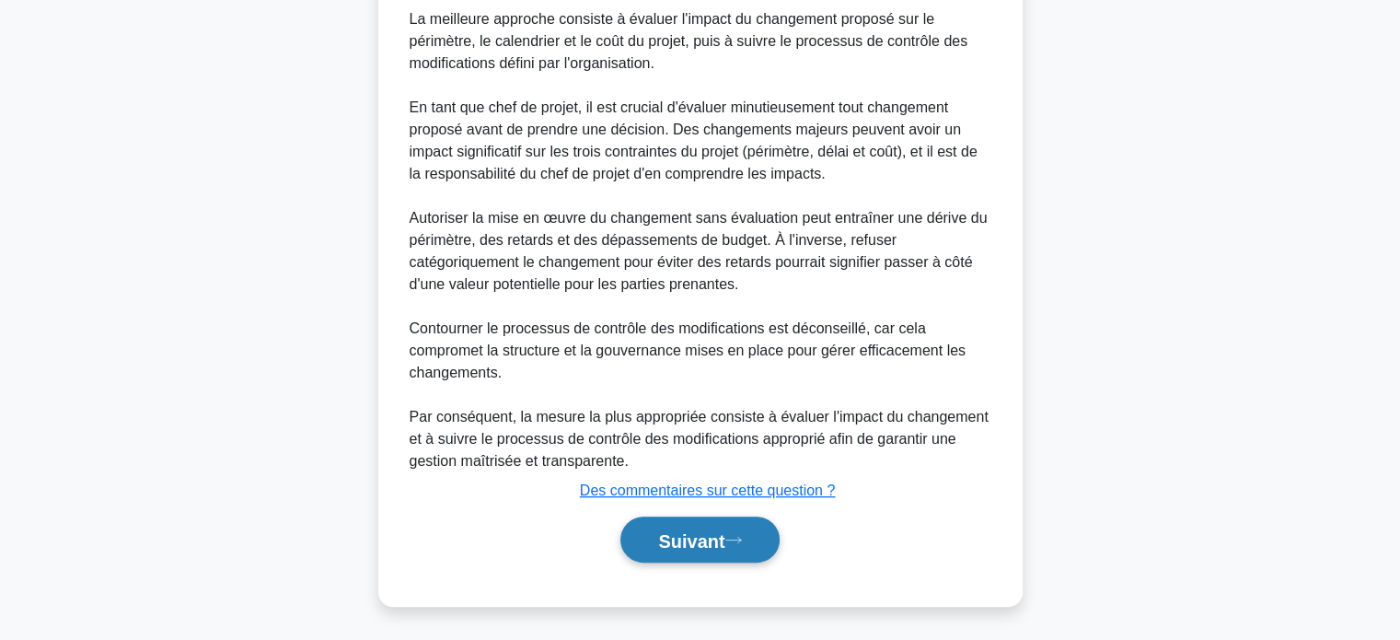
click at [658, 536] on font "Suivant" at bounding box center [691, 540] width 66 height 20
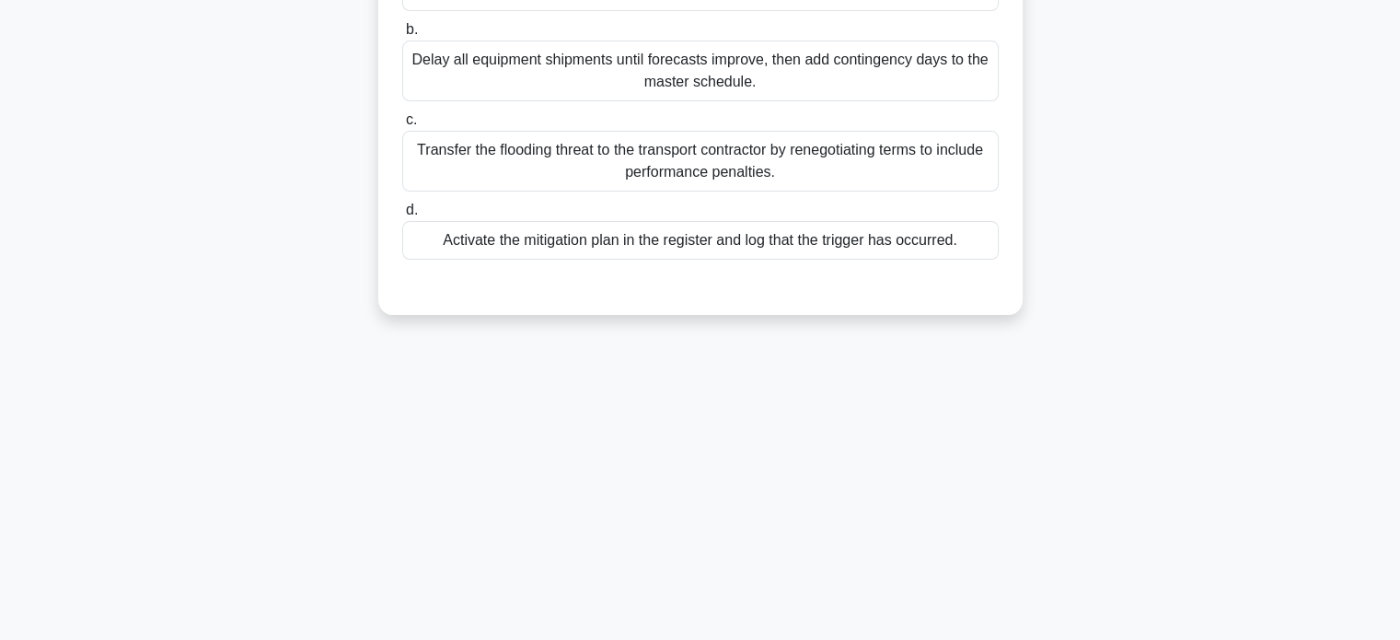
scroll to position [113, 0]
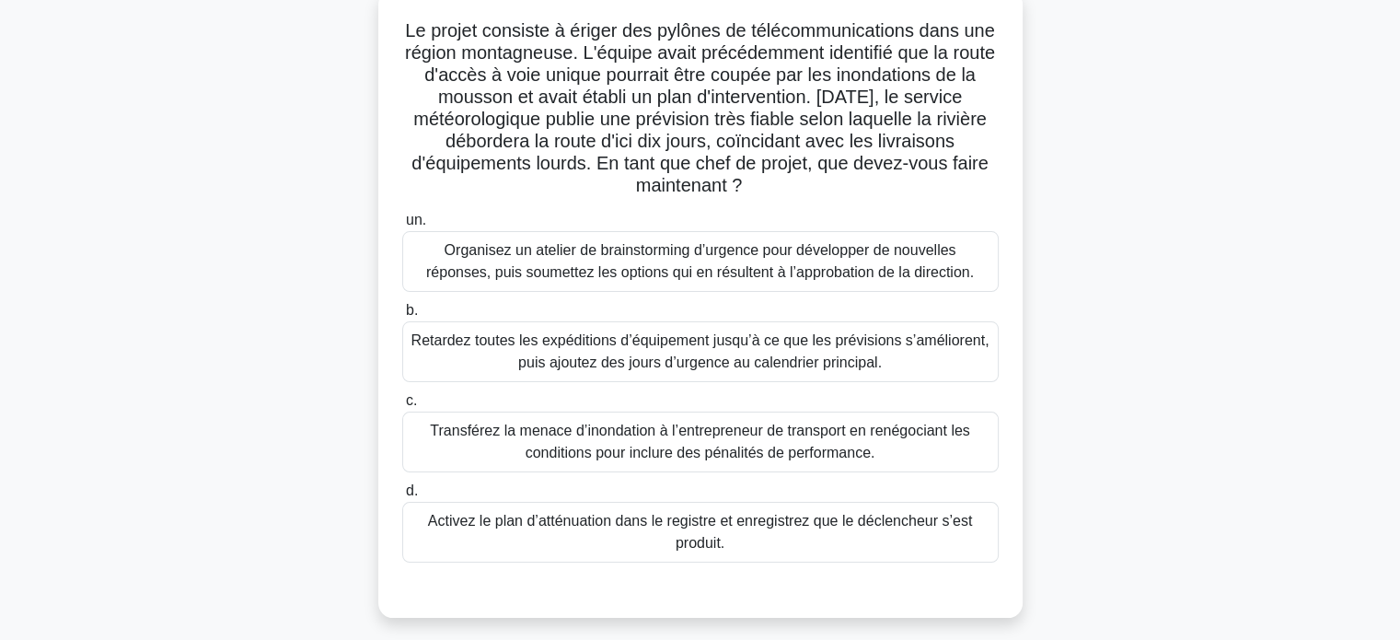
click at [710, 274] on font "Organisez un atelier de brainstorming d’urgence pour développer de nouvelles ré…" at bounding box center [700, 261] width 548 height 38
click at [402, 226] on input "un. Organisez un atelier de brainstorming d’urgence pour développer de nouvelle…" at bounding box center [402, 220] width 0 height 12
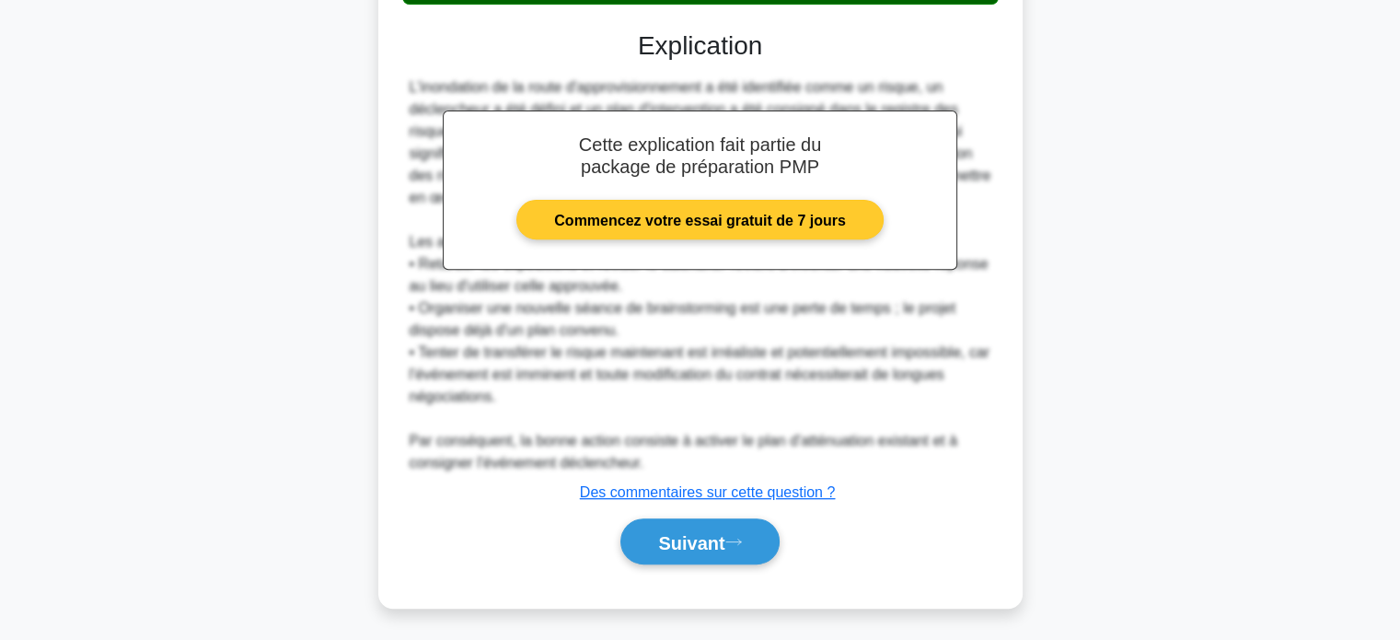
scroll to position [674, 0]
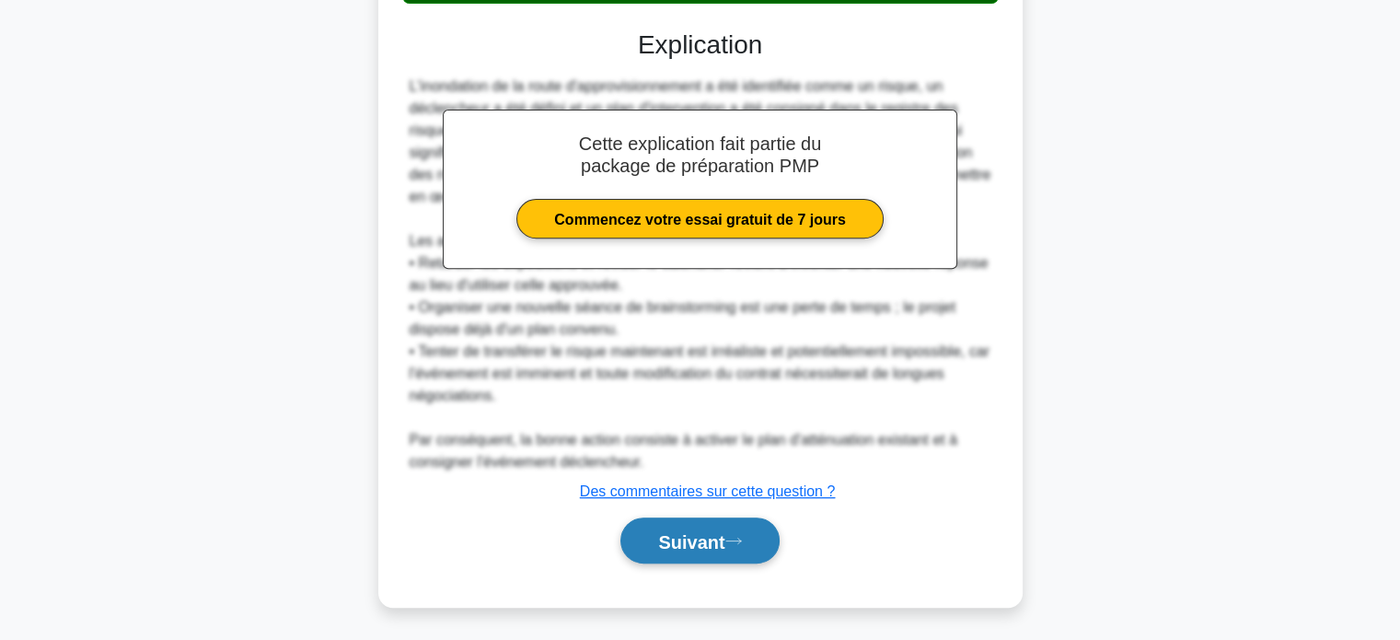
click at [663, 544] on font "Suivant" at bounding box center [691, 541] width 66 height 20
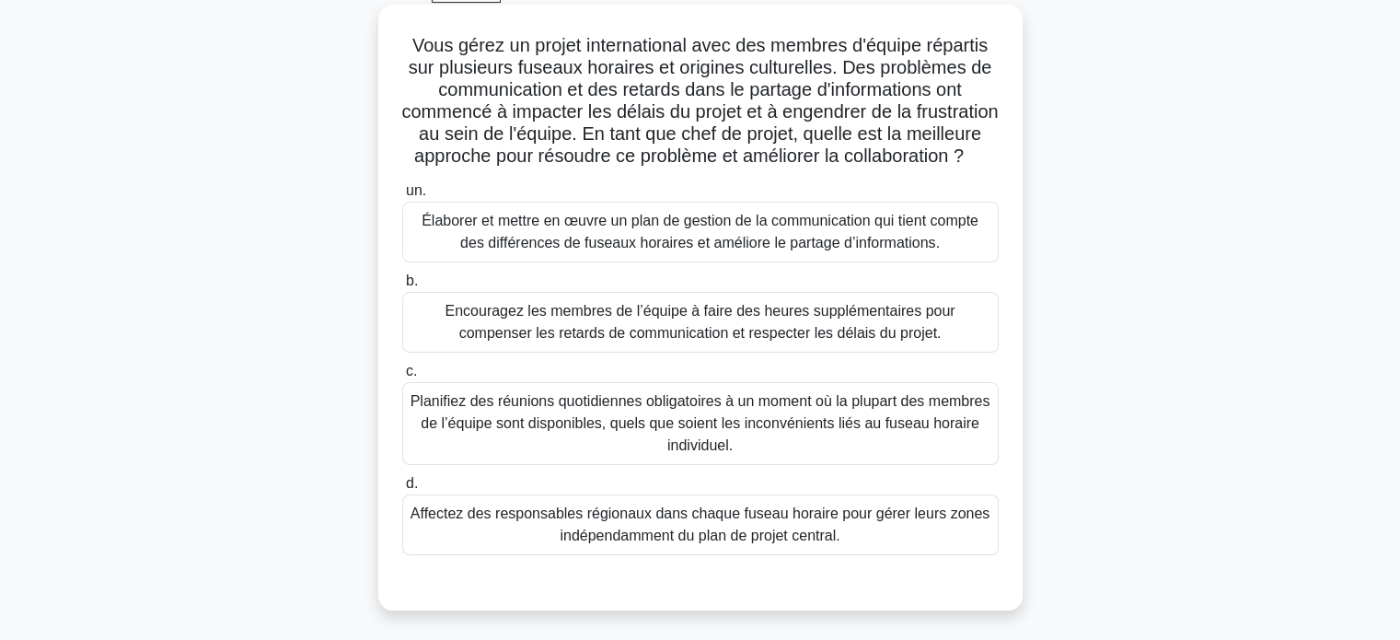
scroll to position [0, 0]
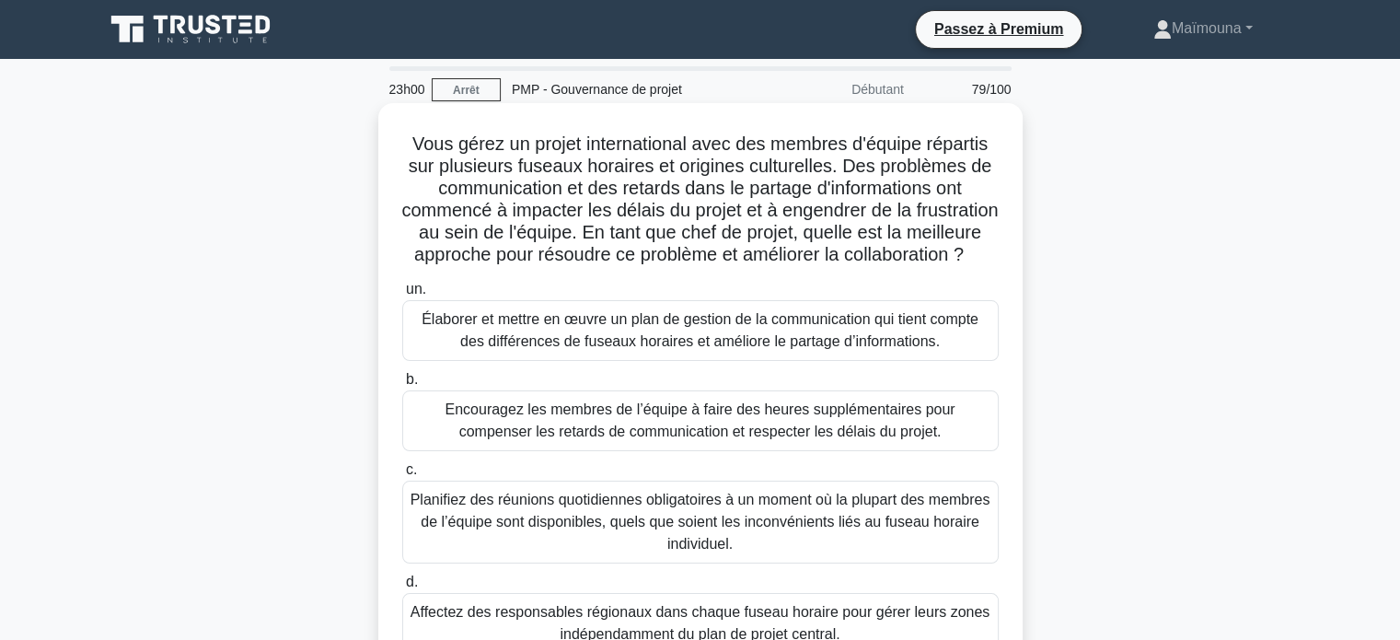
click at [652, 352] on font "Élaborer et mettre en œuvre un plan de gestion de la communication qui tient co…" at bounding box center [700, 330] width 580 height 44
click at [402, 295] on input "un. Élaborer et mettre en œuvre un plan de gestion de la communication qui tien…" at bounding box center [402, 289] width 0 height 12
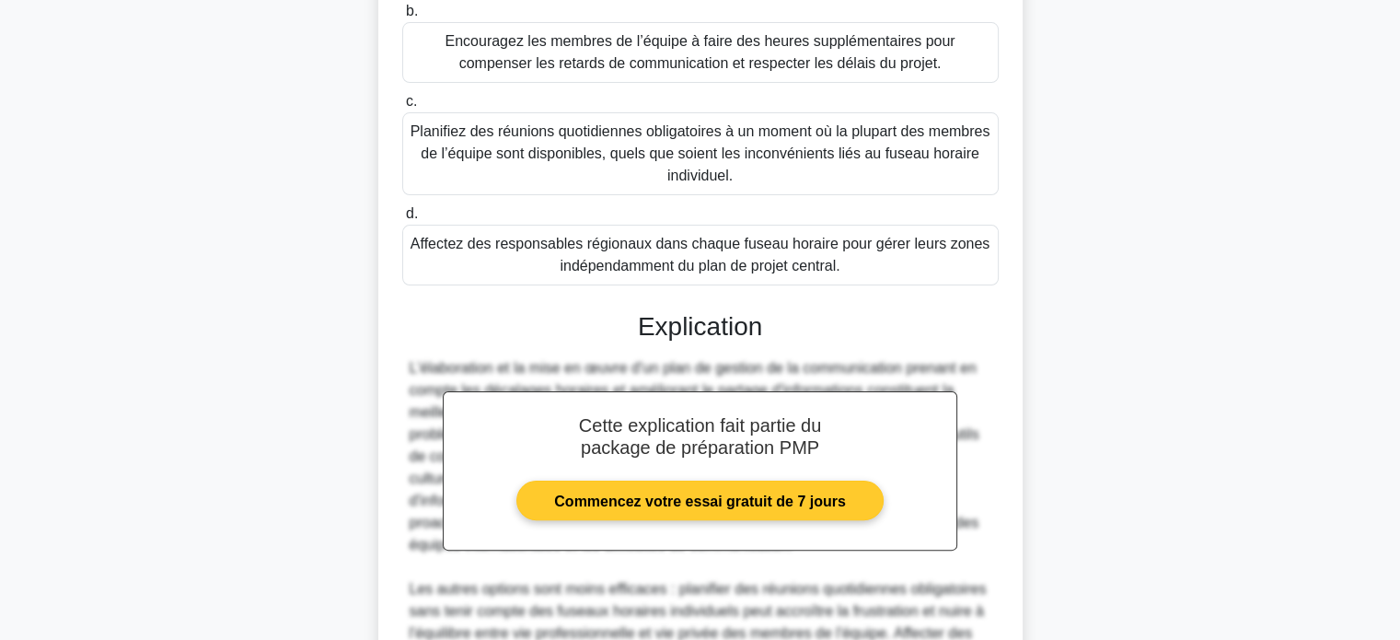
scroll to position [651, 0]
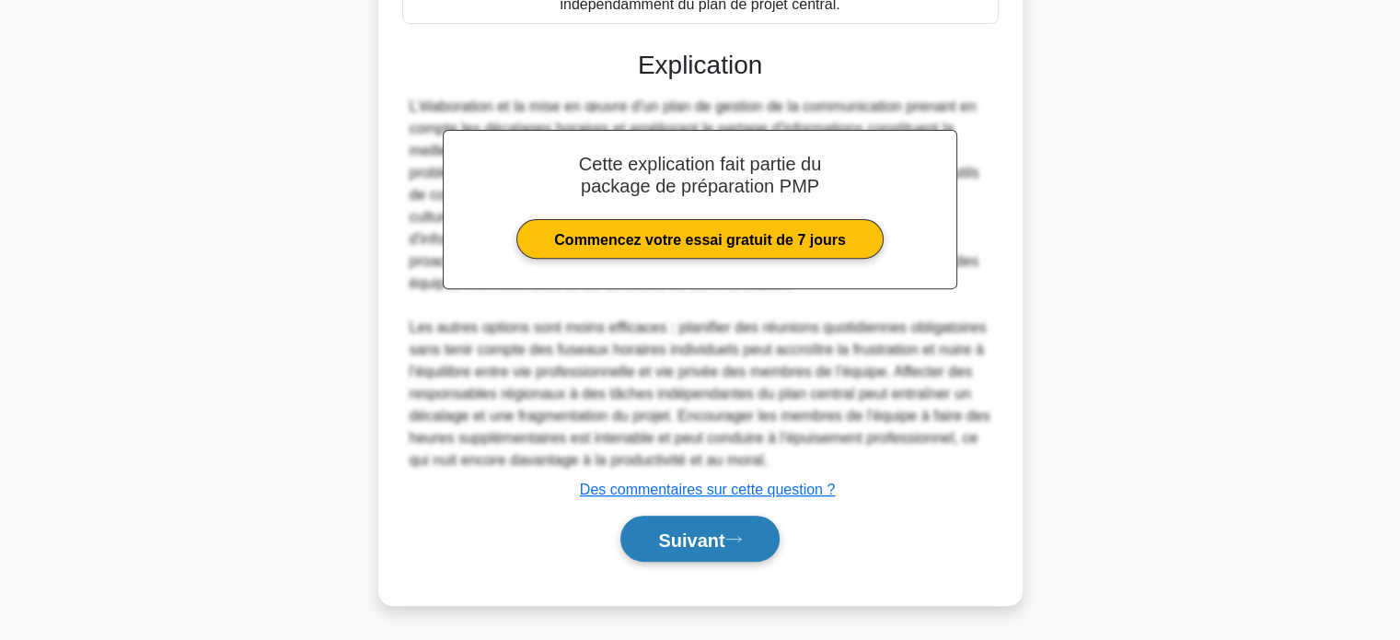
click at [714, 540] on font "Suivant" at bounding box center [691, 539] width 66 height 20
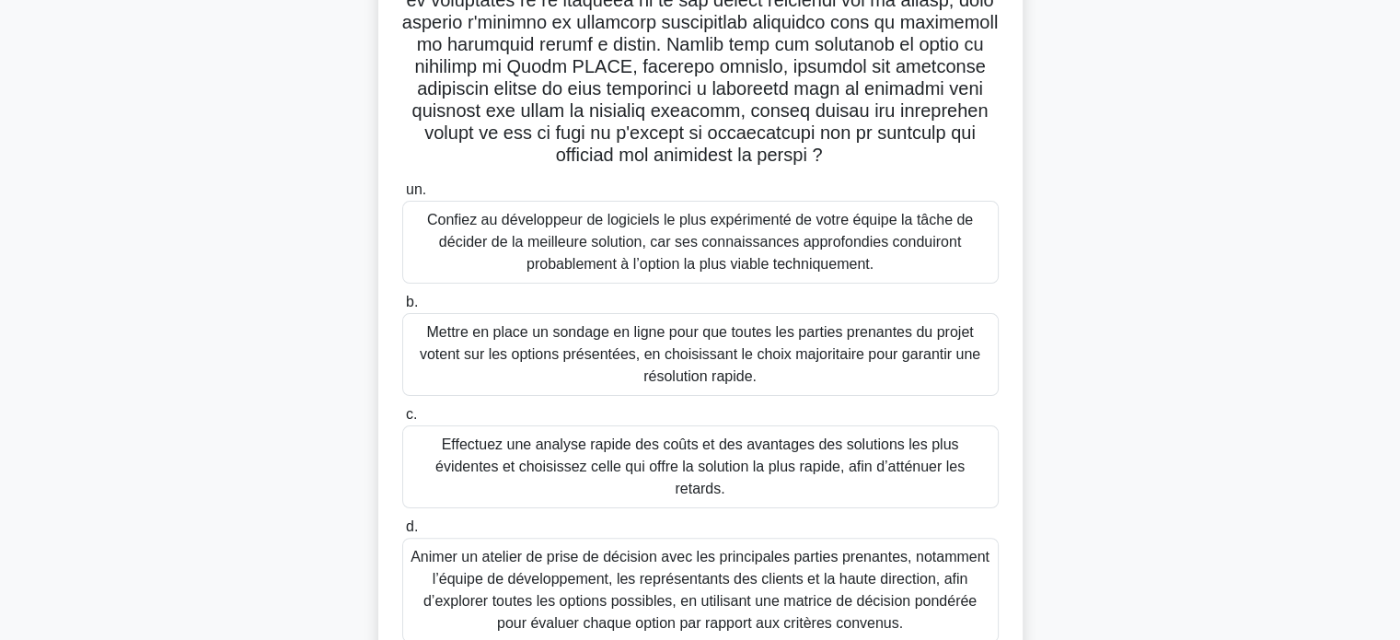
scroll to position [434, 0]
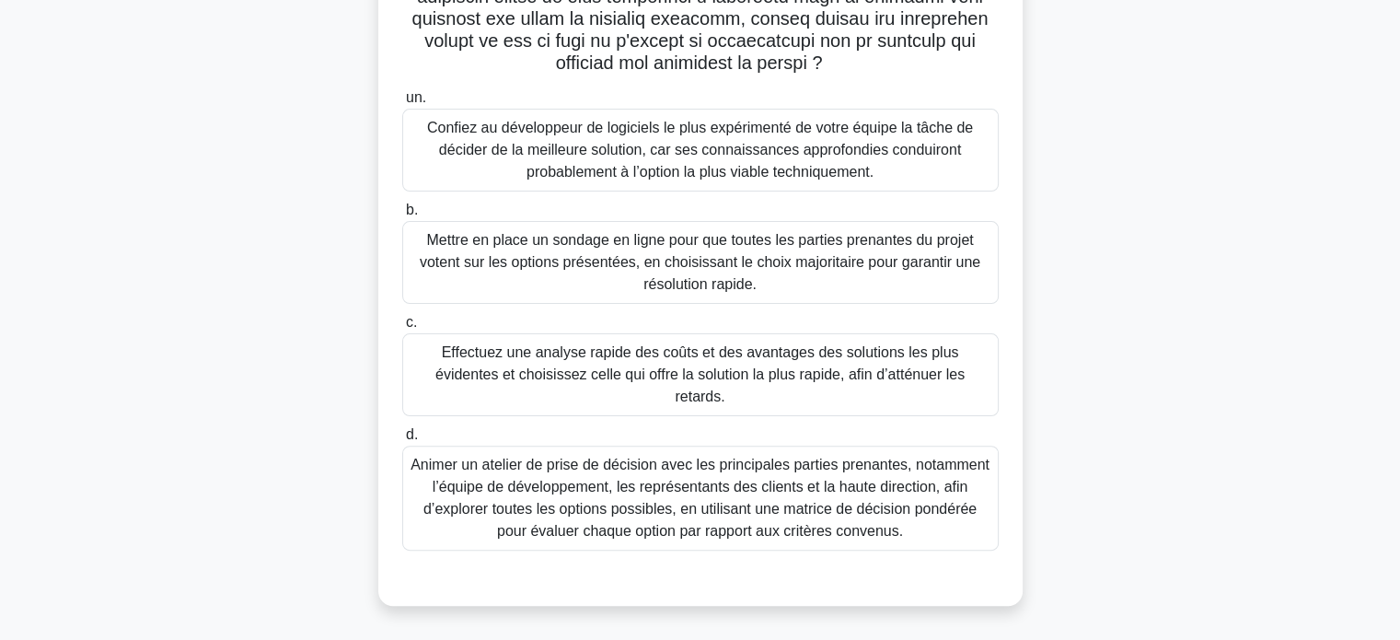
click at [637, 386] on font "Effectuez une analyse rapide des coûts et des avantages des solutions les plus …" at bounding box center [699, 374] width 529 height 60
click at [402, 329] on input "c. Effectuez une analyse rapide des coûts et des avantages des solutions les pl…" at bounding box center [402, 323] width 0 height 12
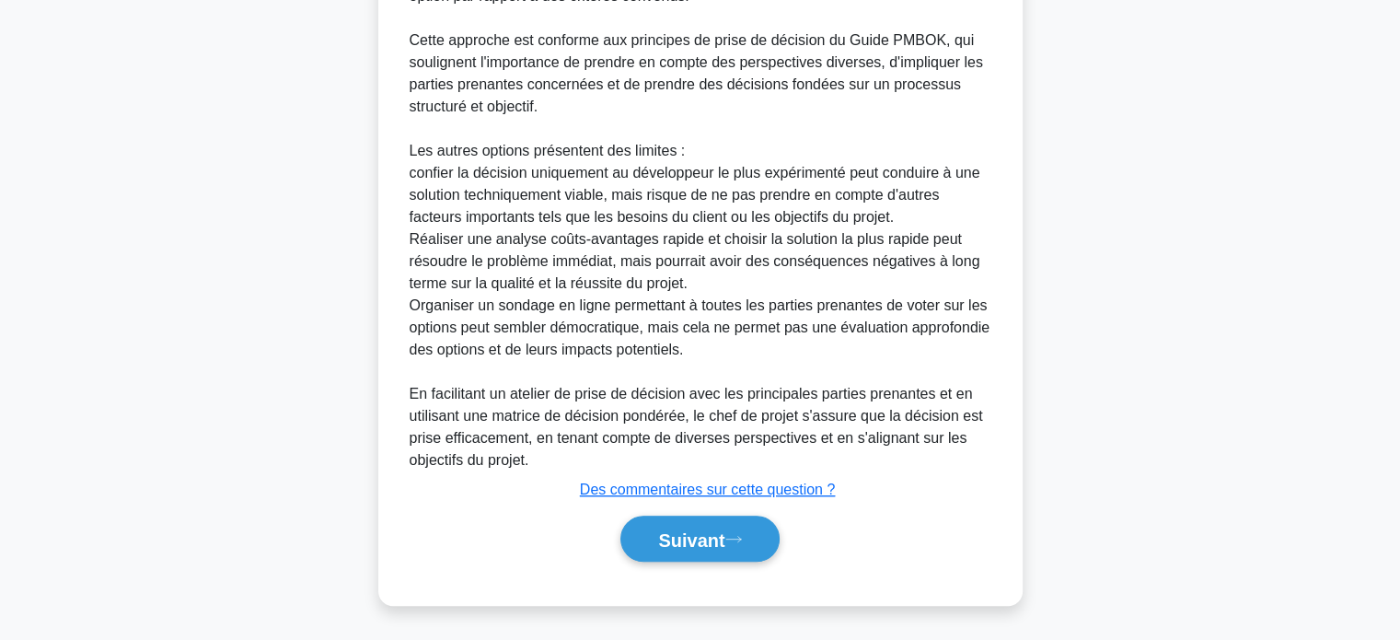
scroll to position [1182, 0]
click at [674, 546] on font "Suivant" at bounding box center [691, 539] width 66 height 20
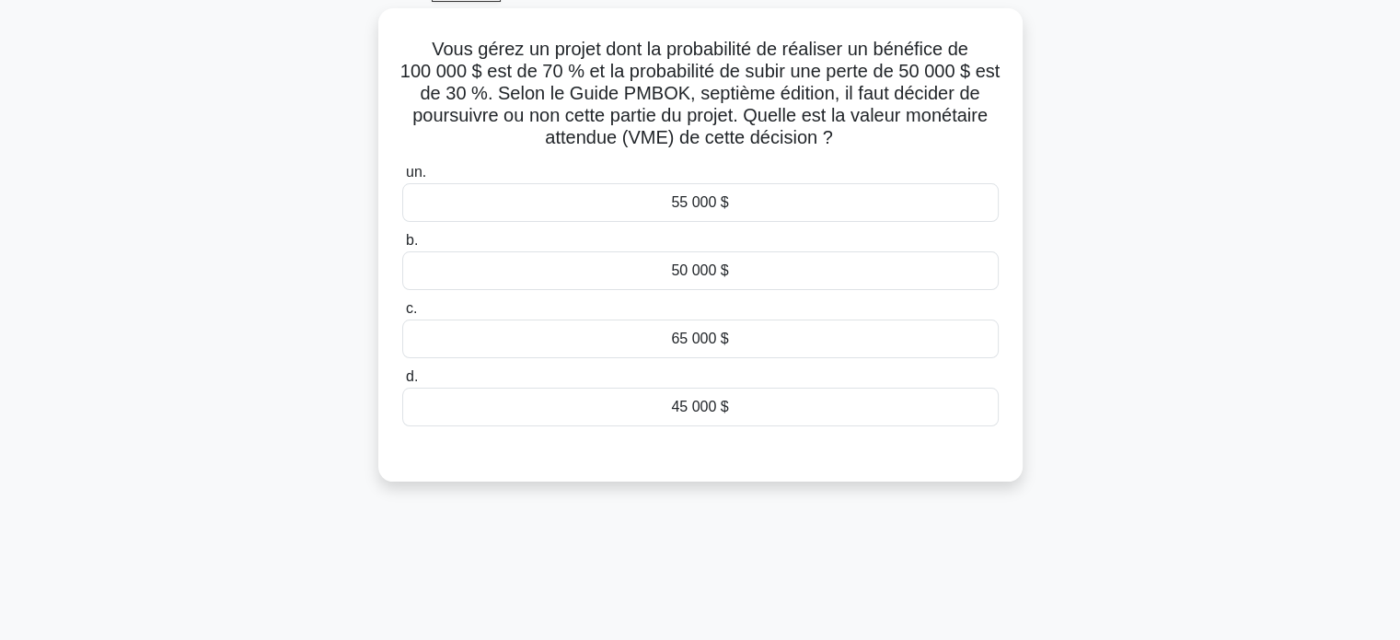
scroll to position [78, 0]
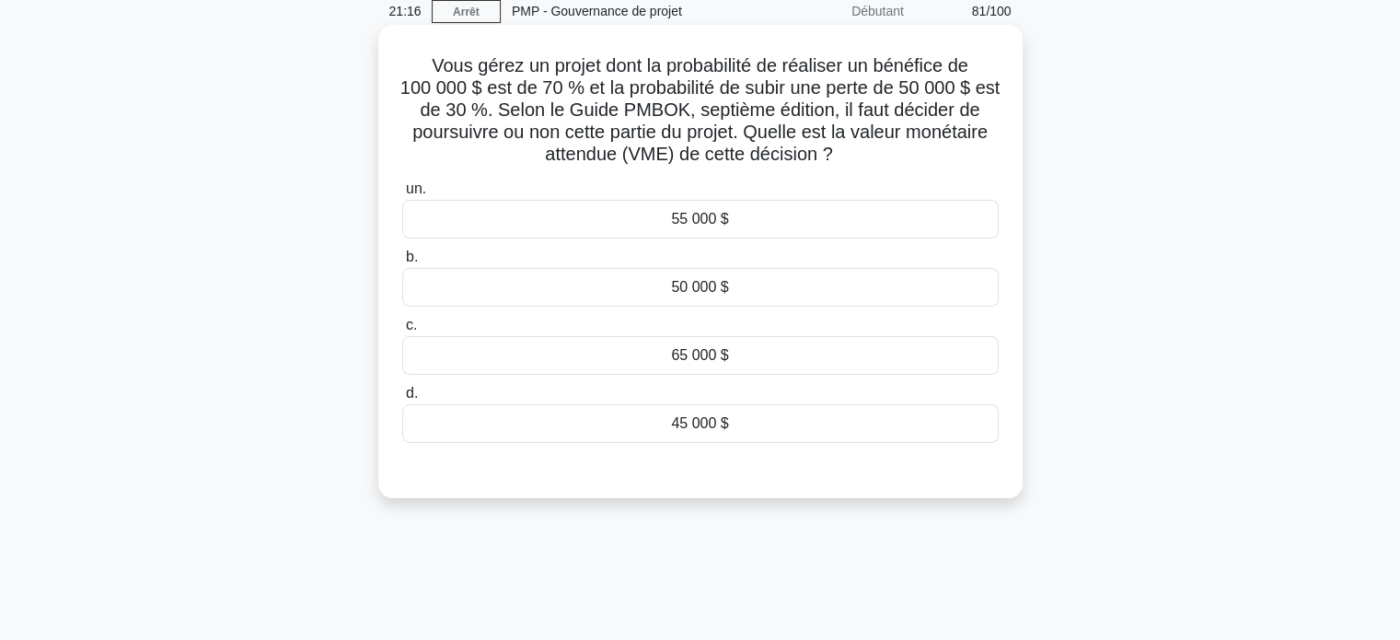
click at [706, 230] on div "55 000 $" at bounding box center [700, 219] width 596 height 39
click at [402, 195] on input "un. 55 000 $" at bounding box center [402, 189] width 0 height 12
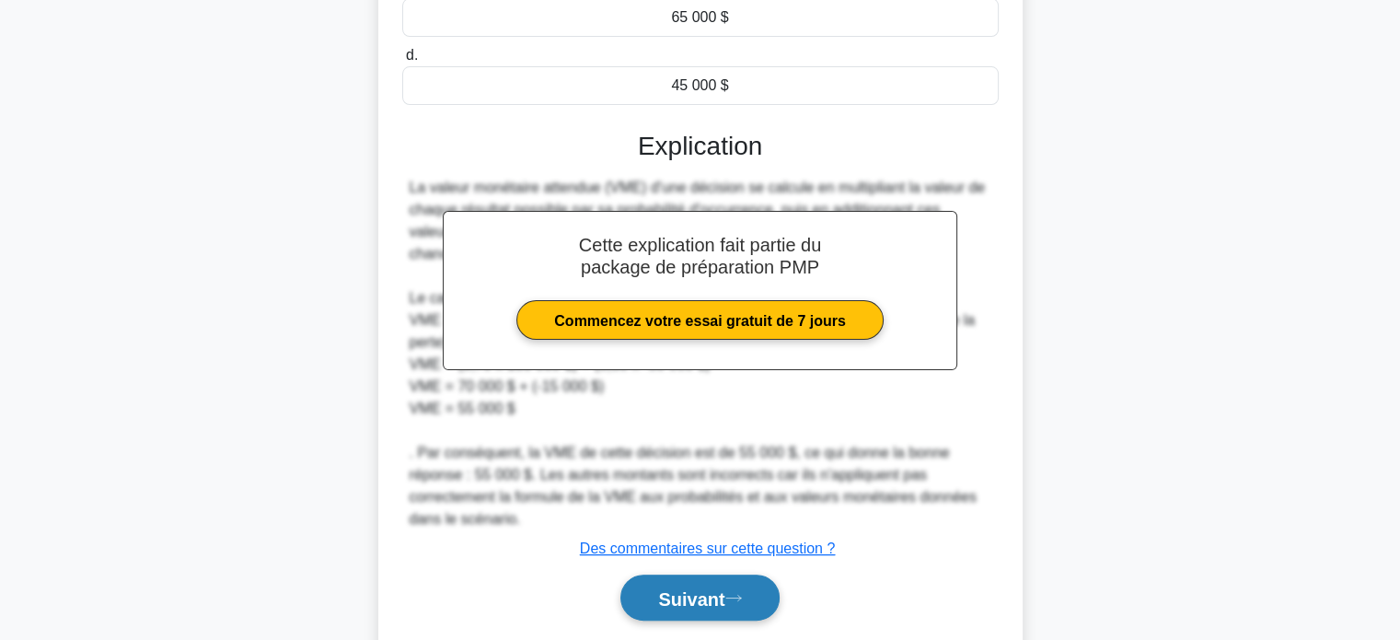
scroll to position [474, 0]
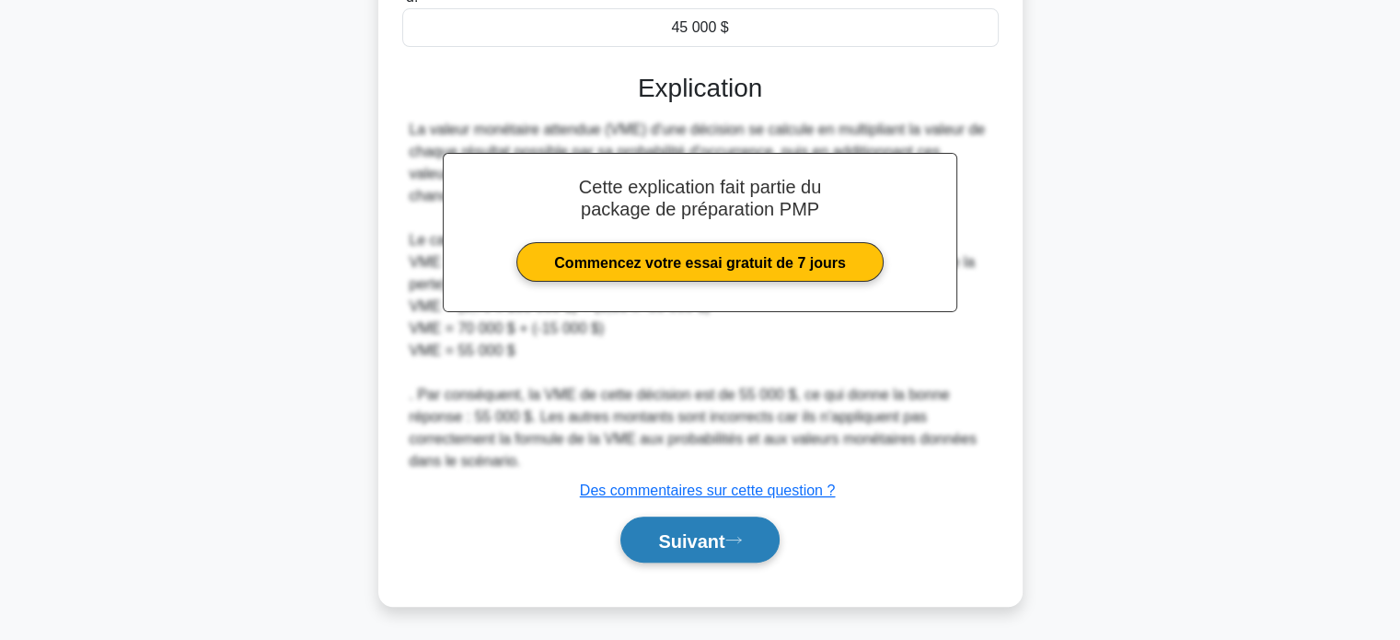
click at [717, 543] on font "Suivant" at bounding box center [691, 540] width 66 height 20
click at [717, 540] on font "Suivant" at bounding box center [691, 540] width 66 height 20
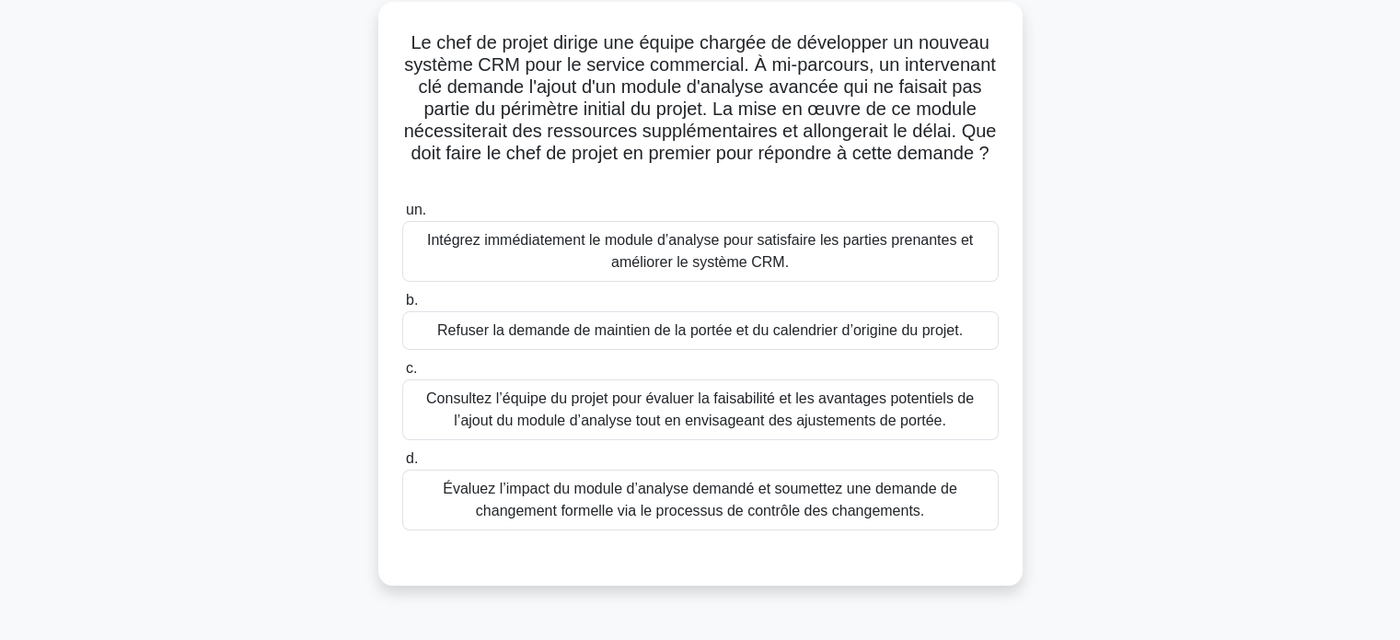
scroll to position [78, 0]
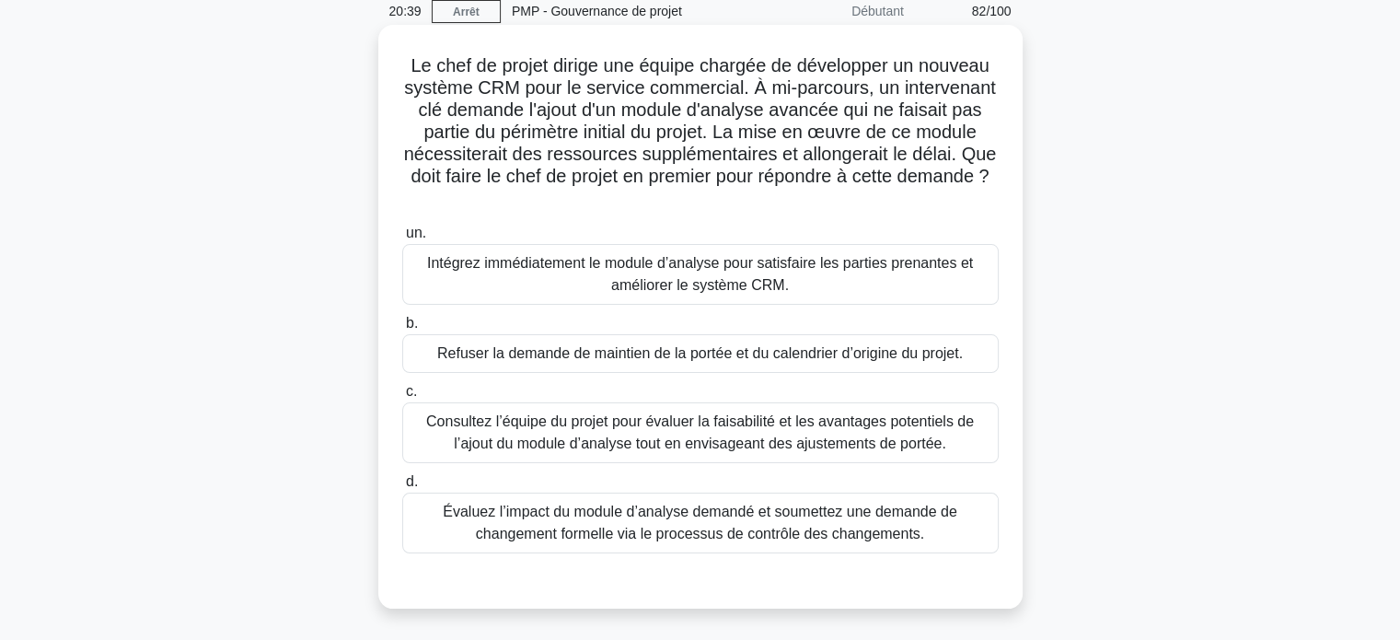
drag, startPoint x: 584, startPoint y: 514, endPoint x: 589, endPoint y: 506, distance: 9.5
click at [584, 513] on font "Évaluez l’impact du module d’analyse demandé et soumettez une demande de change…" at bounding box center [700, 522] width 514 height 38
click at [402, 488] on input "d. Évaluez l’impact du module d’analyse demandé et soumettez une demande de cha…" at bounding box center [402, 482] width 0 height 12
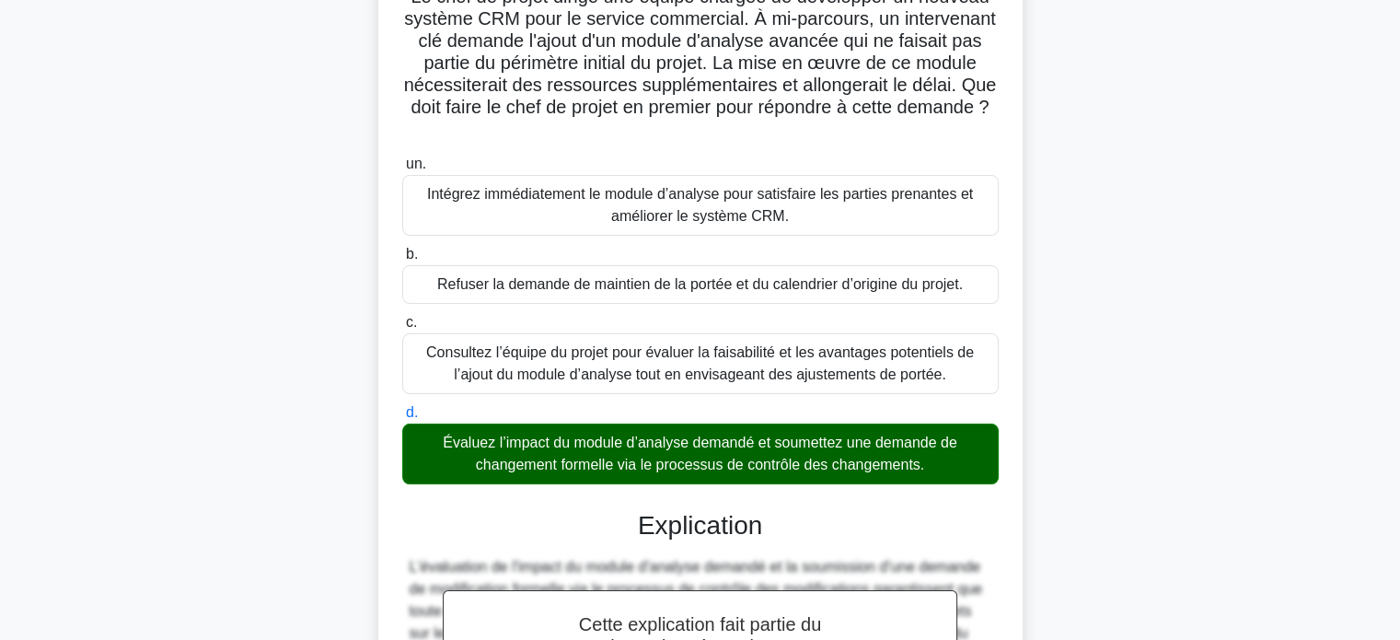
scroll to position [446, 0]
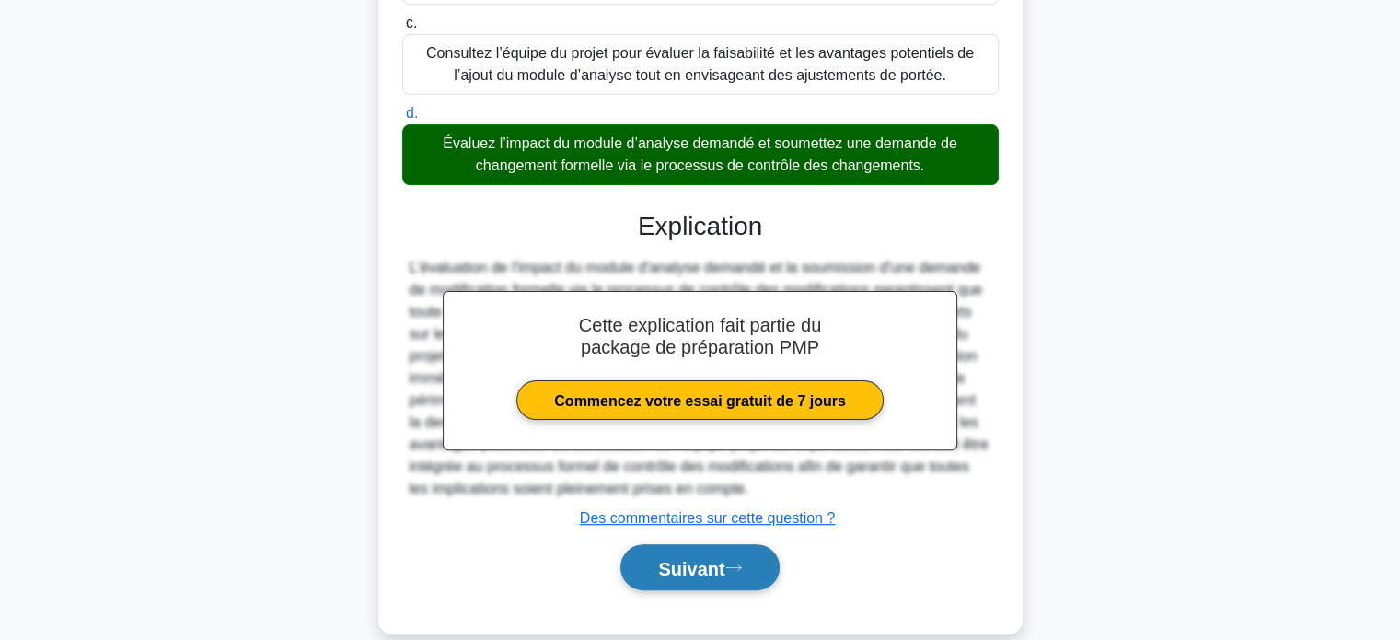
click at [685, 570] on font "Suivant" at bounding box center [691, 568] width 66 height 20
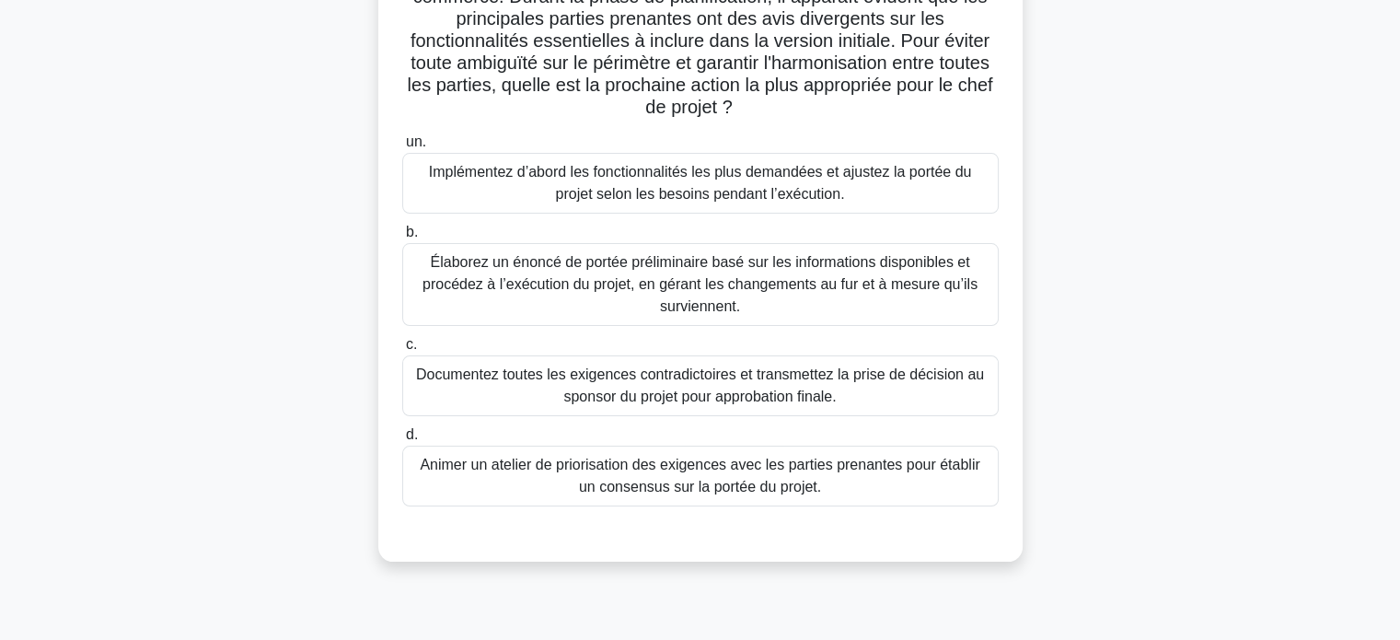
scroll to position [170, 0]
click at [695, 477] on font "Animer un atelier de priorisation des exigences avec les parties prenantes pour…" at bounding box center [700, 475] width 560 height 38
click at [402, 440] on input "d. Animer un atelier de priorisation des exigences avec les parties prenantes p…" at bounding box center [402, 434] width 0 height 12
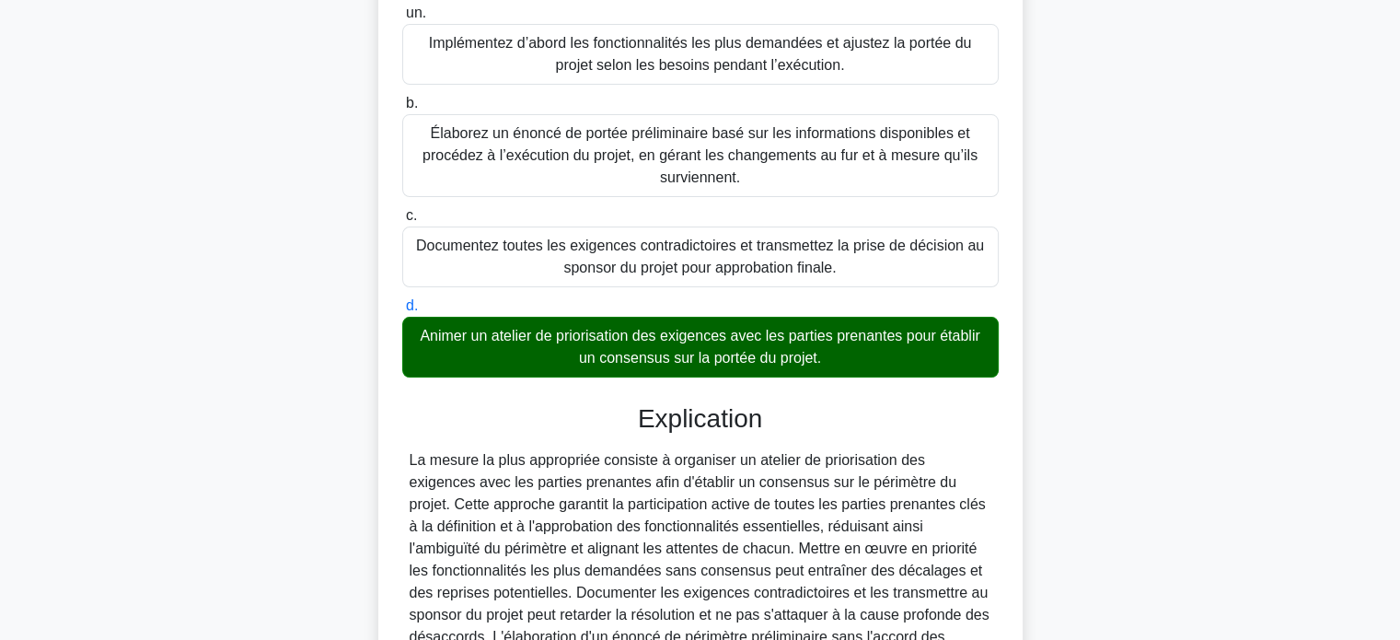
scroll to position [518, 0]
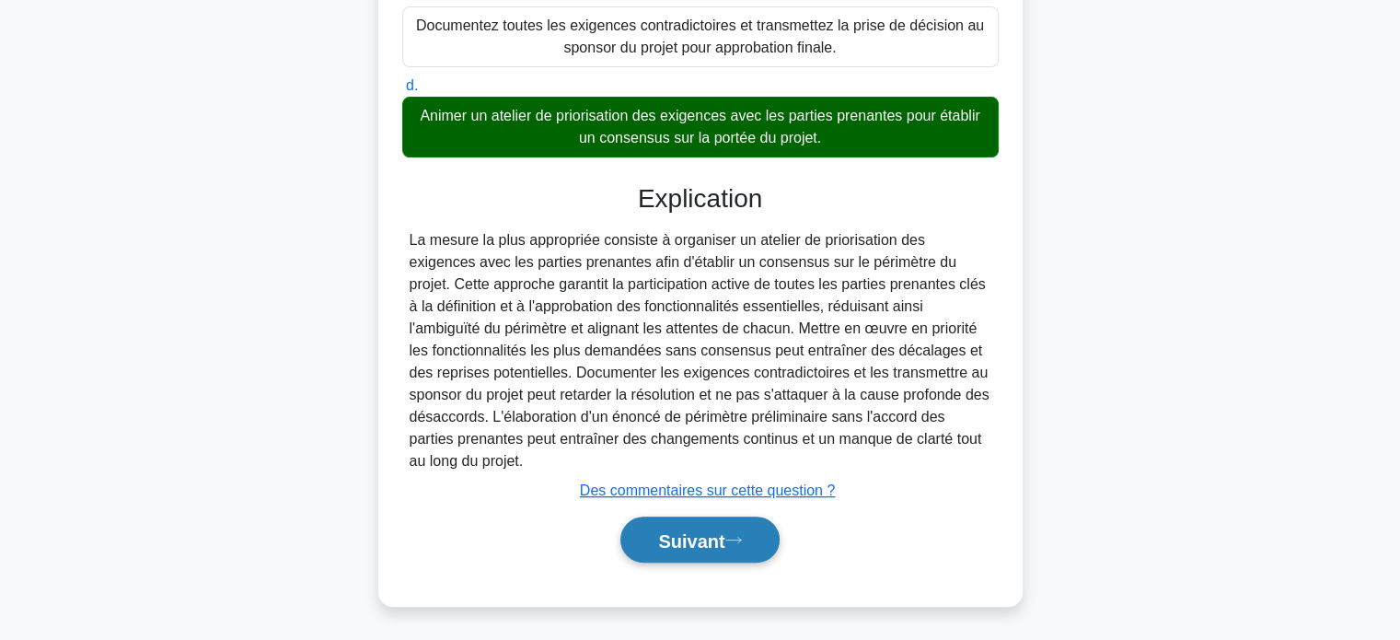
click at [690, 544] on font "Suivant" at bounding box center [691, 540] width 66 height 20
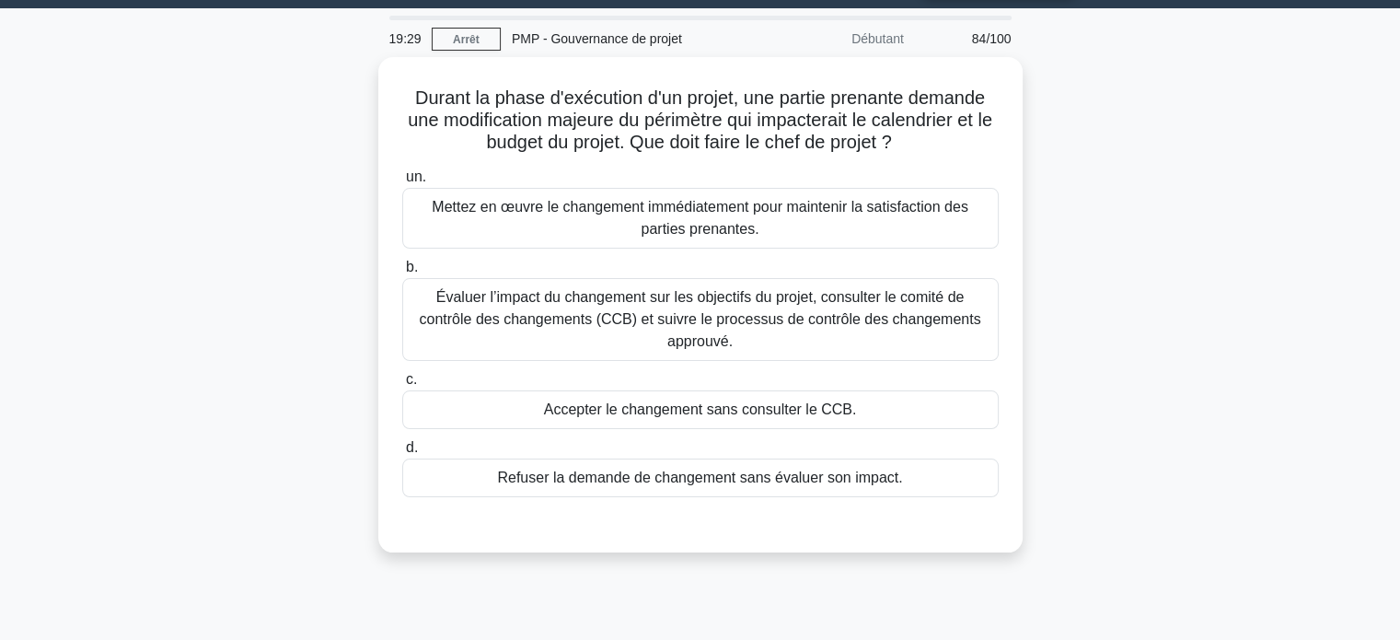
scroll to position [0, 0]
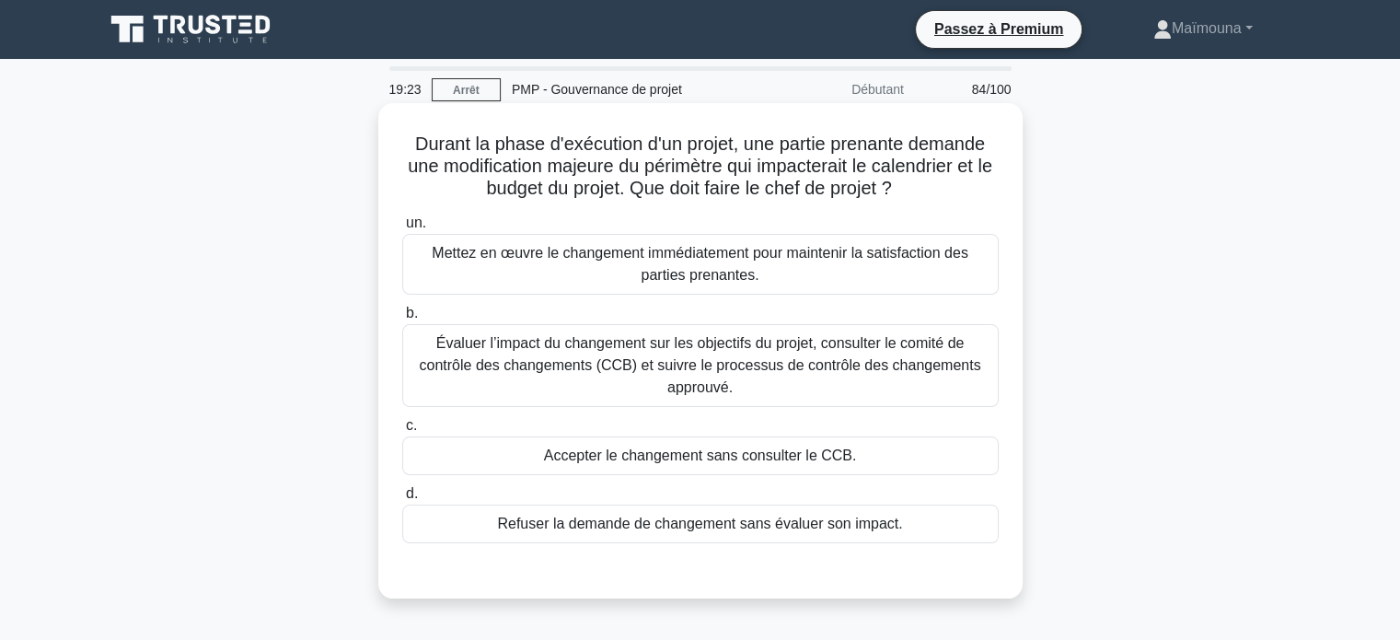
click at [634, 349] on font "Évaluer l’impact du changement sur les objectifs du projet, consulter le comité…" at bounding box center [699, 365] width 561 height 60
click at [402, 319] on input "b. Évaluer l’impact du changement sur les objectifs du projet, consulter le com…" at bounding box center [402, 313] width 0 height 12
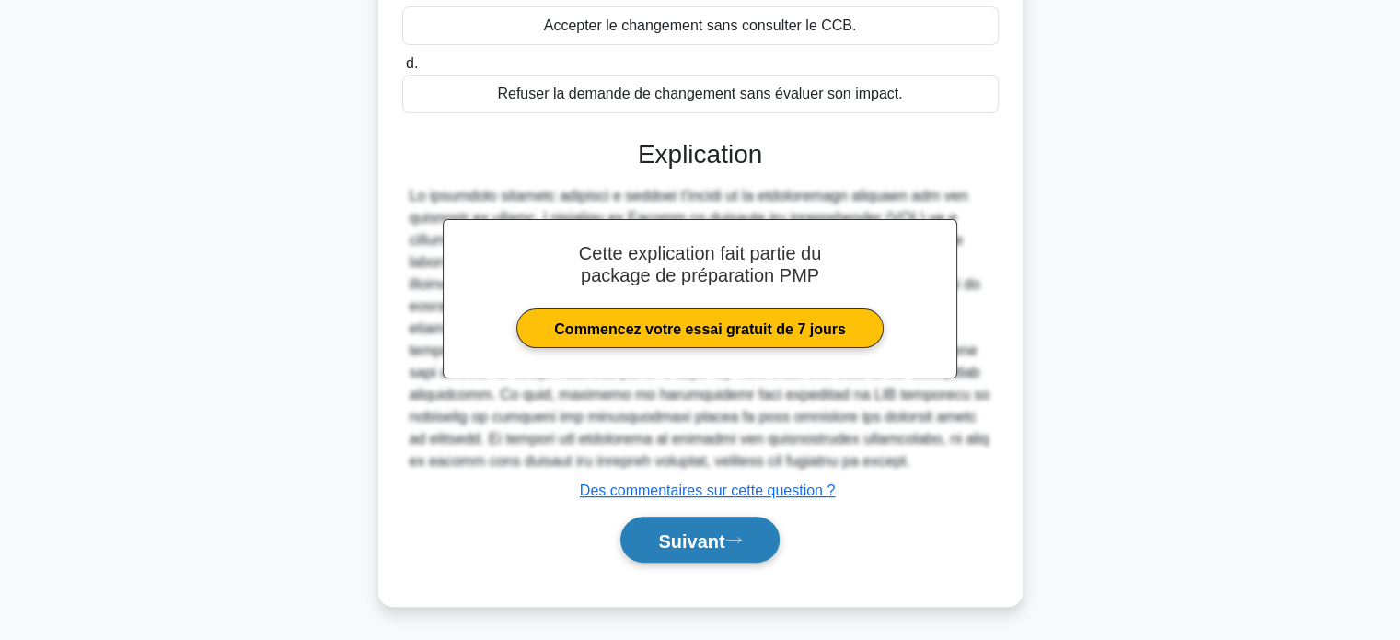
click at [658, 530] on font "Suivant" at bounding box center [691, 540] width 66 height 20
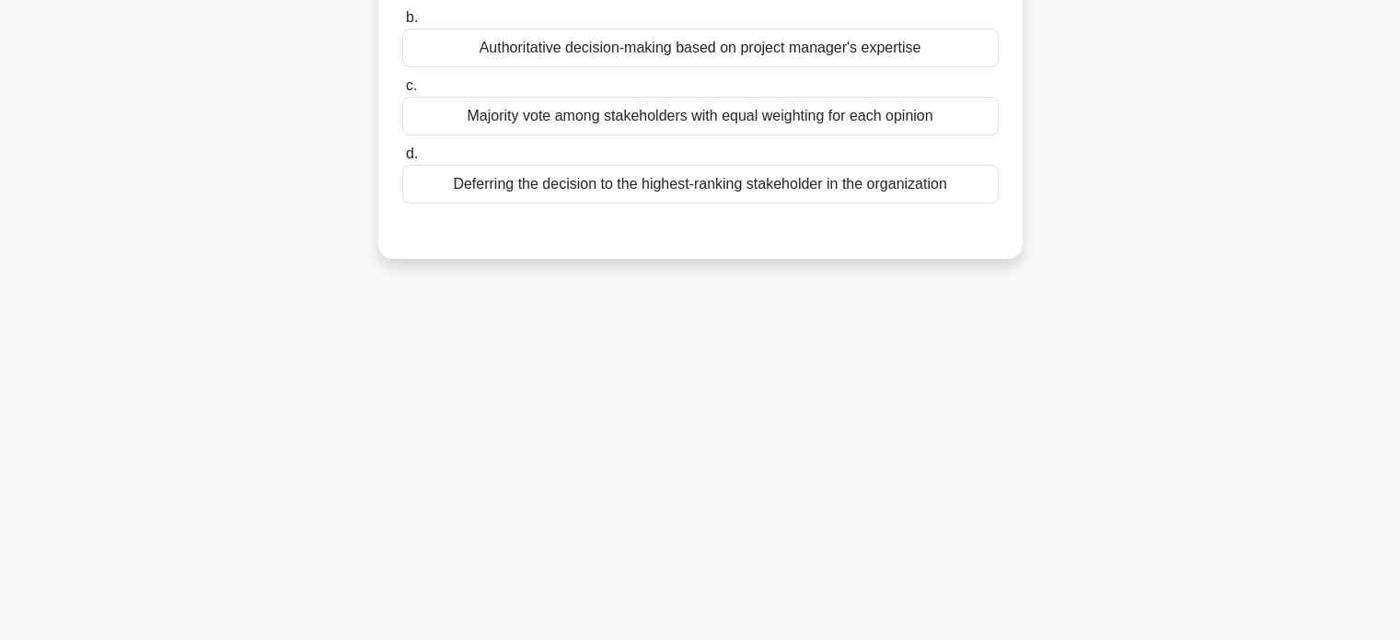
scroll to position [78, 0]
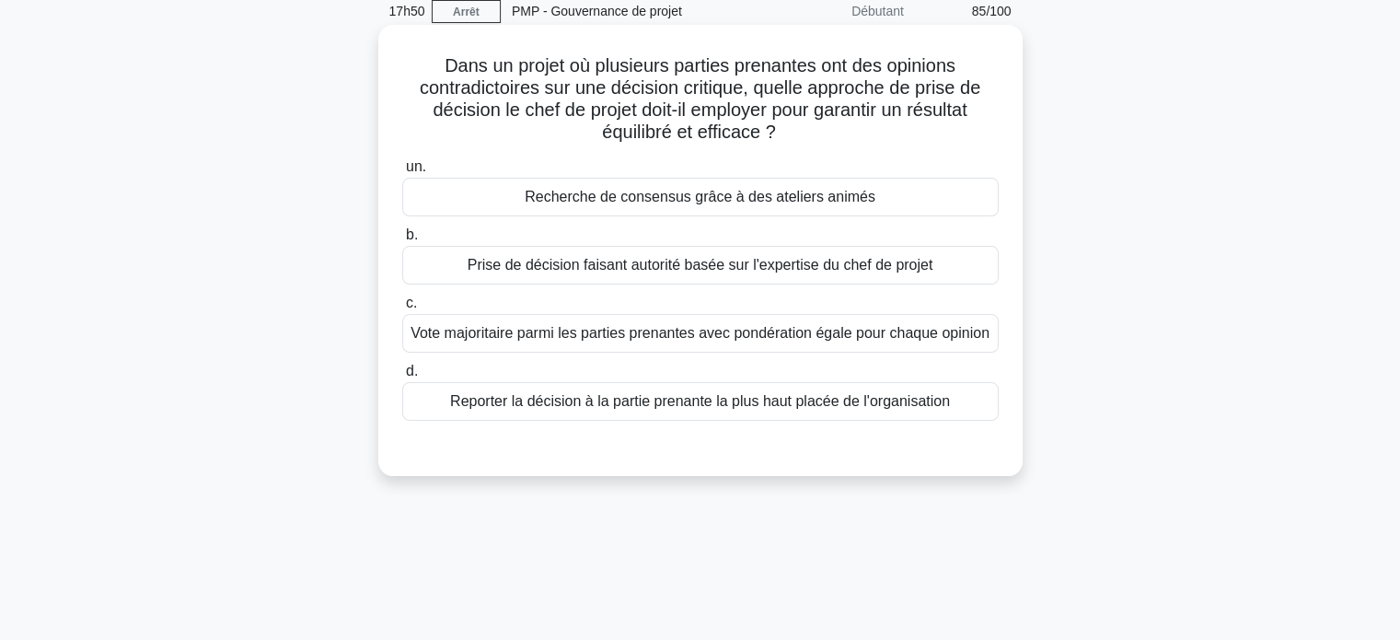
click at [543, 334] on font "Vote majoritaire parmi les parties prenantes avec pondération égale pour chaque…" at bounding box center [699, 333] width 579 height 16
click at [402, 309] on input "c. Vote majoritaire parmi les parties prenantes avec pondération égale pour cha…" at bounding box center [402, 303] width 0 height 12
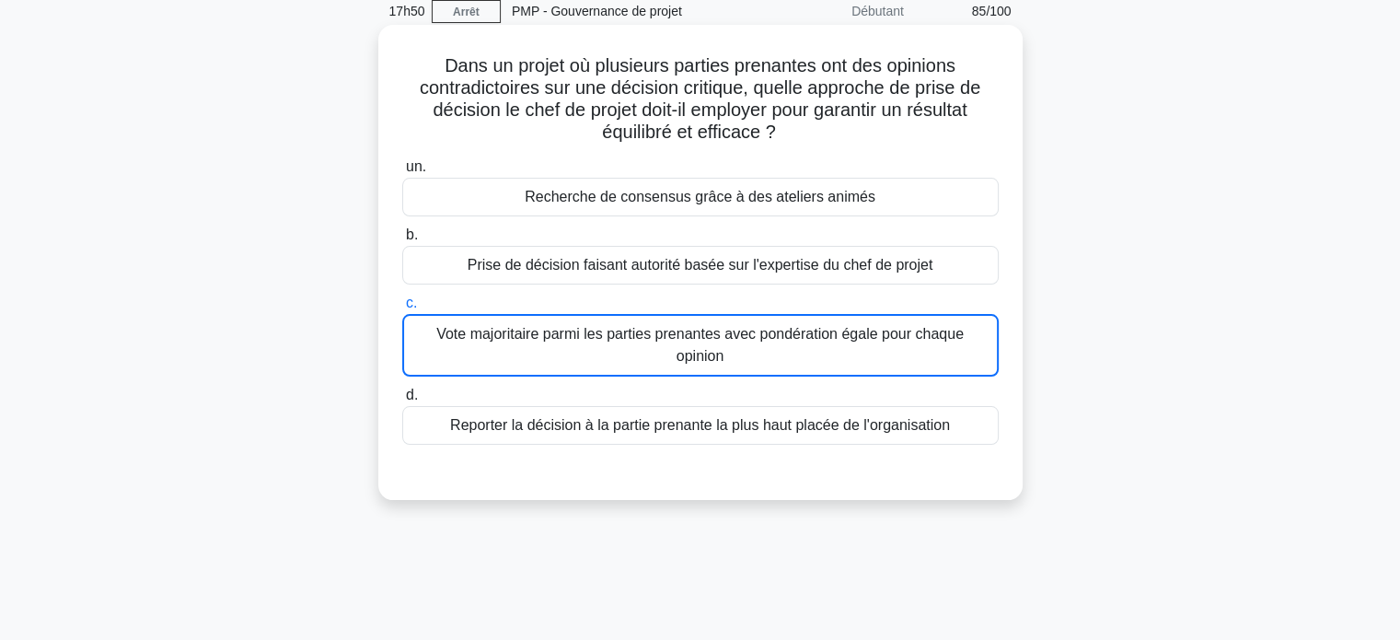
click at [543, 334] on font "Vote majoritaire parmi les parties prenantes avec pondération égale pour chaque…" at bounding box center [699, 345] width 527 height 38
click at [402, 309] on input "c. Vote majoritaire parmi les parties prenantes avec pondération égale pour cha…" at bounding box center [402, 303] width 0 height 12
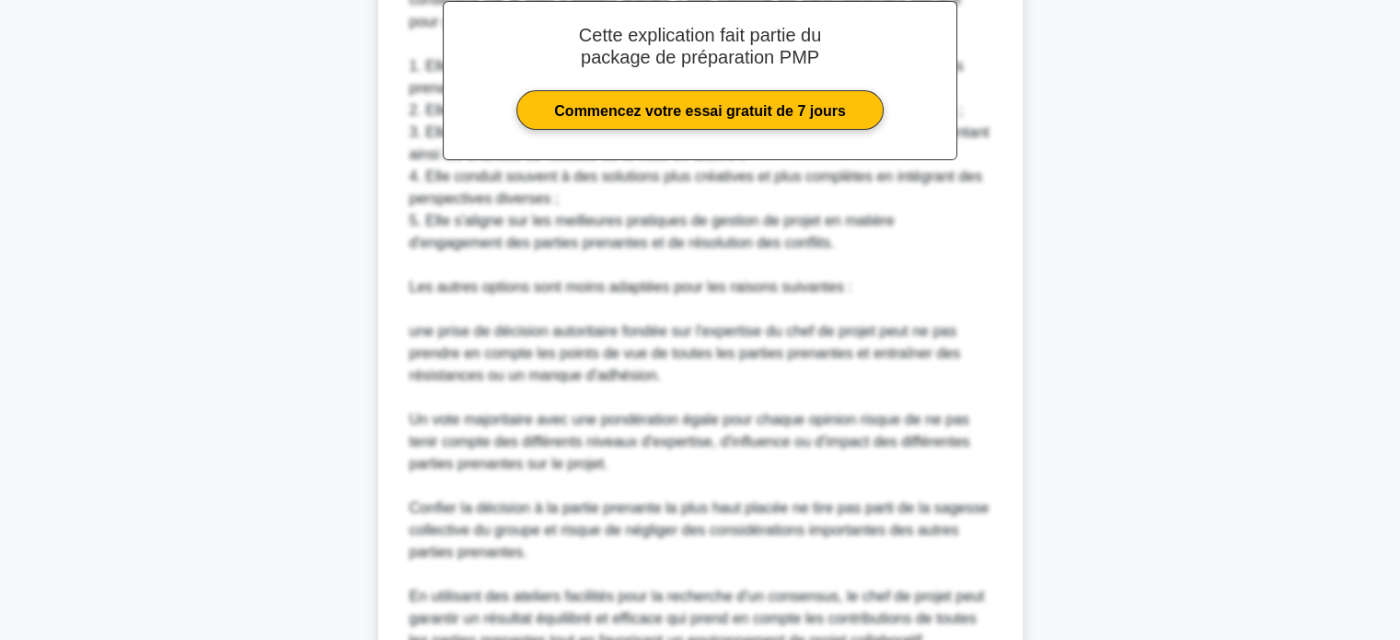
scroll to position [806, 0]
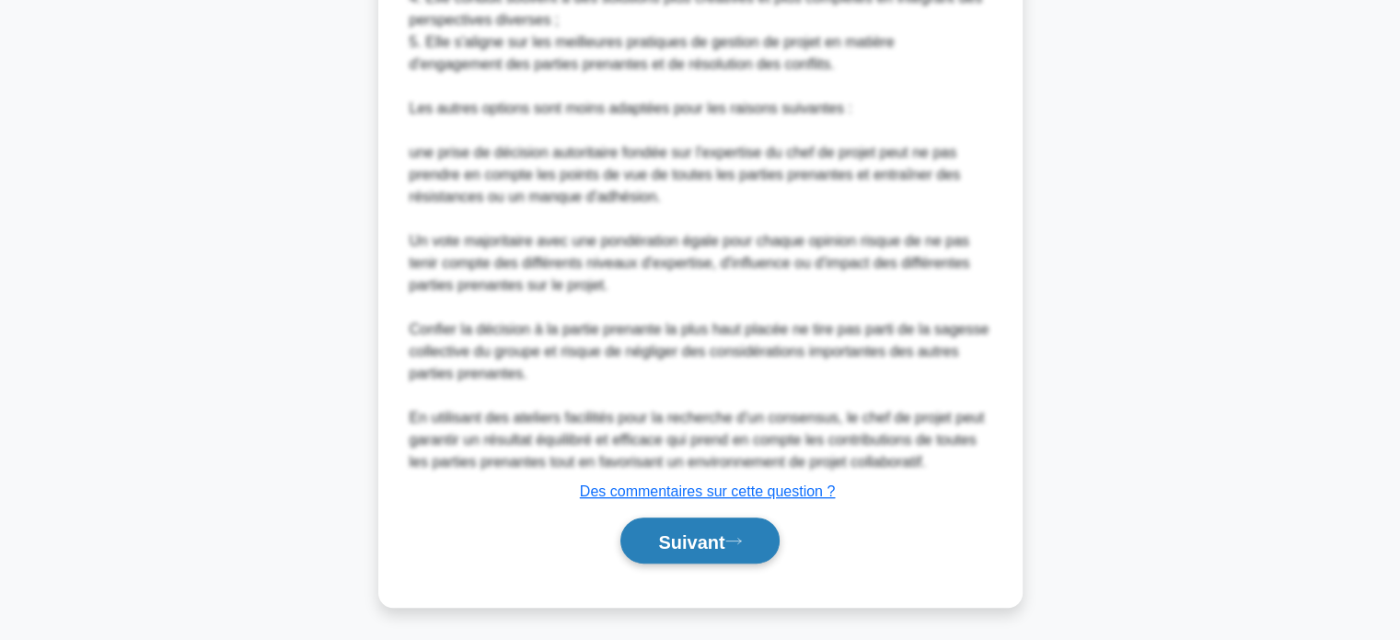
click at [706, 533] on font "Suivant" at bounding box center [691, 541] width 66 height 20
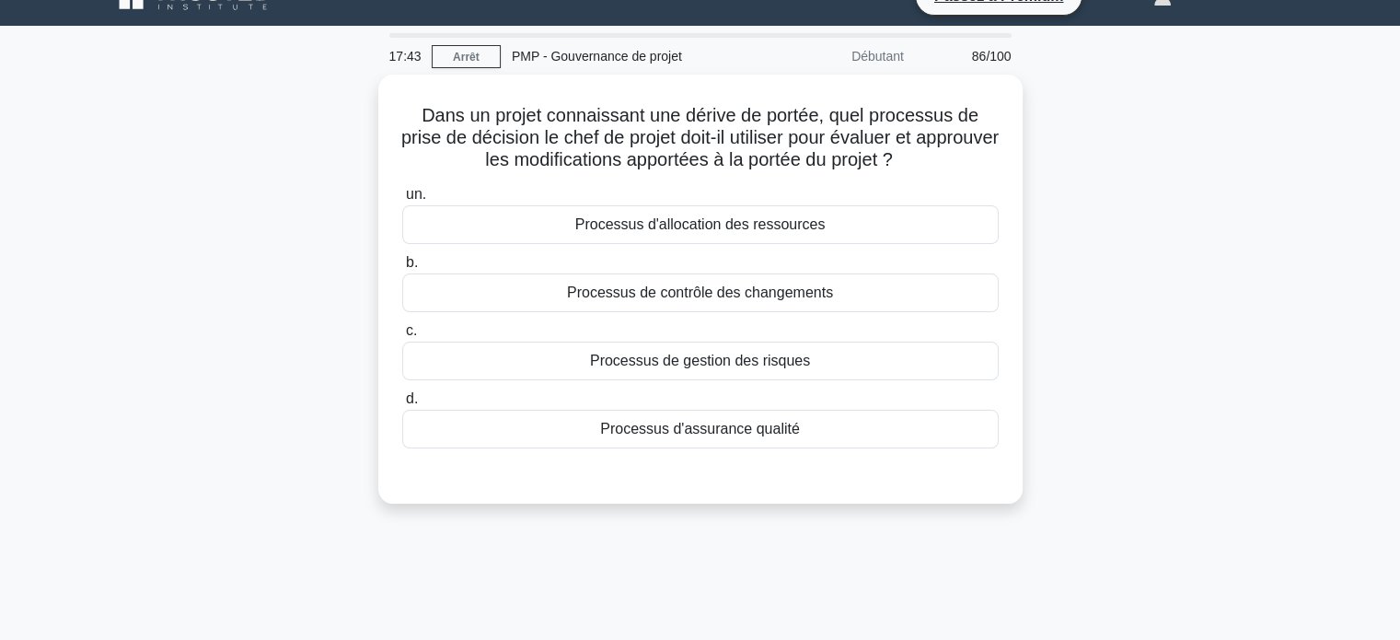
scroll to position [0, 0]
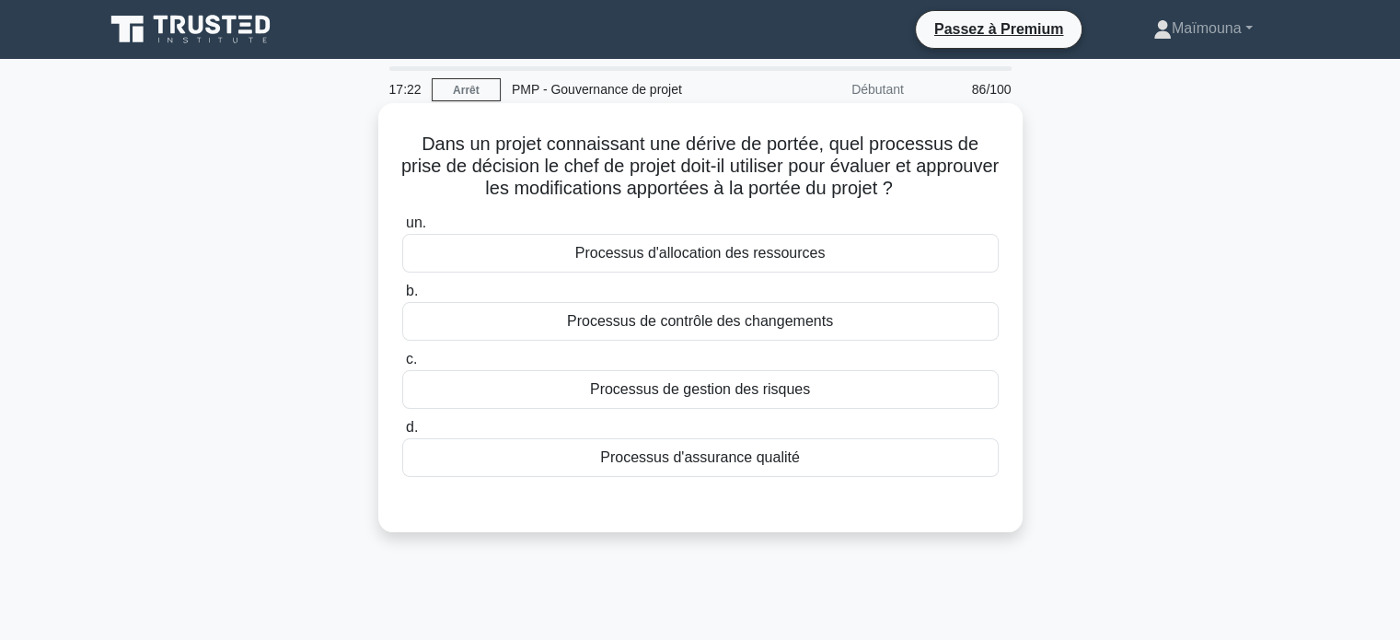
click at [743, 328] on font "Processus de contrôle des changements" at bounding box center [700, 321] width 266 height 16
click at [402, 297] on input "b. Processus de contrôle des changements" at bounding box center [402, 291] width 0 height 12
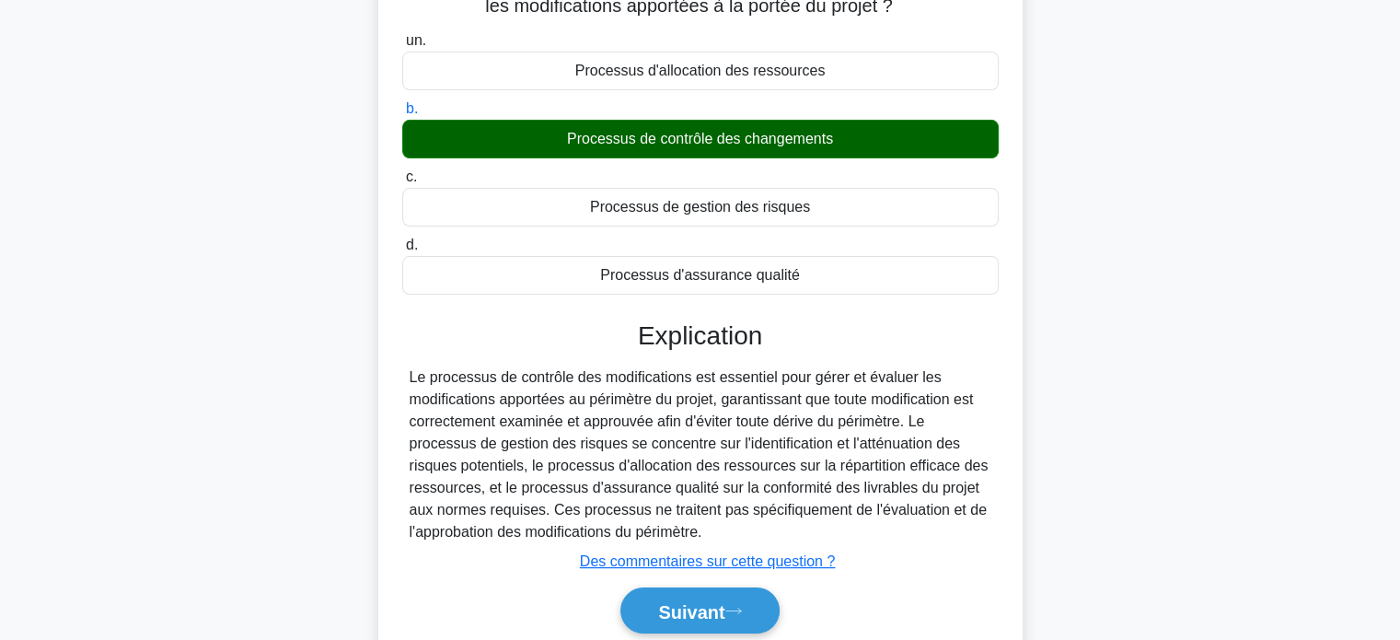
scroll to position [276, 0]
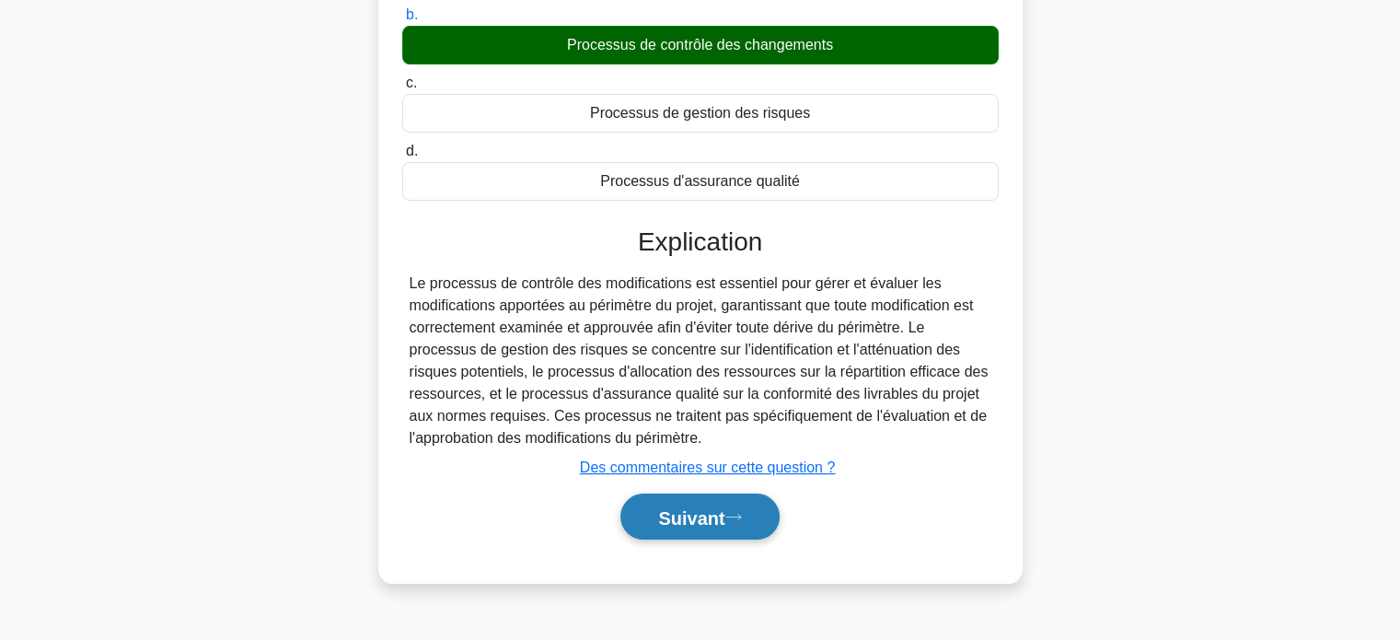
click at [662, 524] on font "Suivant" at bounding box center [691, 517] width 66 height 20
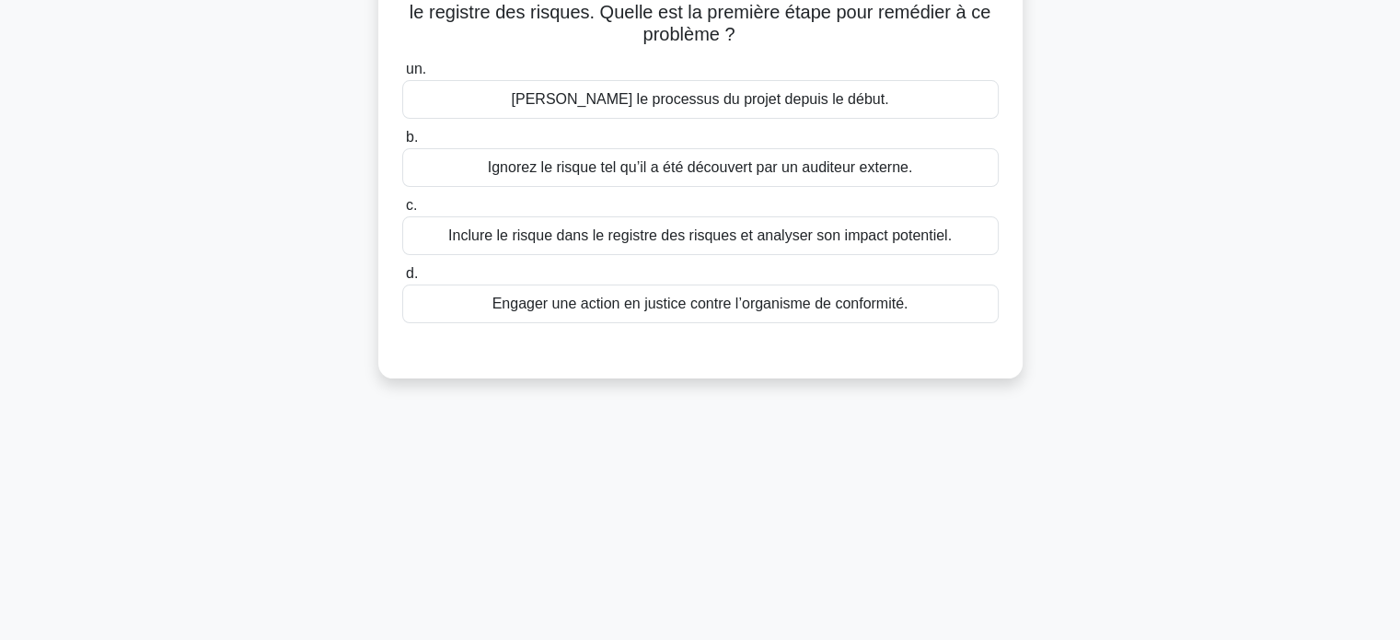
scroll to position [92, 0]
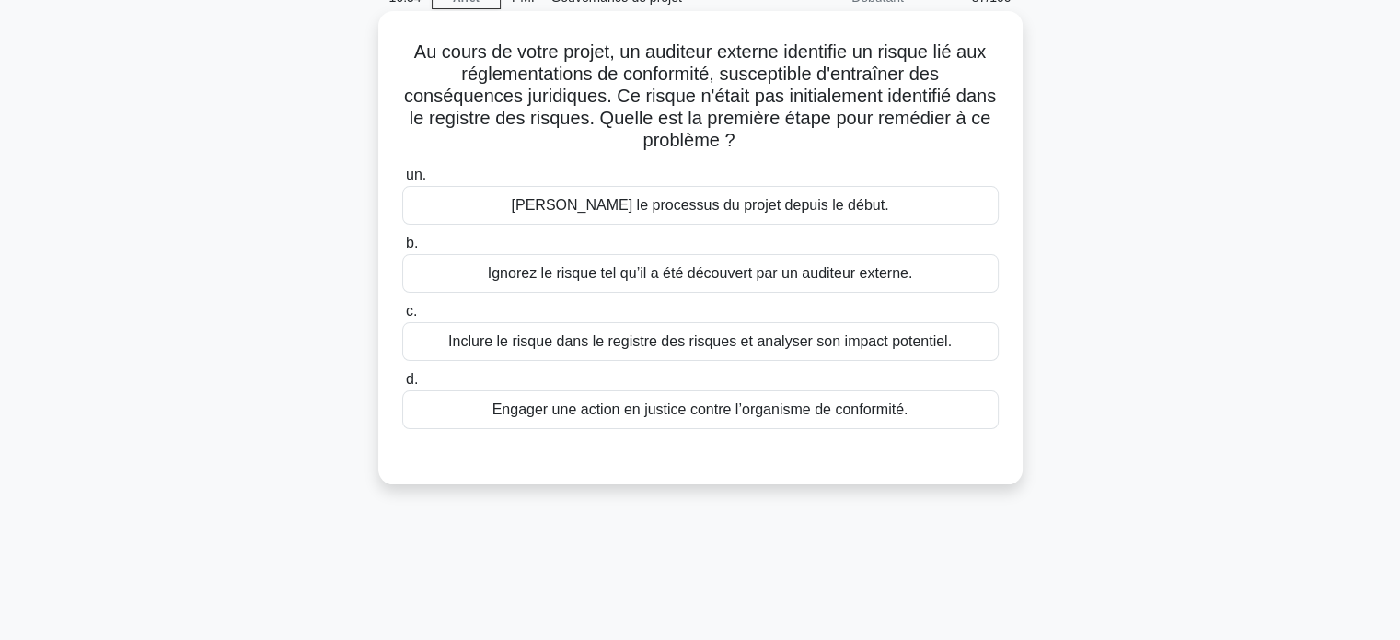
click at [704, 343] on font "Inclure le risque dans le registre des risques et analyser son impact potentiel." at bounding box center [699, 341] width 503 height 16
click at [402, 317] on input "c. Inclure le risque dans le registre des risques et analyser son impact potent…" at bounding box center [402, 312] width 0 height 12
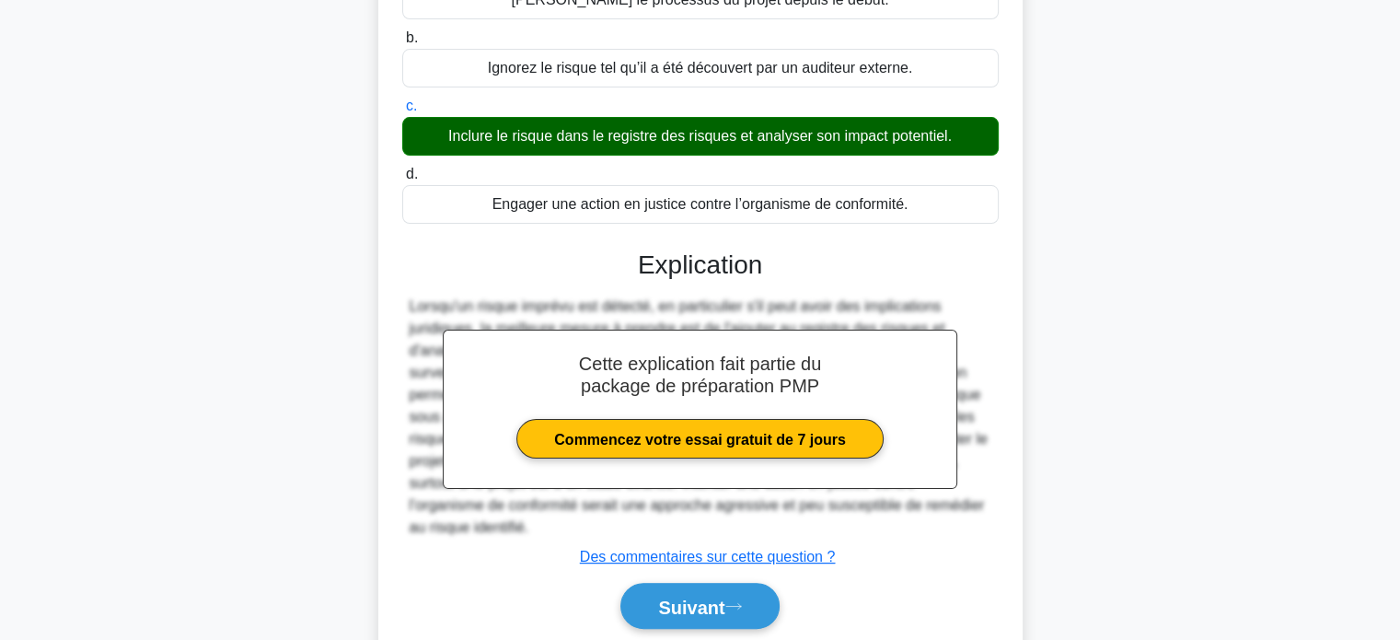
scroll to position [363, 0]
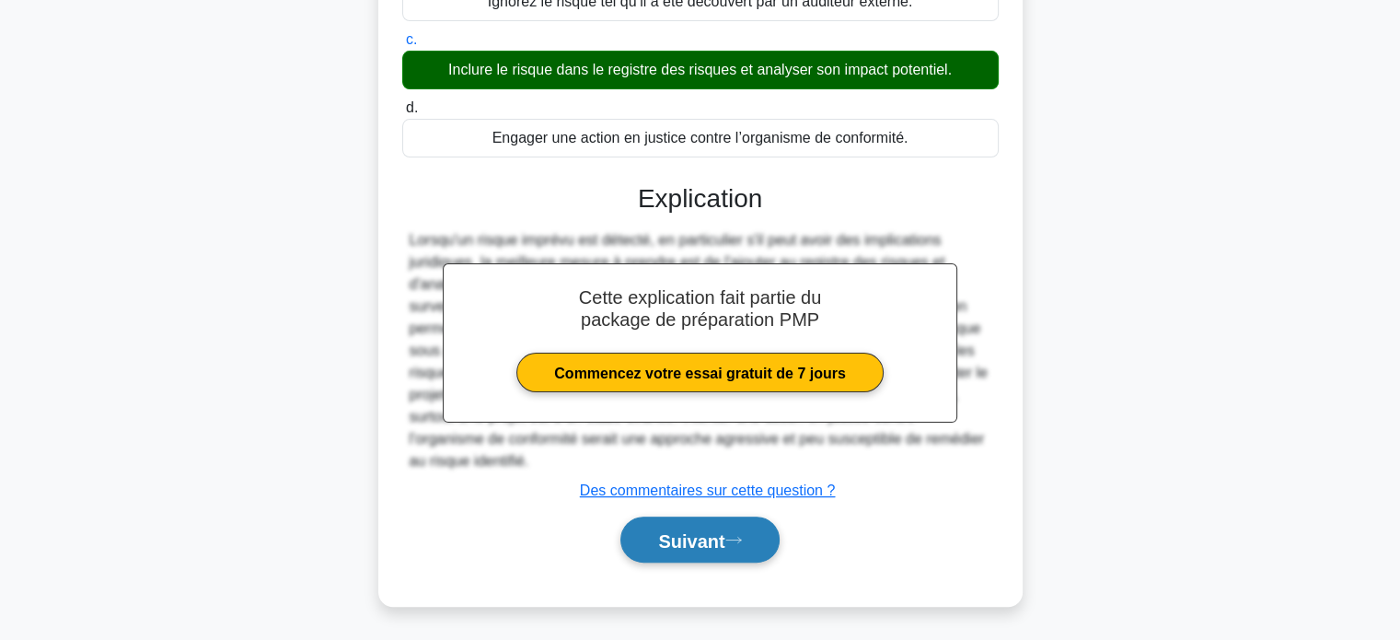
click at [674, 540] on font "Suivant" at bounding box center [691, 540] width 66 height 20
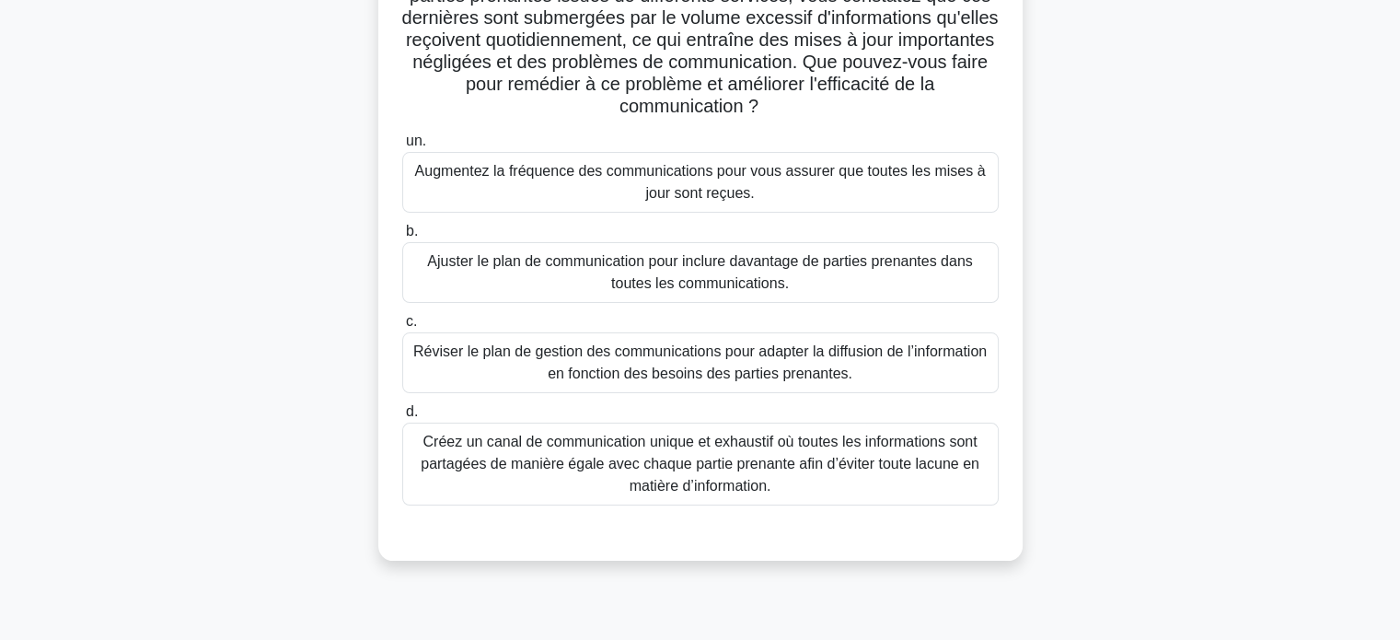
scroll to position [78, 0]
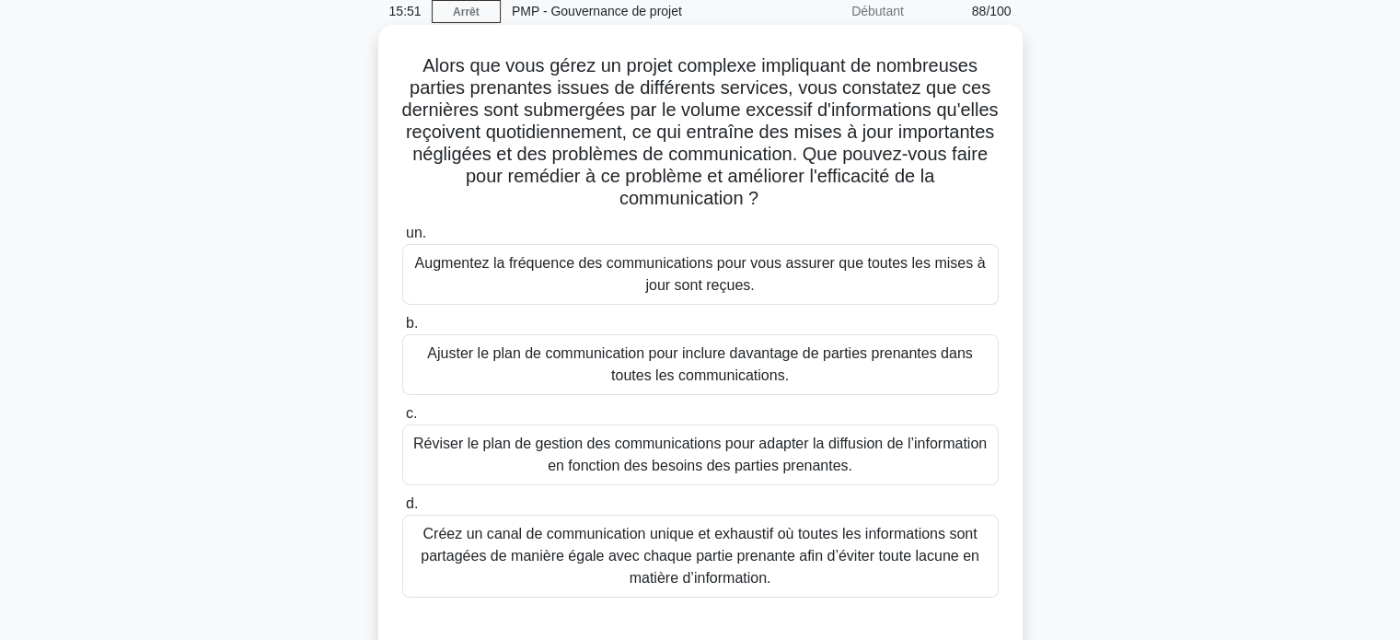
click at [725, 549] on font "Créez un canal de communication unique et exhaustif où toutes les informations …" at bounding box center [700, 555] width 559 height 60
click at [402, 510] on input "d. Créez un canal de communication unique et exhaustif où toutes les informatio…" at bounding box center [402, 504] width 0 height 12
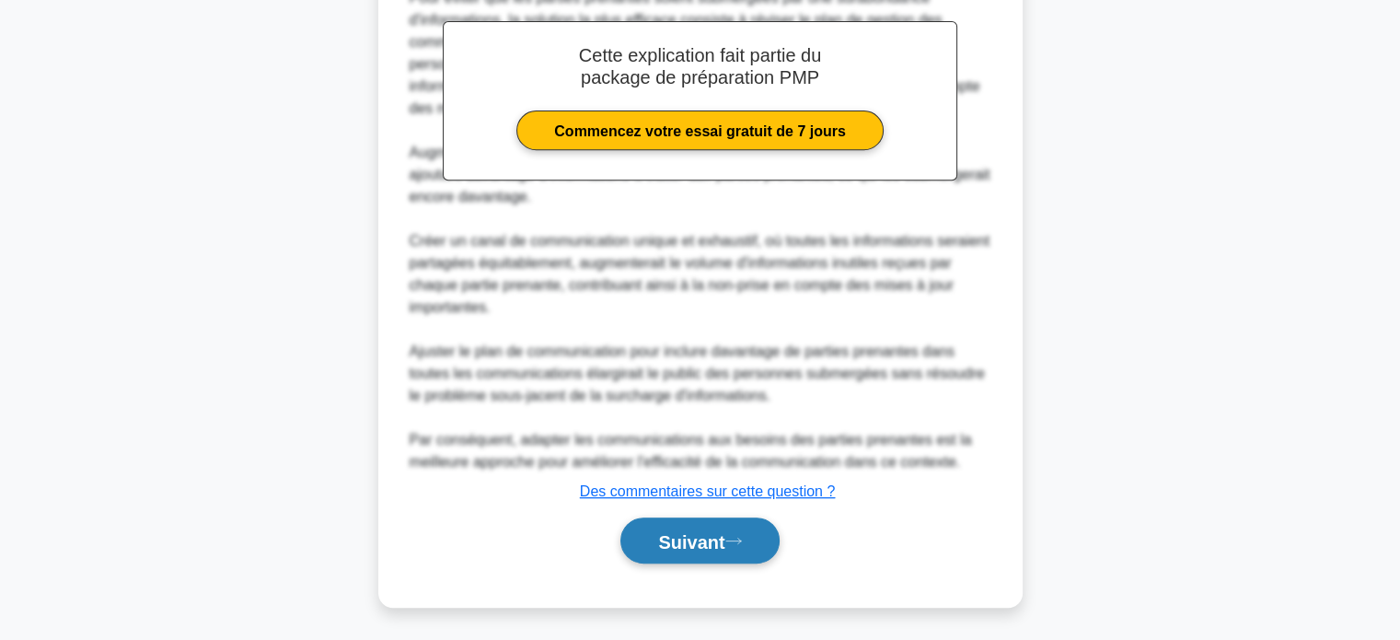
click at [697, 532] on font "Suivant" at bounding box center [691, 541] width 66 height 20
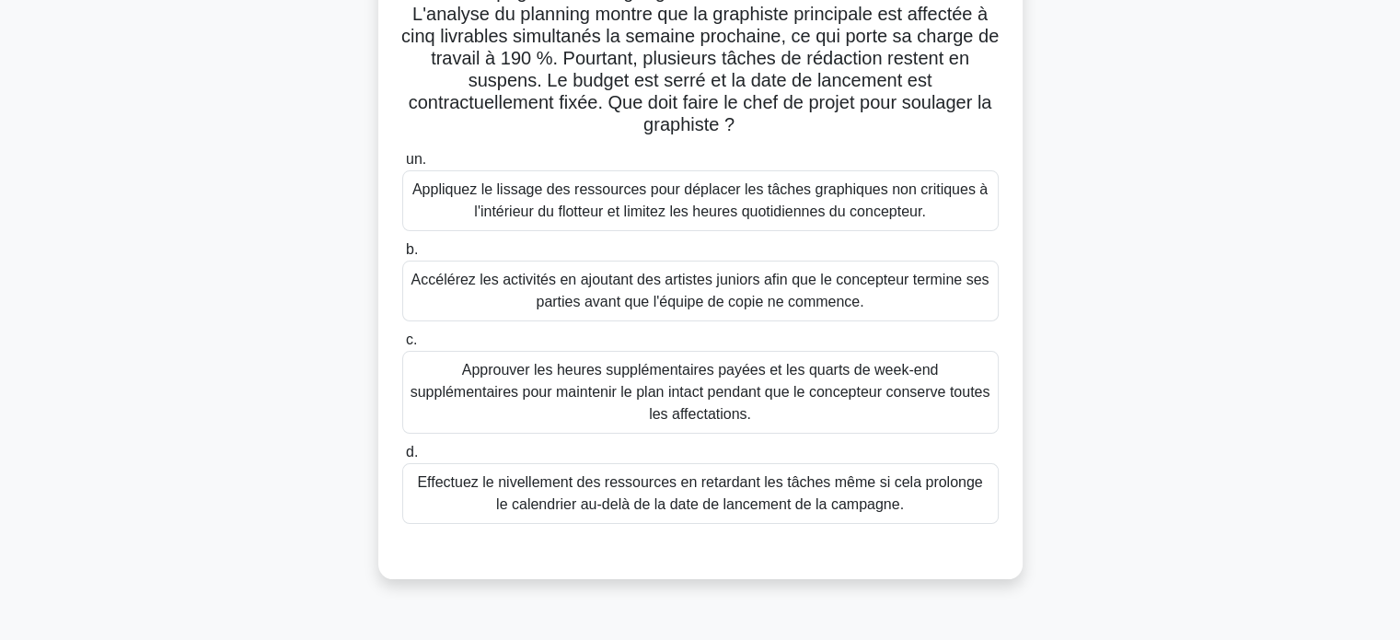
scroll to position [184, 0]
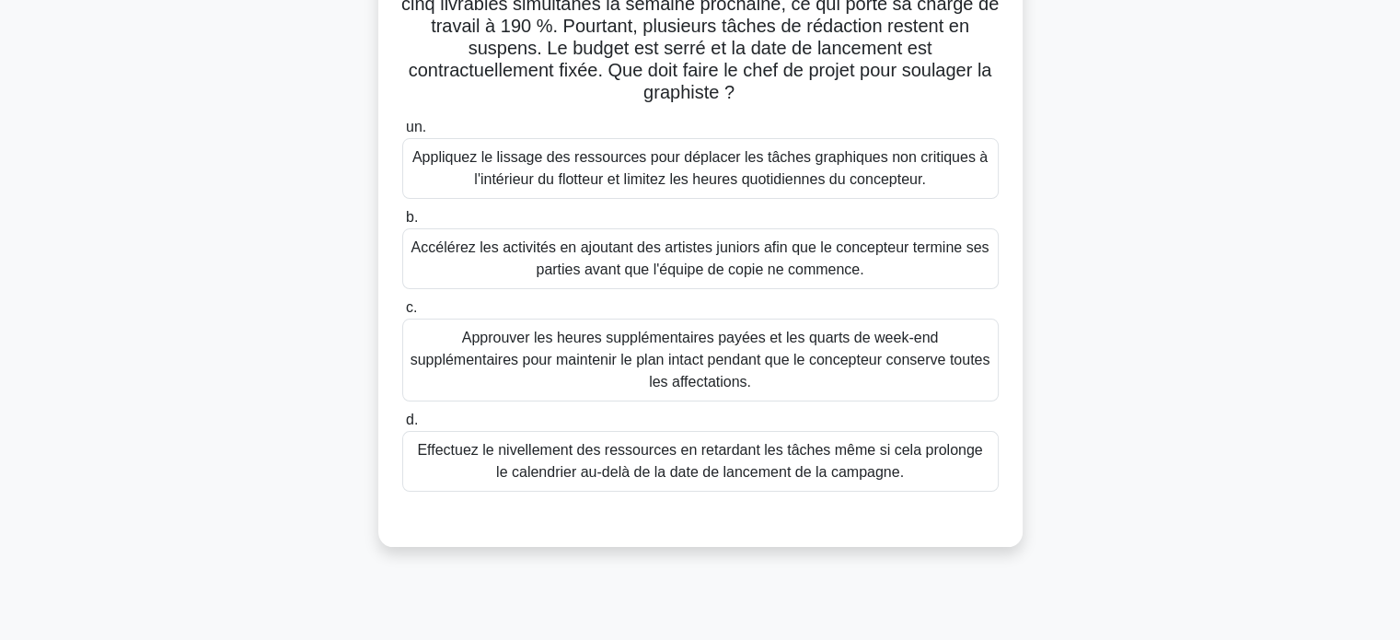
click at [622, 175] on font "Appliquez le lissage des ressources pour déplacer les tâches graphiques non cri…" at bounding box center [699, 168] width 575 height 38
click at [402, 133] on input "un. Appliquez le lissage des ressources pour déplacer les tâches graphiques non…" at bounding box center [402, 127] width 0 height 12
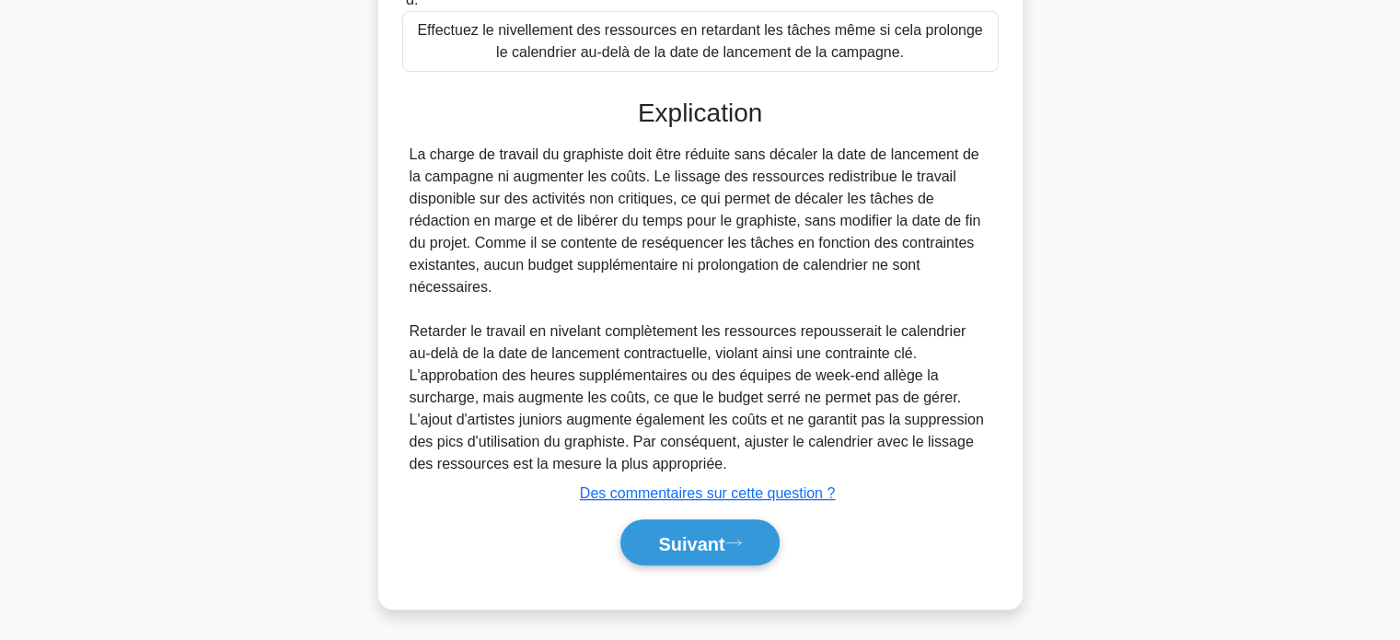
scroll to position [606, 0]
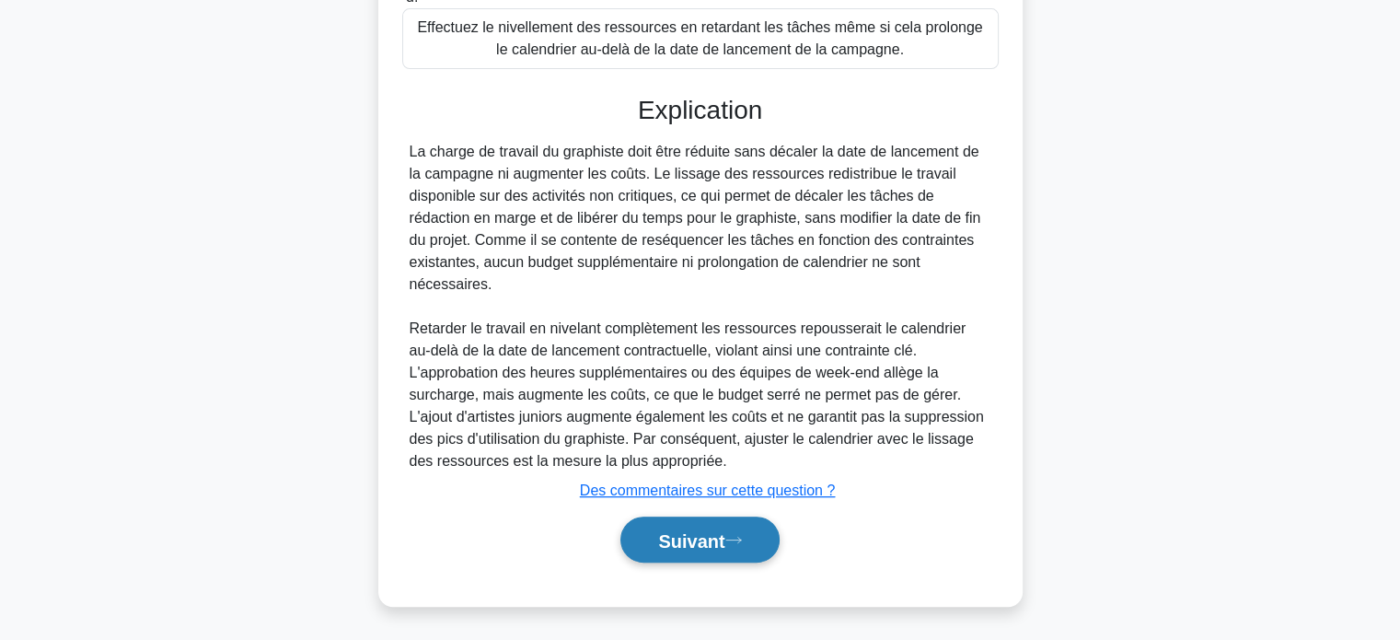
click at [688, 547] on font "Suivant" at bounding box center [691, 540] width 66 height 20
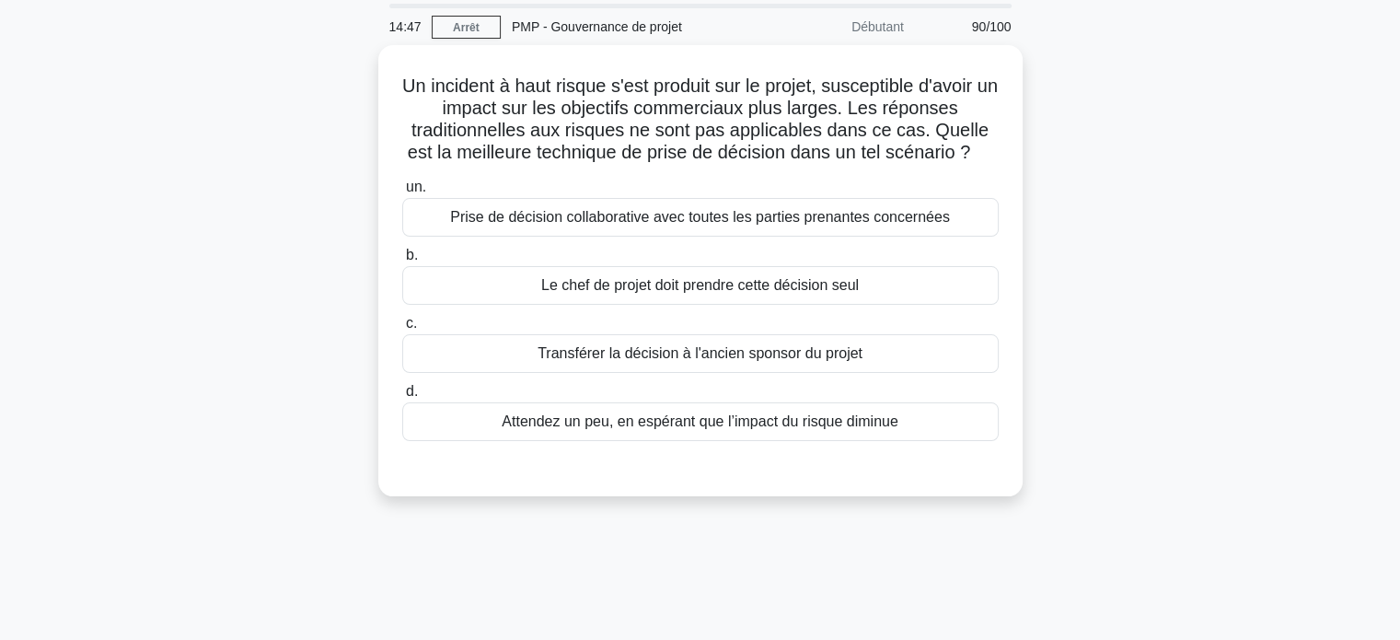
scroll to position [0, 0]
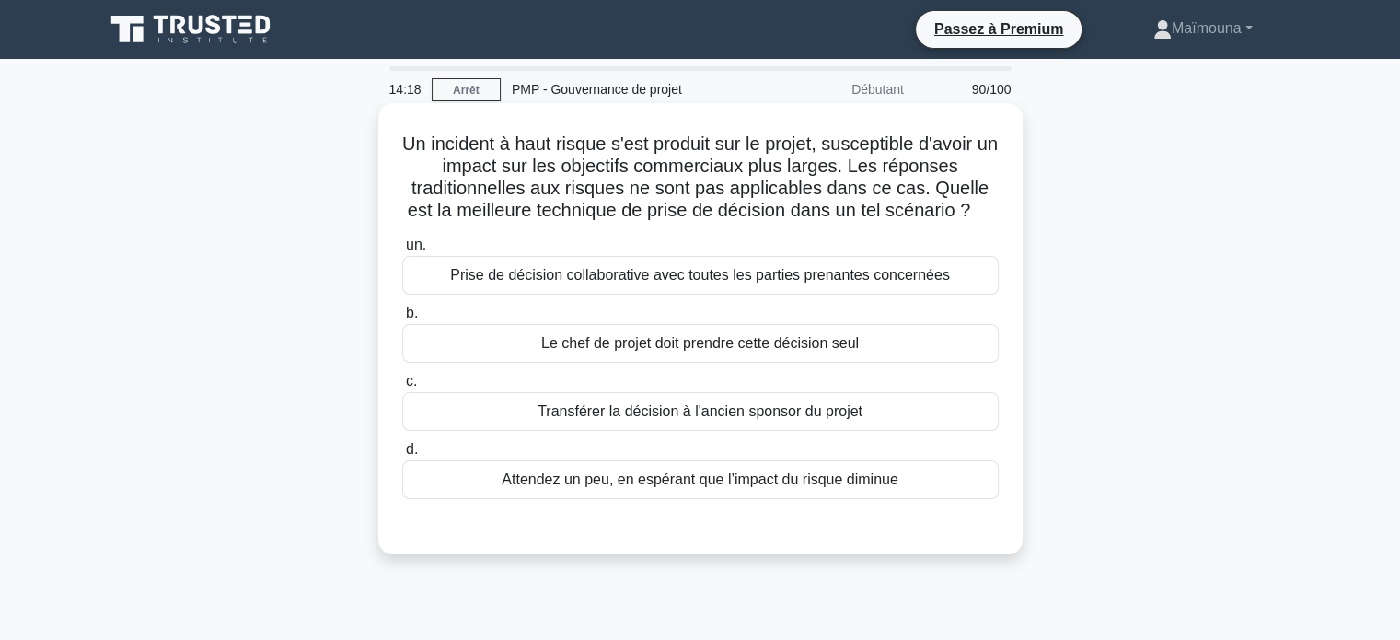
click at [666, 282] on font "Prise de décision collaborative avec toutes les parties prenantes concernées" at bounding box center [700, 275] width 500 height 16
click at [402, 251] on input "un. Prise de décision collaborative avec toutes les parties prenantes concernées" at bounding box center [402, 245] width 0 height 12
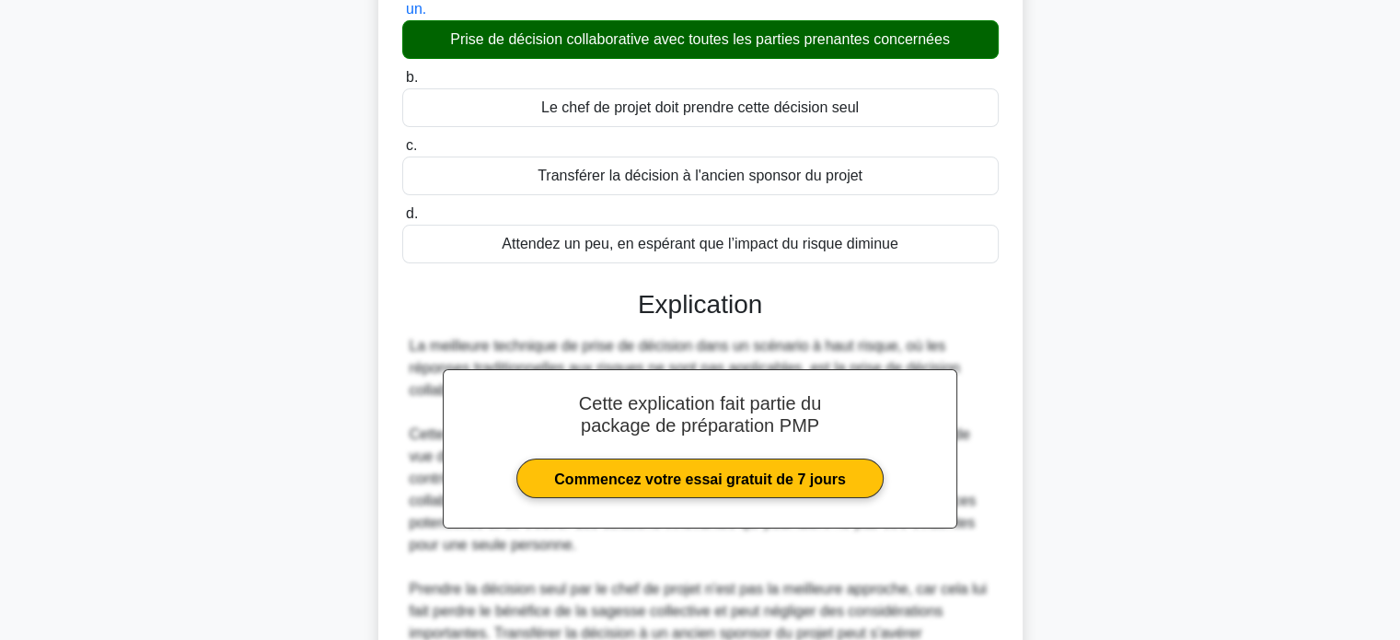
scroll to position [460, 0]
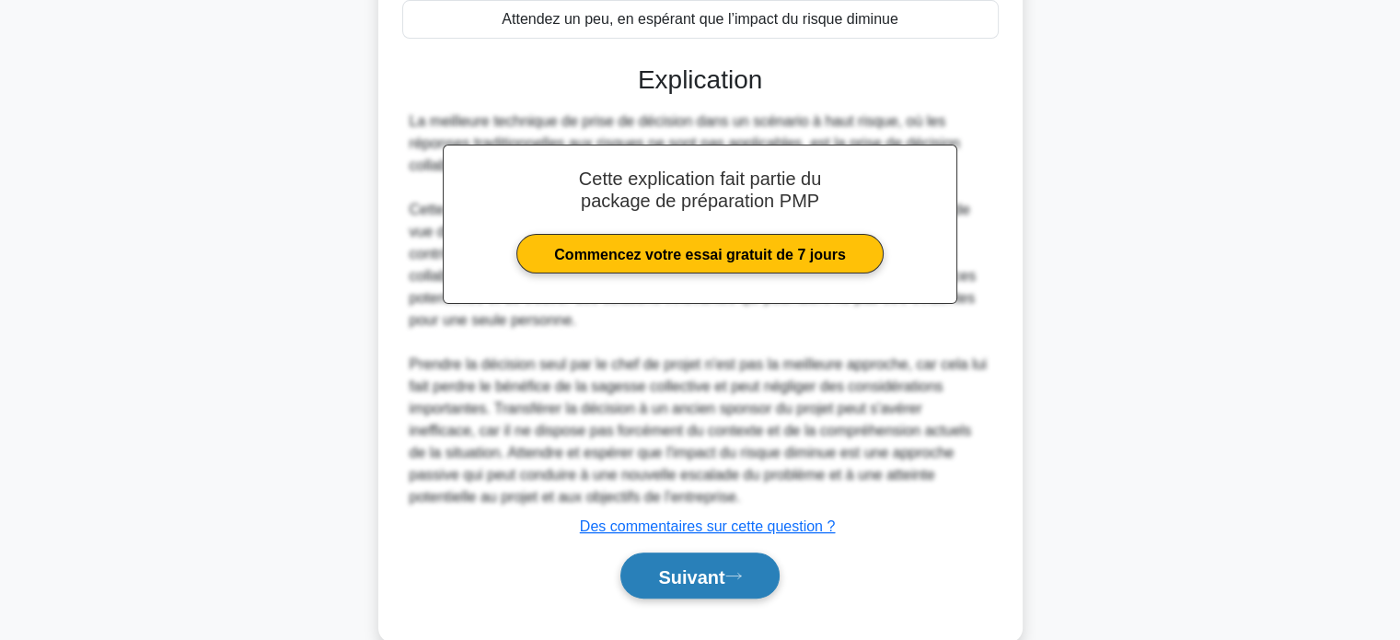
click at [683, 584] on font "Suivant" at bounding box center [691, 576] width 66 height 20
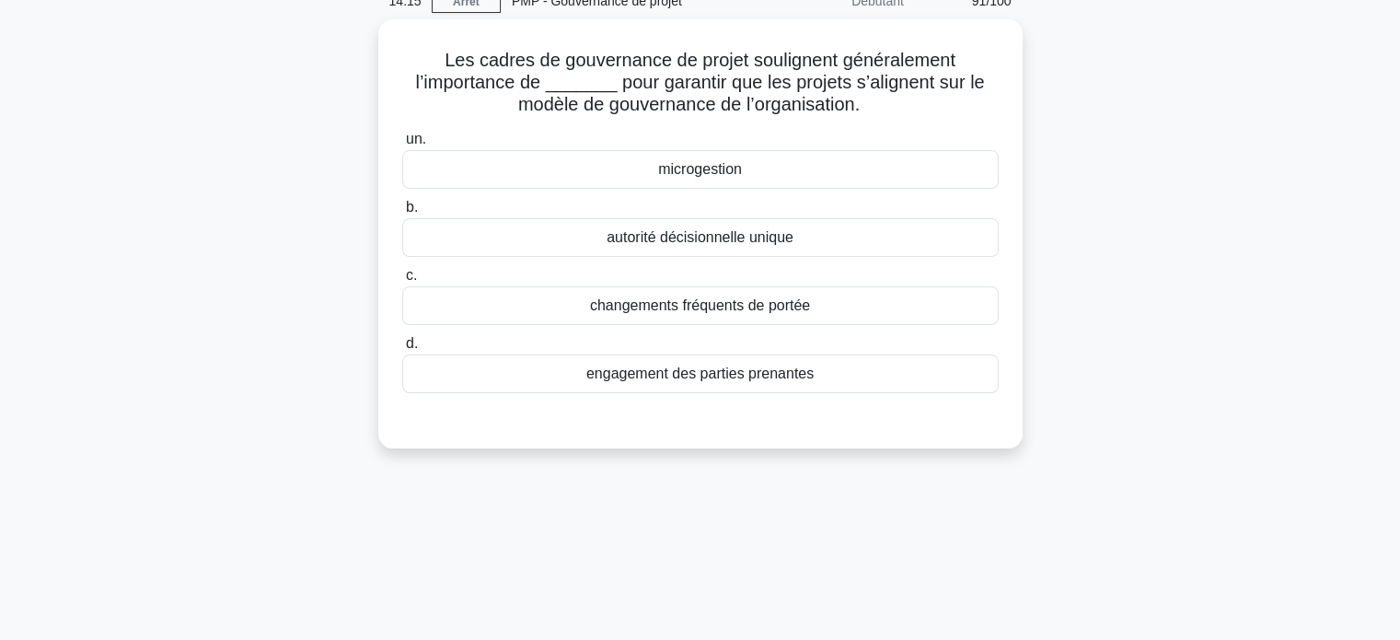
scroll to position [0, 0]
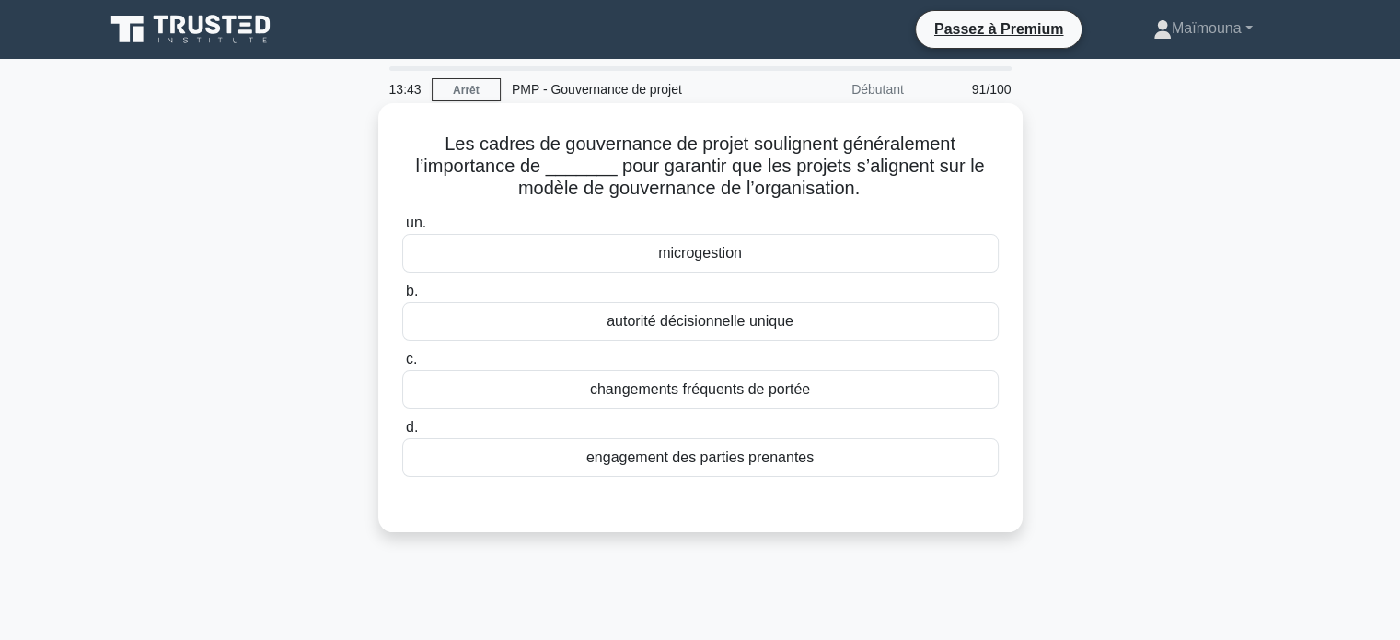
click at [699, 325] on font "autorité décisionnelle unique" at bounding box center [699, 321] width 187 height 16
click at [402, 297] on input "b. autorité décisionnelle unique" at bounding box center [402, 291] width 0 height 12
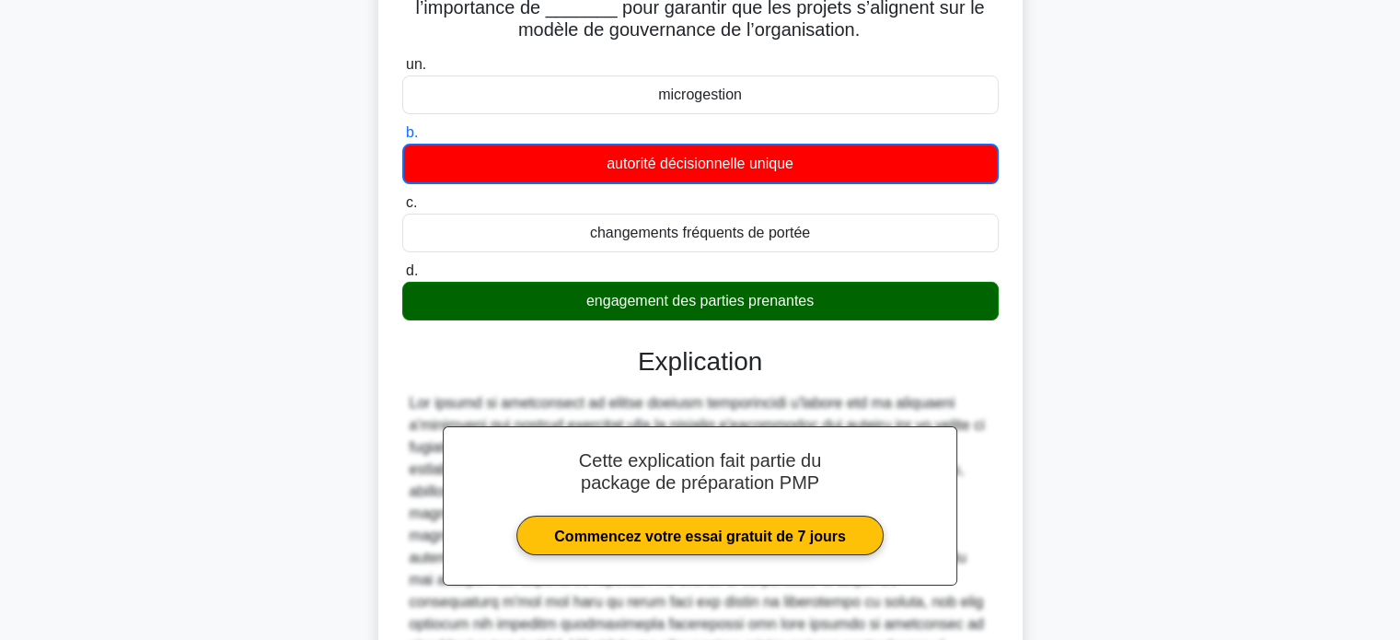
scroll to position [563, 0]
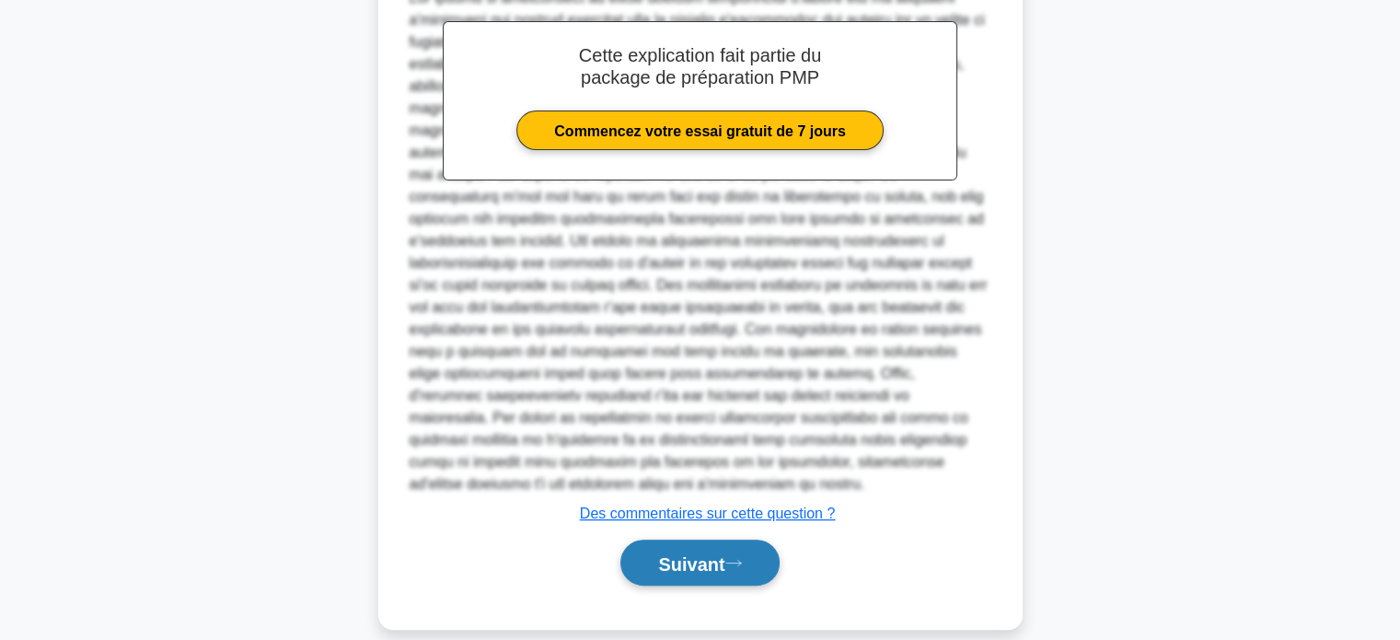
click at [677, 553] on font "Suivant" at bounding box center [691, 563] width 66 height 20
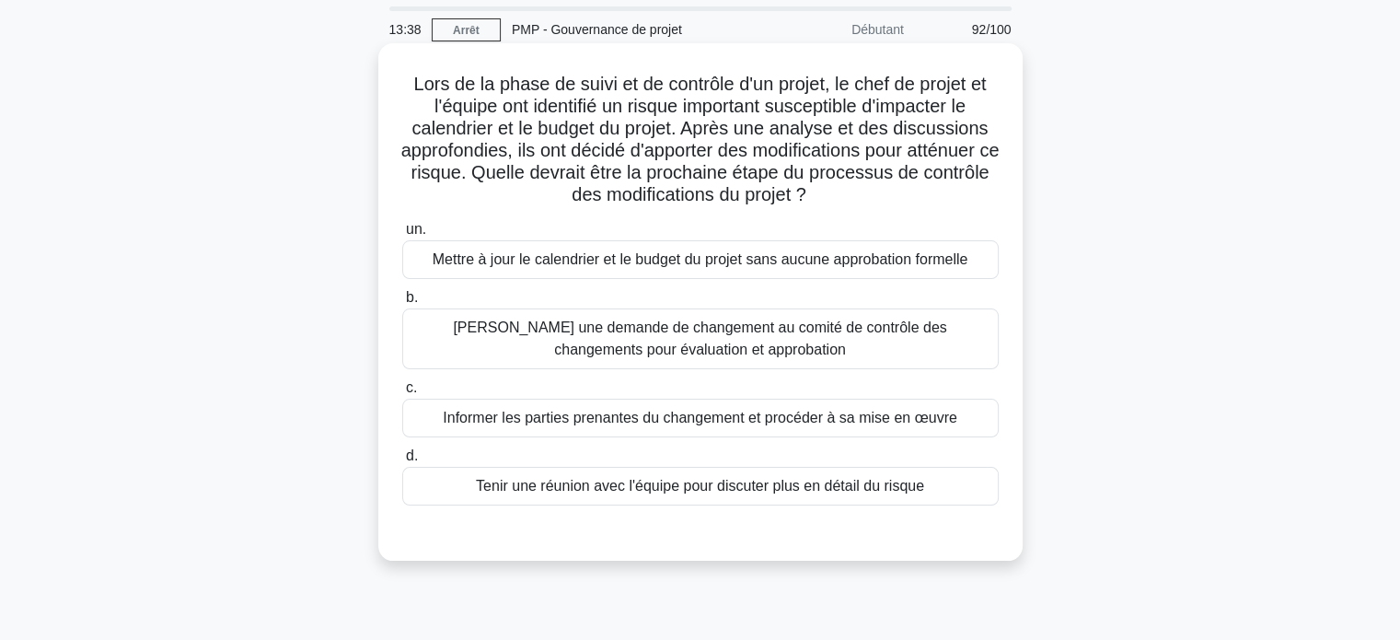
scroll to position [92, 0]
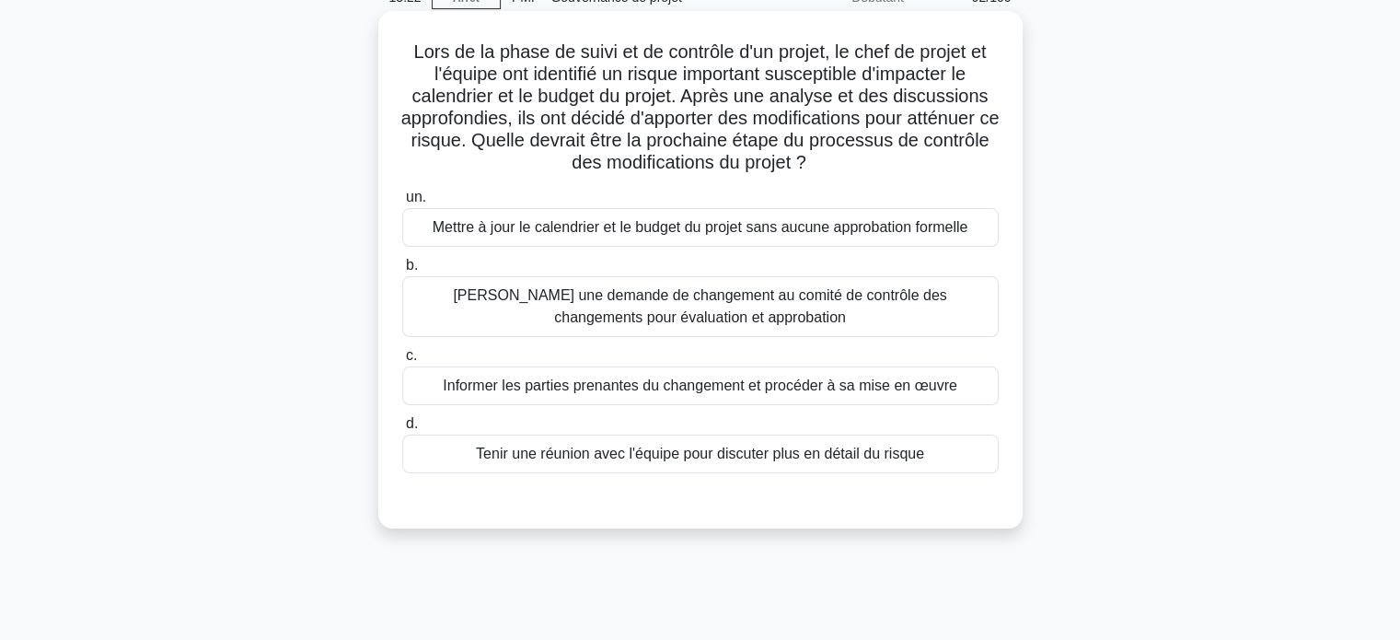
click at [696, 309] on font "Soumettre une demande de changement au comité de contrôle des changements pour …" at bounding box center [699, 306] width 493 height 38
click at [402, 271] on input "b. Soumettre une demande de changement au comité de contrôle des changements po…" at bounding box center [402, 266] width 0 height 12
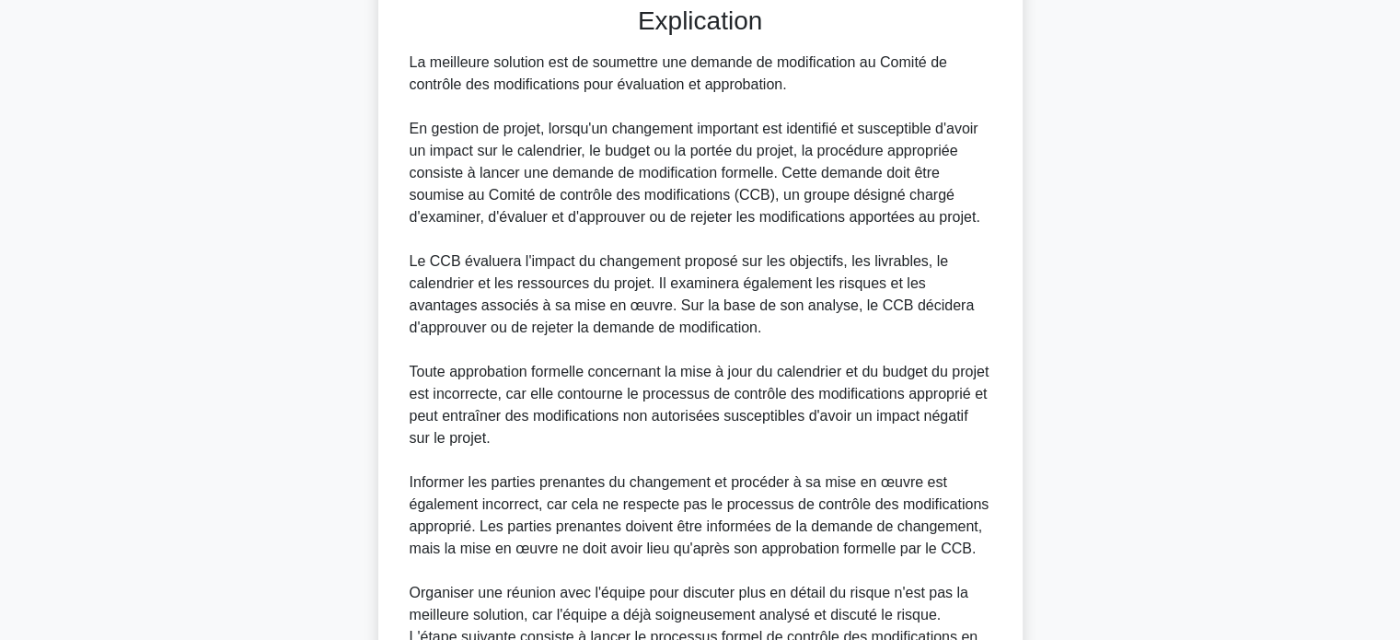
scroll to position [783, 0]
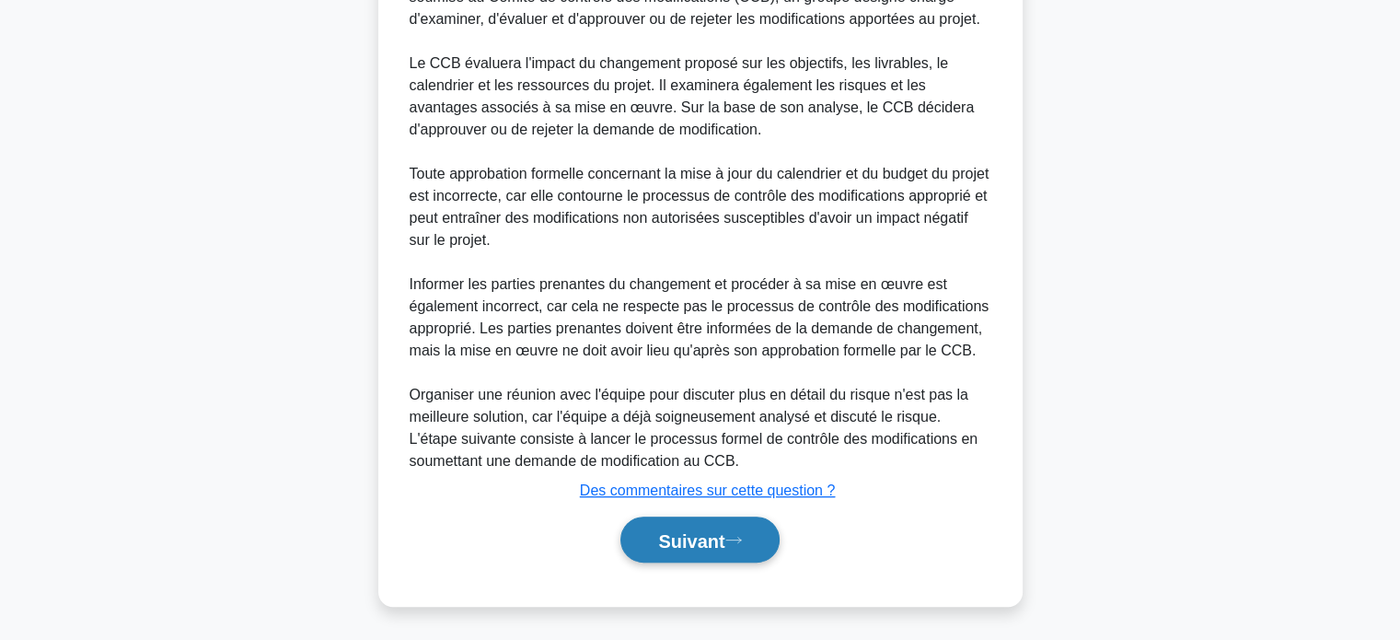
click at [684, 543] on font "Suivant" at bounding box center [691, 540] width 66 height 20
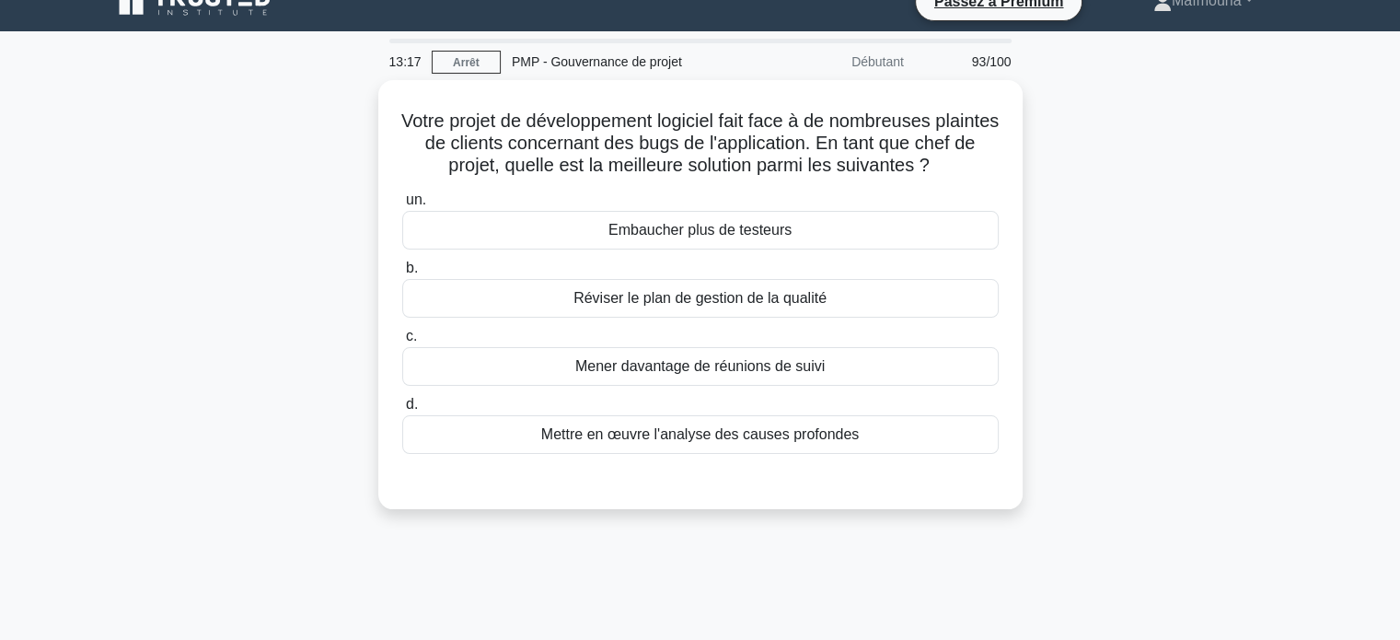
scroll to position [0, 0]
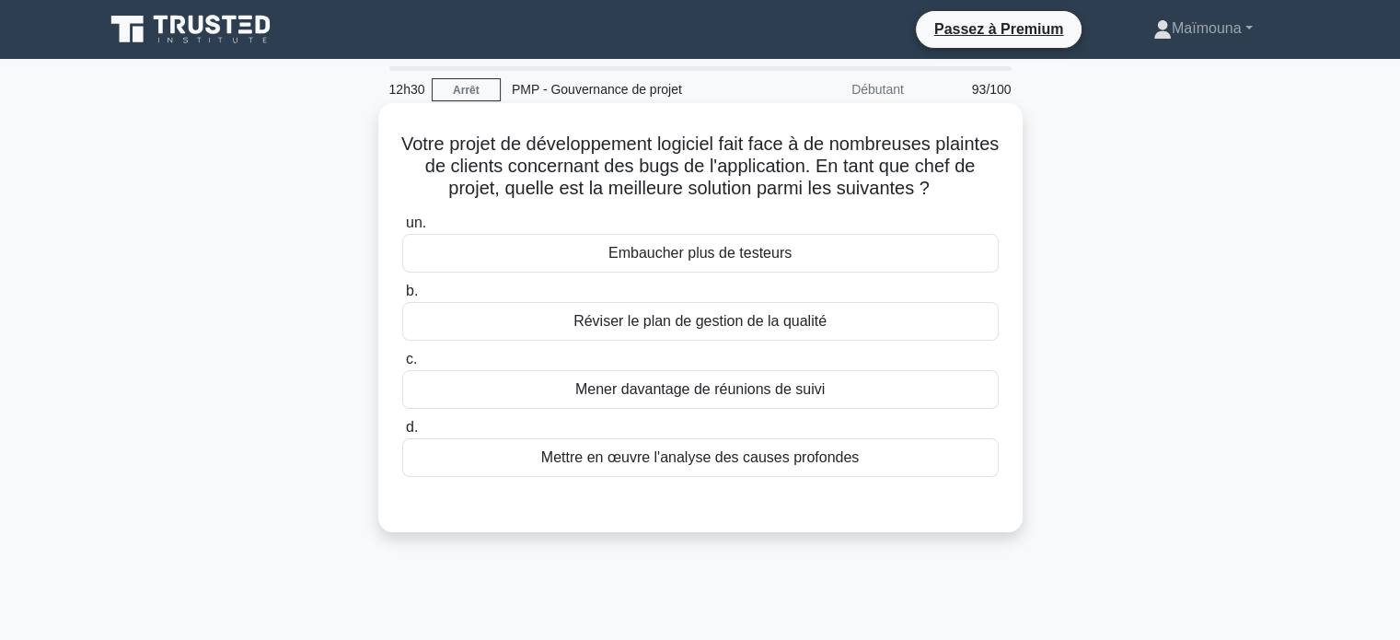
click at [654, 463] on font "Mettre en œuvre l'analyse des causes profondes" at bounding box center [699, 457] width 317 height 16
click at [402, 433] on input "d. Mettre en œuvre l'analyse des causes profondes" at bounding box center [402, 427] width 0 height 12
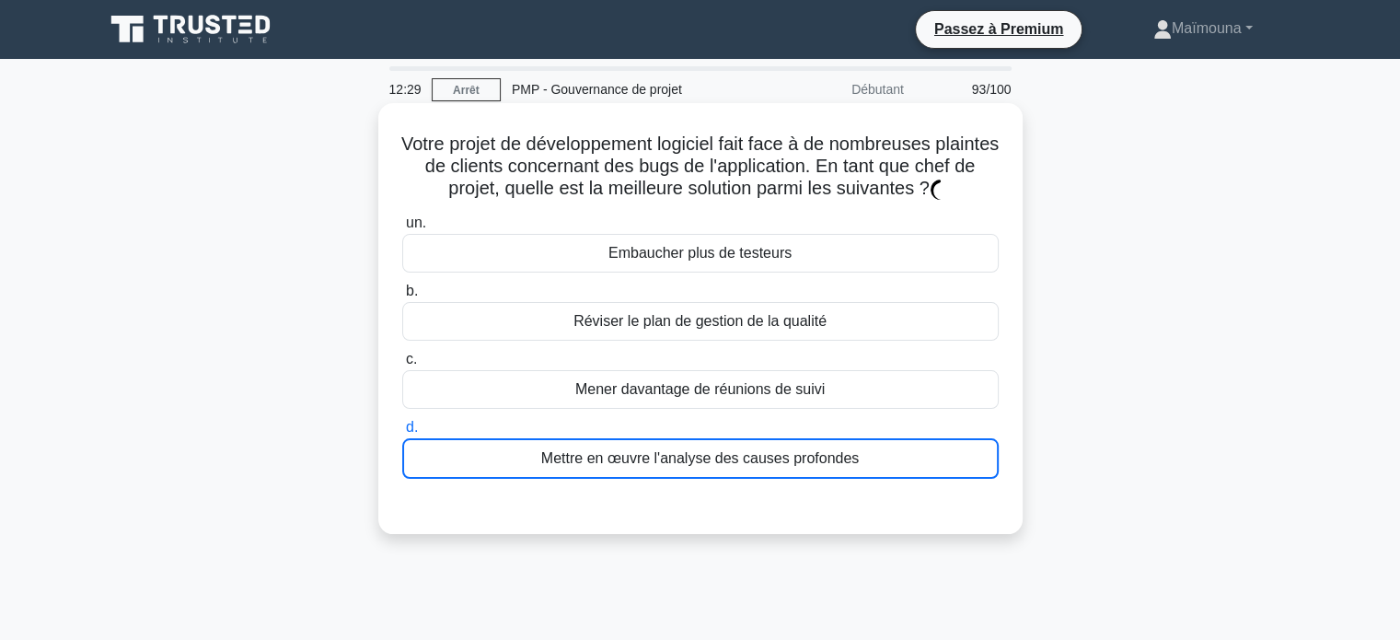
click at [654, 463] on font "Mettre en œuvre l'analyse des causes profondes" at bounding box center [699, 458] width 317 height 16
click at [402, 433] on input "d. Mettre en œuvre l'analyse des causes profondes" at bounding box center [402, 427] width 0 height 12
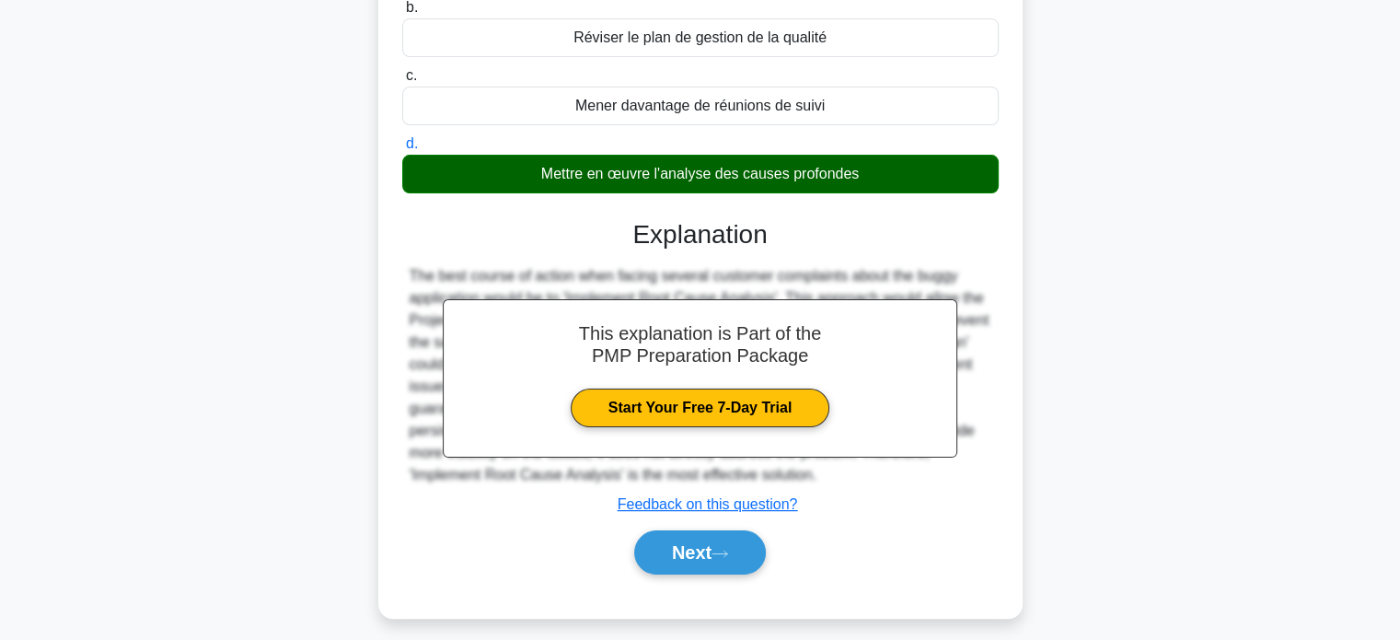
scroll to position [354, 0]
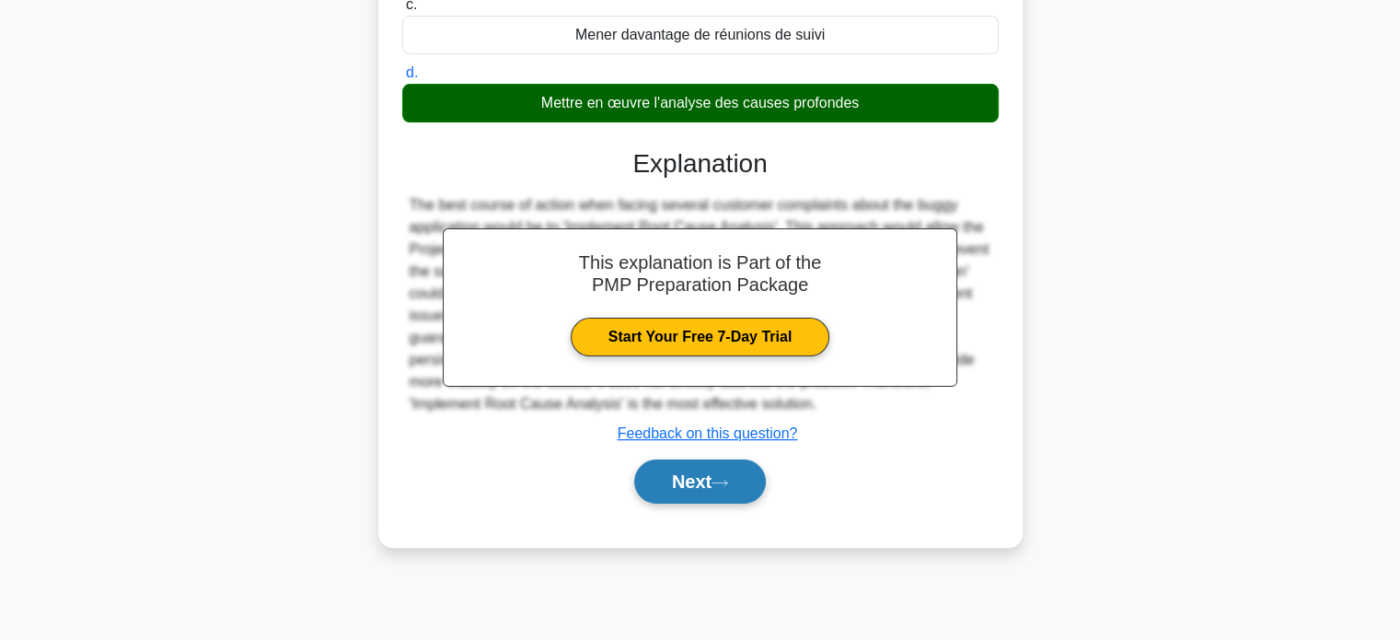
click at [670, 492] on button "Next" at bounding box center [700, 481] width 132 height 44
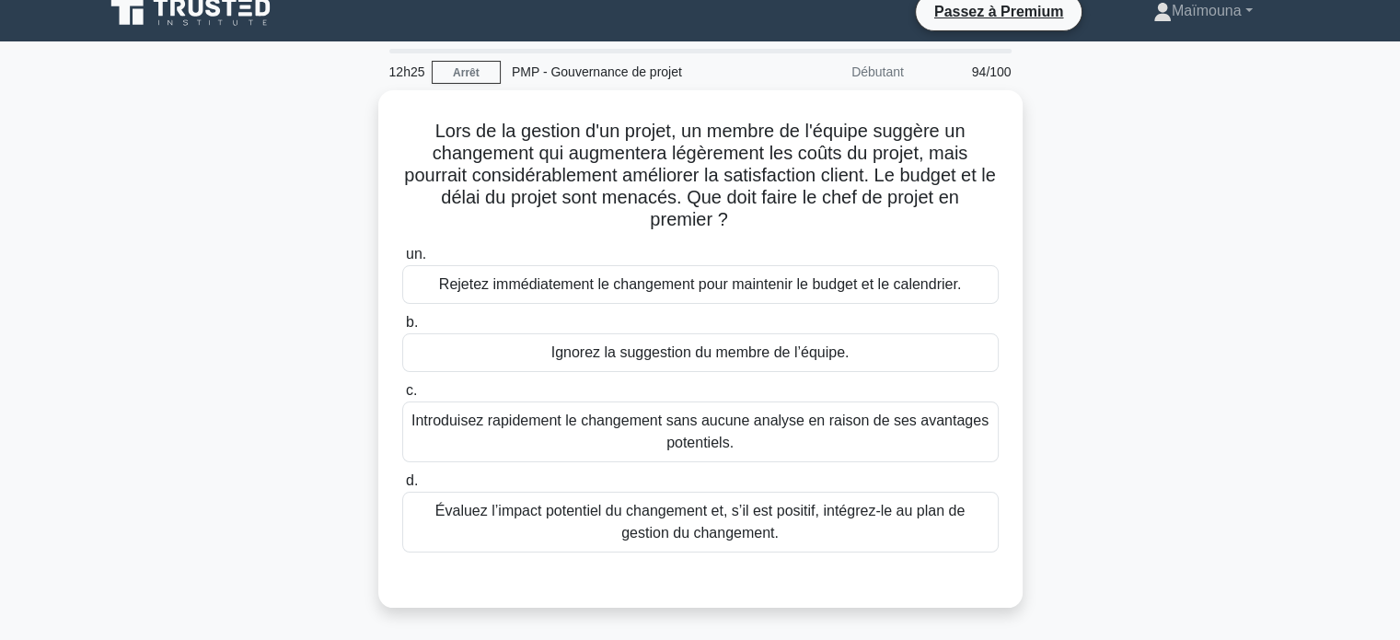
scroll to position [0, 0]
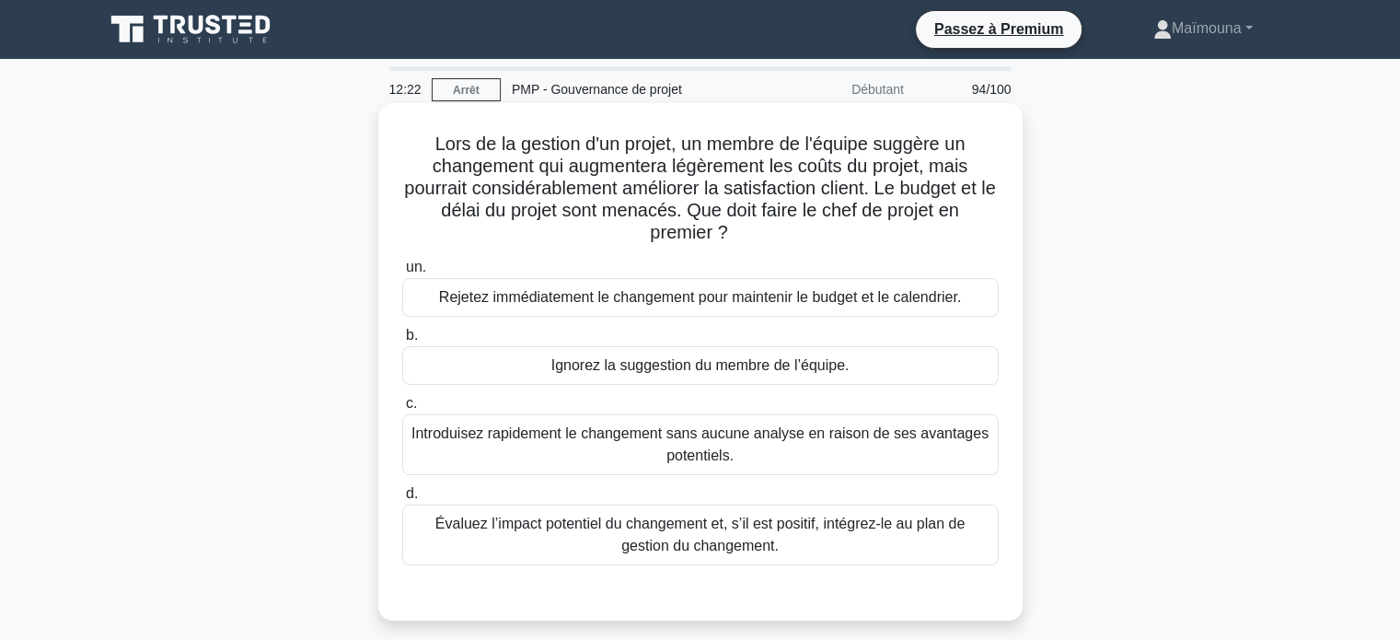
click at [670, 533] on font "Évaluez l’impact potentiel du changement et, s’il est positif, intégrez-le au p…" at bounding box center [699, 534] width 529 height 38
click at [402, 500] on input "d. Évaluez l’impact potentiel du changement et, s’il est positif, intégrez-le a…" at bounding box center [402, 494] width 0 height 12
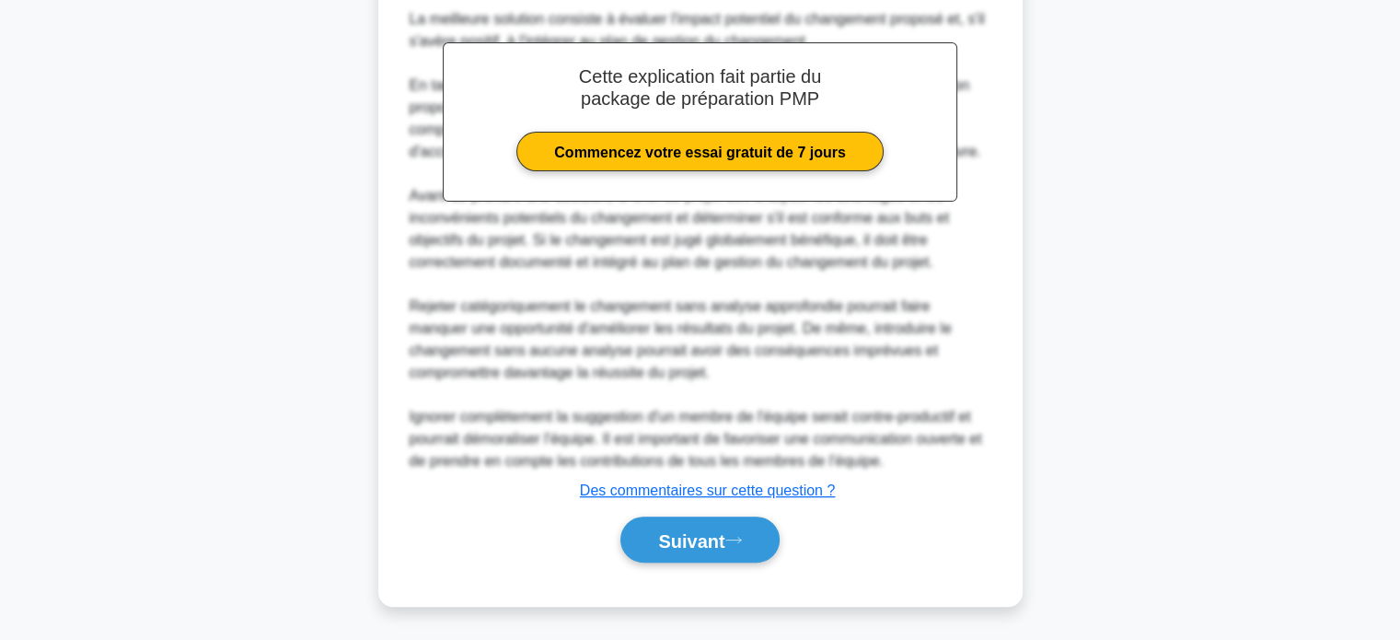
click at [670, 538] on font "Suivant" at bounding box center [691, 540] width 66 height 20
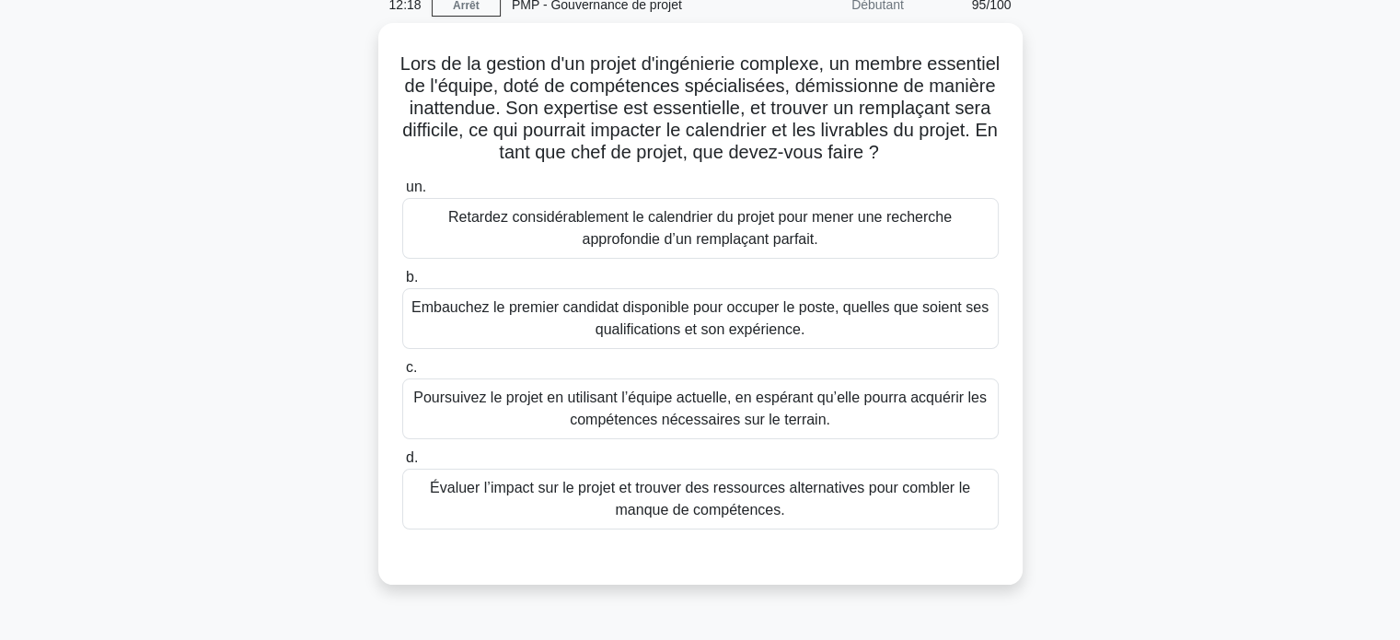
scroll to position [85, 0]
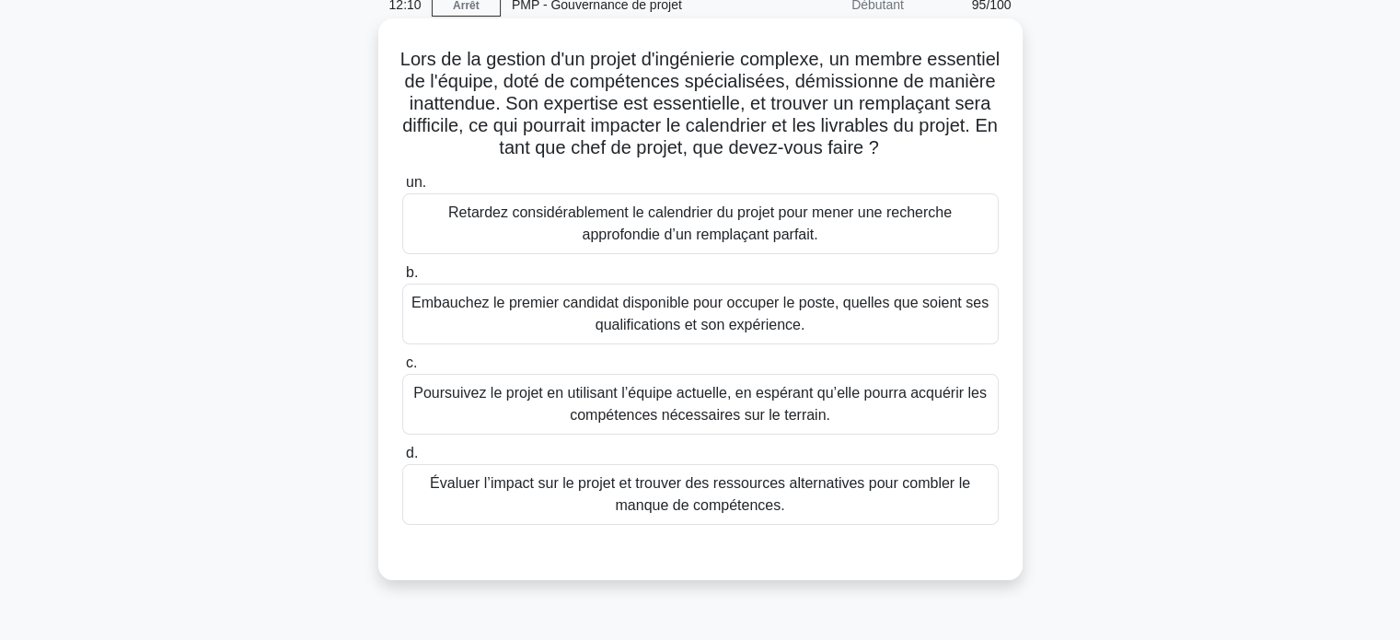
click at [667, 513] on font "Évaluer l’impact sur le projet et trouver des ressources alternatives pour comb…" at bounding box center [700, 494] width 540 height 38
click at [402, 459] on input "d. Évaluer l’impact sur le projet et trouver des ressources alternatives pour c…" at bounding box center [402, 453] width 0 height 12
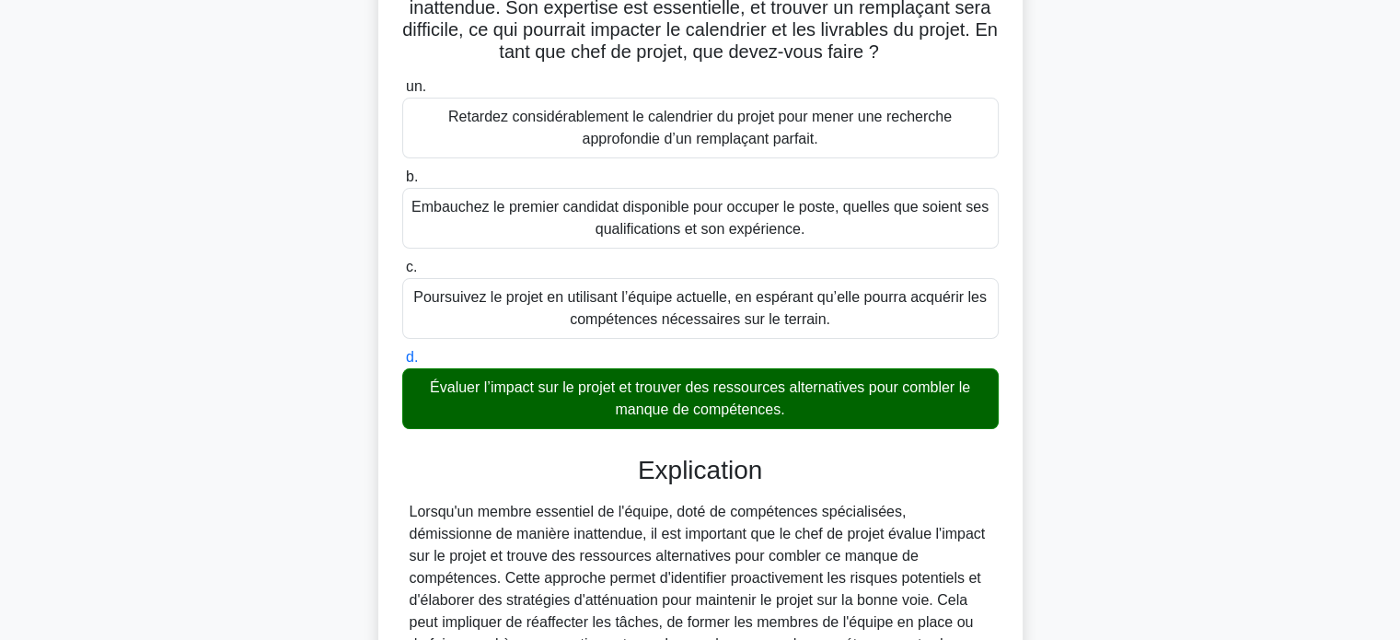
scroll to position [453, 0]
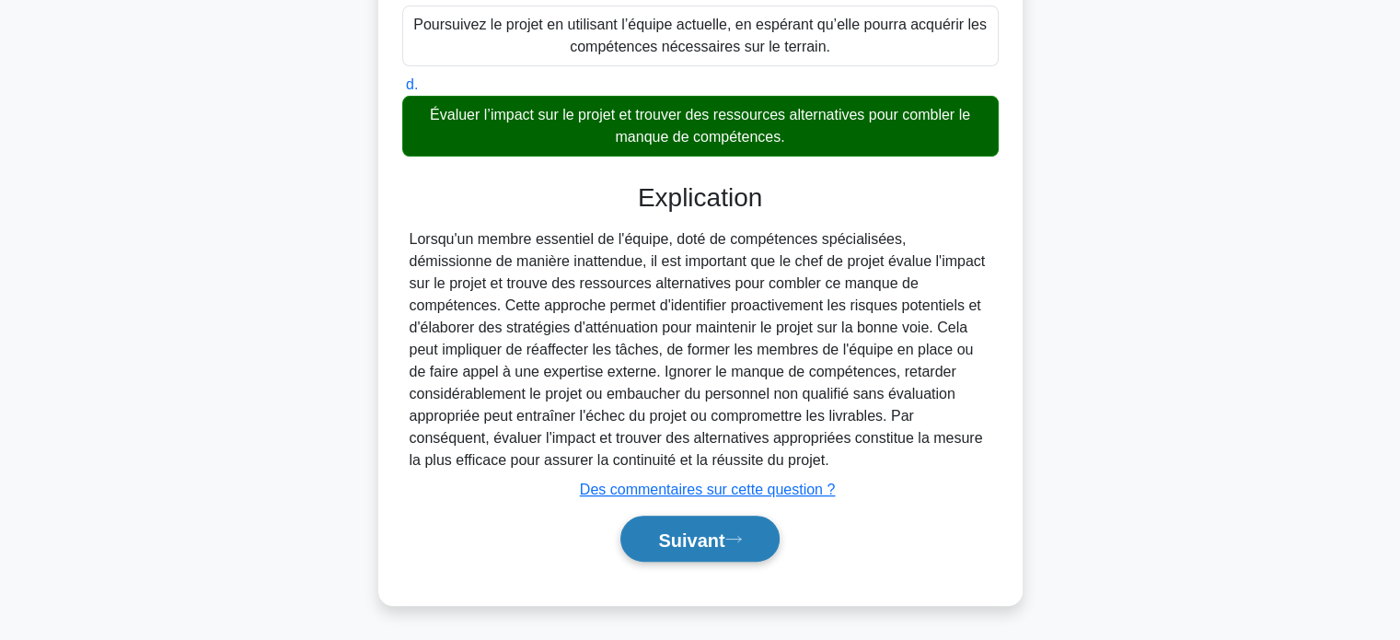
click at [671, 549] on font "Suivant" at bounding box center [691, 539] width 66 height 20
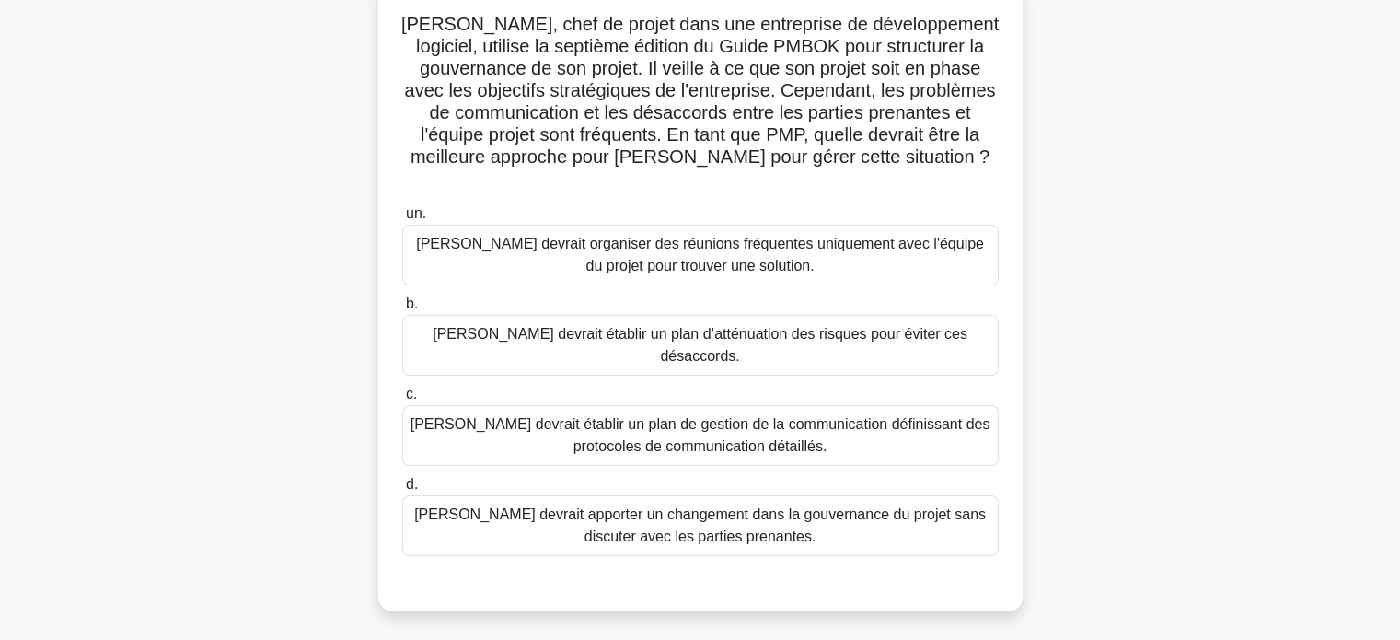
scroll to position [78, 0]
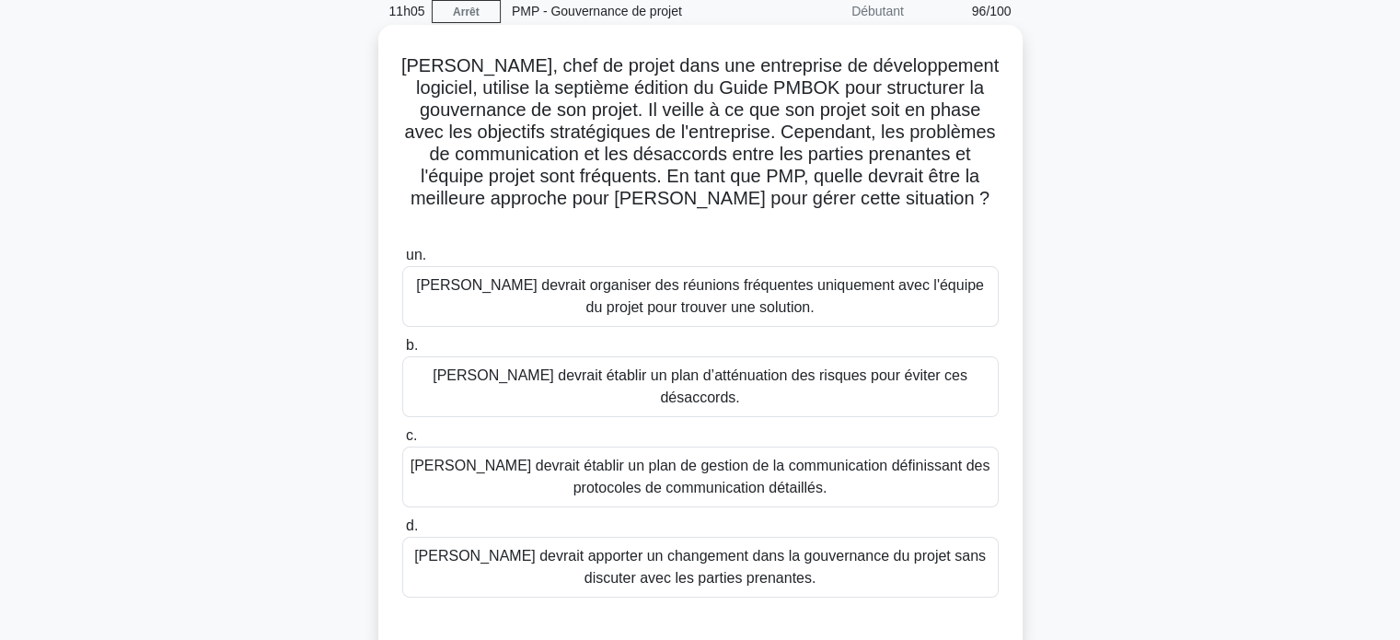
click at [735, 457] on font "Adam devrait établir un plan de gestion de la communication définissant des pro…" at bounding box center [700, 476] width 580 height 38
click at [402, 442] on input "c. Adam devrait établir un plan de gestion de la communication définissant des …" at bounding box center [402, 436] width 0 height 12
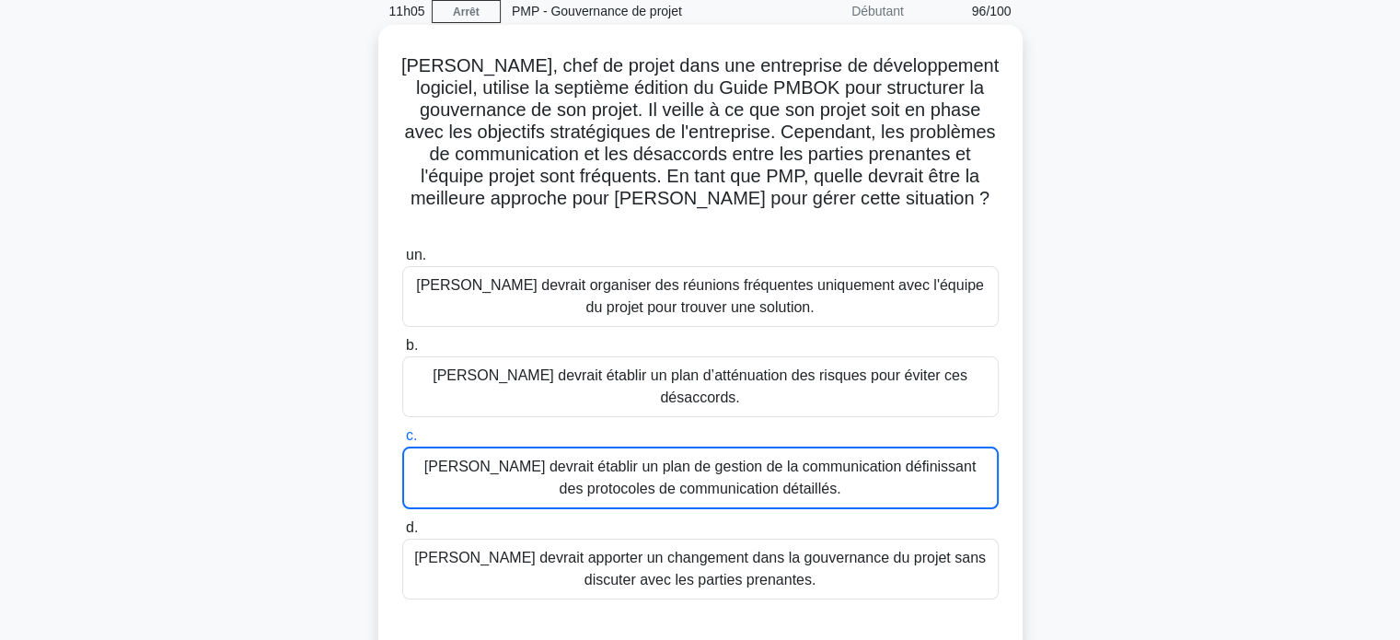
click at [735, 458] on font "Adam devrait établir un plan de gestion de la communication définissant des pro…" at bounding box center [699, 477] width 551 height 38
click at [402, 442] on input "c. Adam devrait établir un plan de gestion de la communication définissant des …" at bounding box center [402, 436] width 0 height 12
click at [735, 458] on font "Adam devrait établir un plan de gestion de la communication définissant des pro…" at bounding box center [699, 477] width 551 height 38
click at [402, 442] on input "c. Adam devrait établir un plan de gestion de la communication définissant des …" at bounding box center [402, 436] width 0 height 12
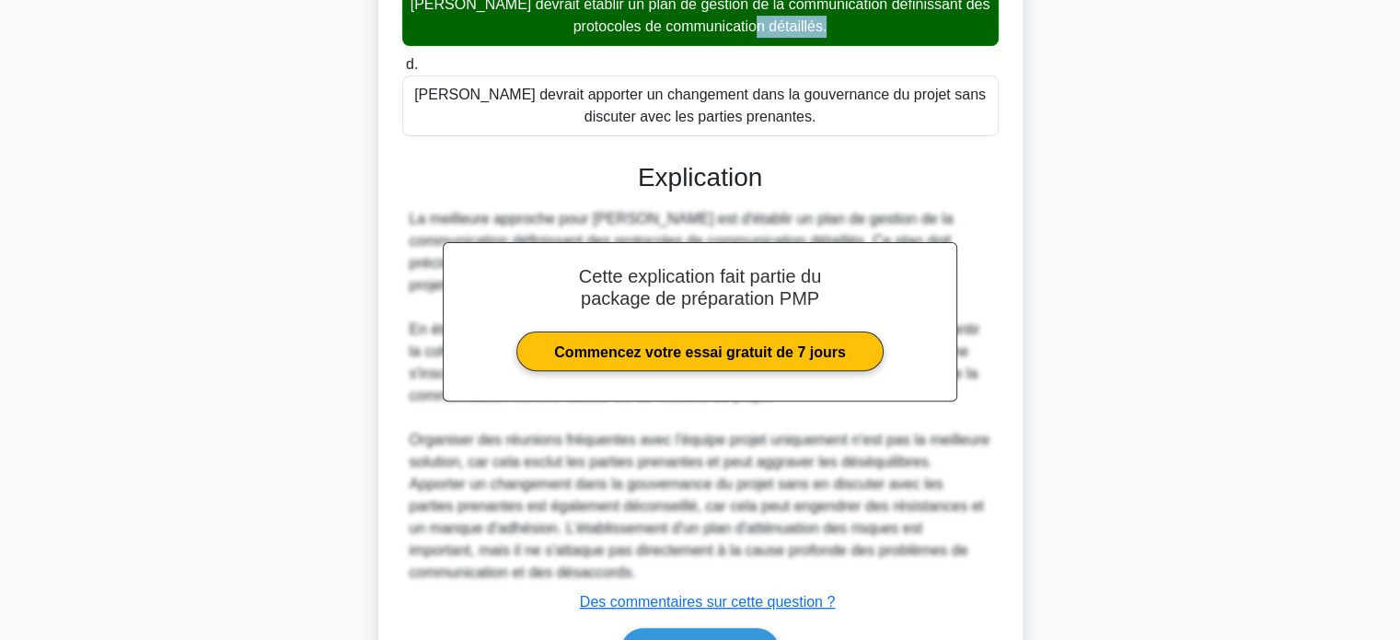
scroll to position [606, 0]
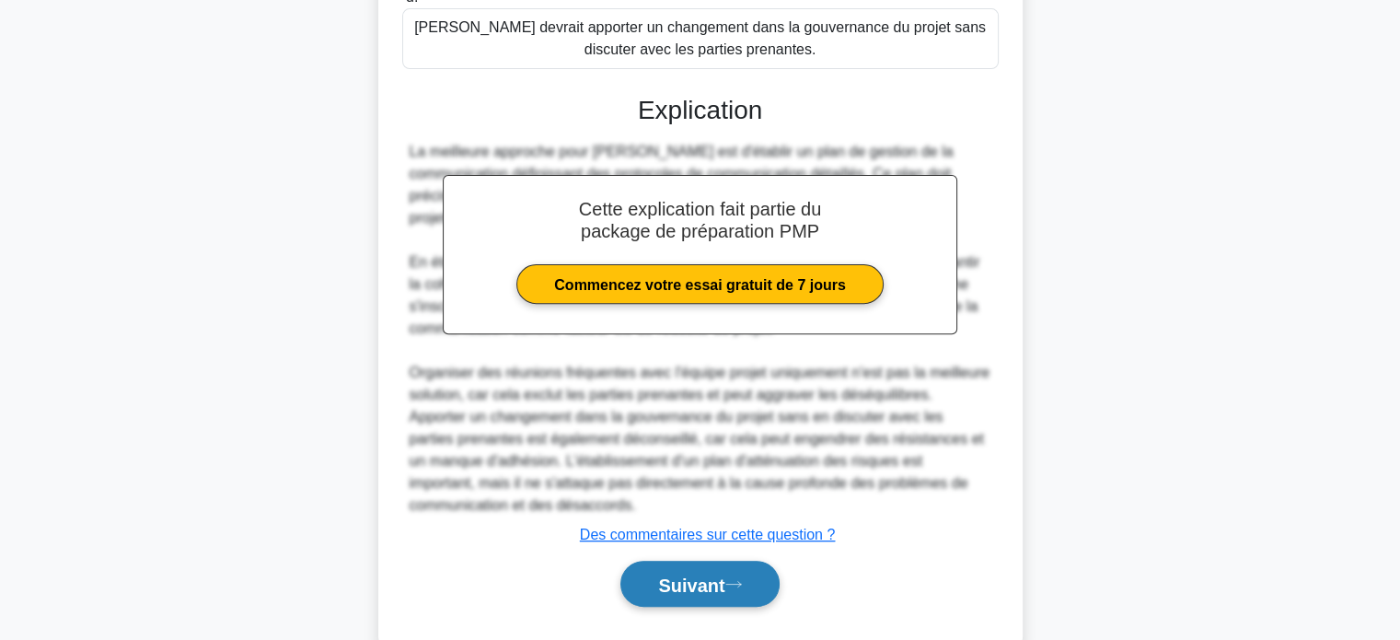
click at [692, 574] on font "Suivant" at bounding box center [691, 584] width 66 height 20
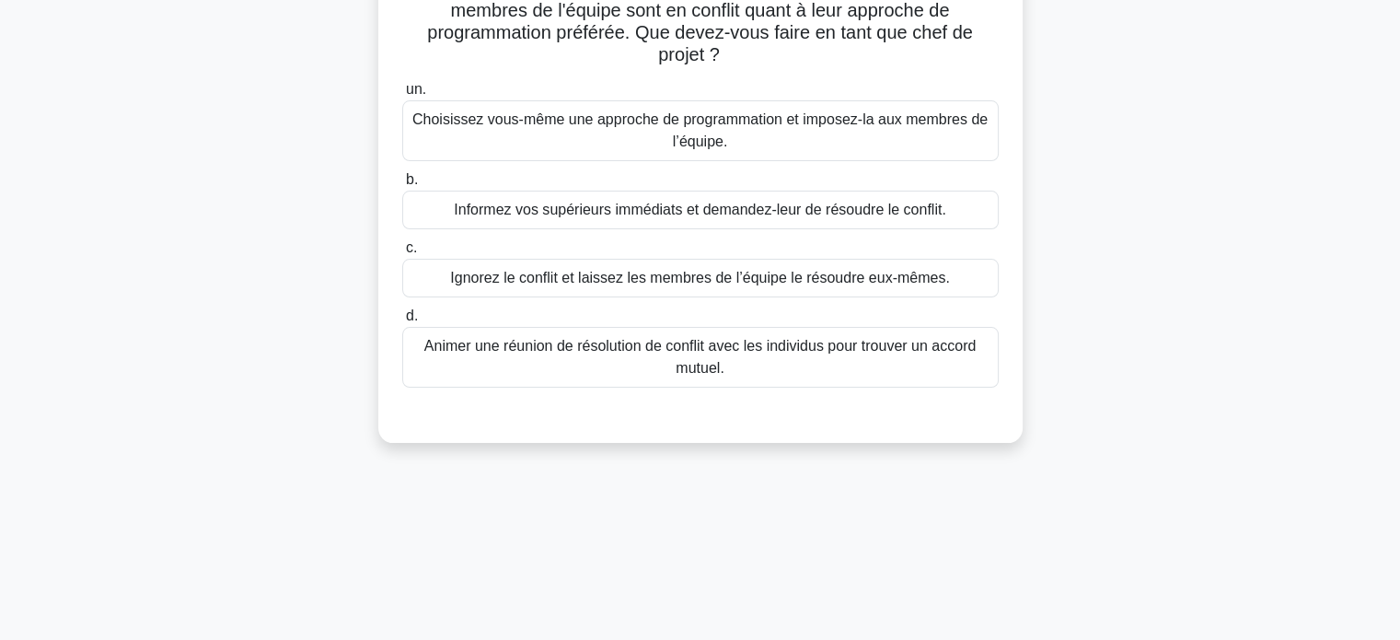
scroll to position [78, 0]
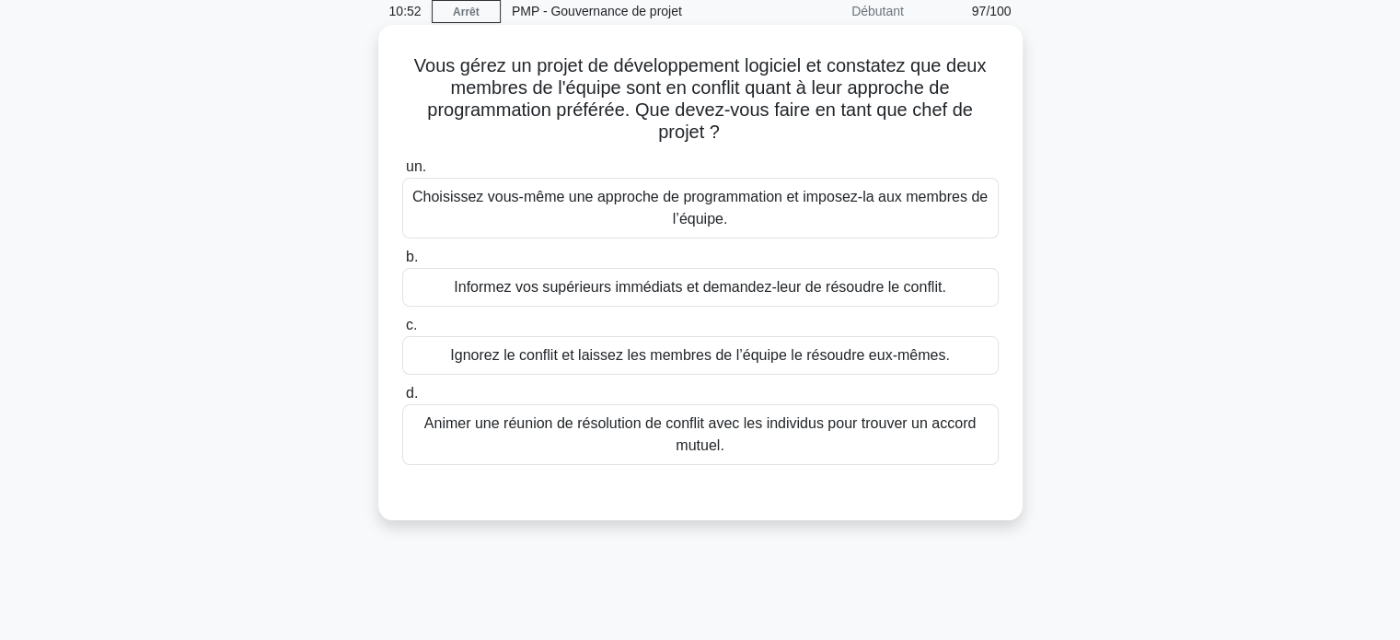
click at [807, 425] on font "Animer une réunion de résolution de conflit avec les individus pour trouver un …" at bounding box center [699, 434] width 551 height 38
click at [402, 399] on input "d. Animer une réunion de résolution de conflit avec les individus pour trouver …" at bounding box center [402, 393] width 0 height 12
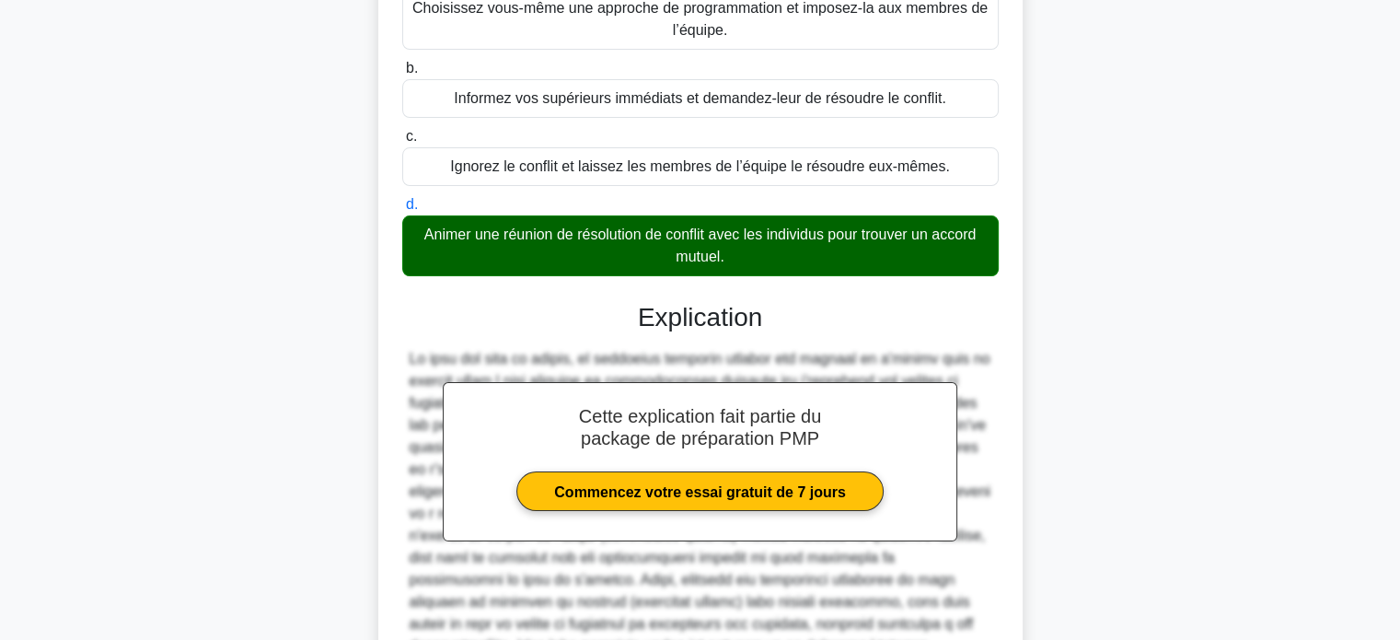
scroll to position [474, 0]
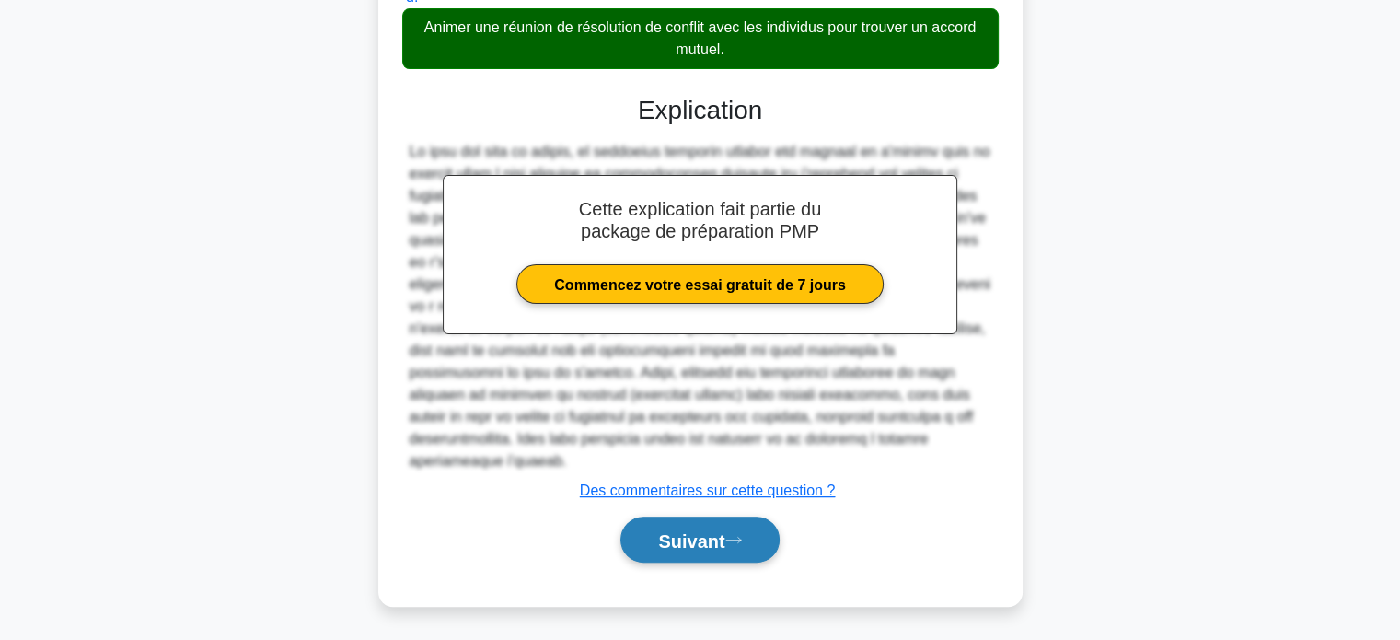
click at [699, 535] on font "Suivant" at bounding box center [691, 540] width 66 height 20
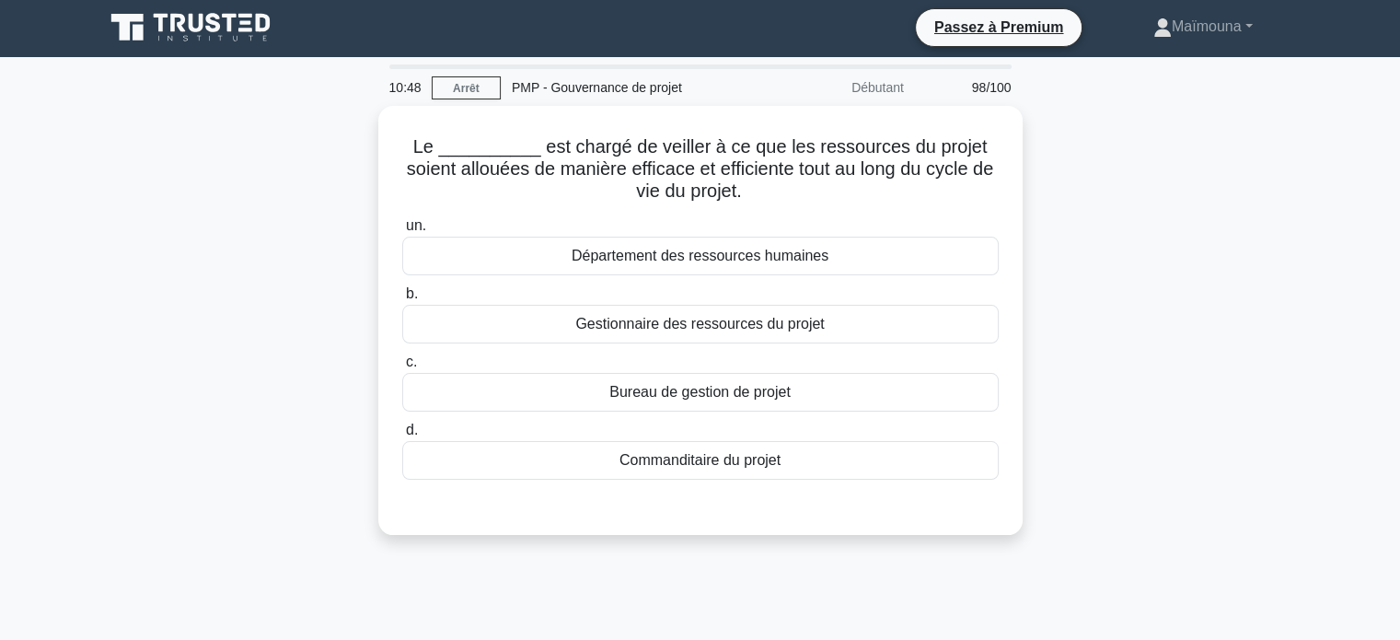
scroll to position [0, 0]
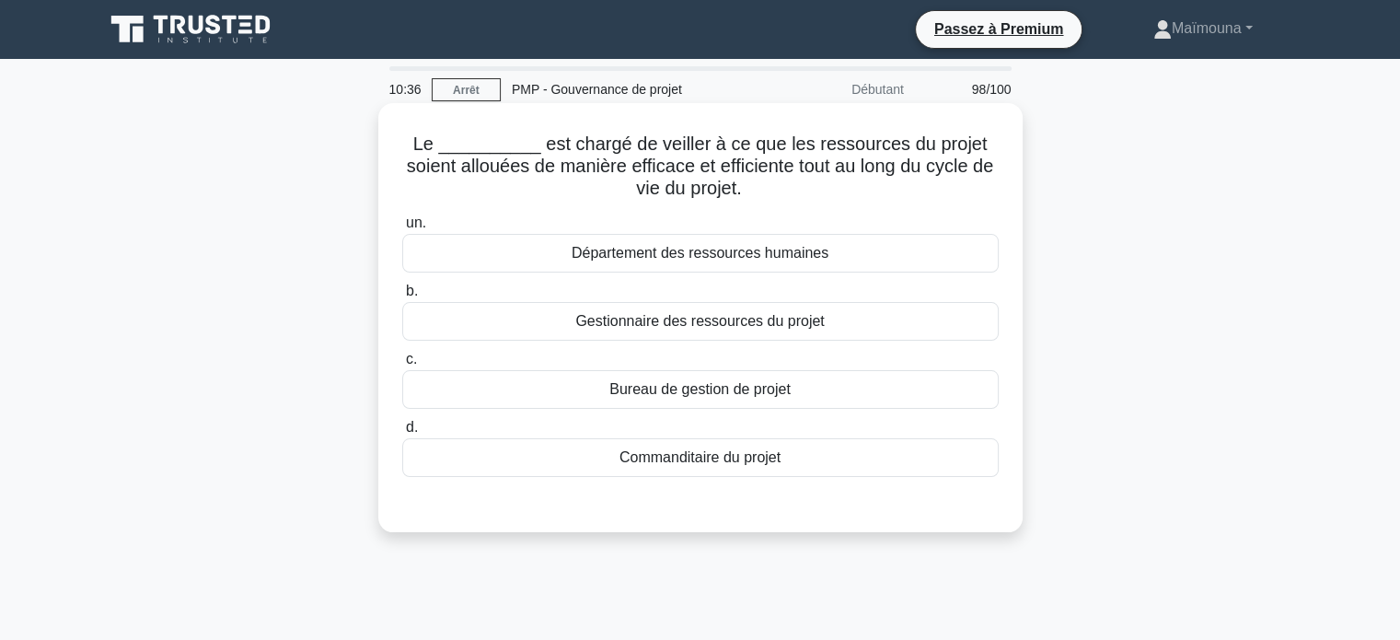
click at [691, 328] on font "Gestionnaire des ressources du projet" at bounding box center [699, 321] width 248 height 16
click at [402, 297] on input "b. Gestionnaire des ressources du projet" at bounding box center [402, 291] width 0 height 12
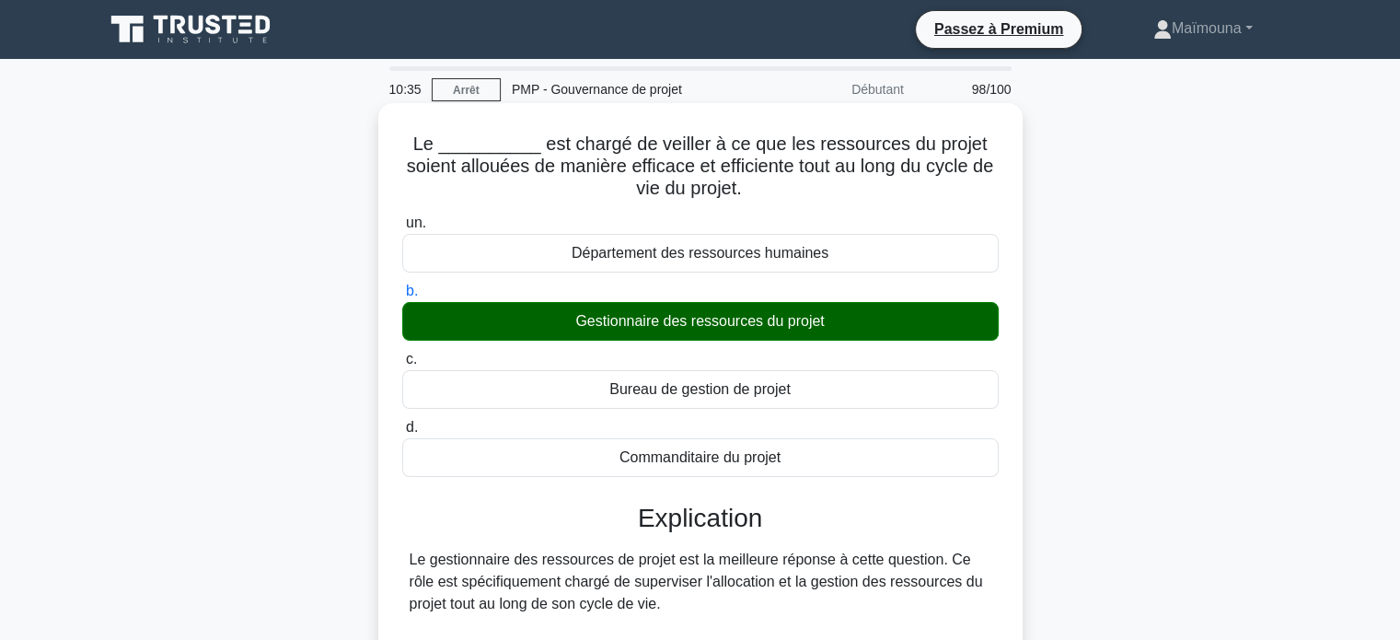
scroll to position [552, 0]
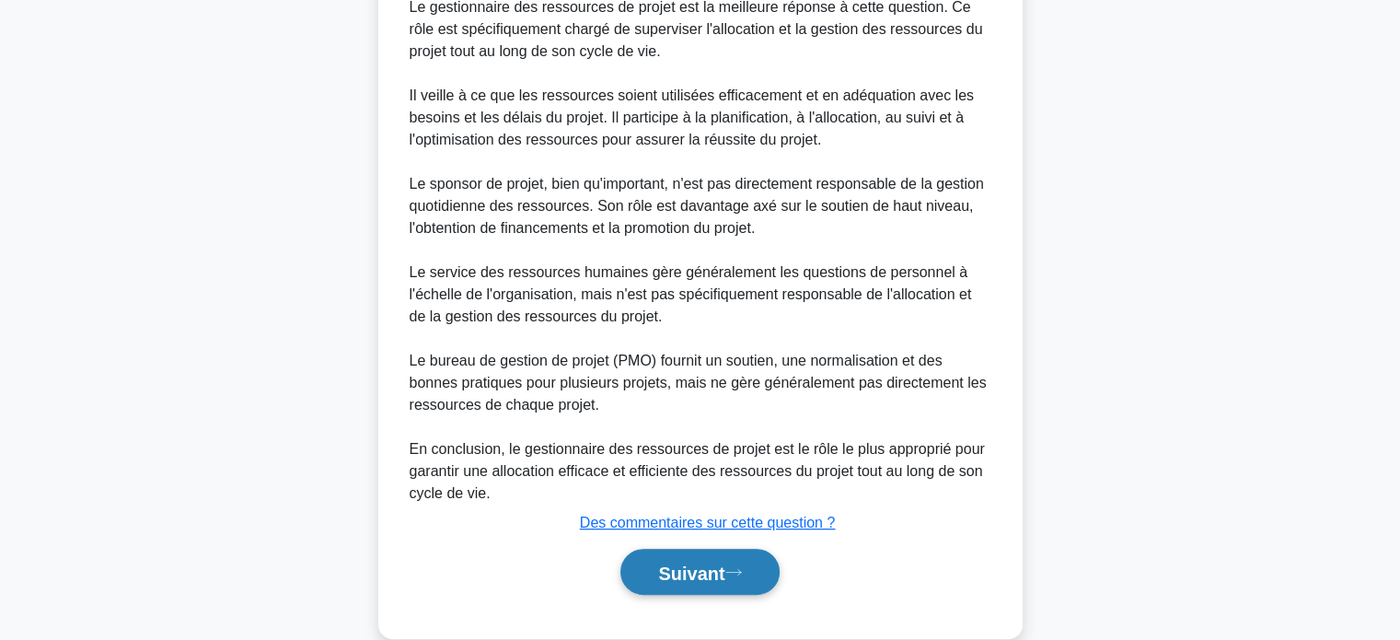
click at [658, 566] on font "Suivant" at bounding box center [691, 572] width 66 height 20
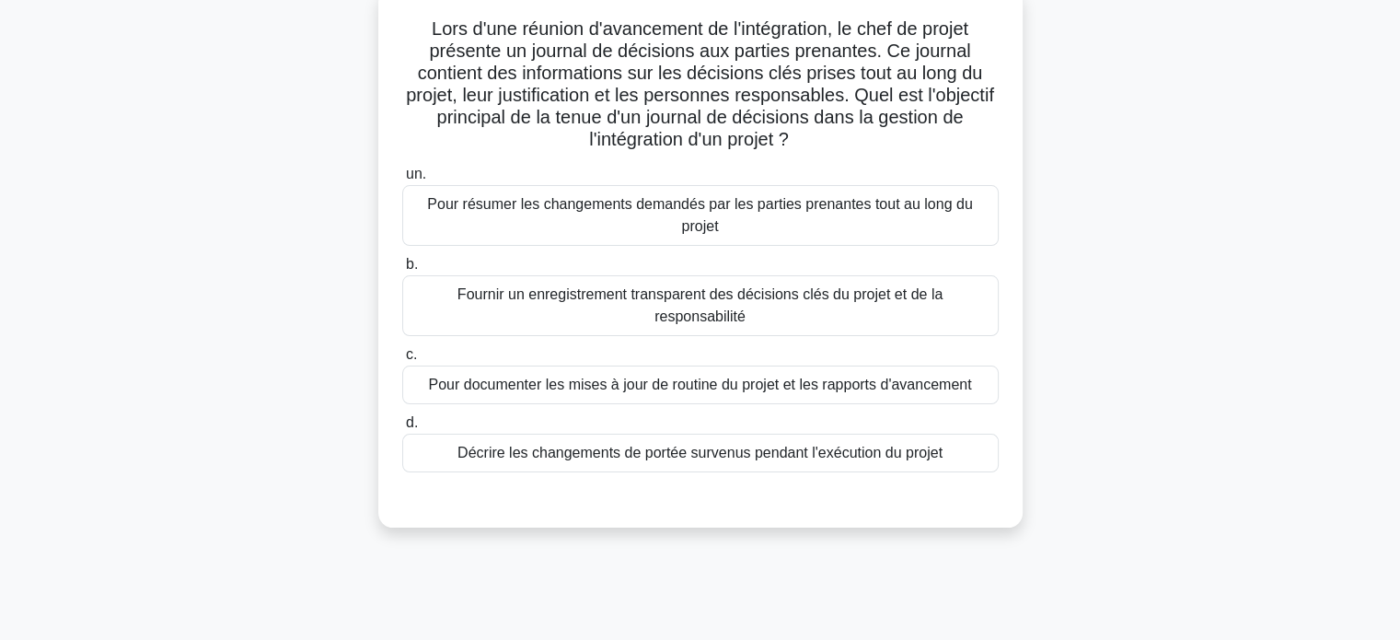
scroll to position [78, 0]
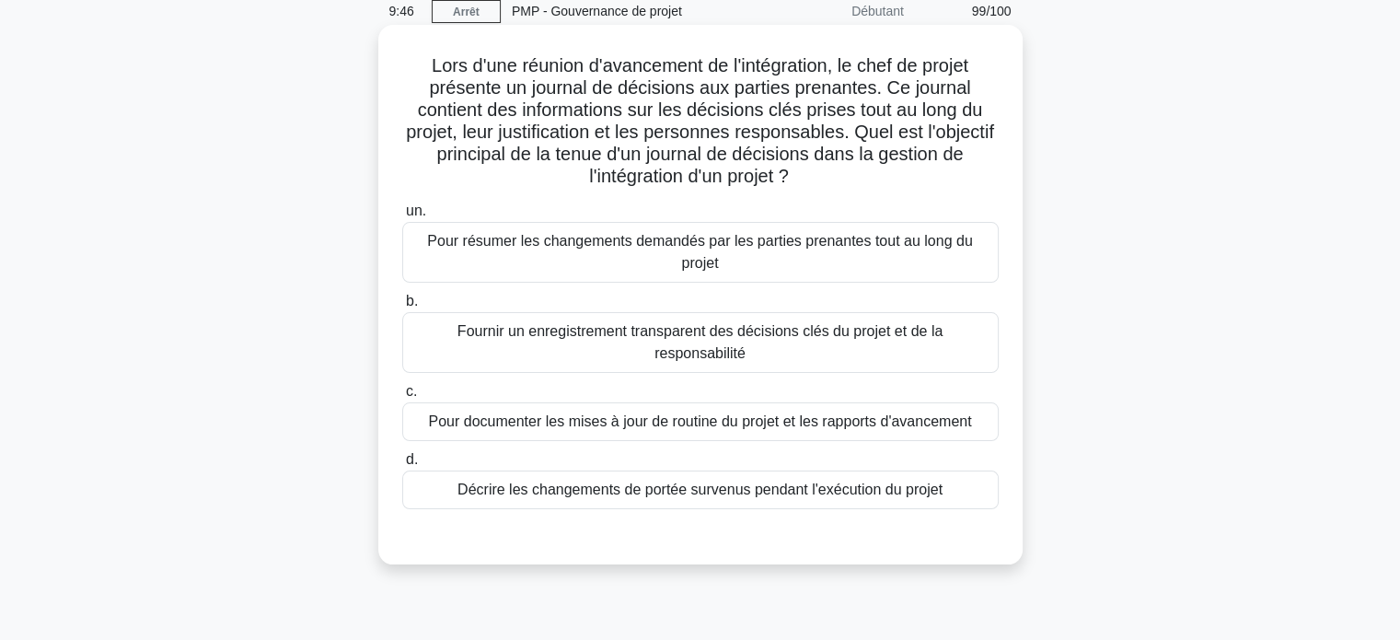
click at [566, 338] on font "Fournir un enregistrement transparent des décisions clés du projet et de la res…" at bounding box center [699, 342] width 485 height 38
click at [402, 307] on input "b. Fournir un enregistrement transparent des décisions clés du projet et de la …" at bounding box center [402, 301] width 0 height 12
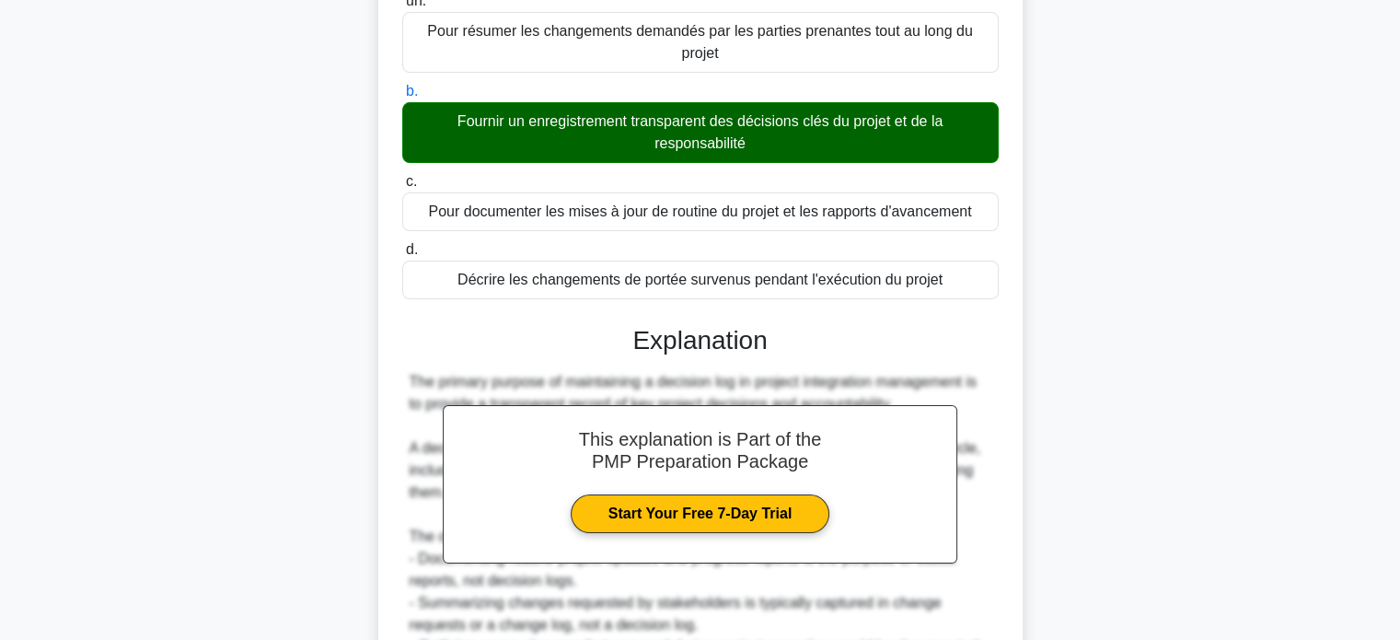
scroll to position [493, 0]
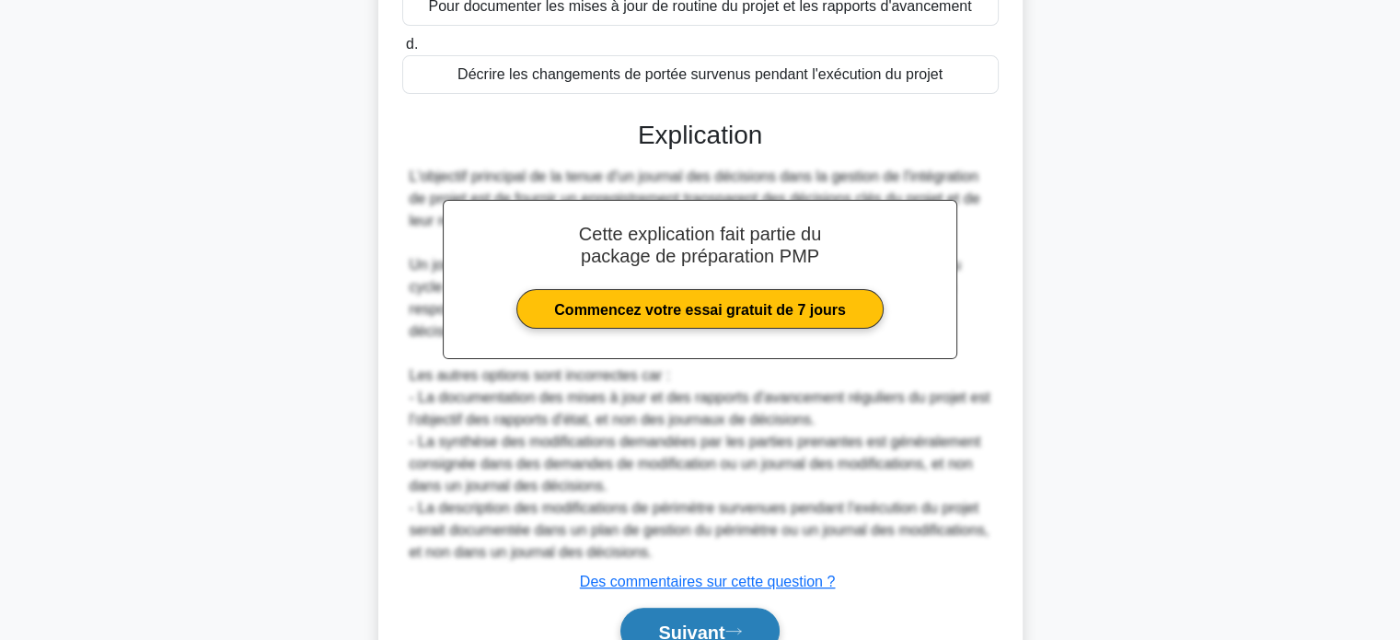
click at [647, 607] on button "Suivant" at bounding box center [699, 630] width 158 height 47
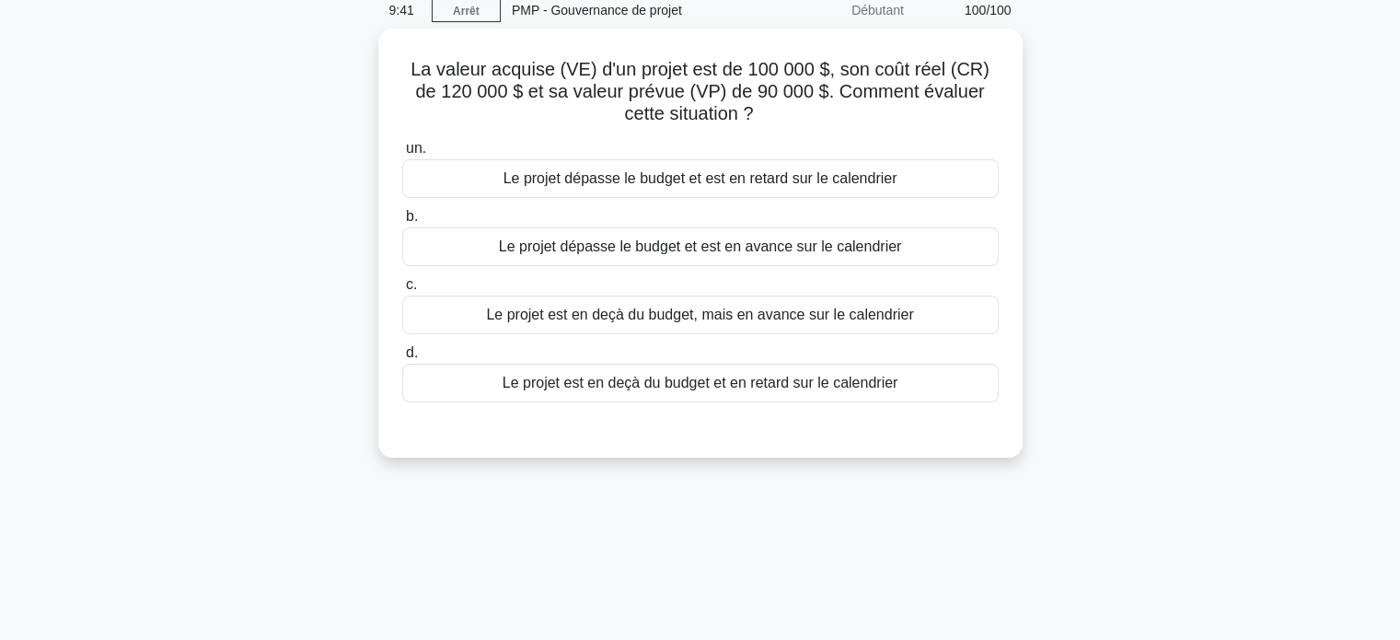
scroll to position [78, 0]
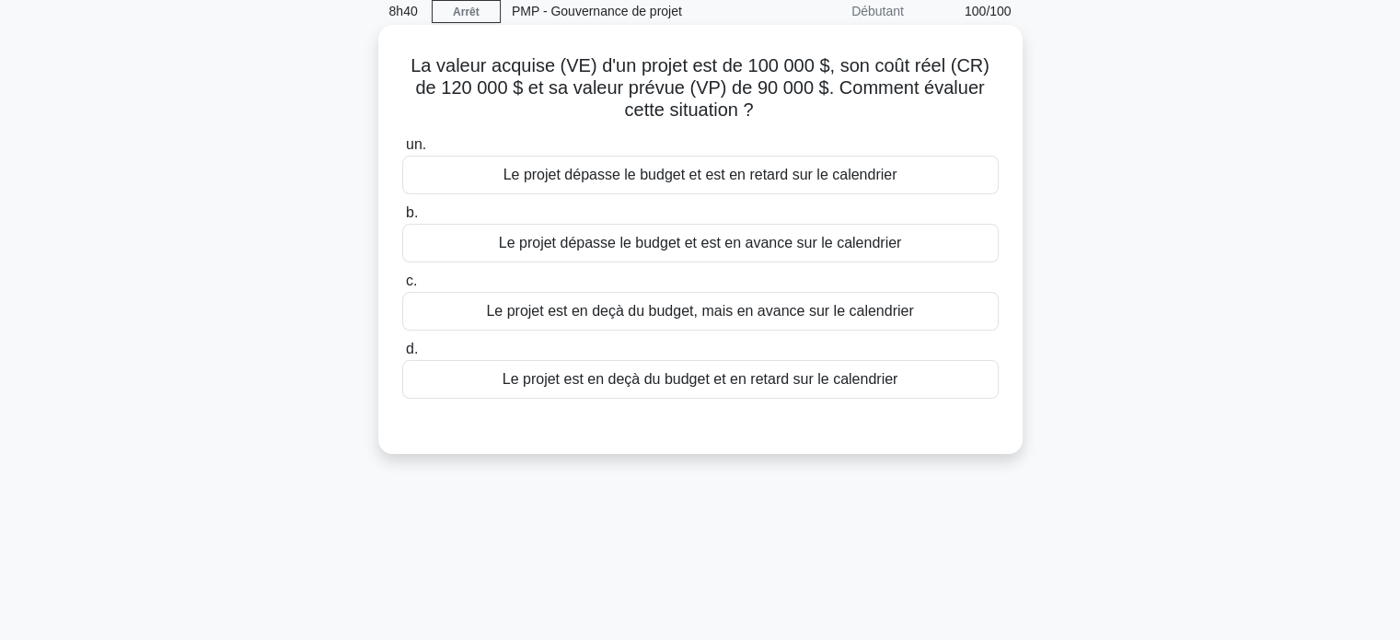
click at [788, 317] on font "Le projet est en deçà du budget, mais en avance sur le calendrier" at bounding box center [699, 311] width 427 height 16
click at [402, 287] on input "c. Le projet est en deçà du budget, mais en avance sur le calendrier" at bounding box center [402, 281] width 0 height 12
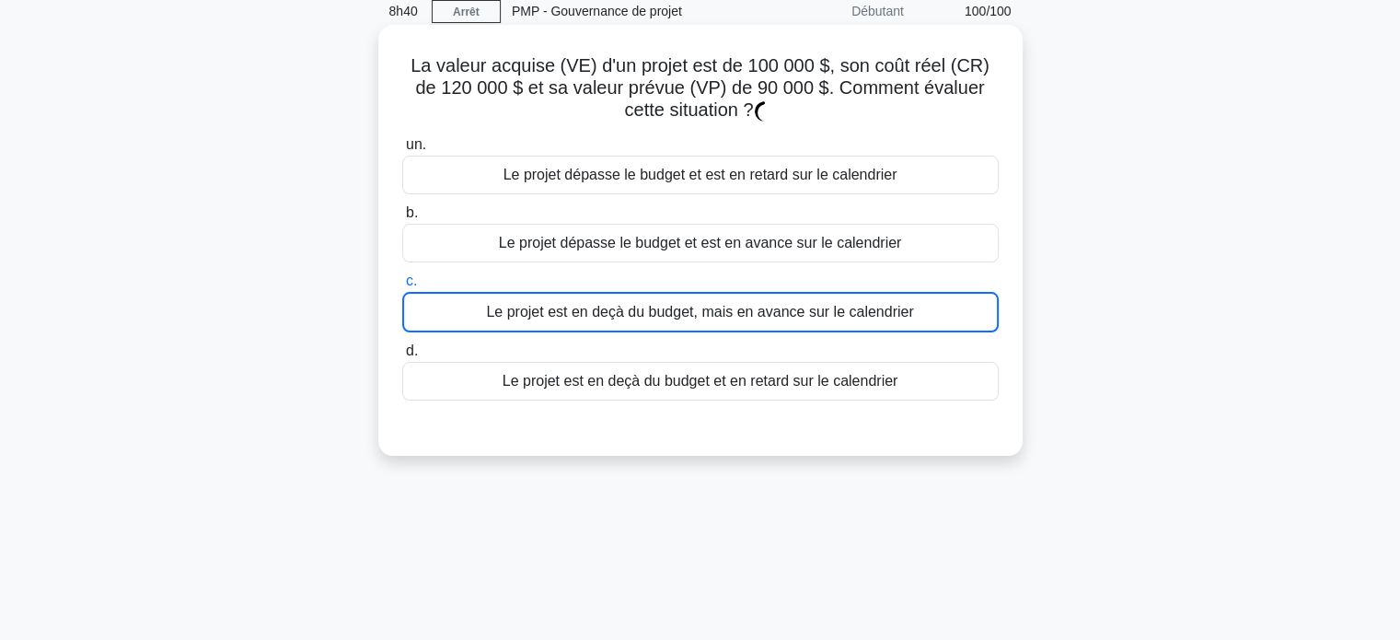
click at [788, 317] on font "Le projet est en deçà du budget, mais en avance sur le calendrier" at bounding box center [699, 312] width 427 height 16
click at [402, 287] on input "c. Le projet est en deçà du budget, mais en avance sur le calendrier" at bounding box center [402, 281] width 0 height 12
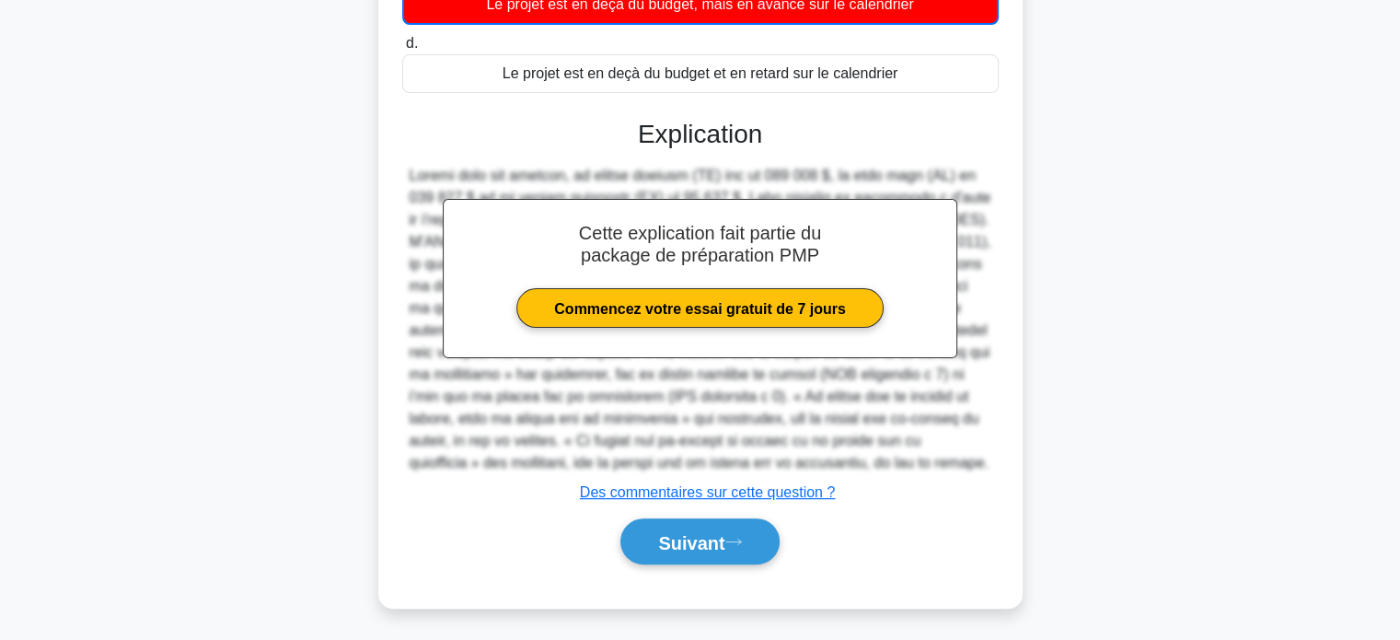
scroll to position [386, 0]
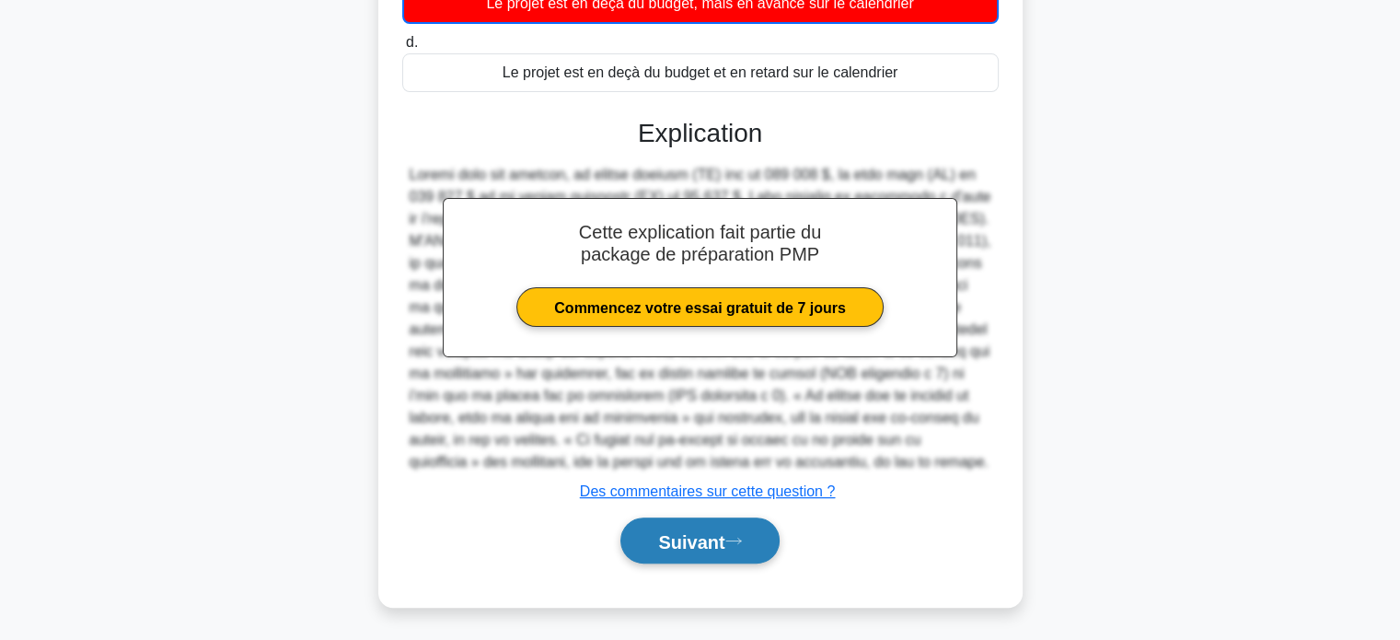
click at [692, 536] on font "Suivant" at bounding box center [691, 541] width 66 height 20
click at [674, 542] on font "Suivant" at bounding box center [691, 541] width 66 height 20
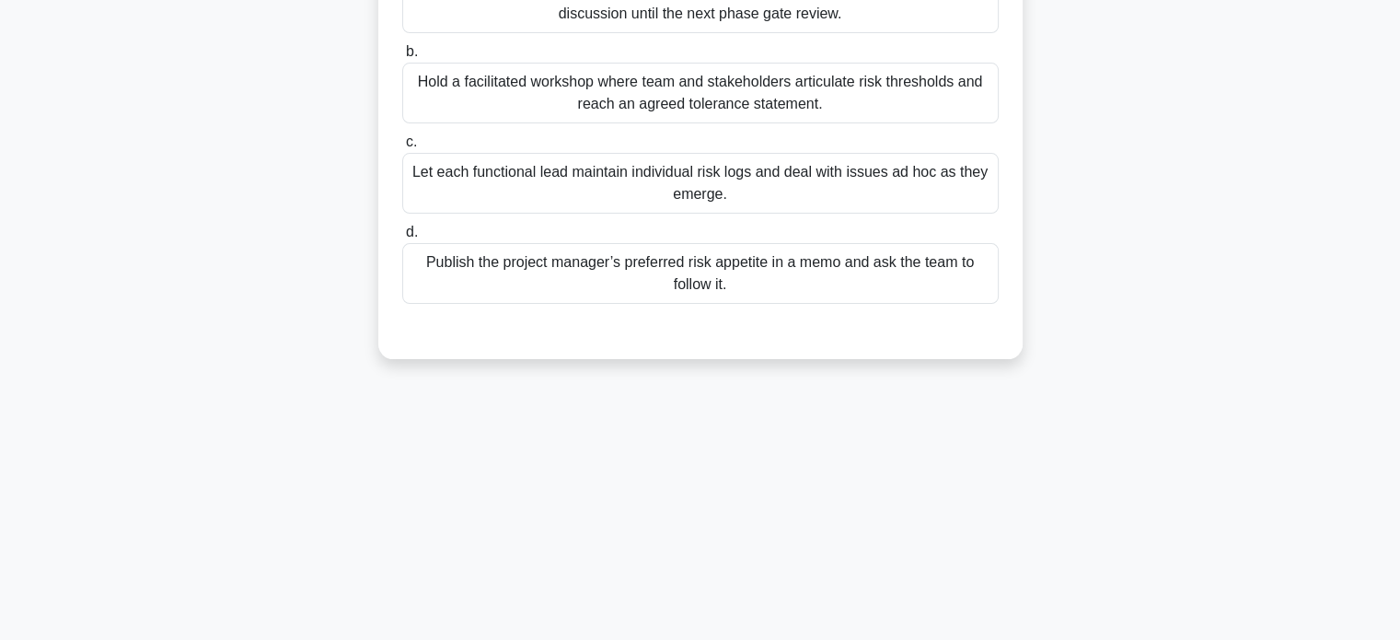
scroll to position [354, 0]
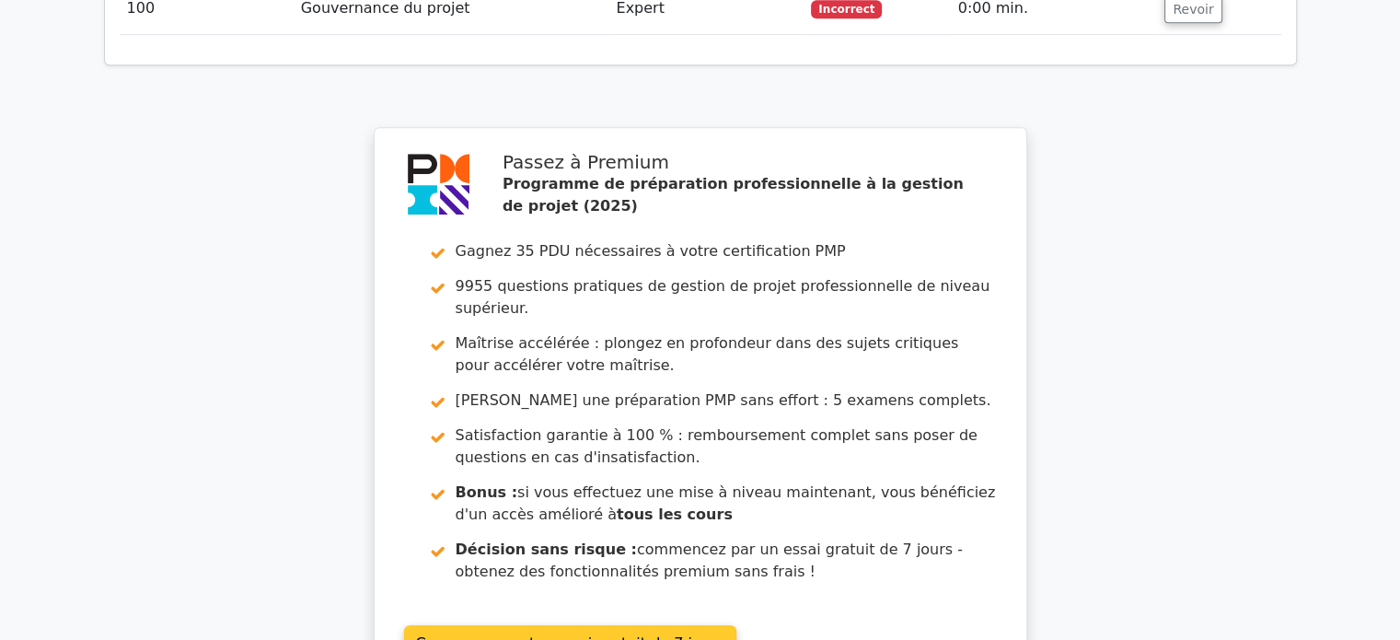
scroll to position [8346, 0]
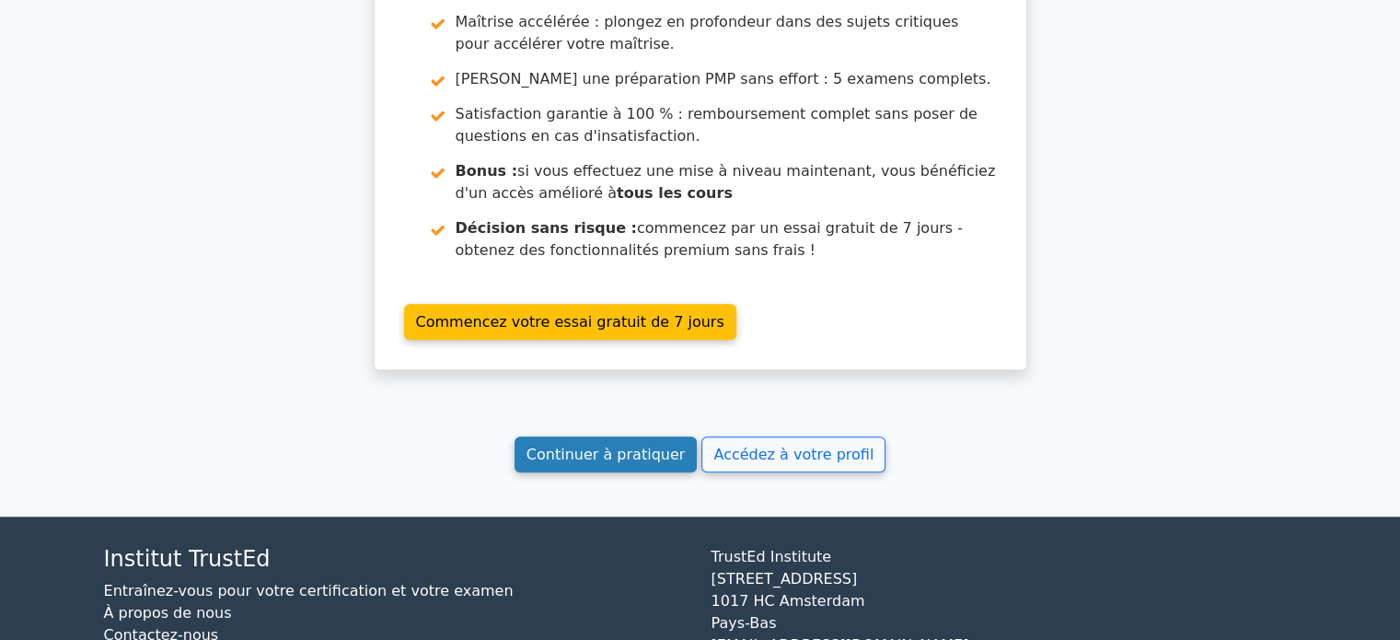
click at [607, 445] on font "Continuer à pratiquer" at bounding box center [605, 453] width 158 height 17
